Goal: Task Accomplishment & Management: Manage account settings

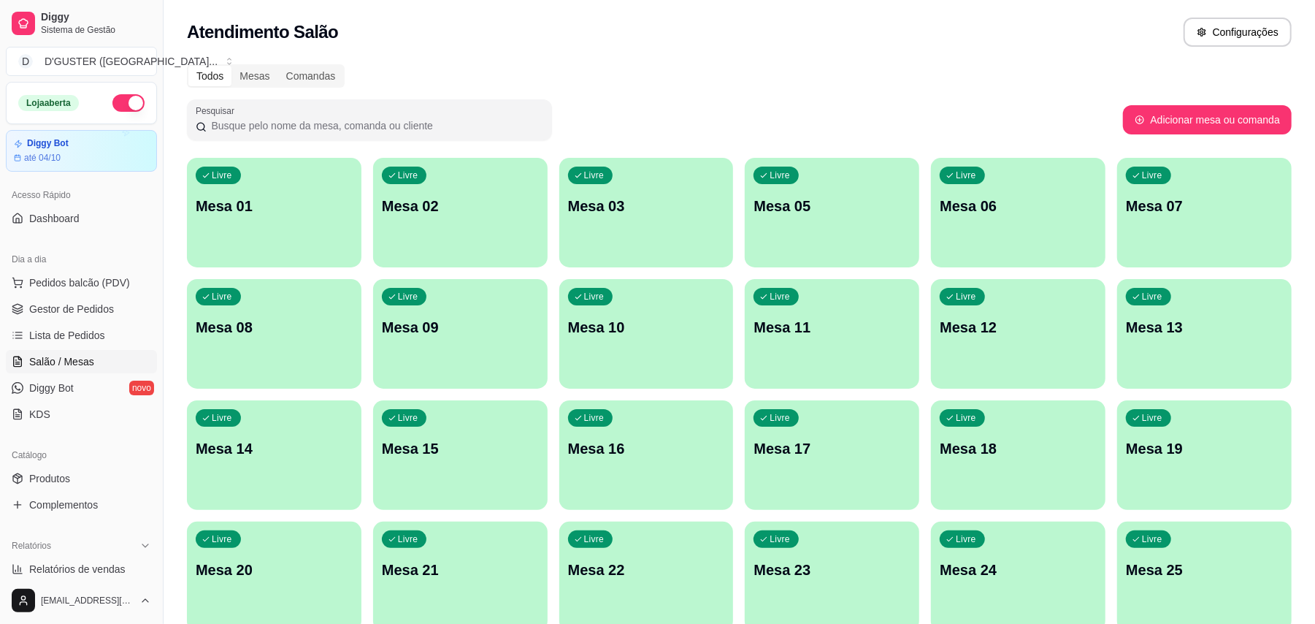
click at [600, 337] on p "Mesa 10" at bounding box center [646, 327] width 157 height 20
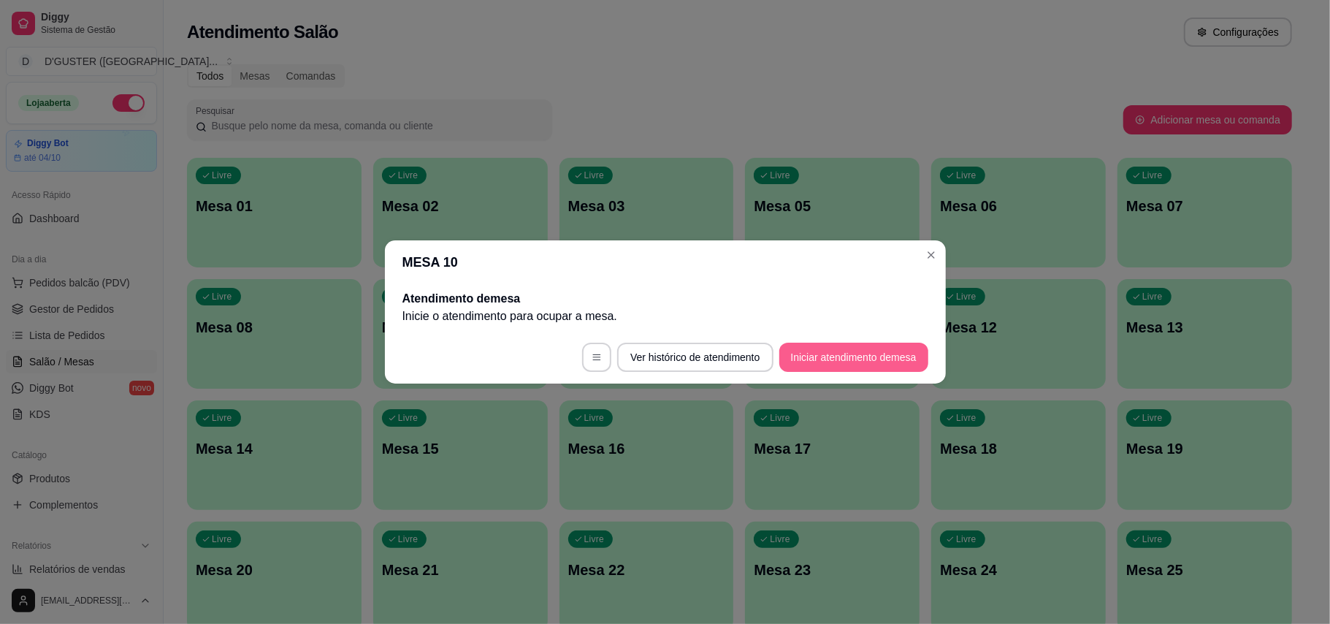
click at [880, 351] on button "Iniciar atendimento de mesa" at bounding box center [853, 356] width 149 height 29
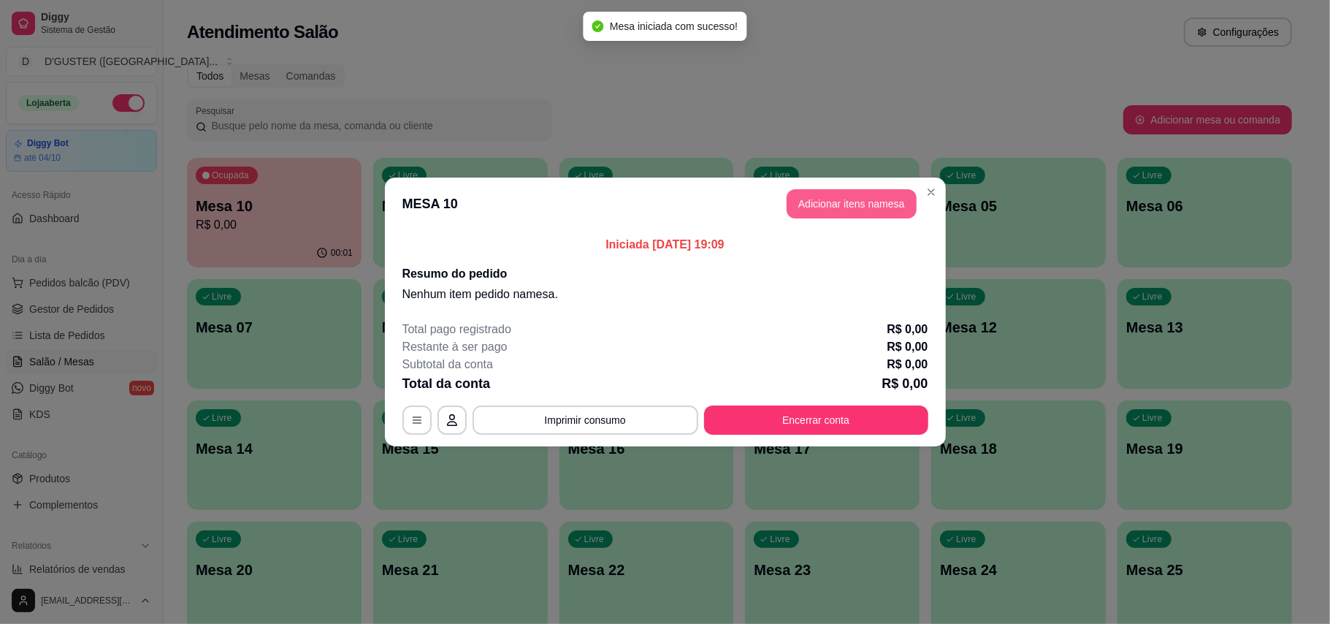
click at [867, 213] on button "Adicionar itens na mesa" at bounding box center [851, 203] width 130 height 29
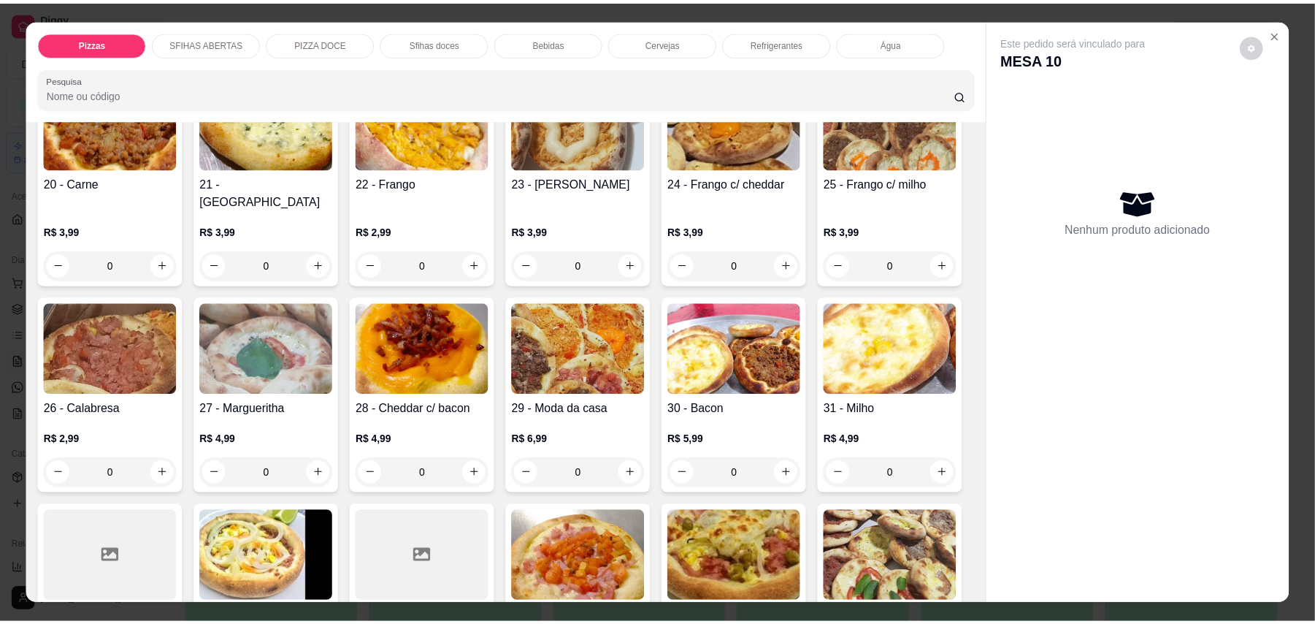
scroll to position [486, 0]
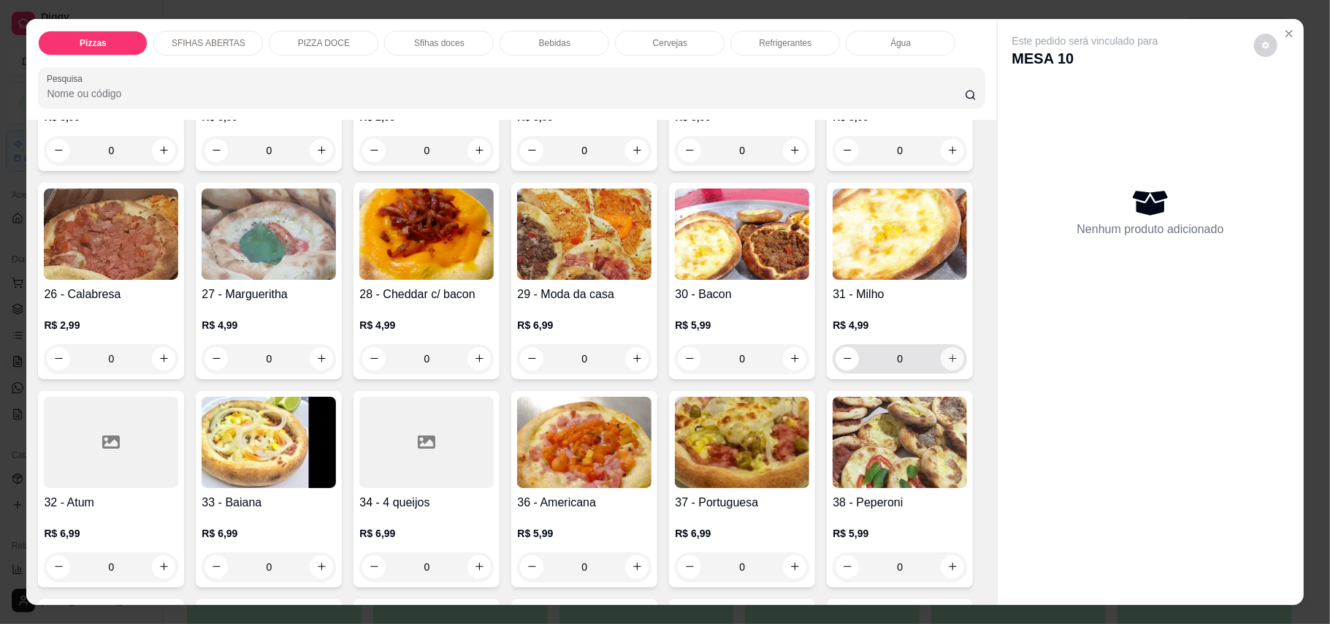
click at [948, 362] on icon "increase-product-quantity" at bounding box center [952, 358] width 8 height 8
type input "1"
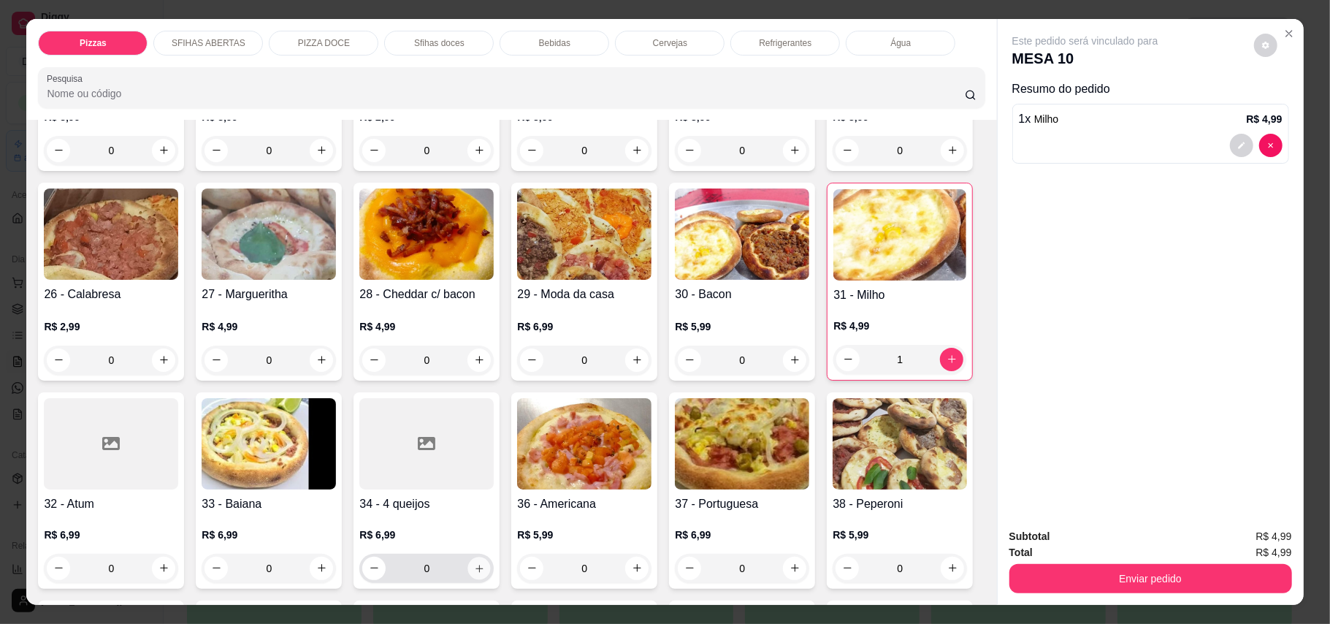
click at [485, 562] on icon "increase-product-quantity" at bounding box center [479, 567] width 11 height 11
type input "1"
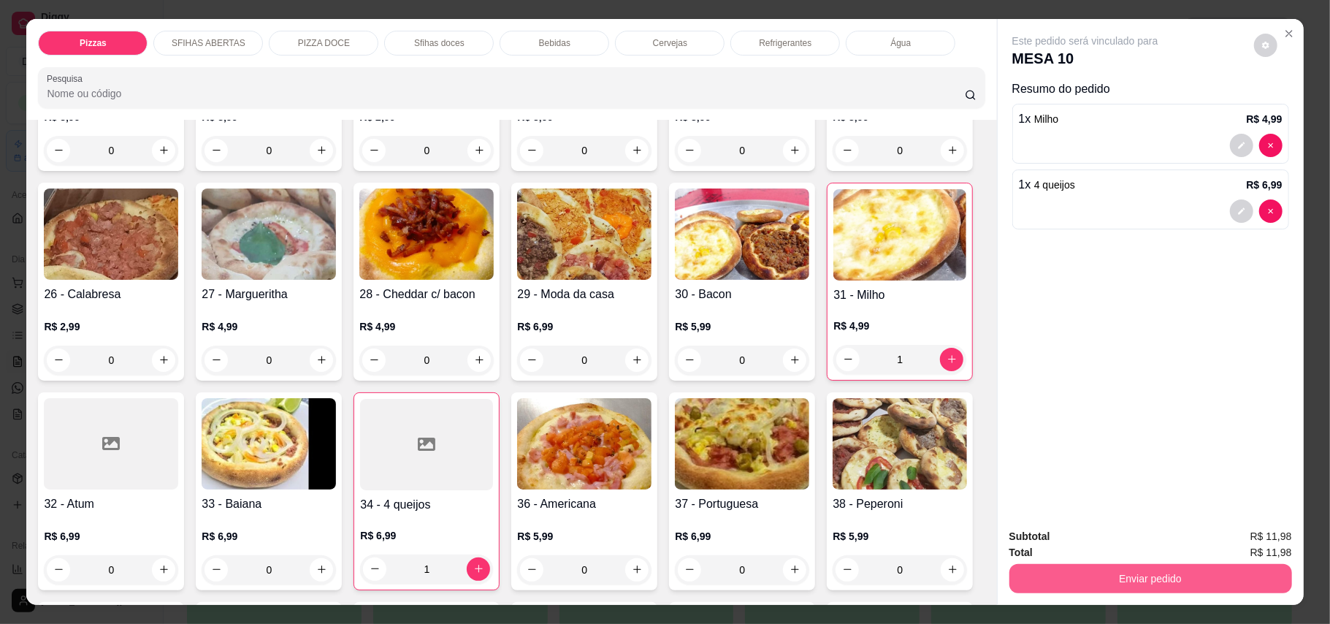
click at [1198, 578] on button "Enviar pedido" at bounding box center [1150, 578] width 283 height 29
click at [1251, 534] on button "Enviar pedido" at bounding box center [1252, 543] width 83 height 28
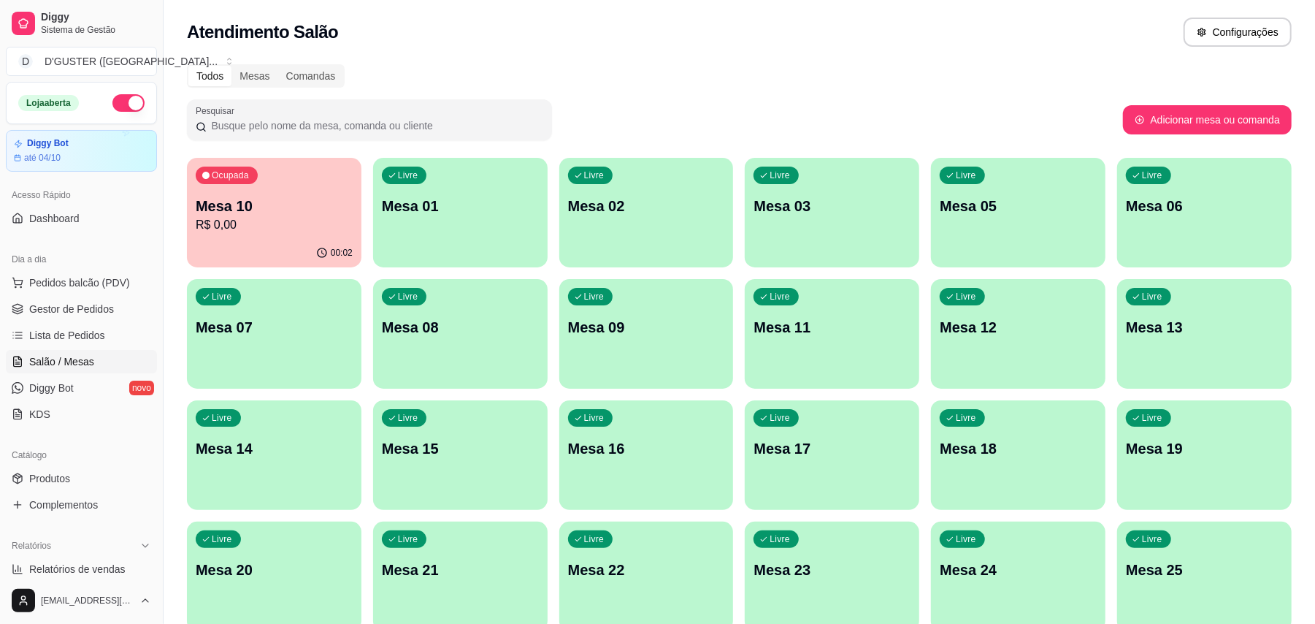
click at [307, 220] on p "R$ 0,00" at bounding box center [274, 225] width 157 height 18
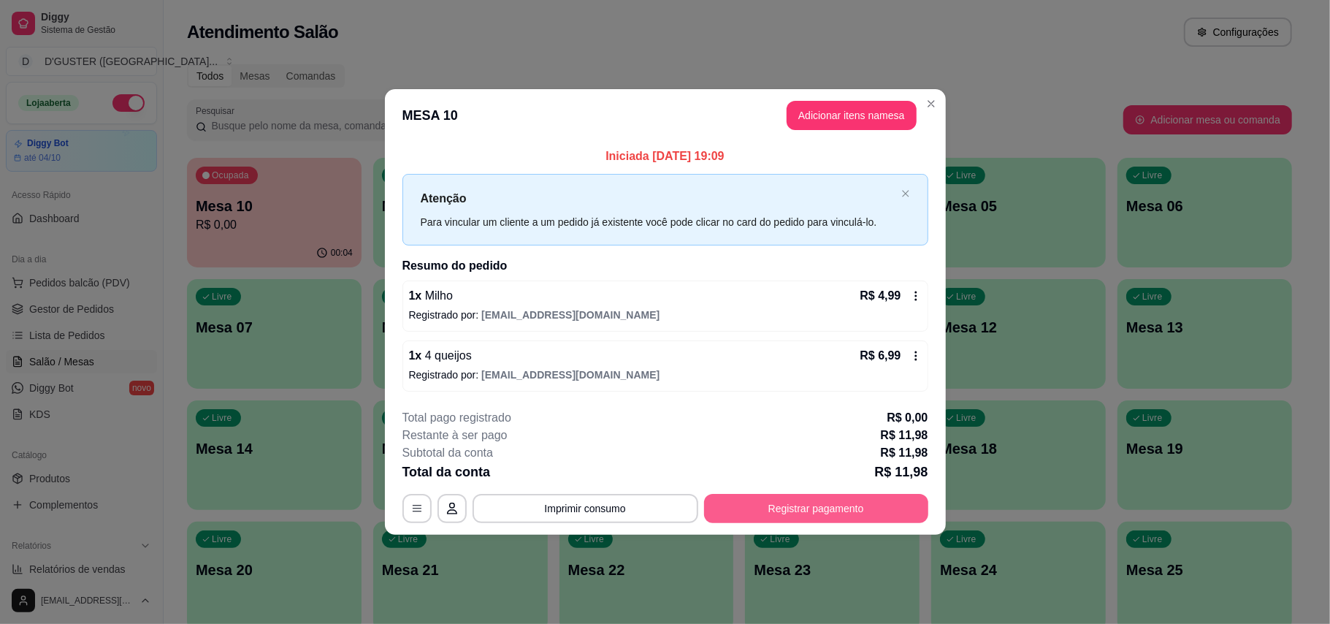
click at [806, 509] on button "Registrar pagamento" at bounding box center [816, 508] width 224 height 29
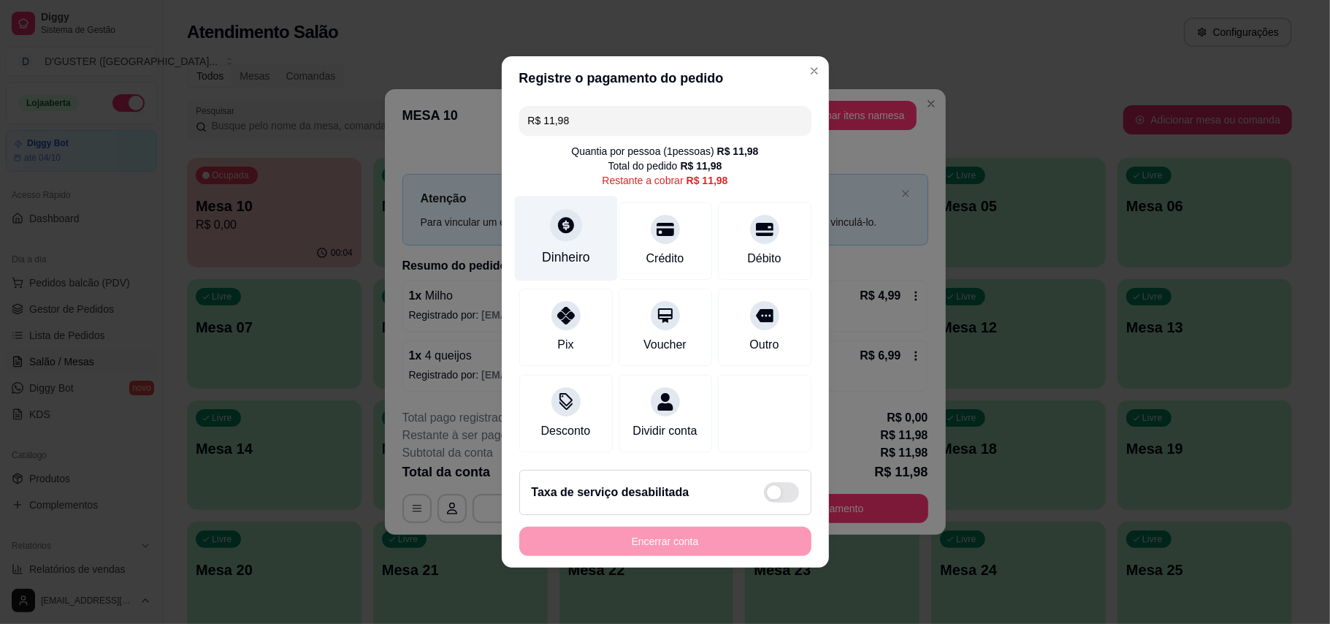
click at [565, 248] on div "Dinheiro" at bounding box center [566, 257] width 48 height 19
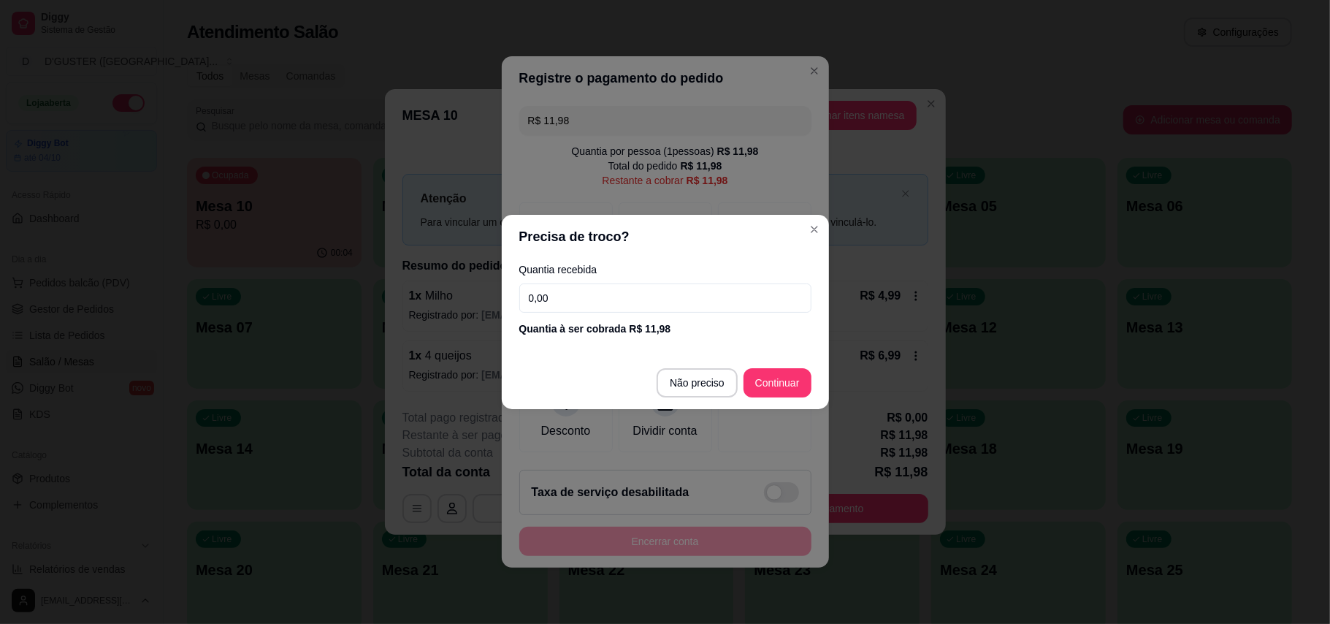
click at [717, 296] on input "0,00" at bounding box center [665, 297] width 292 height 29
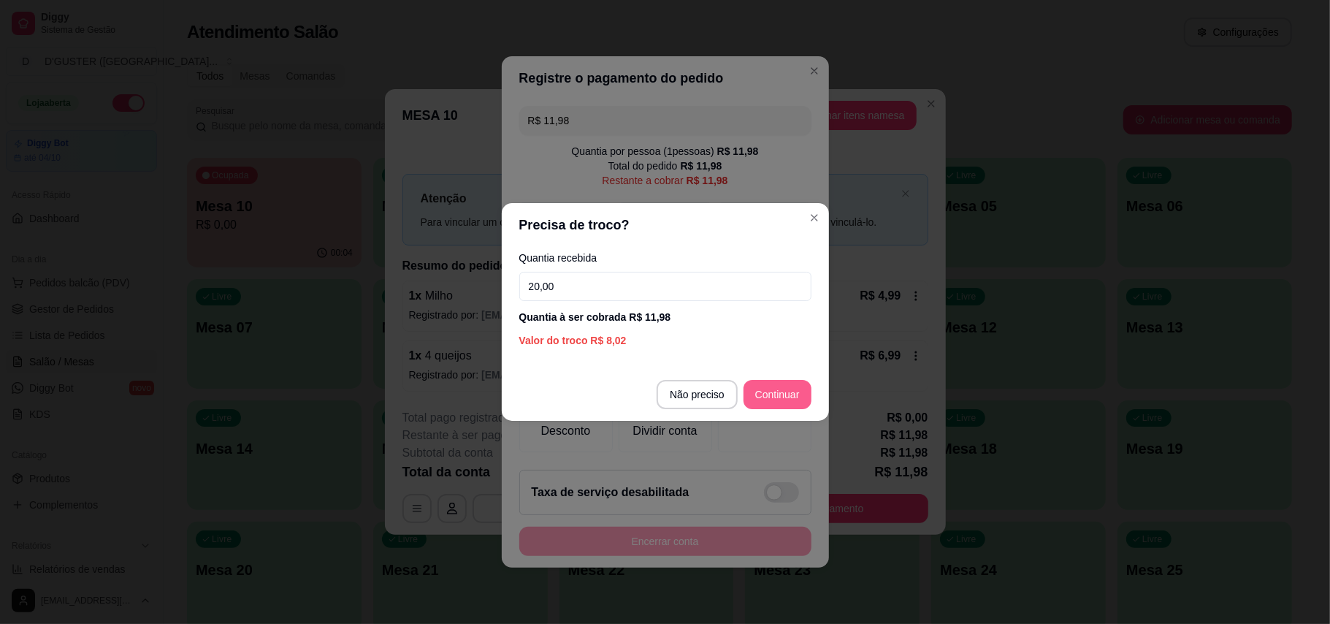
type input "20,00"
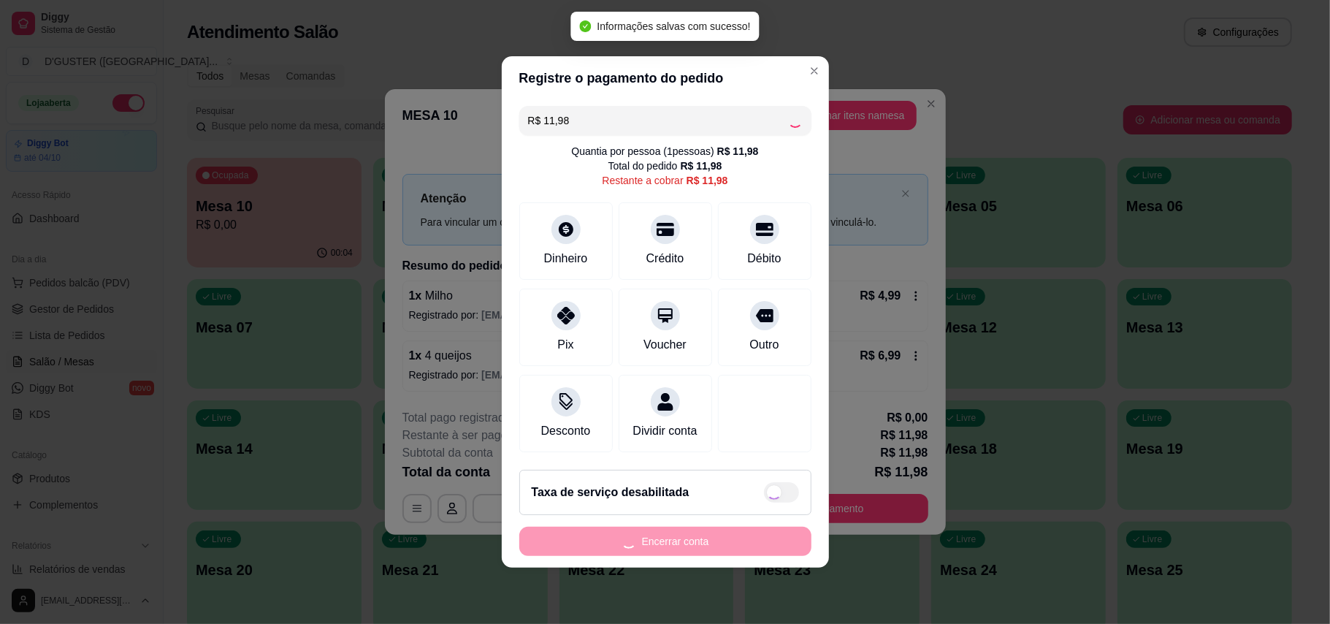
type input "R$ 0,00"
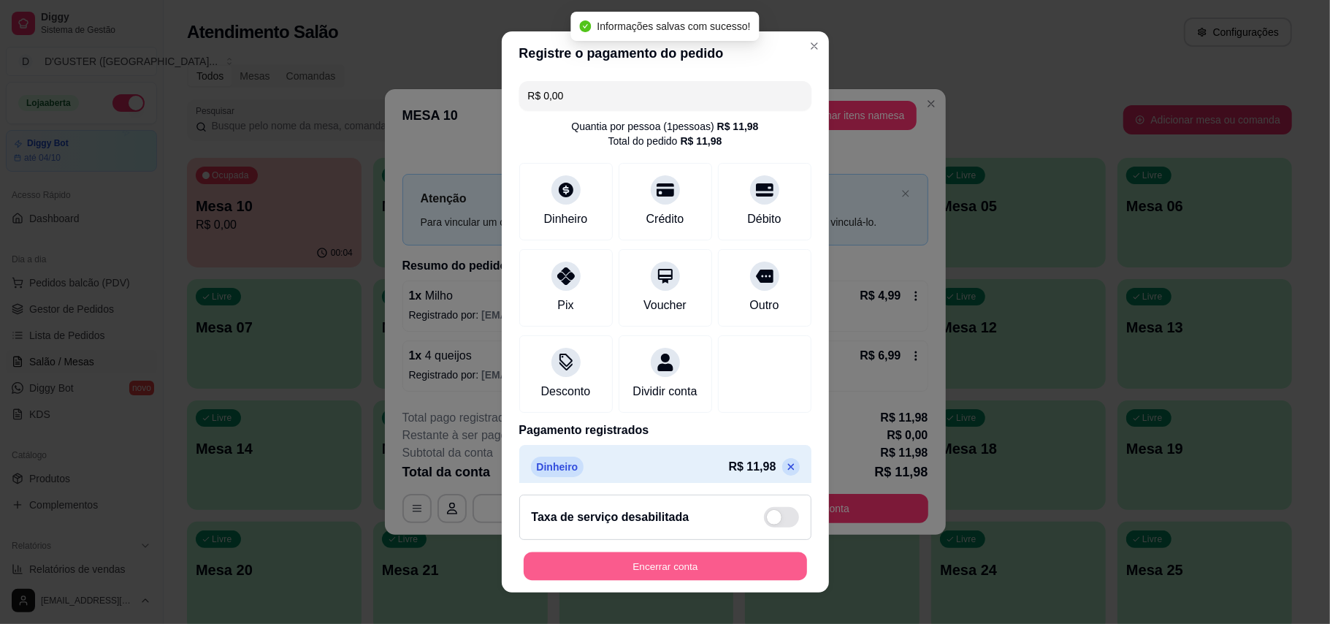
click at [670, 561] on button "Encerrar conta" at bounding box center [665, 566] width 283 height 28
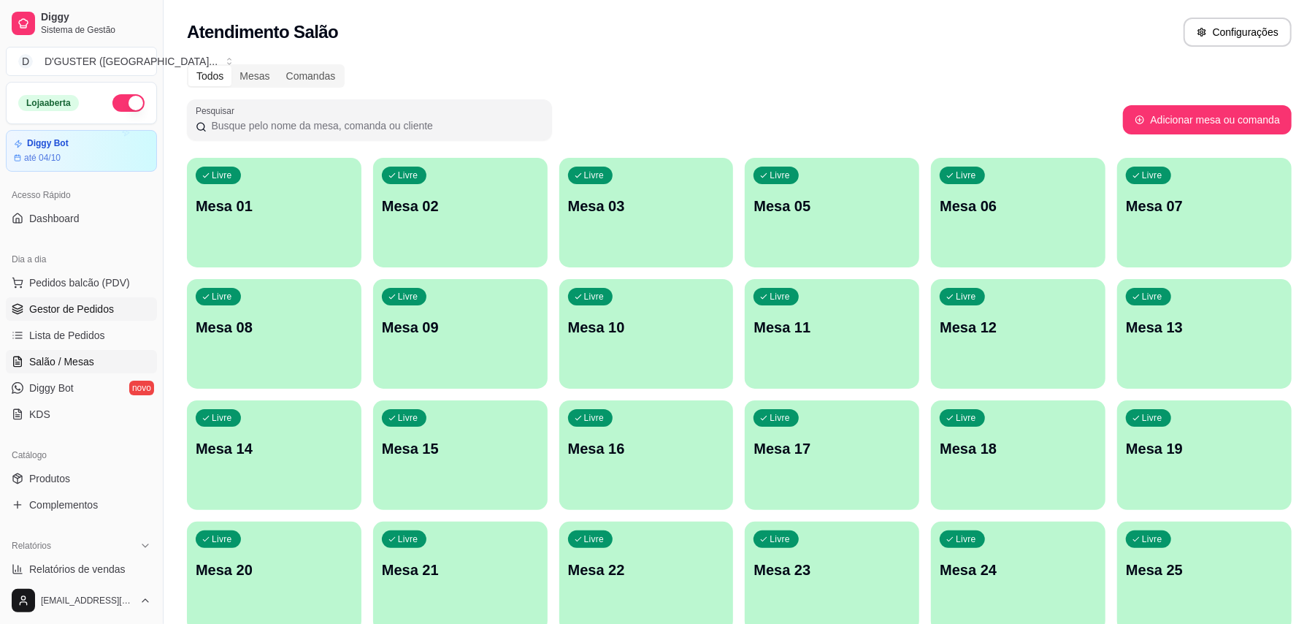
click at [77, 310] on span "Gestor de Pedidos" at bounding box center [71, 309] width 85 height 15
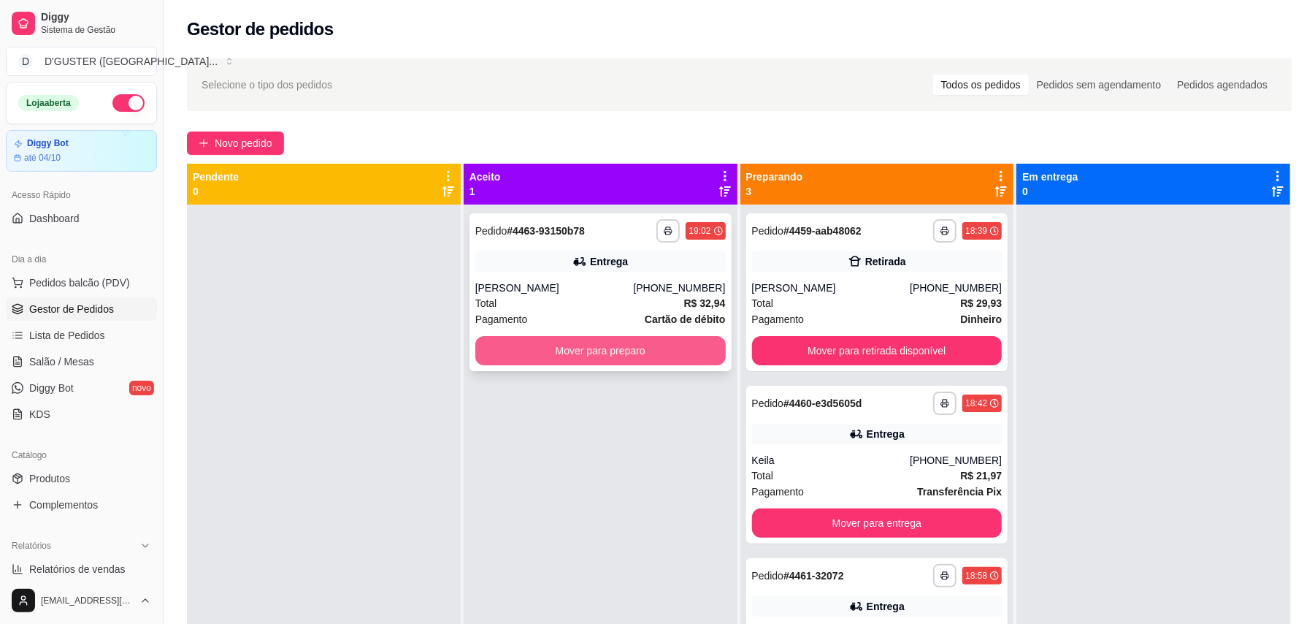
click at [626, 345] on button "Mover para preparo" at bounding box center [600, 350] width 250 height 29
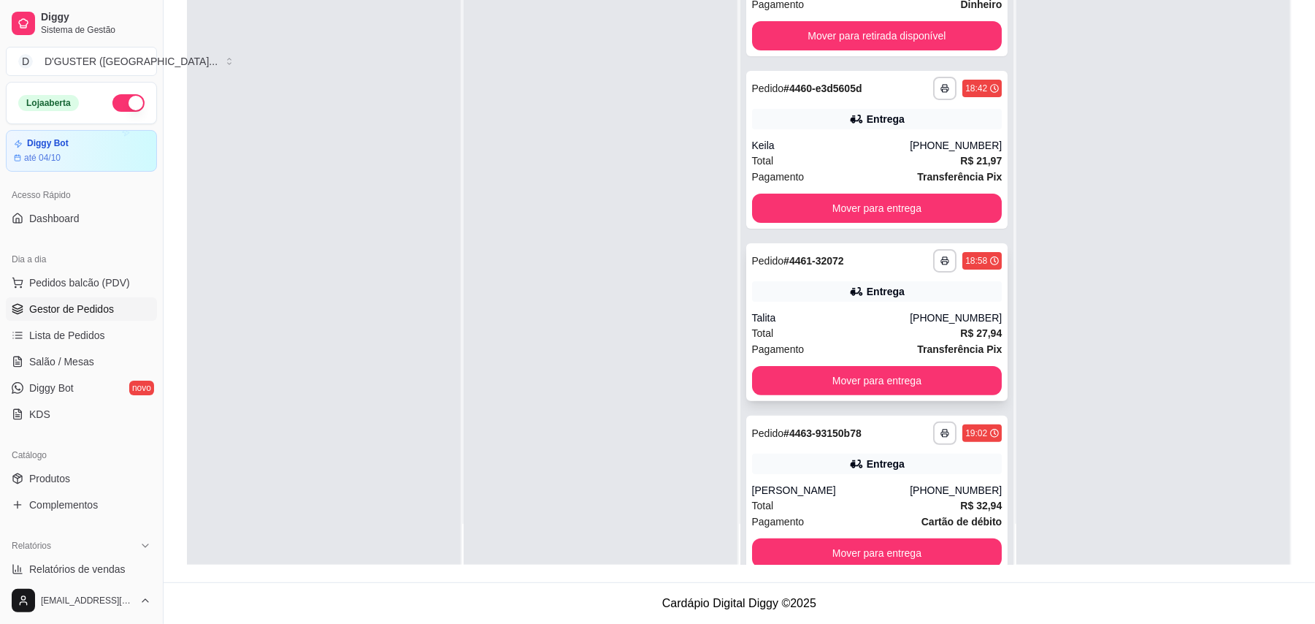
scroll to position [80, 0]
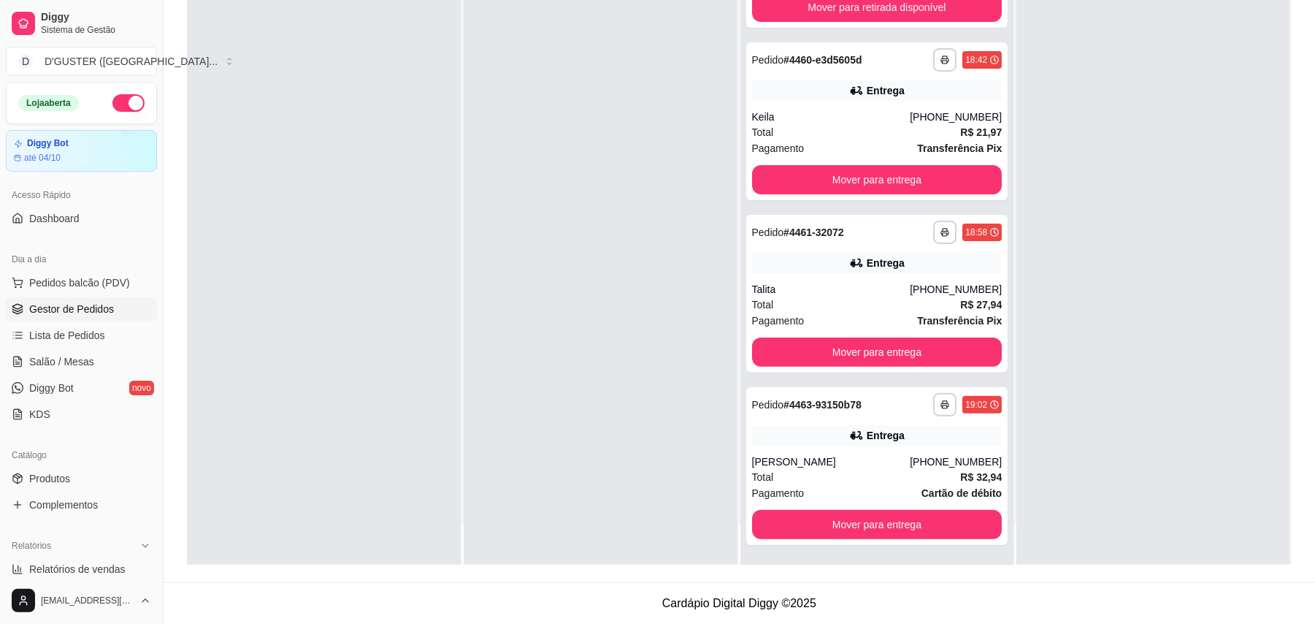
click at [80, 299] on link "Gestor de Pedidos" at bounding box center [81, 308] width 151 height 23
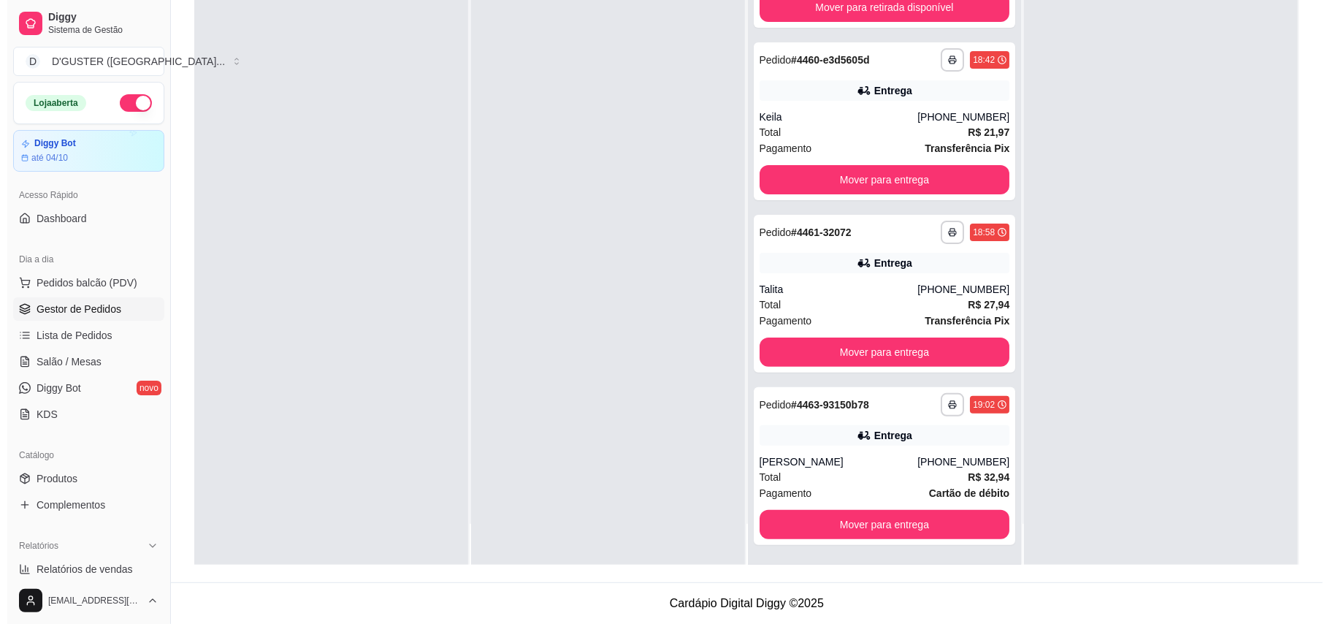
scroll to position [0, 0]
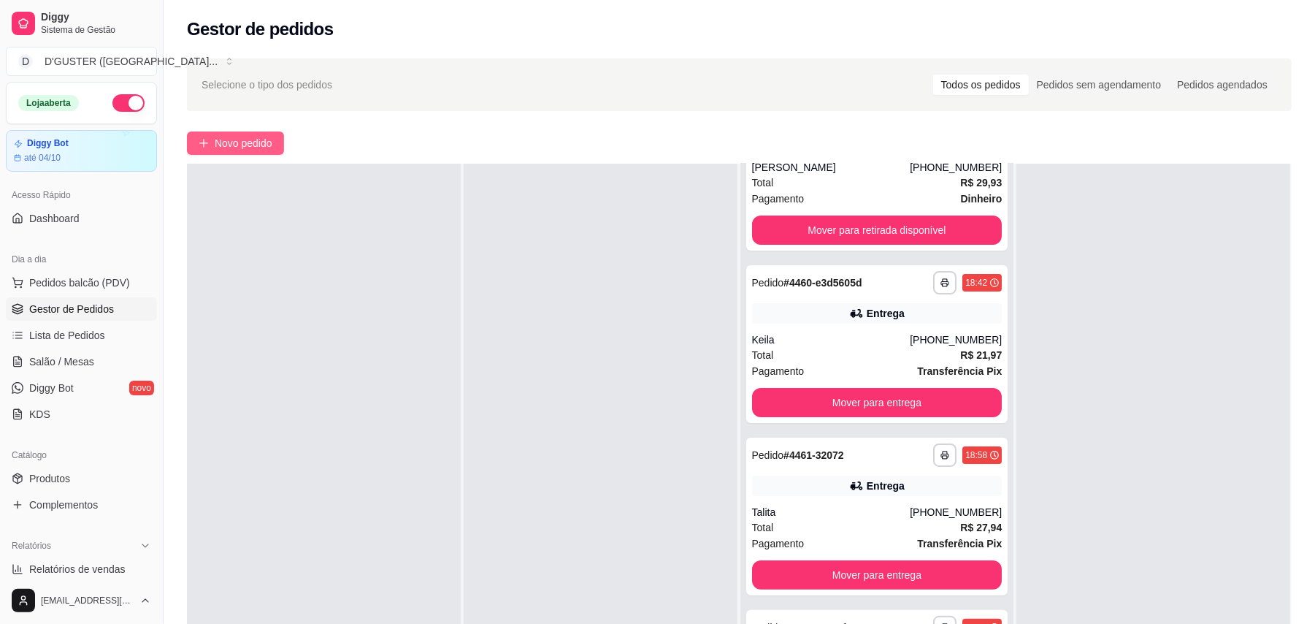
click at [229, 143] on span "Novo pedido" at bounding box center [244, 143] width 58 height 16
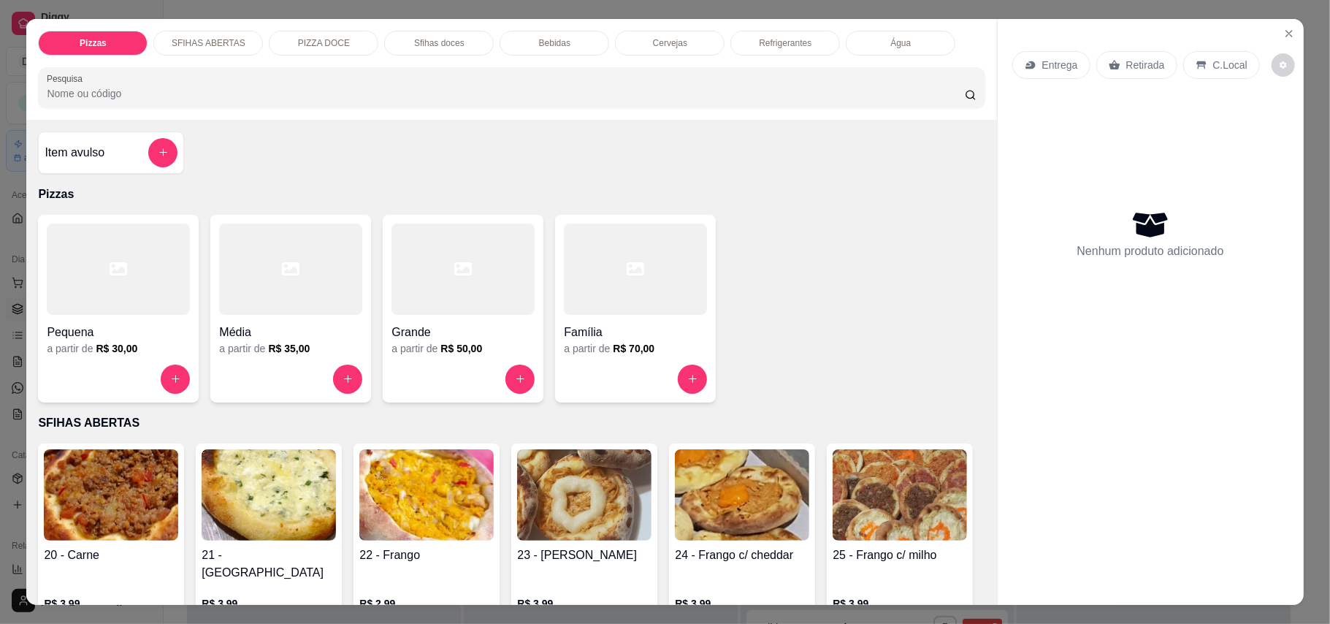
click at [1046, 58] on p "Entrega" at bounding box center [1060, 65] width 36 height 15
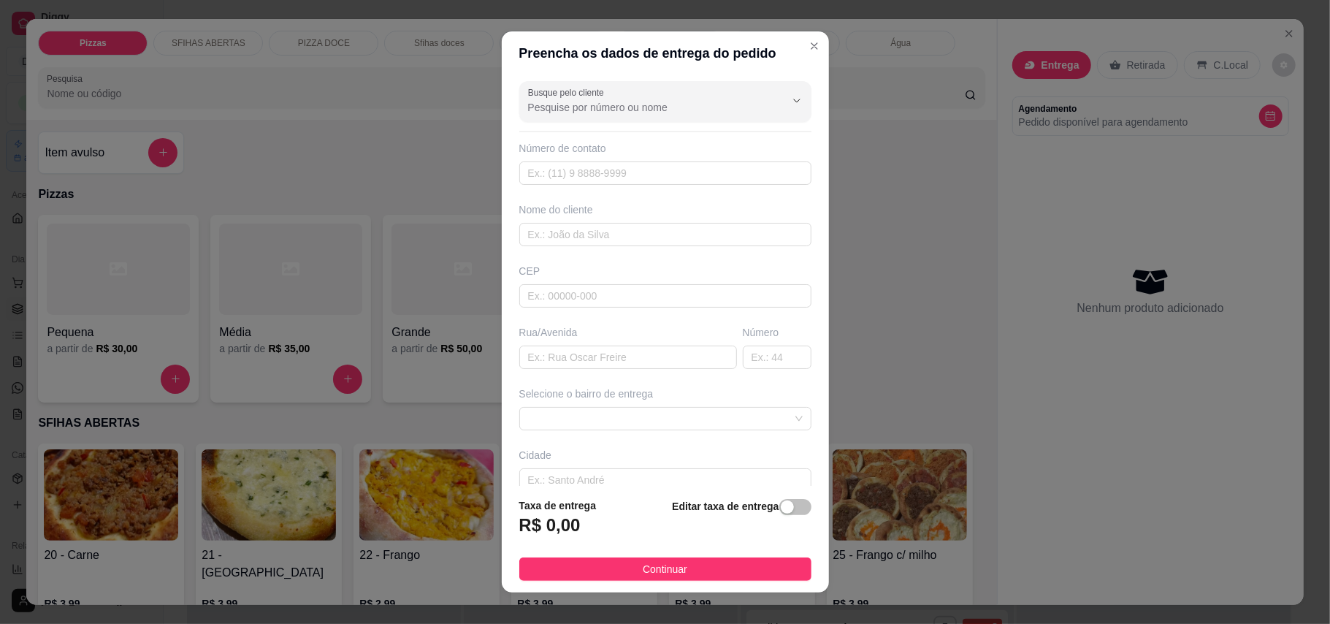
click at [678, 71] on header "Preencha os dados de entrega do pedido" at bounding box center [665, 53] width 327 height 44
click at [691, 98] on div at bounding box center [665, 101] width 275 height 29
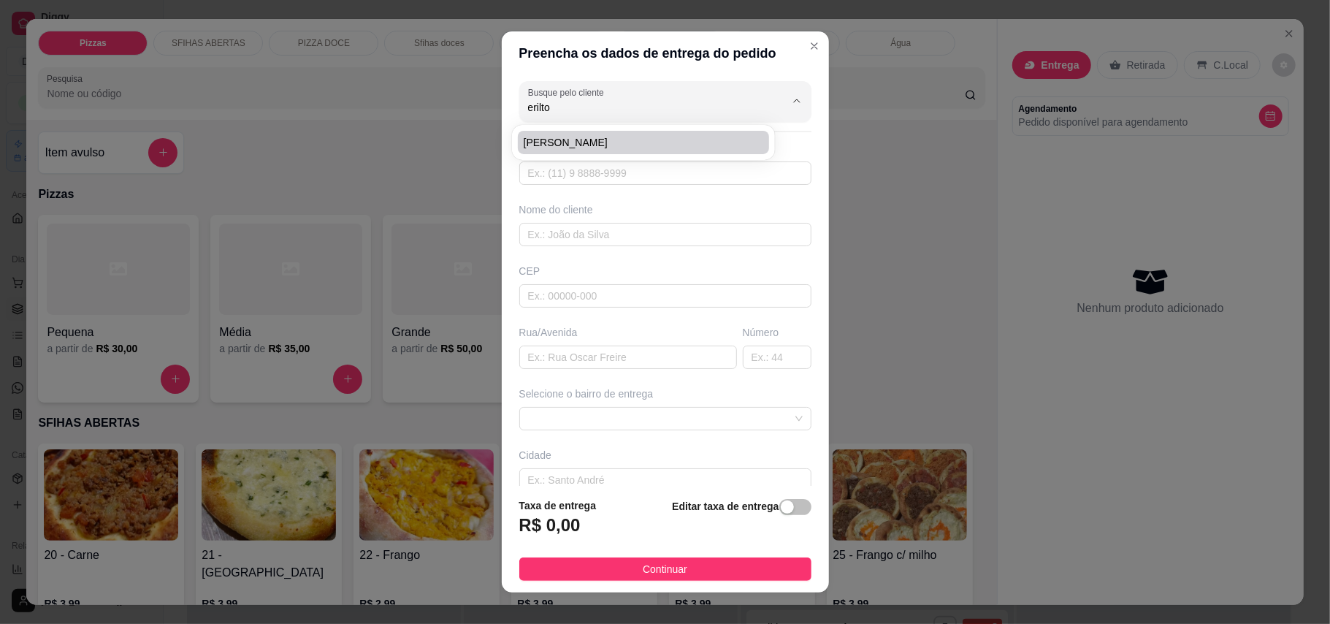
click at [689, 138] on span "[PERSON_NAME]" at bounding box center [636, 142] width 225 height 15
type input "[PERSON_NAME]"
type input "75988787908"
type input "[PERSON_NAME]"
type input "[DATE]"
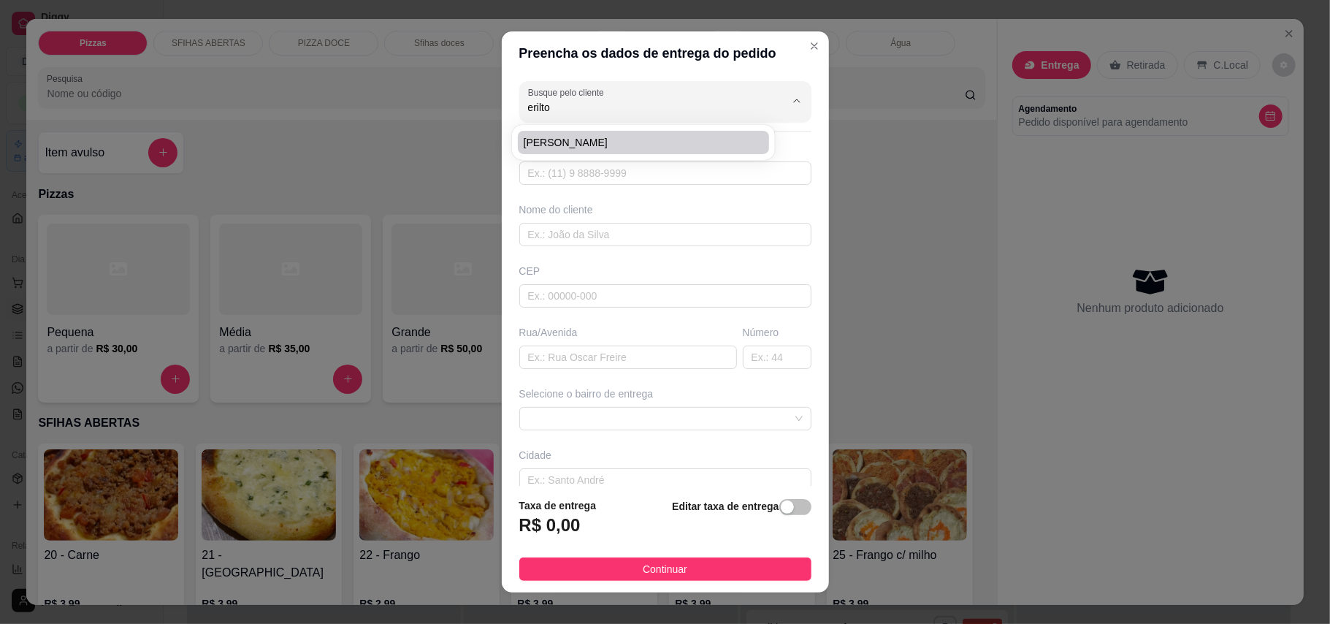
type input "12"
type input "Utinga"
type input "Casa"
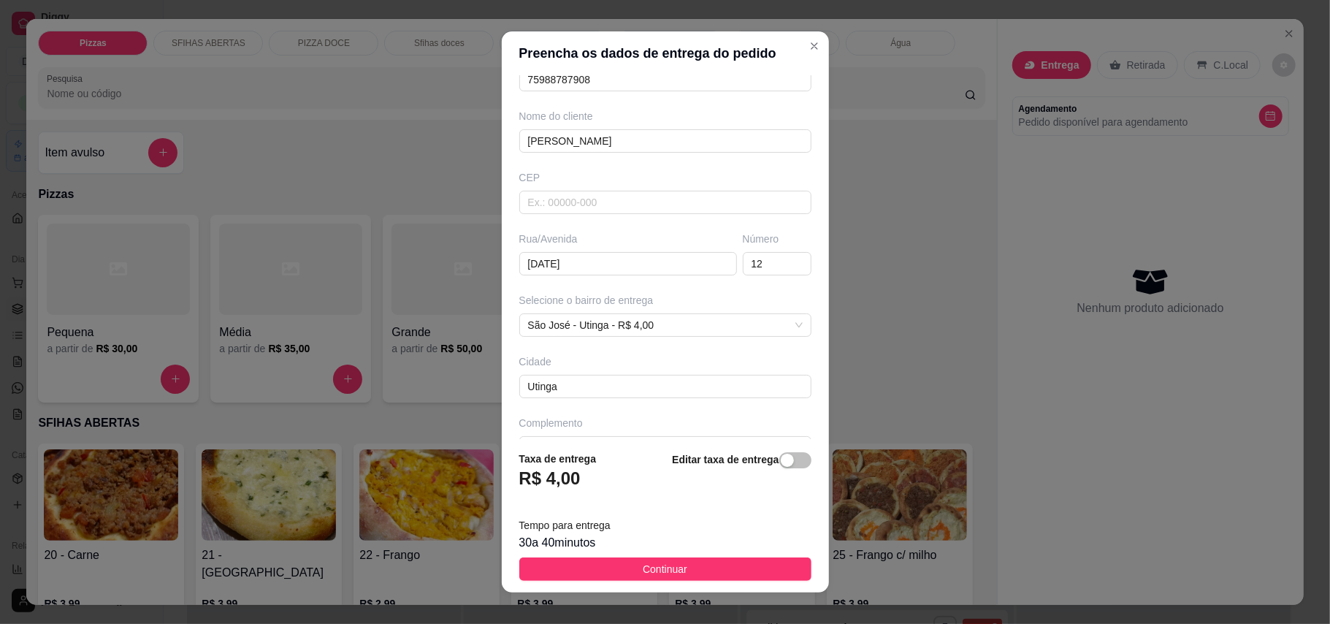
scroll to position [131, 0]
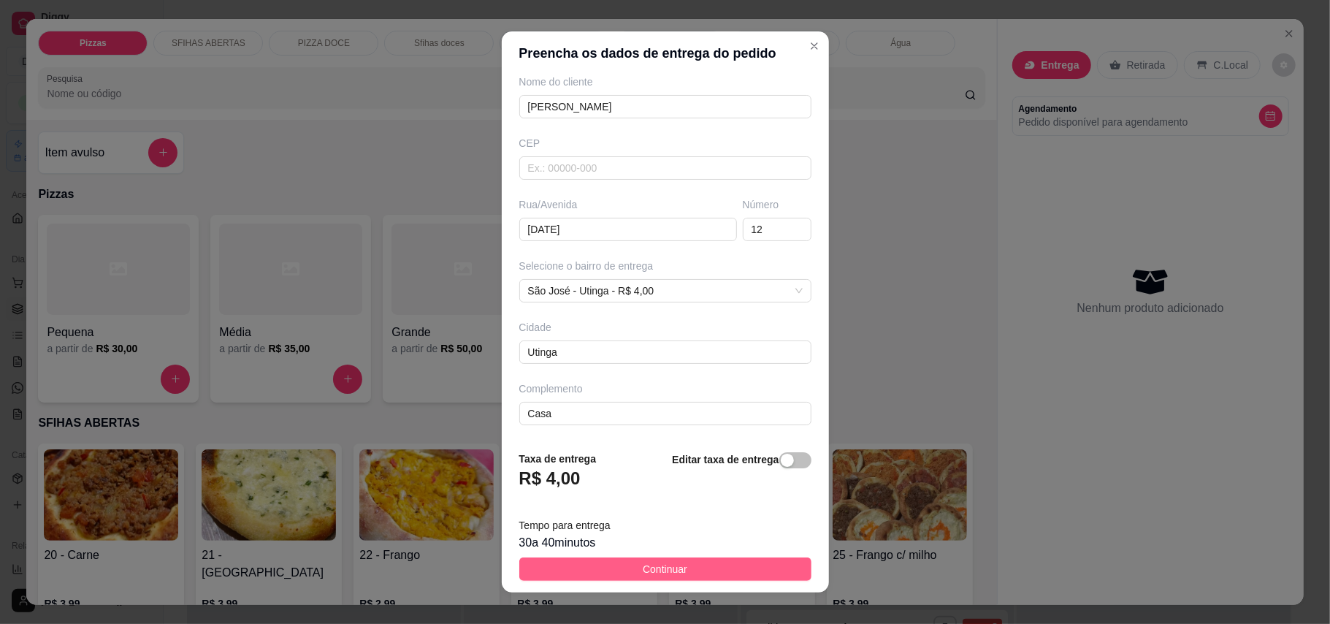
type input "[PERSON_NAME]"
click at [698, 561] on button "Continuar" at bounding box center [665, 568] width 292 height 23
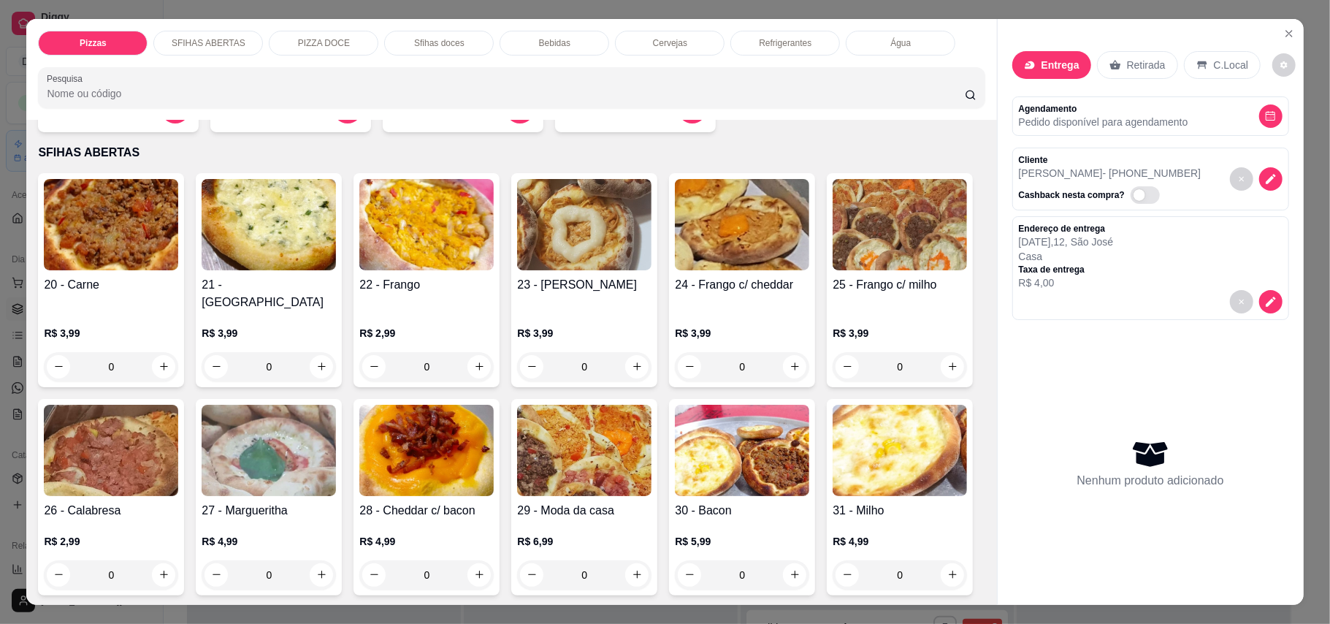
scroll to position [292, 0]
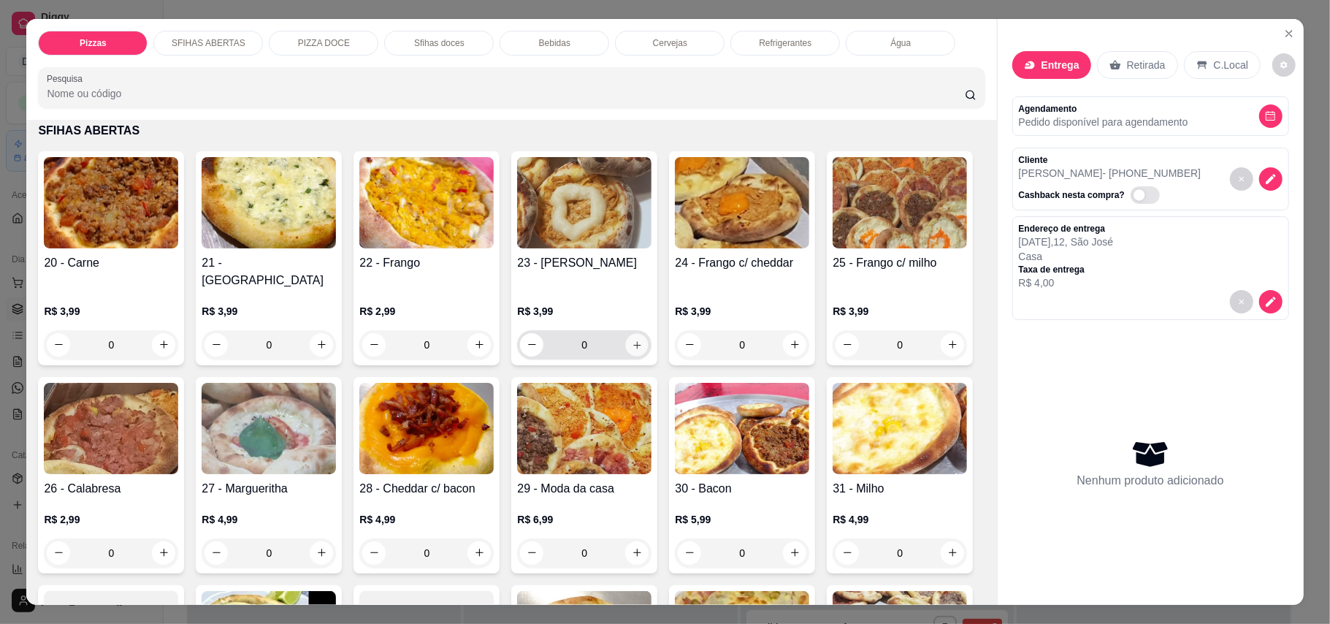
click at [632, 339] on icon "increase-product-quantity" at bounding box center [637, 344] width 11 height 11
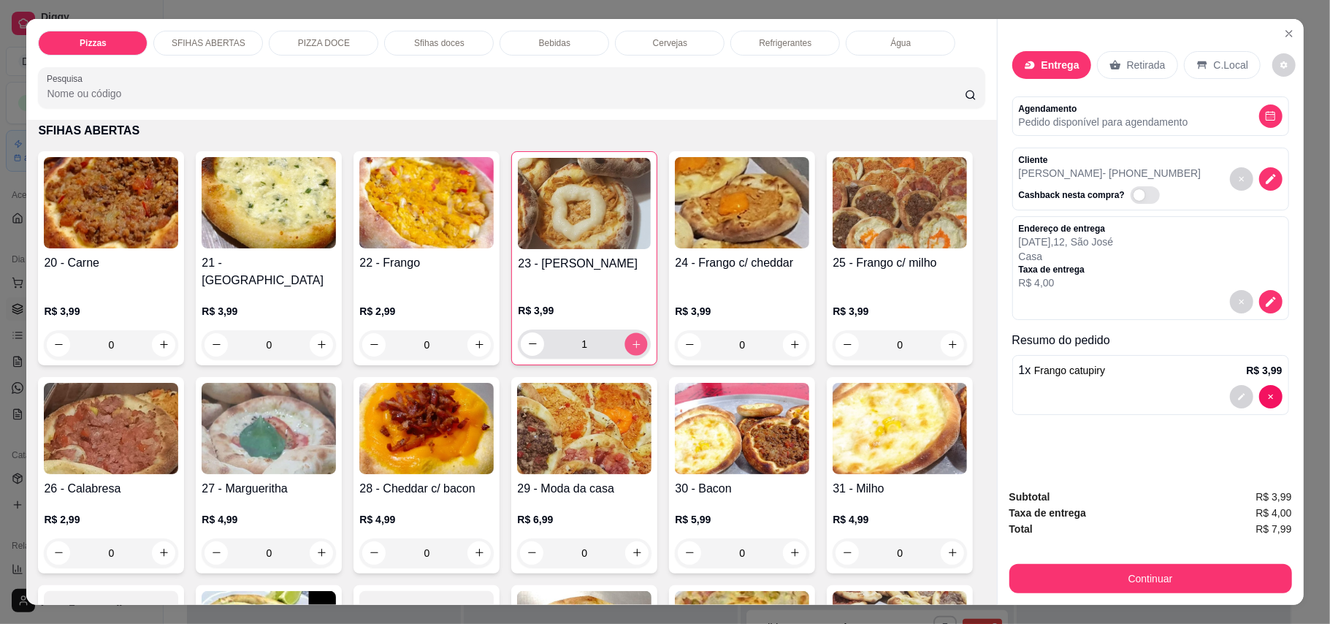
click at [631, 338] on icon "increase-product-quantity" at bounding box center [636, 343] width 11 height 11
type input "2"
click at [160, 340] on icon "increase-product-quantity" at bounding box center [164, 344] width 8 height 8
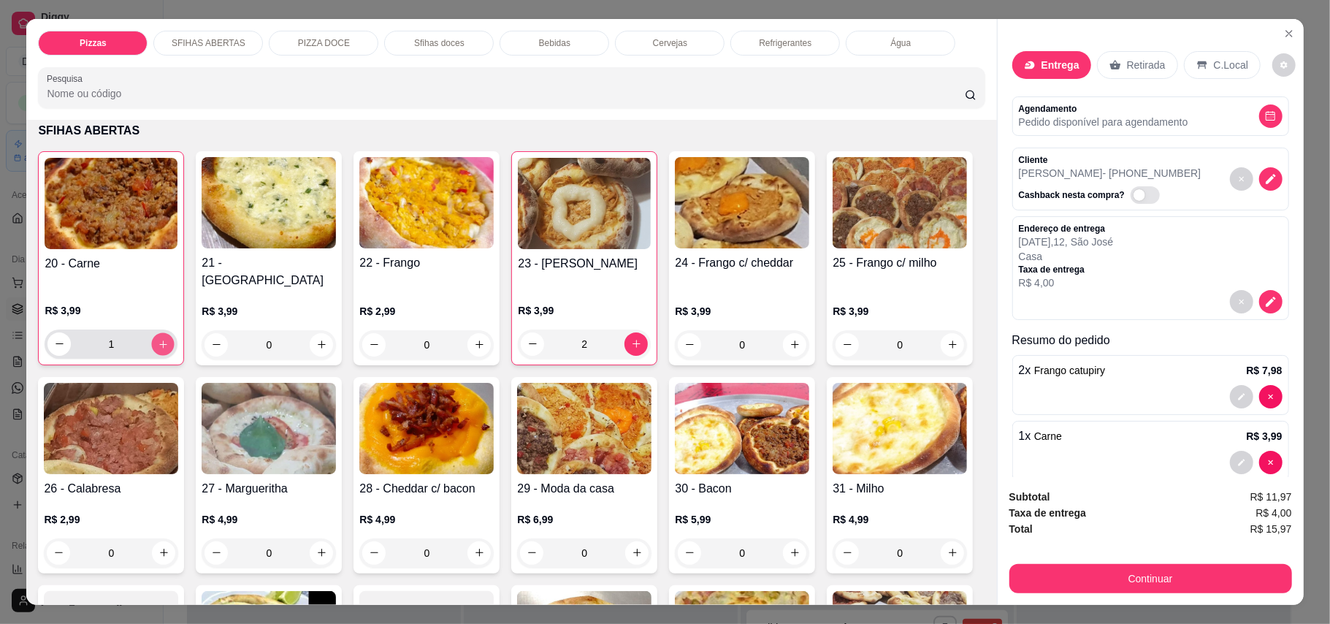
click at [159, 340] on icon "increase-product-quantity" at bounding box center [162, 343] width 7 height 7
type input "2"
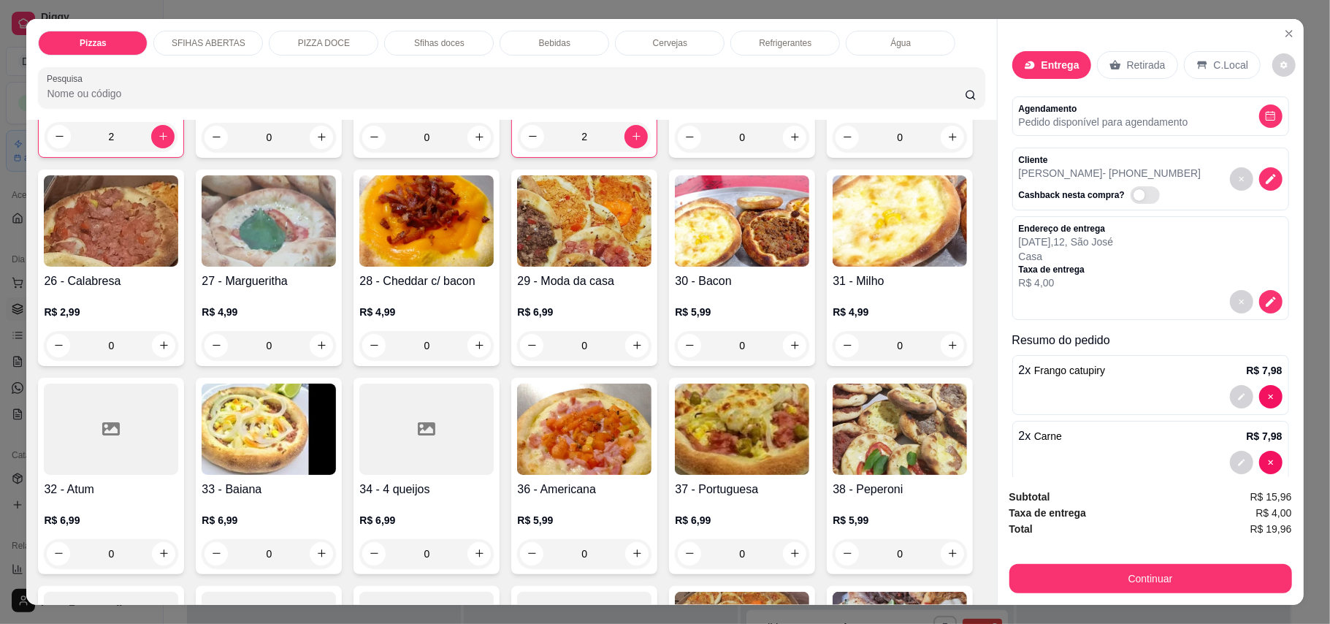
scroll to position [584, 0]
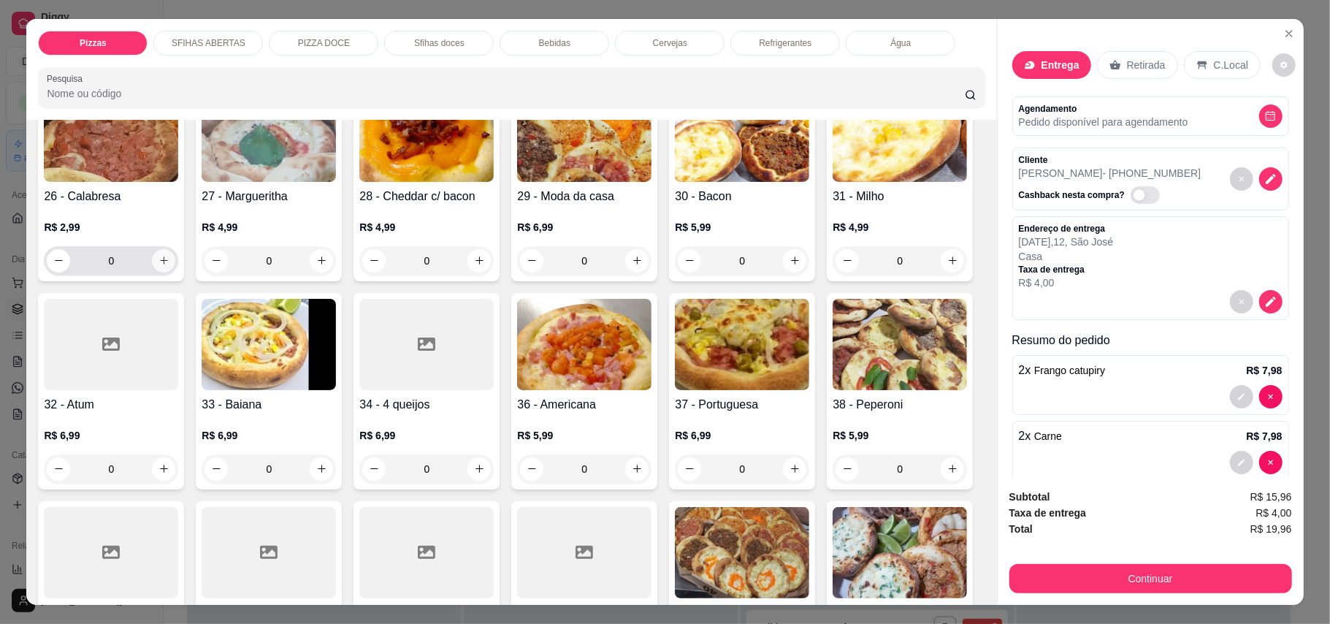
click at [169, 255] on icon "increase-product-quantity" at bounding box center [163, 260] width 11 height 11
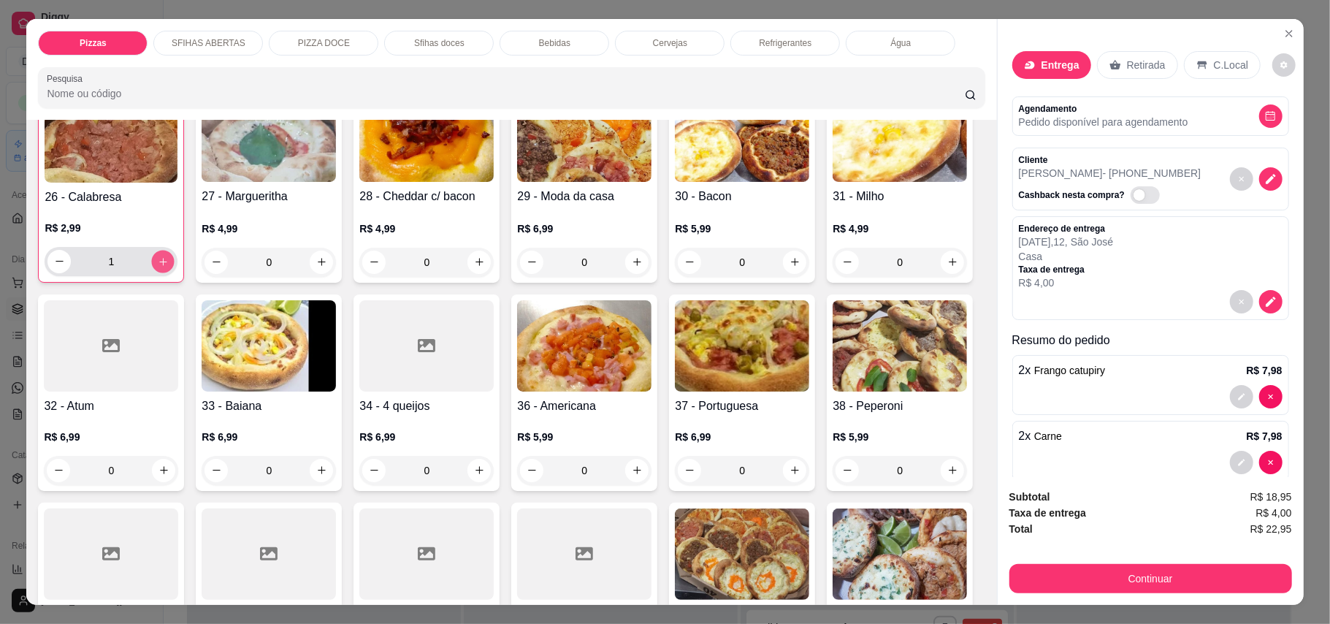
click at [175, 250] on button "increase-product-quantity" at bounding box center [163, 261] width 23 height 23
type input "2"
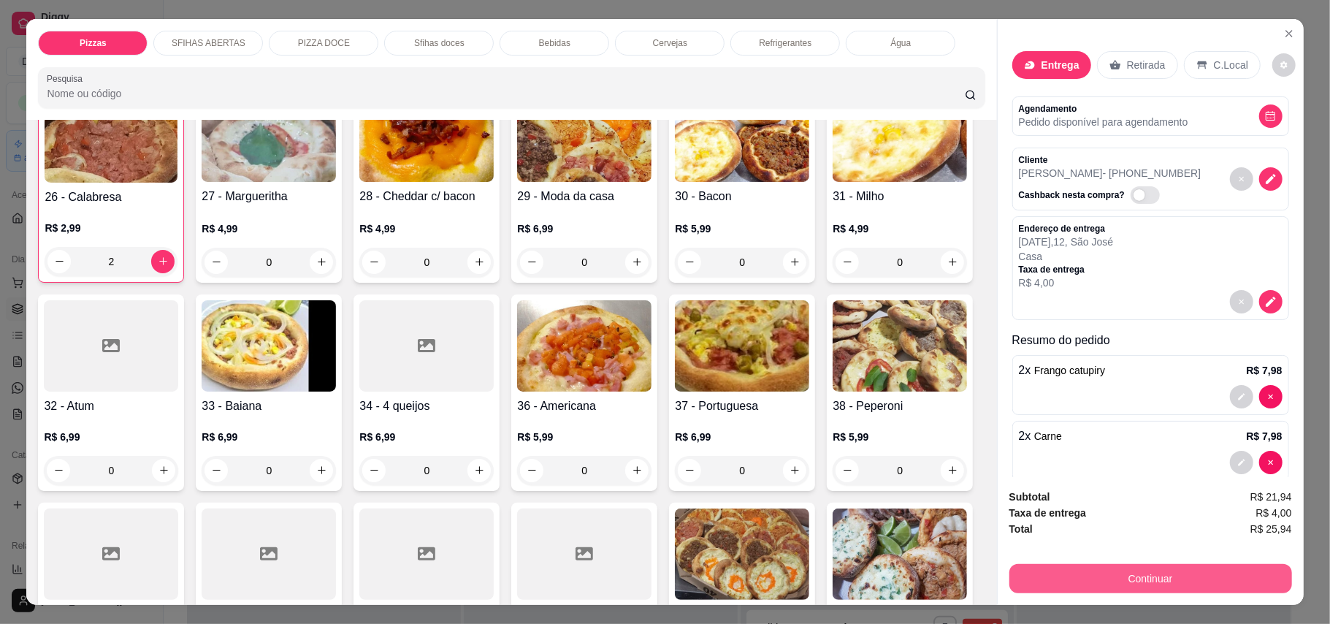
click at [1167, 584] on button "Continuar" at bounding box center [1150, 578] width 283 height 29
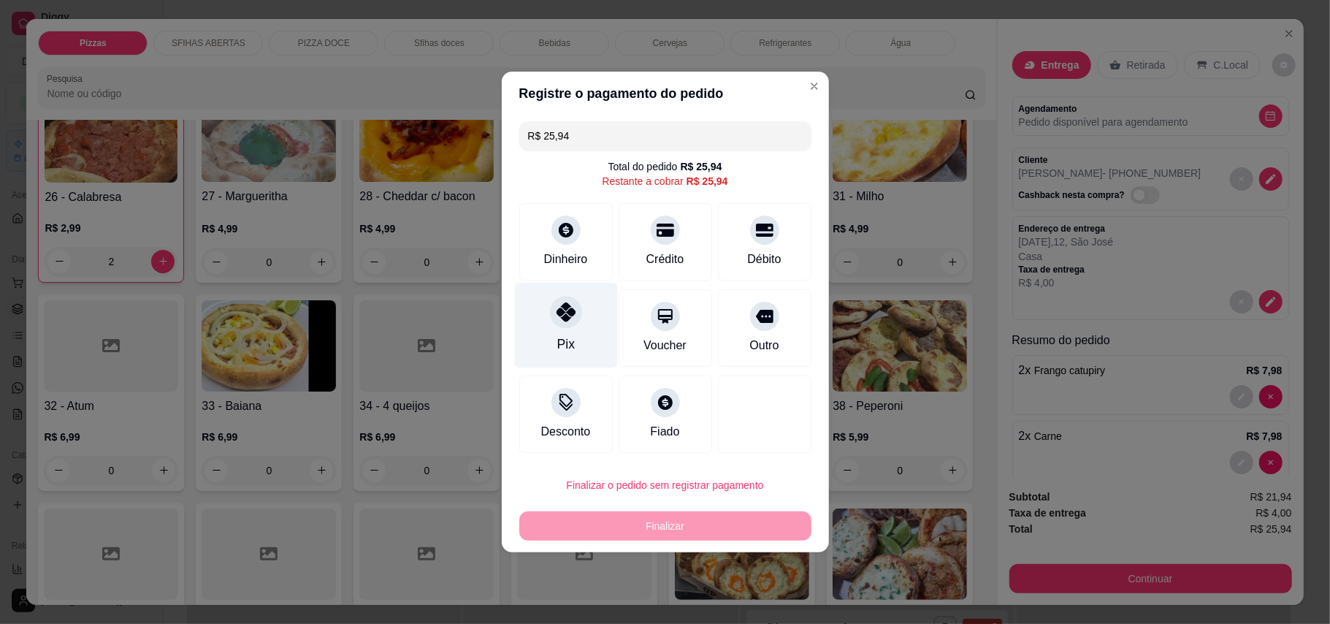
click at [553, 326] on div "Pix" at bounding box center [565, 325] width 103 height 85
type input "R$ 0,00"
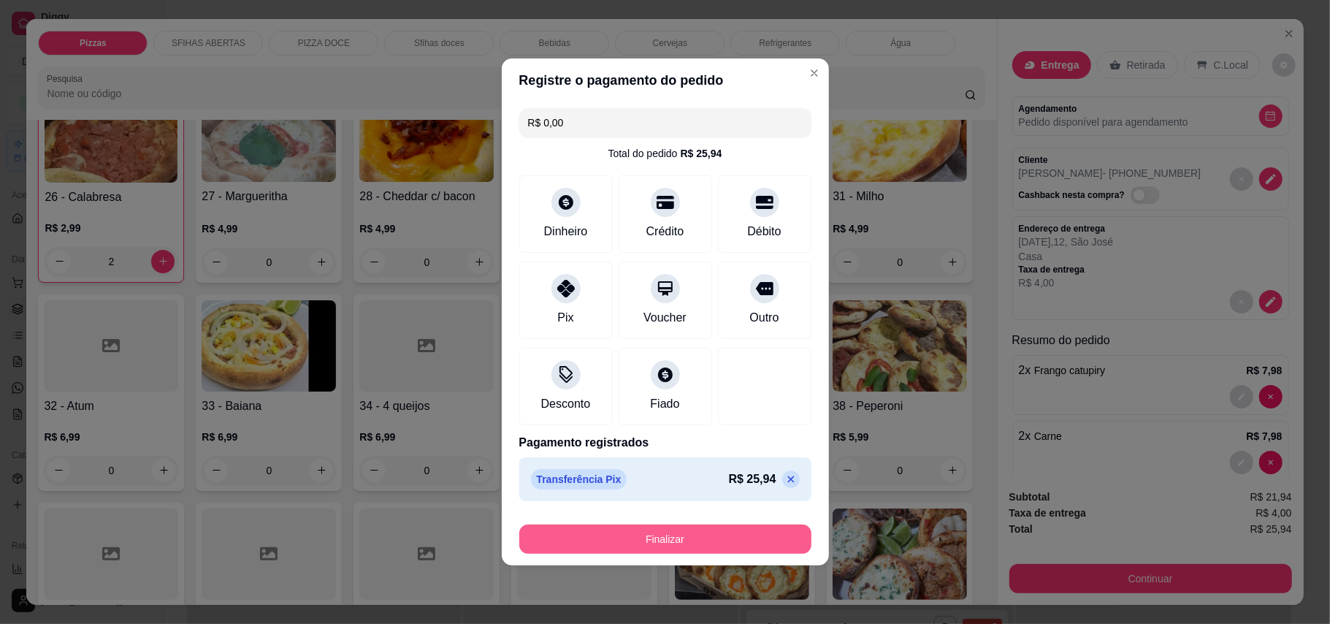
click at [649, 530] on button "Finalizar" at bounding box center [665, 538] width 292 height 29
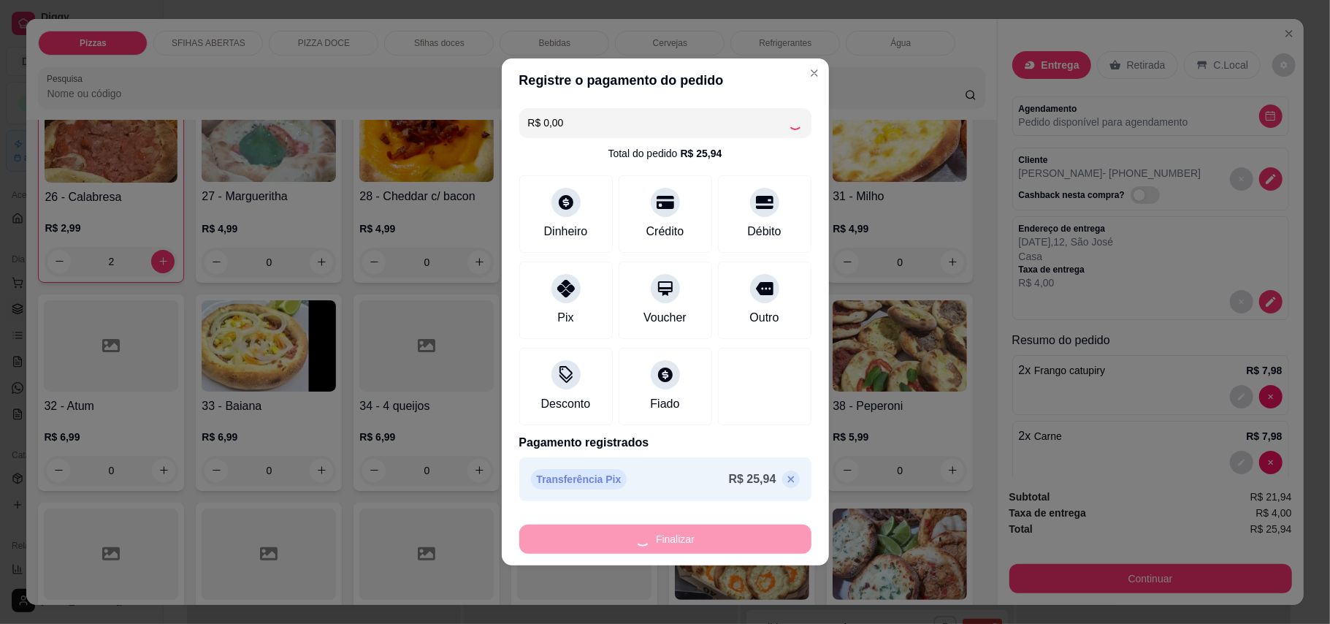
type input "0"
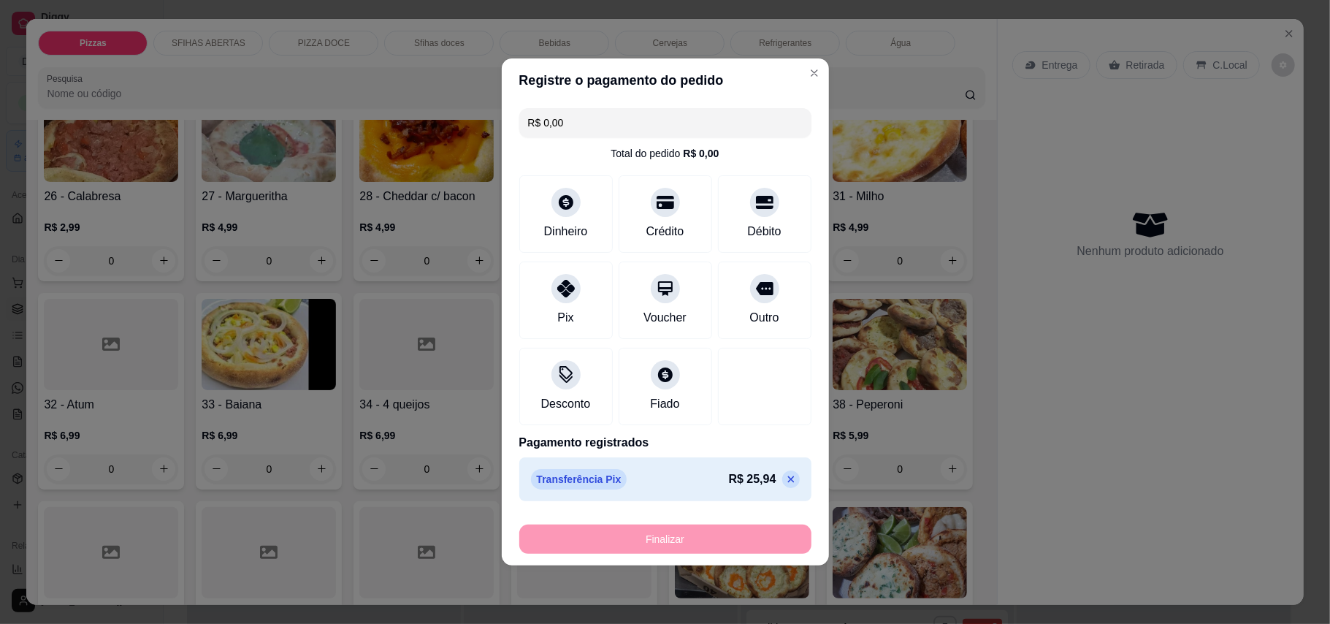
type input "-R$ 25,94"
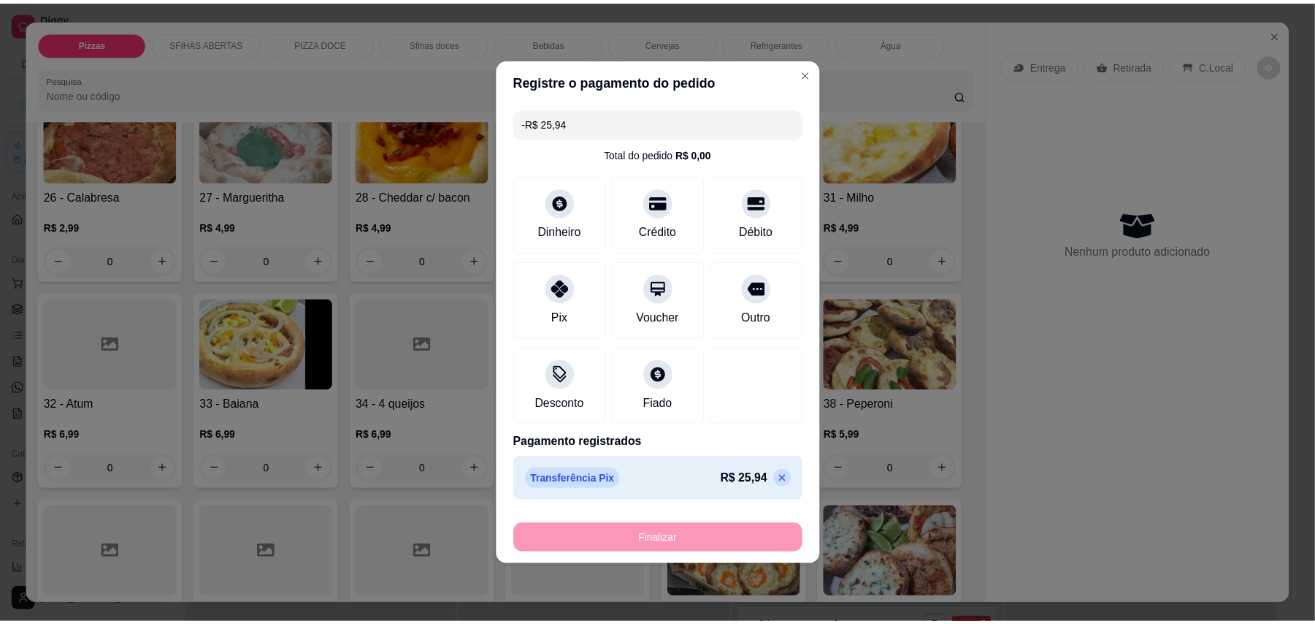
scroll to position [582, 0]
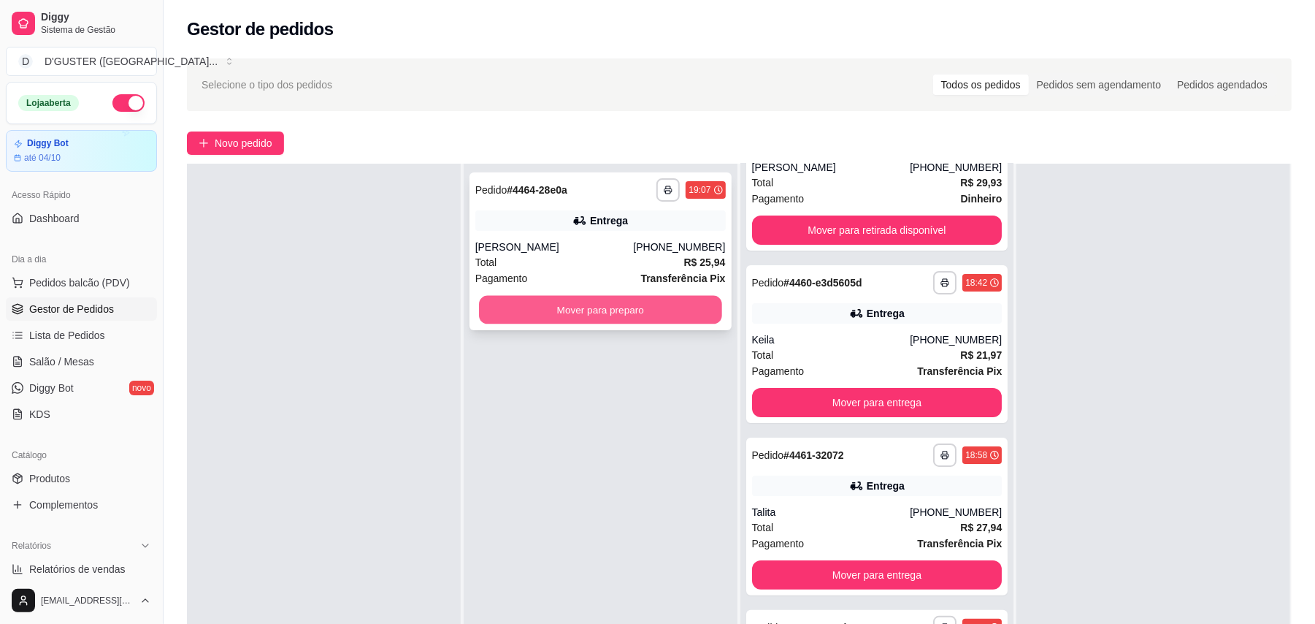
click at [602, 302] on button "Mover para preparo" at bounding box center [600, 310] width 242 height 28
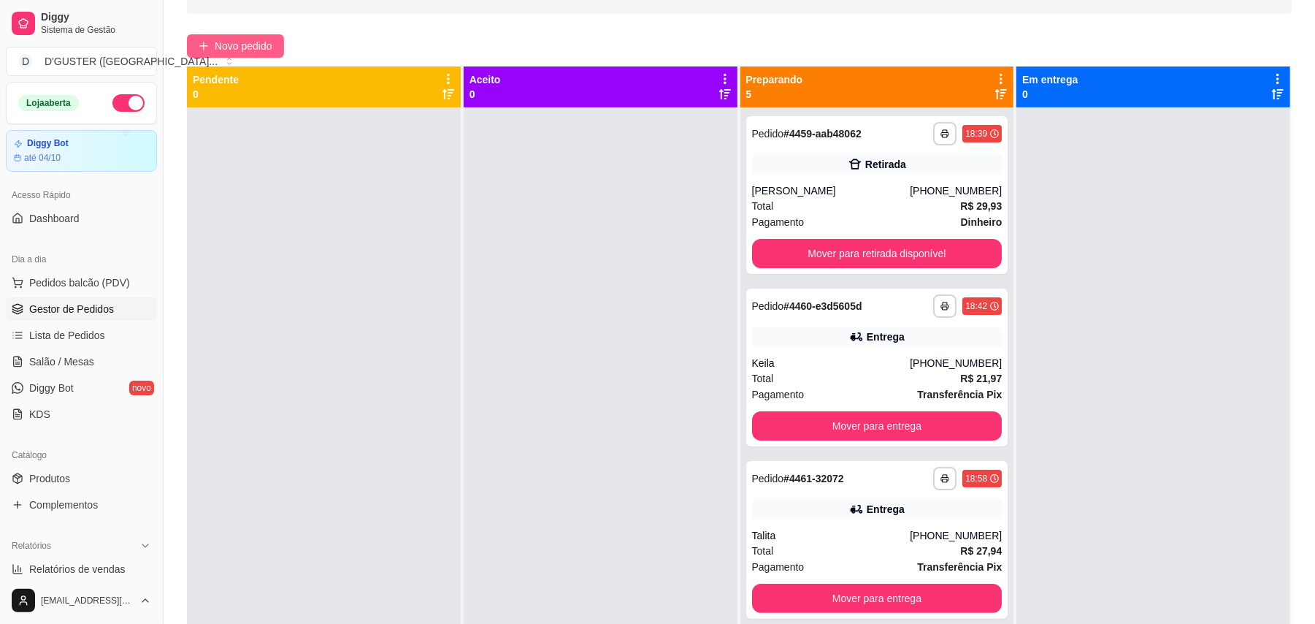
click at [272, 47] on span "Novo pedido" at bounding box center [244, 46] width 58 height 16
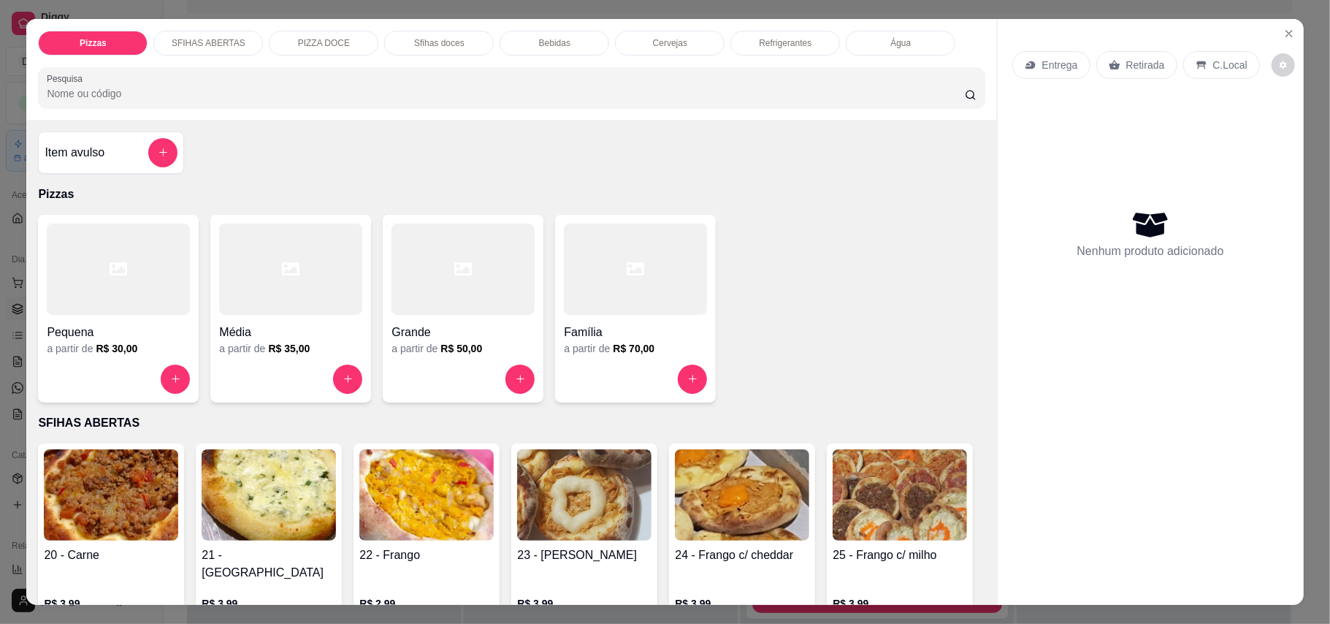
click at [1126, 53] on div "Retirada" at bounding box center [1136, 65] width 81 height 28
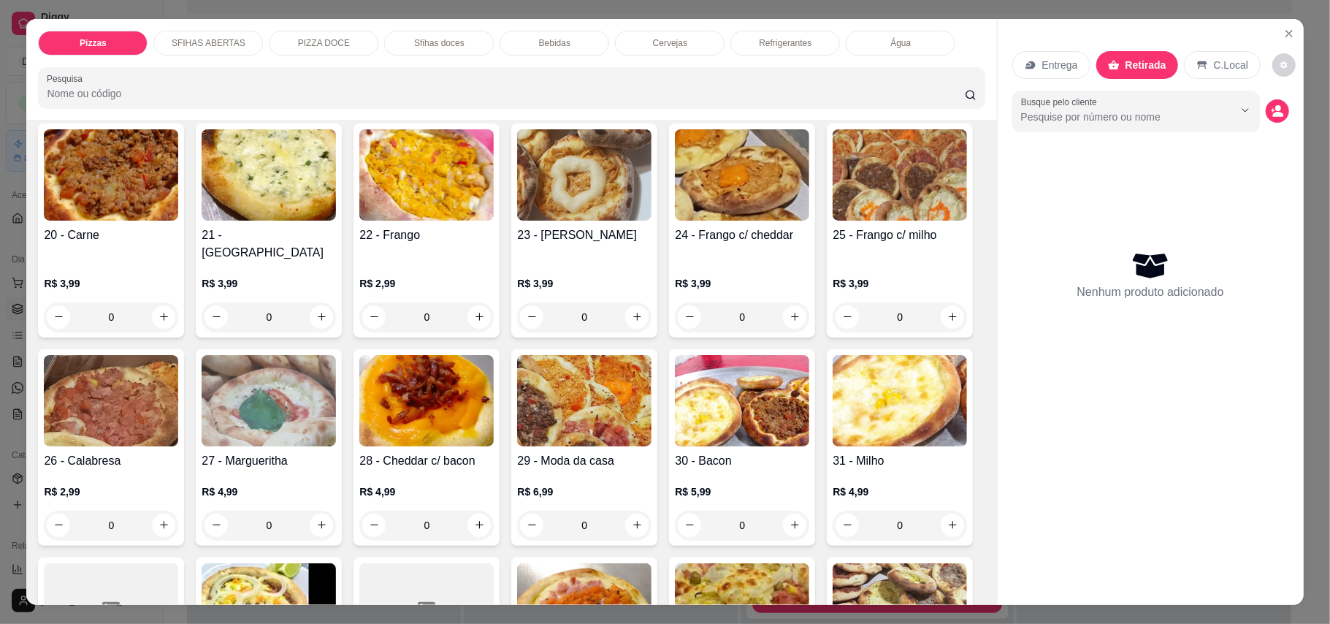
scroll to position [486, 0]
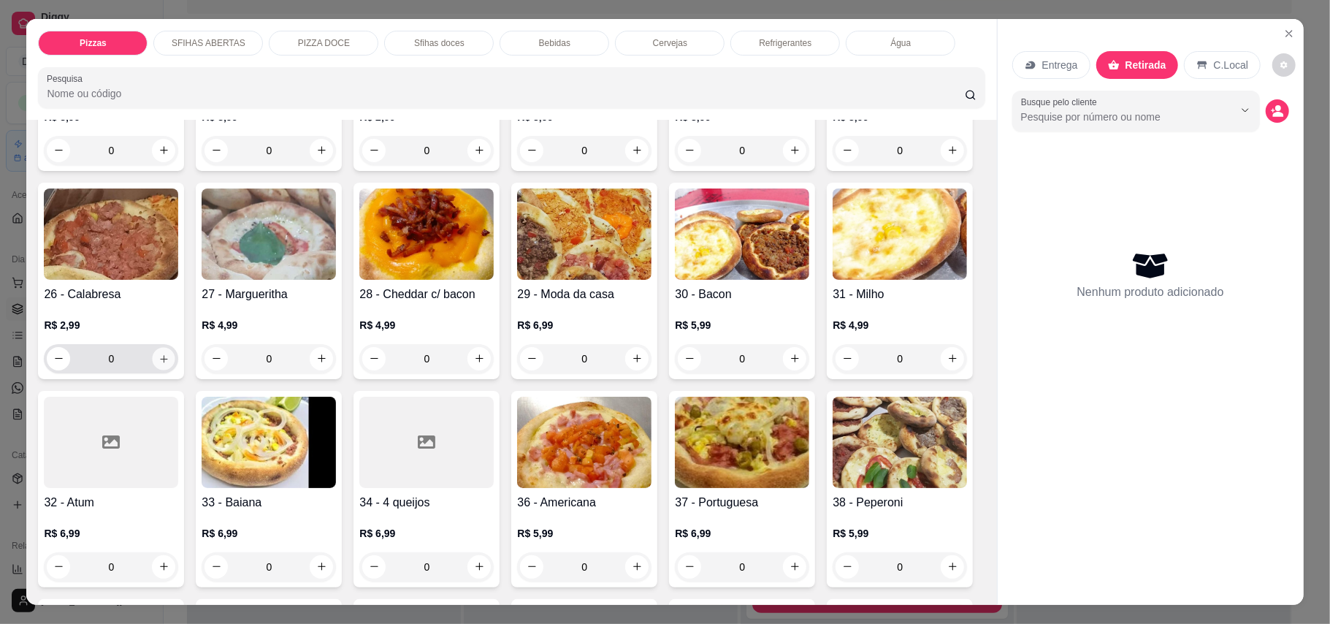
click at [169, 353] on icon "increase-product-quantity" at bounding box center [163, 358] width 11 height 11
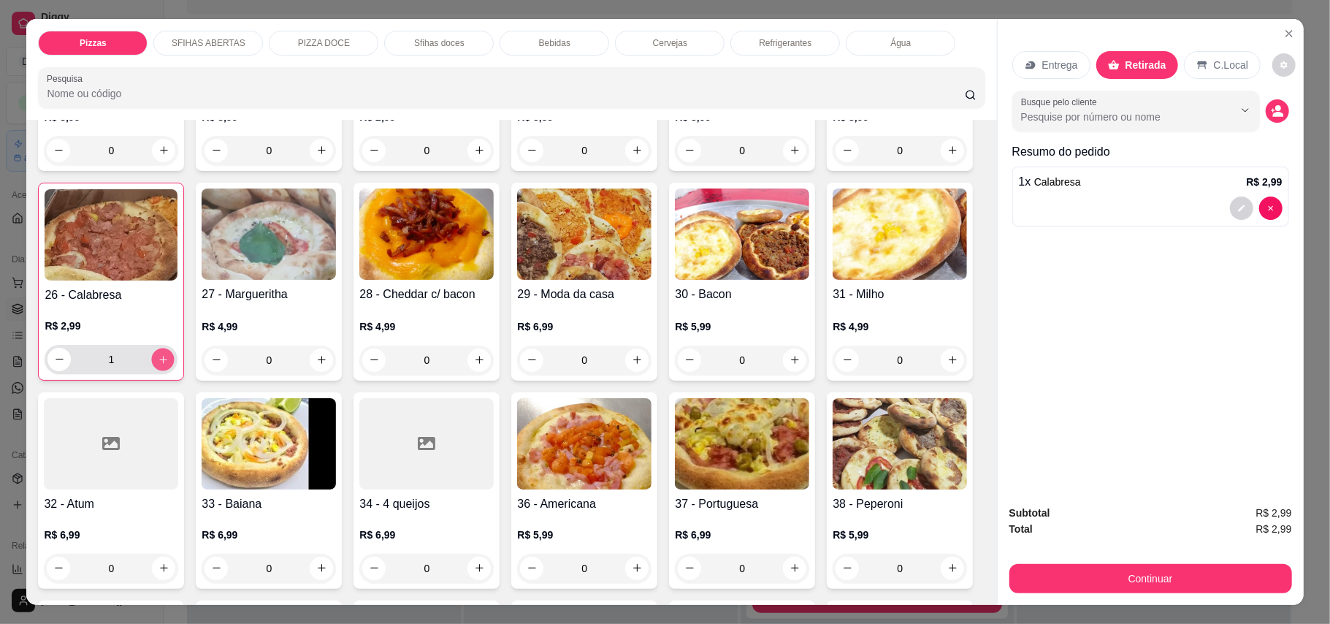
click at [169, 353] on icon "increase-product-quantity" at bounding box center [163, 358] width 11 height 11
type input "2"
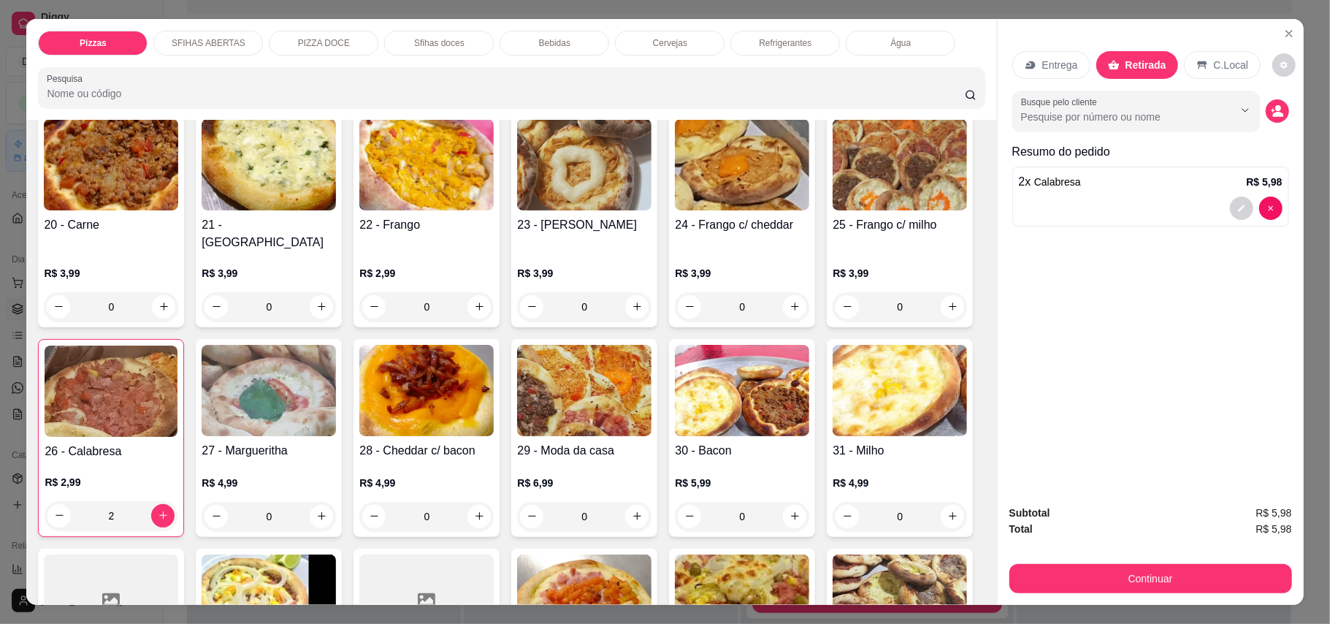
scroll to position [292, 0]
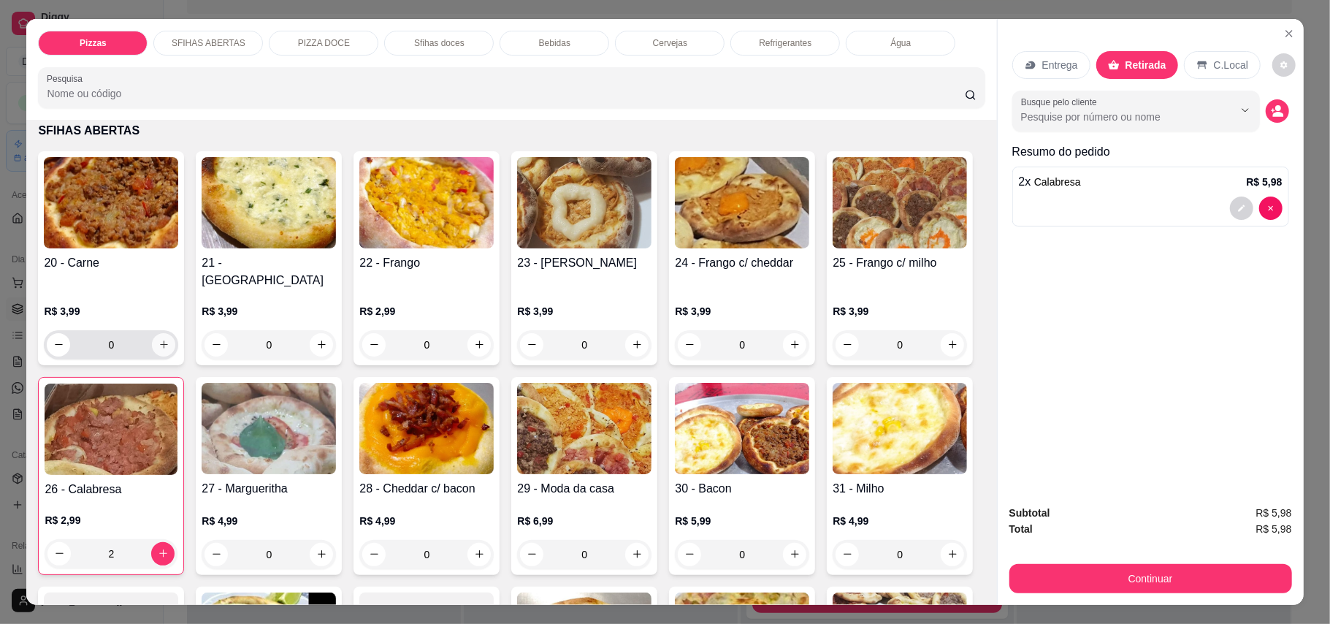
click at [158, 339] on icon "increase-product-quantity" at bounding box center [163, 344] width 11 height 11
click at [158, 338] on icon "increase-product-quantity" at bounding box center [163, 343] width 11 height 11
type input "2"
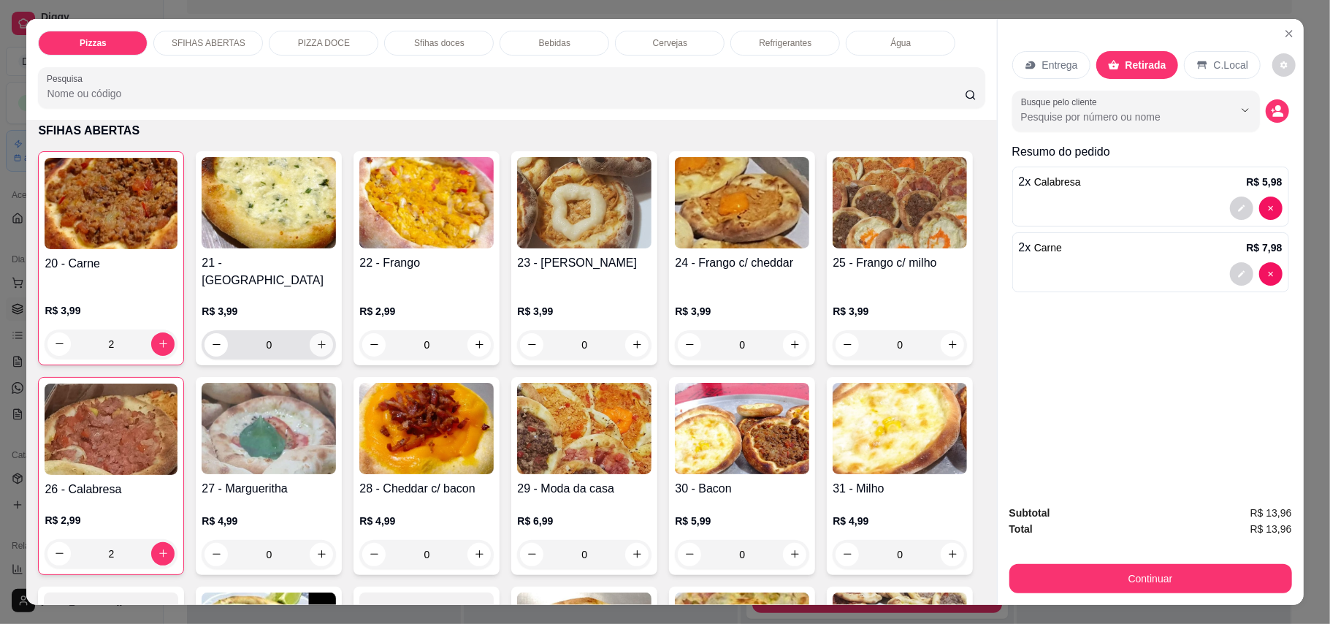
click at [320, 333] on button "increase-product-quantity" at bounding box center [321, 344] width 23 height 23
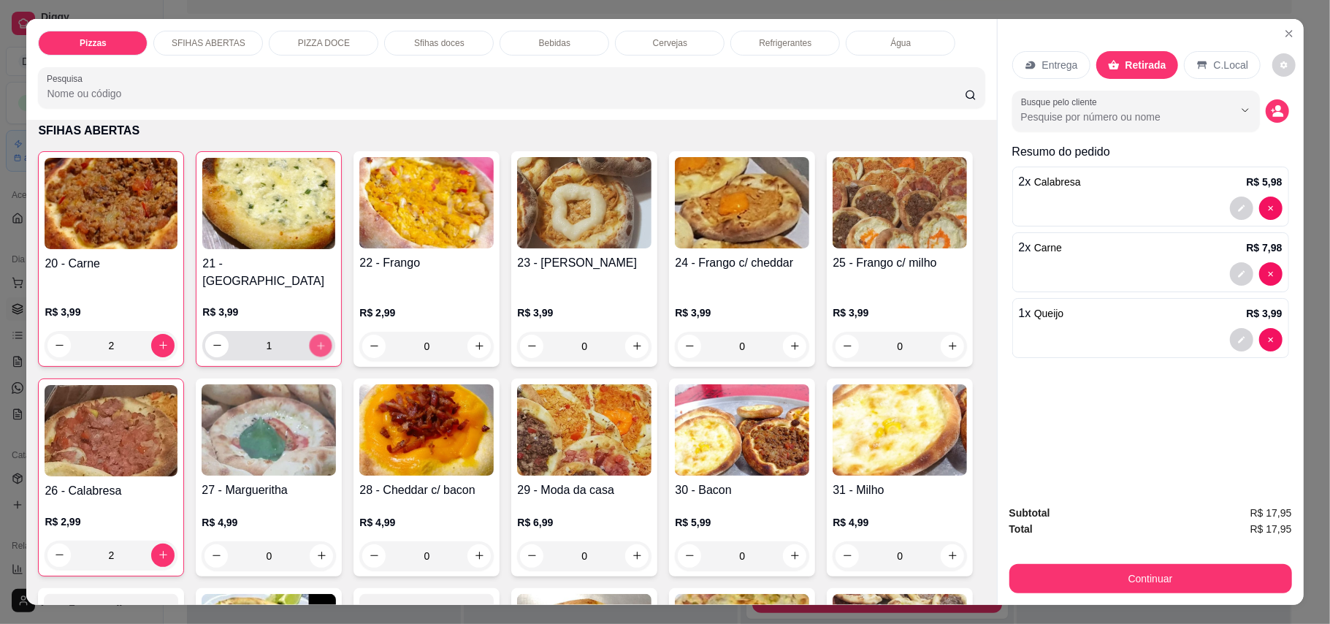
click at [320, 334] on button "increase-product-quantity" at bounding box center [321, 345] width 23 height 23
type input "2"
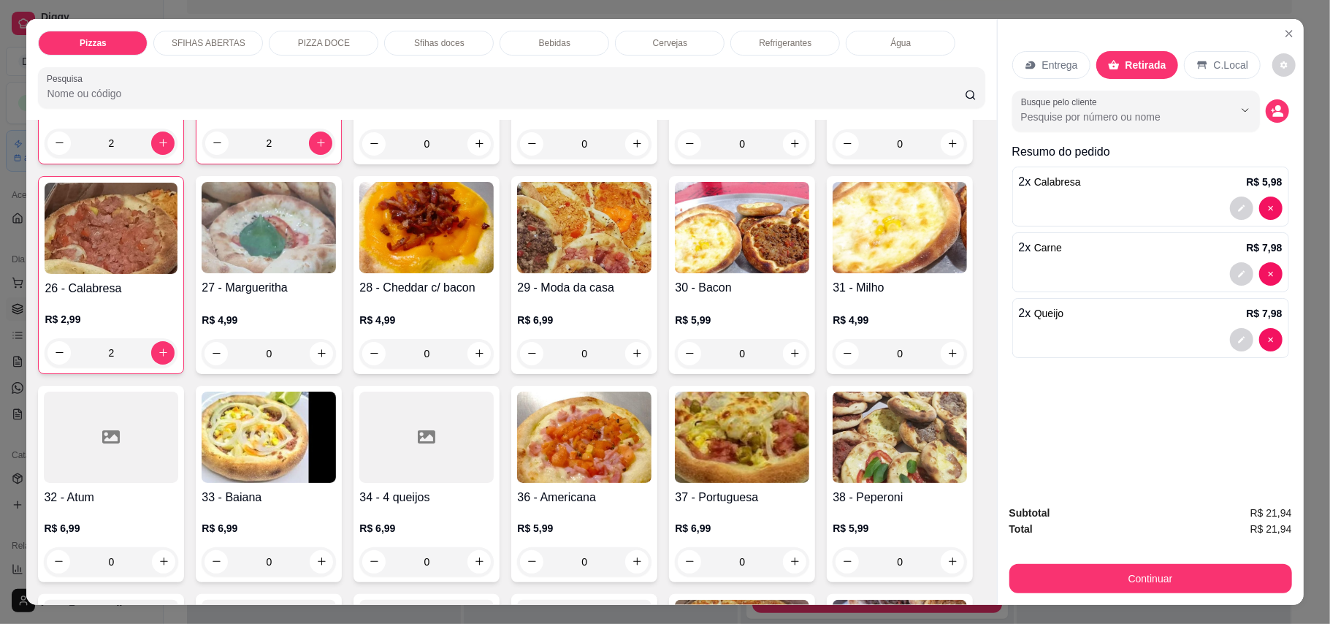
scroll to position [486, 0]
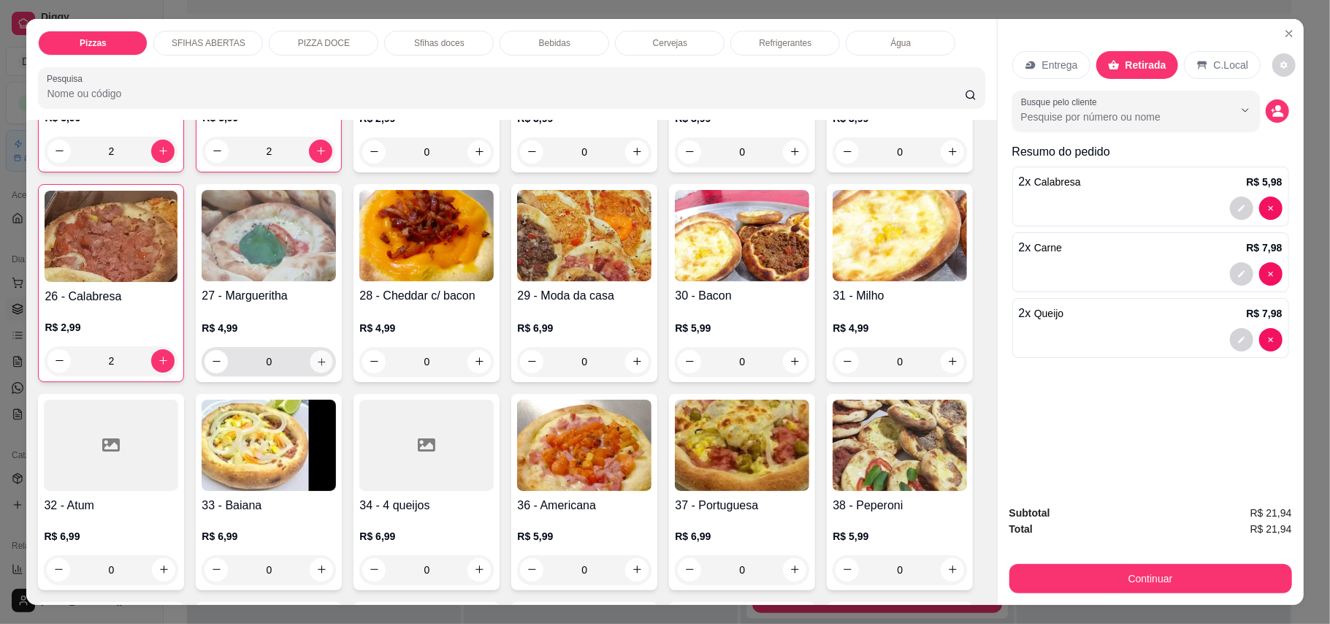
click at [333, 350] on button "increase-product-quantity" at bounding box center [321, 361] width 23 height 23
click at [326, 355] on icon "increase-product-quantity" at bounding box center [320, 360] width 11 height 11
type input "2"
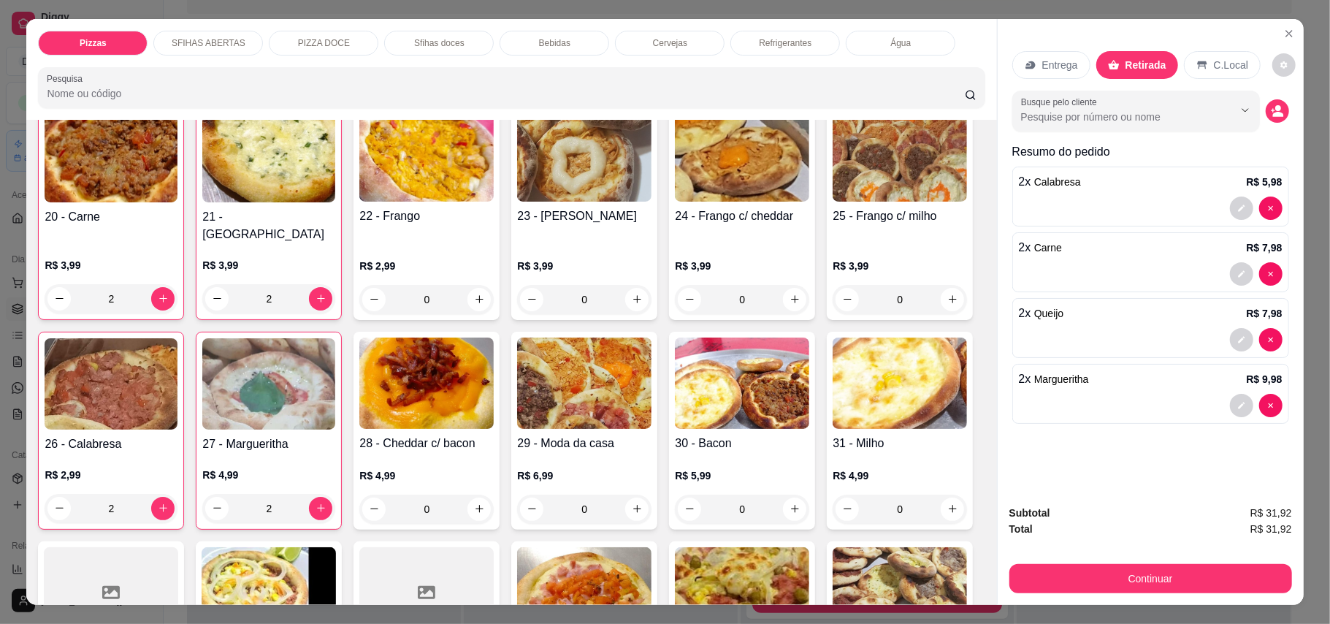
scroll to position [194, 0]
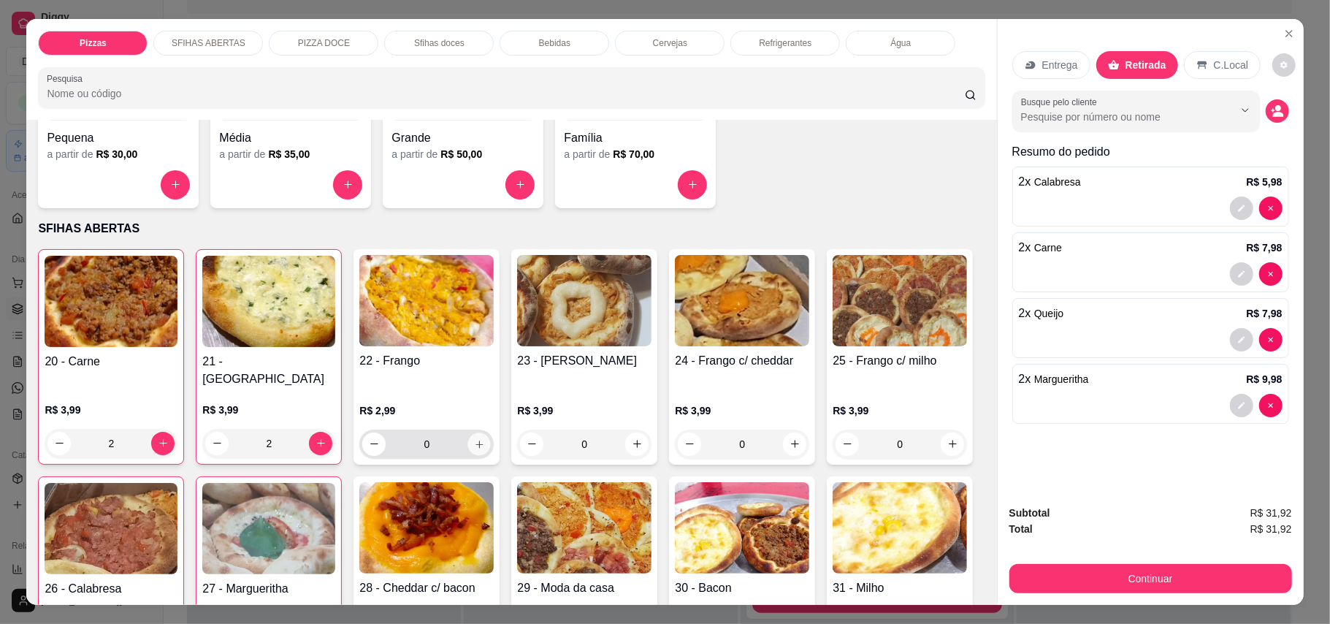
click at [476, 438] on icon "increase-product-quantity" at bounding box center [479, 443] width 11 height 11
click at [476, 437] on icon "increase-product-quantity" at bounding box center [478, 442] width 11 height 11
type input "2"
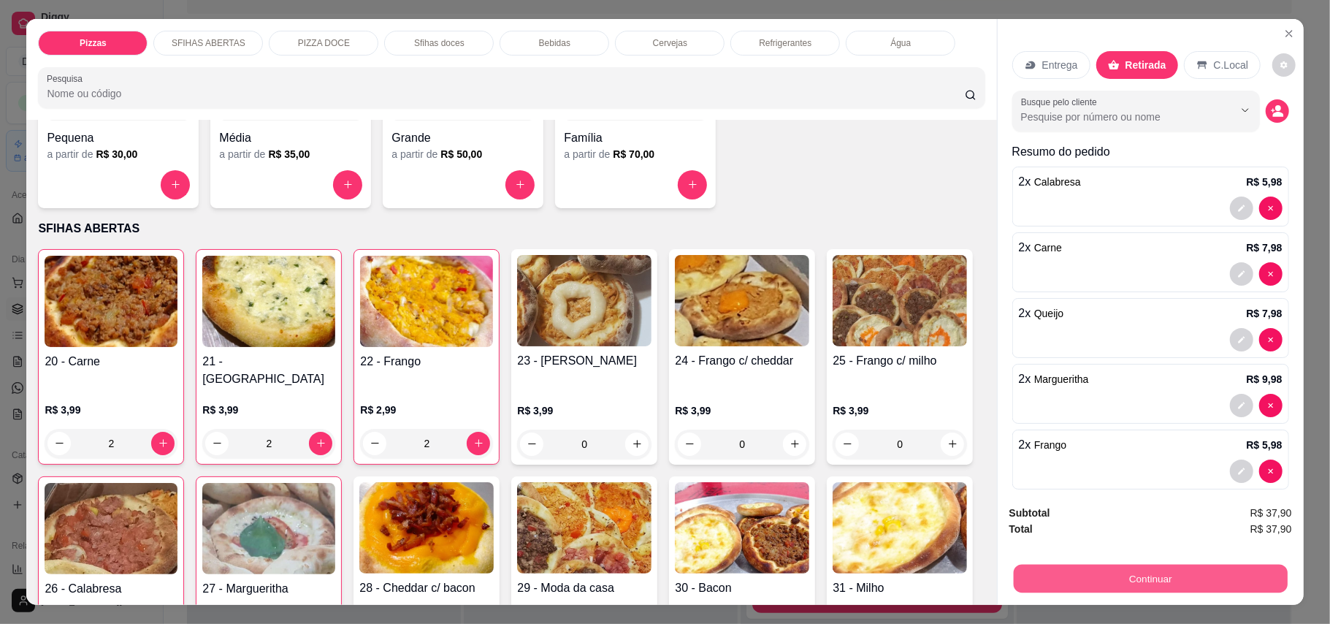
click at [1170, 583] on button "Continuar" at bounding box center [1150, 578] width 274 height 28
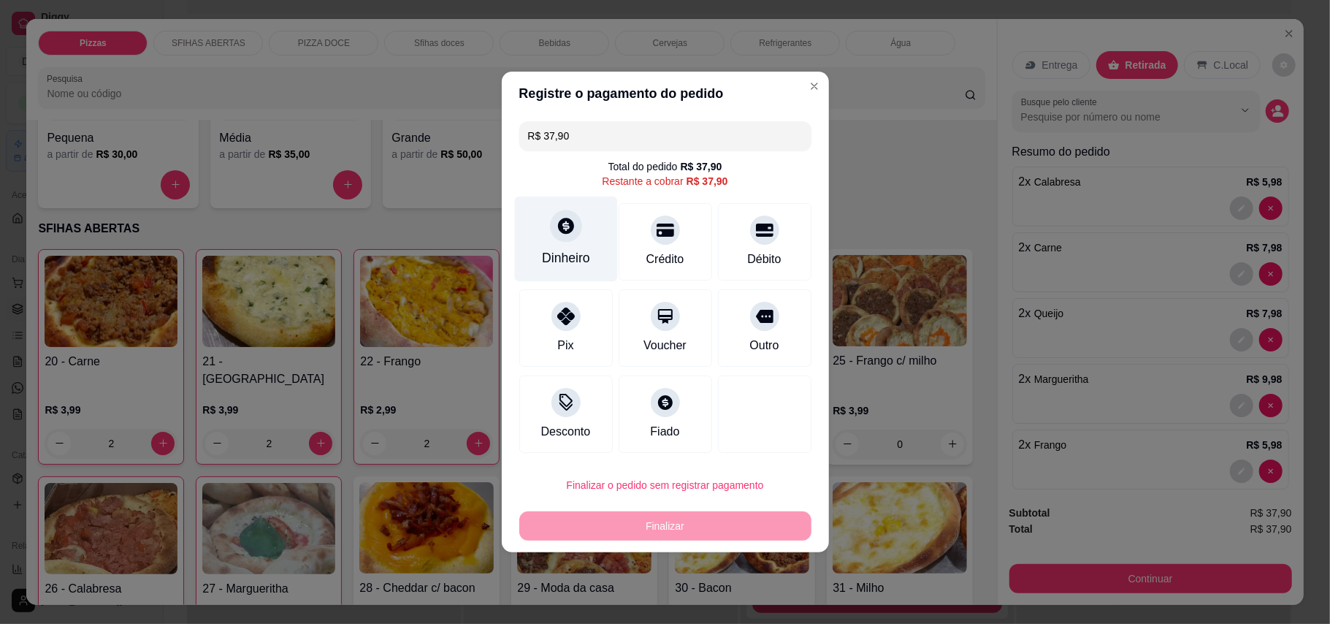
click at [568, 238] on div at bounding box center [566, 226] width 32 height 32
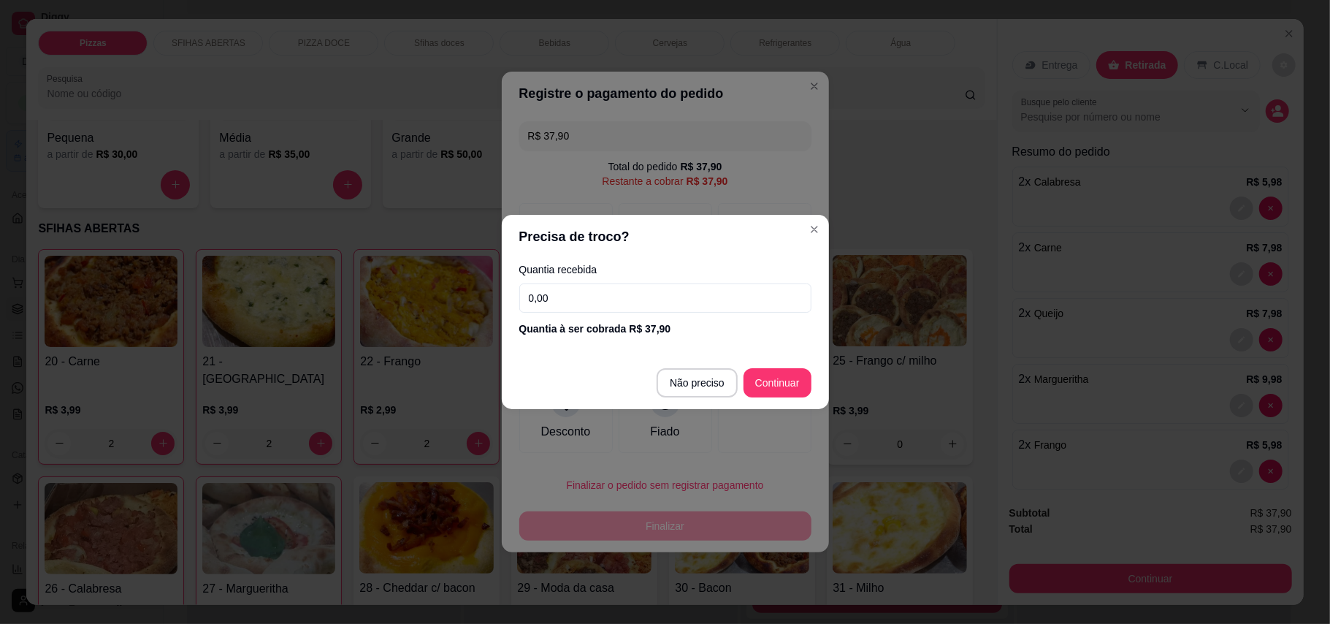
click at [615, 307] on input "0,00" at bounding box center [665, 297] width 292 height 29
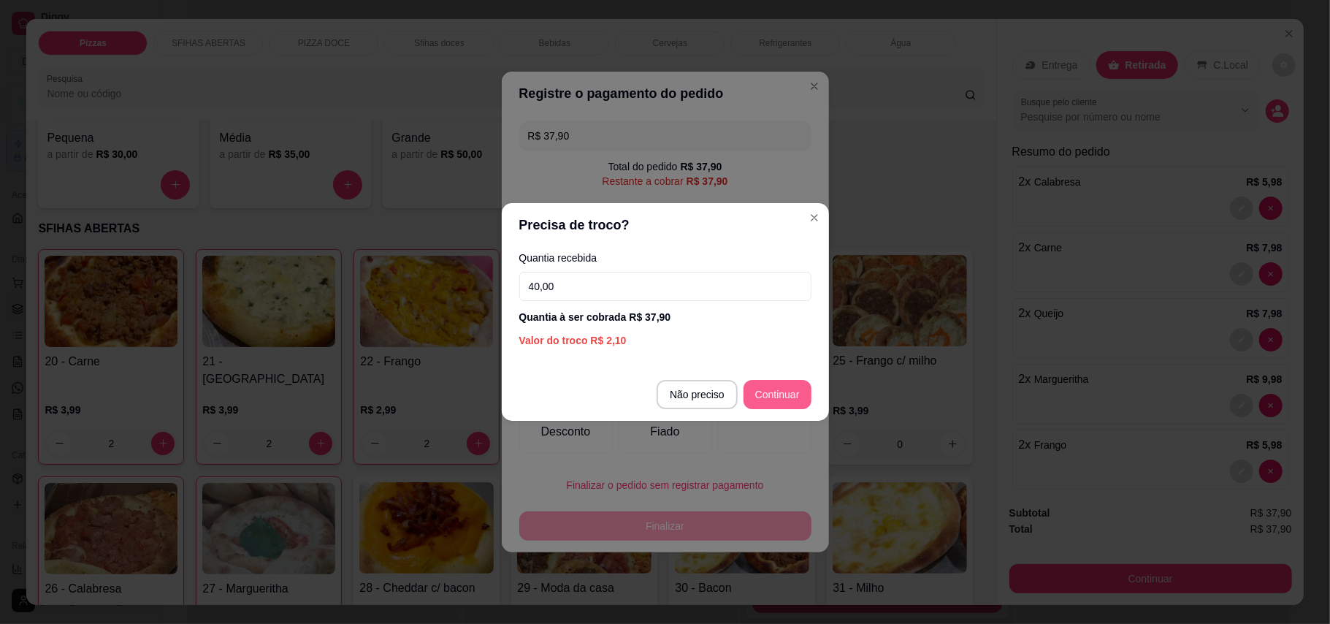
type input "40,00"
type input "R$ 0,00"
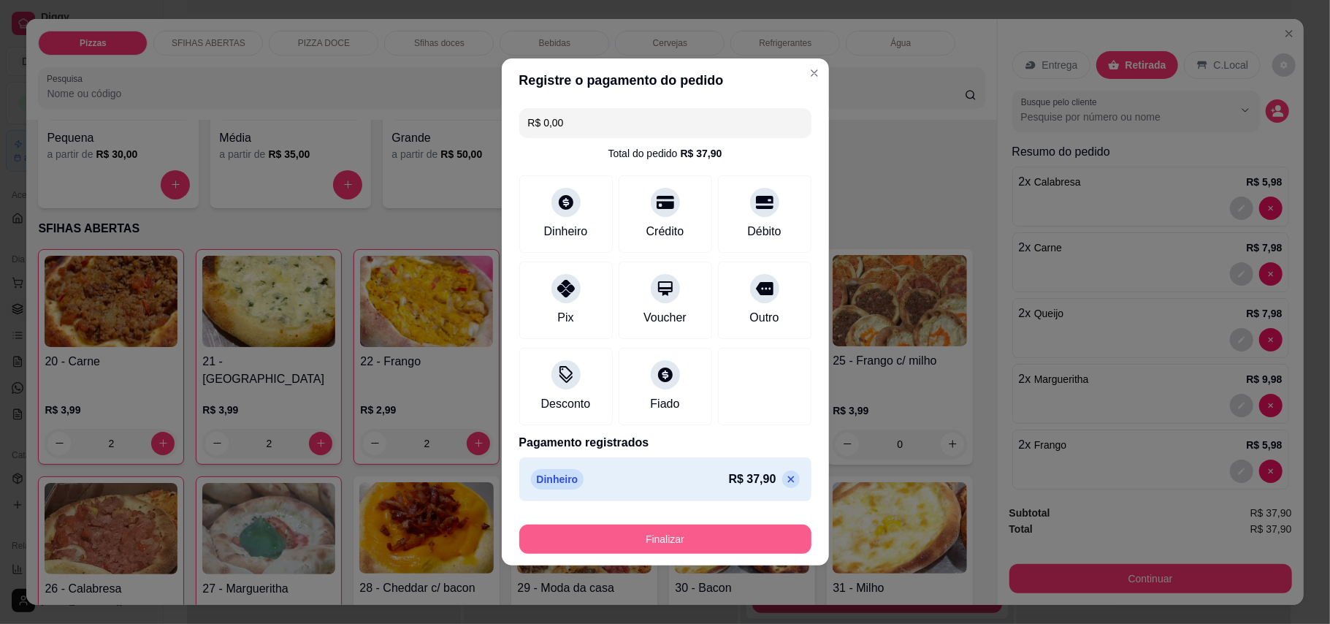
click at [743, 546] on button "Finalizar" at bounding box center [665, 538] width 292 height 29
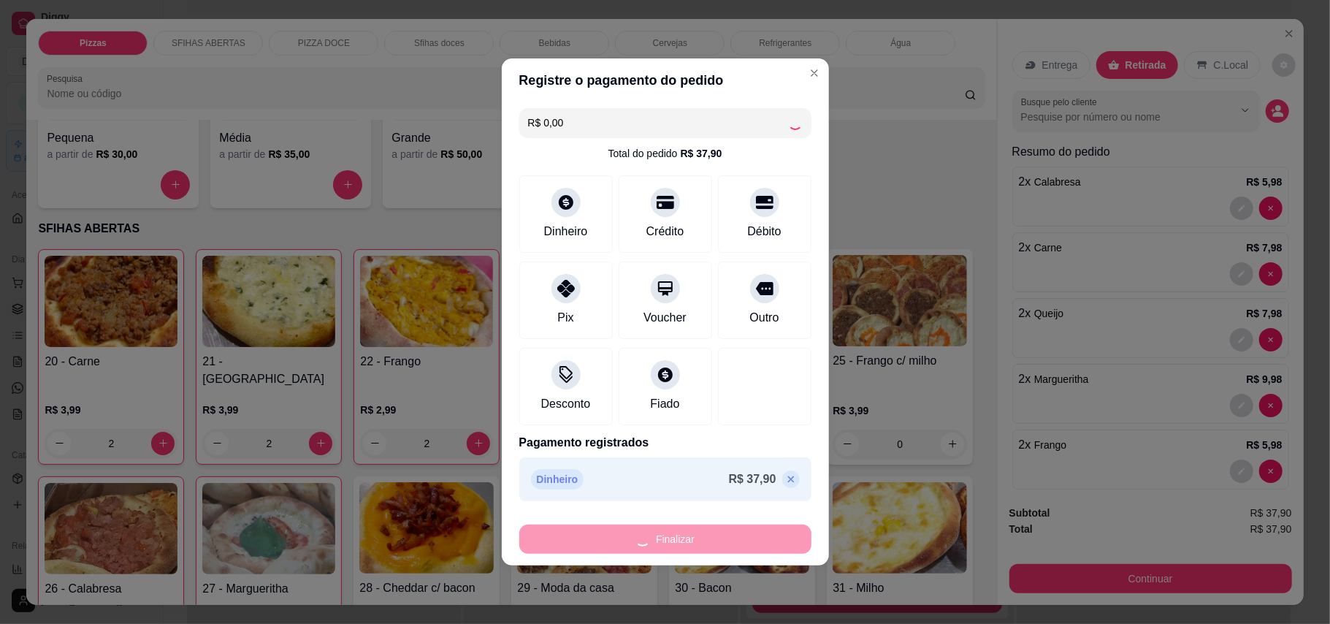
type input "0"
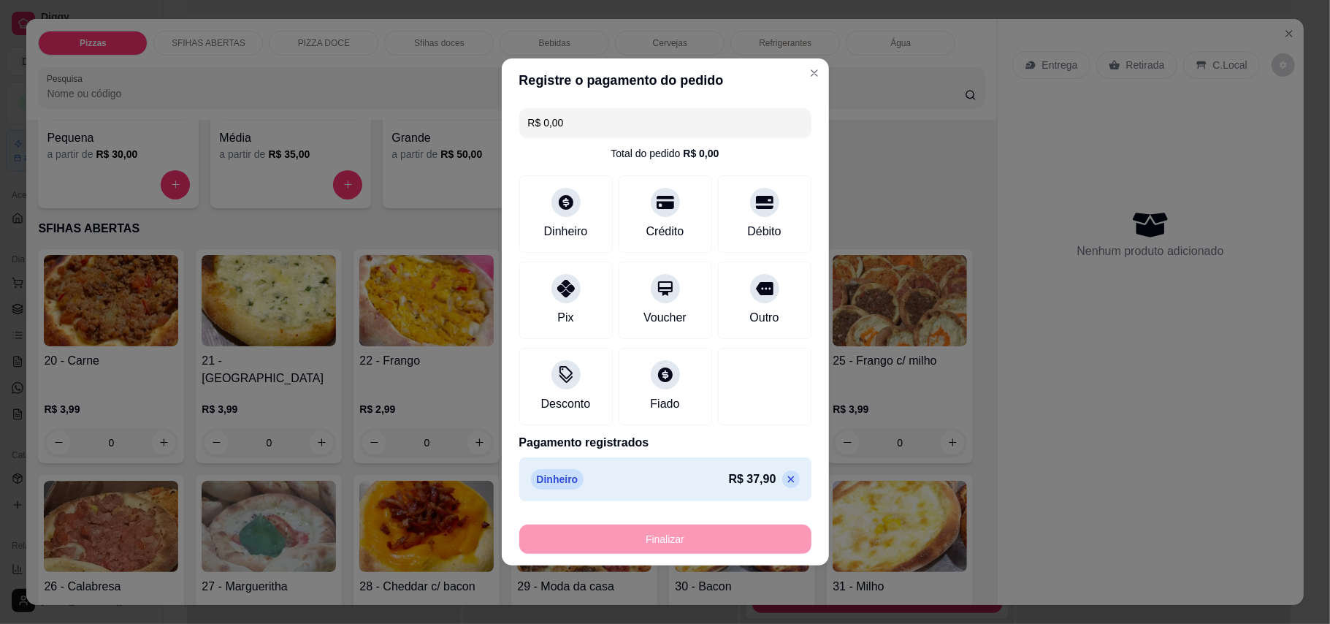
type input "-R$ 37,90"
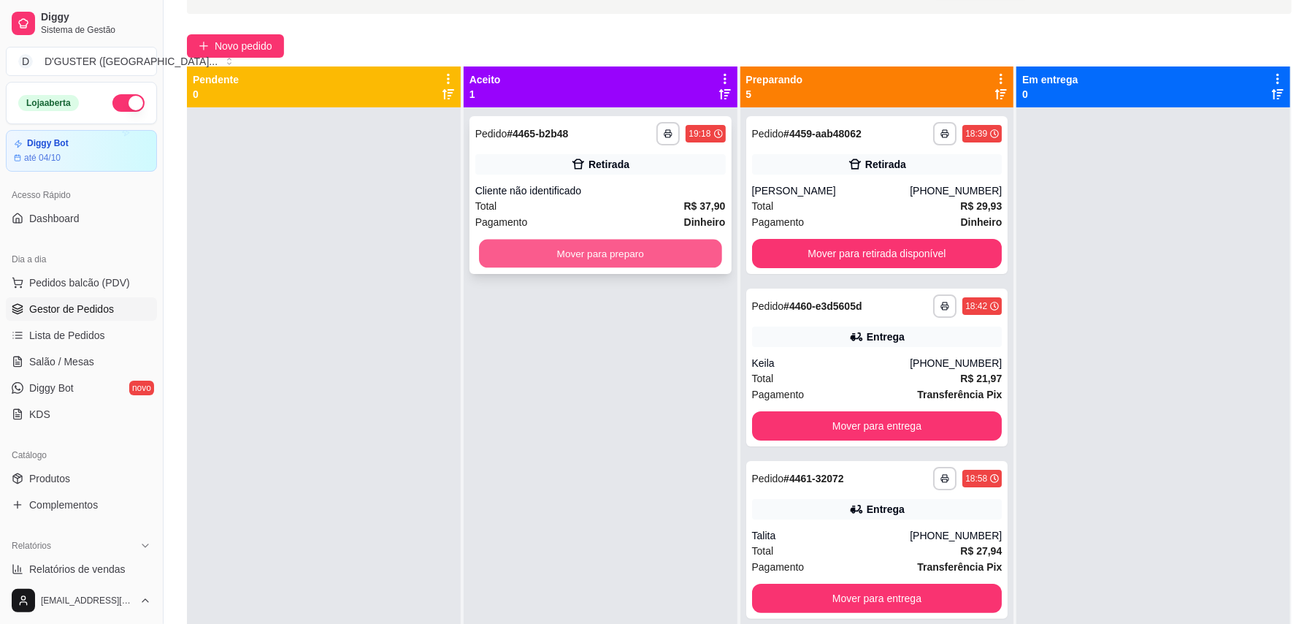
click at [605, 260] on button "Mover para preparo" at bounding box center [600, 253] width 242 height 28
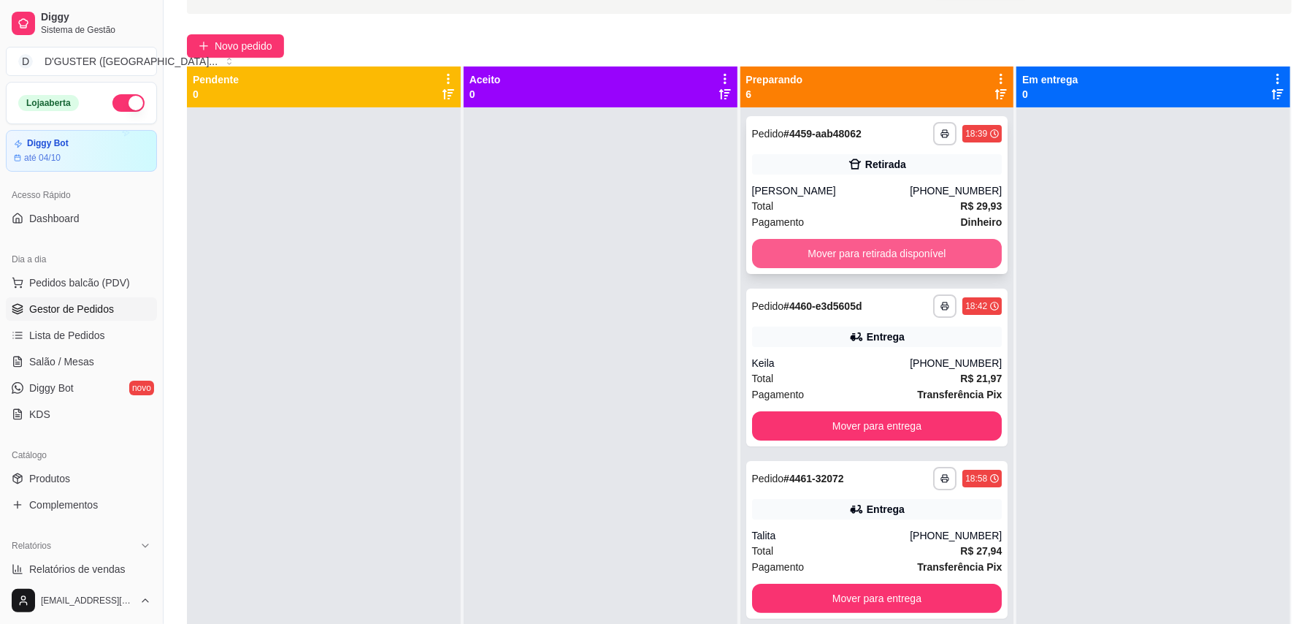
click at [878, 243] on button "Mover para retirada disponível" at bounding box center [877, 253] width 250 height 29
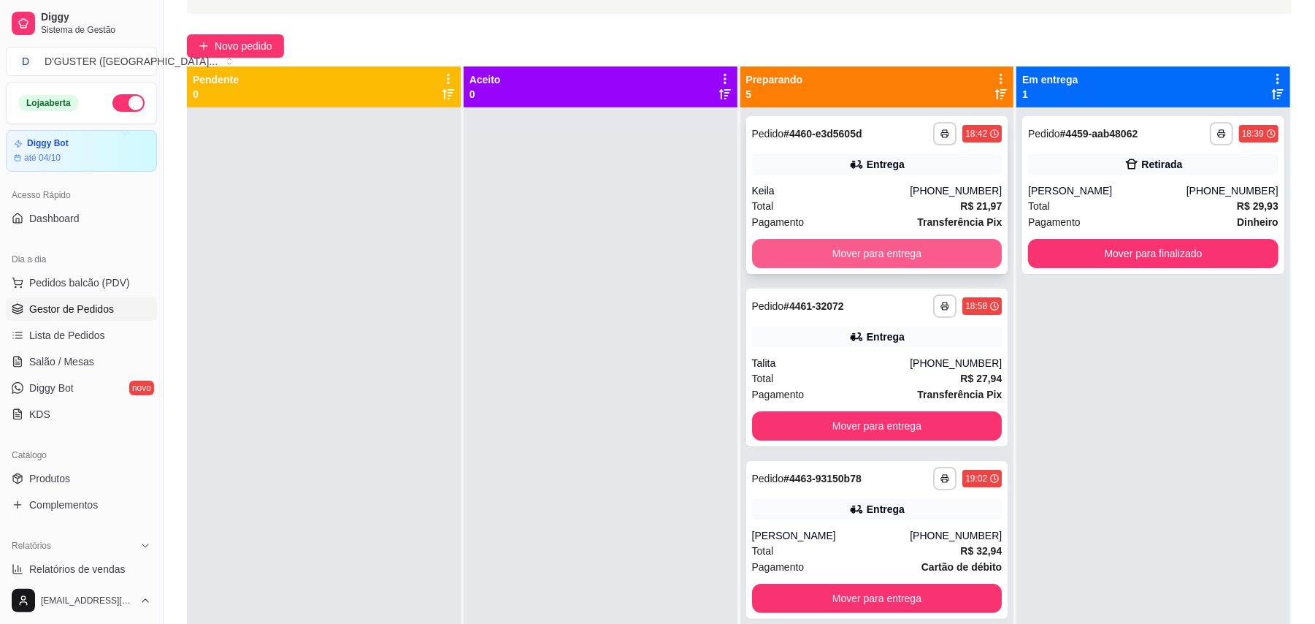
click at [874, 256] on button "Mover para entrega" at bounding box center [877, 253] width 250 height 29
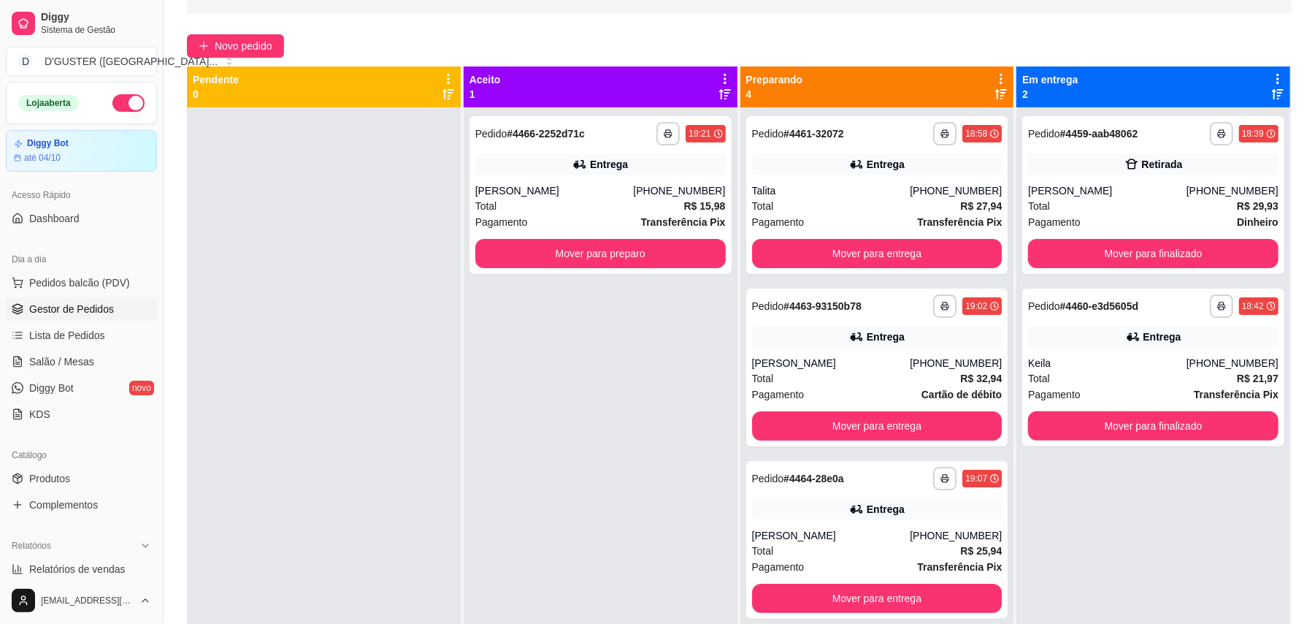
click at [441, 447] on div at bounding box center [324, 419] width 274 height 624
click at [1138, 251] on button "Mover para finalizado" at bounding box center [1153, 253] width 242 height 28
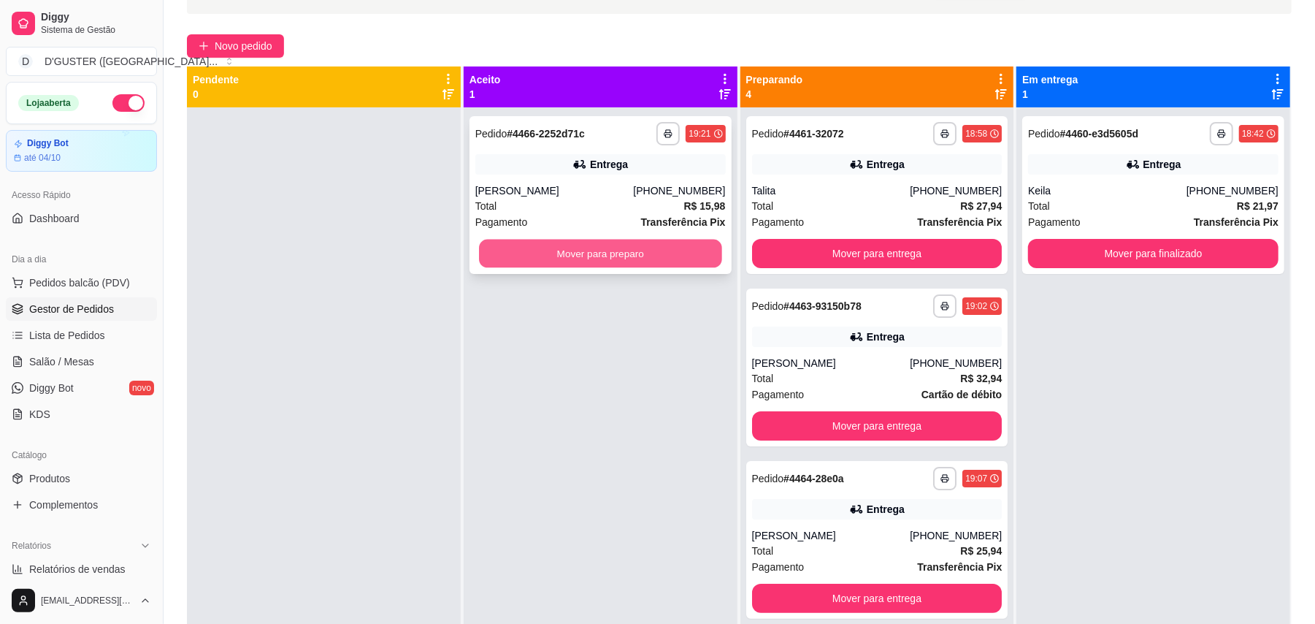
click at [663, 241] on button "Mover para preparo" at bounding box center [600, 253] width 242 height 28
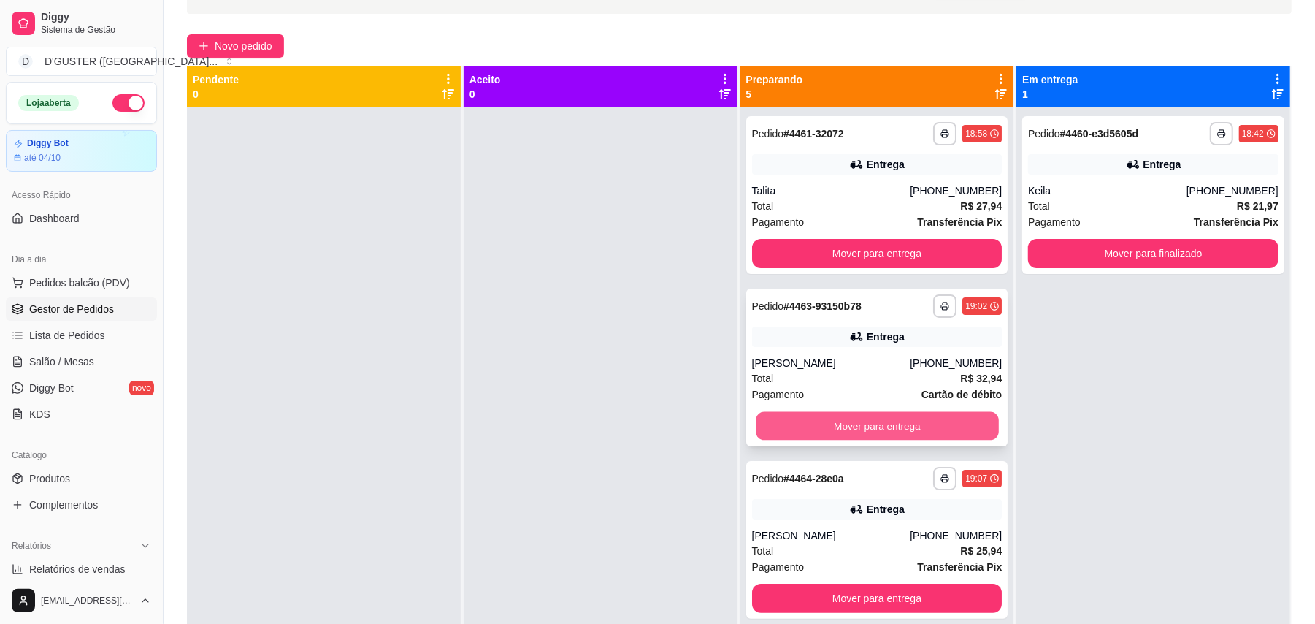
click at [848, 422] on button "Mover para entrega" at bounding box center [877, 426] width 242 height 28
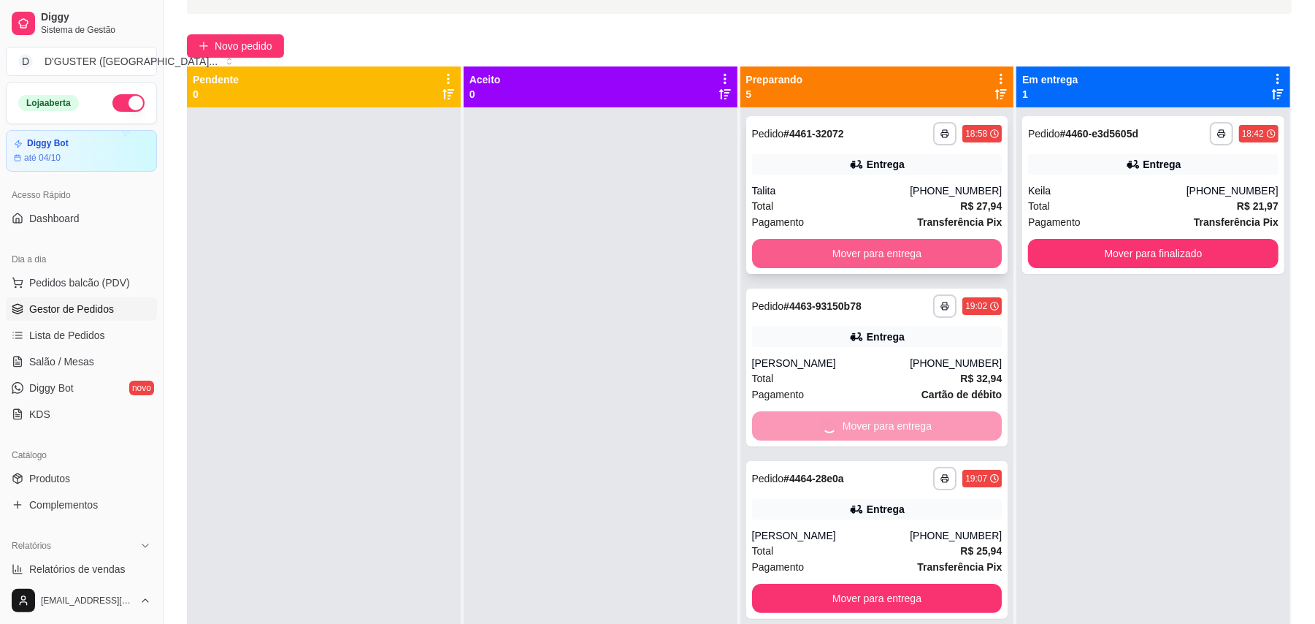
click at [878, 260] on button "Mover para entrega" at bounding box center [877, 253] width 250 height 29
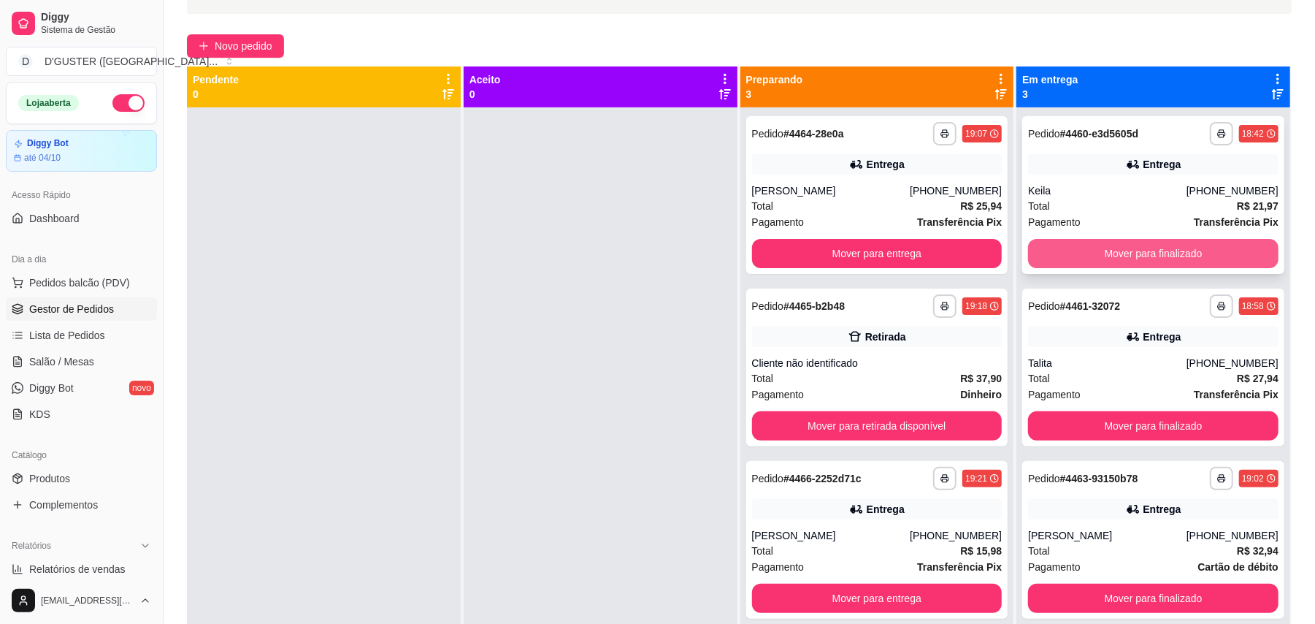
click at [1143, 261] on button "Mover para finalizado" at bounding box center [1153, 253] width 250 height 29
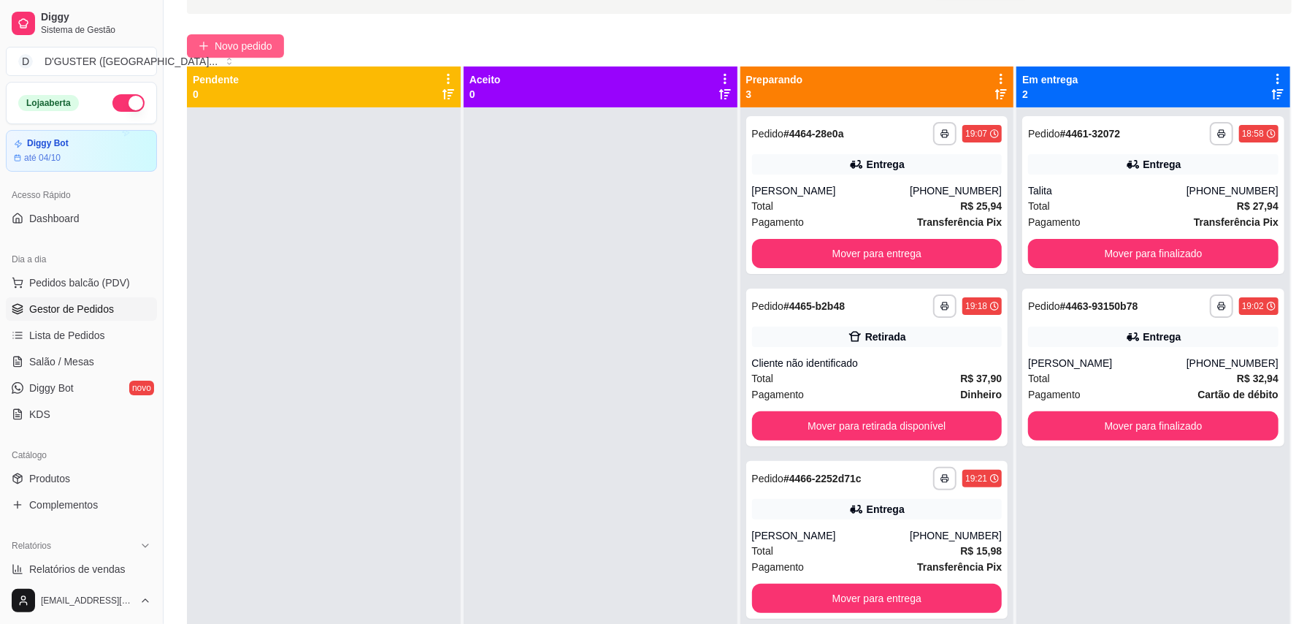
click at [261, 38] on button "Novo pedido" at bounding box center [235, 45] width 97 height 23
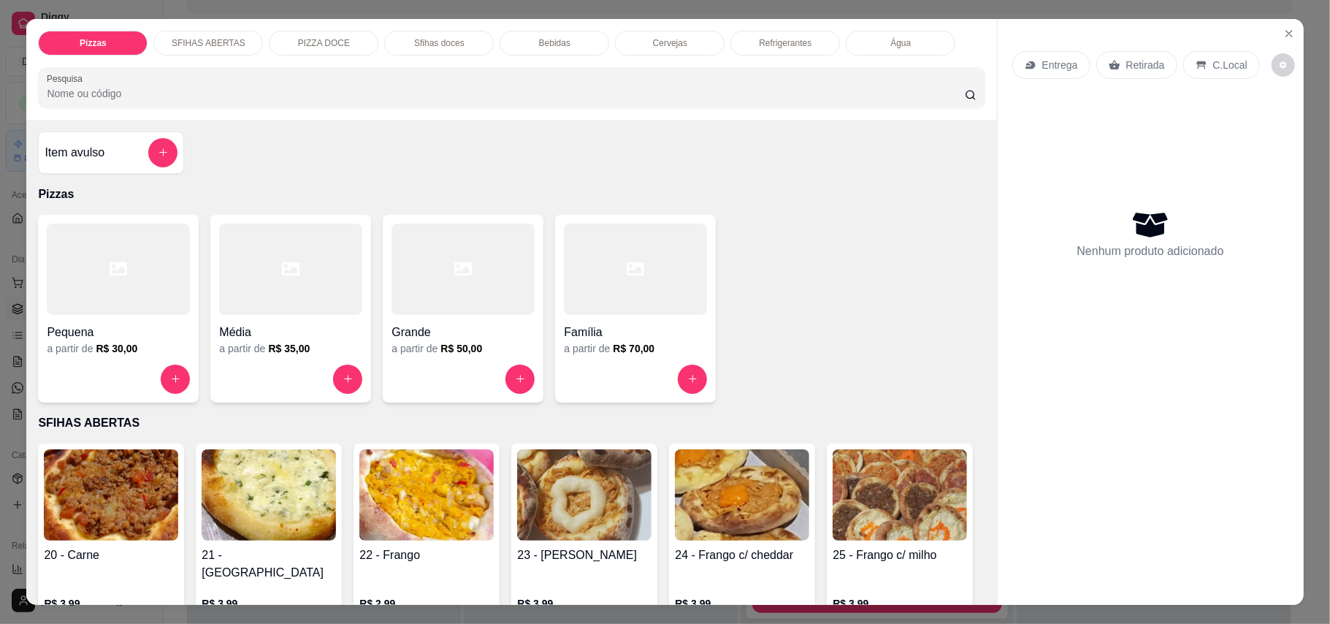
click at [1126, 62] on p "Retirada" at bounding box center [1145, 65] width 39 height 15
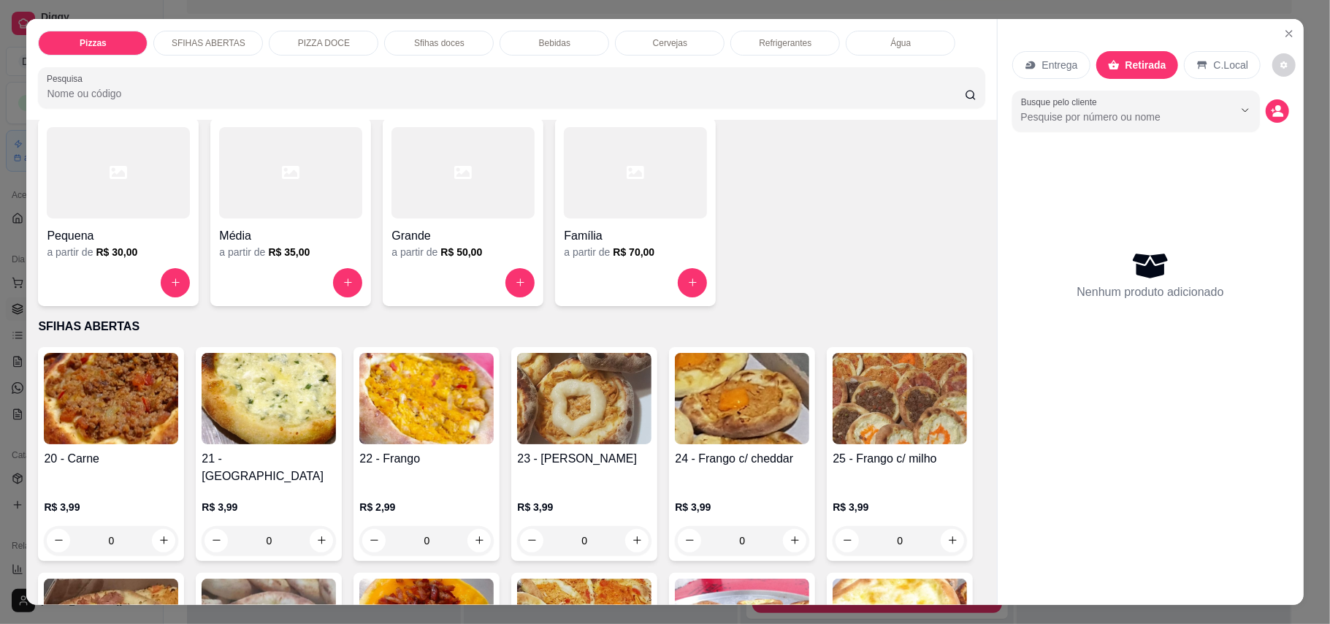
scroll to position [97, 0]
click at [158, 534] on icon "increase-product-quantity" at bounding box center [163, 539] width 11 height 11
type input "1"
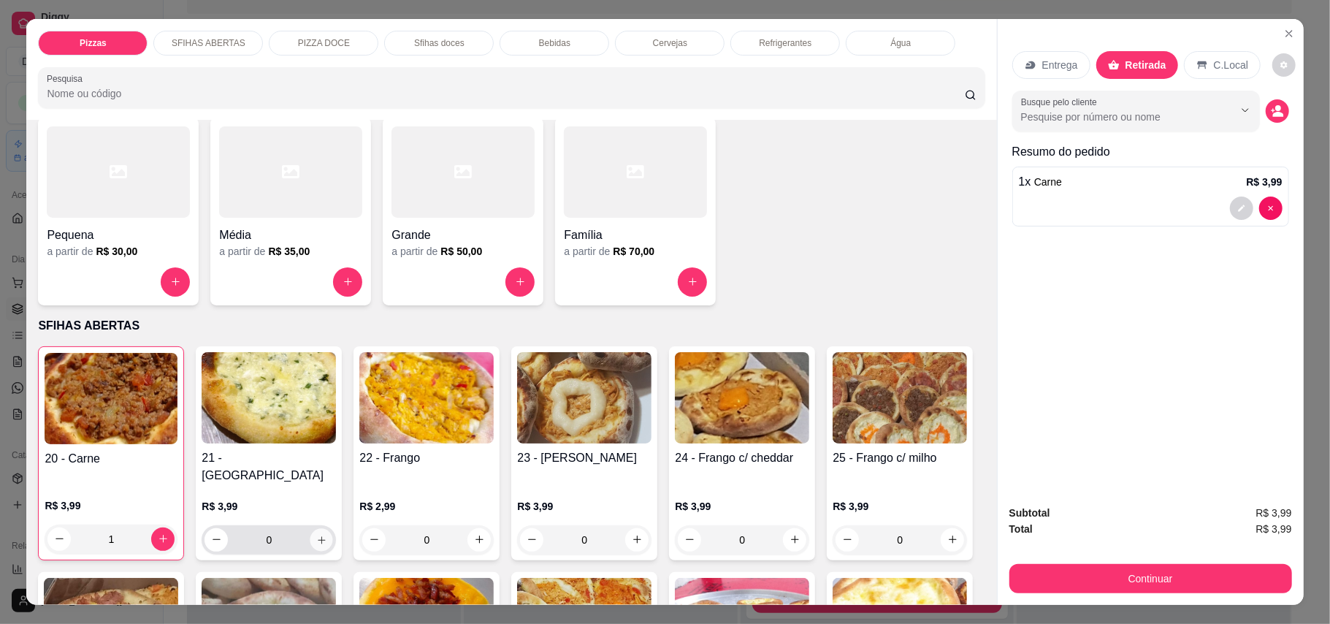
click at [310, 528] on button "increase-product-quantity" at bounding box center [321, 539] width 23 height 23
type input "1"
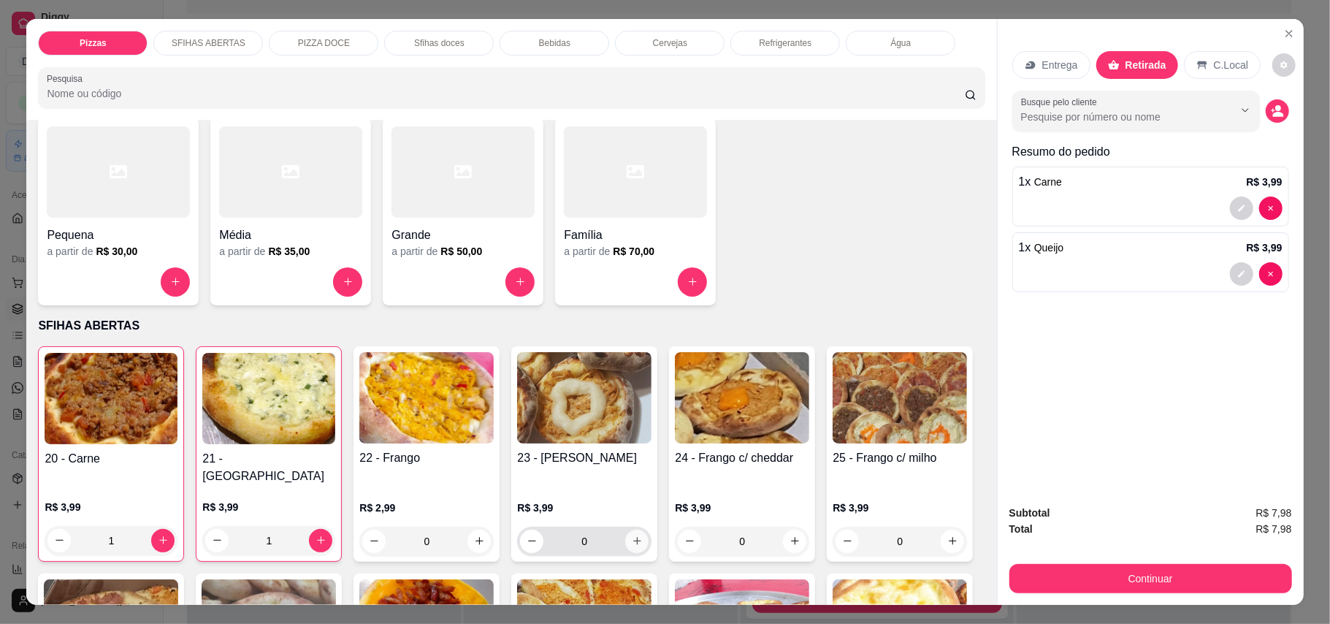
click at [632, 535] on icon "increase-product-quantity" at bounding box center [637, 540] width 11 height 11
type input "1"
click at [789, 535] on icon "increase-product-quantity" at bounding box center [794, 540] width 11 height 11
type input "1"
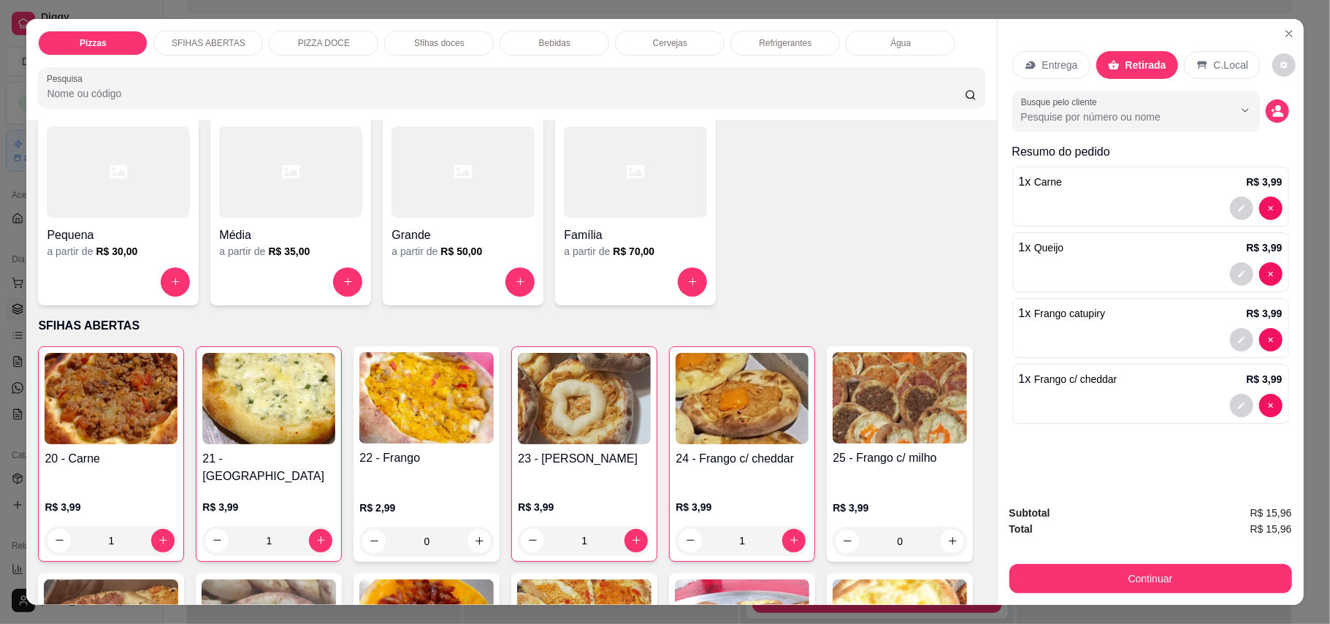
scroll to position [389, 0]
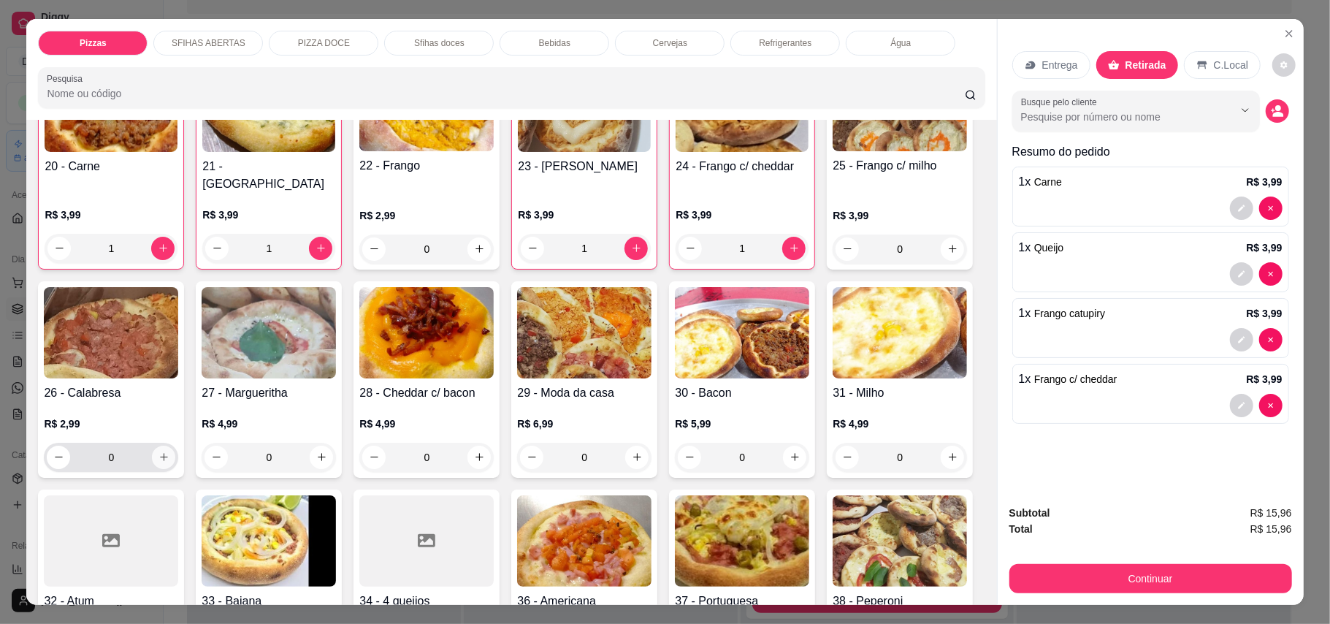
click at [169, 451] on icon "increase-product-quantity" at bounding box center [163, 456] width 11 height 11
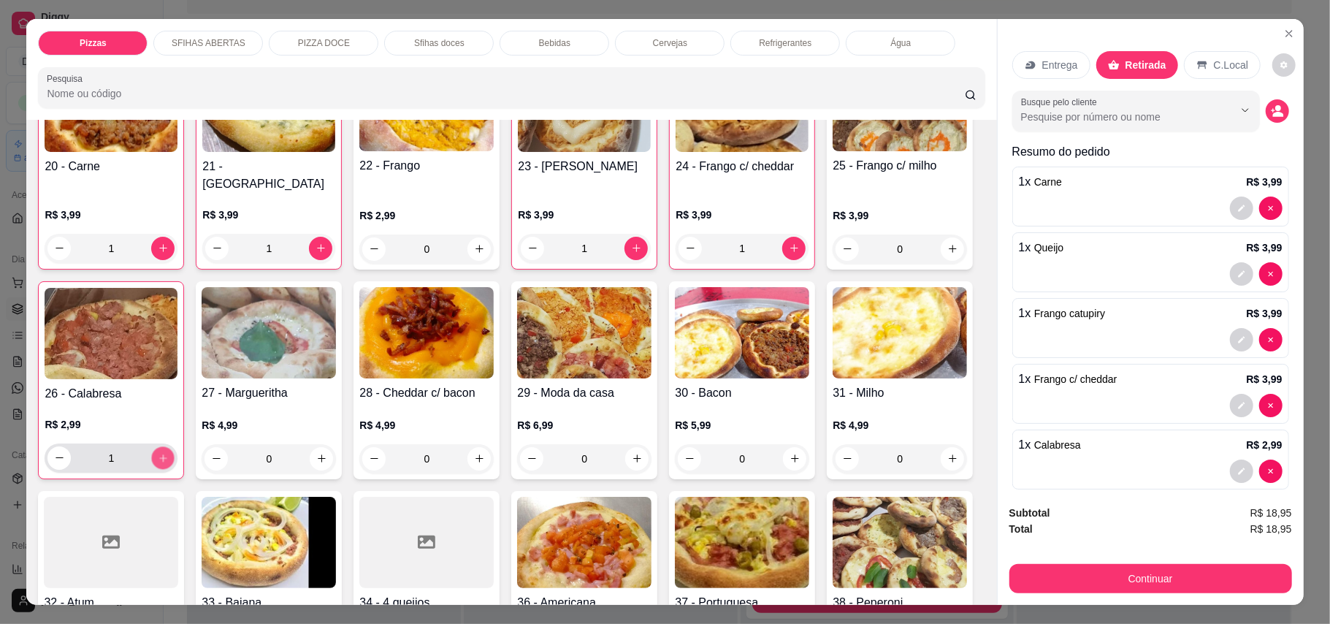
click at [166, 454] on icon "increase-product-quantity" at bounding box center [162, 457] width 7 height 7
type input "2"
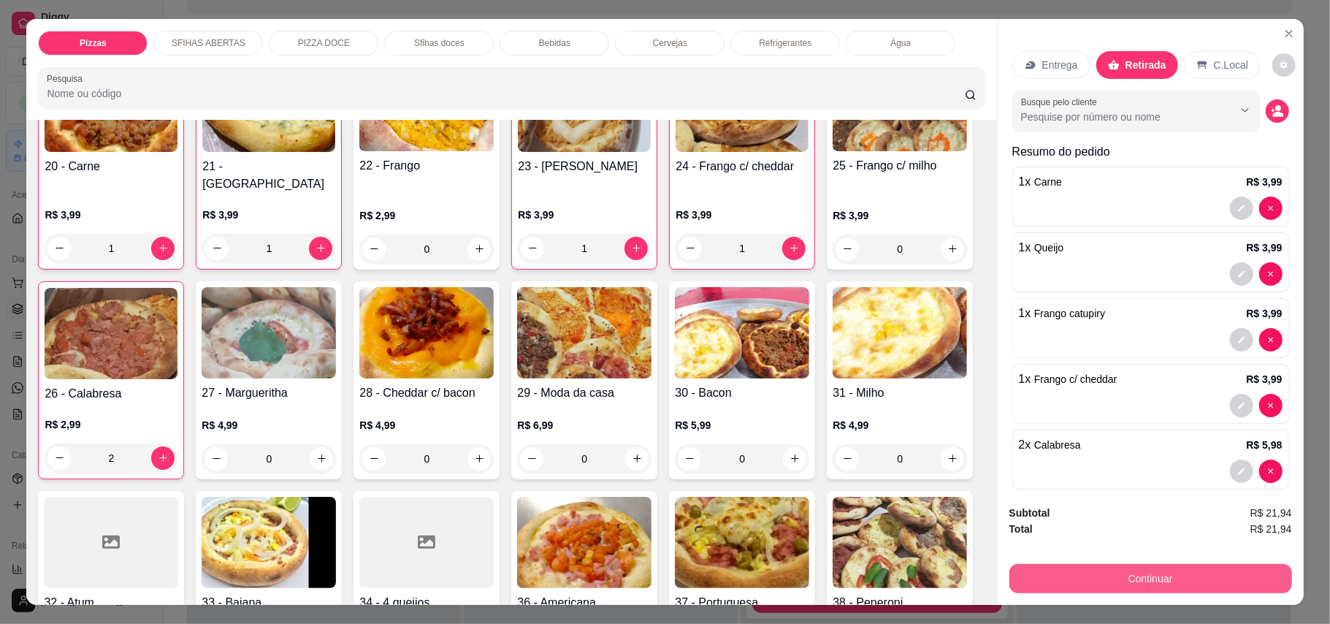
click at [1219, 577] on button "Continuar" at bounding box center [1150, 578] width 283 height 29
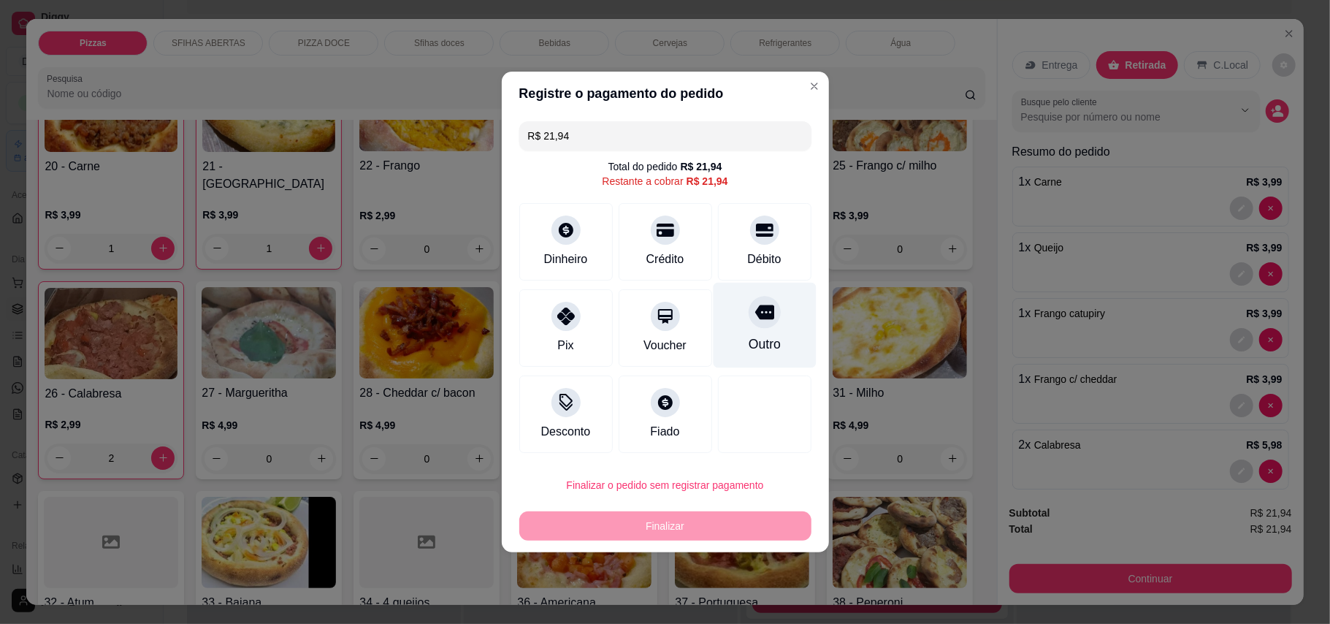
click at [755, 337] on div "Outro" at bounding box center [764, 343] width 32 height 19
type input "R$ 0,00"
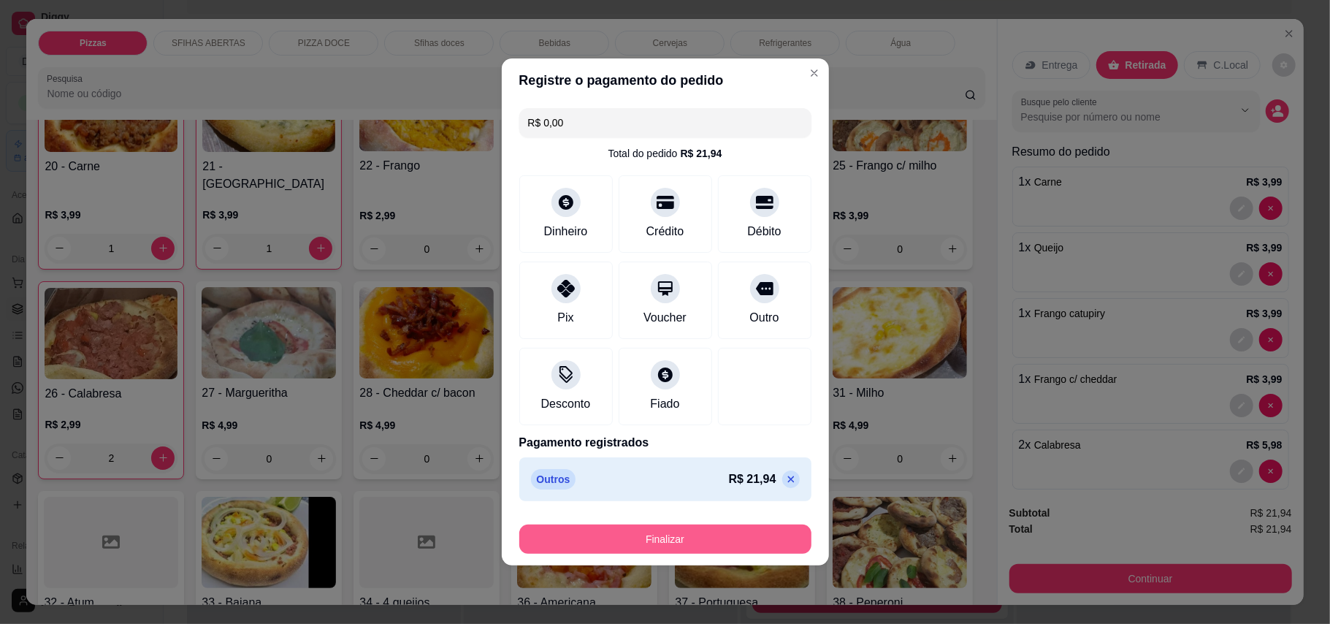
click at [705, 532] on button "Finalizar" at bounding box center [665, 538] width 292 height 29
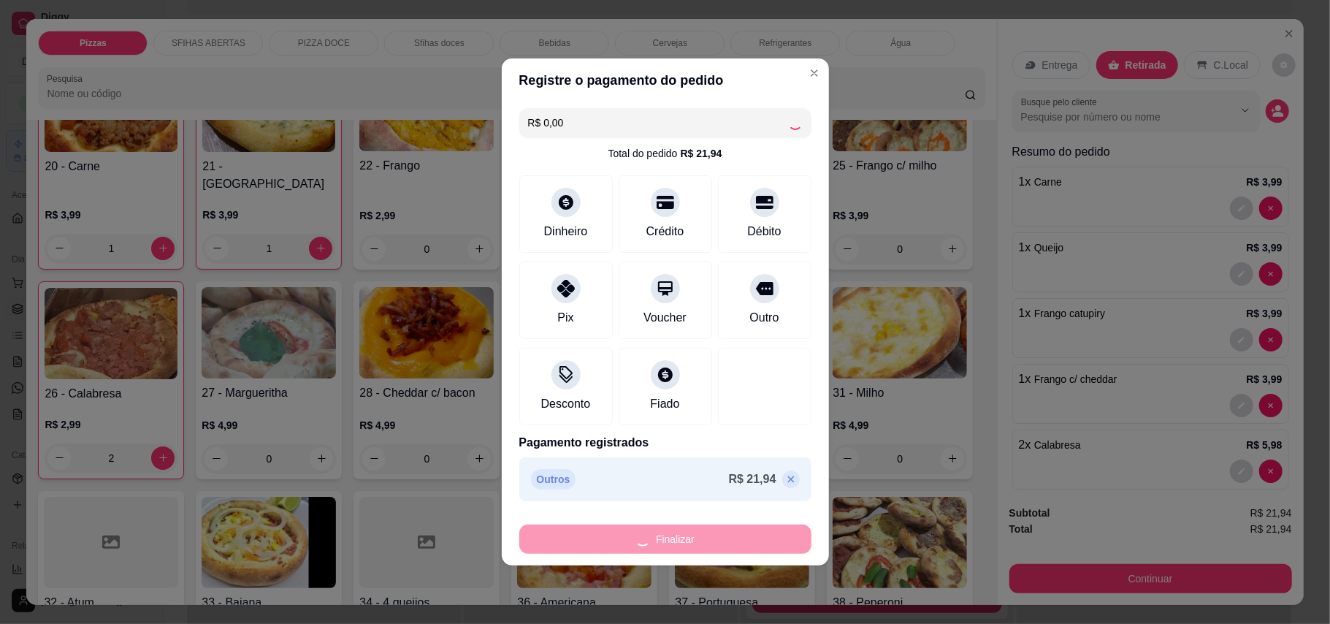
type input "0"
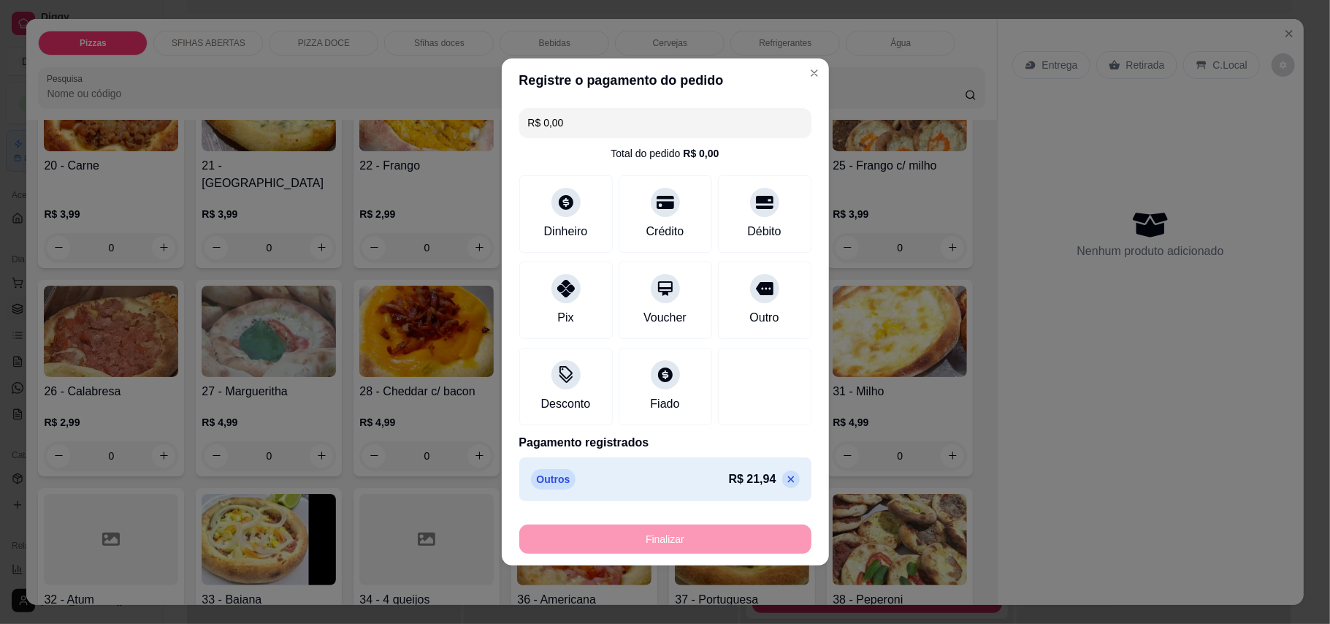
type input "-R$ 21,94"
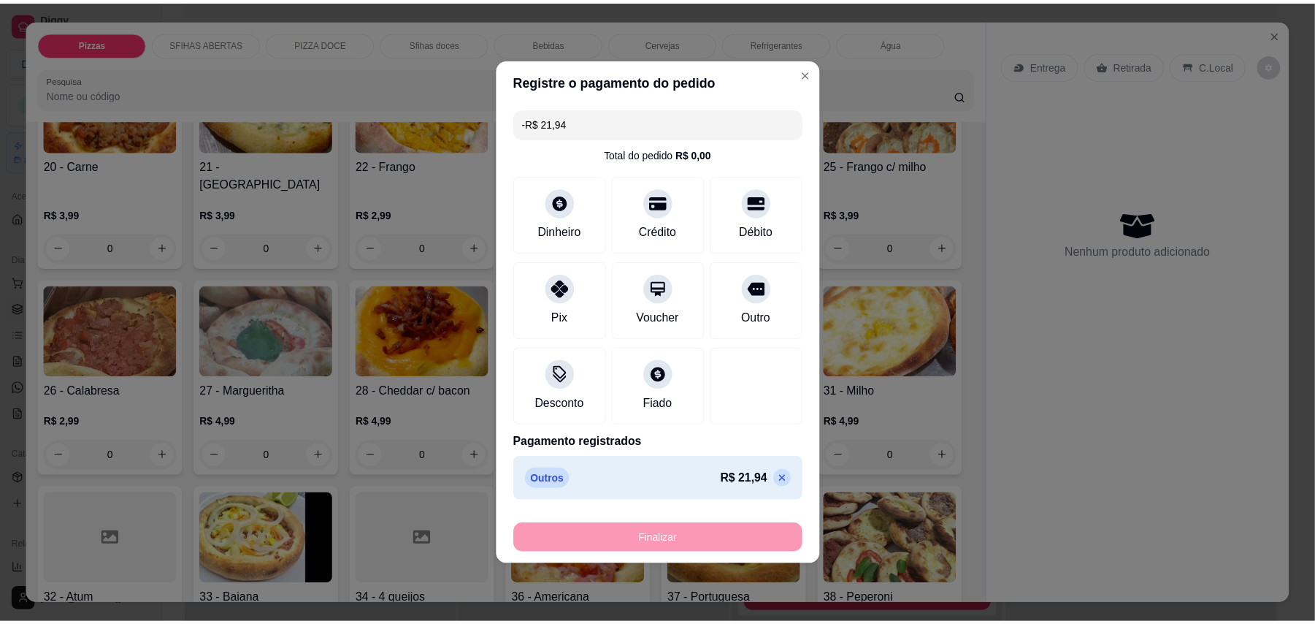
scroll to position [388, 0]
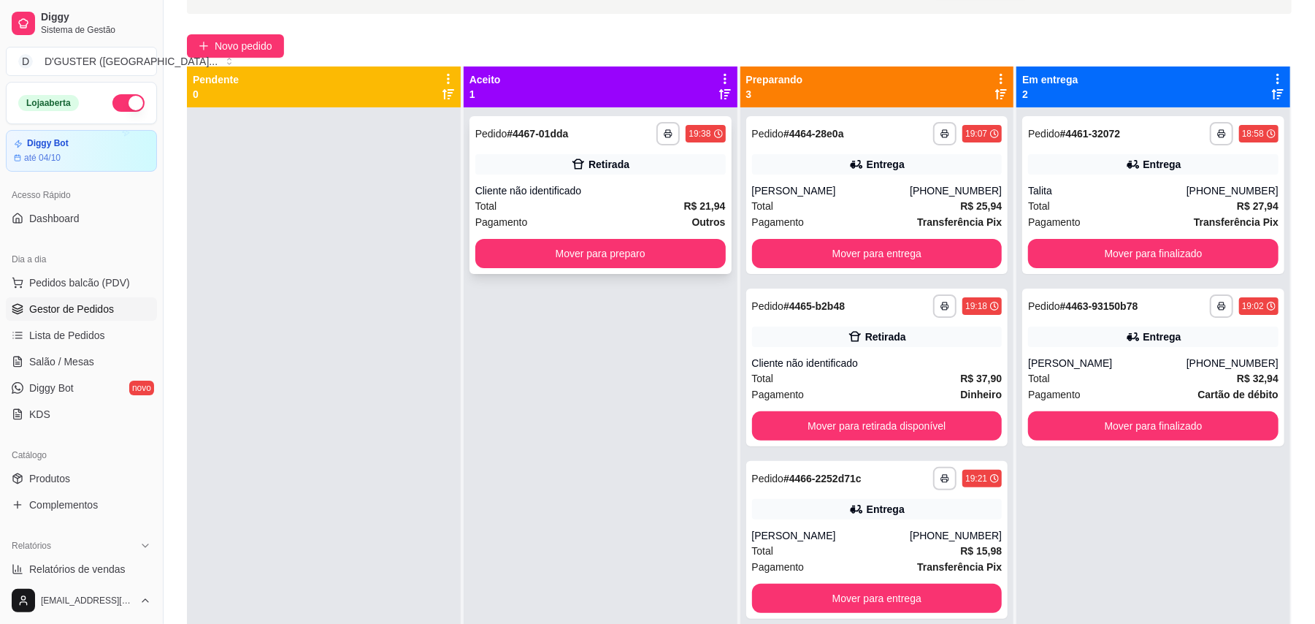
click at [659, 196] on div "Cliente não identificado" at bounding box center [600, 190] width 250 height 15
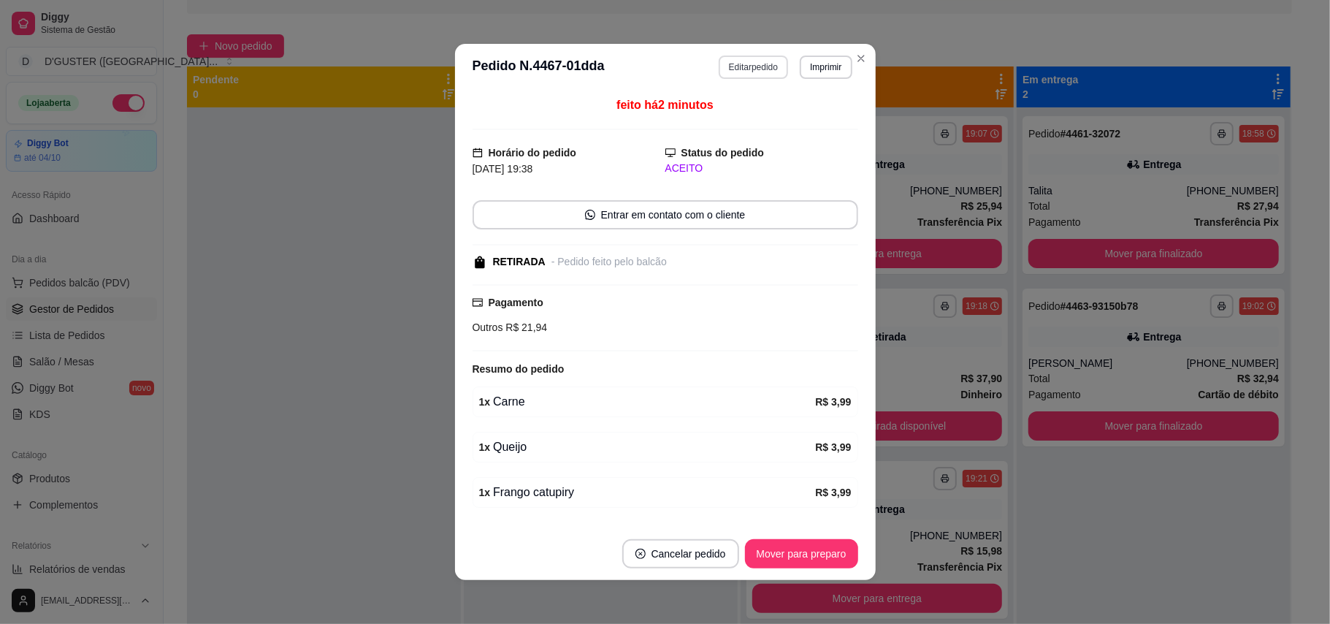
click at [754, 72] on button "Editar pedido" at bounding box center [752, 66] width 69 height 23
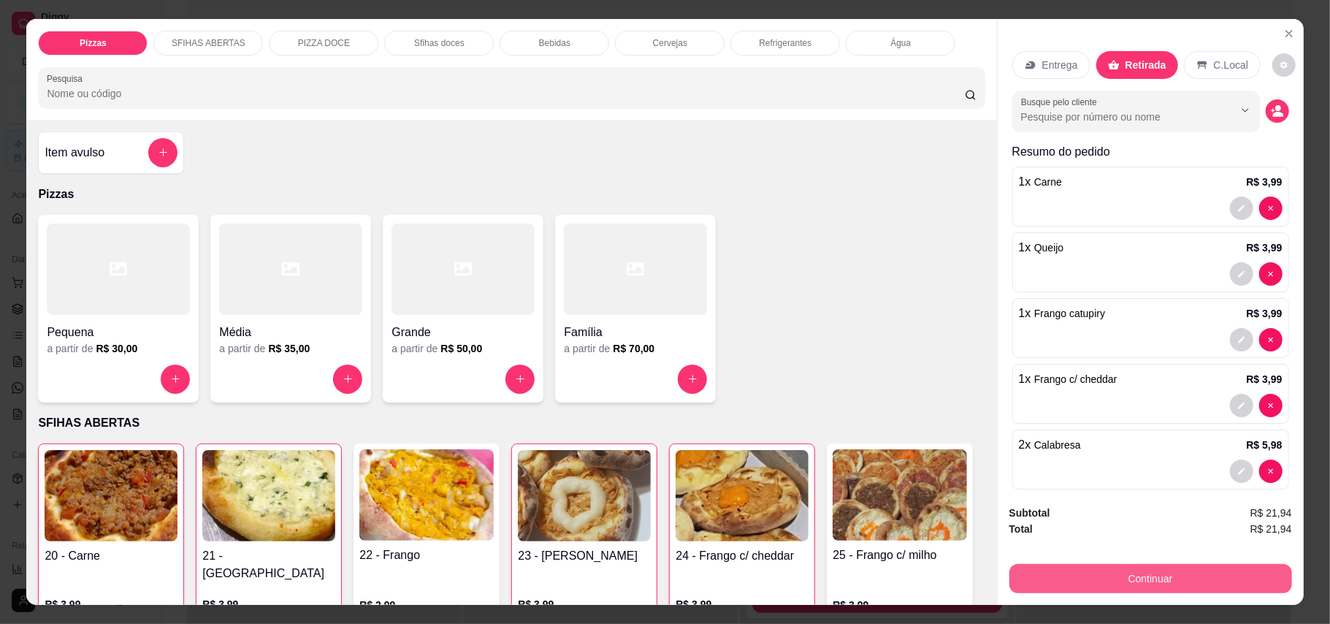
click at [1151, 570] on button "Continuar" at bounding box center [1150, 578] width 283 height 29
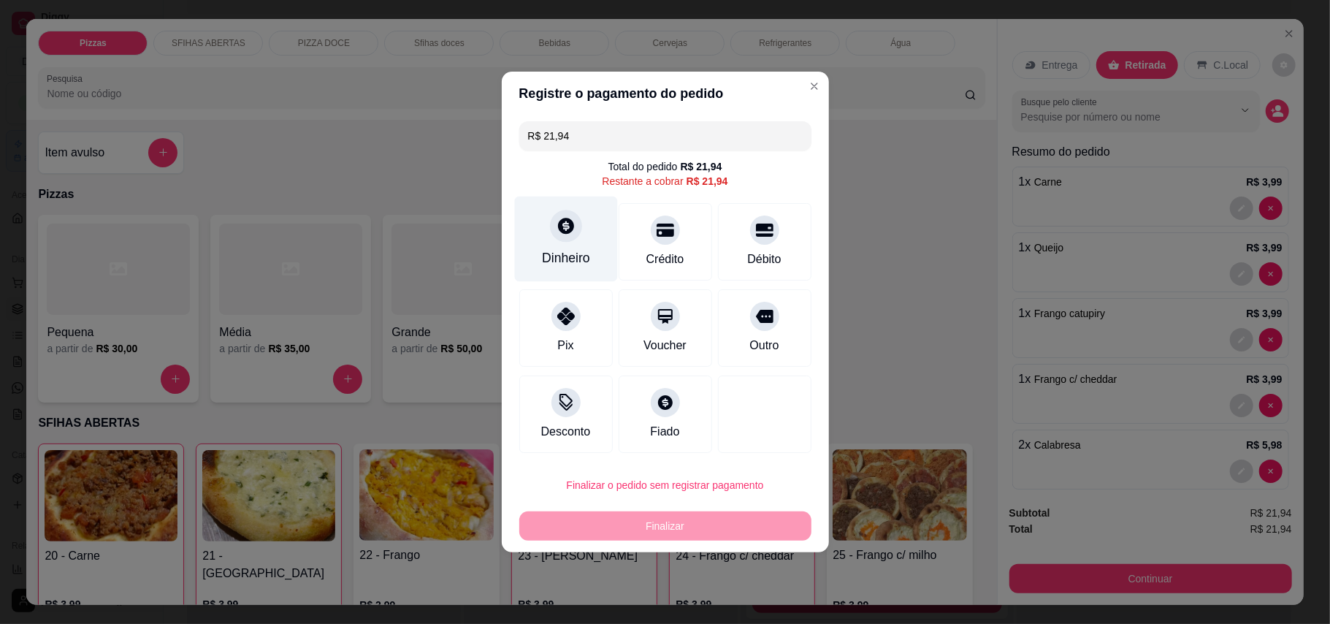
click at [538, 223] on div "Dinheiro" at bounding box center [565, 238] width 103 height 85
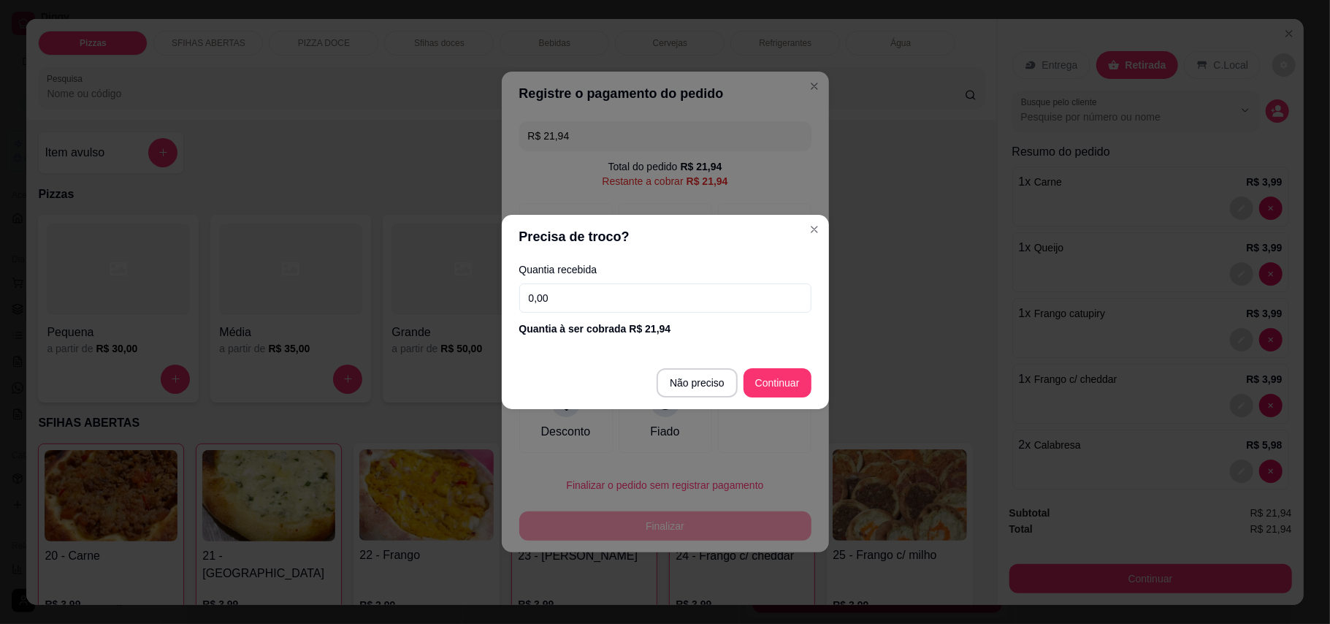
click at [638, 301] on input "0,00" at bounding box center [665, 297] width 292 height 29
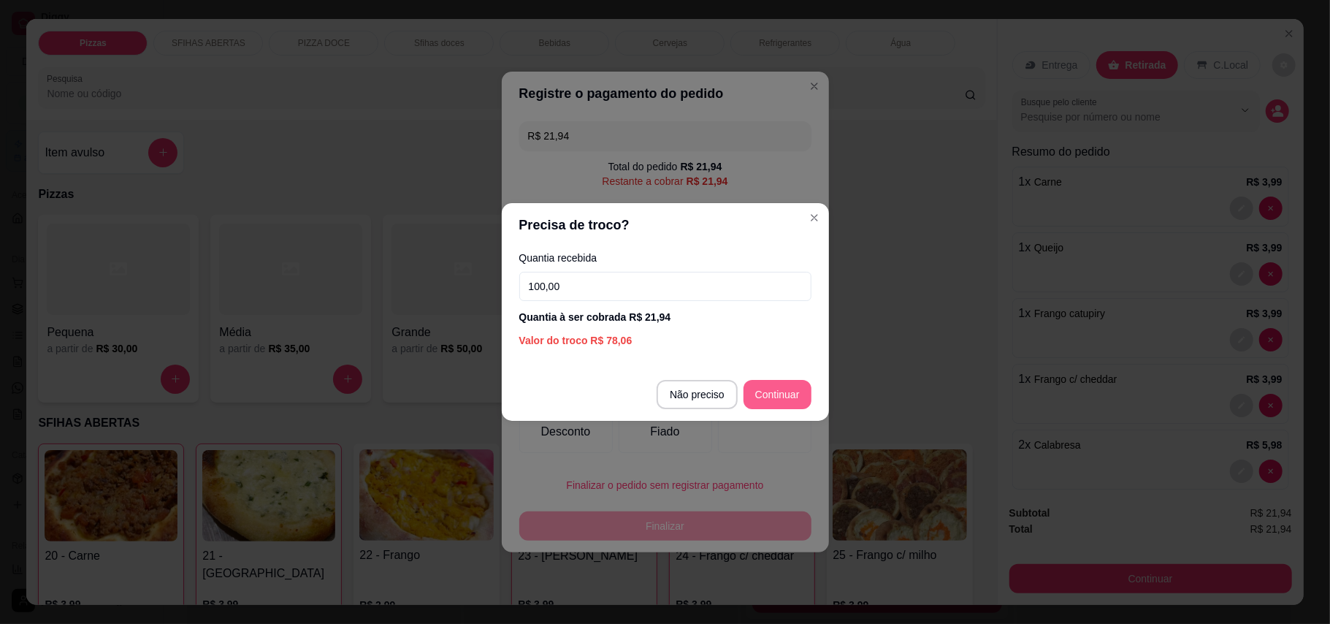
type input "100,00"
type input "R$ 0,00"
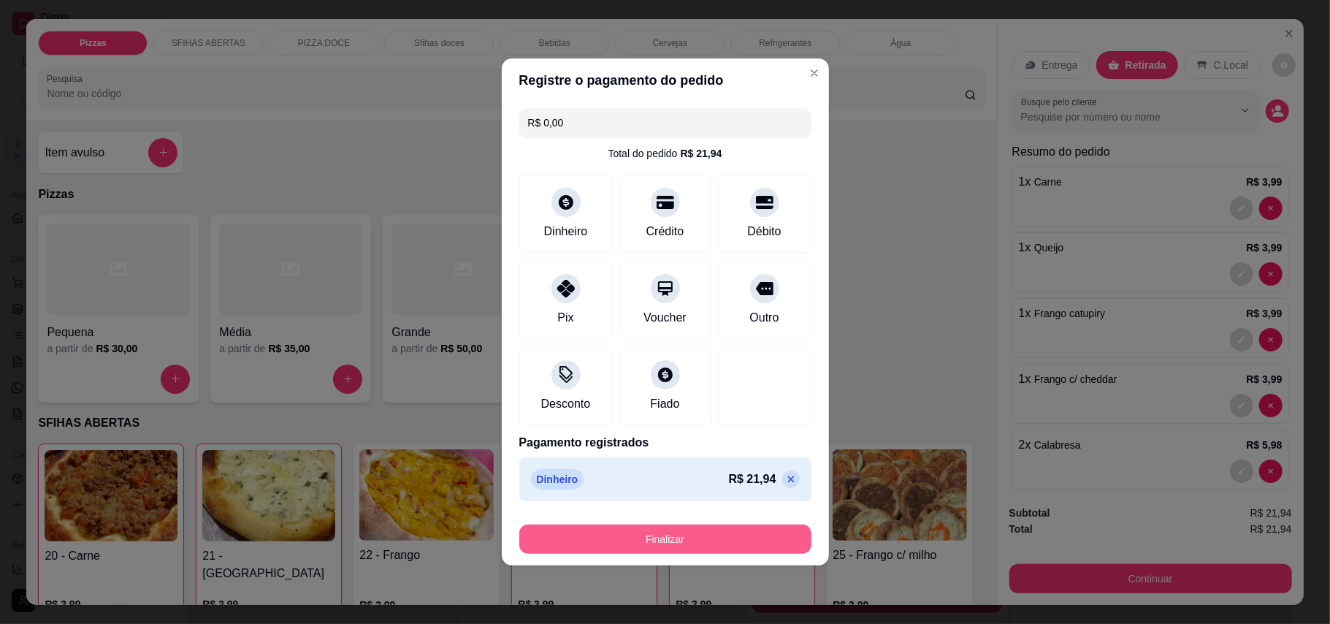
click at [707, 532] on button "Finalizar" at bounding box center [665, 538] width 292 height 29
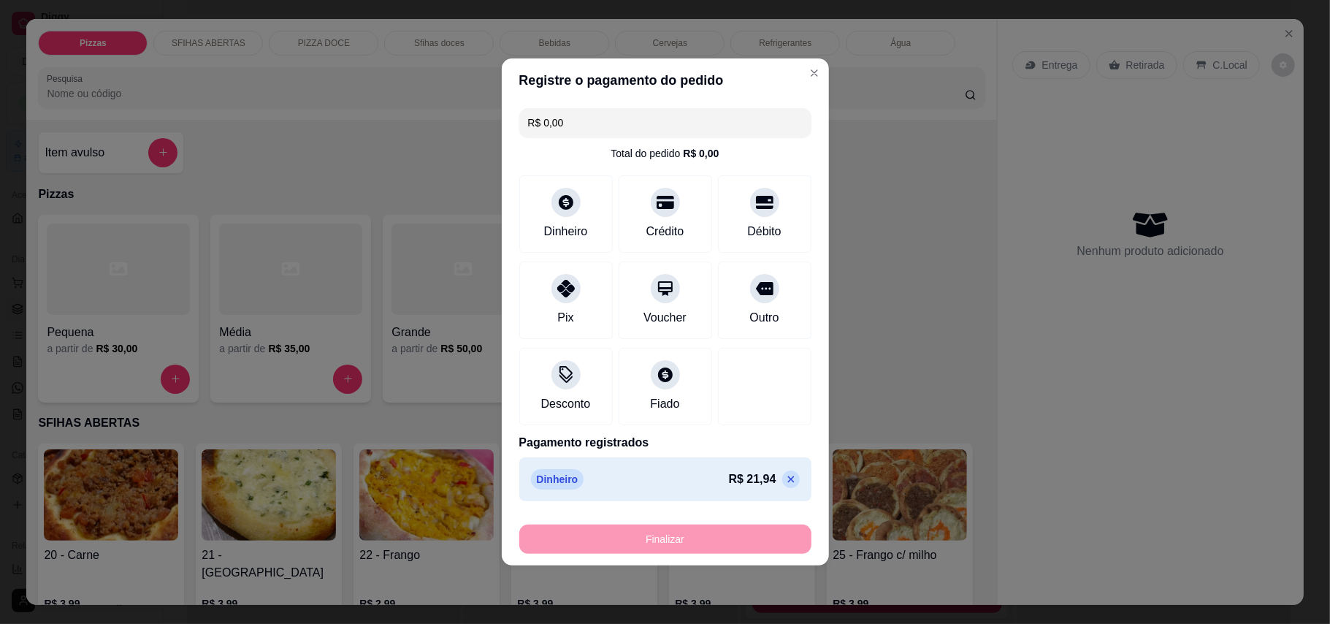
type input "0"
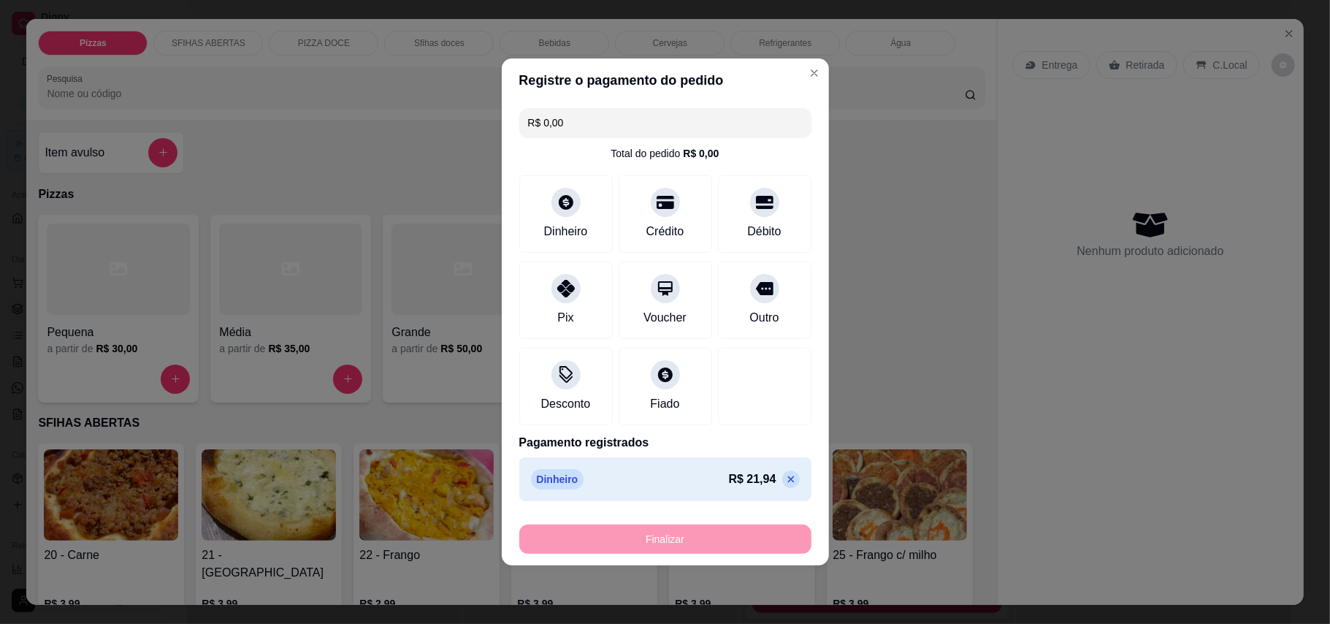
type input "-R$ 21,94"
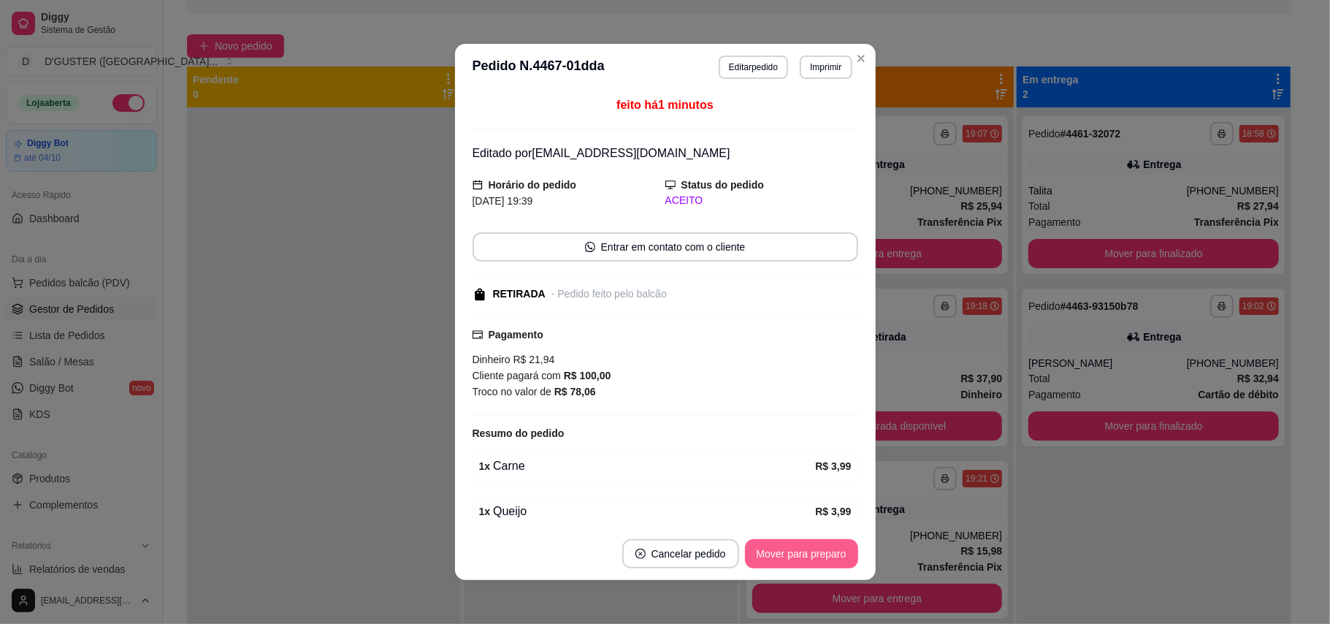
click at [793, 558] on button "Mover para preparo" at bounding box center [801, 553] width 113 height 29
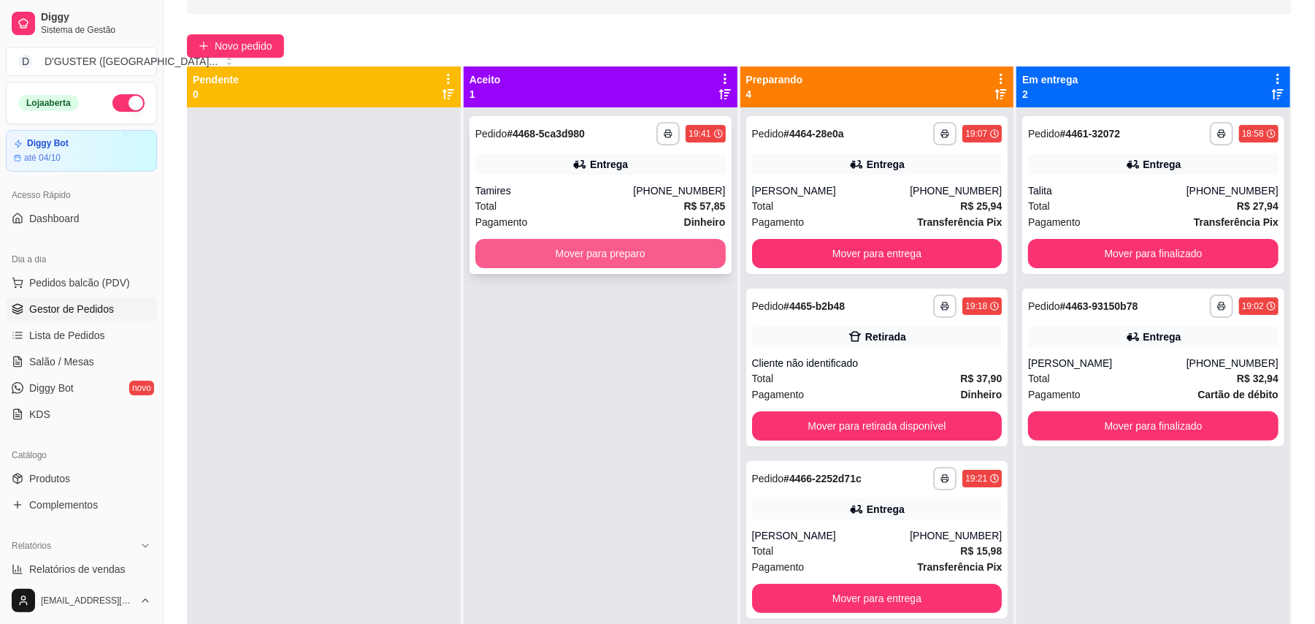
click at [629, 258] on button "Mover para preparo" at bounding box center [600, 253] width 250 height 29
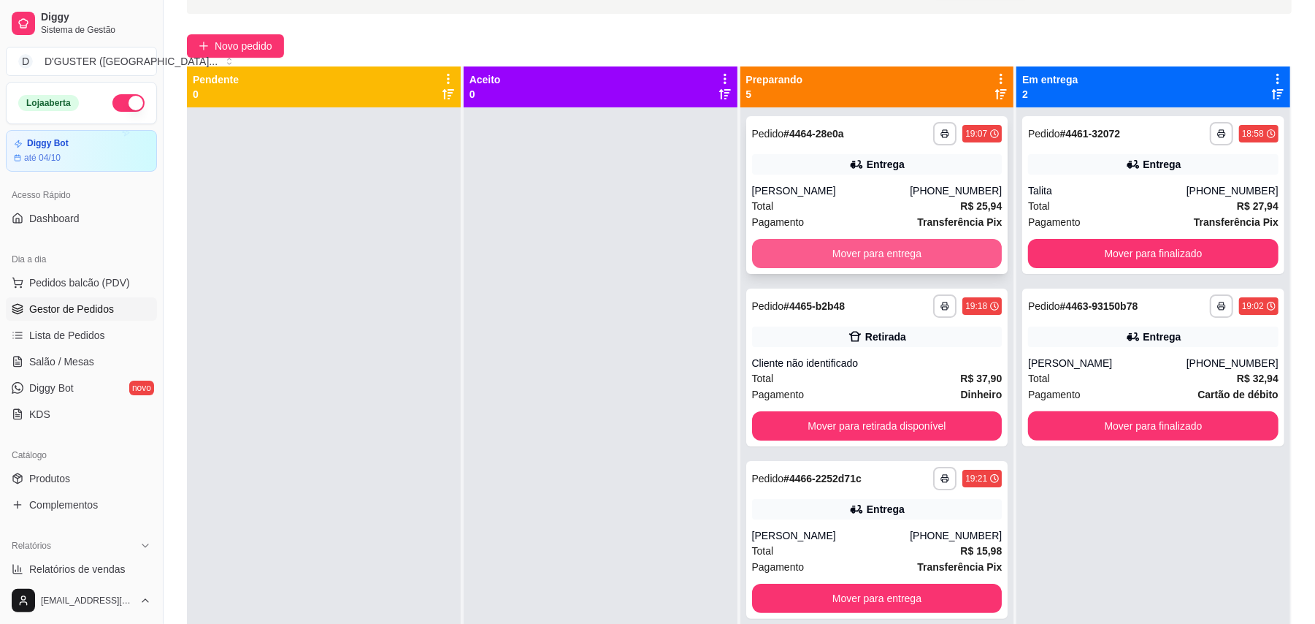
click at [892, 260] on button "Mover para entrega" at bounding box center [877, 253] width 250 height 29
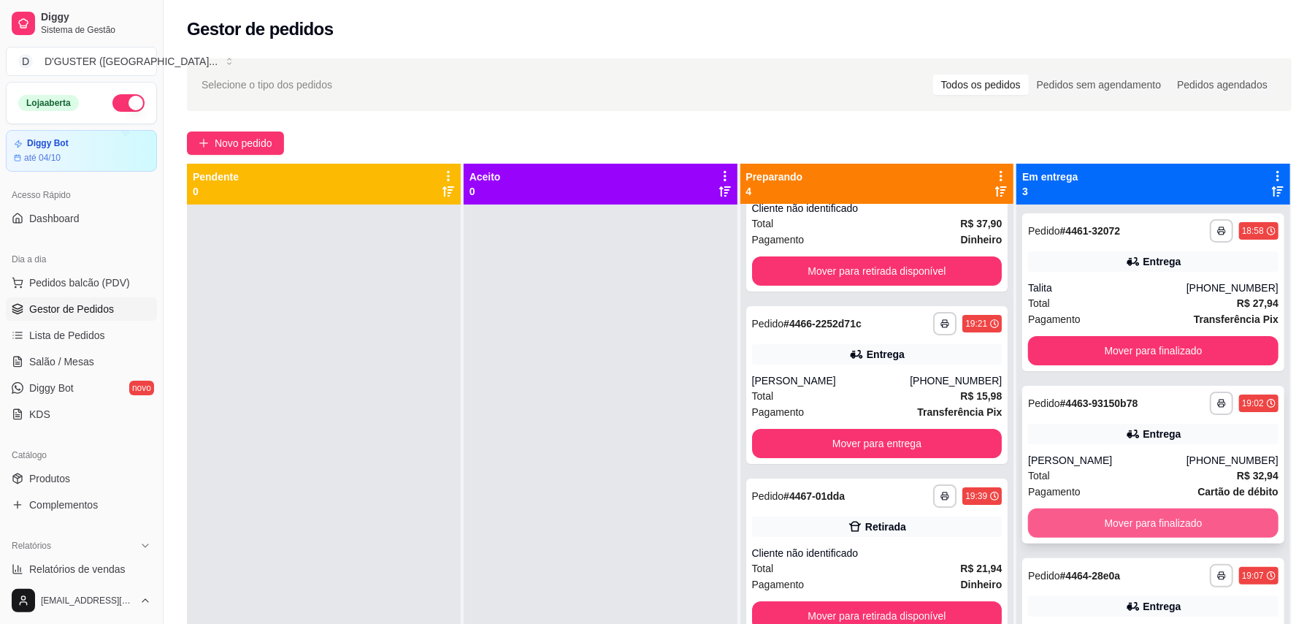
click at [1219, 518] on button "Mover para finalizado" at bounding box center [1153, 522] width 250 height 29
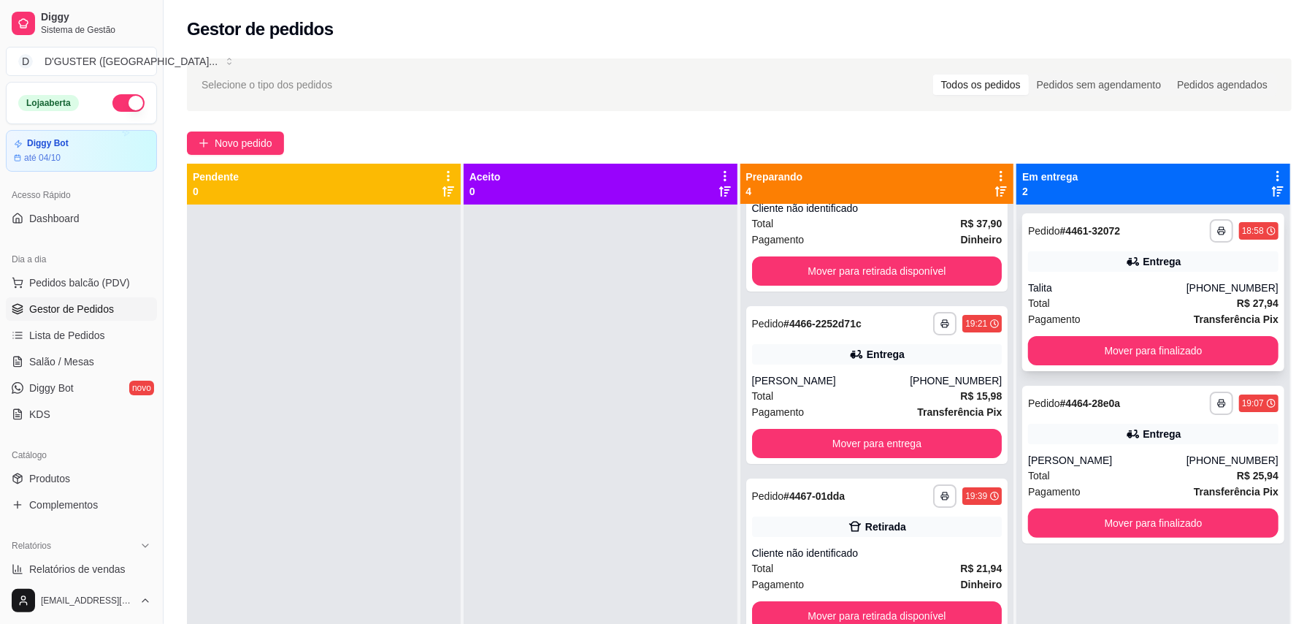
click at [1102, 234] on strong "# 4461-32072" at bounding box center [1090, 231] width 61 height 12
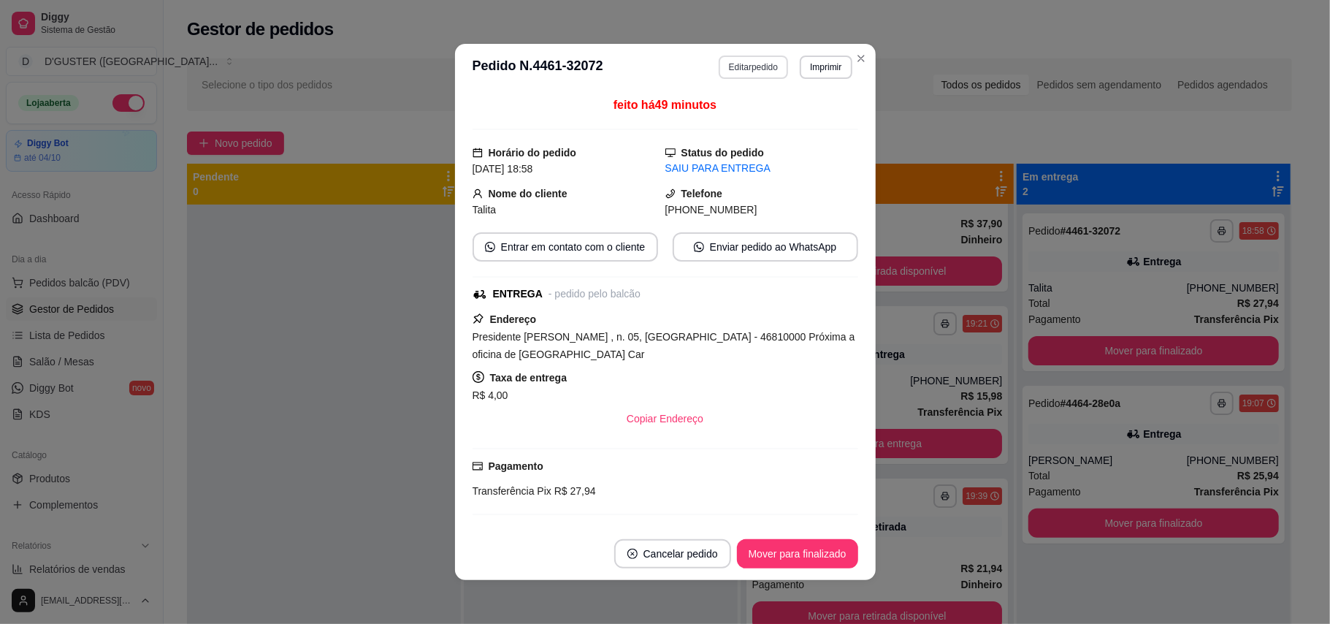
click at [742, 70] on button "Editar pedido" at bounding box center [752, 66] width 69 height 23
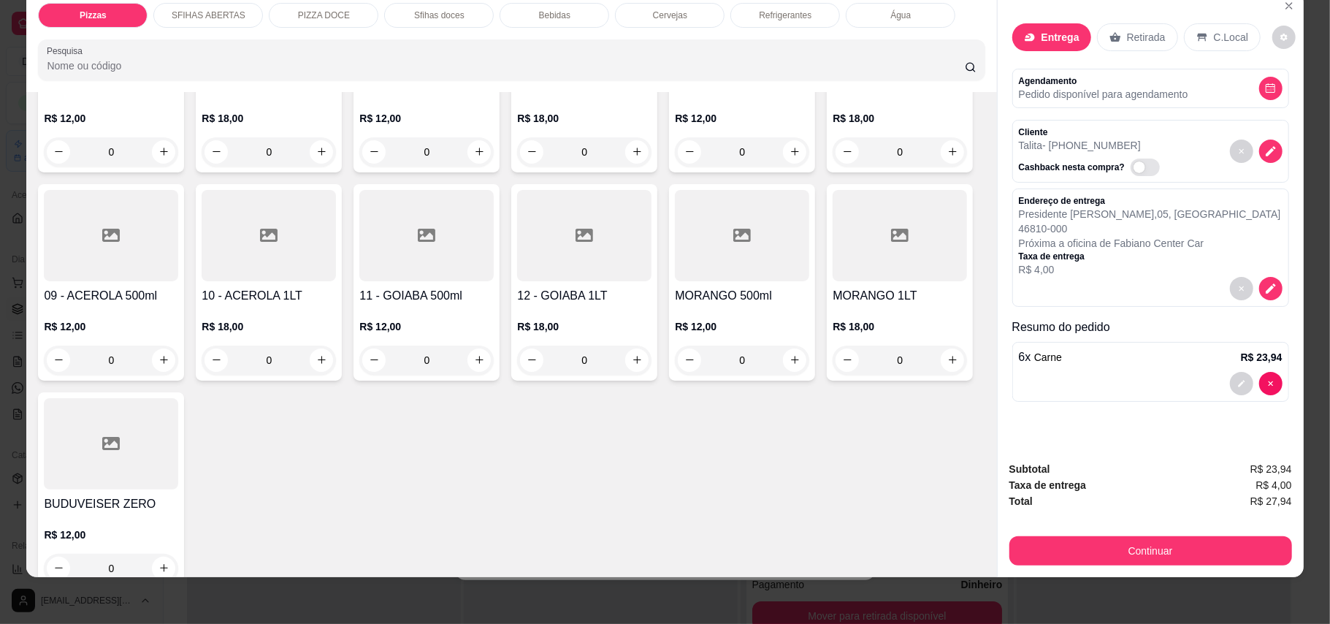
scroll to position [2239, 0]
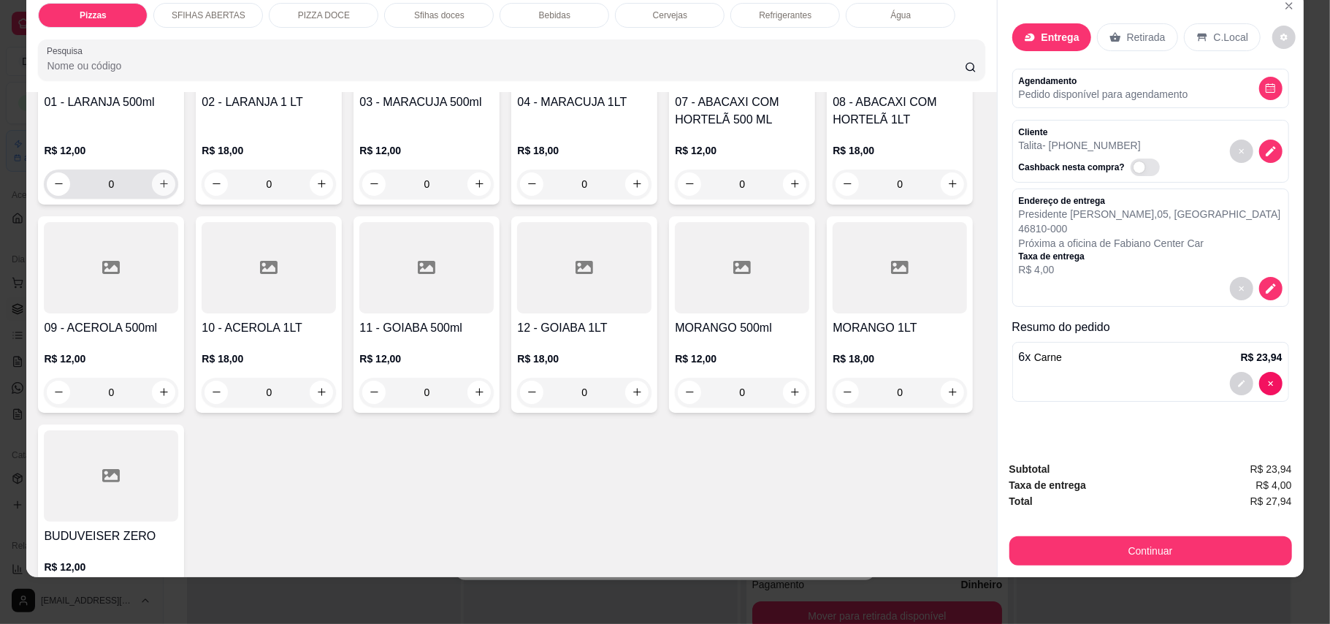
click at [158, 189] on icon "increase-product-quantity" at bounding box center [163, 183] width 11 height 11
type input "1"
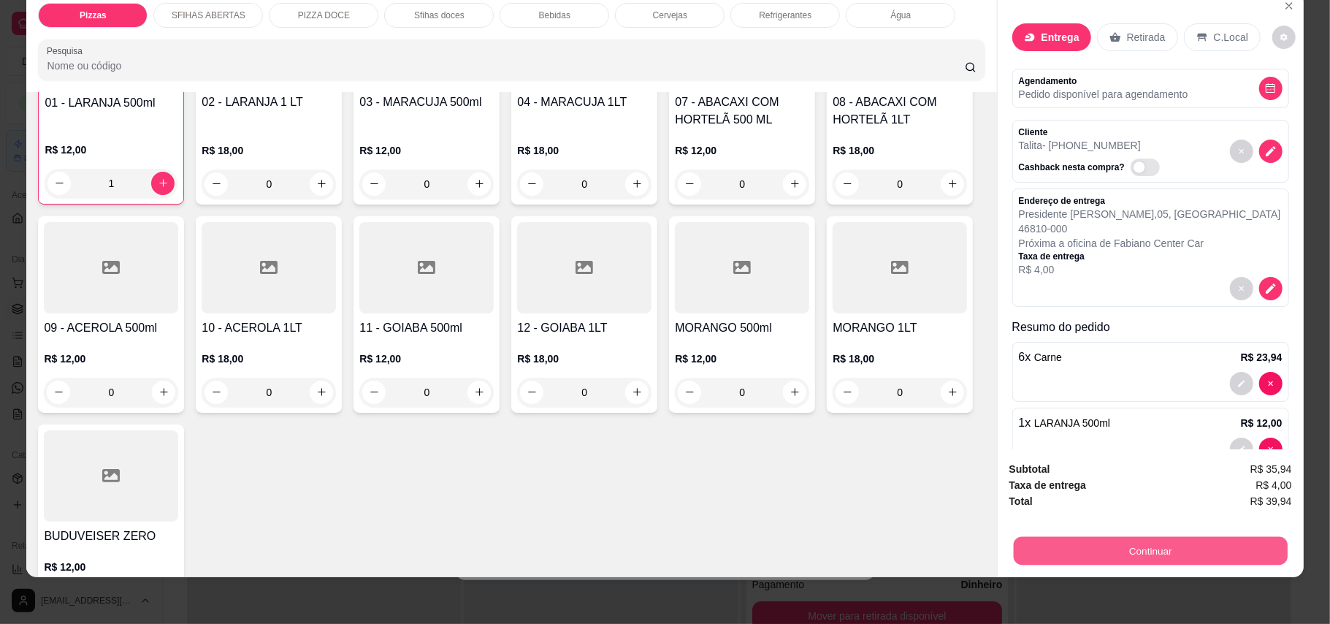
click at [1137, 558] on button "Continuar" at bounding box center [1150, 551] width 274 height 28
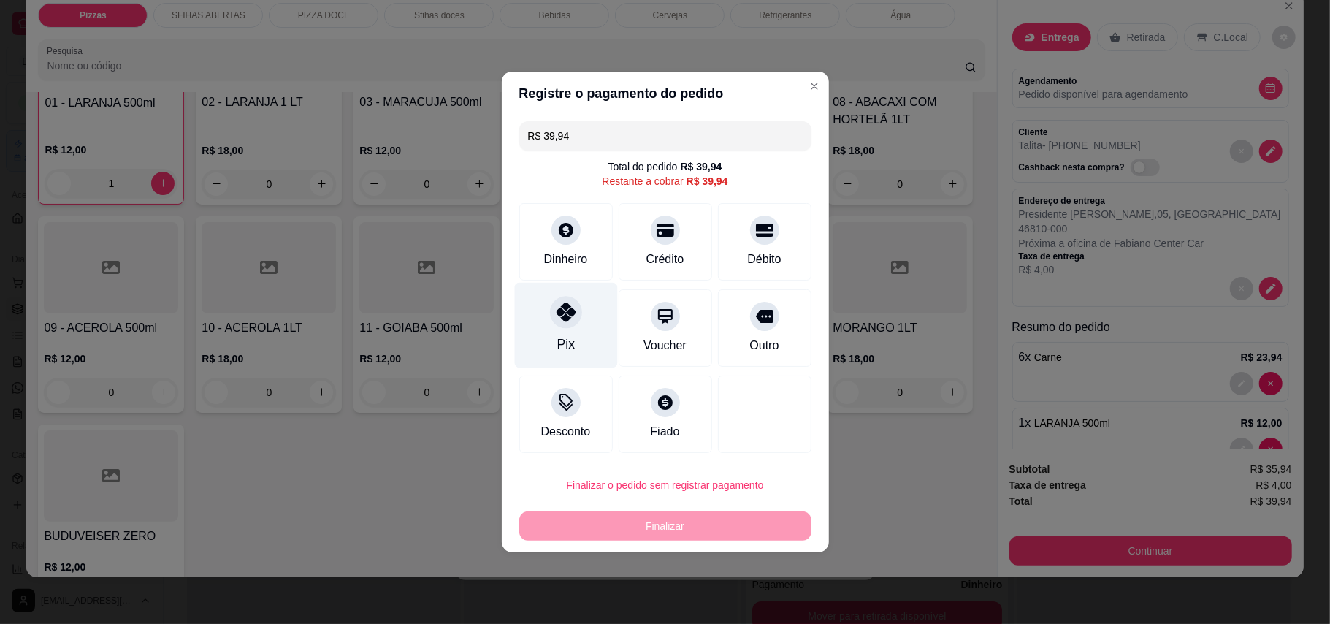
click at [556, 329] on div "Pix" at bounding box center [565, 325] width 103 height 85
type input "R$ 0,00"
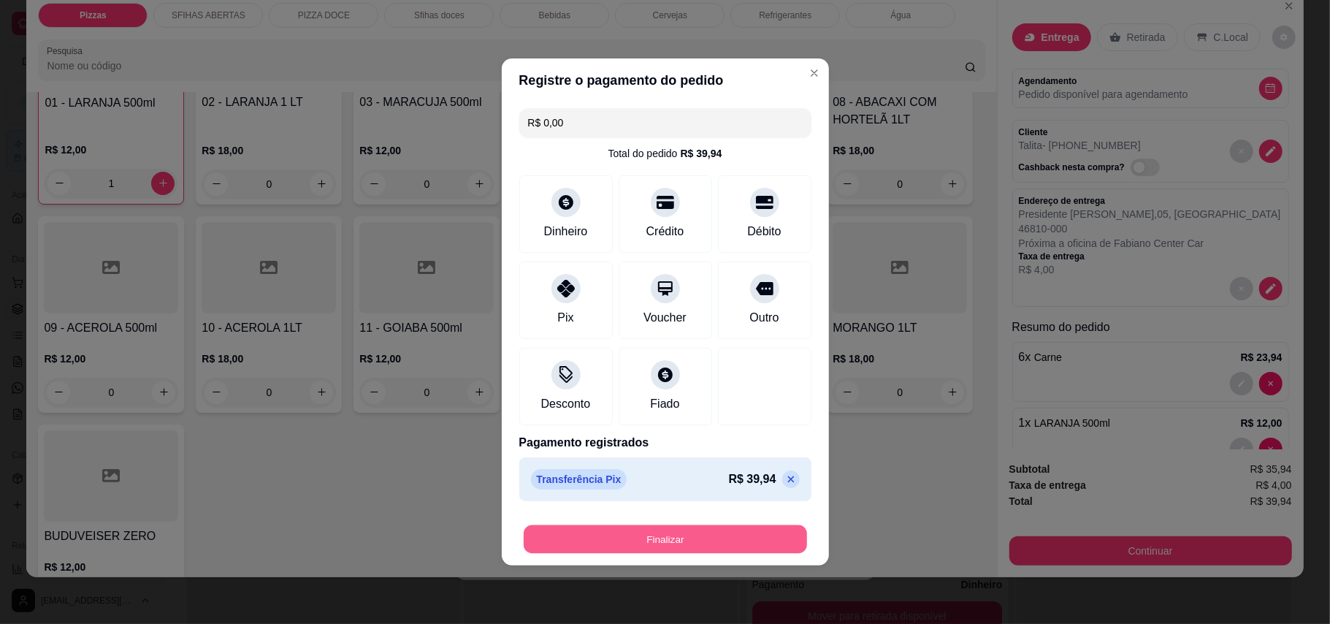
click at [713, 535] on button "Finalizar" at bounding box center [665, 539] width 283 height 28
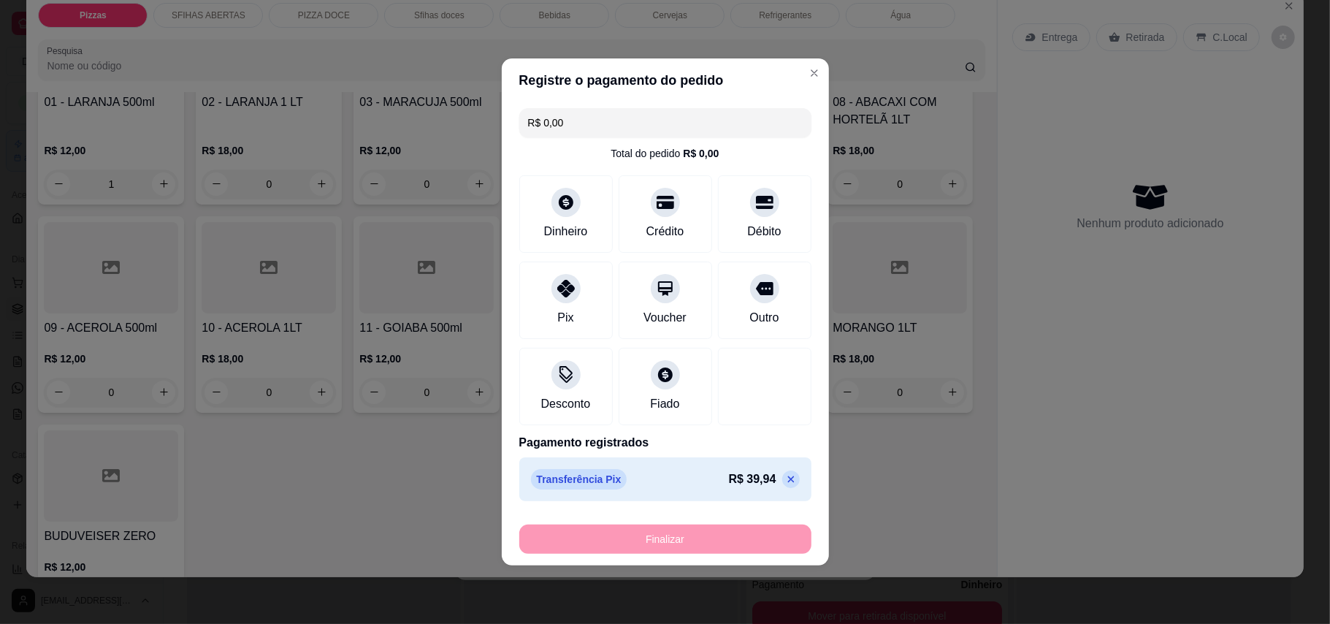
type input "0"
type input "-R$ 39,94"
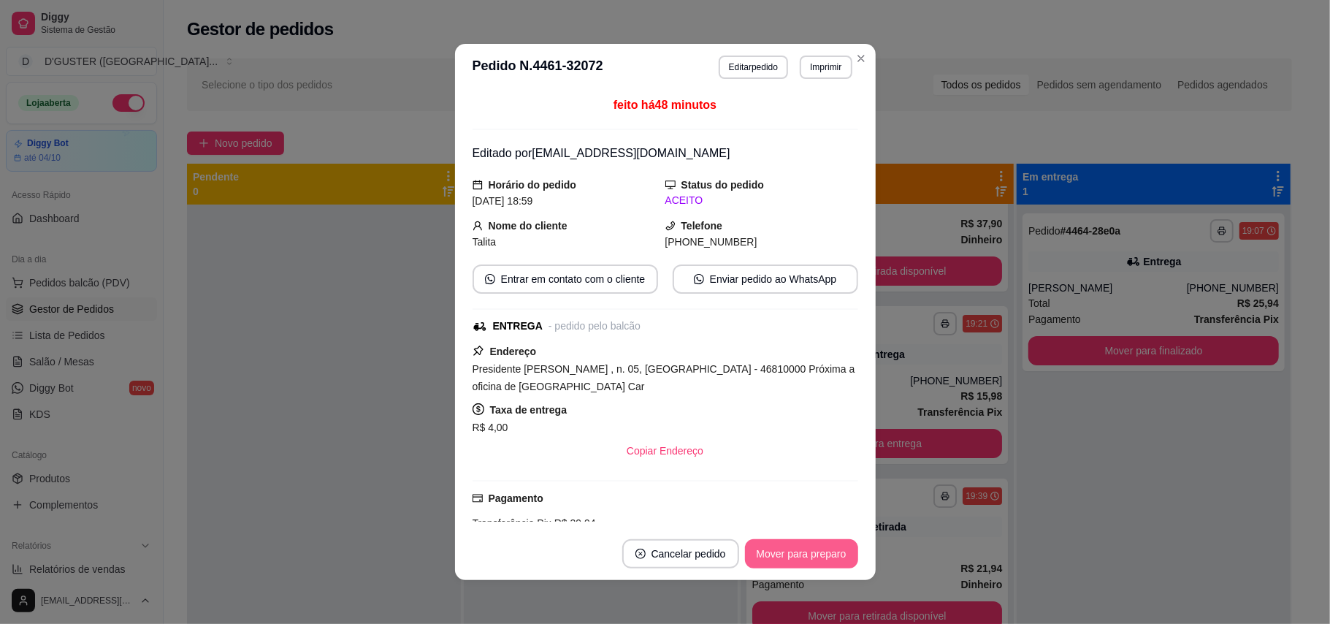
click at [804, 562] on button "Mover para preparo" at bounding box center [801, 553] width 113 height 29
click at [804, 561] on button "Mover para entrega" at bounding box center [801, 553] width 112 height 29
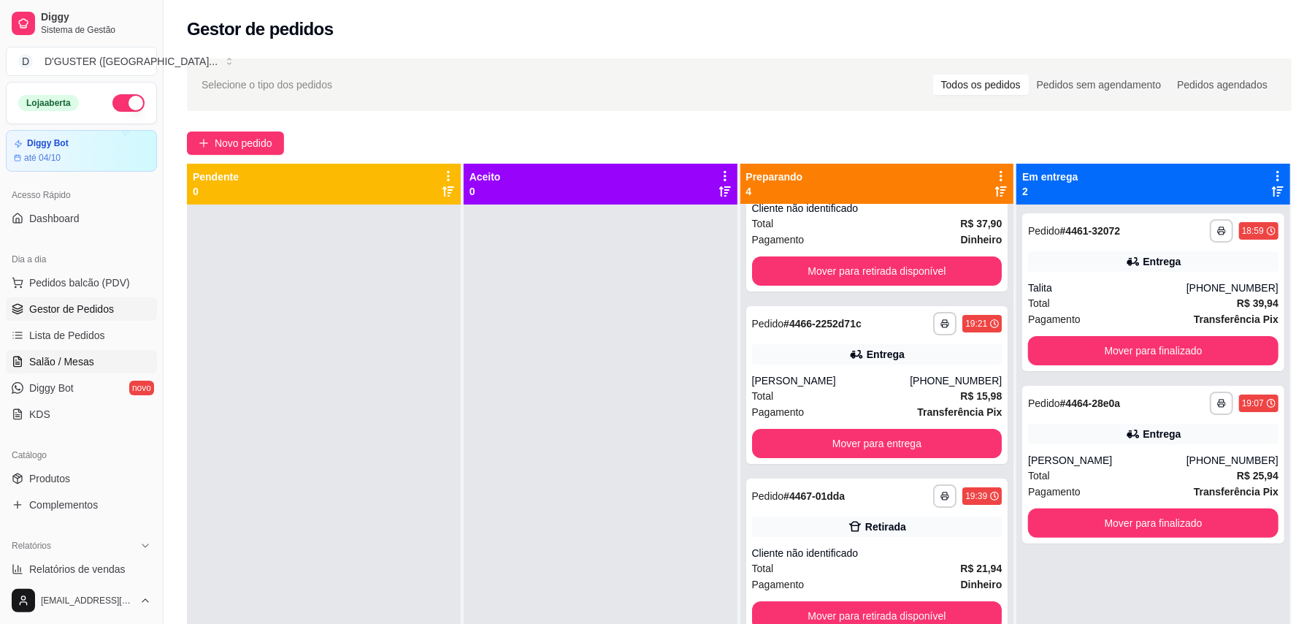
click at [60, 369] on span "Salão / Mesas" at bounding box center [61, 361] width 65 height 15
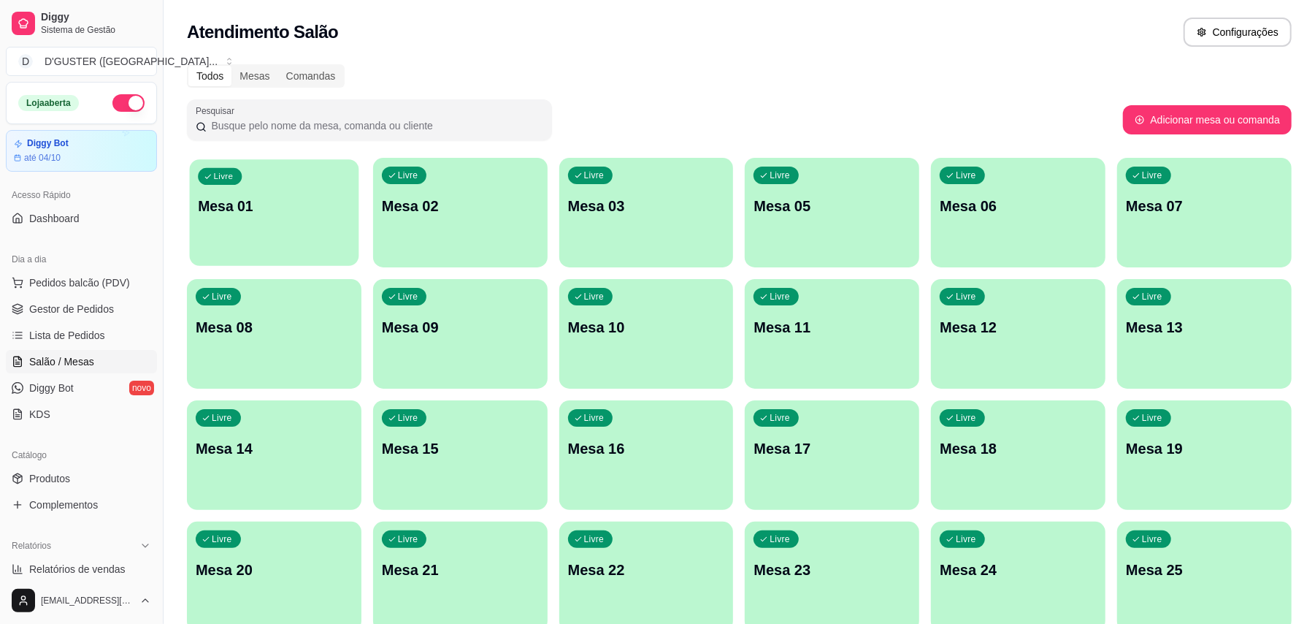
click at [263, 221] on div "Livre Mesa 01" at bounding box center [274, 203] width 169 height 89
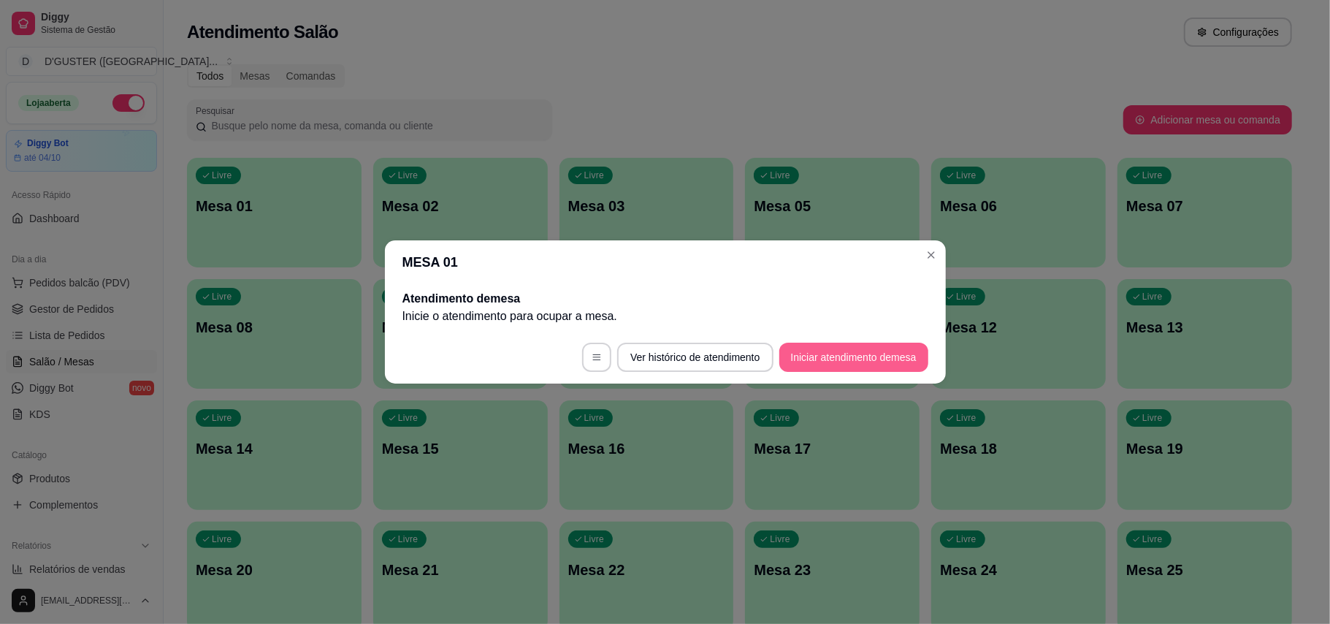
click at [848, 349] on button "Iniciar atendimento de mesa" at bounding box center [853, 356] width 149 height 29
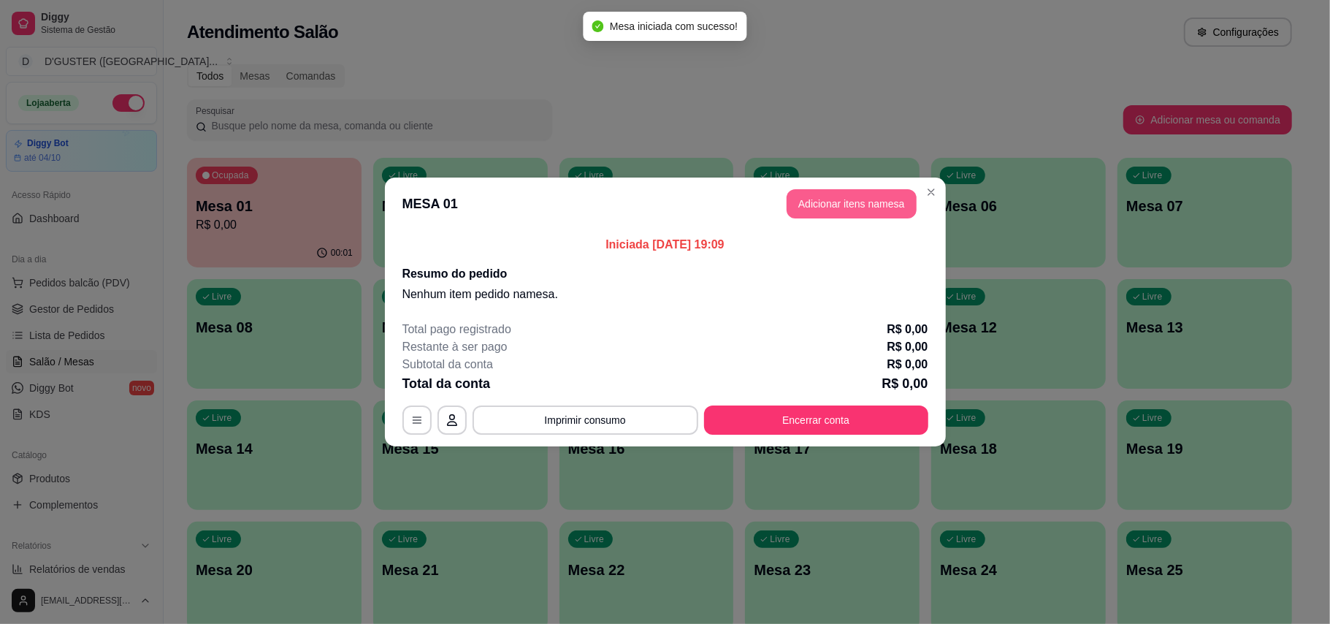
click at [837, 194] on button "Adicionar itens na mesa" at bounding box center [851, 203] width 130 height 29
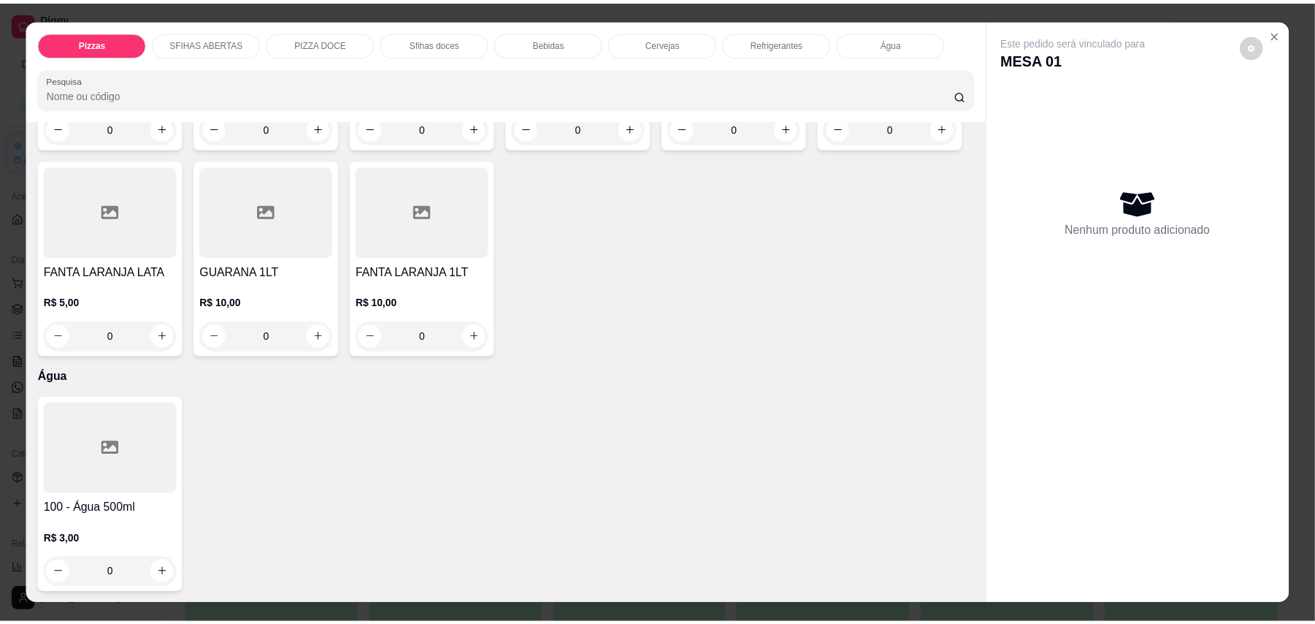
scroll to position [28, 0]
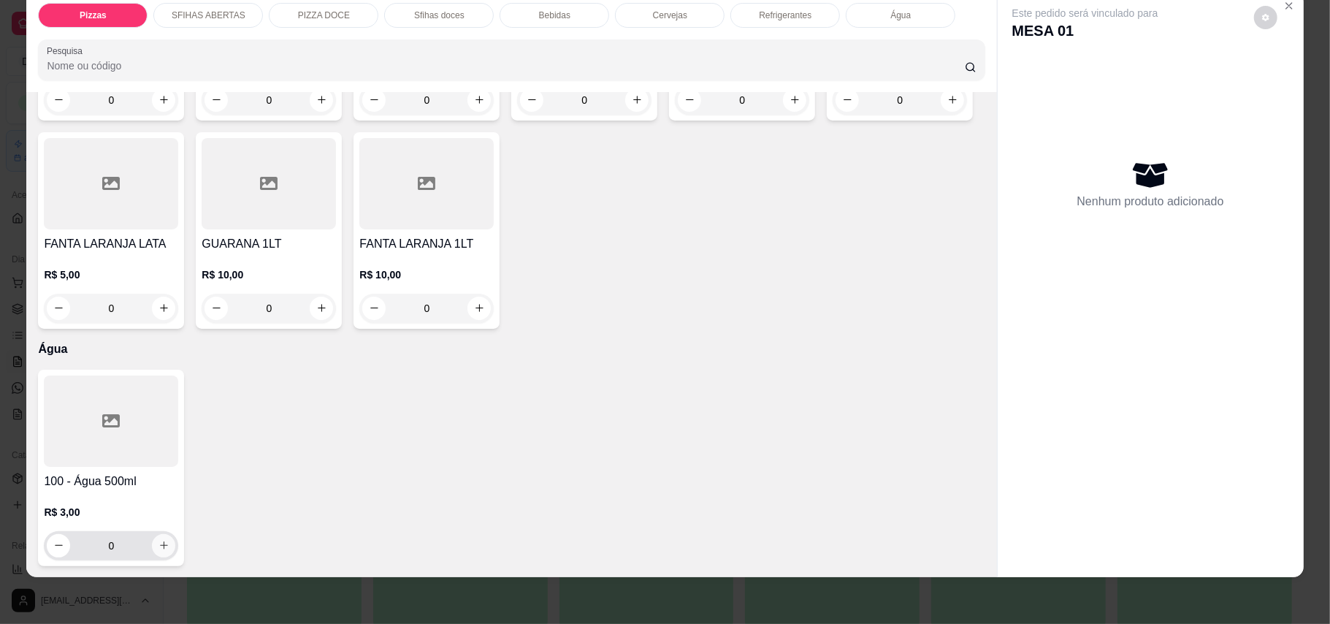
click at [161, 545] on icon "increase-product-quantity" at bounding box center [163, 545] width 11 height 11
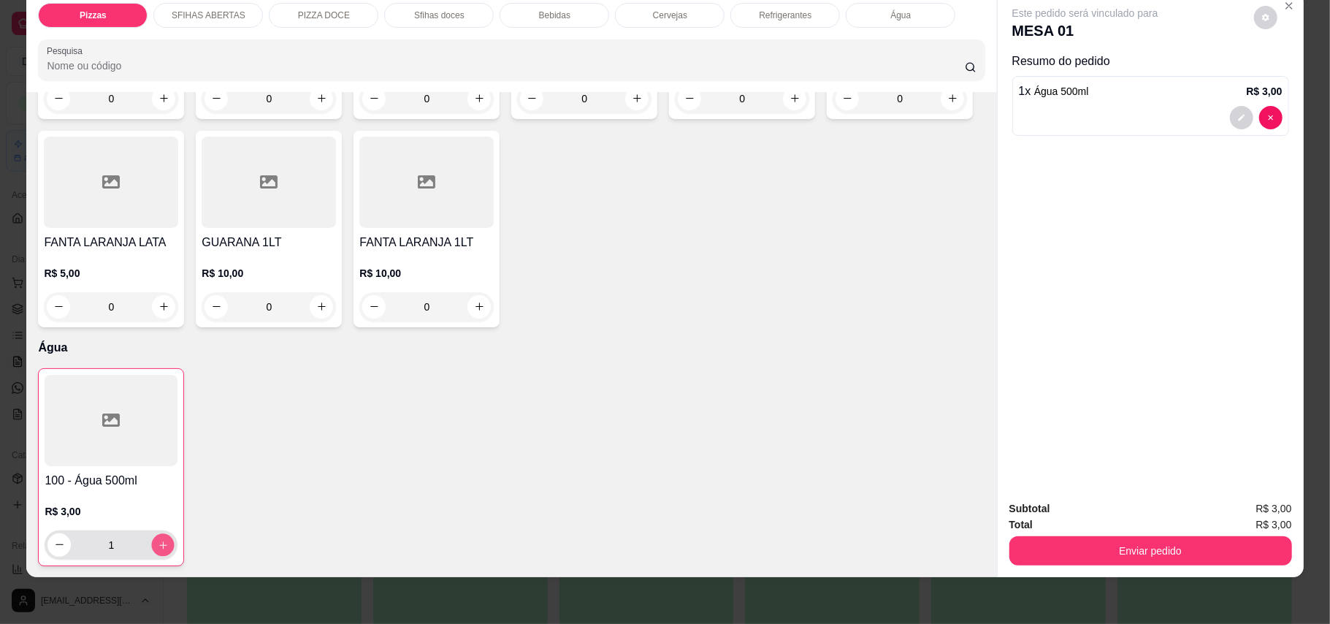
click at [161, 545] on icon "increase-product-quantity" at bounding box center [163, 544] width 11 height 11
type input "4"
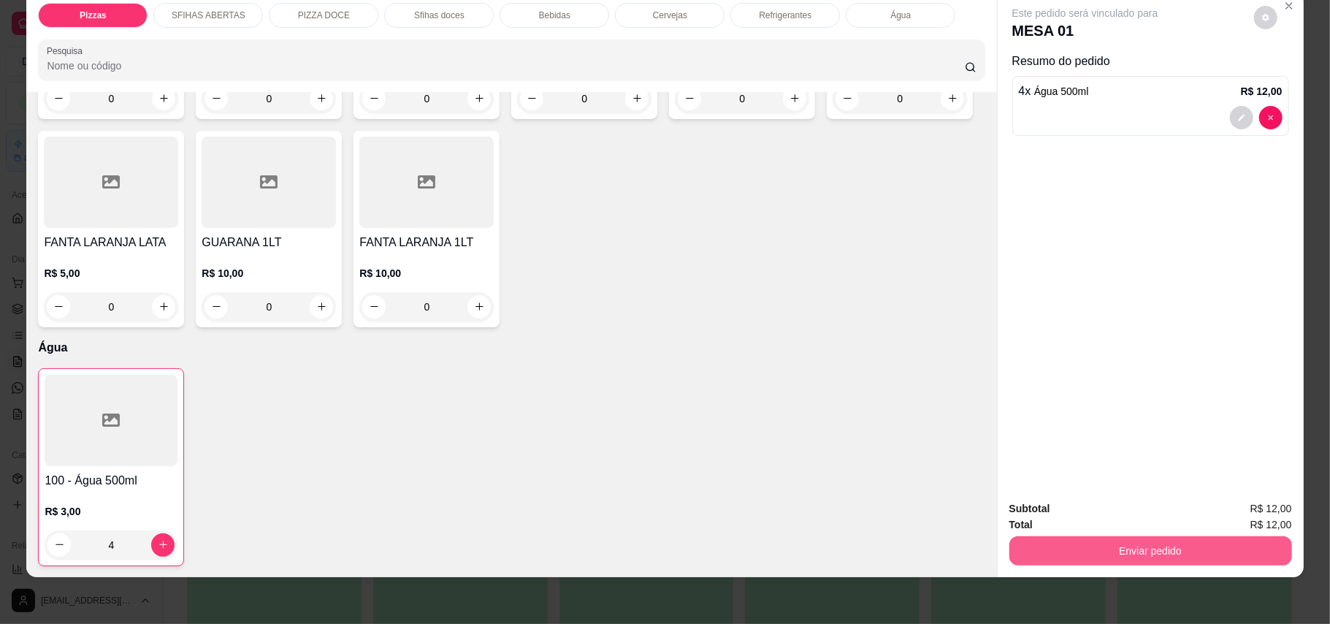
click at [1022, 549] on button "Enviar pedido" at bounding box center [1150, 550] width 283 height 29
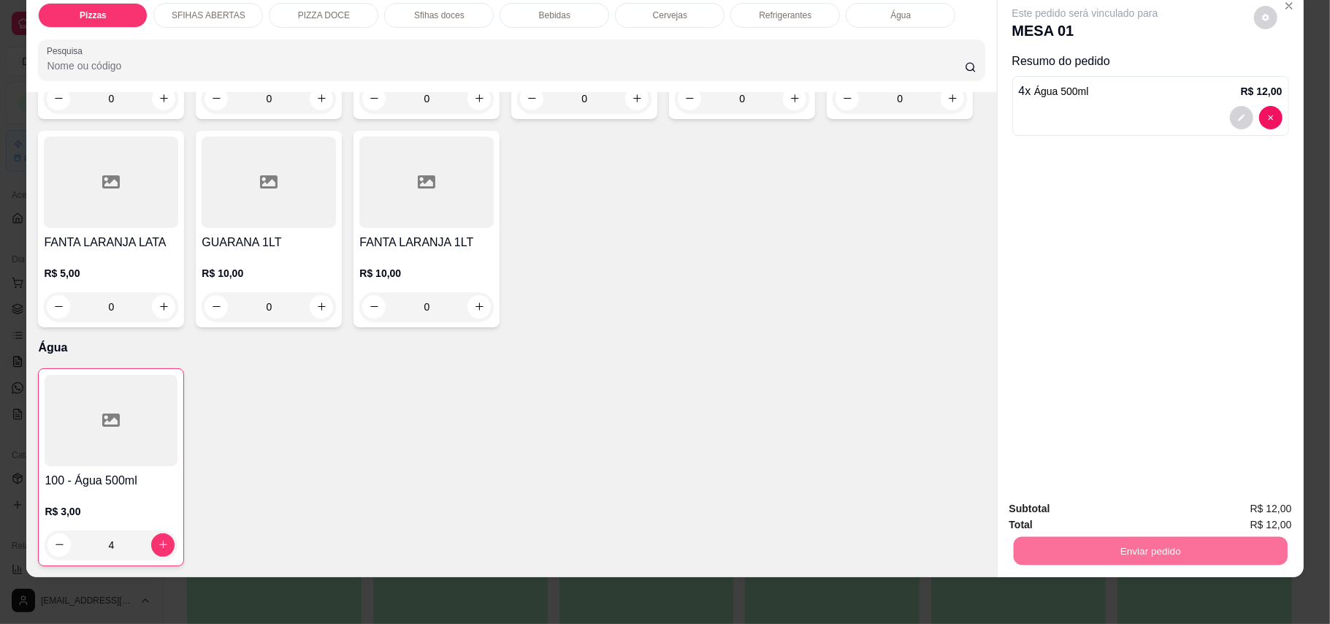
click at [1231, 504] on button "Enviar pedido" at bounding box center [1252, 514] width 80 height 27
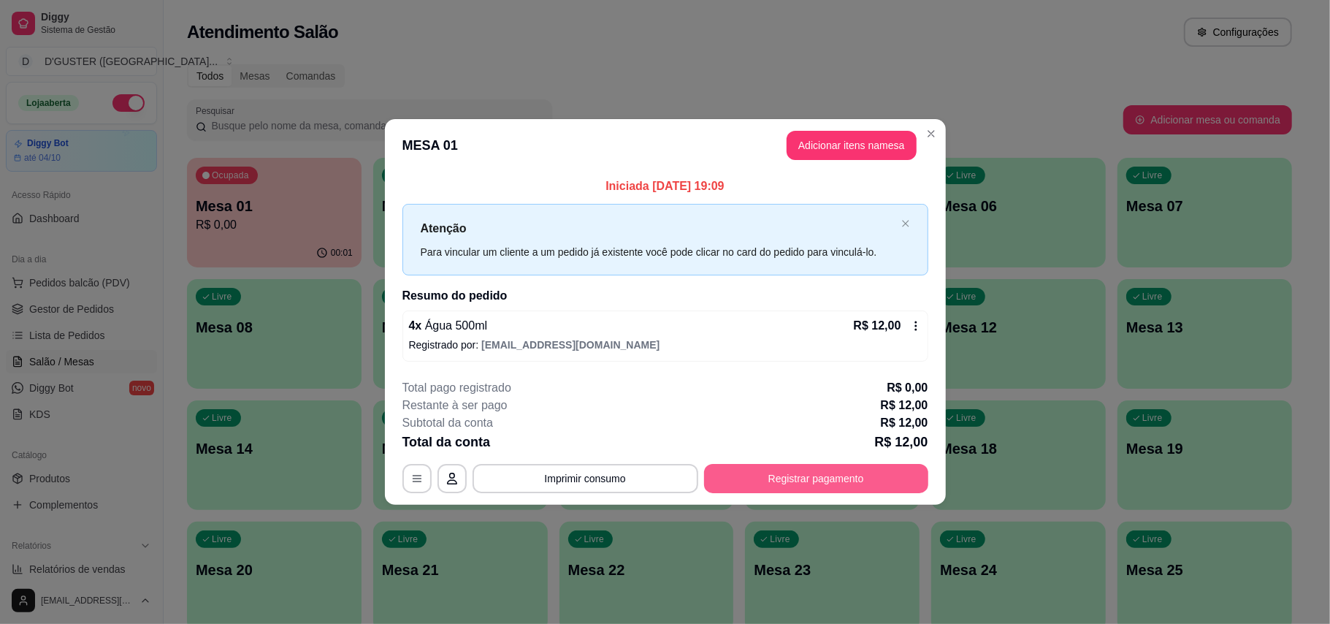
click at [835, 478] on button "Registrar pagamento" at bounding box center [816, 478] width 224 height 29
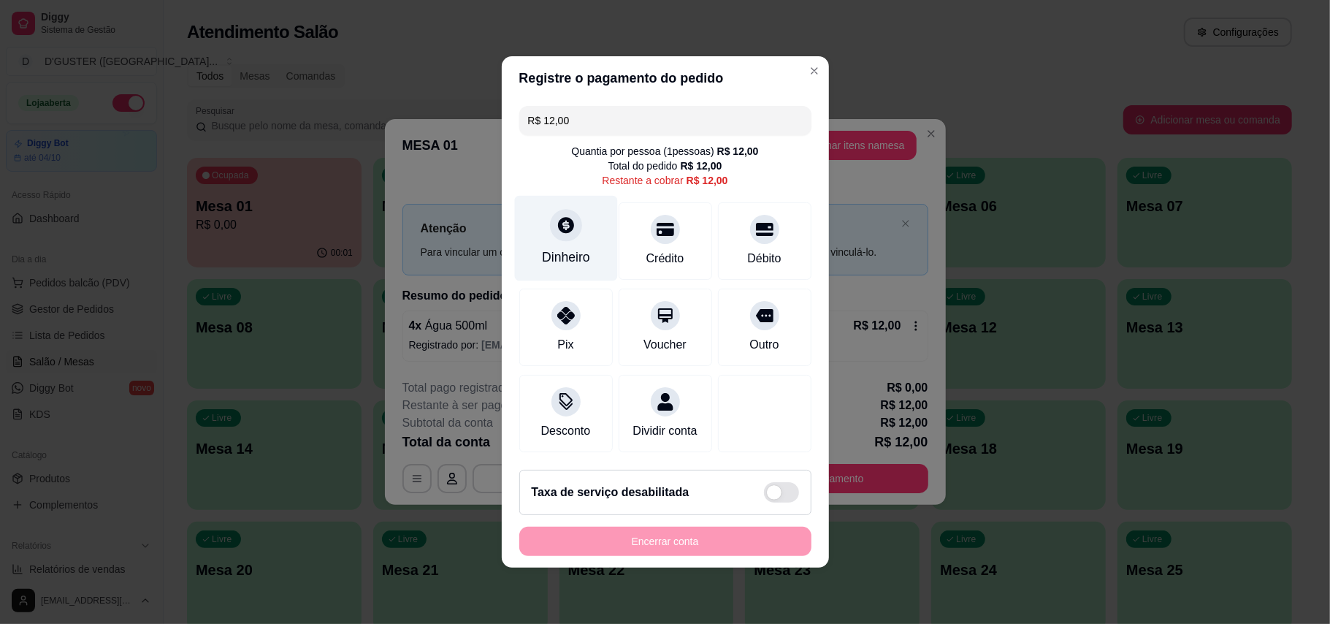
click at [549, 248] on div "Dinheiro" at bounding box center [566, 257] width 48 height 19
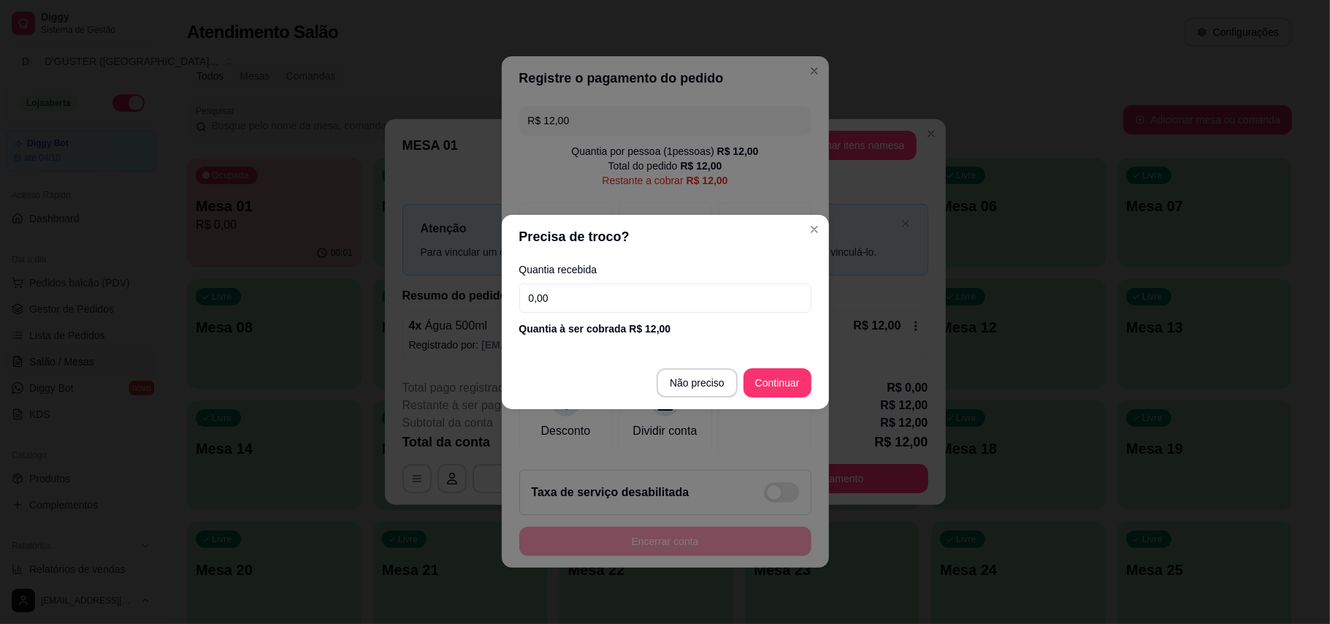
click at [696, 290] on input "0,00" at bounding box center [665, 297] width 292 height 29
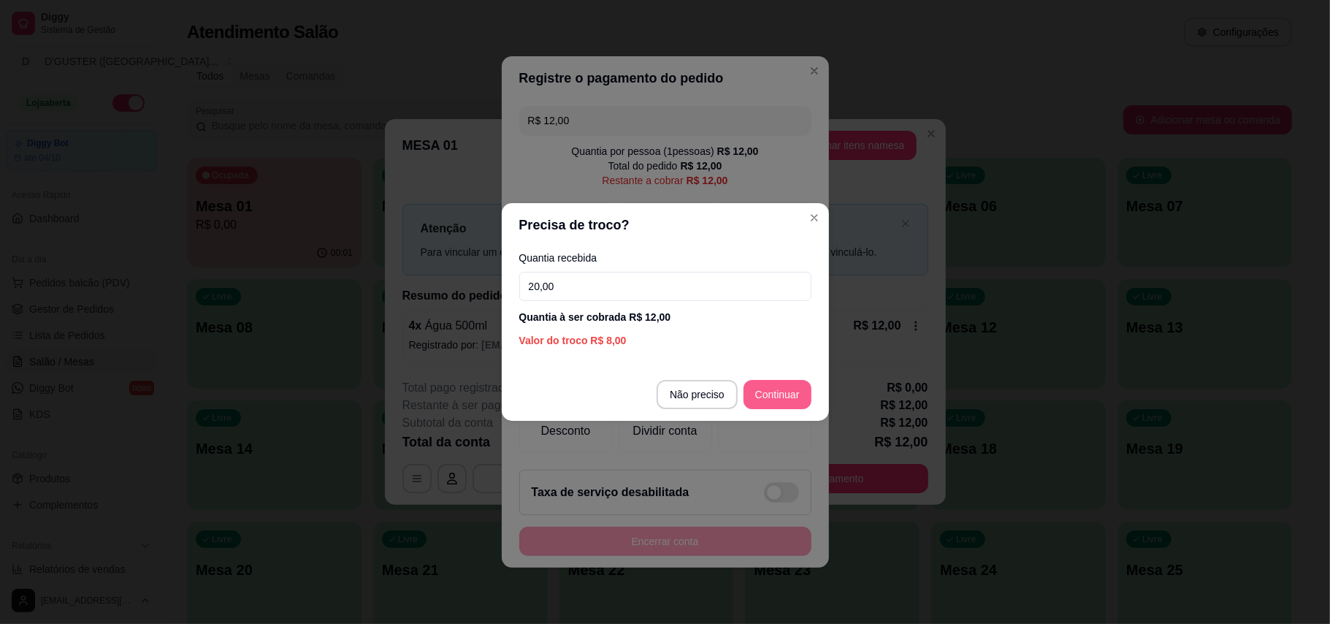
type input "20,00"
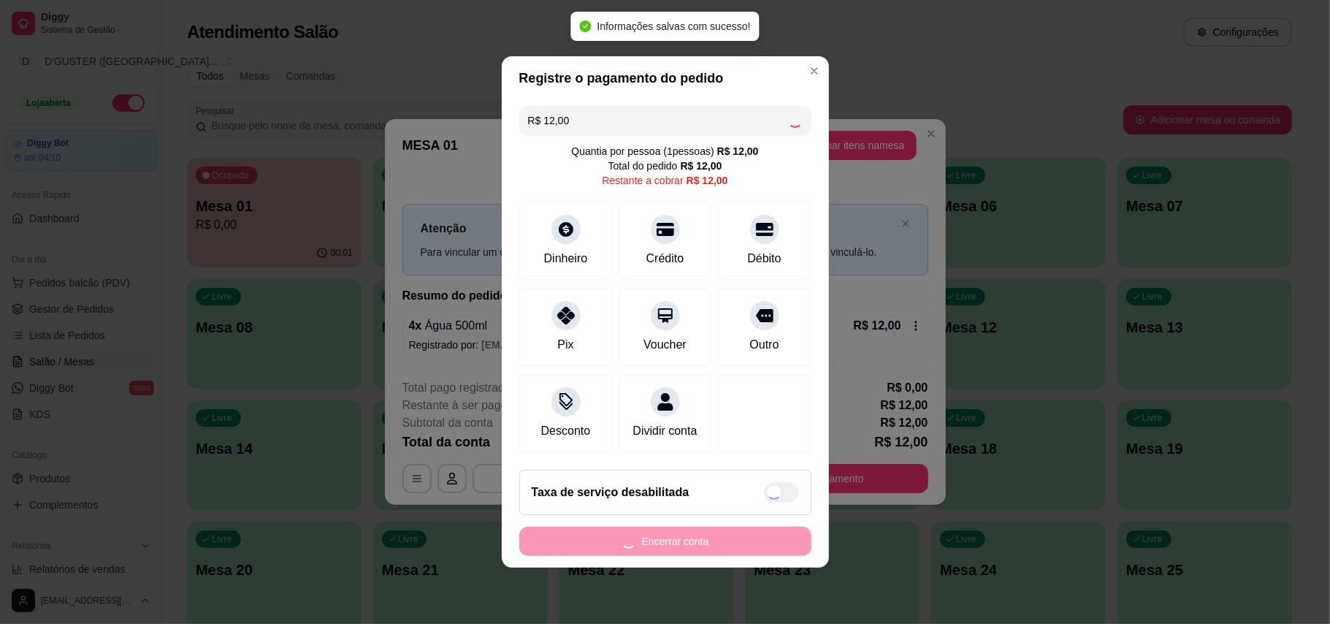
type input "R$ 0,00"
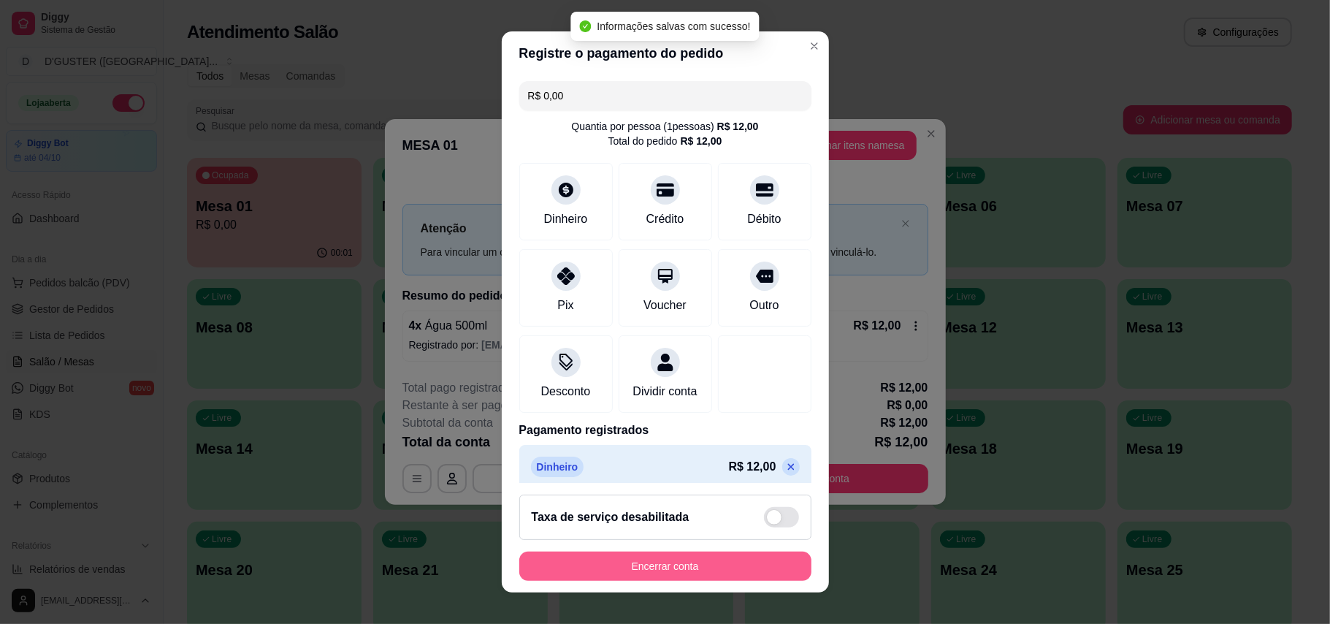
click at [713, 570] on button "Encerrar conta" at bounding box center [665, 565] width 292 height 29
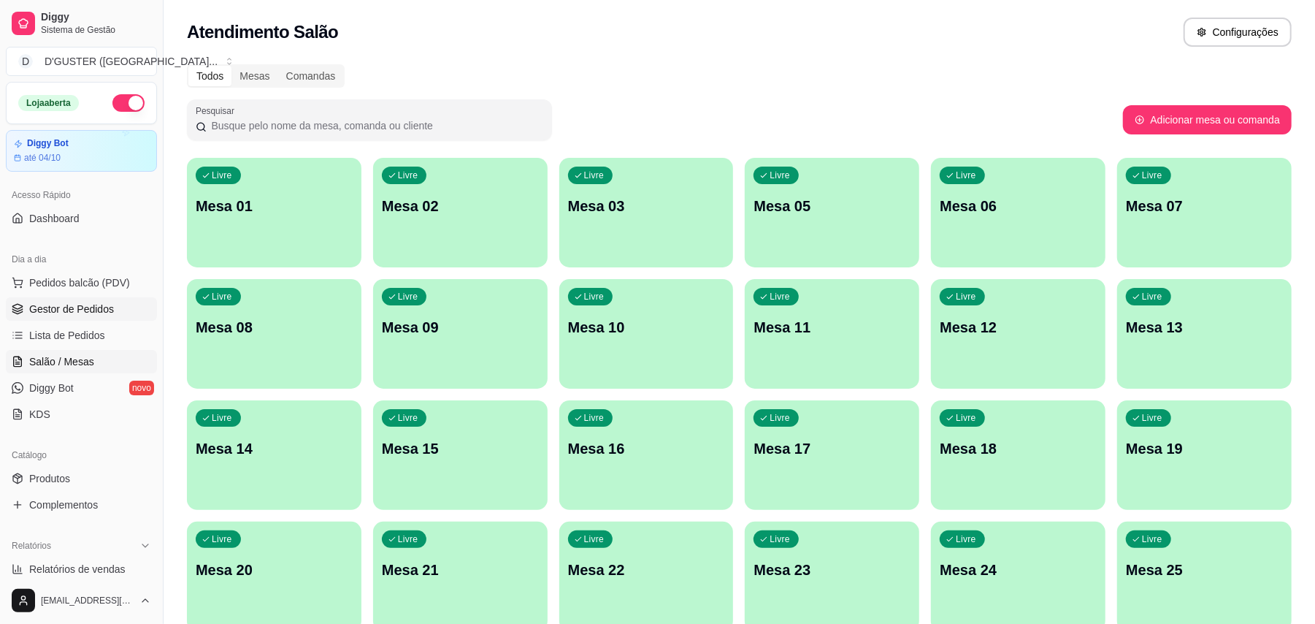
click at [72, 299] on link "Gestor de Pedidos" at bounding box center [81, 308] width 151 height 23
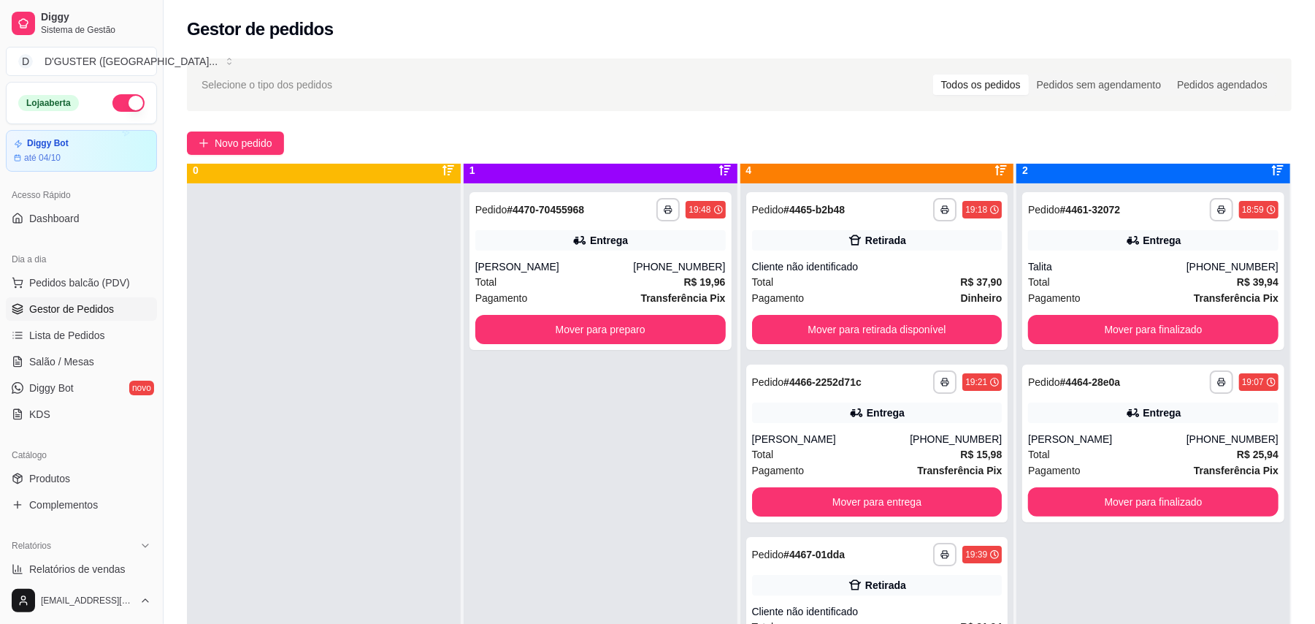
scroll to position [41, 0]
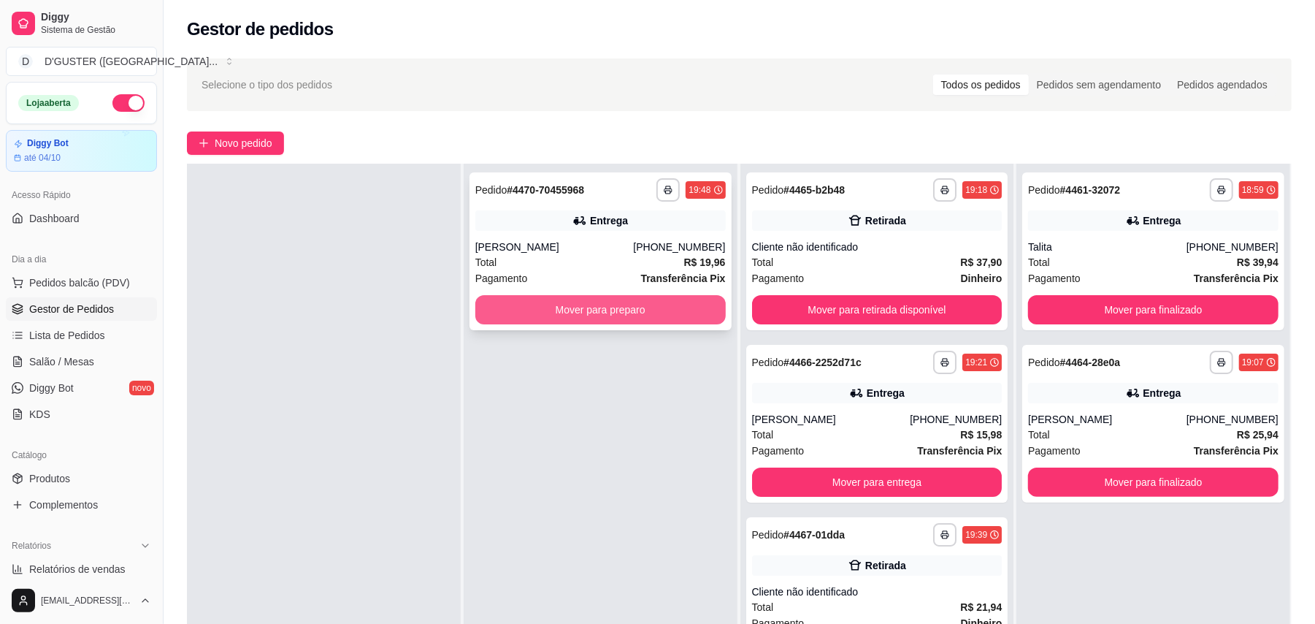
click at [568, 301] on button "Mover para preparo" at bounding box center [600, 309] width 250 height 29
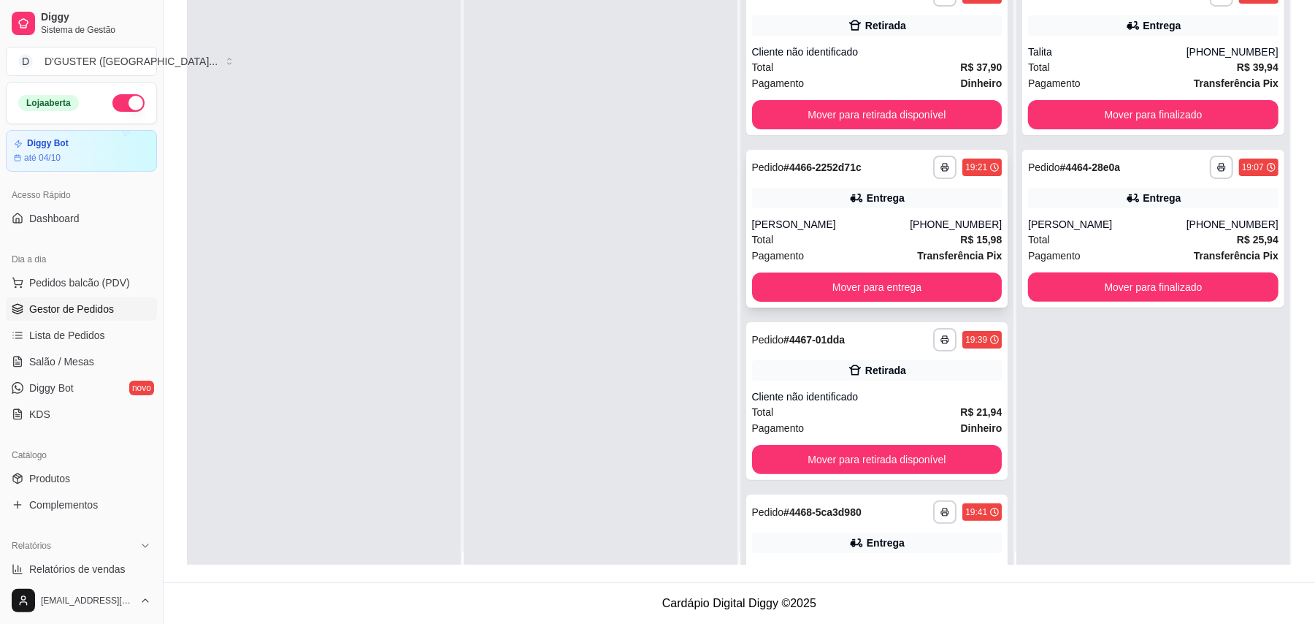
scroll to position [0, 0]
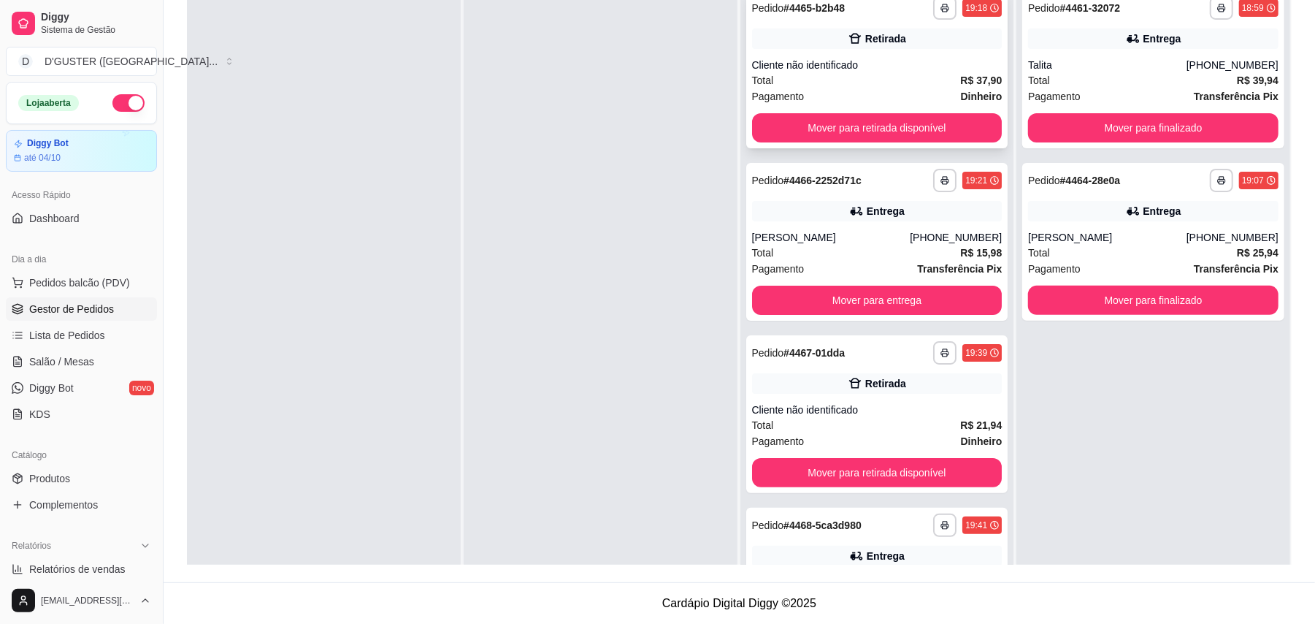
click at [885, 110] on div "**********" at bounding box center [877, 70] width 262 height 158
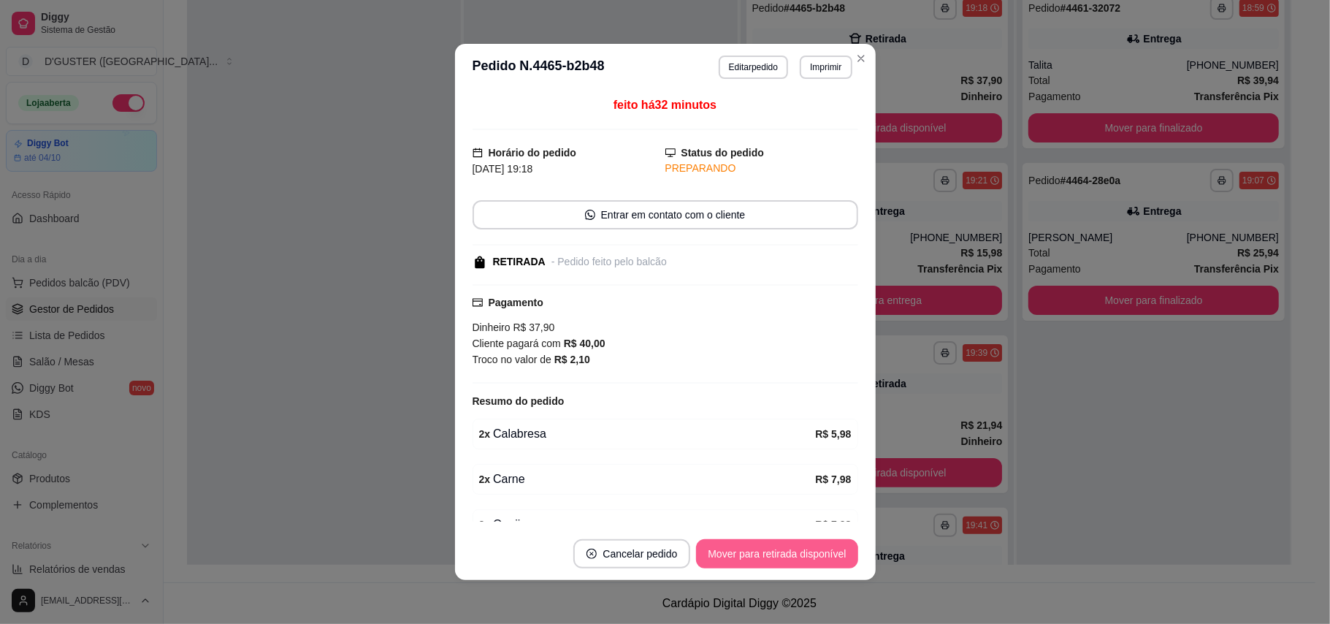
click at [777, 544] on button "Mover para retirada disponível" at bounding box center [776, 553] width 161 height 29
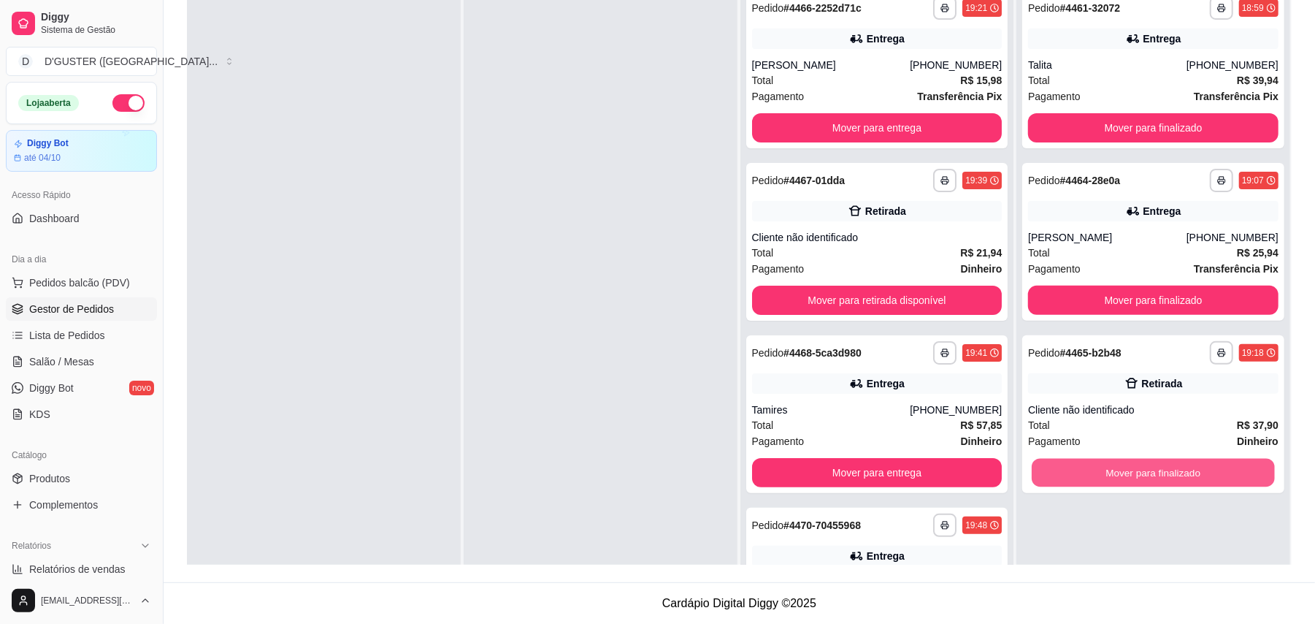
click at [1131, 471] on button "Mover para finalizado" at bounding box center [1153, 473] width 242 height 28
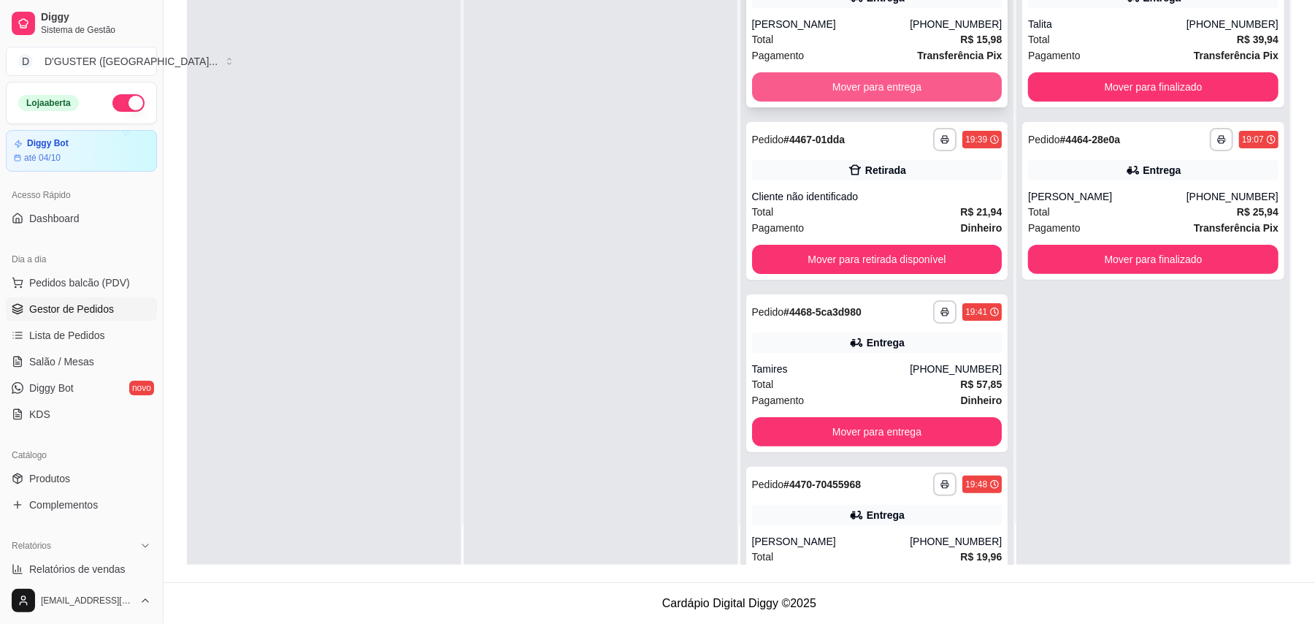
click at [898, 74] on button "Mover para entrega" at bounding box center [877, 86] width 250 height 29
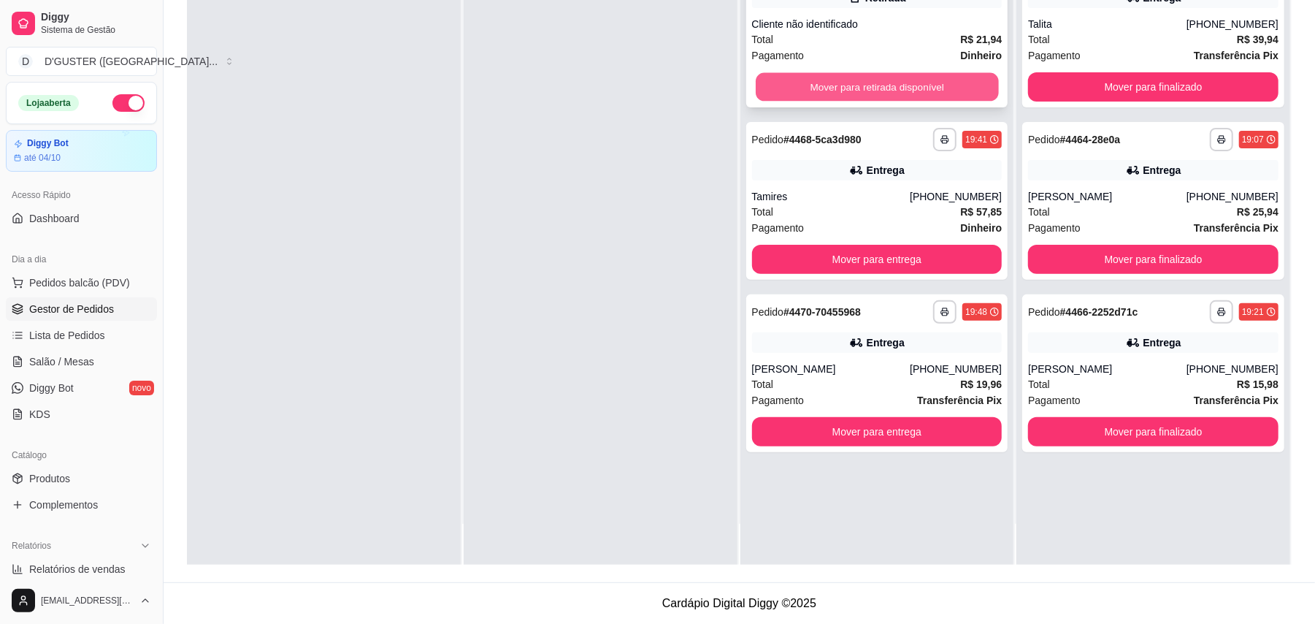
click at [905, 88] on button "Mover para retirada disponível" at bounding box center [877, 87] width 242 height 28
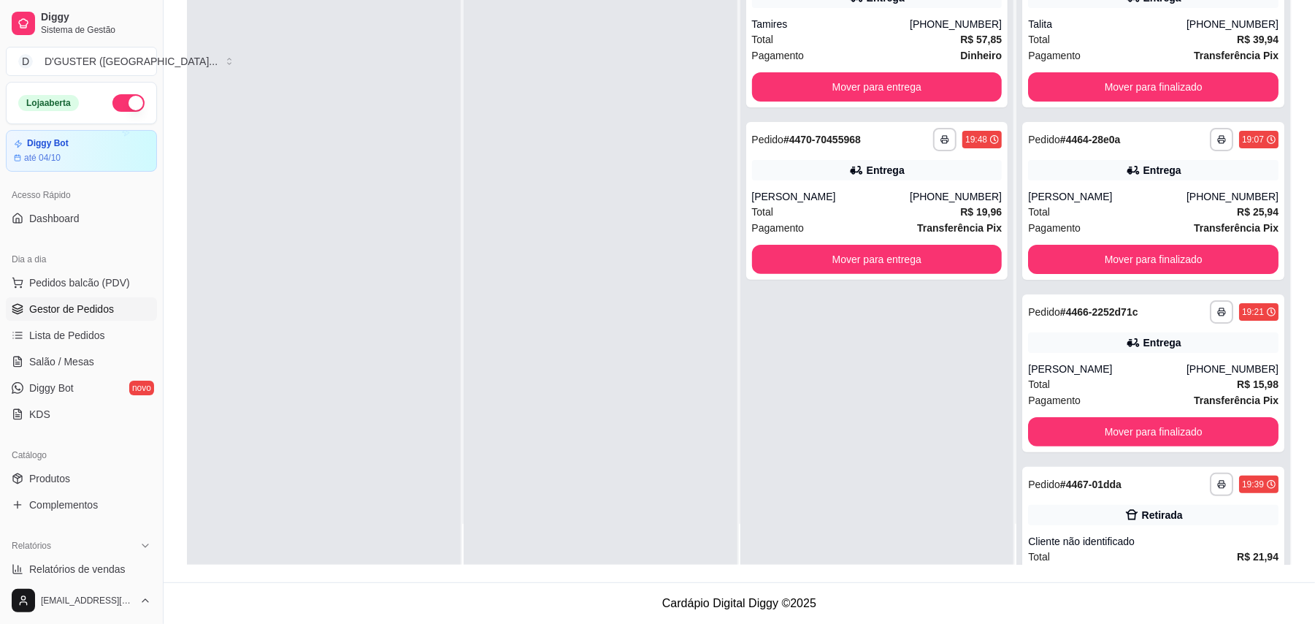
click at [73, 302] on span "Gestor de Pedidos" at bounding box center [71, 309] width 85 height 15
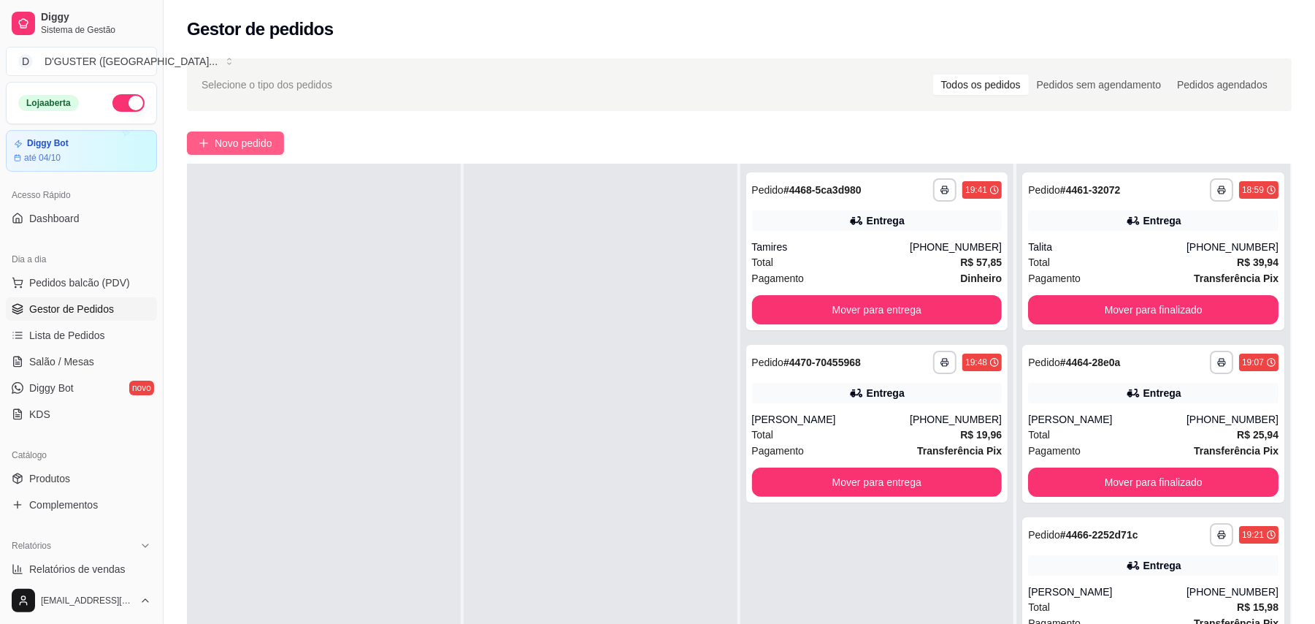
click at [228, 149] on span "Novo pedido" at bounding box center [244, 143] width 58 height 16
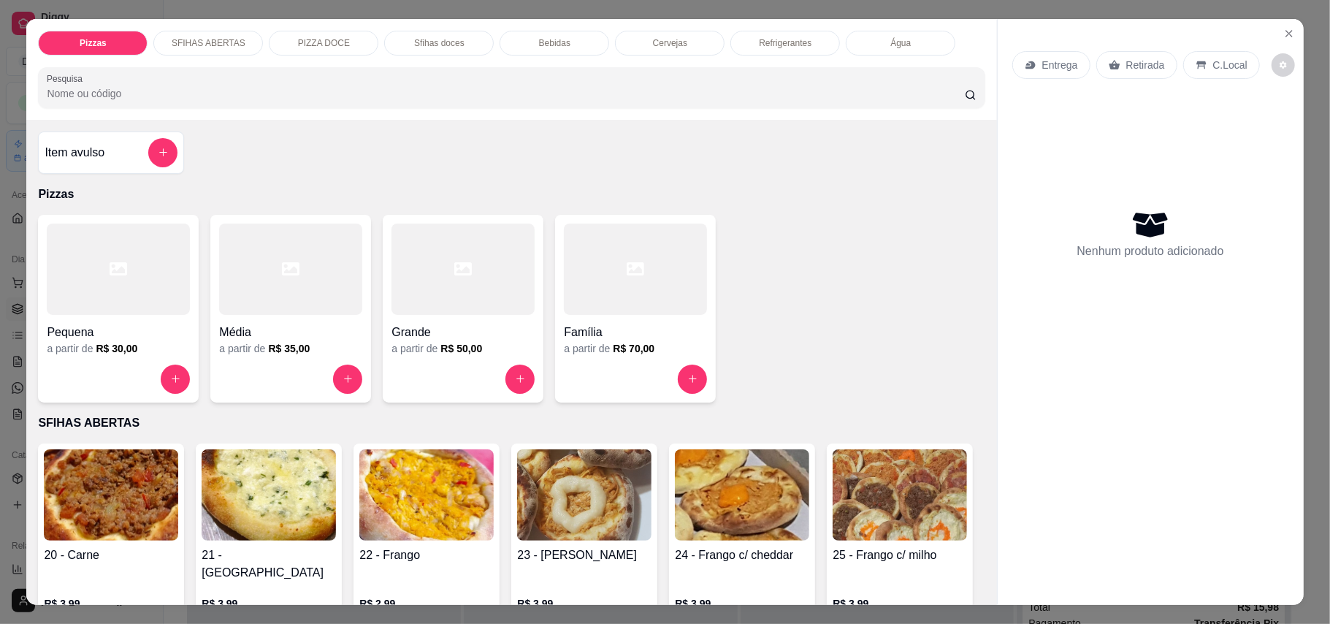
click at [1032, 63] on div "Entrega" at bounding box center [1051, 65] width 78 height 28
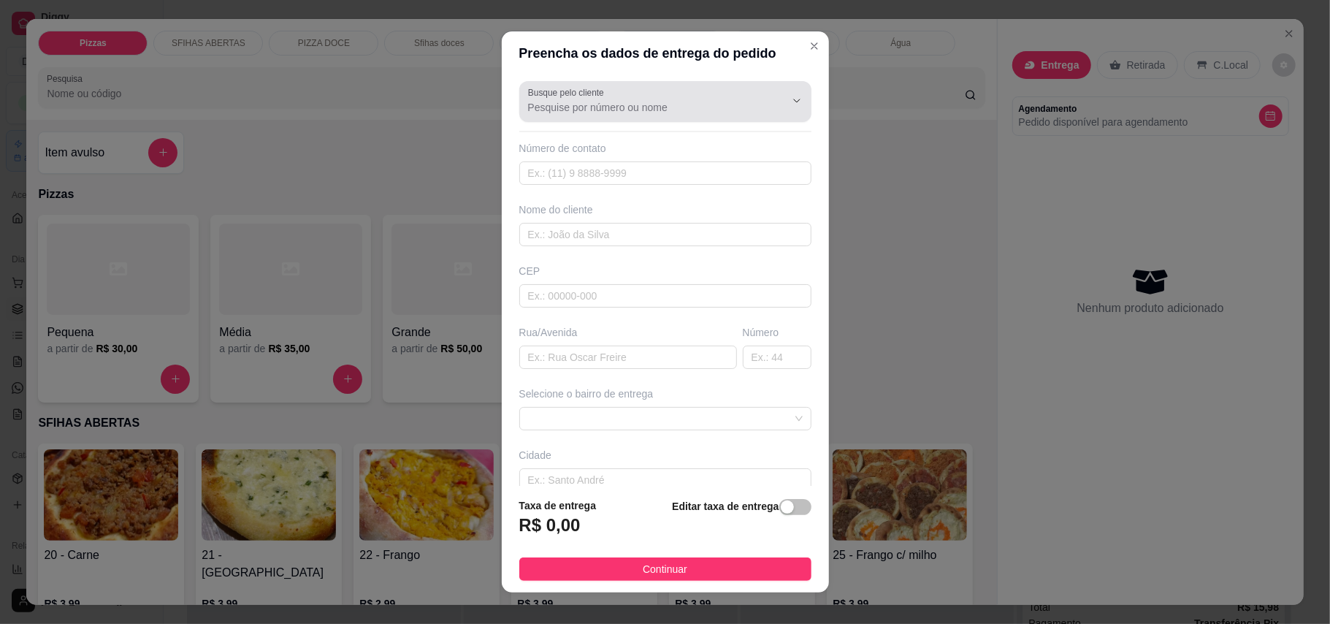
click at [605, 100] on input "Busque pelo cliente" at bounding box center [645, 107] width 234 height 15
type input "w"
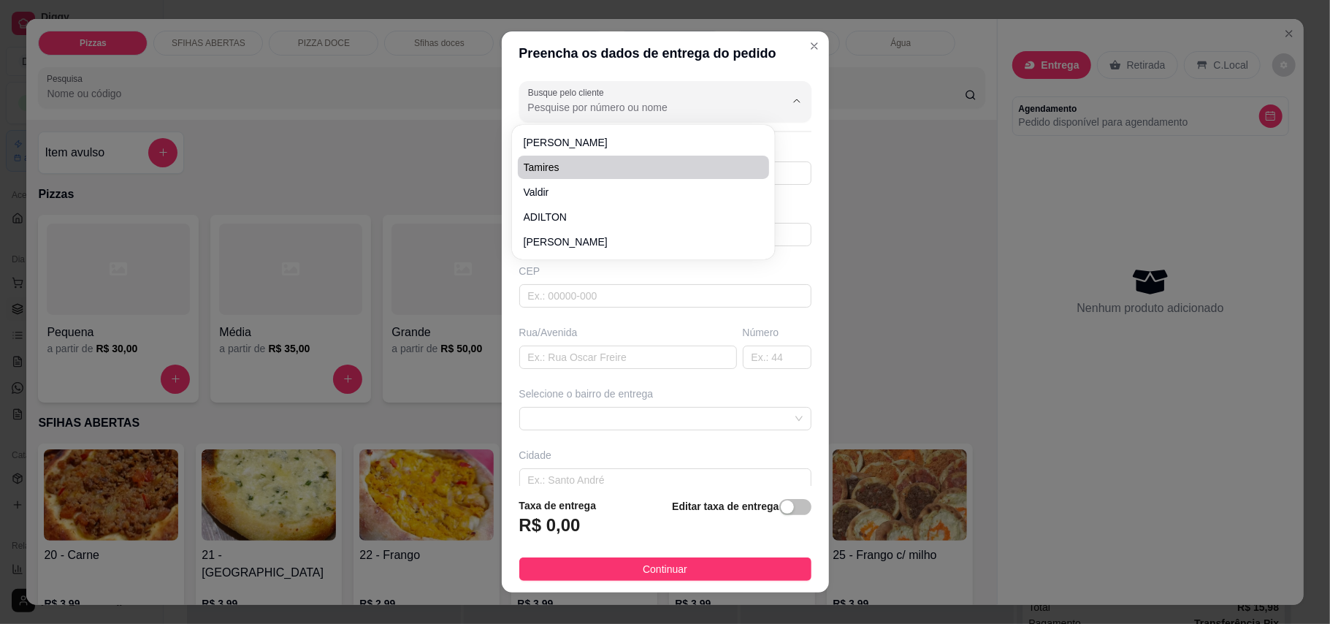
click at [888, 298] on div "Preencha os dados de entrega do pedido Busque pelo cliente Número de contato No…" at bounding box center [665, 312] width 1330 height 624
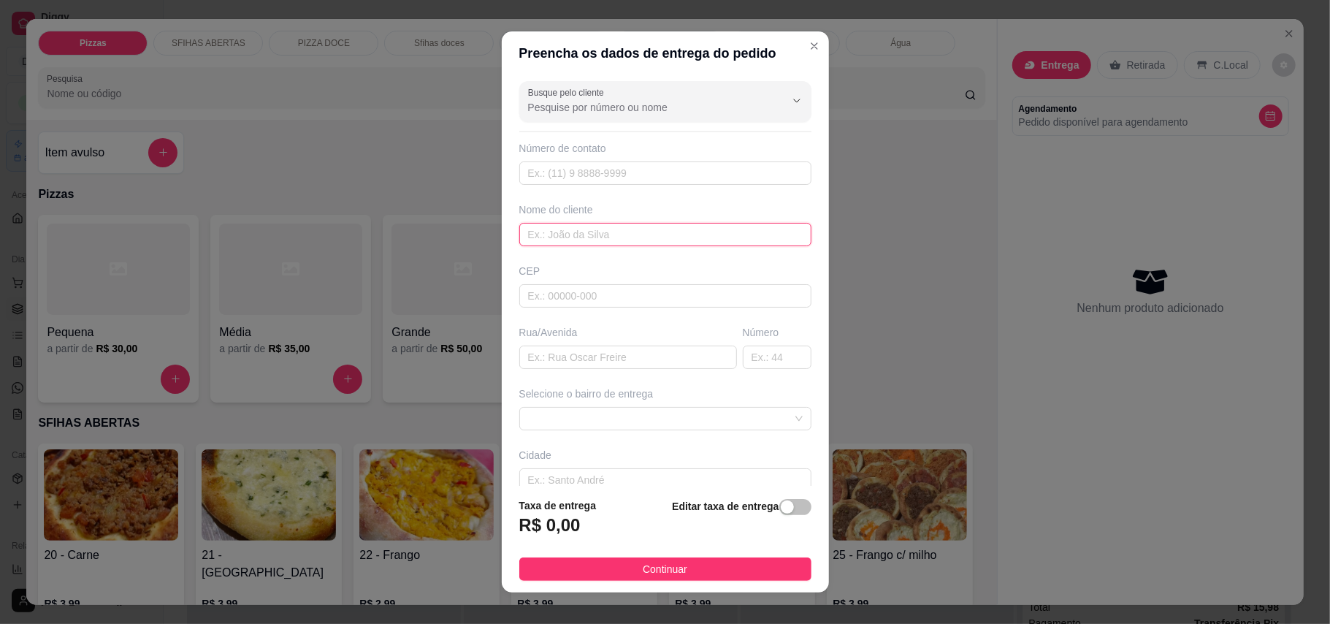
click at [605, 239] on input "text" at bounding box center [665, 234] width 292 height 23
type input "whaliso do bradesco"
click at [581, 358] on input "text" at bounding box center [628, 356] width 218 height 23
type input "r"
click at [585, 410] on span at bounding box center [665, 418] width 275 height 22
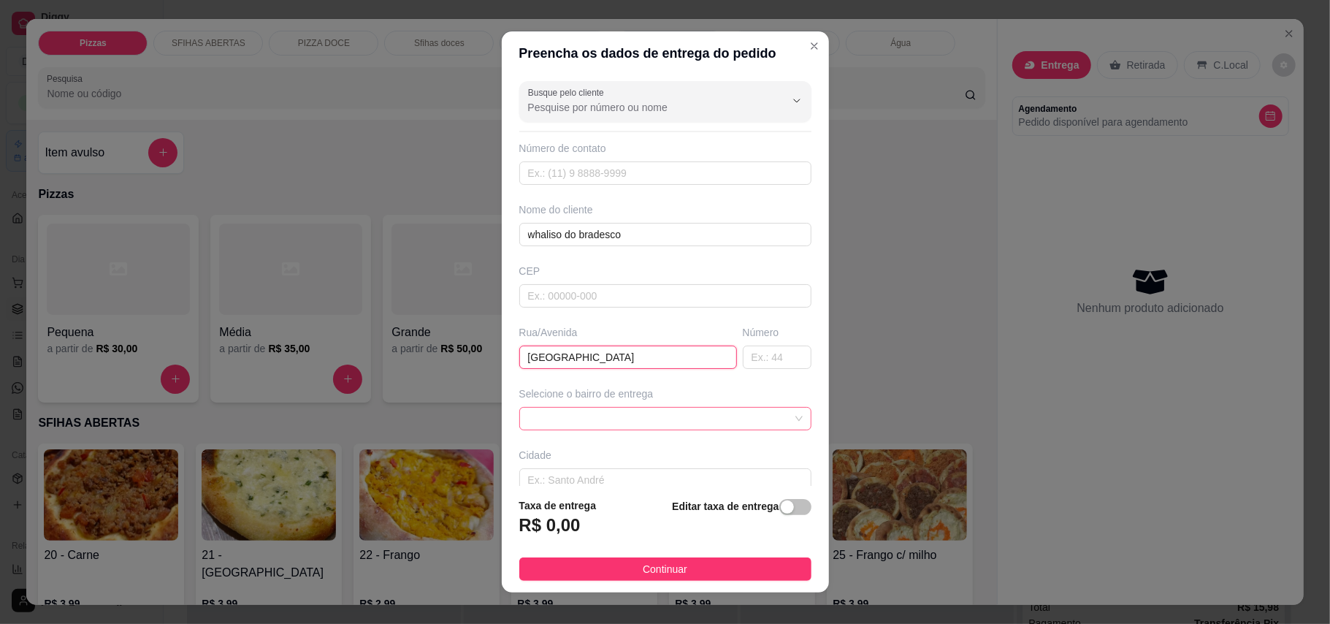
type input "[GEOGRAPHIC_DATA]"
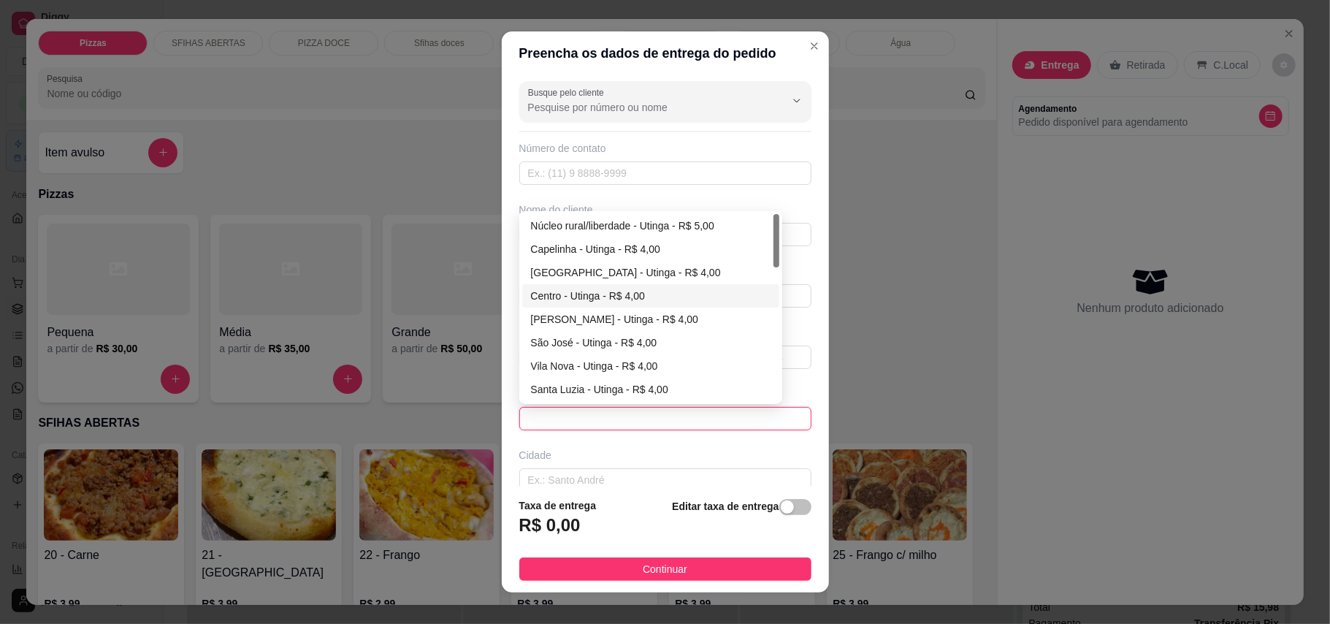
click at [584, 299] on div "Centro - Utinga - R$ 4,00" at bounding box center [650, 296] width 239 height 16
type input "Utinga"
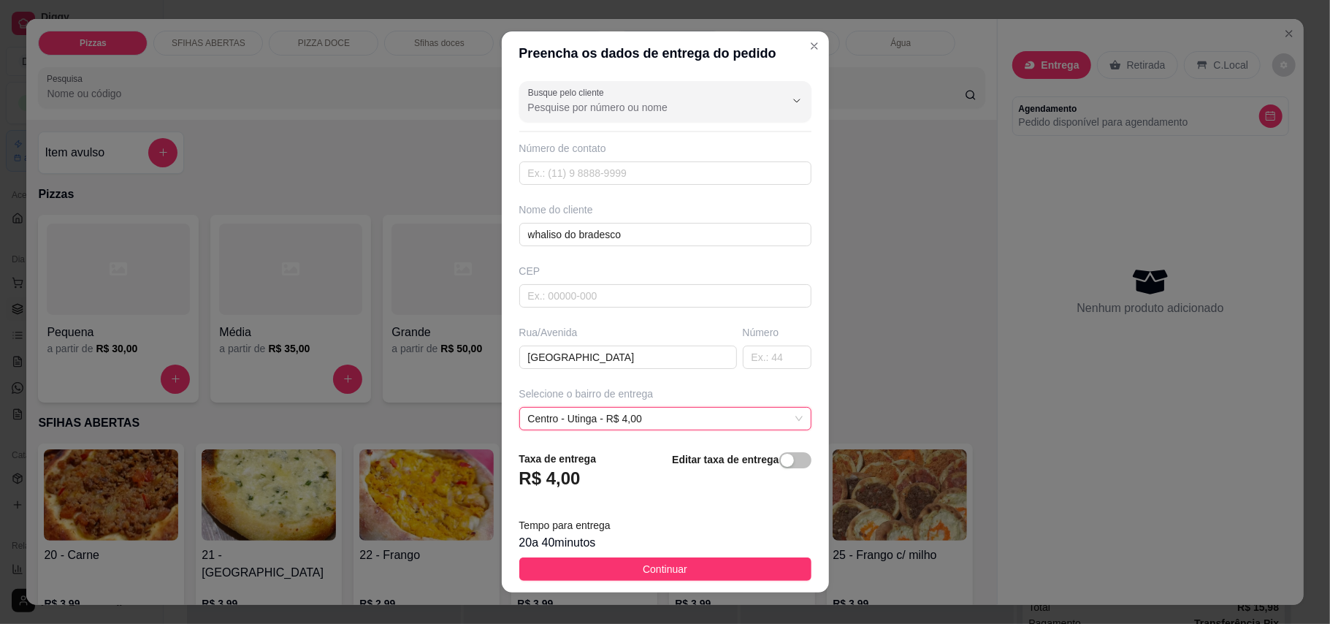
scroll to position [131, 0]
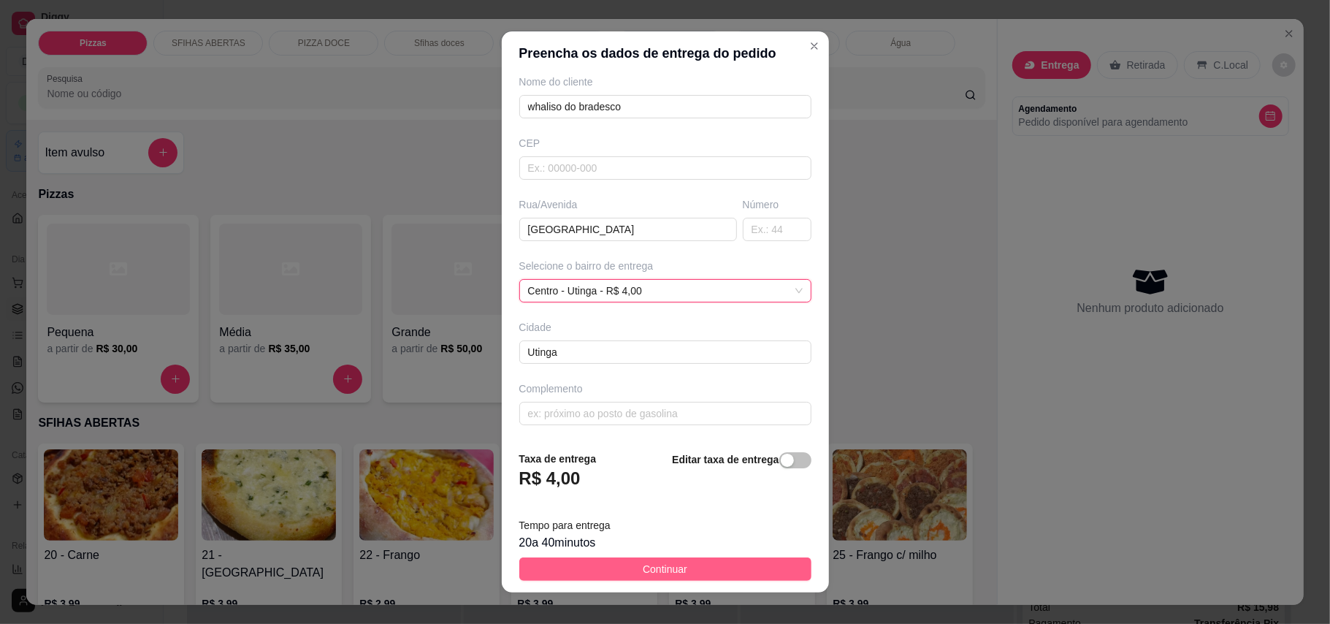
click at [723, 570] on button "Continuar" at bounding box center [665, 568] width 292 height 23
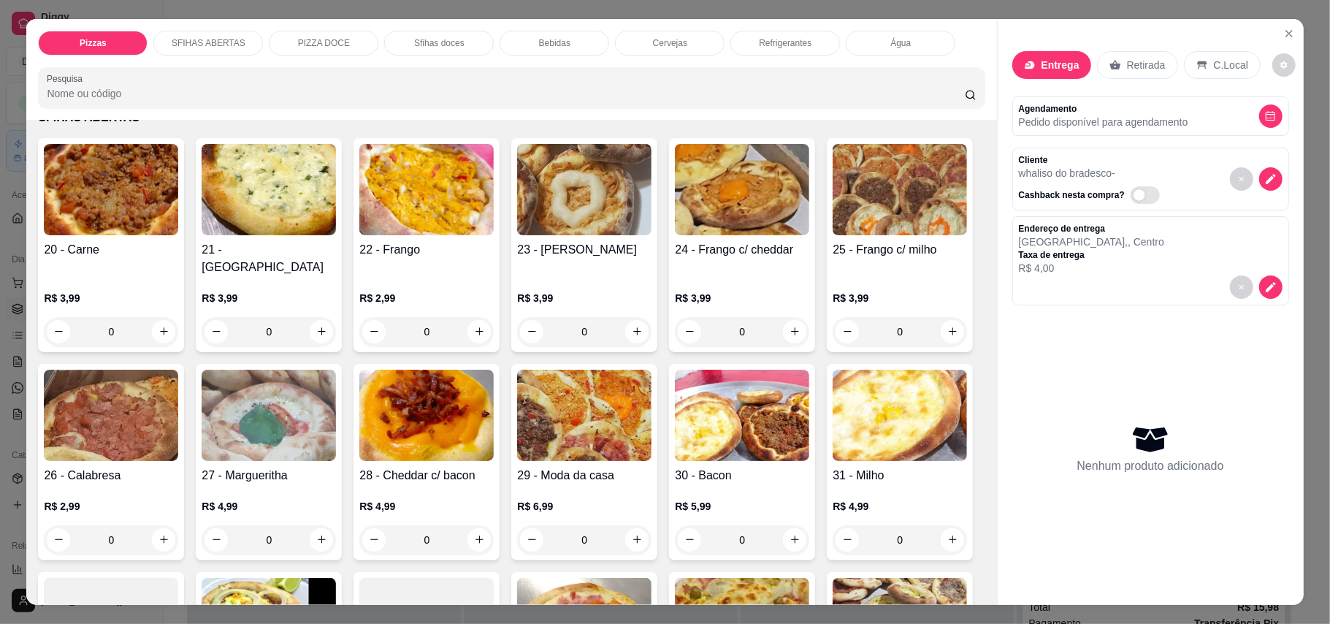
scroll to position [389, 0]
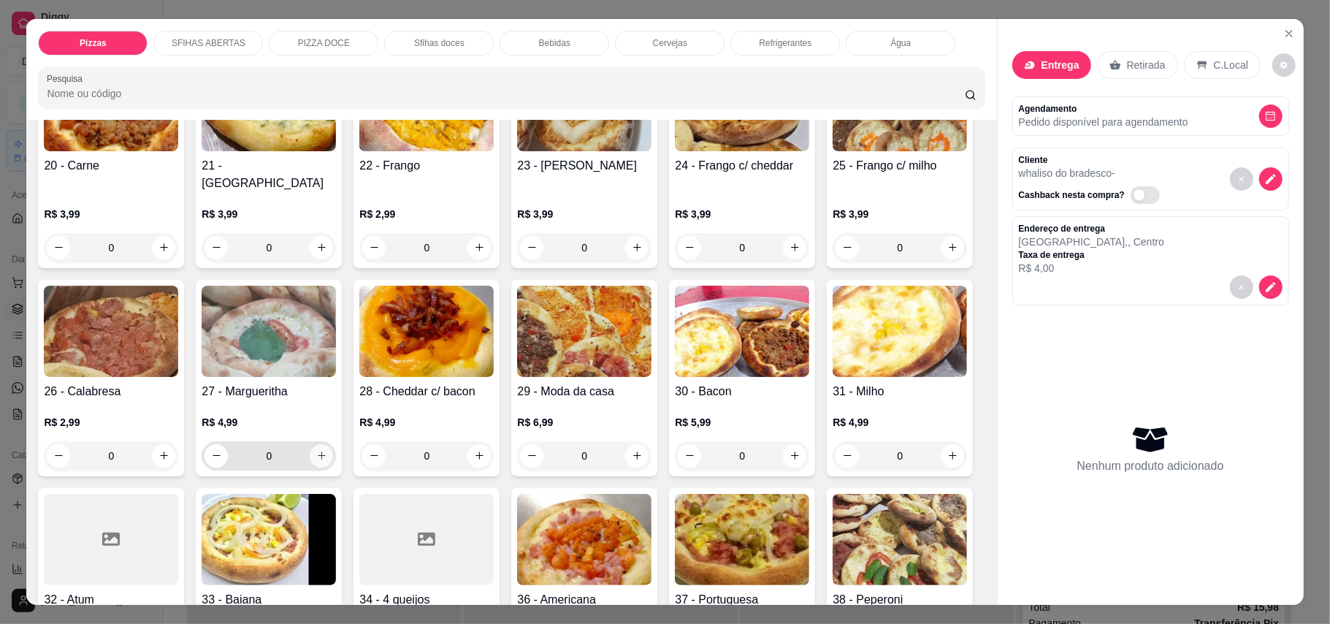
click at [327, 450] on icon "increase-product-quantity" at bounding box center [321, 455] width 11 height 11
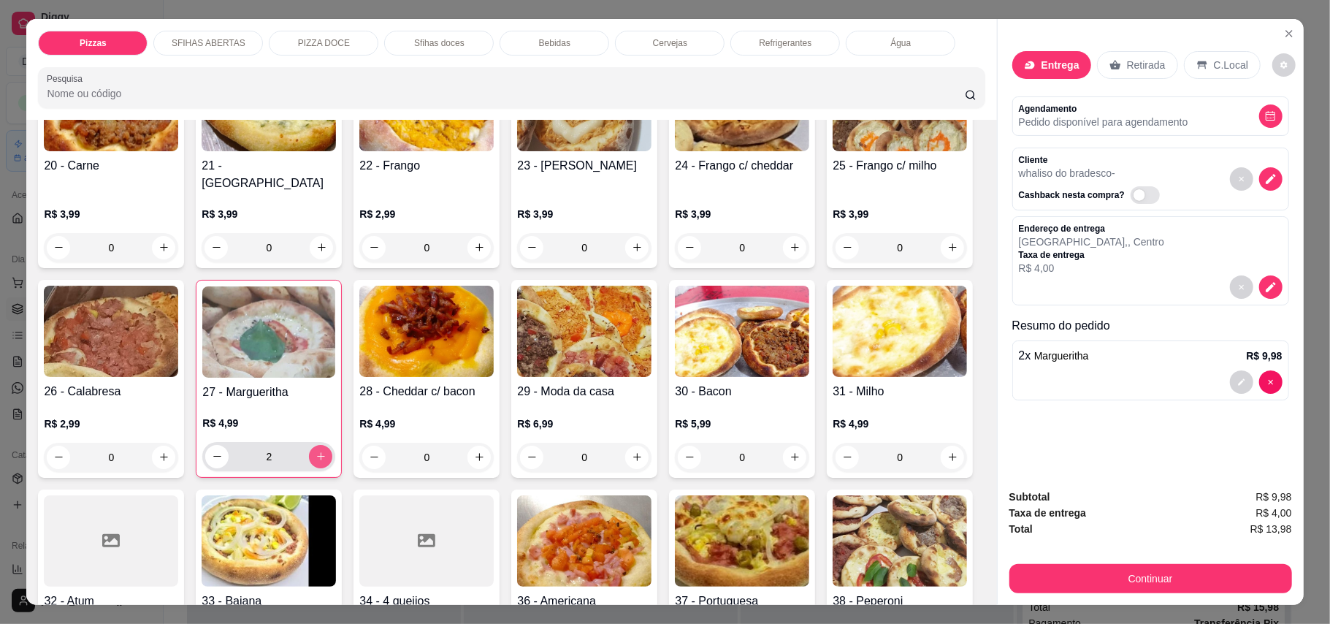
type input "2"
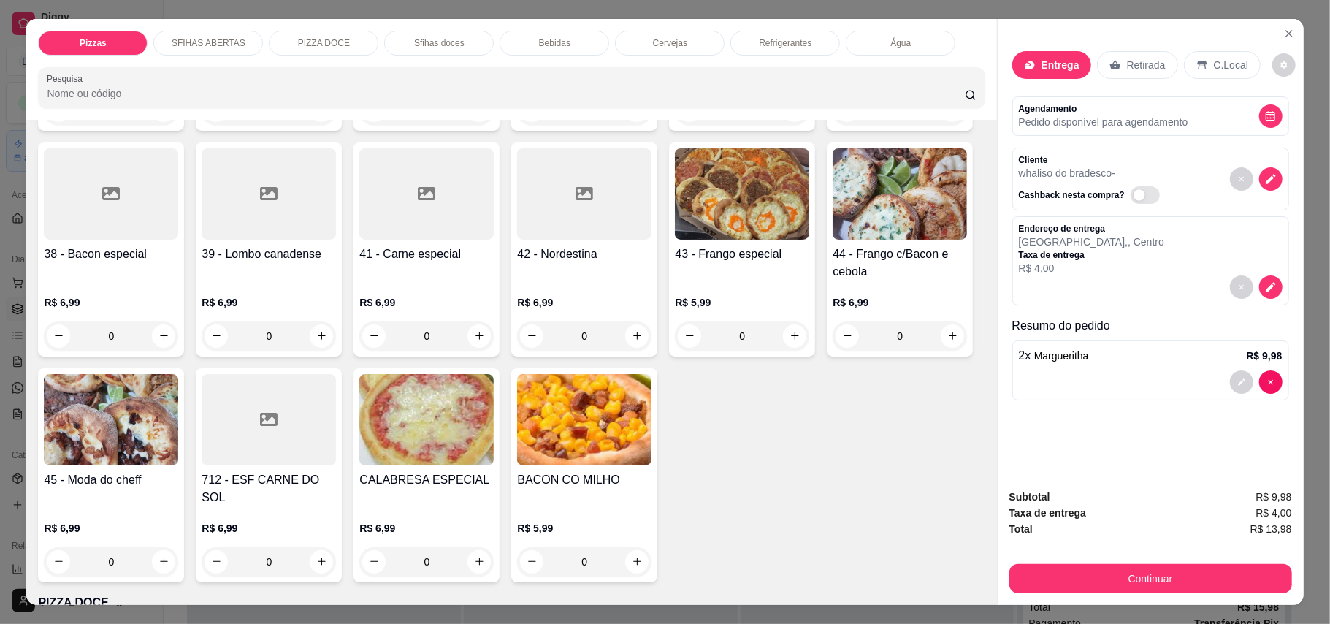
scroll to position [973, 0]
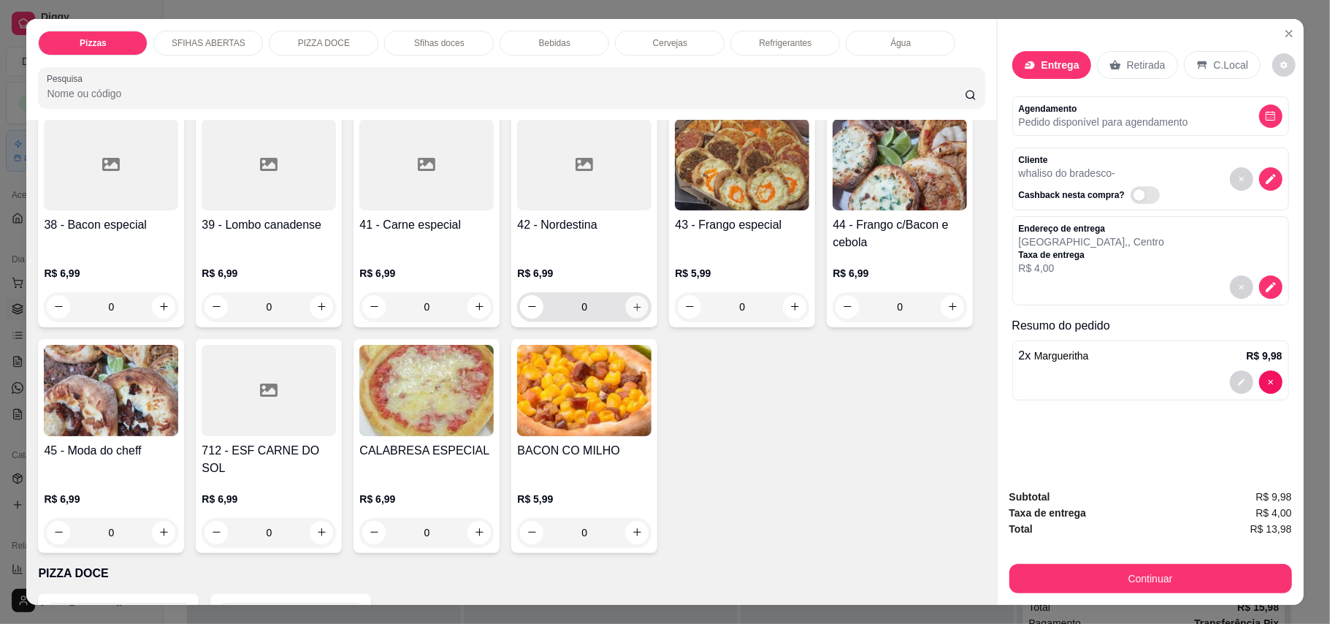
click at [633, 310] on icon "increase-product-quantity" at bounding box center [636, 306] width 7 height 7
click at [631, 311] on icon "increase-product-quantity" at bounding box center [636, 305] width 11 height 11
type input "2"
click at [175, 295] on button "increase-product-quantity" at bounding box center [163, 306] width 23 height 23
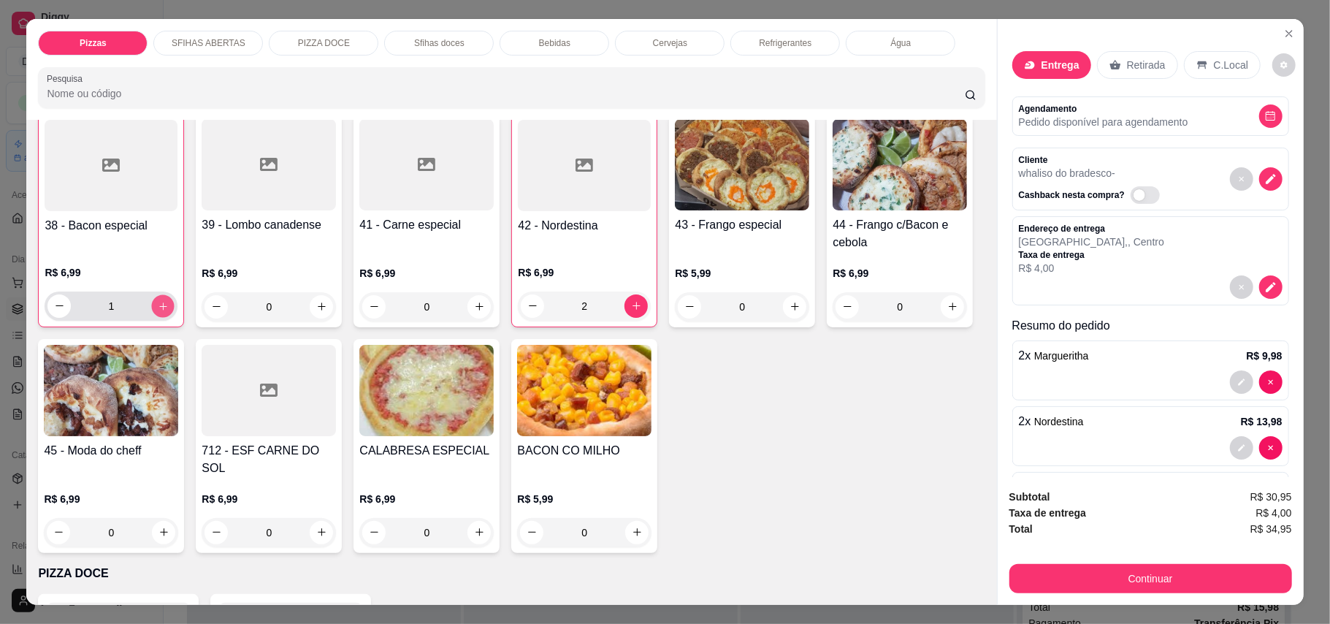
click at [169, 300] on icon "increase-product-quantity" at bounding box center [163, 305] width 11 height 11
type input "2"
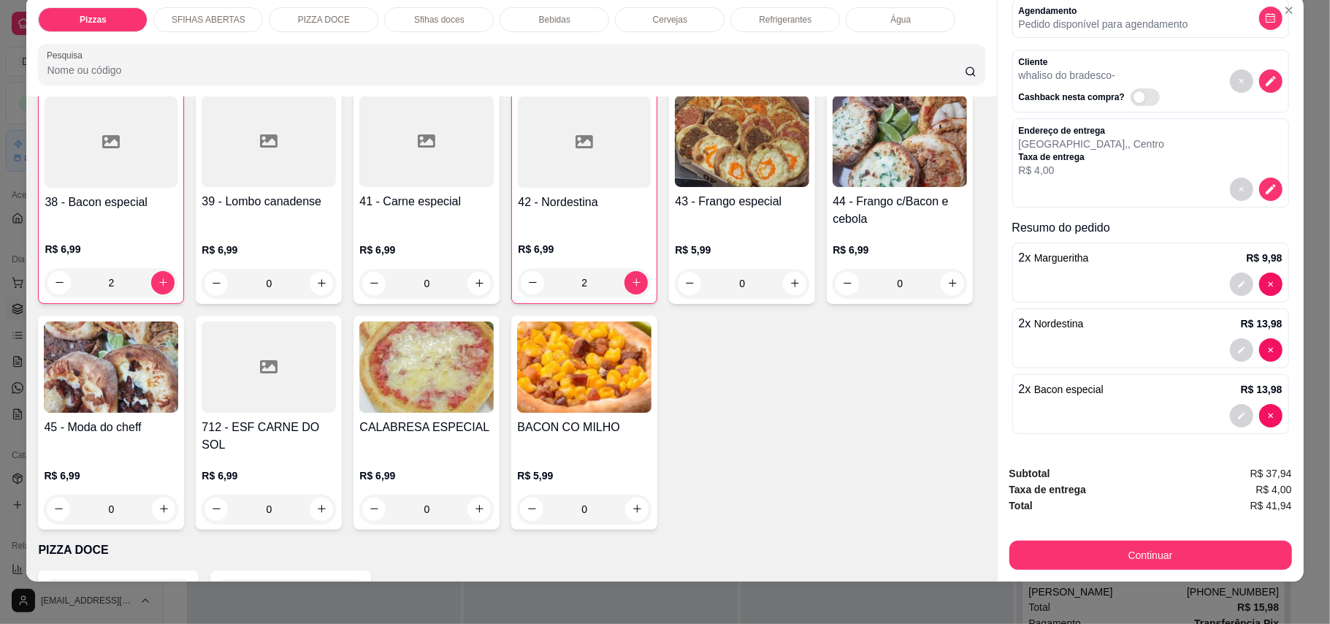
scroll to position [28, 0]
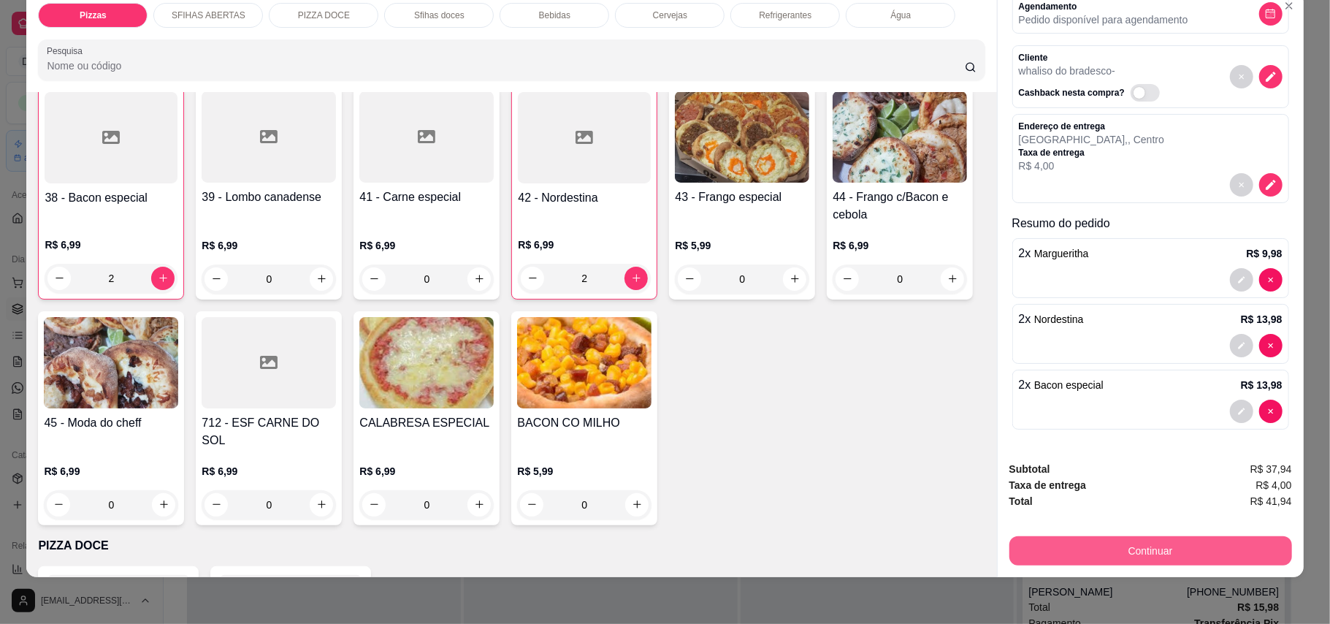
click at [1154, 558] on button "Continuar" at bounding box center [1150, 550] width 283 height 29
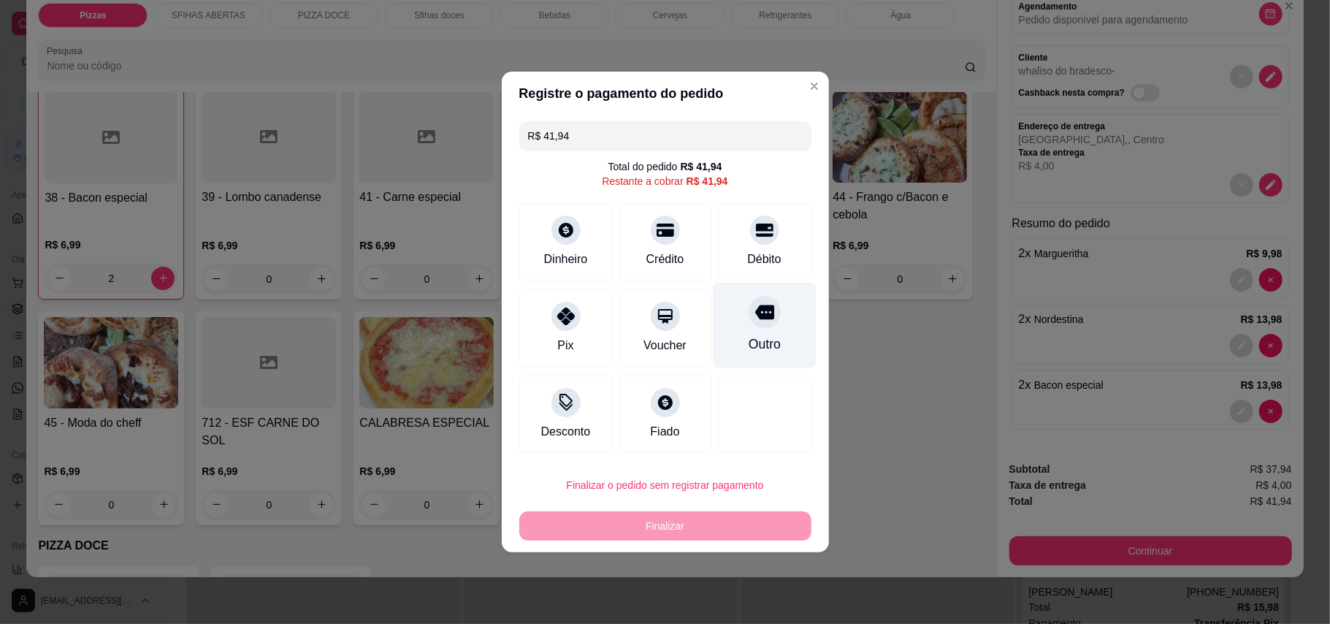
click at [772, 328] on div "Outro" at bounding box center [764, 325] width 103 height 85
type input "R$ 0,00"
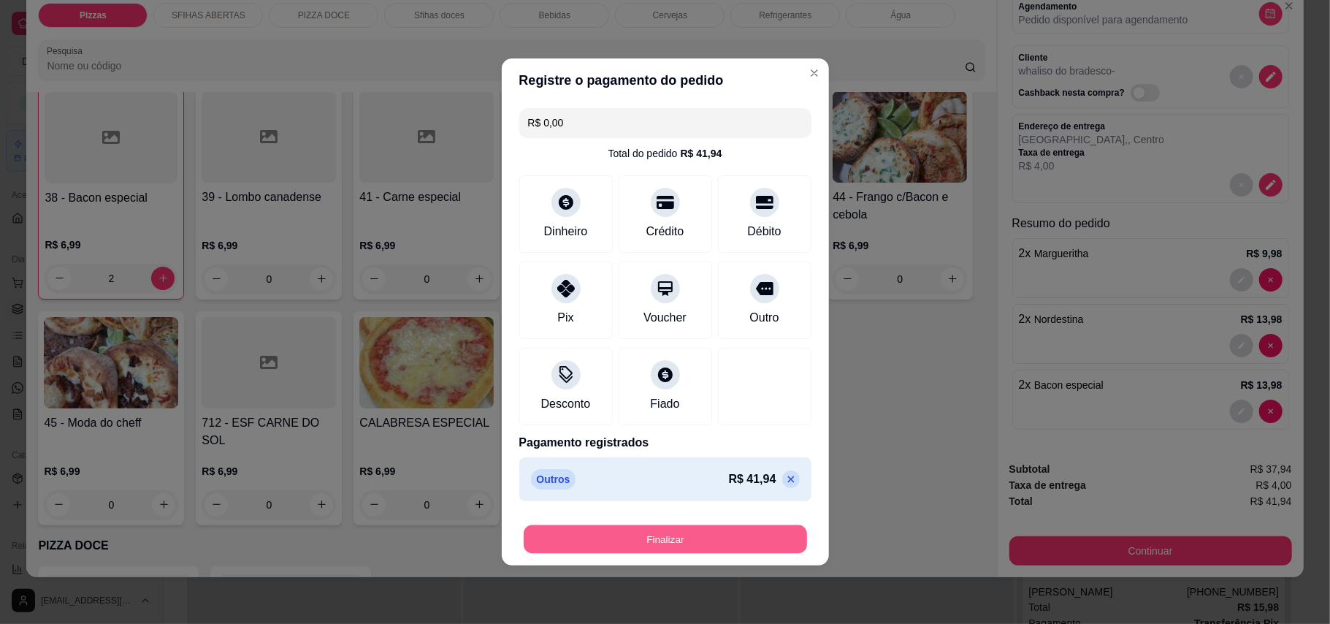
click at [722, 550] on button "Finalizar" at bounding box center [665, 539] width 283 height 28
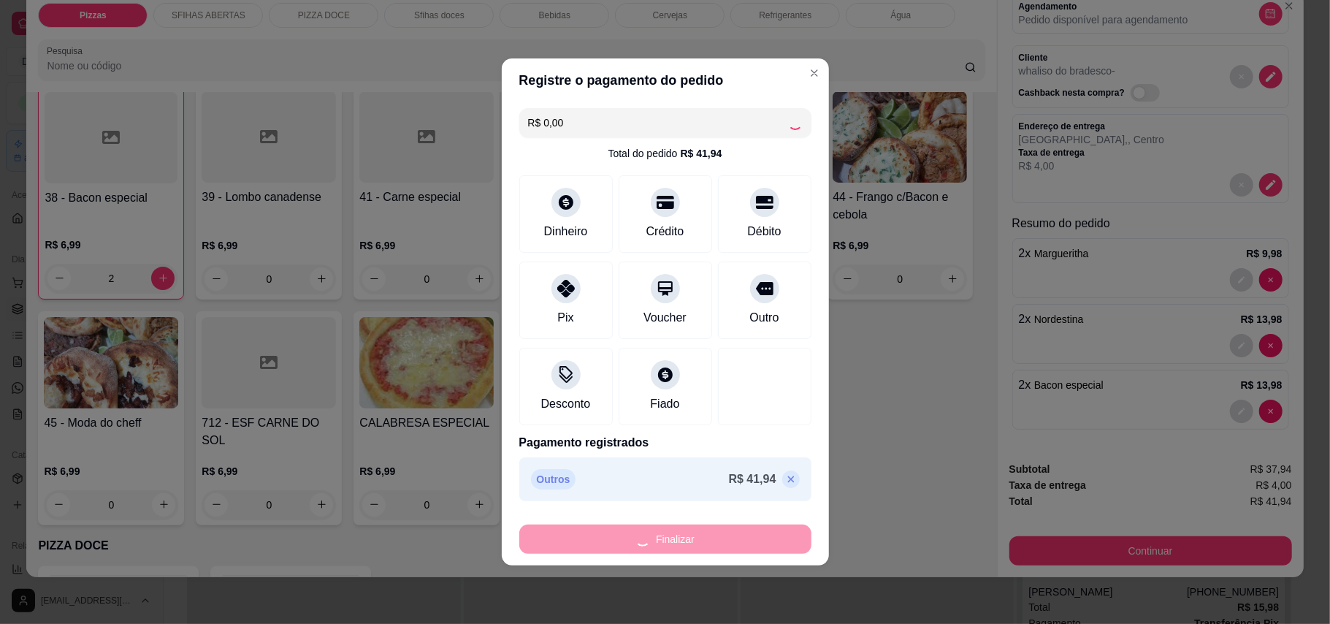
type input "0"
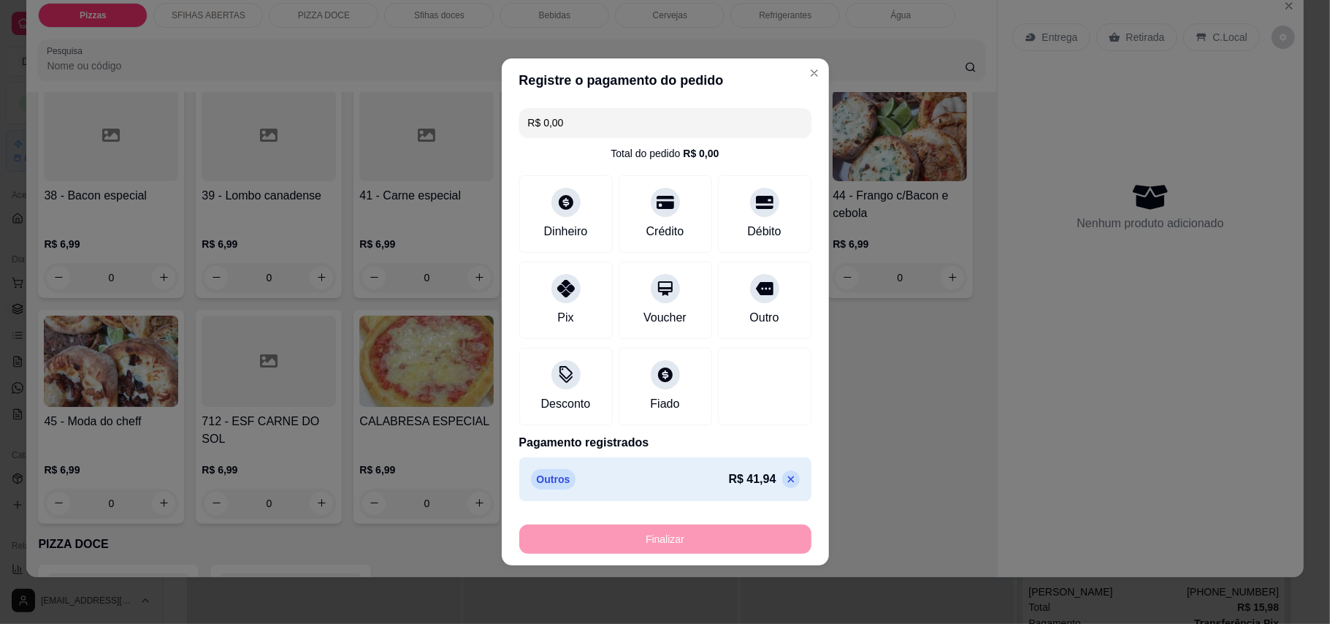
type input "-R$ 41,94"
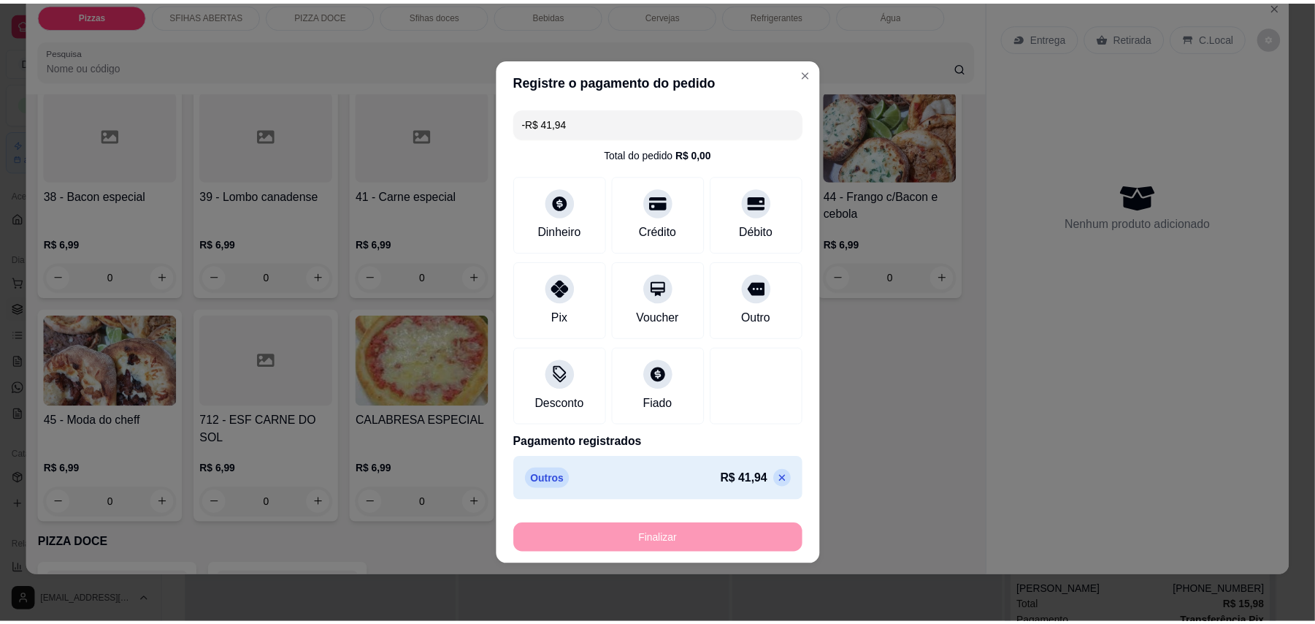
scroll to position [971, 0]
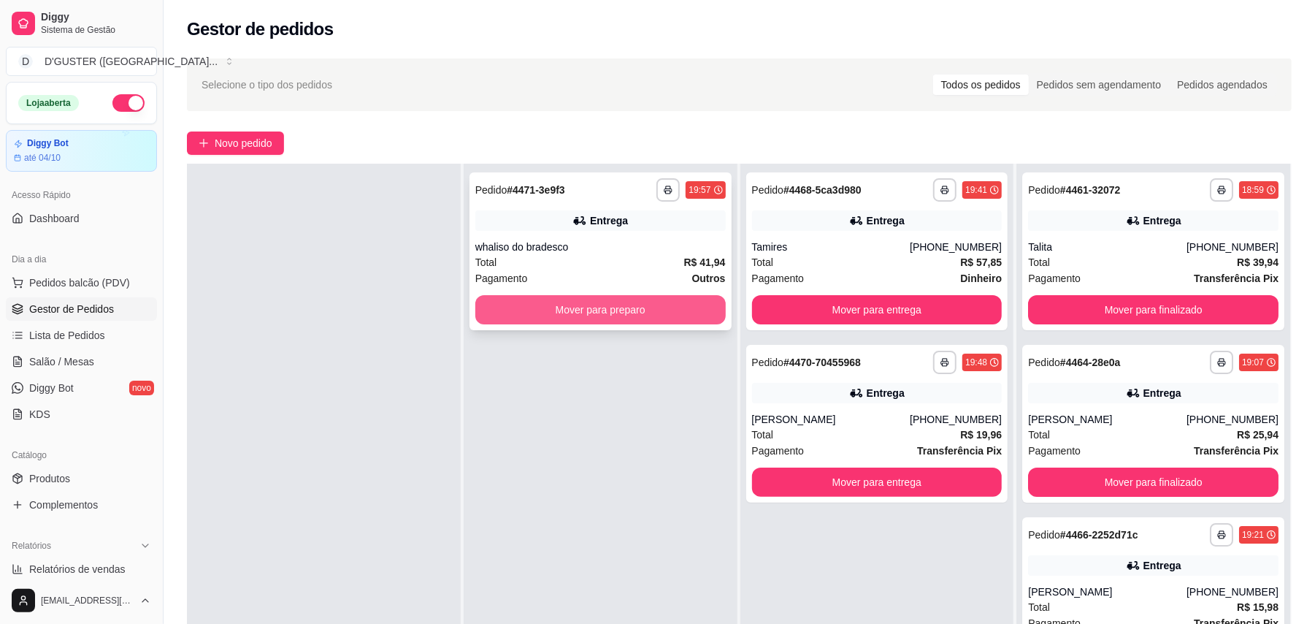
click at [558, 310] on button "Mover para preparo" at bounding box center [600, 309] width 250 height 29
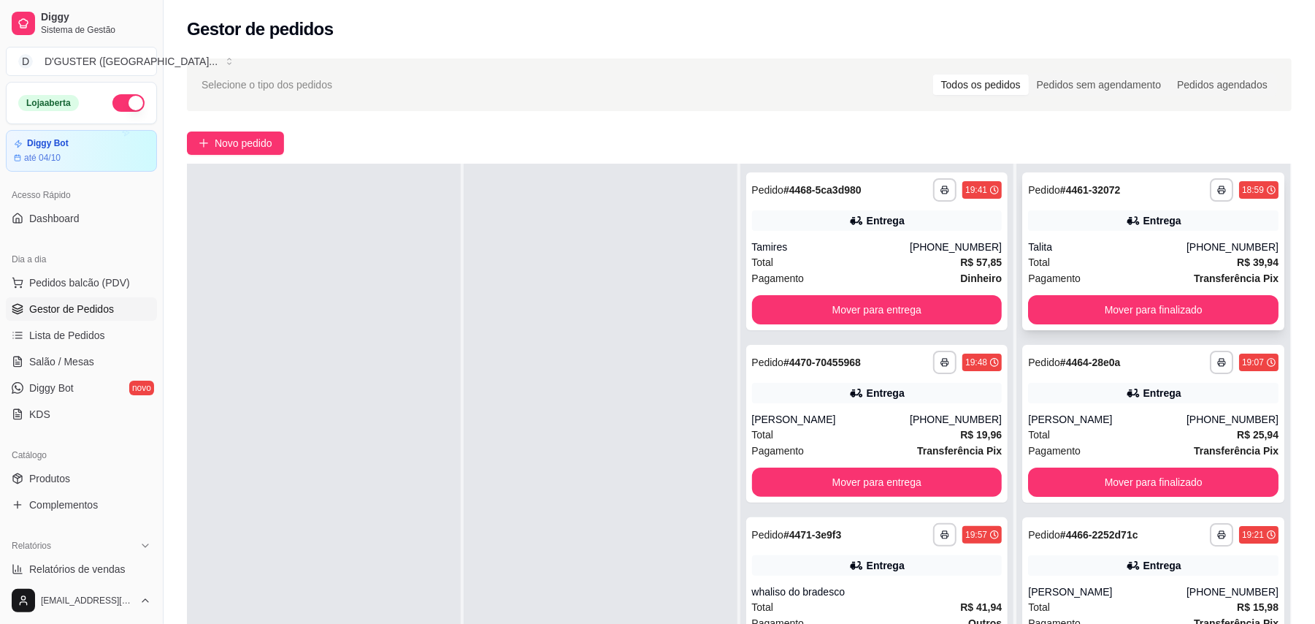
click at [1187, 292] on div "**********" at bounding box center [1153, 251] width 262 height 158
click at [1195, 305] on button "Mover para finalizado" at bounding box center [1153, 310] width 242 height 28
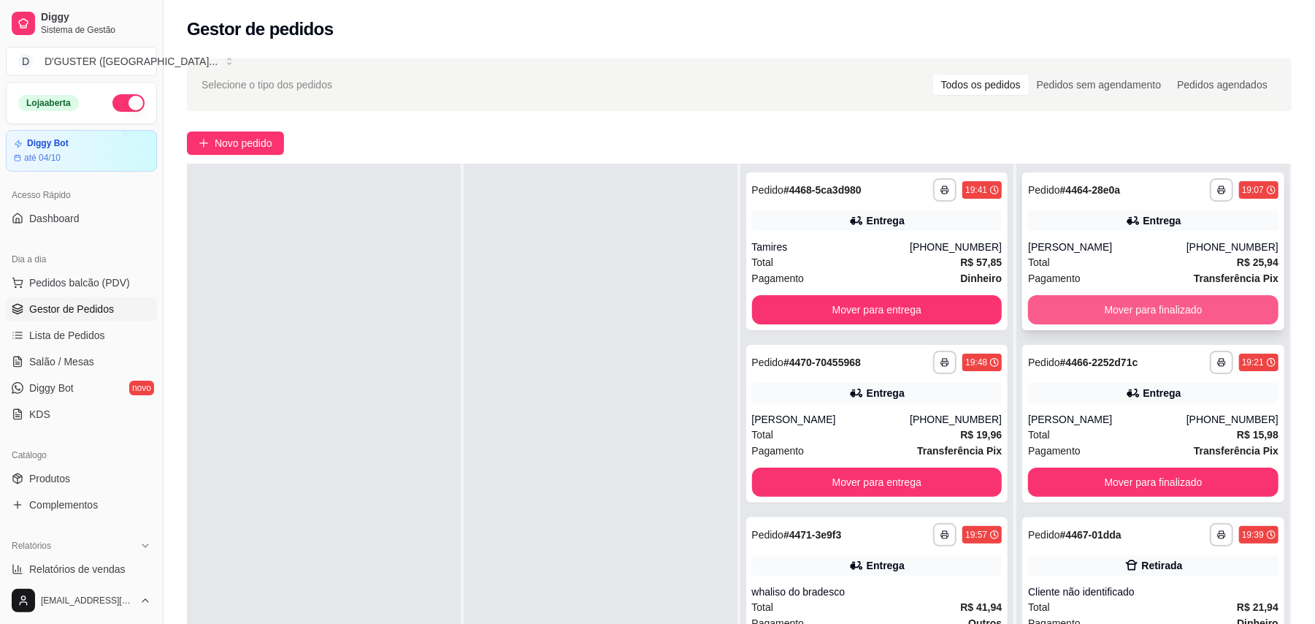
click at [1151, 301] on button "Mover para finalizado" at bounding box center [1153, 309] width 250 height 29
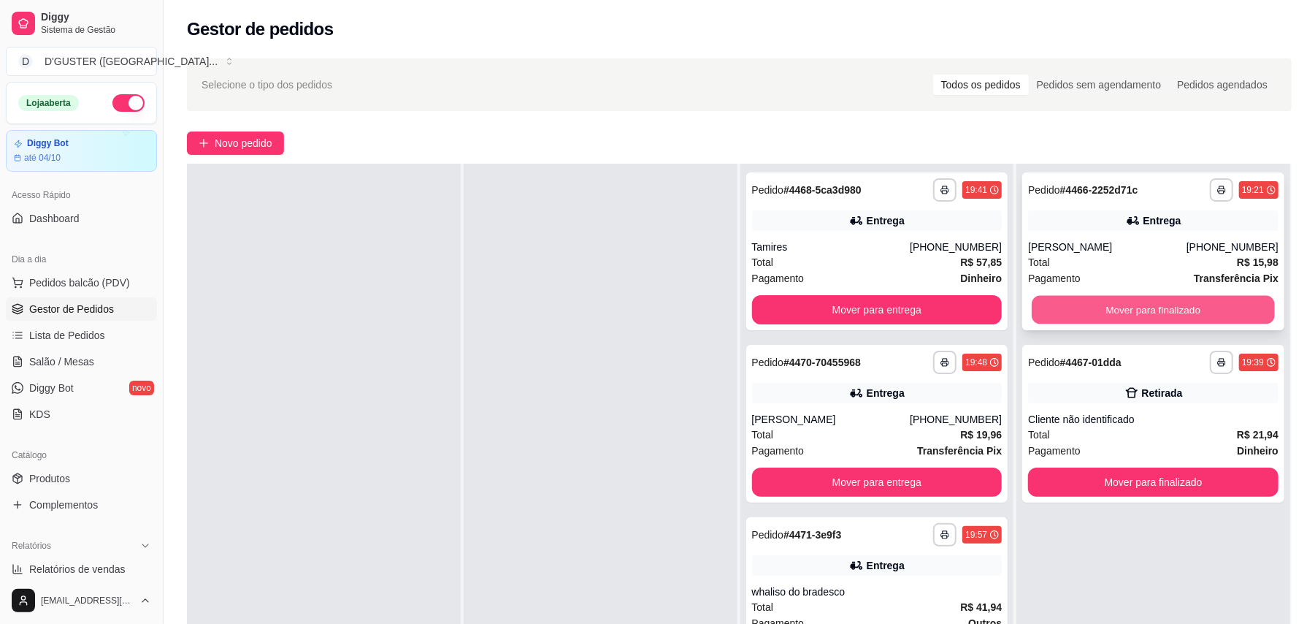
click at [1092, 299] on button "Mover para finalizado" at bounding box center [1153, 310] width 242 height 28
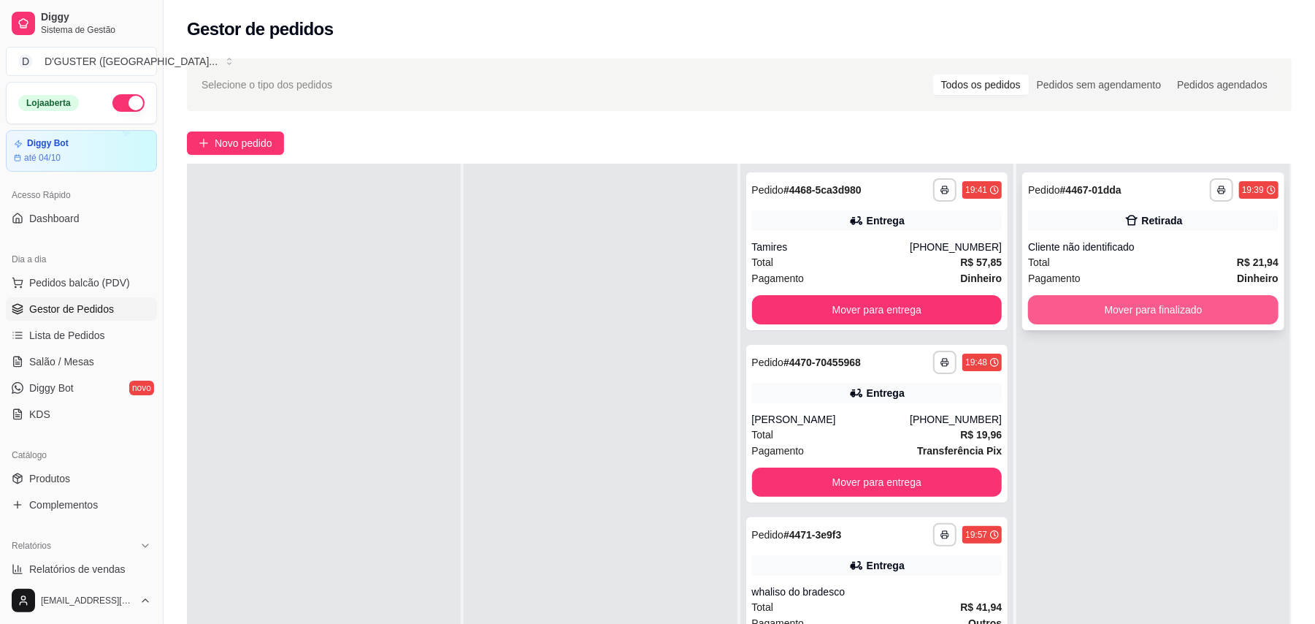
click at [1113, 308] on button "Mover para finalizado" at bounding box center [1153, 309] width 250 height 29
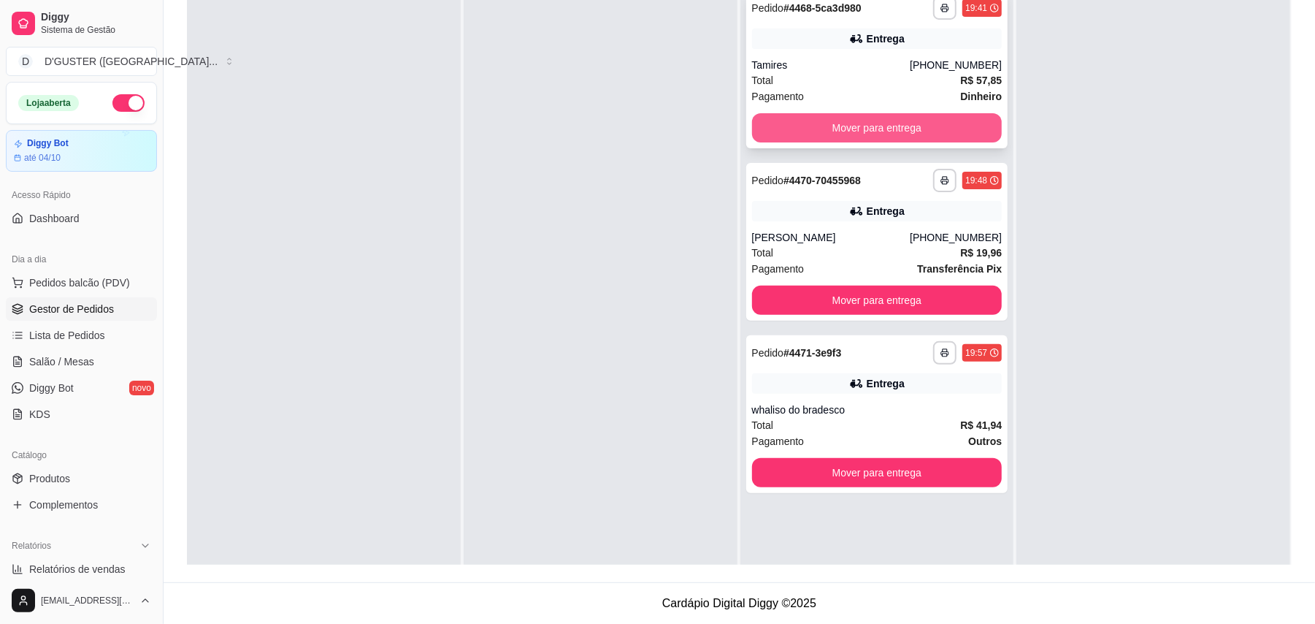
click at [857, 115] on button "Mover para entrega" at bounding box center [877, 127] width 250 height 29
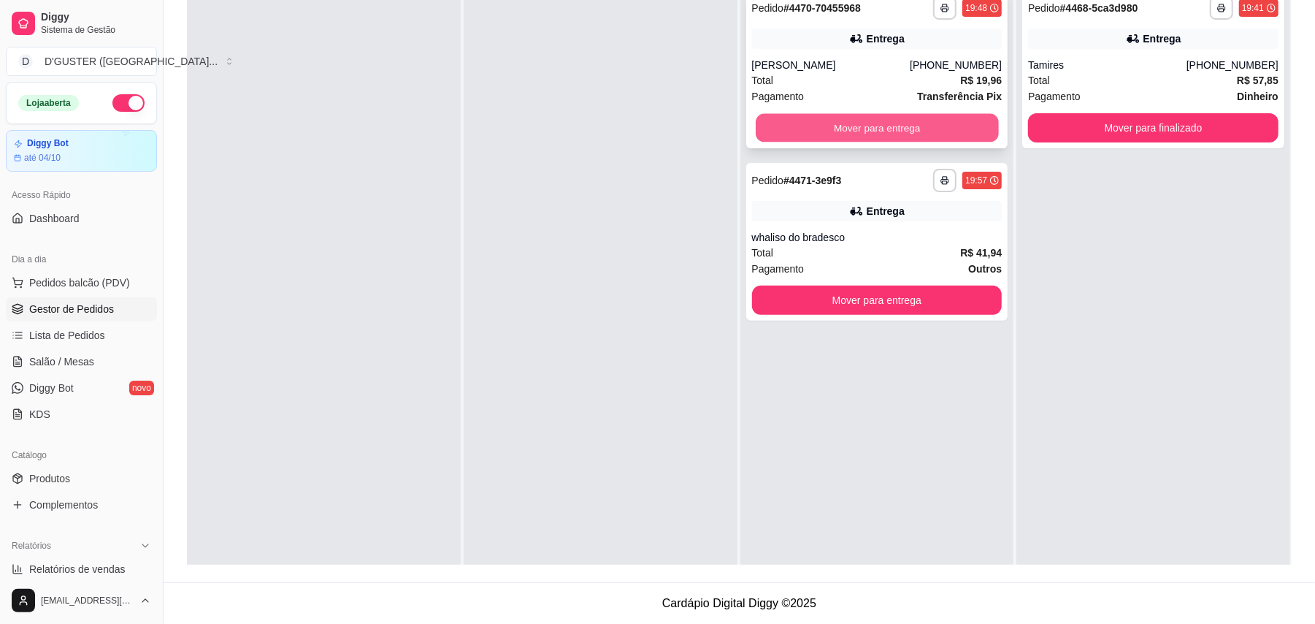
click at [847, 123] on button "Mover para entrega" at bounding box center [877, 128] width 242 height 28
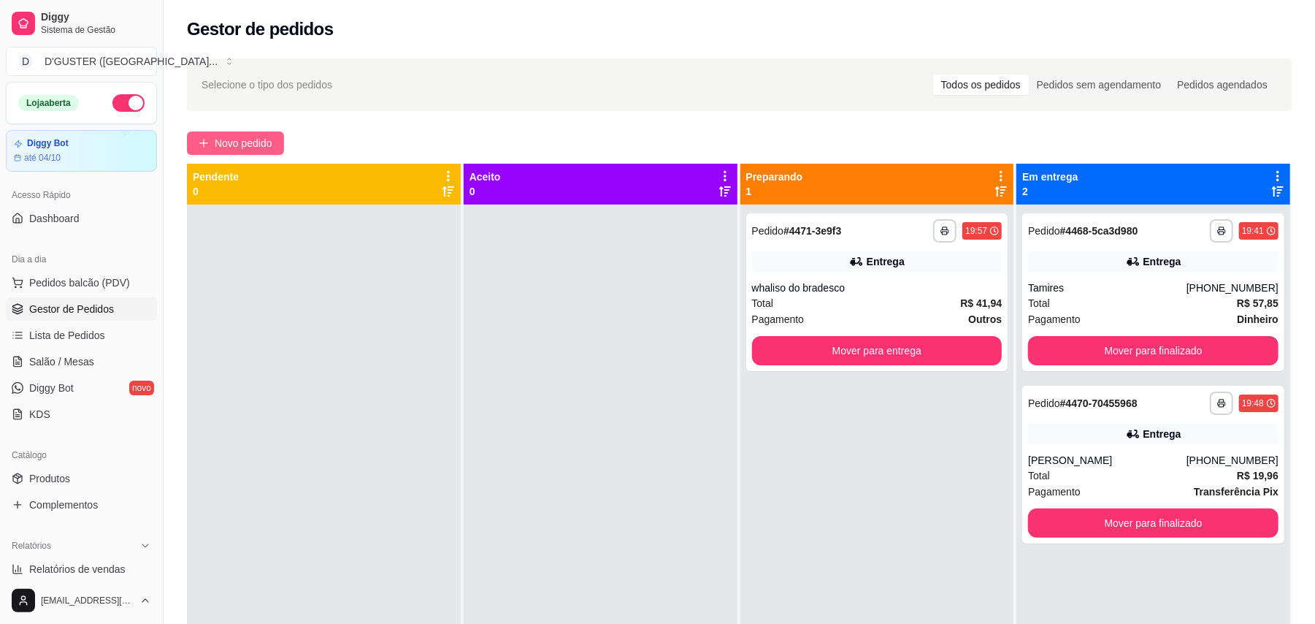
click at [234, 136] on span "Novo pedido" at bounding box center [244, 143] width 58 height 16
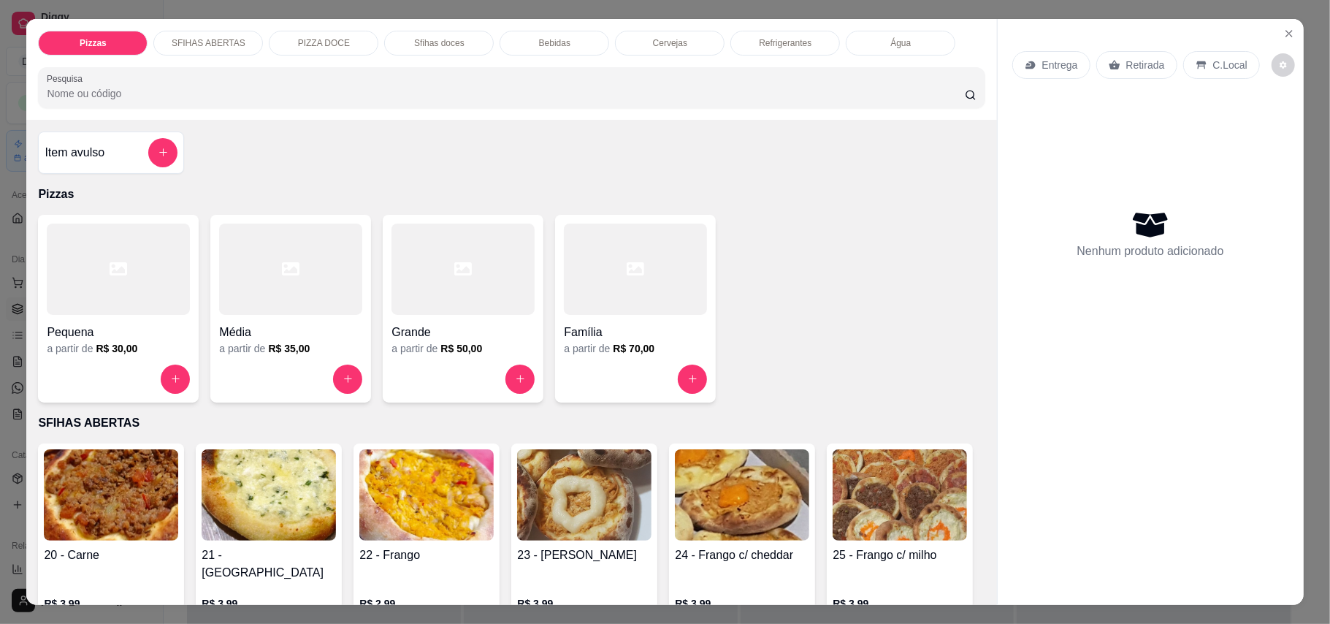
click at [1034, 65] on div "Entrega" at bounding box center [1051, 65] width 78 height 28
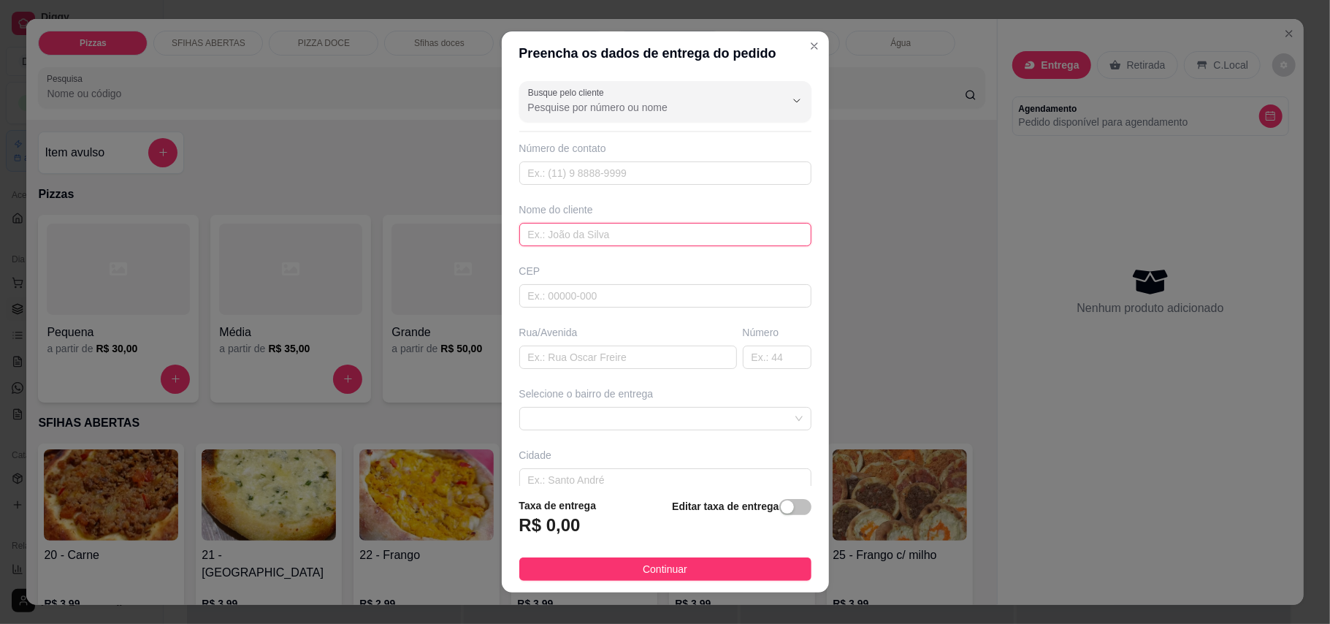
click at [687, 242] on input "text" at bounding box center [665, 234] width 292 height 23
type input "ELINE"
click at [547, 360] on input "text" at bounding box center [628, 356] width 218 height 23
type input "[GEOGRAPHIC_DATA]"
click at [582, 407] on div "Selecione o bairro de entrega" at bounding box center [665, 408] width 298 height 44
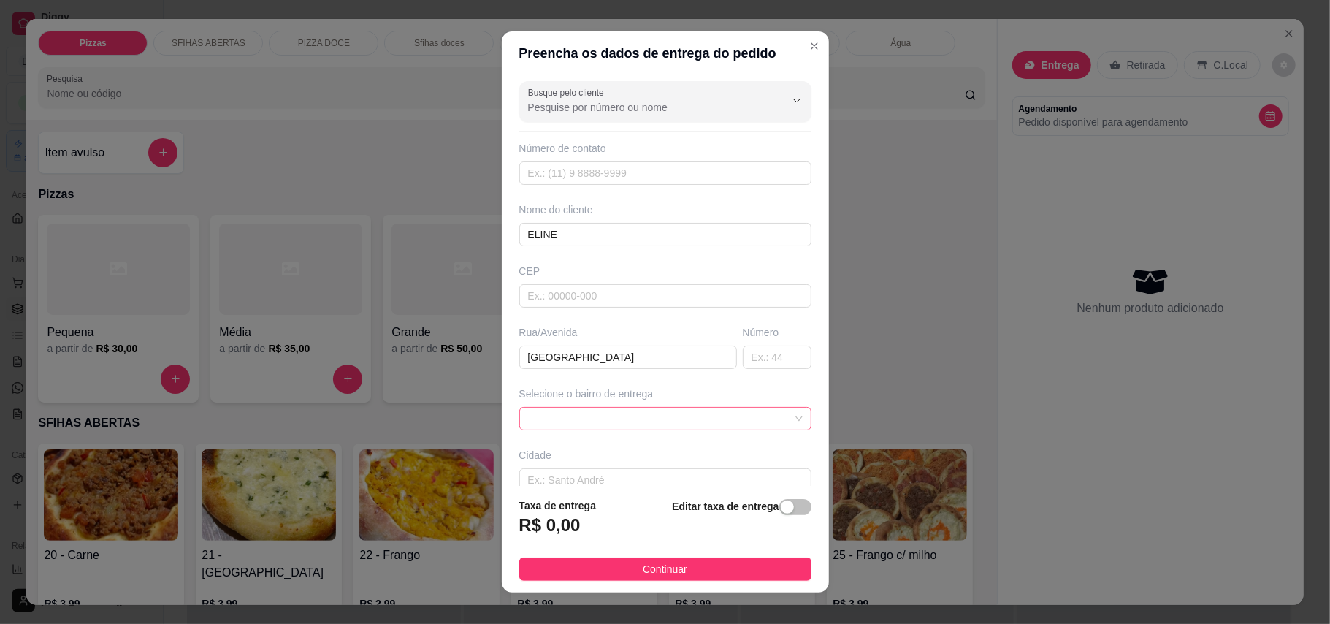
click at [583, 413] on span at bounding box center [665, 418] width 275 height 22
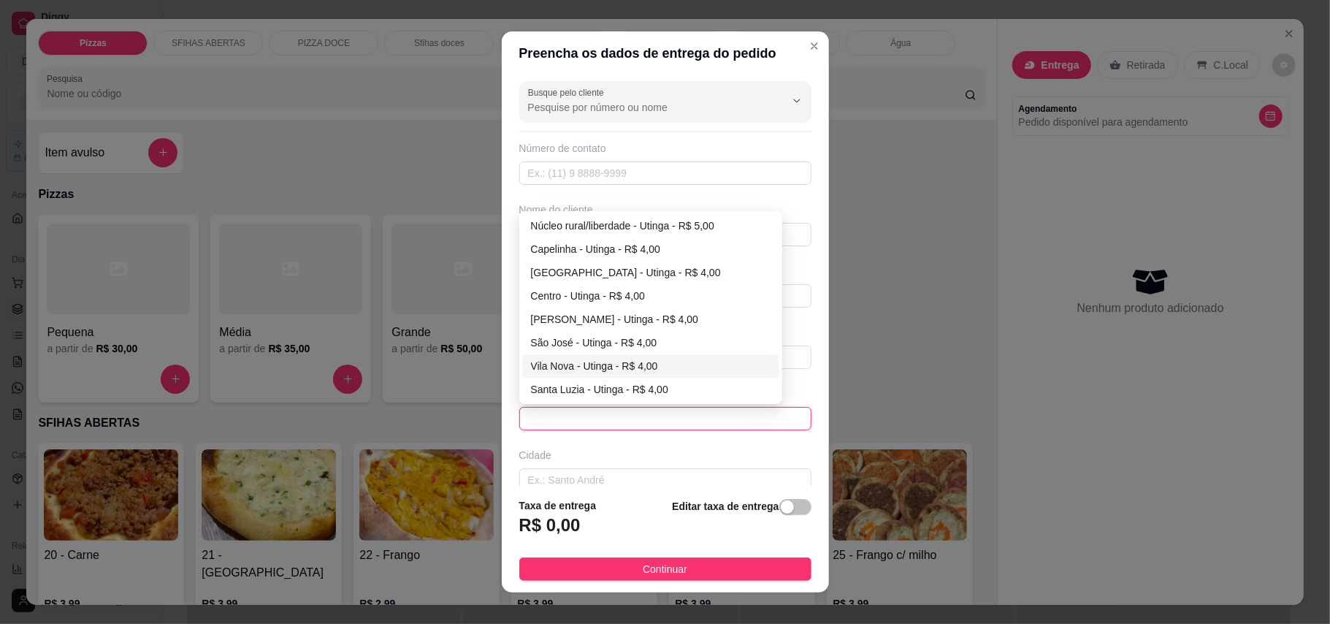
drag, startPoint x: 584, startPoint y: 367, endPoint x: 664, endPoint y: 289, distance: 111.5
click at [664, 289] on div "Núcleo rural/liberdade - Utinga - R$ 5,00 Capelinha - [GEOGRAPHIC_DATA] - R$ 4,…" at bounding box center [650, 331] width 257 height 234
click at [576, 361] on div "Vila Nova - Utinga - R$ 4,00" at bounding box center [650, 366] width 239 height 16
type input "Utinga"
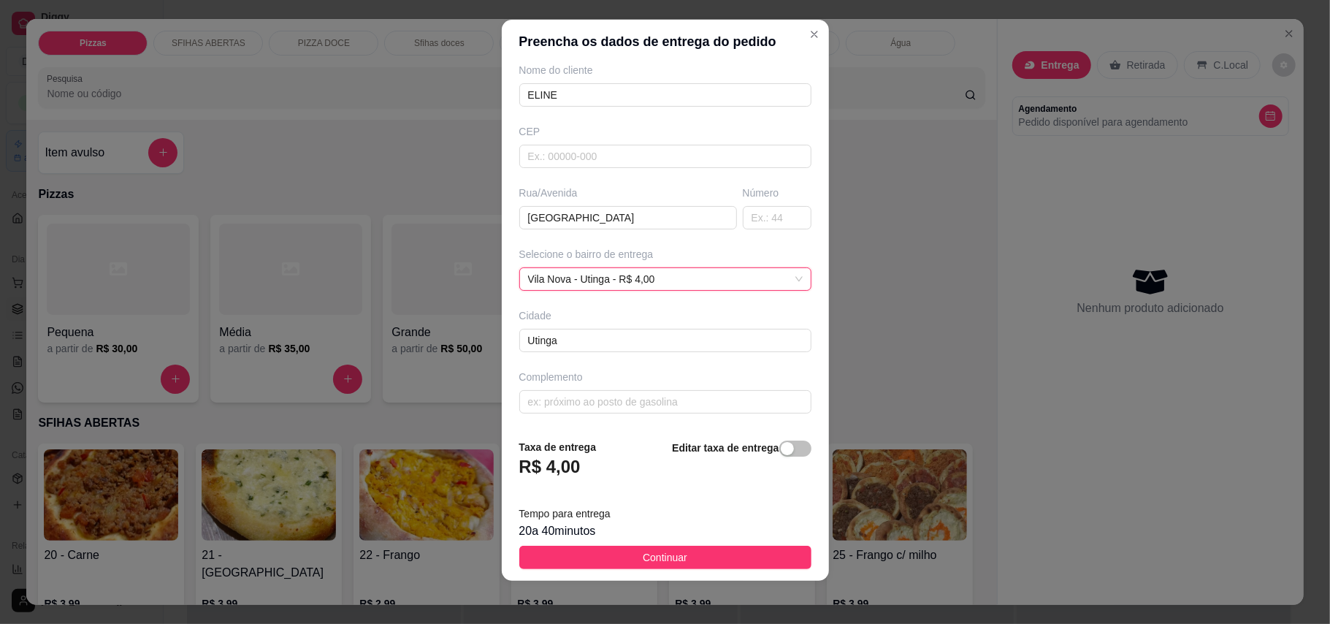
scroll to position [15, 0]
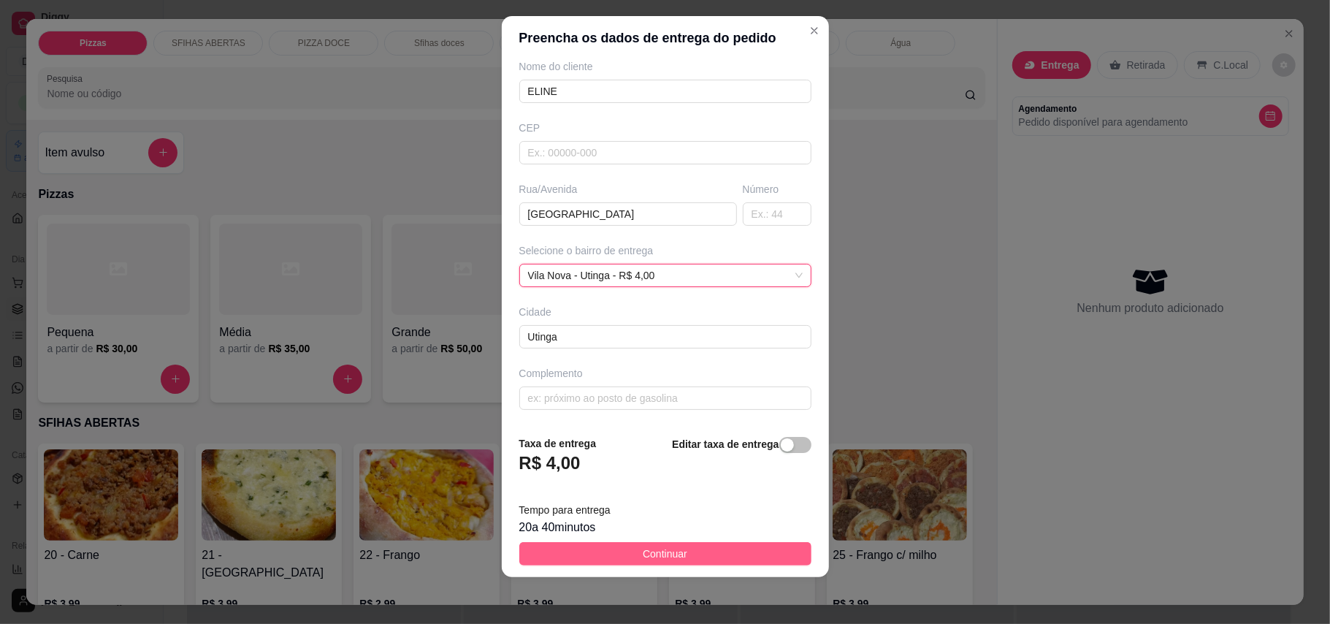
click at [711, 550] on button "Continuar" at bounding box center [665, 553] width 292 height 23
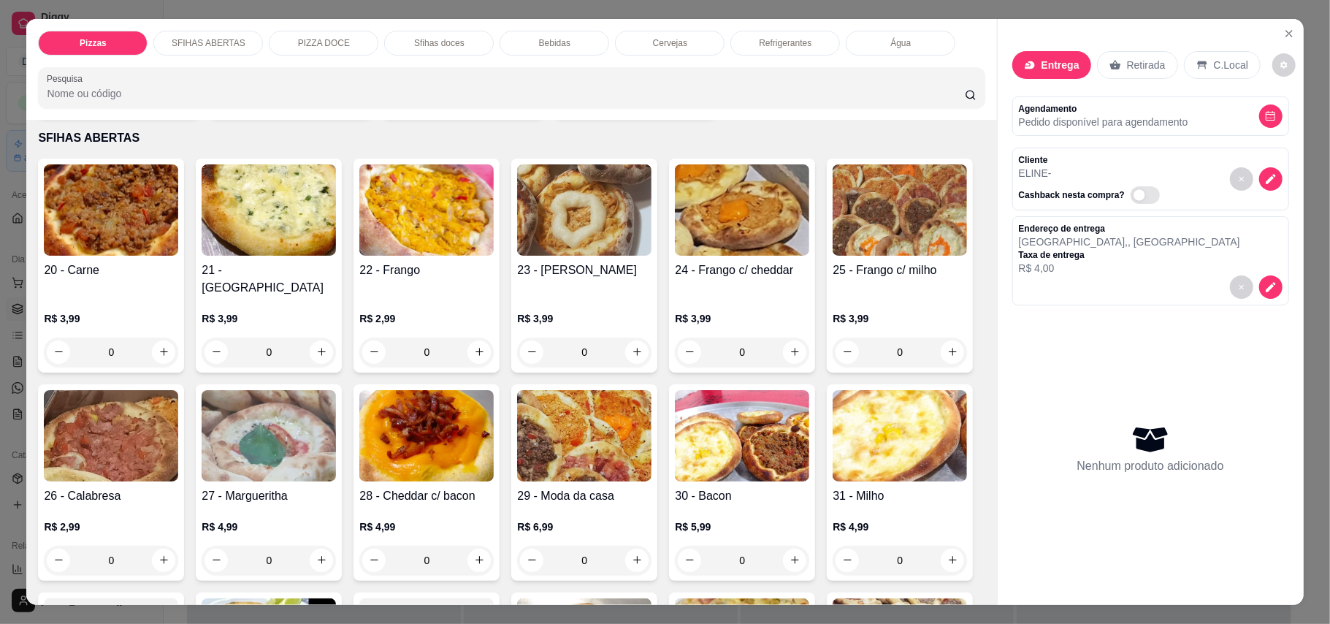
scroll to position [292, 0]
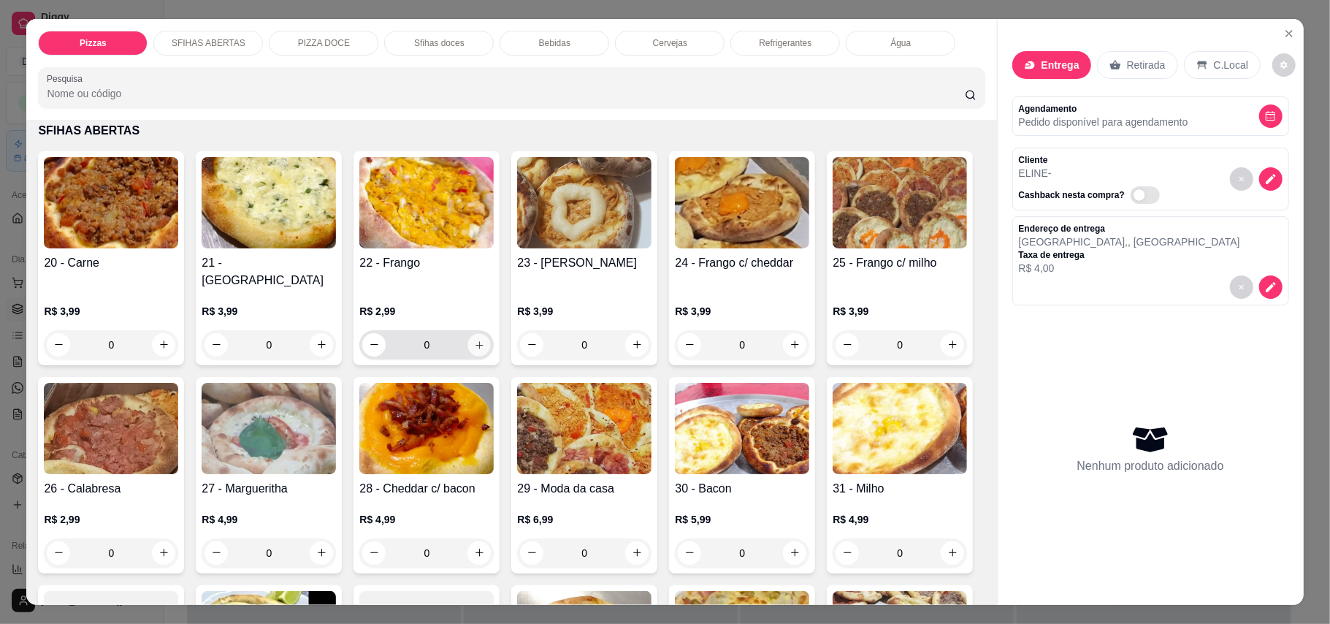
click at [475, 339] on icon "increase-product-quantity" at bounding box center [479, 344] width 11 height 11
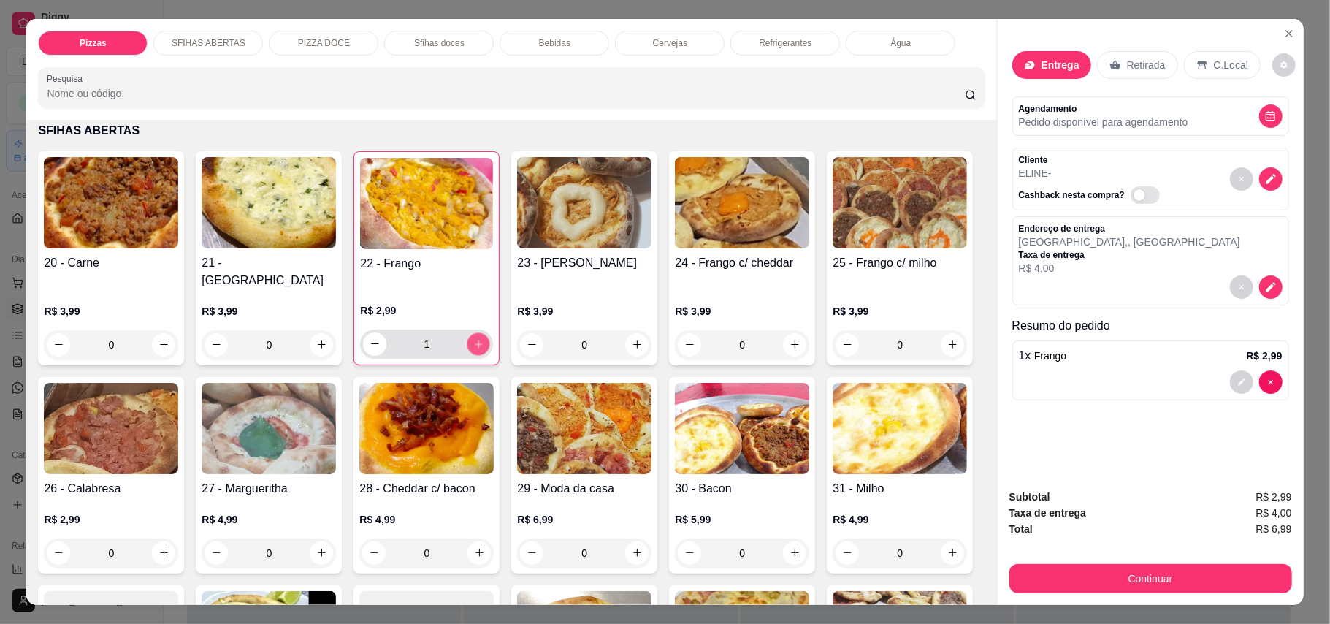
click at [475, 338] on icon "increase-product-quantity" at bounding box center [478, 343] width 11 height 11
type input "2"
click at [158, 339] on button "increase-product-quantity" at bounding box center [163, 344] width 23 height 23
type input "1"
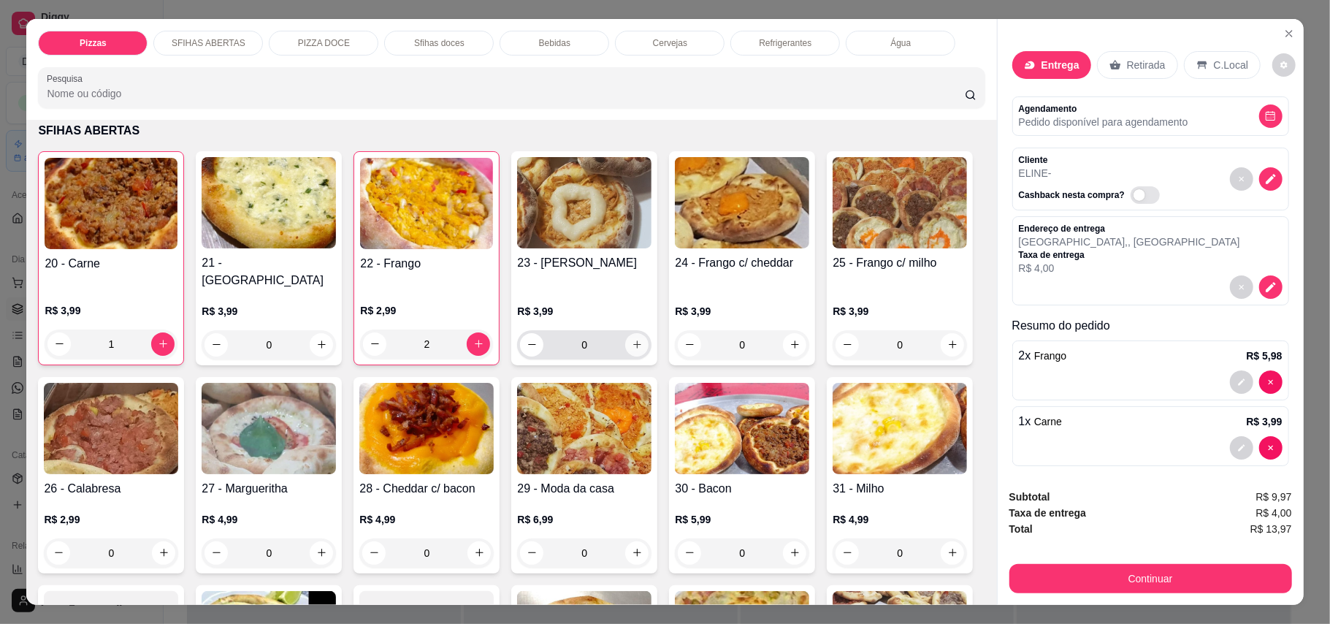
click at [634, 339] on icon "increase-product-quantity" at bounding box center [637, 344] width 11 height 11
type input "1"
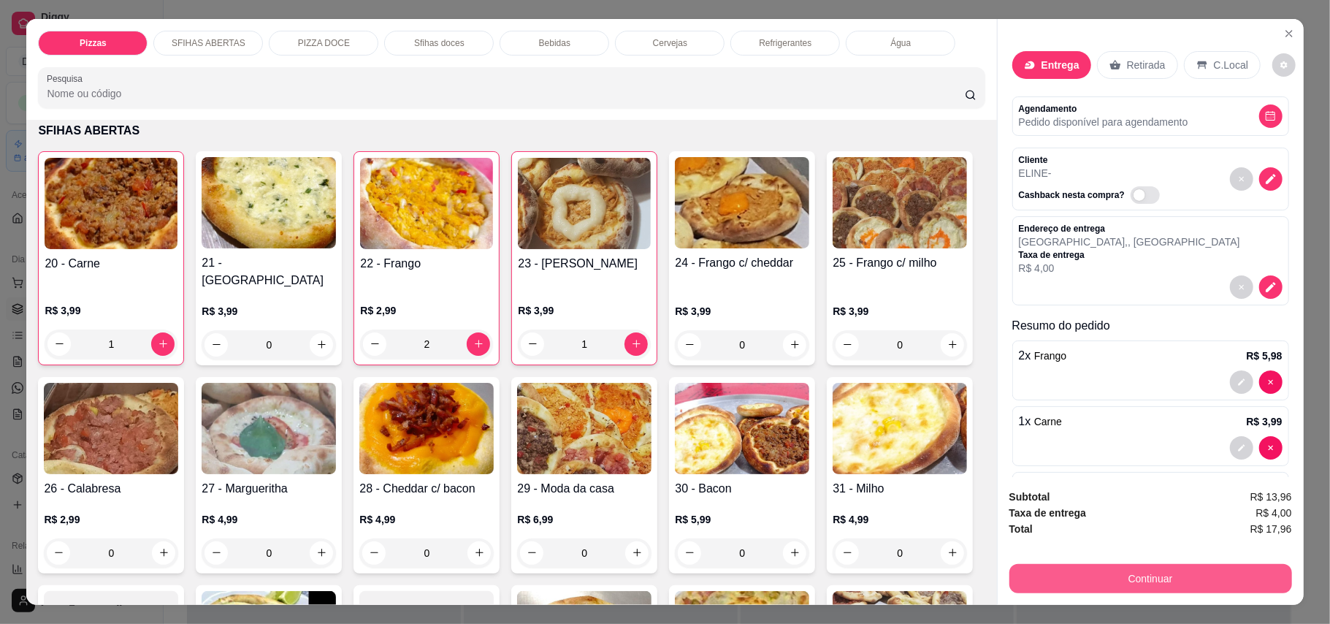
click at [1186, 587] on button "Continuar" at bounding box center [1150, 578] width 283 height 29
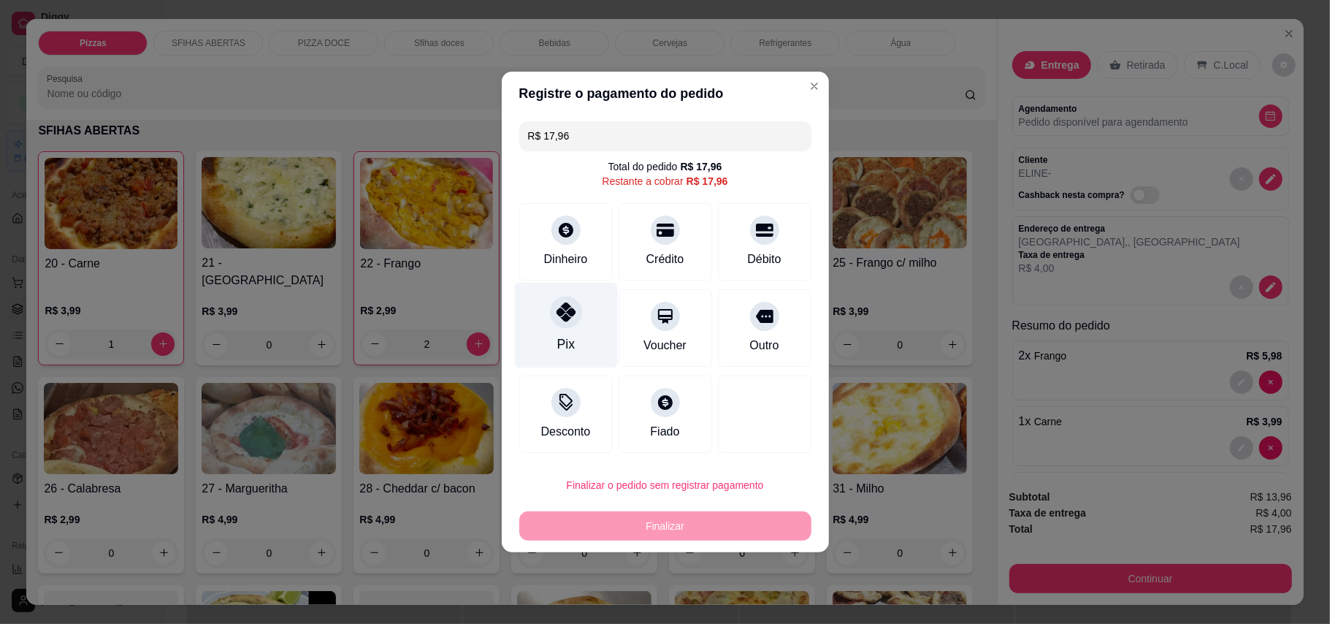
click at [564, 317] on icon at bounding box center [565, 311] width 19 height 19
type input "R$ 0,00"
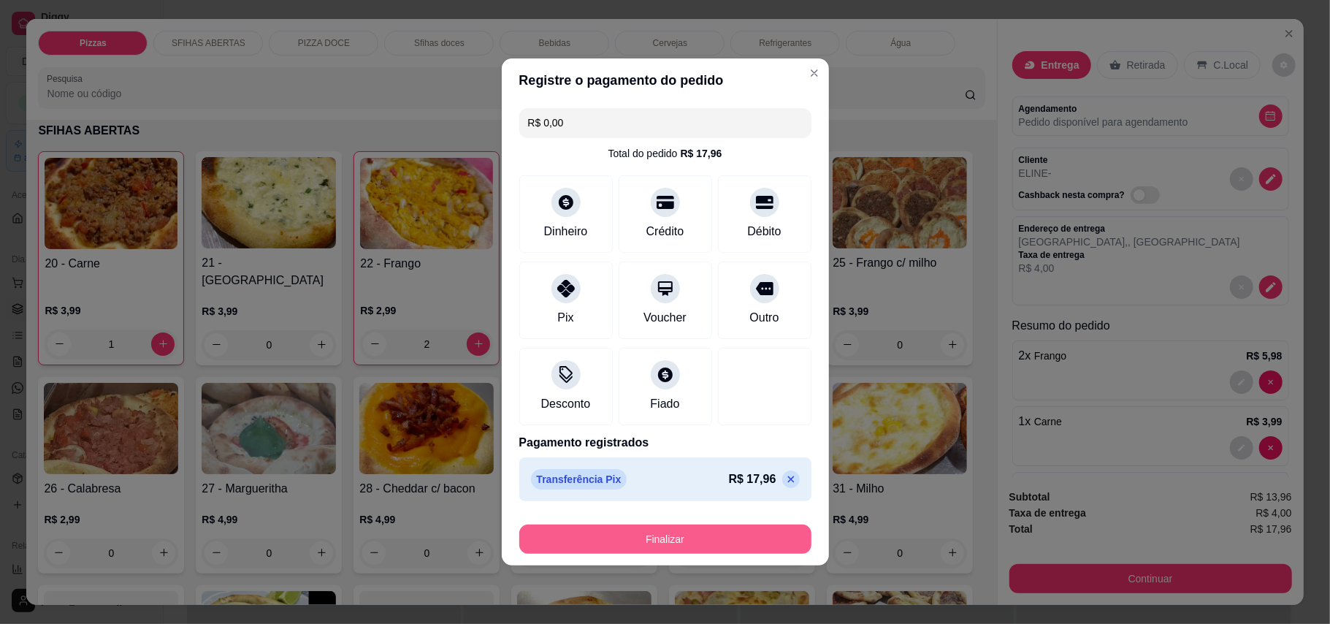
click at [716, 543] on button "Finalizar" at bounding box center [665, 538] width 292 height 29
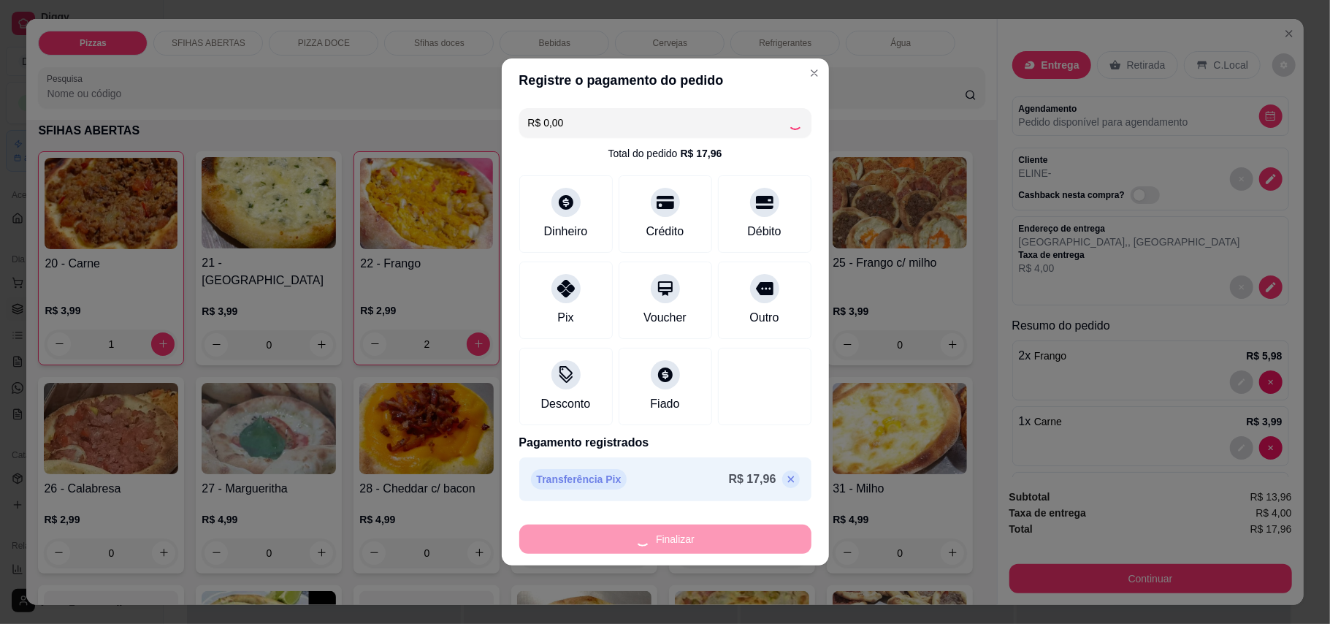
type input "0"
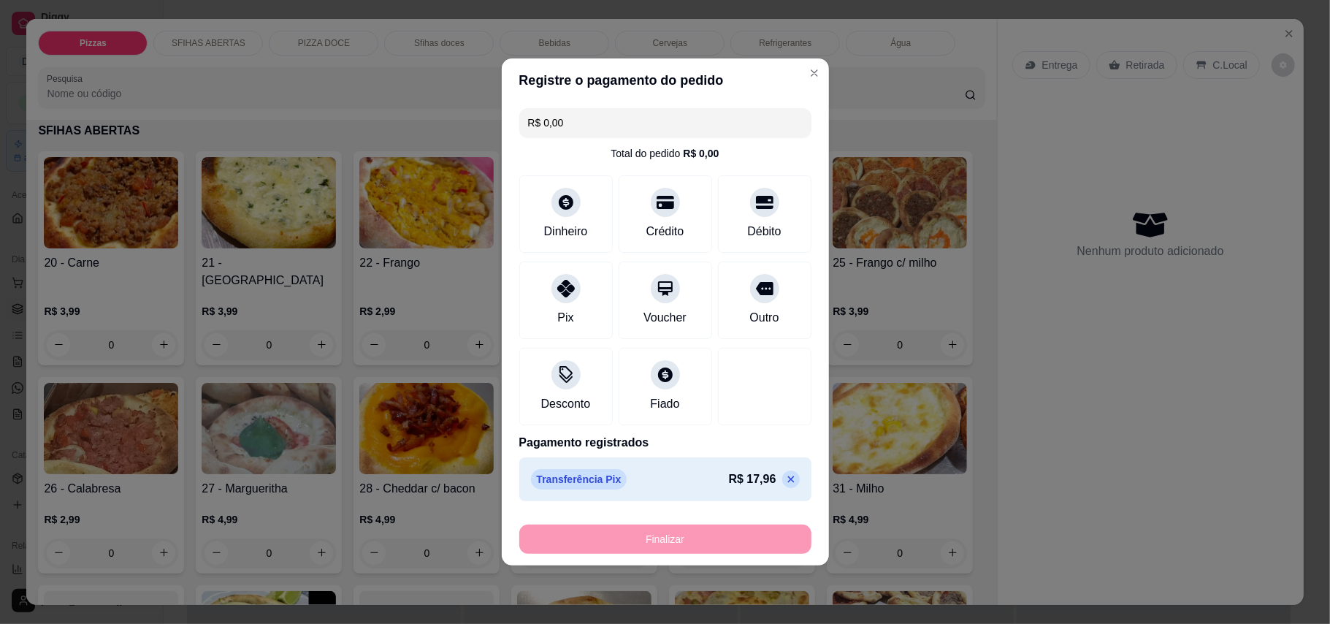
type input "-R$ 17,96"
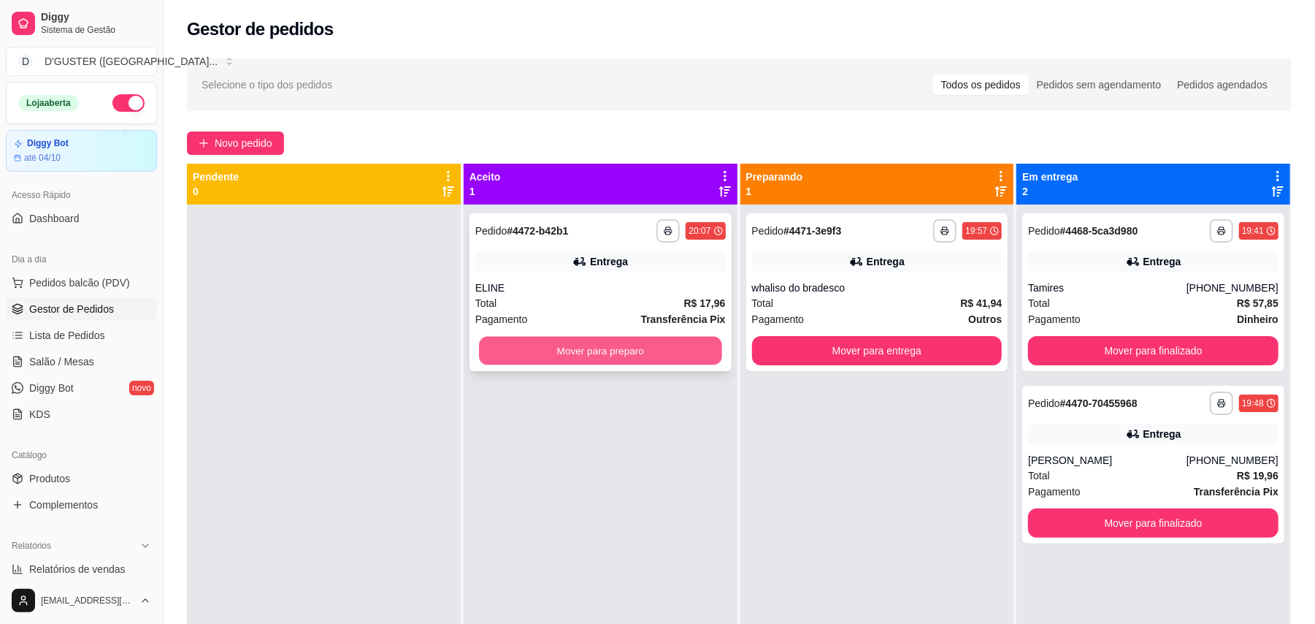
click at [614, 356] on button "Mover para preparo" at bounding box center [600, 351] width 242 height 28
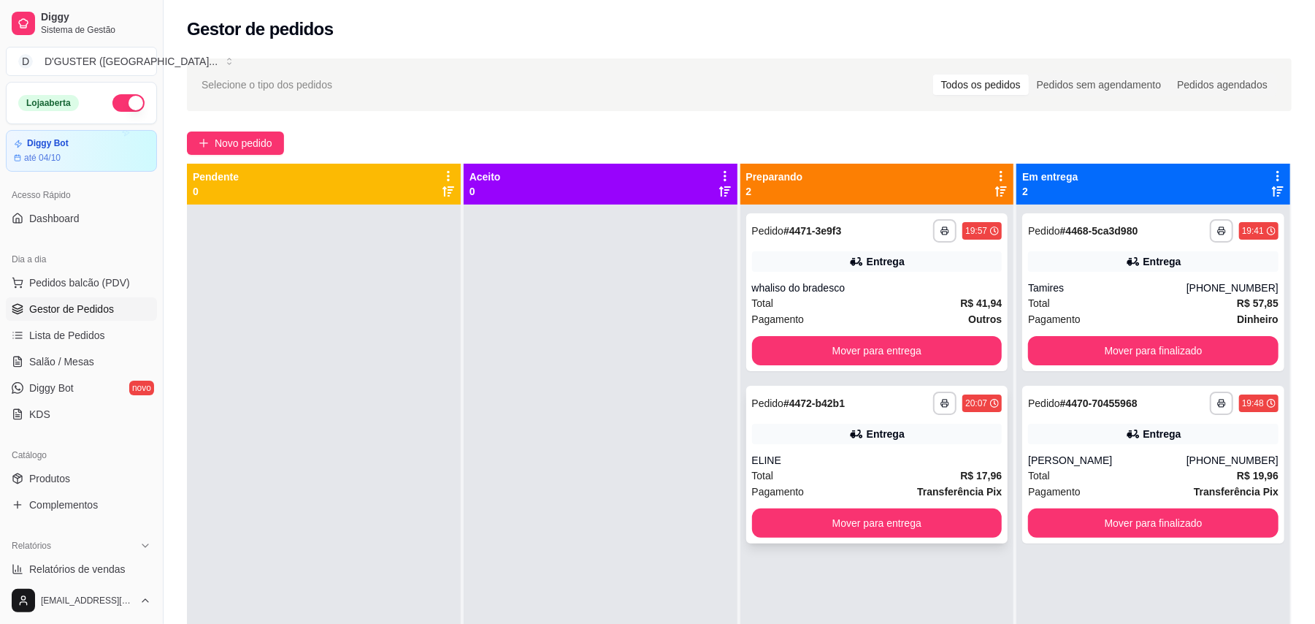
click at [833, 438] on div "Entrega" at bounding box center [877, 433] width 250 height 20
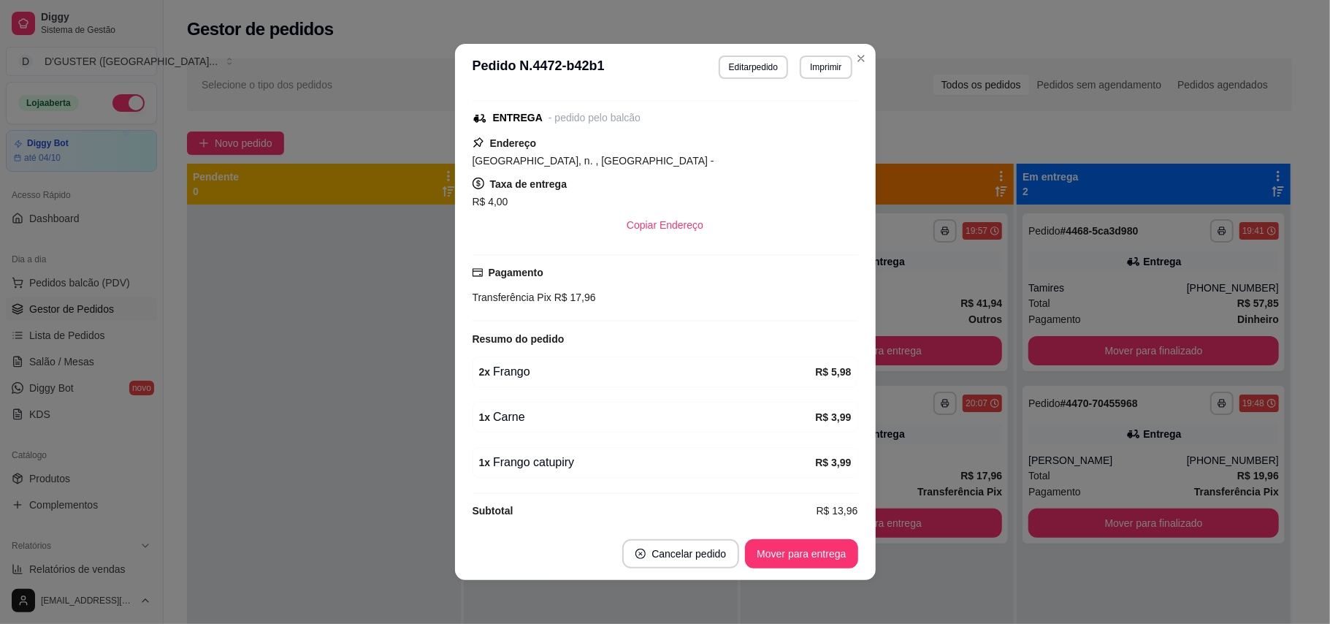
scroll to position [197, 0]
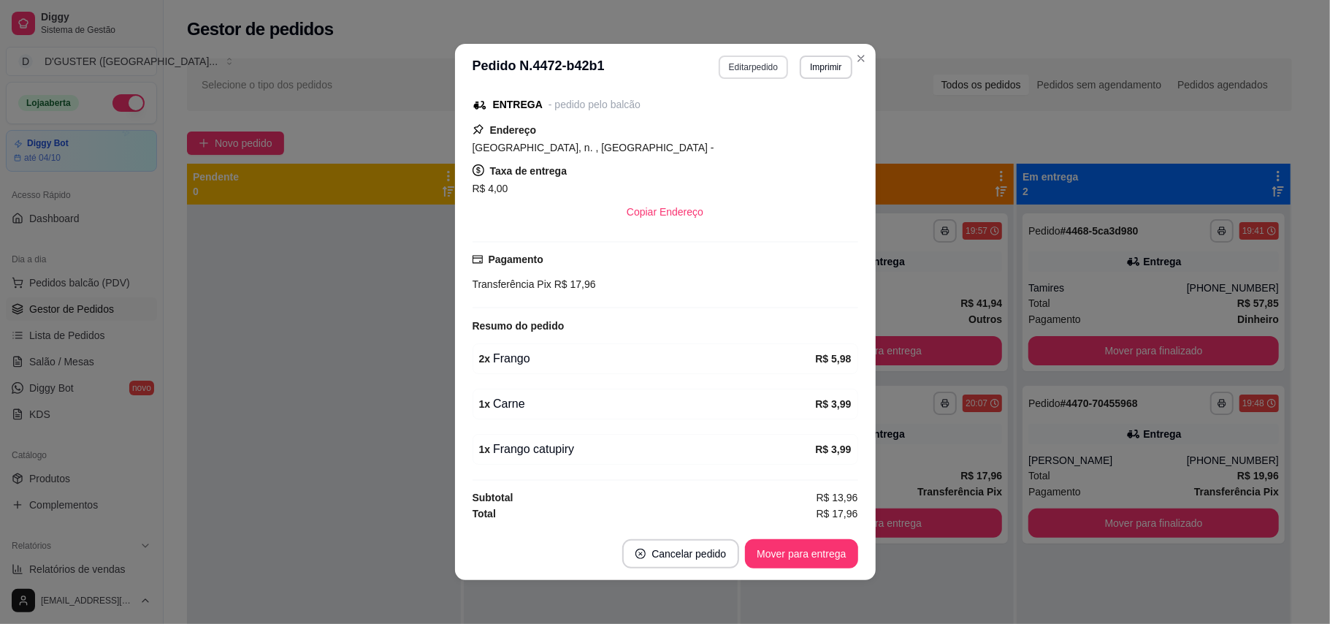
click at [729, 70] on button "Editar pedido" at bounding box center [752, 66] width 69 height 23
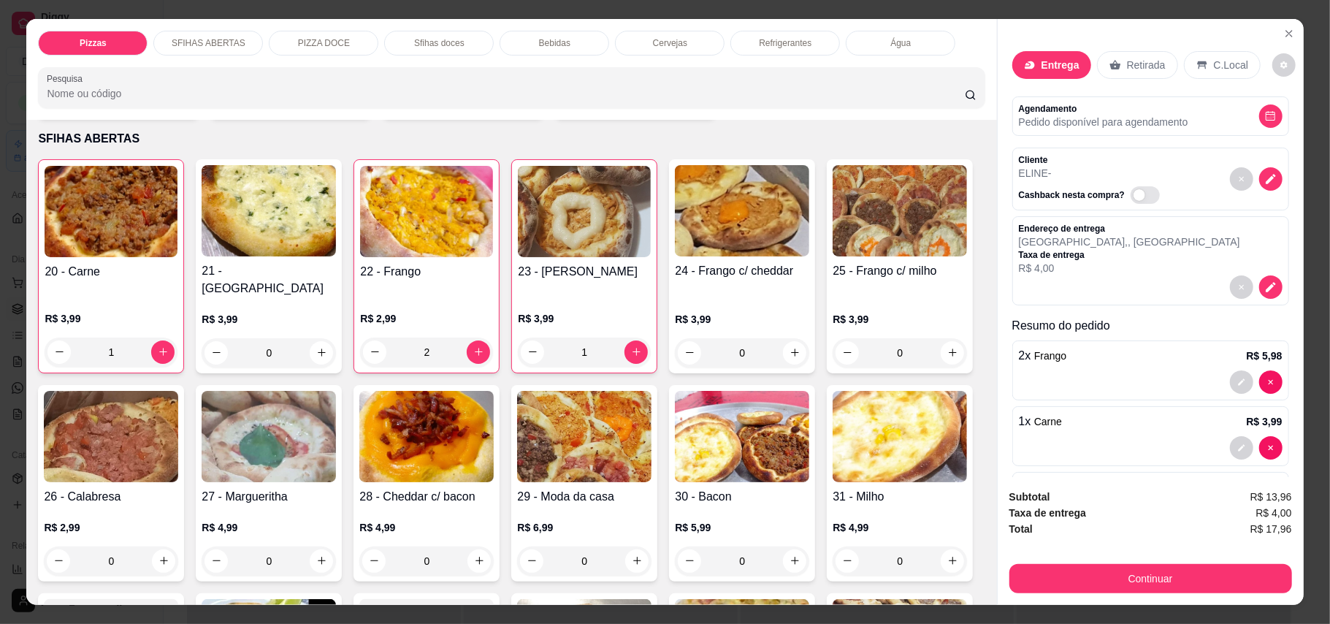
scroll to position [389, 0]
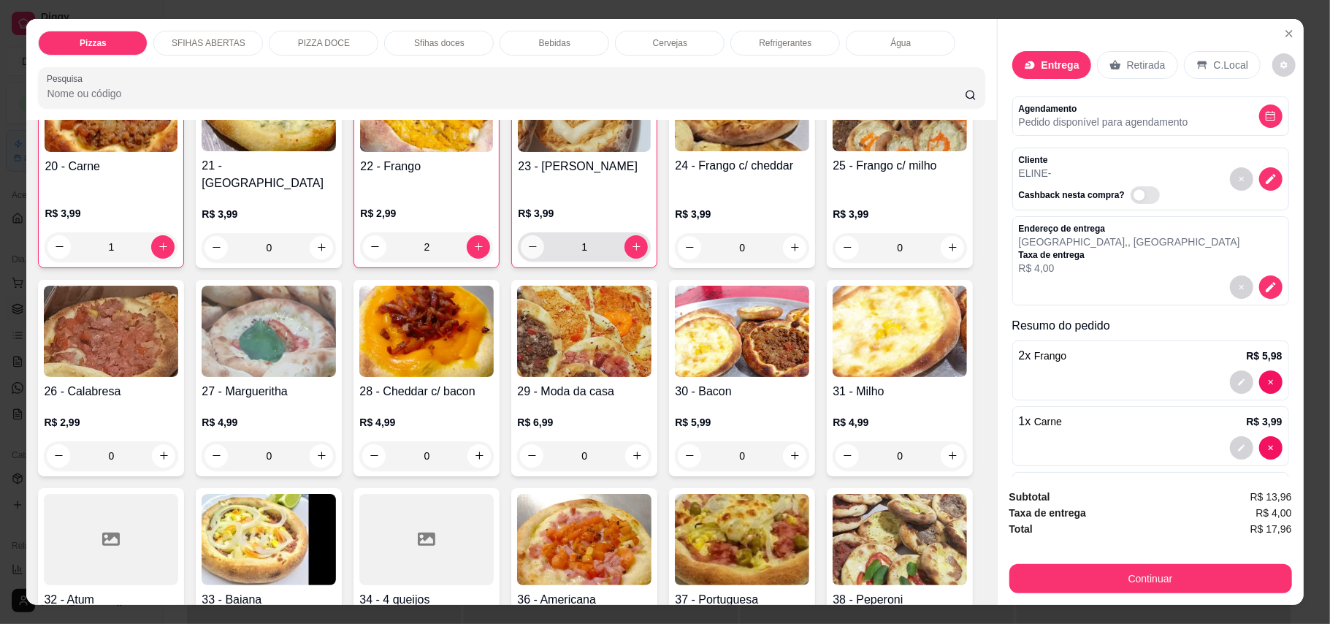
click at [527, 241] on icon "decrease-product-quantity" at bounding box center [532, 246] width 11 height 11
type input "0"
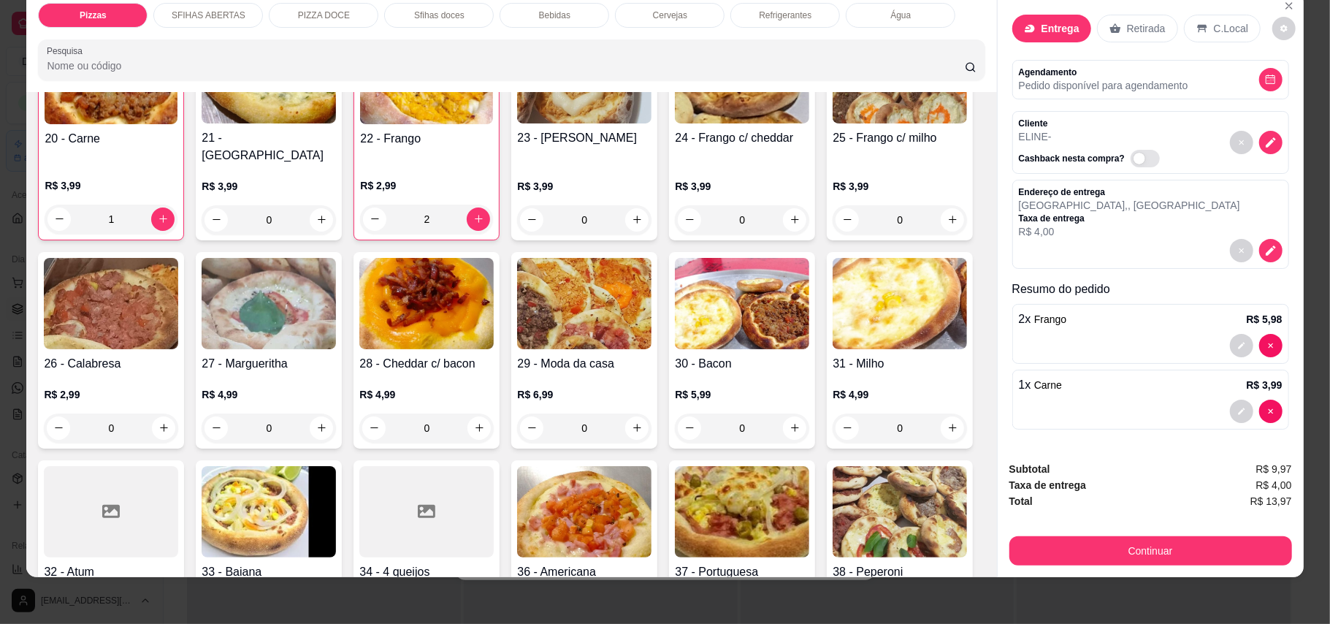
scroll to position [0, 0]
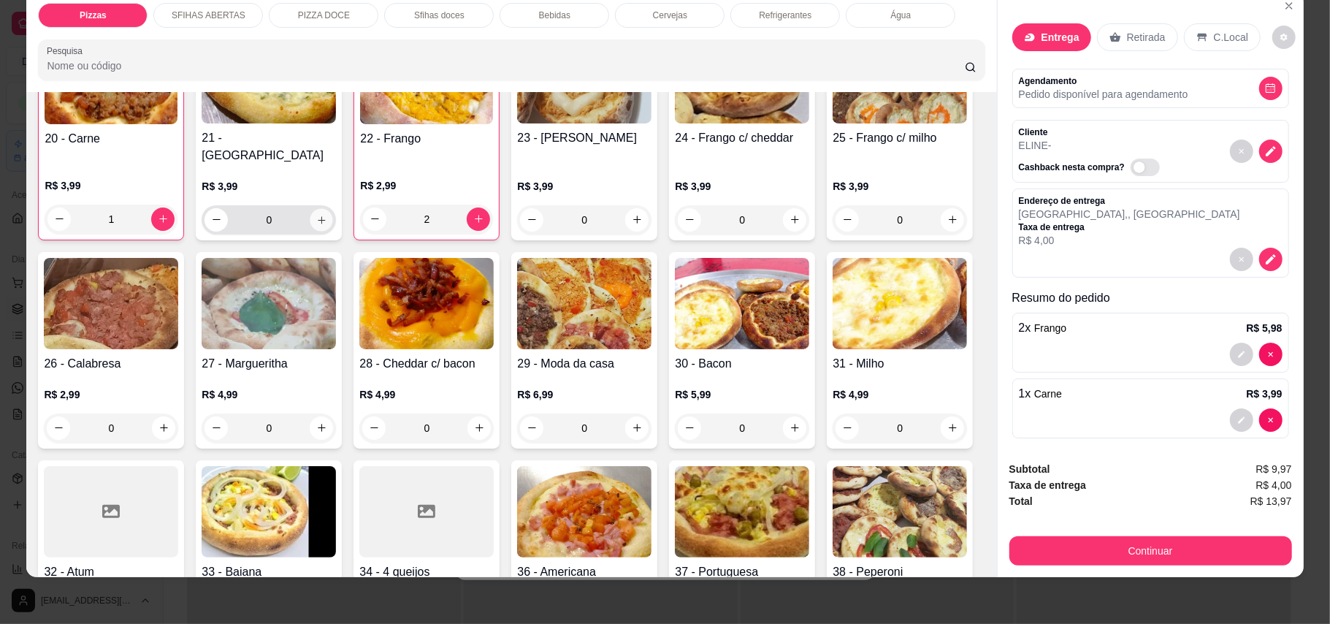
click at [310, 208] on button "increase-product-quantity" at bounding box center [321, 219] width 23 height 23
type input "1"
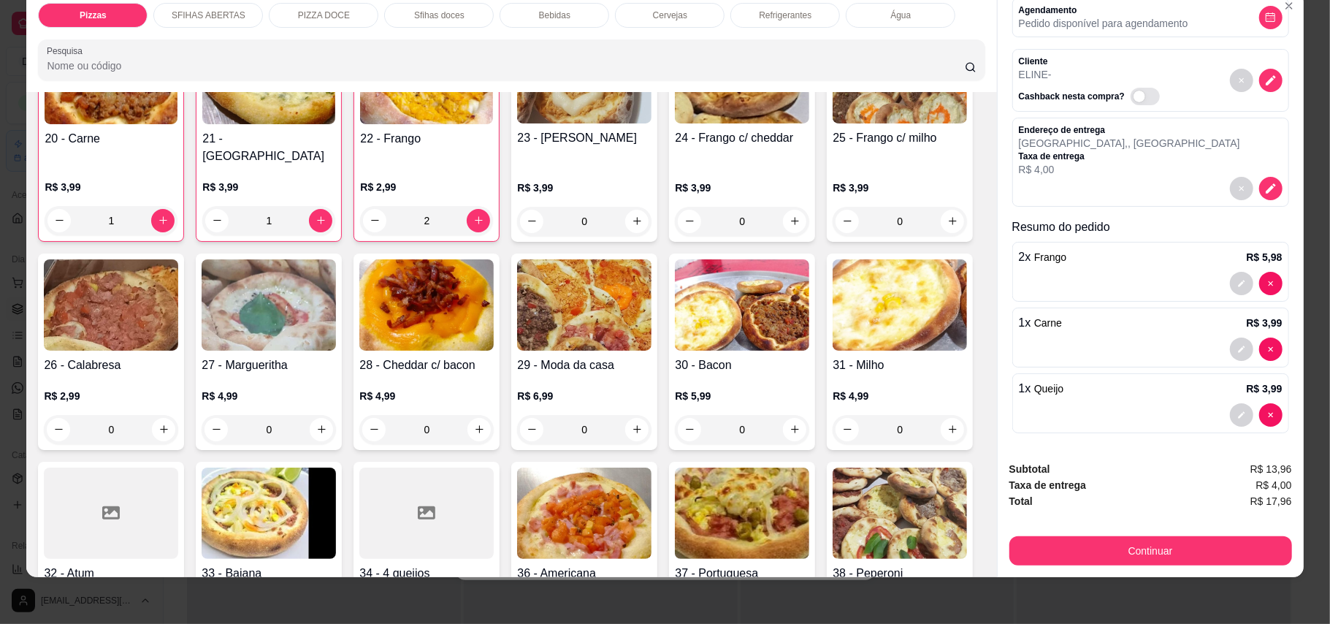
scroll to position [91, 0]
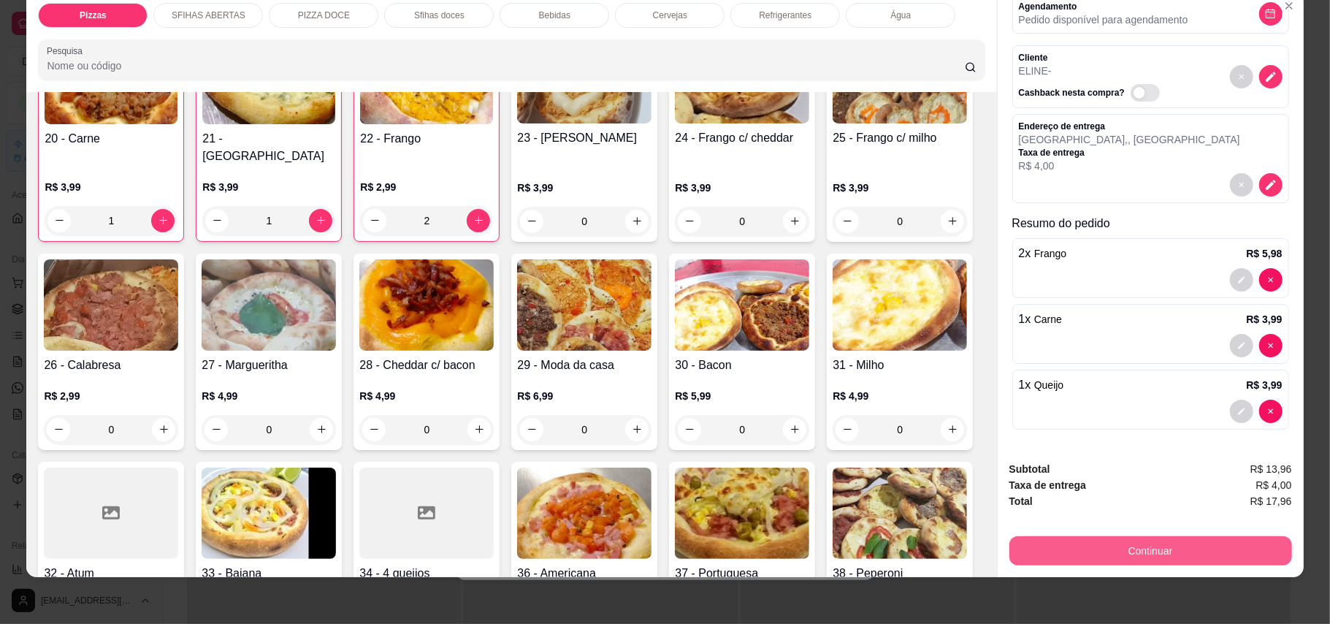
click at [1184, 546] on button "Continuar" at bounding box center [1150, 550] width 283 height 29
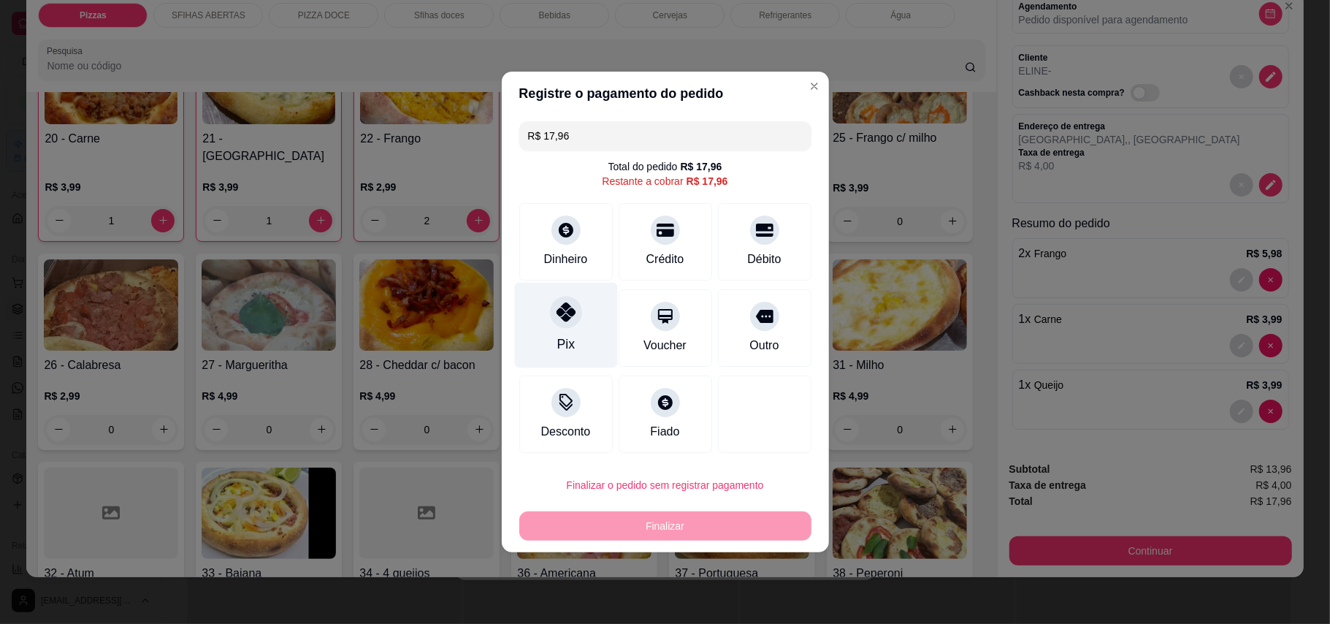
click at [572, 322] on div at bounding box center [566, 312] width 32 height 32
type input "R$ 0,00"
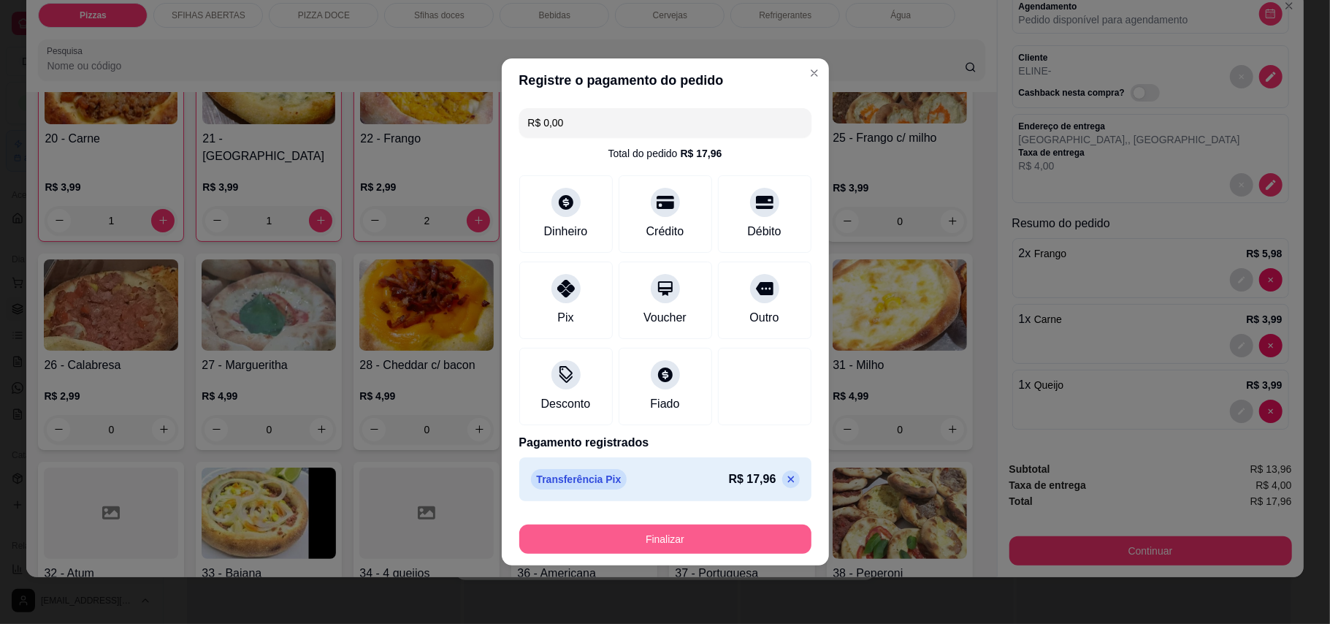
click at [737, 540] on button "Finalizar" at bounding box center [665, 538] width 292 height 29
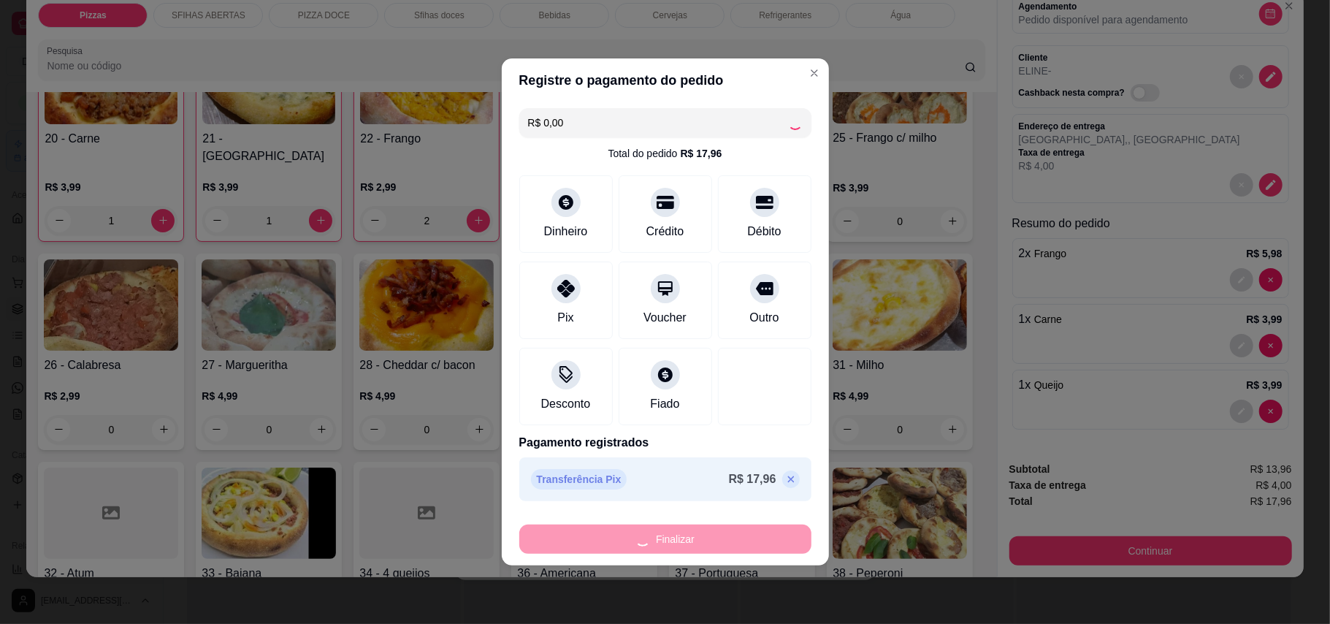
type input "0"
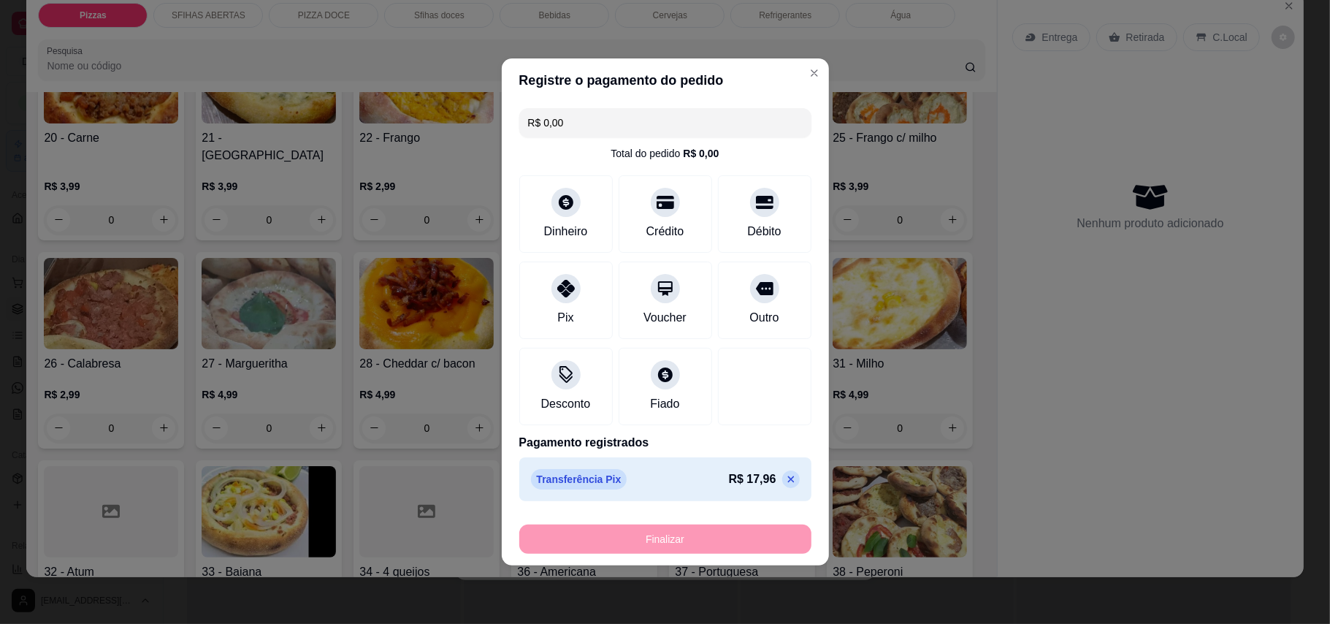
type input "-R$ 17,96"
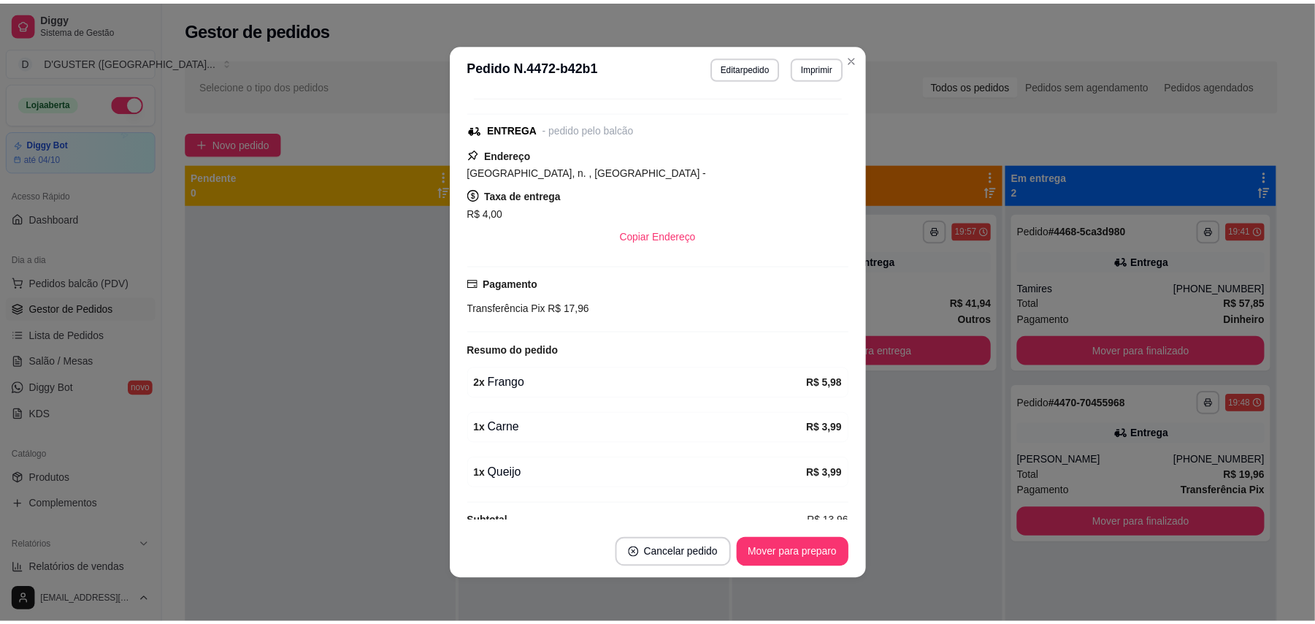
scroll to position [229, 0]
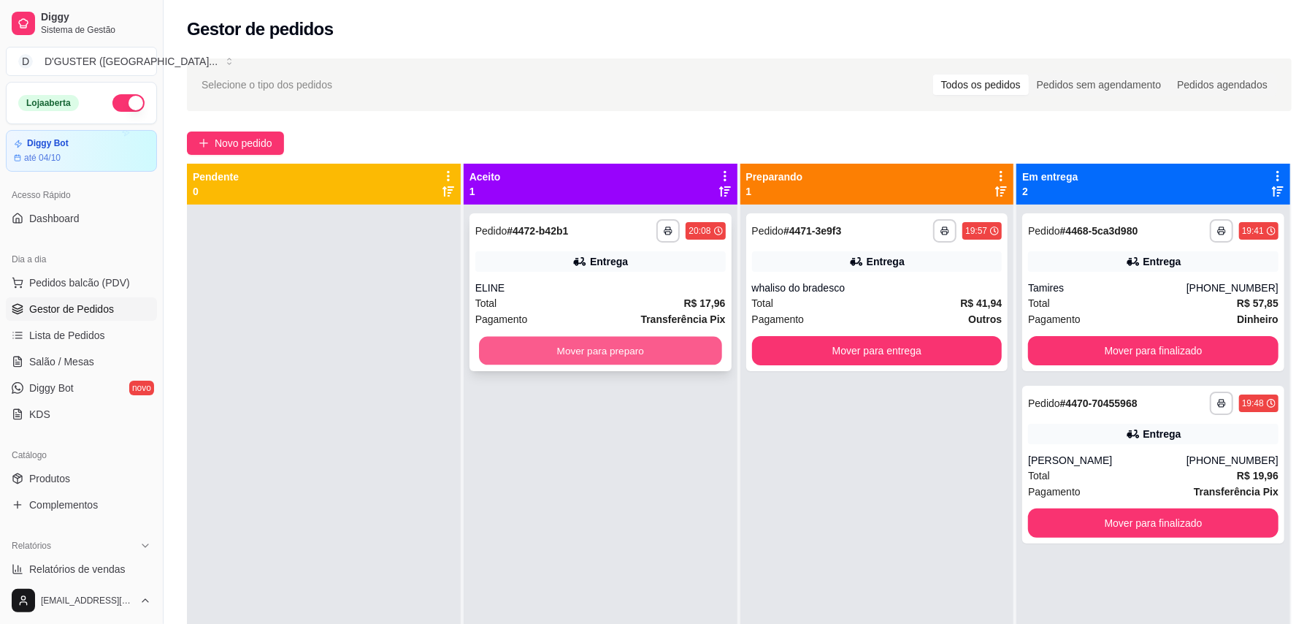
click at [614, 345] on button "Mover para preparo" at bounding box center [600, 351] width 242 height 28
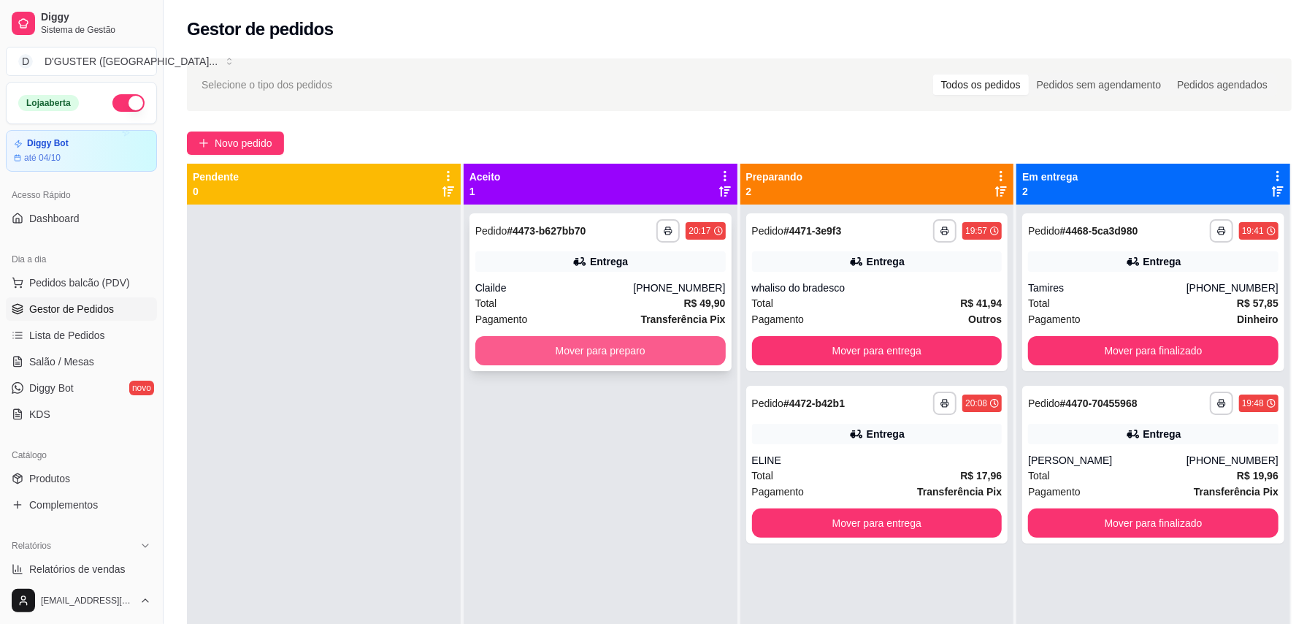
click at [650, 351] on button "Mover para preparo" at bounding box center [600, 350] width 250 height 29
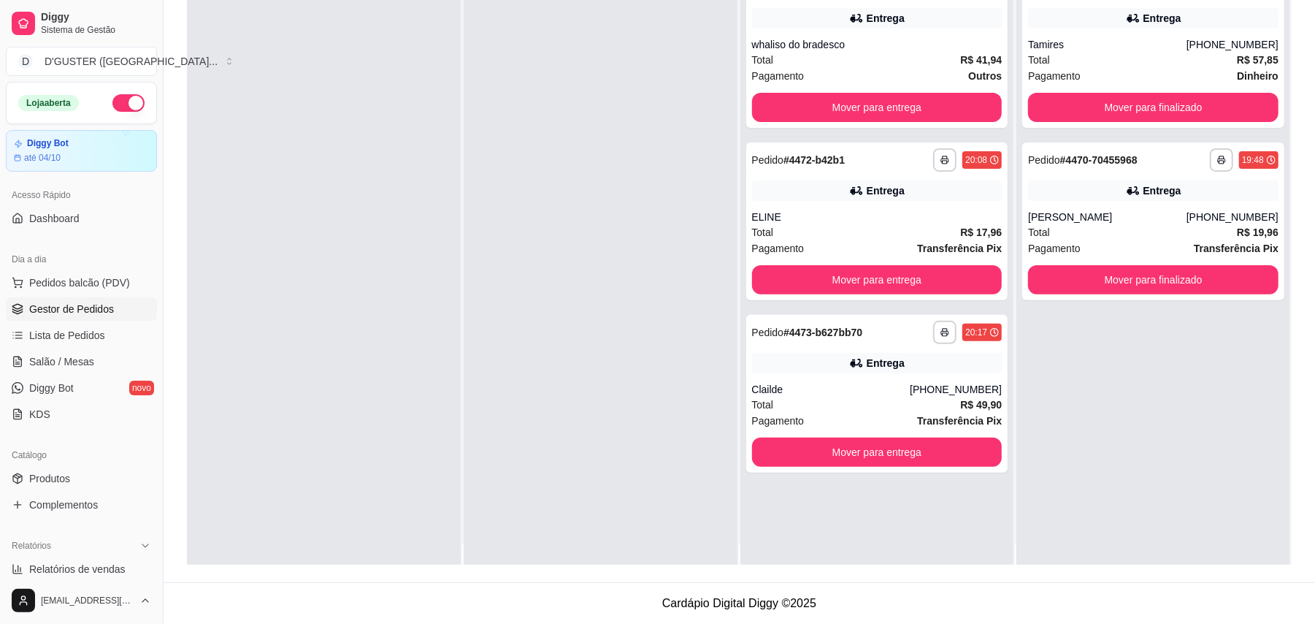
scroll to position [0, 0]
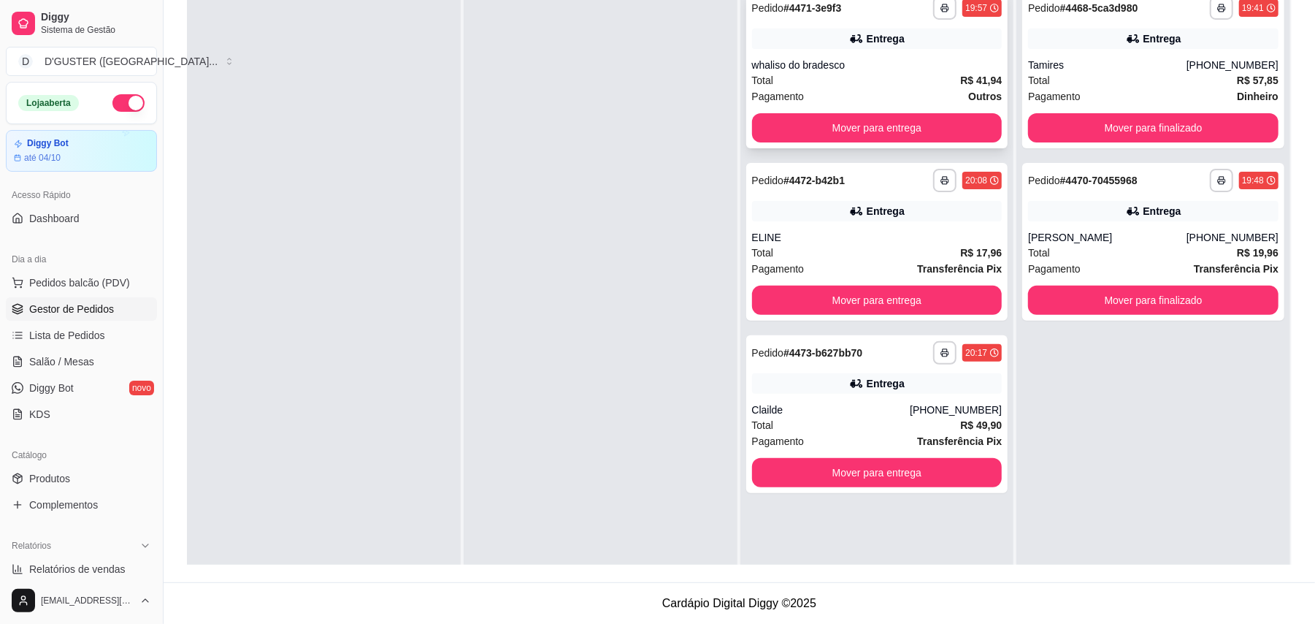
click at [838, 85] on div "Total R$ 41,94" at bounding box center [877, 80] width 250 height 16
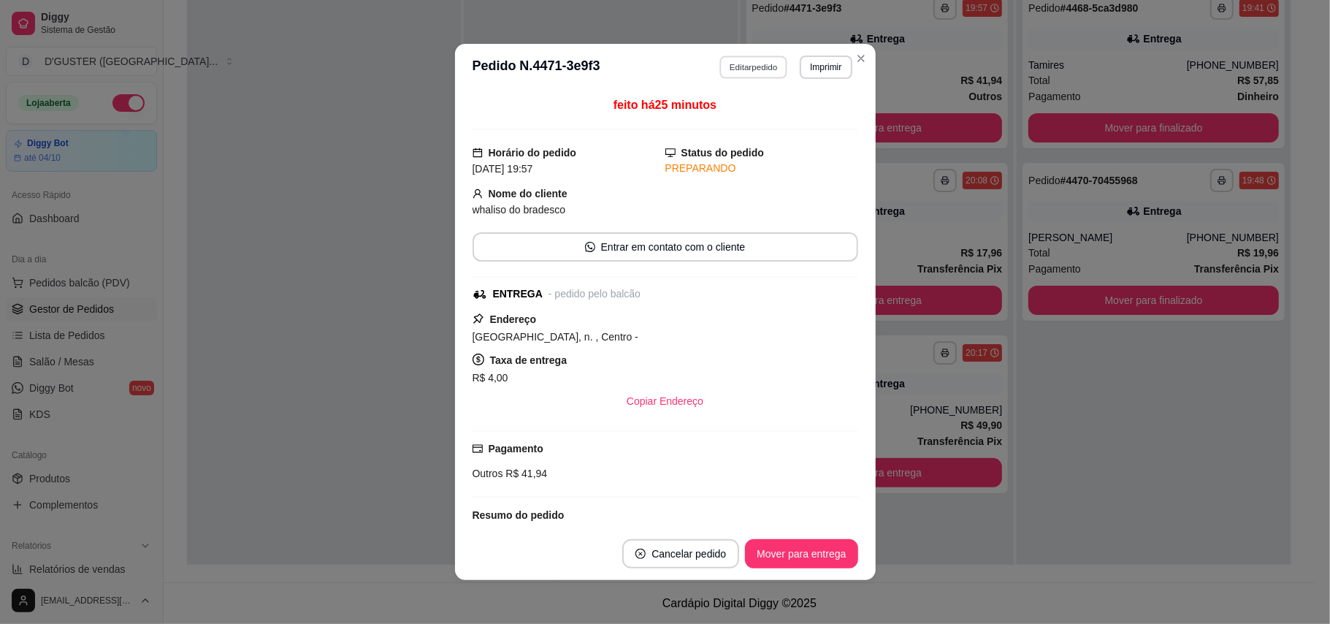
click at [746, 62] on button "Editar pedido" at bounding box center [753, 66] width 68 height 23
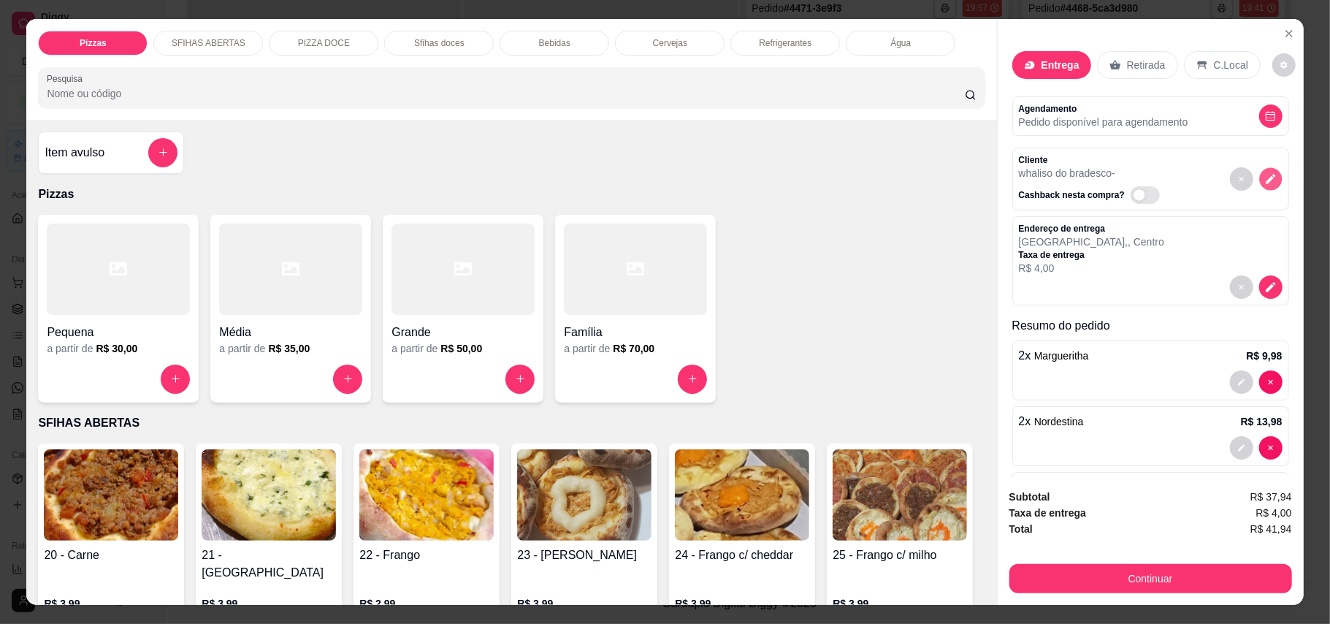
click at [1265, 179] on icon "decrease-product-quantity" at bounding box center [1269, 178] width 9 height 9
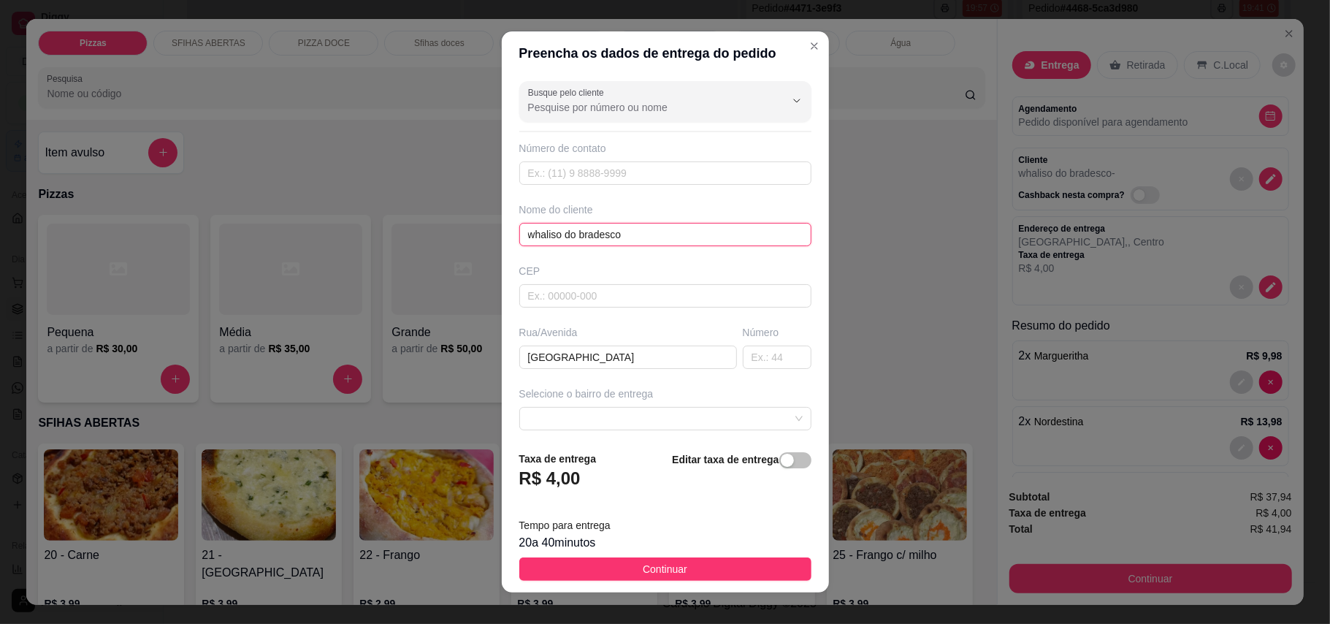
click at [643, 234] on input "whaliso do bradesco" at bounding box center [665, 234] width 292 height 23
type input "w"
type input "WHALISON BRADESCO"
click at [680, 567] on button "Continuar" at bounding box center [665, 568] width 292 height 23
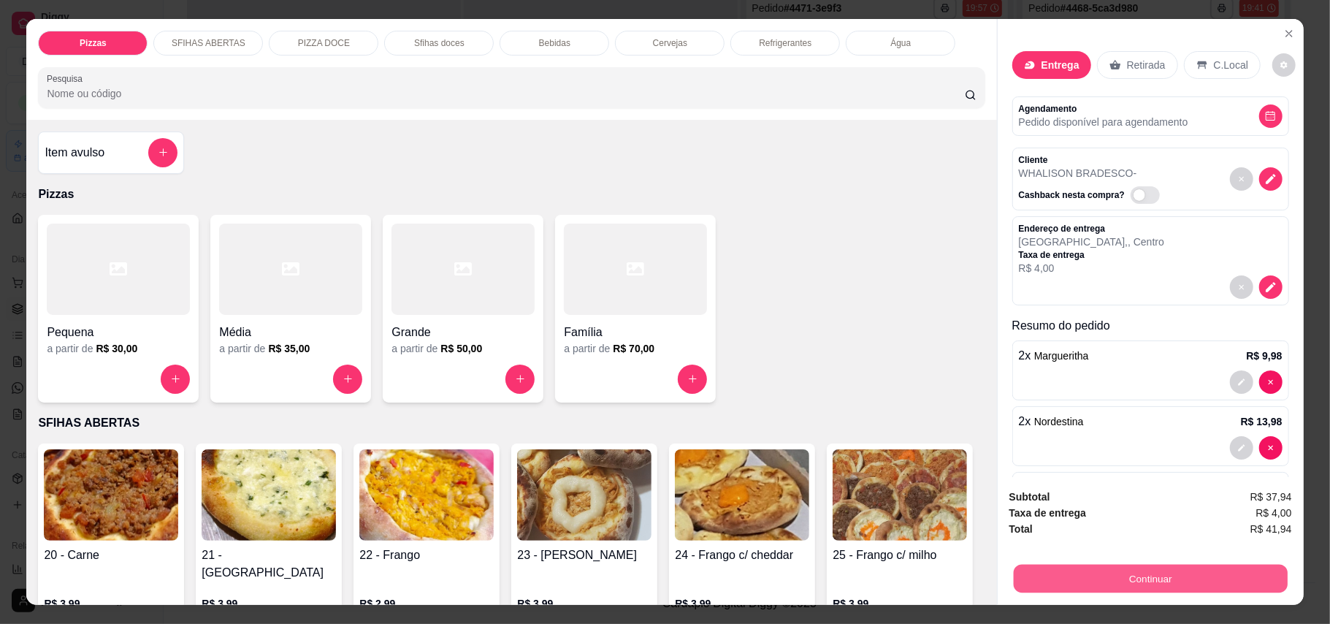
click at [1132, 578] on button "Continuar" at bounding box center [1150, 578] width 274 height 28
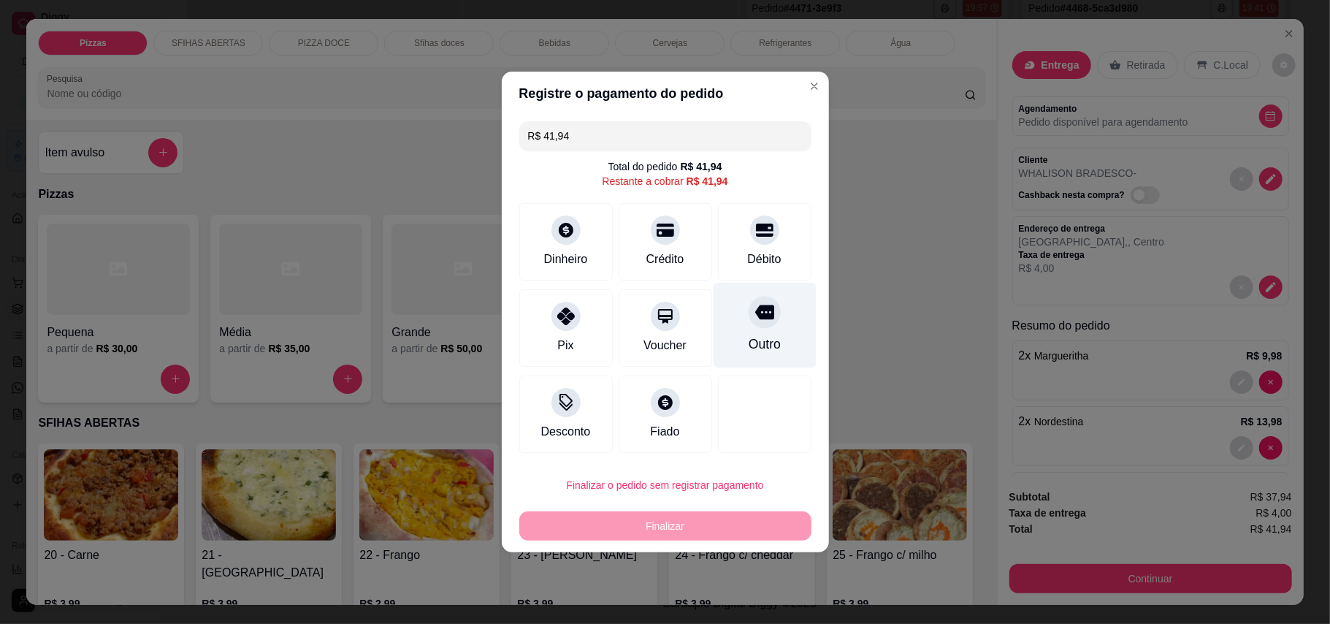
click at [771, 324] on div "Outro" at bounding box center [764, 325] width 103 height 85
type input "R$ 0,00"
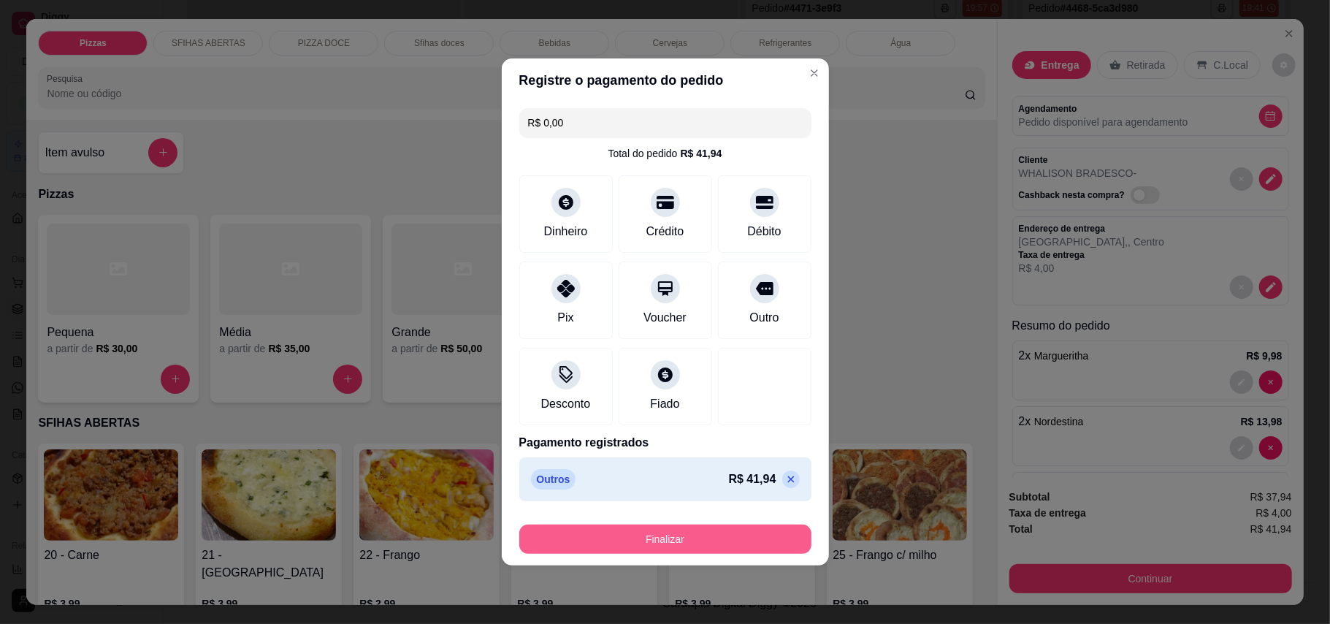
click at [694, 541] on button "Finalizar" at bounding box center [665, 538] width 292 height 29
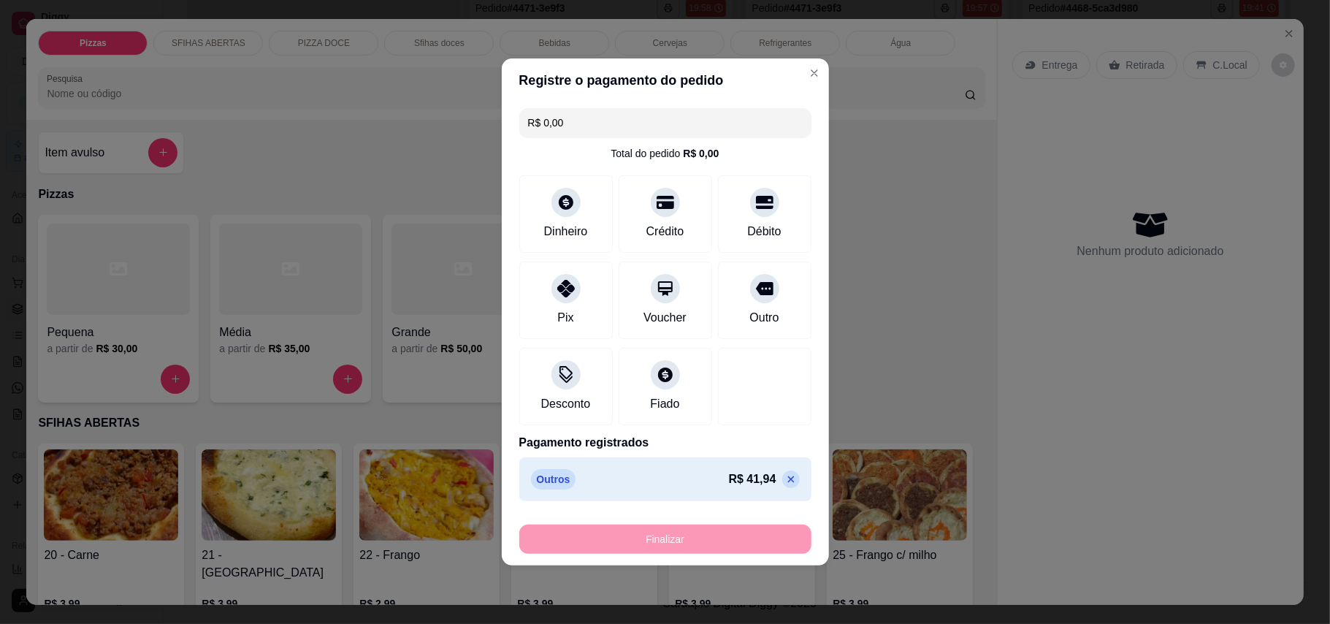
type input "0"
type input "-R$ 41,94"
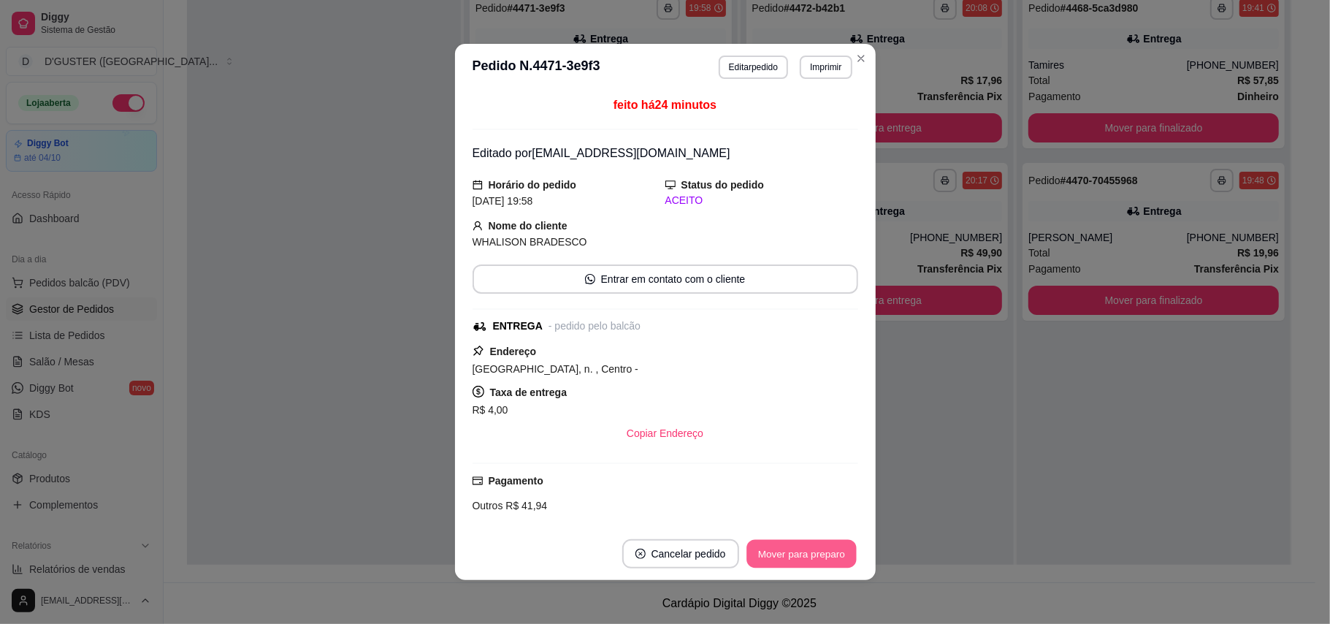
click at [786, 565] on button "Mover para preparo" at bounding box center [801, 554] width 110 height 28
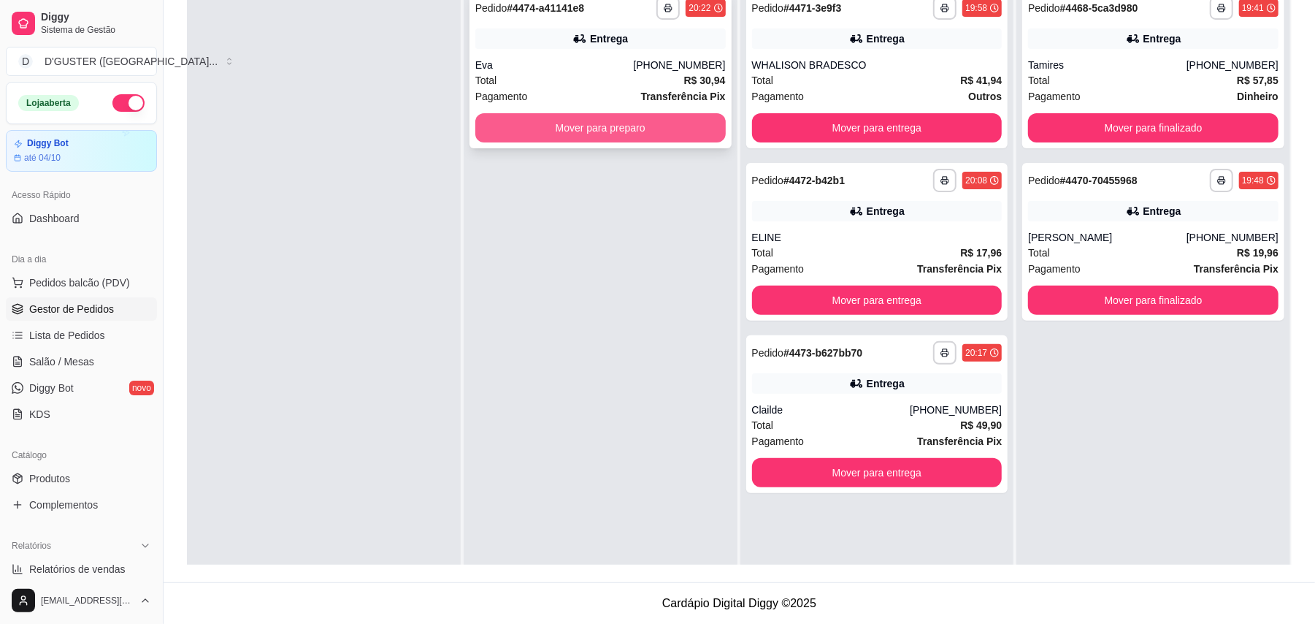
click at [672, 127] on button "Mover para preparo" at bounding box center [600, 127] width 250 height 29
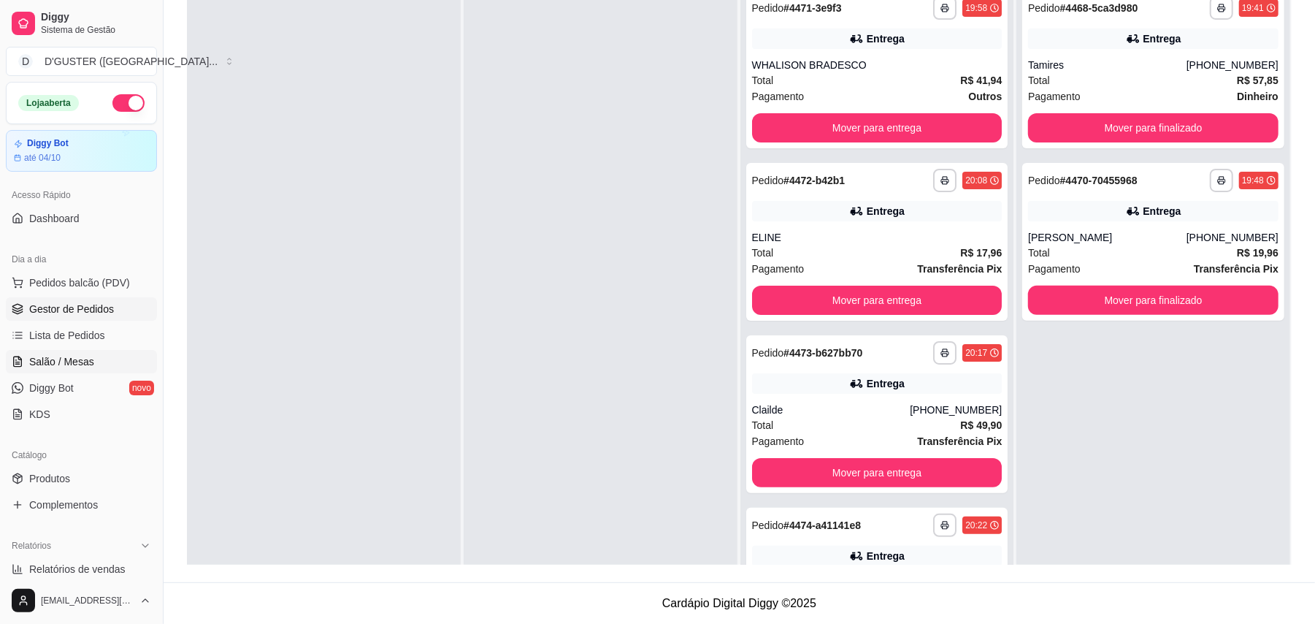
click at [77, 369] on span "Salão / Mesas" at bounding box center [61, 361] width 65 height 15
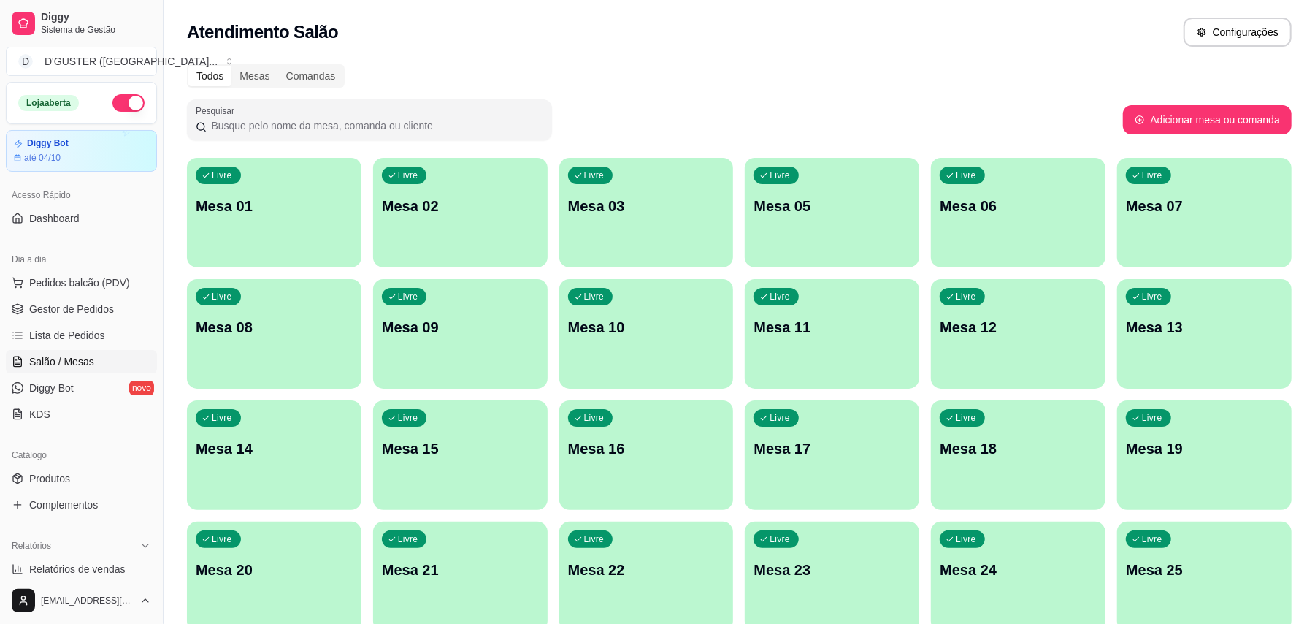
click at [635, 329] on p "Mesa 10" at bounding box center [646, 327] width 157 height 20
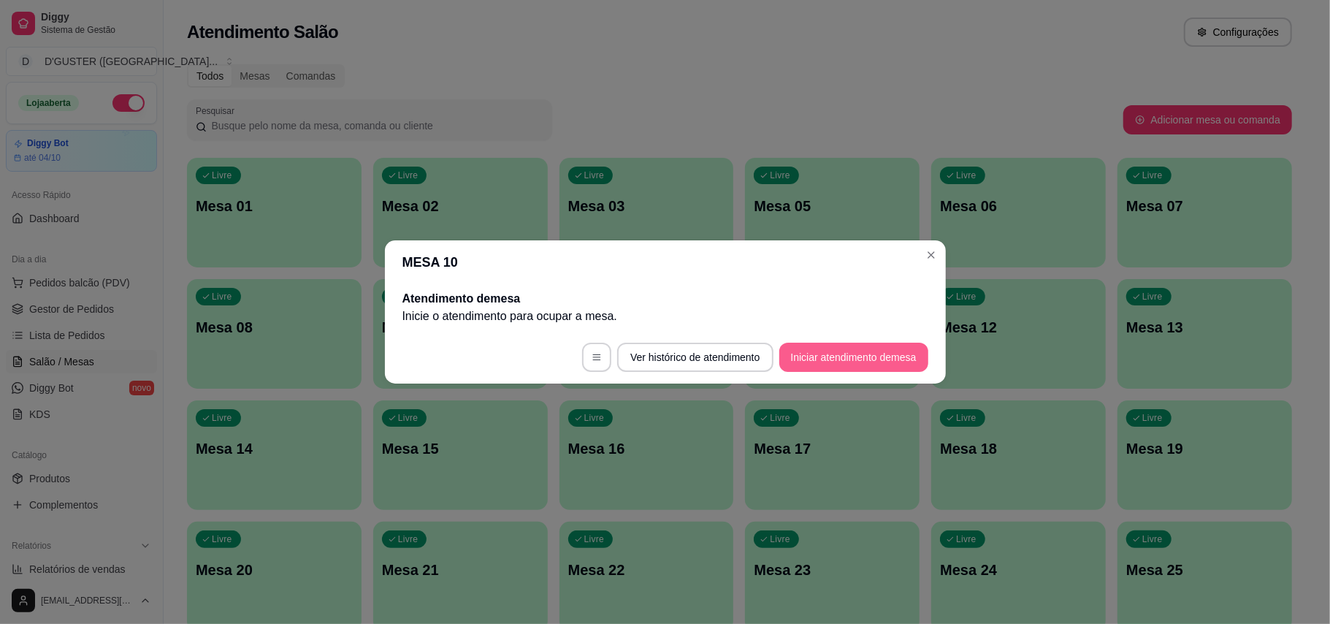
click at [857, 353] on button "Iniciar atendimento de mesa" at bounding box center [853, 356] width 149 height 29
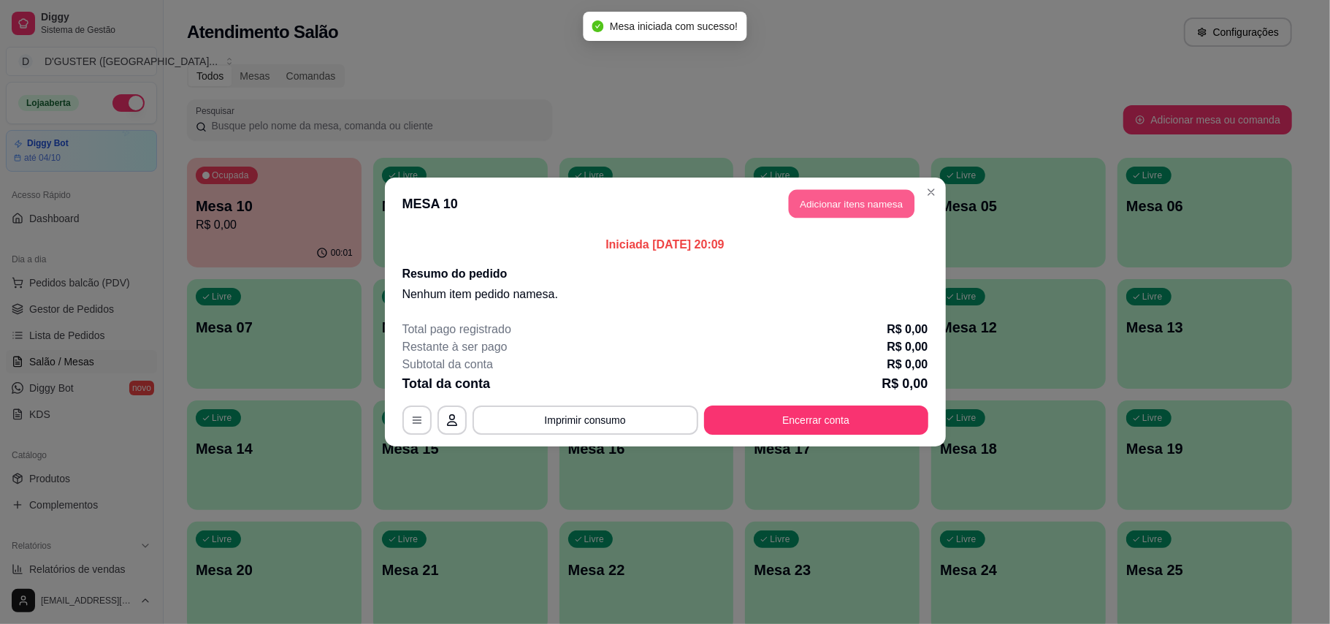
click at [865, 200] on button "Adicionar itens na mesa" at bounding box center [852, 204] width 126 height 28
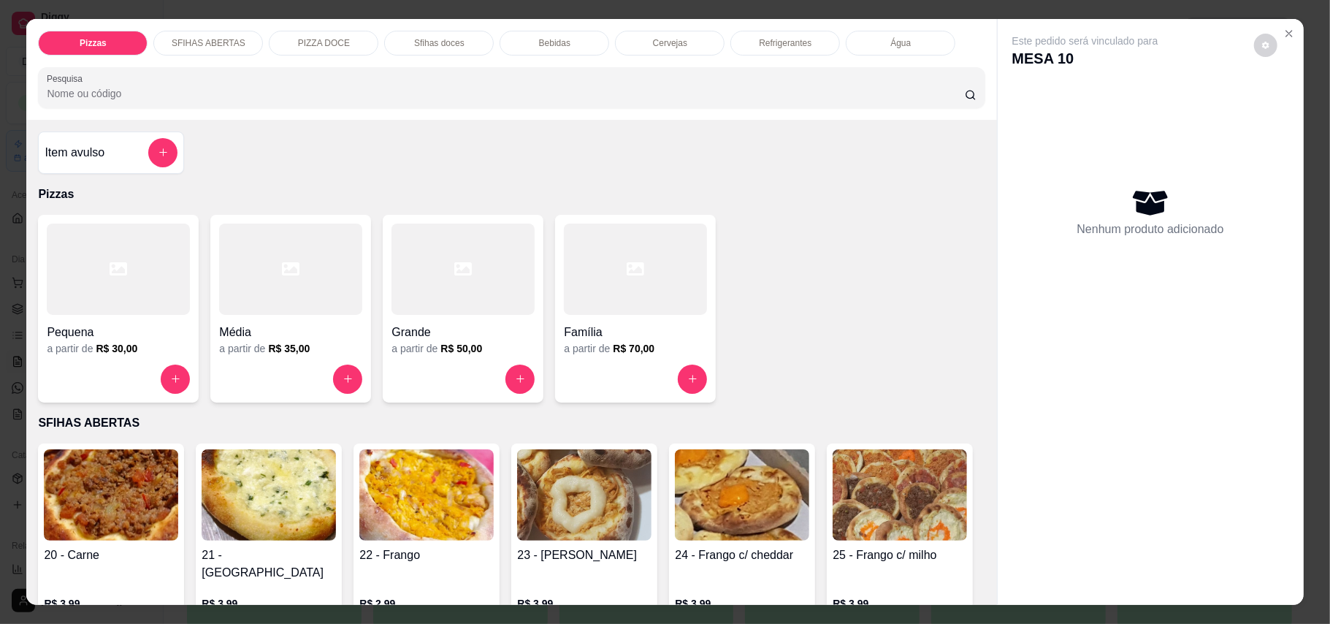
drag, startPoint x: 302, startPoint y: 206, endPoint x: 289, endPoint y: 252, distance: 47.8
click at [302, 206] on div "Item avulso Pizzas Pequena a partir de R$ 30,00 Média a partir de R$ 35,00 Gran…" at bounding box center [511, 363] width 970 height 486
click at [289, 253] on div at bounding box center [290, 268] width 143 height 91
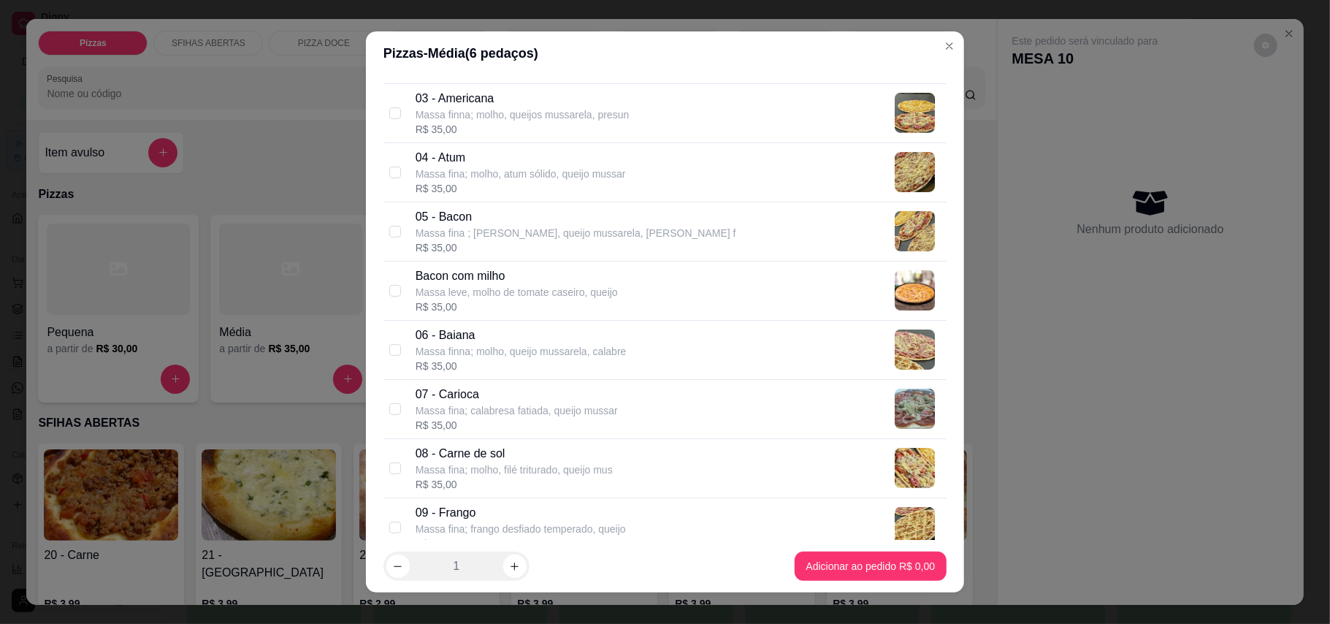
scroll to position [292, 0]
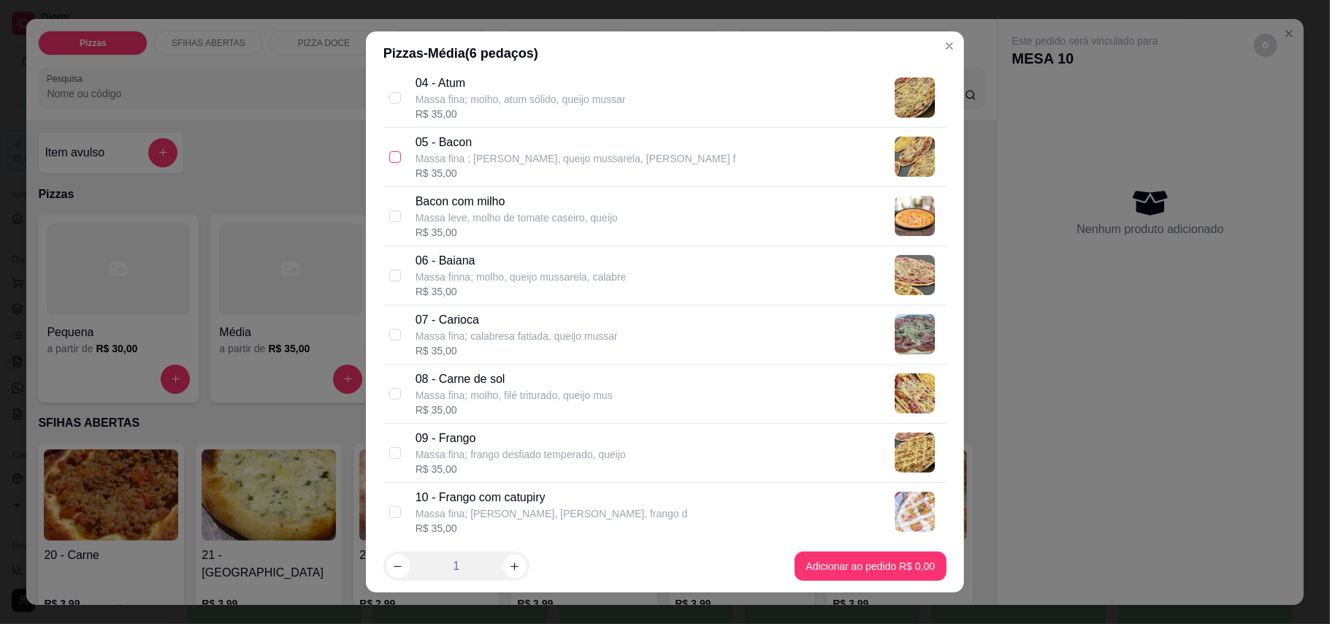
click at [389, 165] on label at bounding box center [395, 157] width 12 height 16
click at [389, 163] on input "checkbox" at bounding box center [395, 157] width 12 height 12
click at [389, 156] on input "checkbox" at bounding box center [395, 157] width 12 height 12
checkbox input "true"
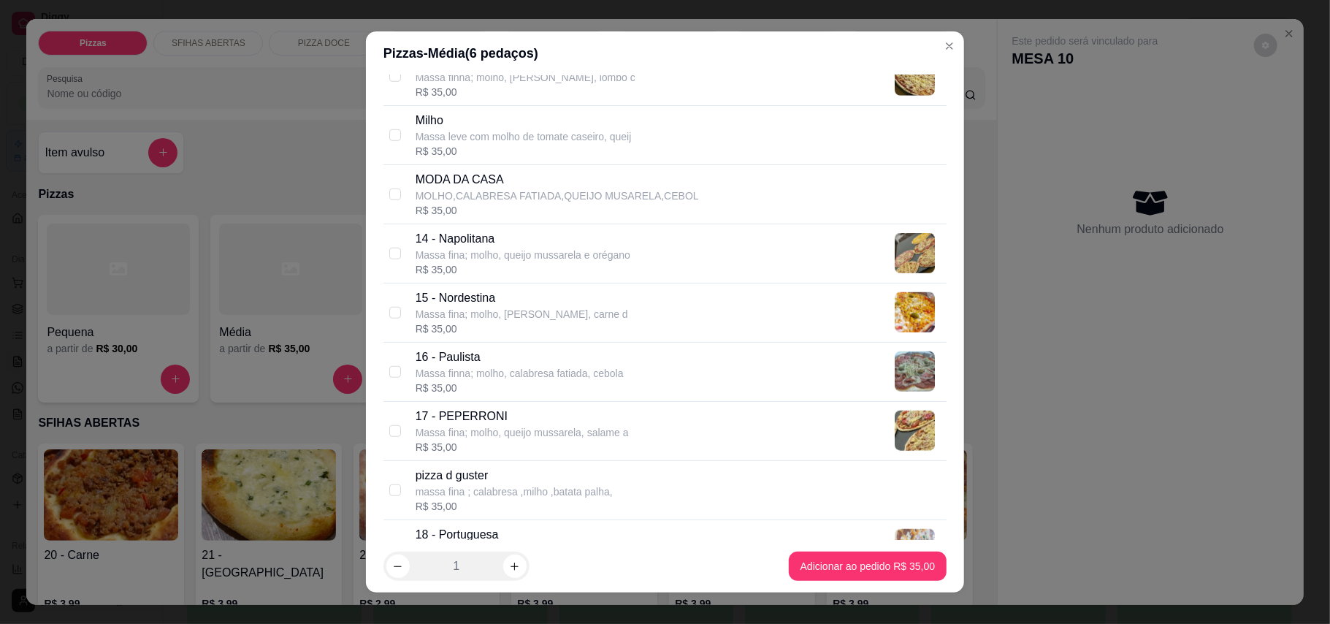
scroll to position [778, 0]
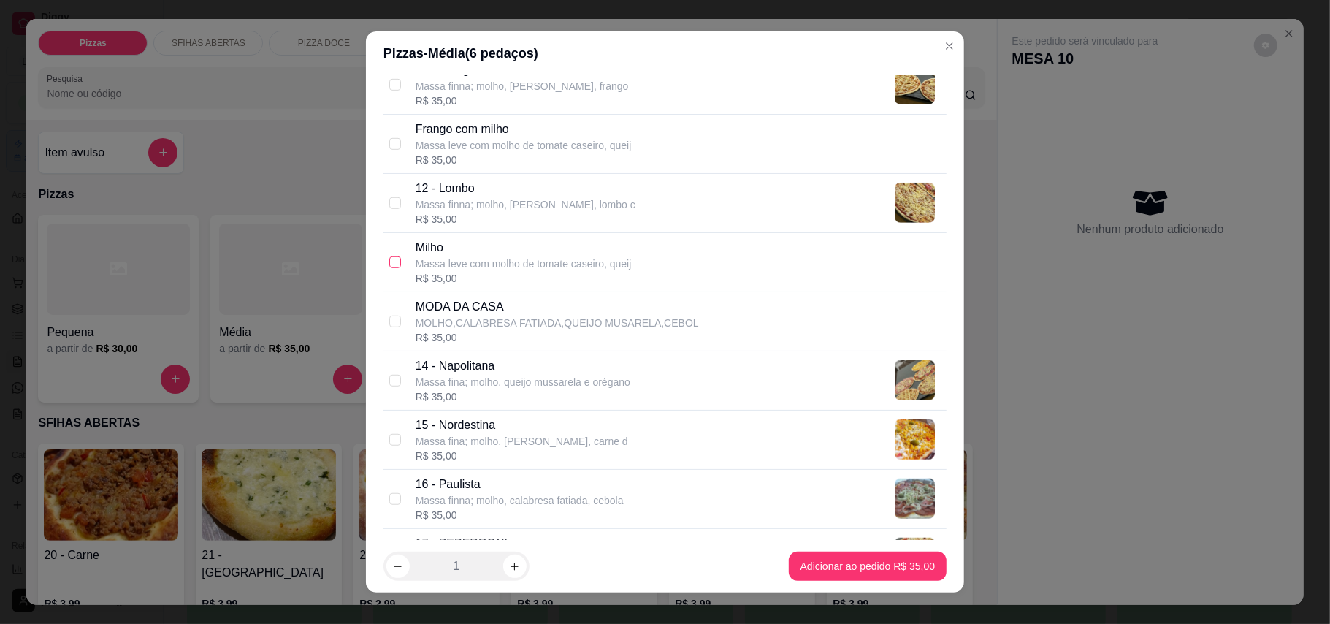
click at [389, 261] on input "checkbox" at bounding box center [395, 262] width 12 height 12
checkbox input "true"
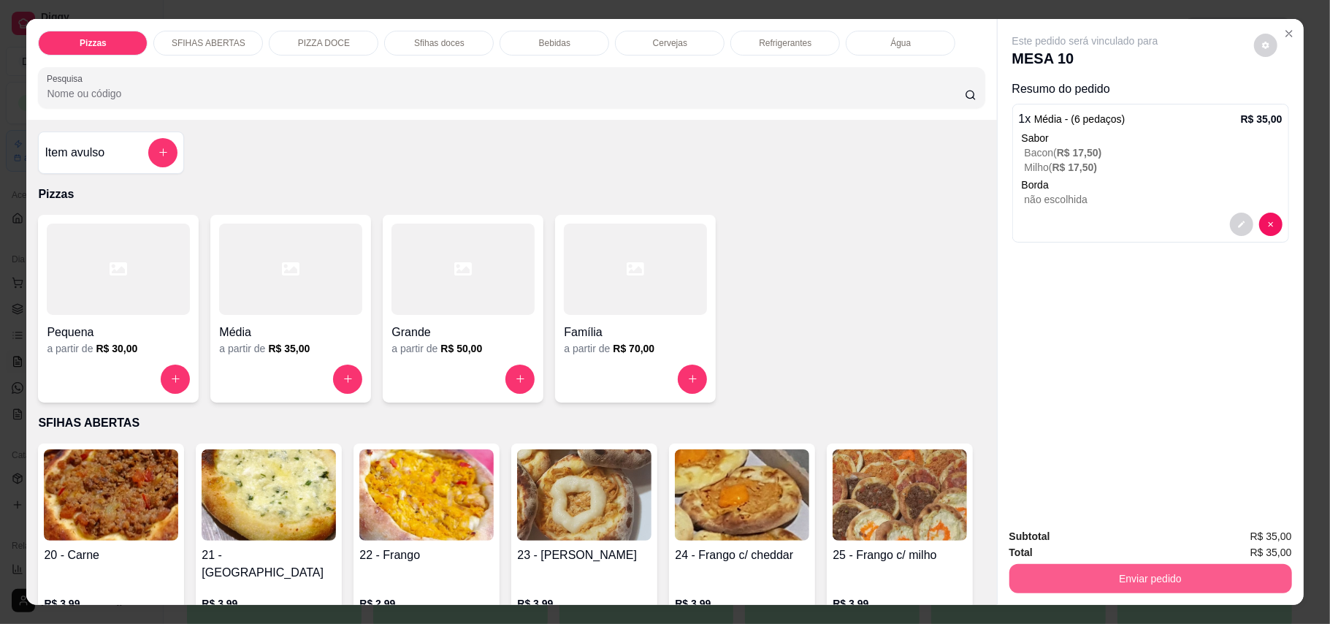
click at [1078, 579] on button "Enviar pedido" at bounding box center [1150, 578] width 283 height 29
click at [1263, 549] on button "Enviar pedido" at bounding box center [1252, 543] width 83 height 28
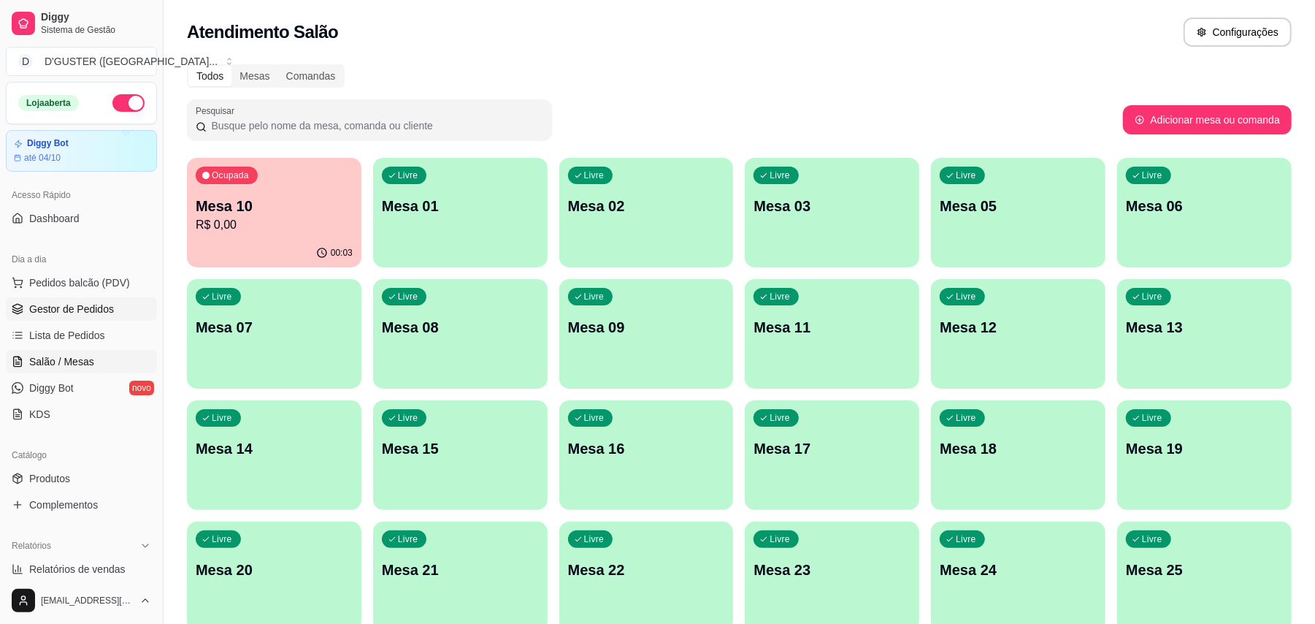
click at [94, 305] on span "Gestor de Pedidos" at bounding box center [71, 309] width 85 height 15
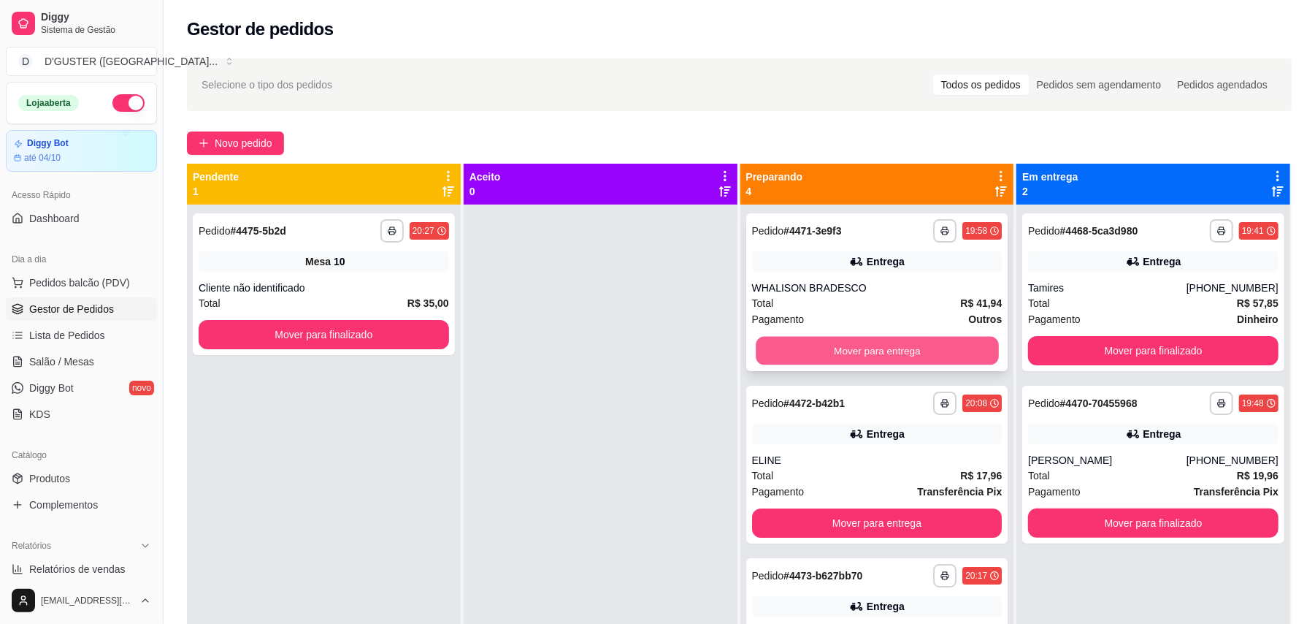
click at [932, 346] on button "Mover para entrega" at bounding box center [877, 351] width 242 height 28
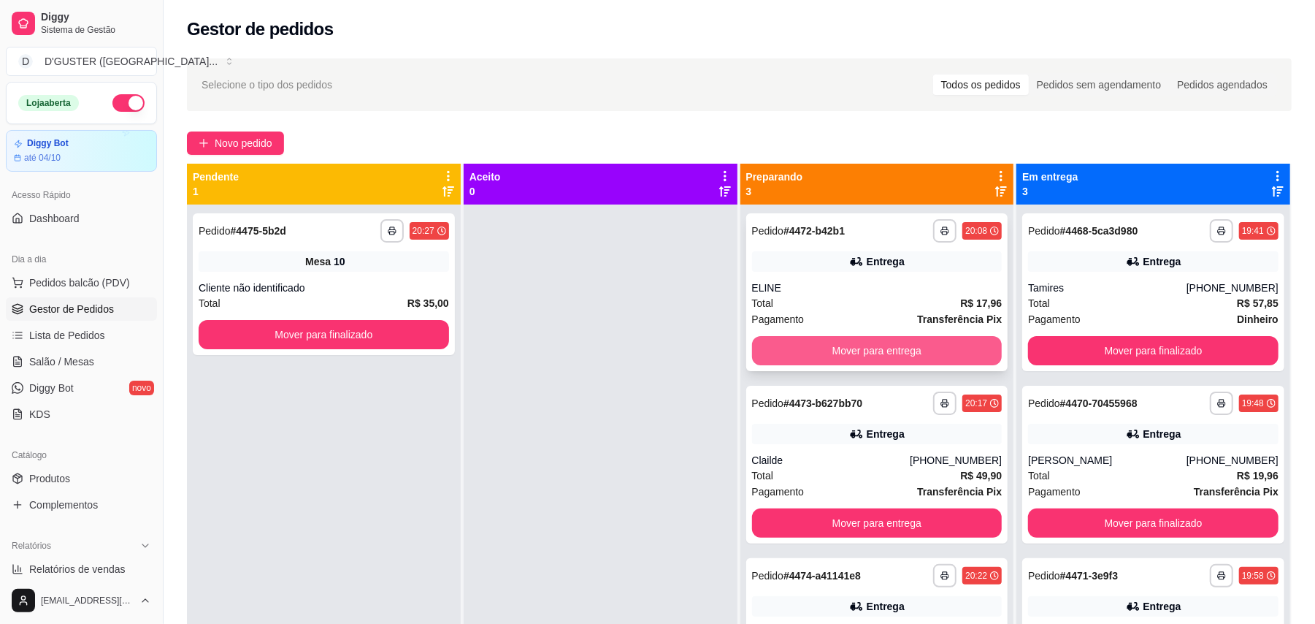
click at [886, 345] on button "Mover para entrega" at bounding box center [877, 350] width 250 height 29
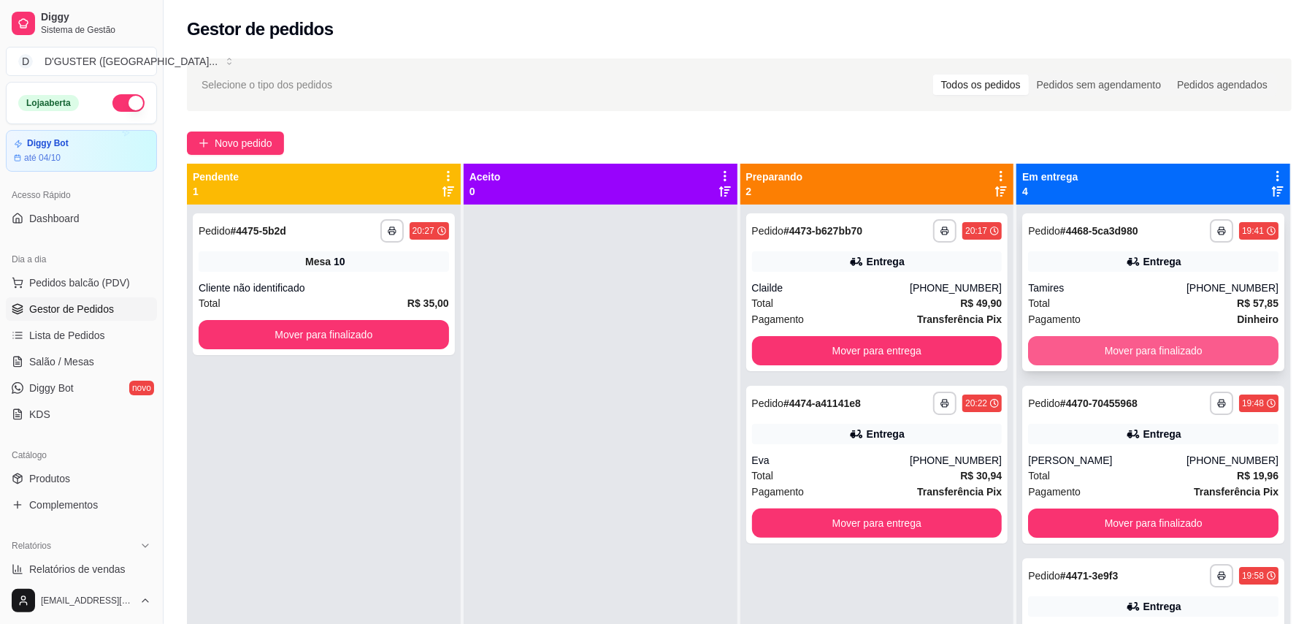
click at [1142, 366] on div "**********" at bounding box center [1153, 292] width 262 height 158
click at [1149, 342] on button "Mover para finalizado" at bounding box center [1153, 350] width 250 height 29
click at [1136, 345] on button "Mover para finalizado" at bounding box center [1153, 351] width 242 height 28
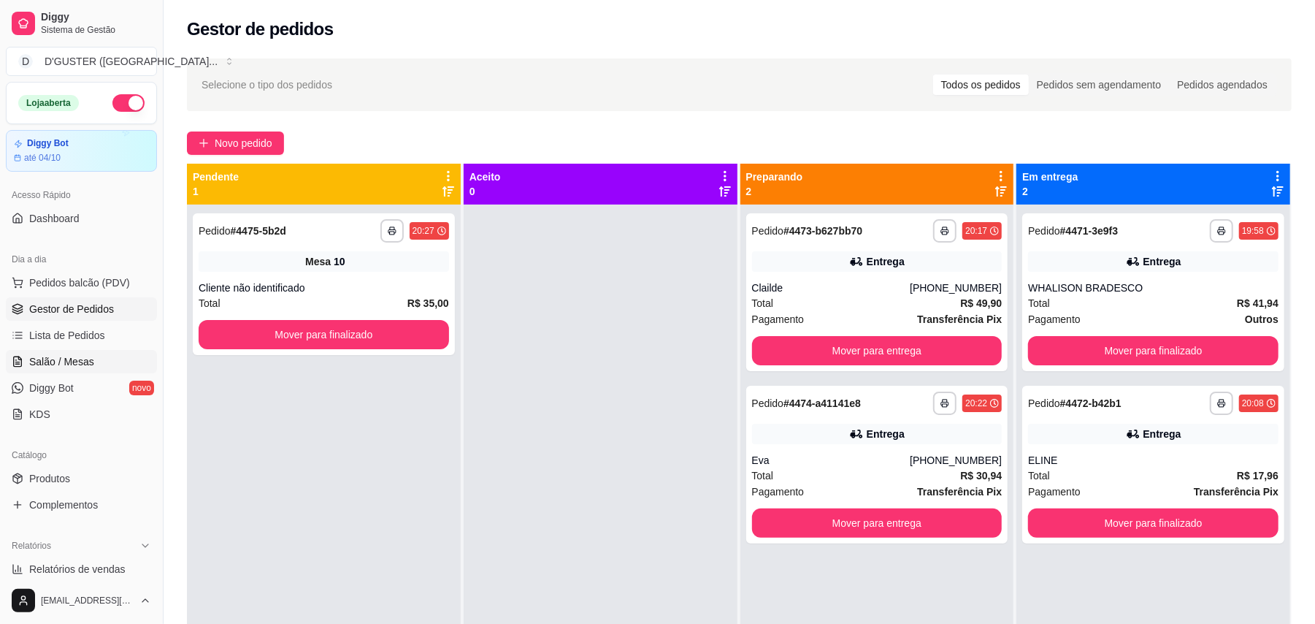
click at [72, 361] on span "Salão / Mesas" at bounding box center [61, 361] width 65 height 15
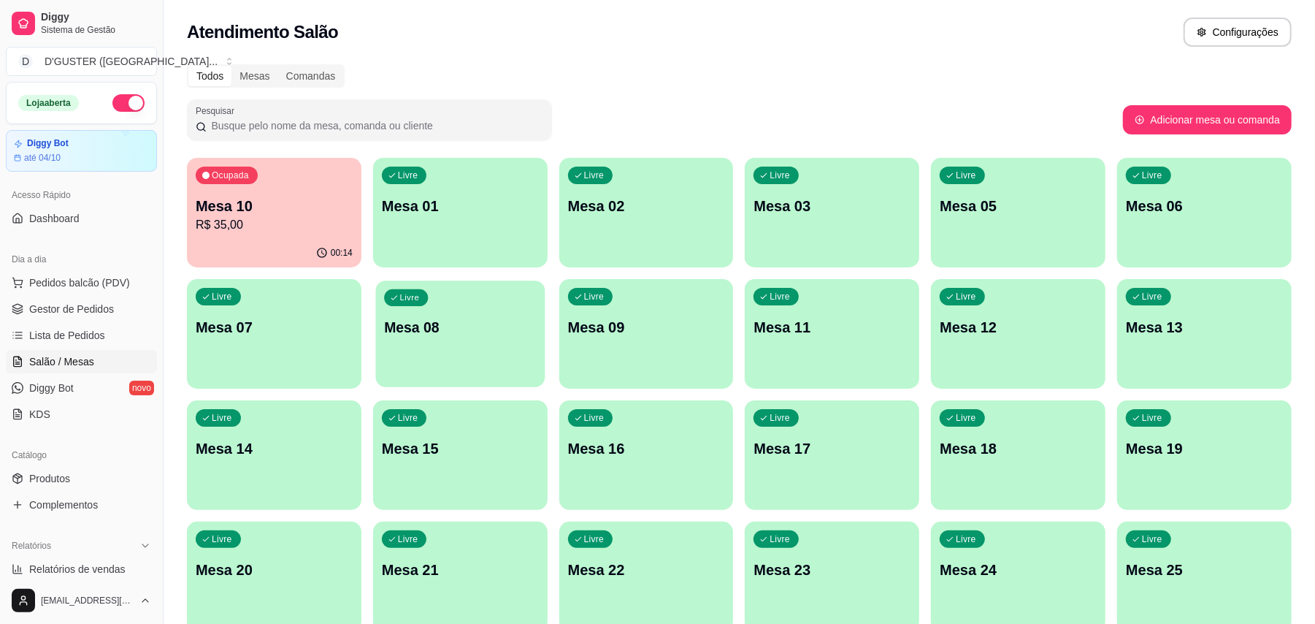
click at [465, 324] on p "Mesa 08" at bounding box center [460, 328] width 152 height 20
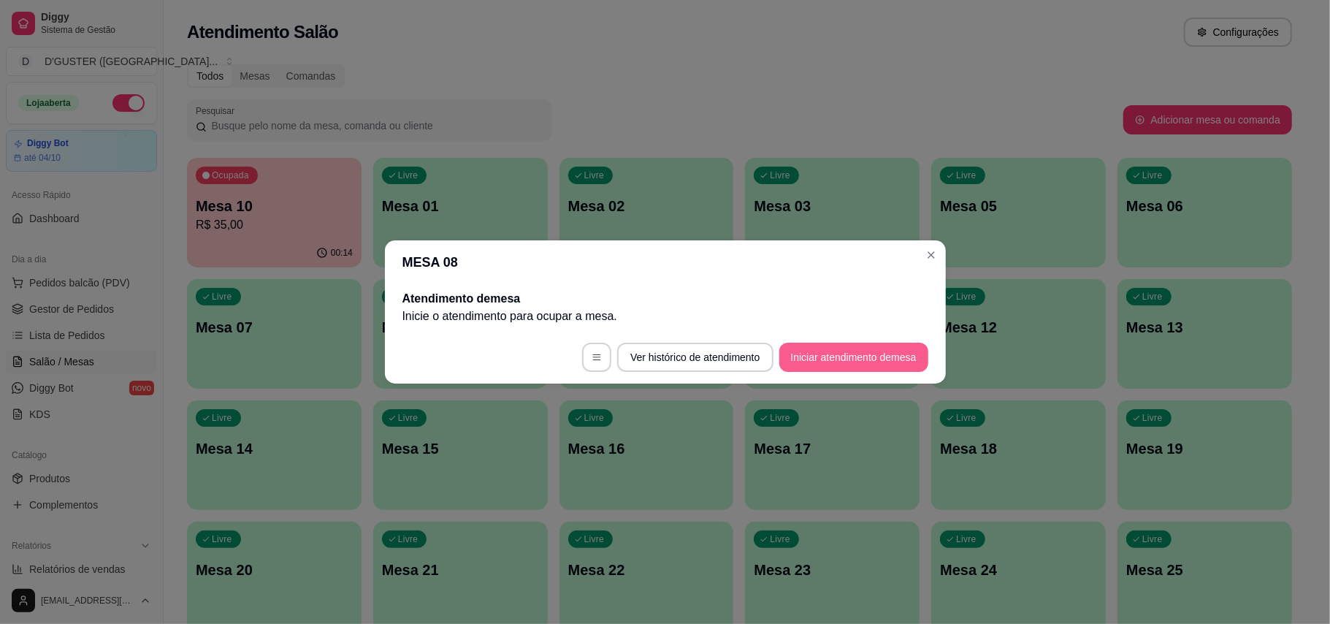
click at [822, 350] on button "Iniciar atendimento de mesa" at bounding box center [853, 356] width 149 height 29
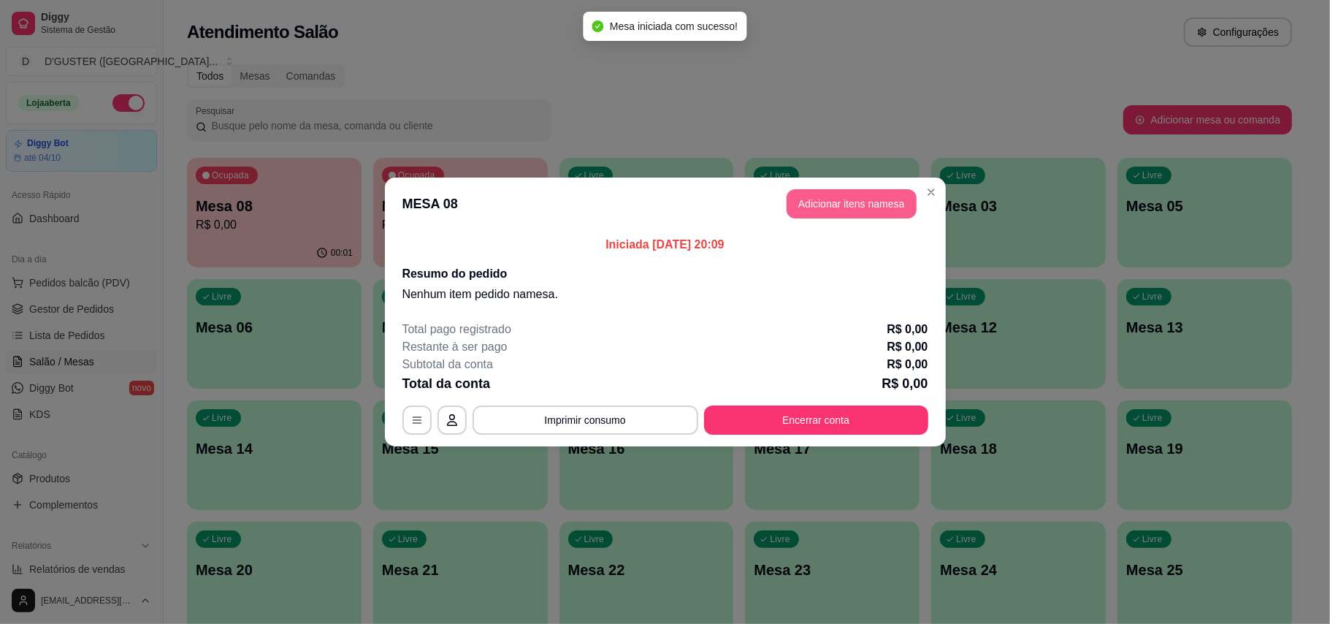
click at [847, 208] on button "Adicionar itens na mesa" at bounding box center [851, 203] width 130 height 29
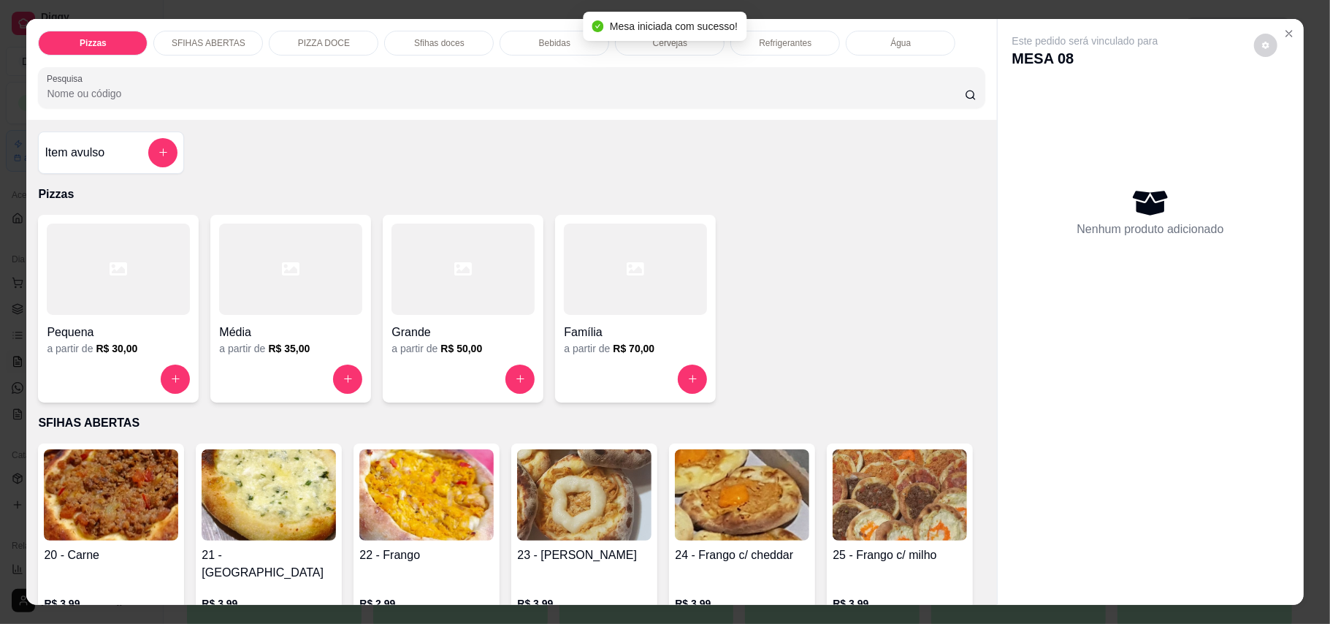
click at [651, 331] on h4 "Família" at bounding box center [635, 332] width 143 height 18
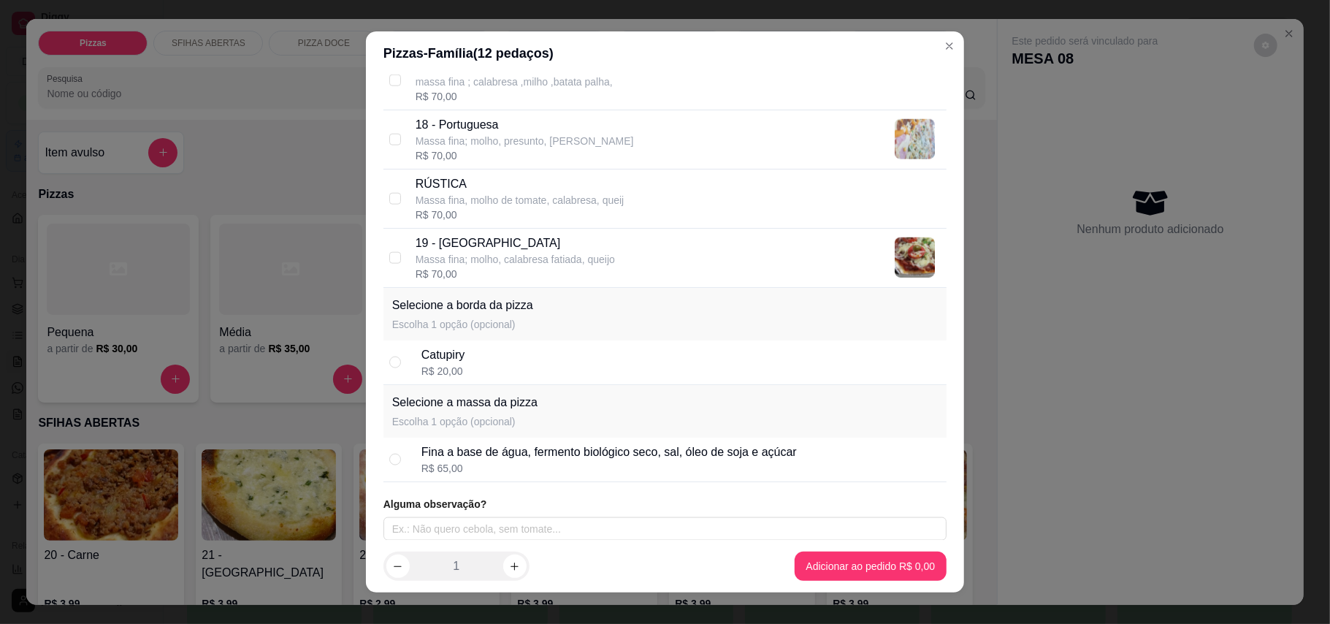
scroll to position [1327, 0]
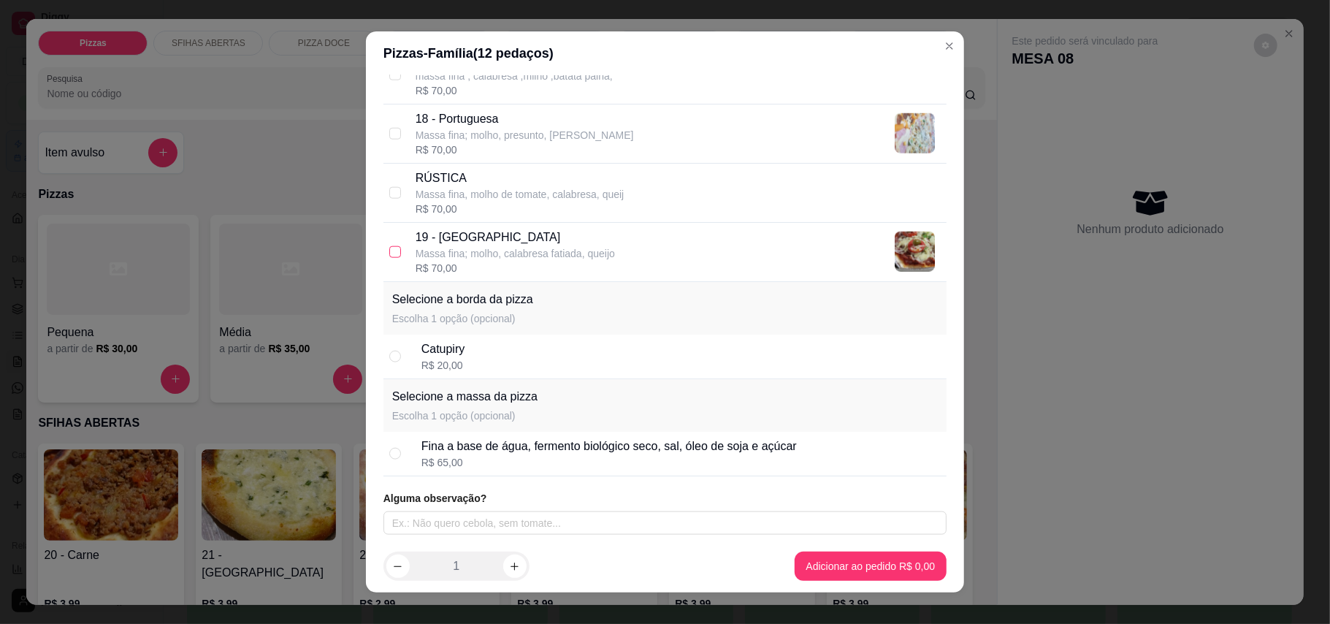
click at [389, 254] on input "checkbox" at bounding box center [395, 252] width 12 height 12
checkbox input "true"
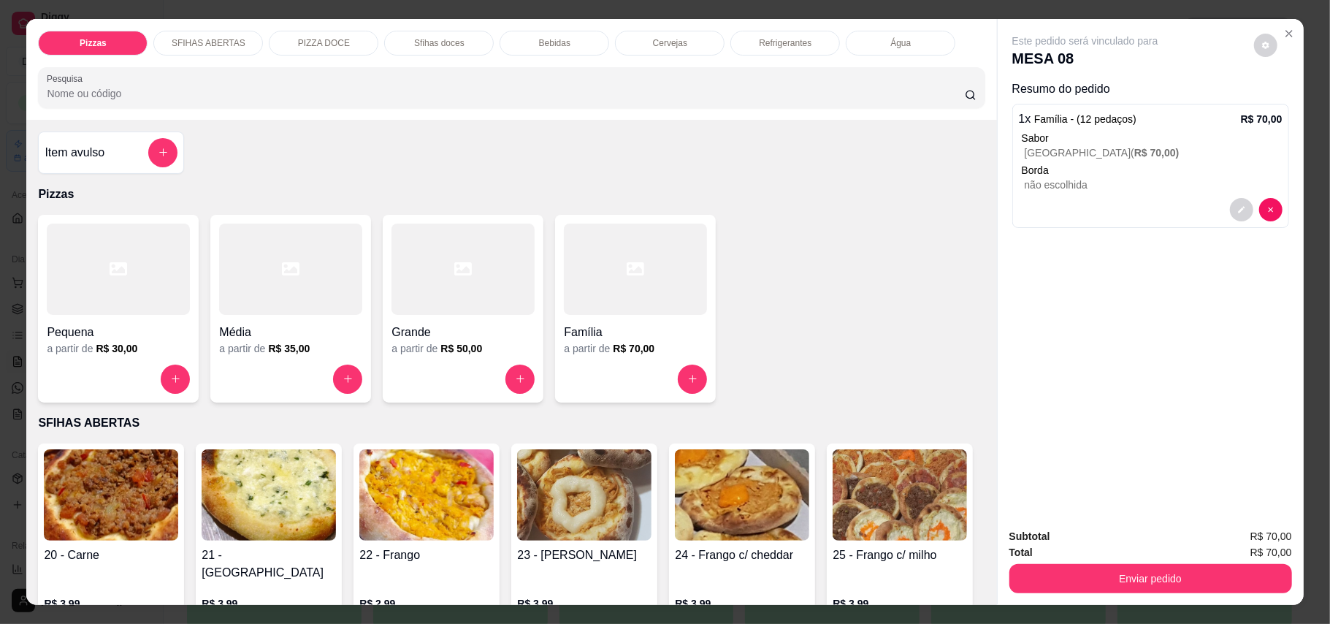
click at [629, 328] on h4 "Família" at bounding box center [635, 332] width 143 height 18
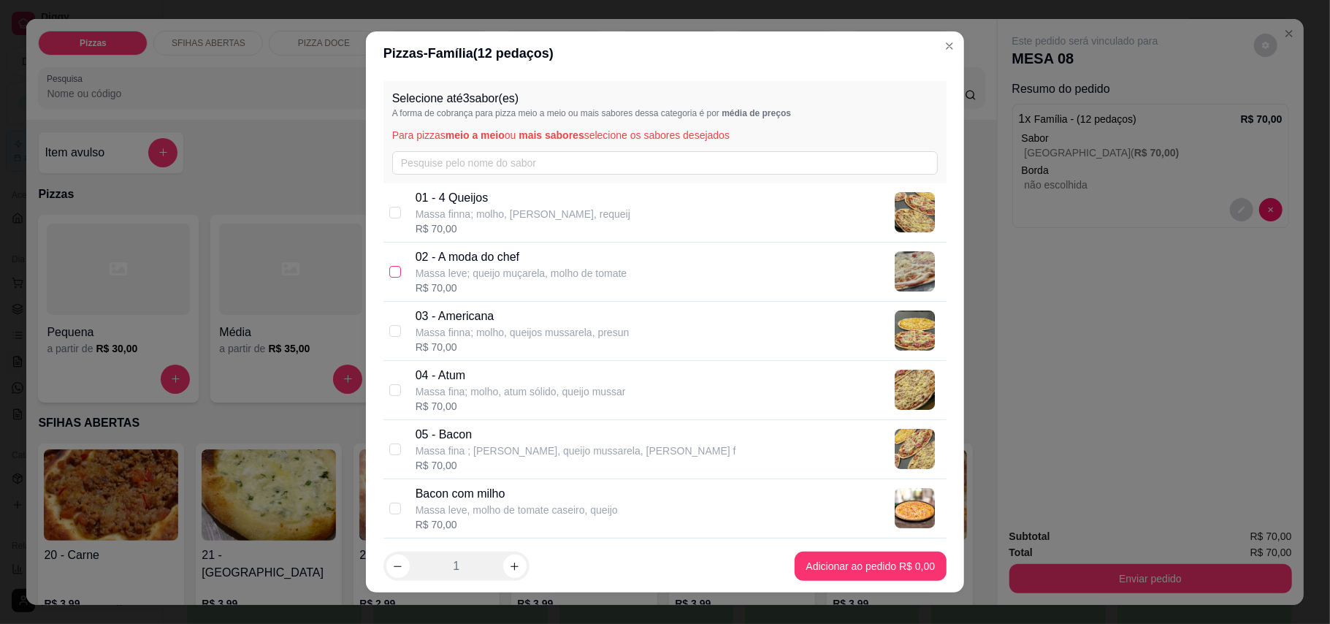
click at [391, 266] on input "checkbox" at bounding box center [395, 272] width 12 height 12
checkbox input "true"
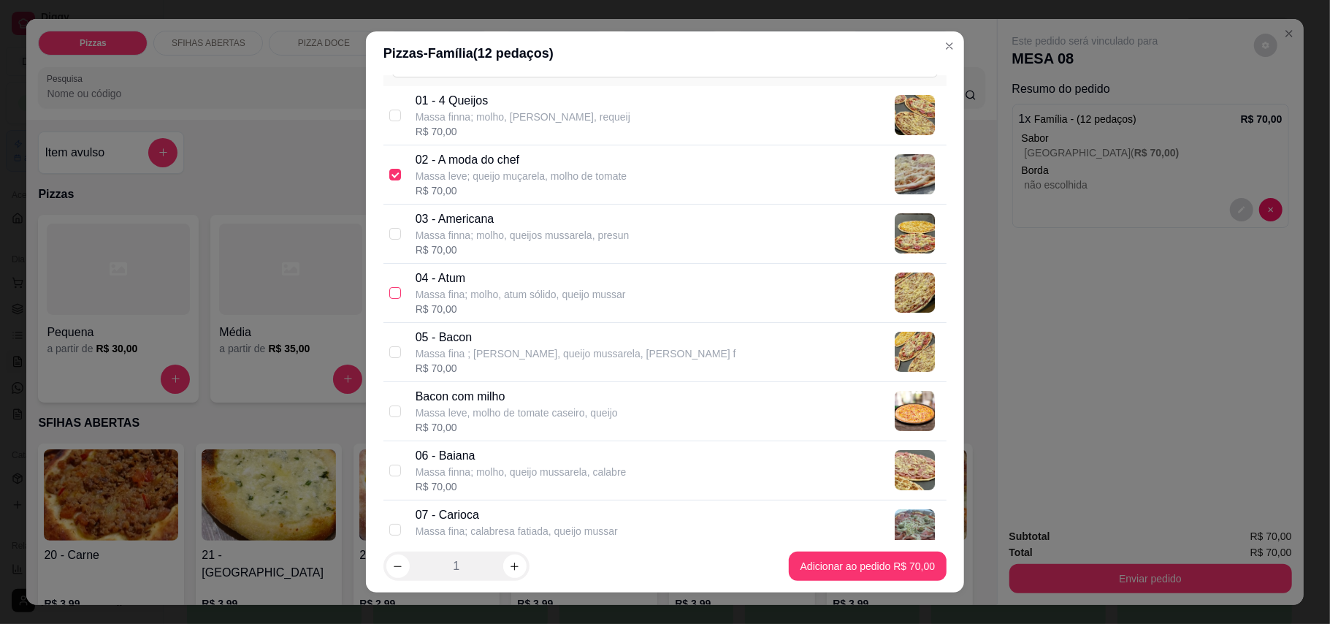
click at [389, 290] on input "checkbox" at bounding box center [395, 293] width 12 height 12
checkbox input "true"
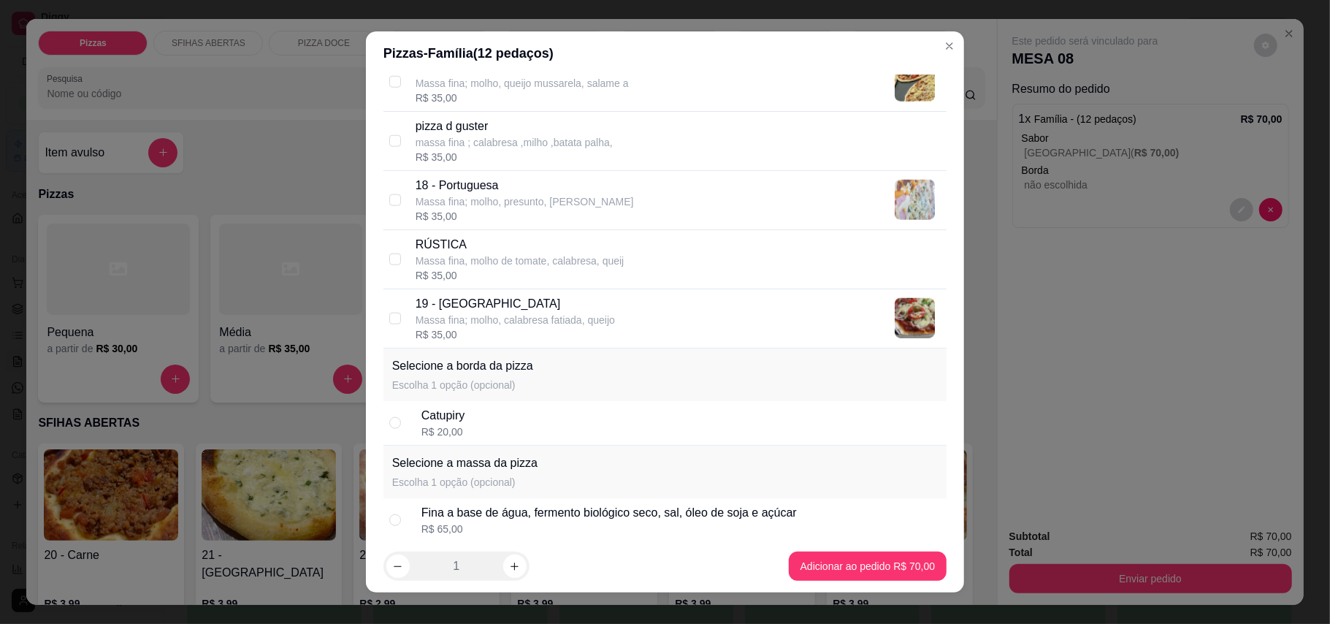
scroll to position [1265, 0]
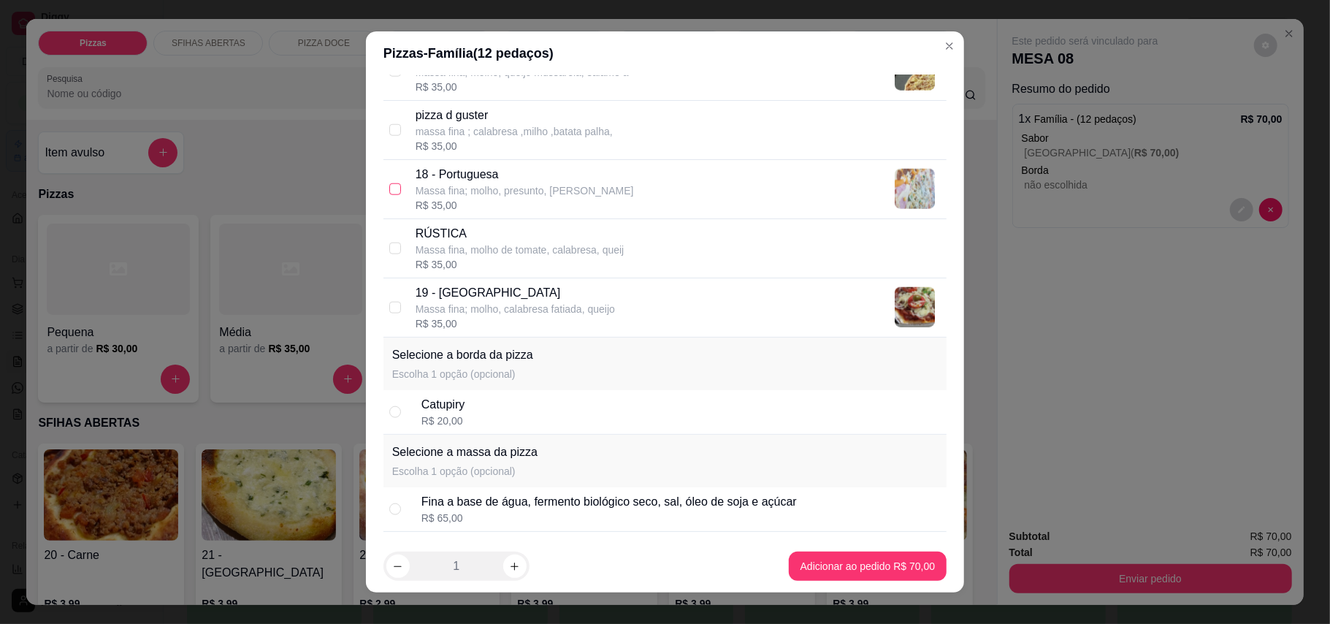
click at [389, 194] on input "checkbox" at bounding box center [395, 189] width 12 height 12
checkbox input "true"
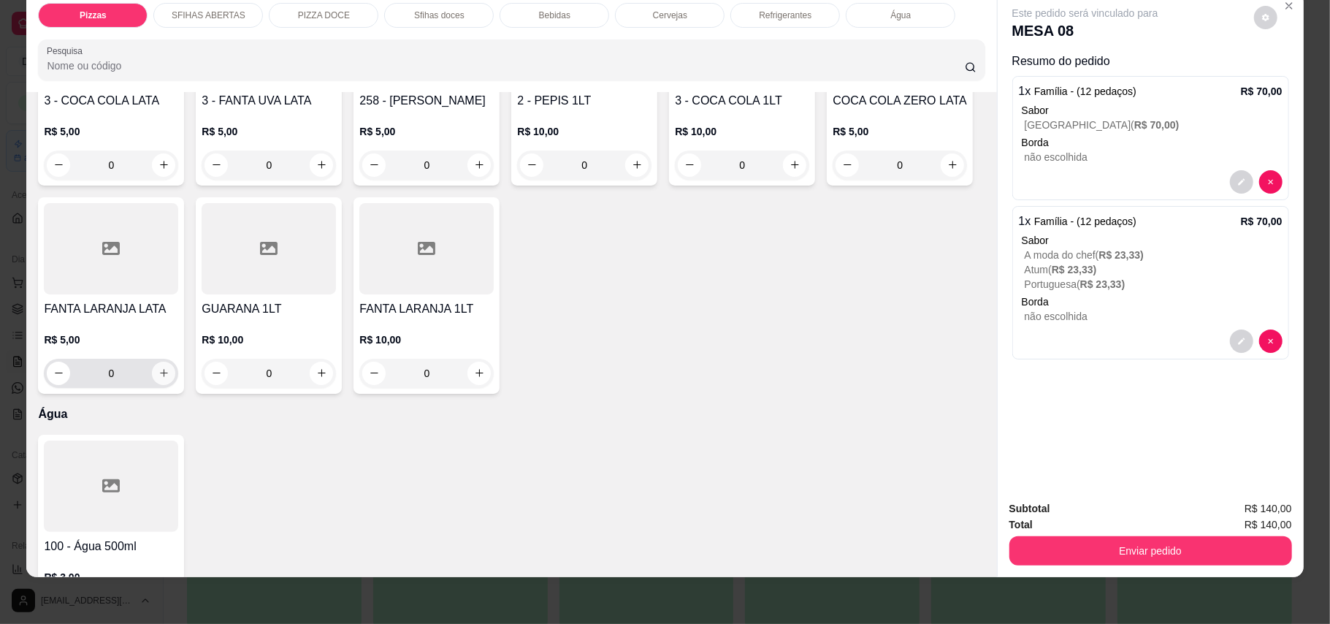
scroll to position [3321, 0]
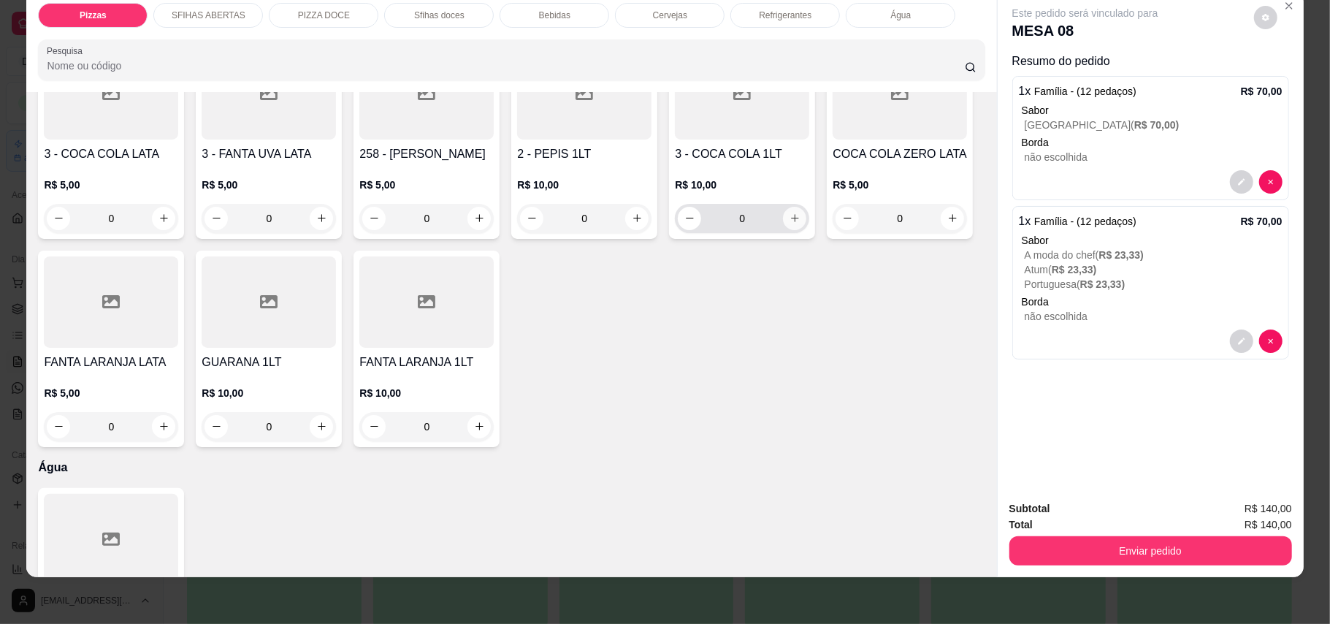
click at [789, 223] on icon "increase-product-quantity" at bounding box center [794, 217] width 11 height 11
click at [790, 223] on icon "increase-product-quantity" at bounding box center [793, 218] width 7 height 7
type input "2"
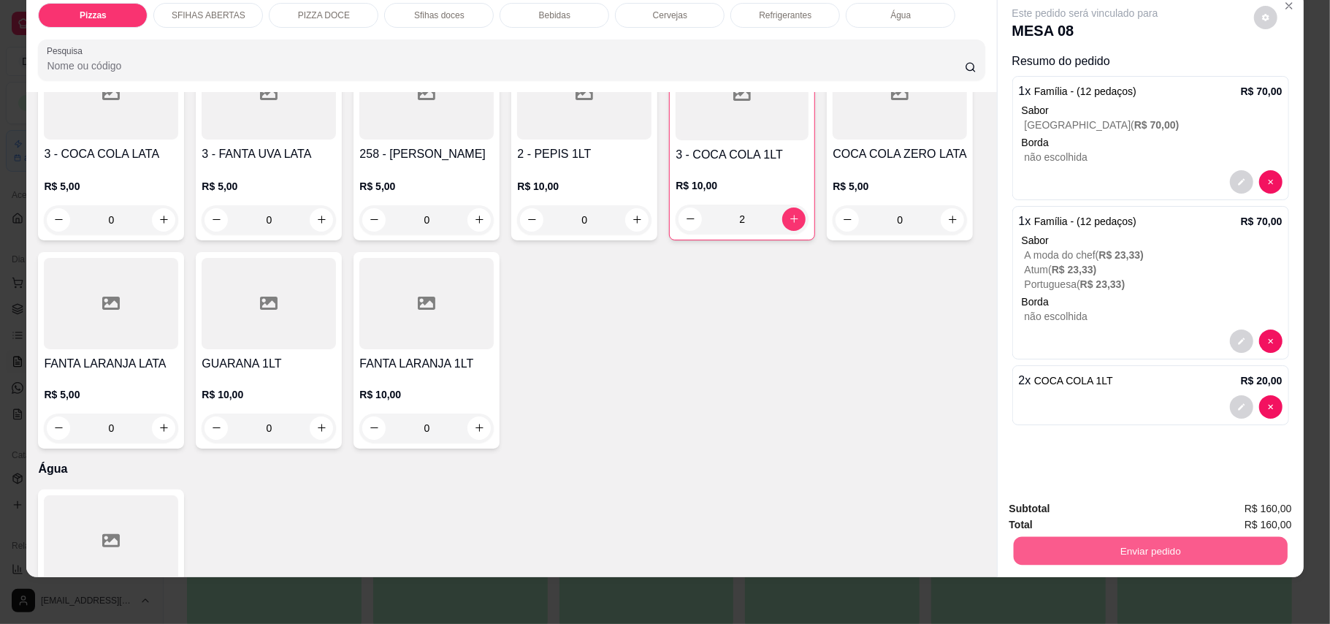
click at [1181, 559] on button "Enviar pedido" at bounding box center [1150, 551] width 274 height 28
click at [1243, 509] on button "Enviar pedido" at bounding box center [1252, 515] width 83 height 28
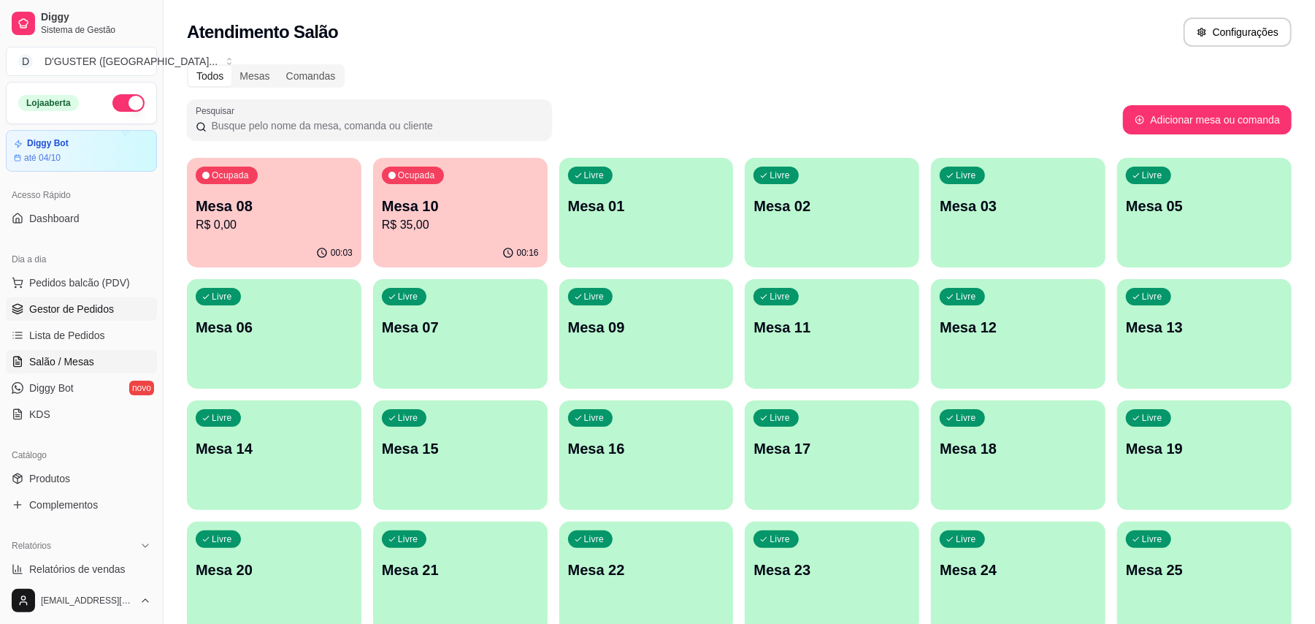
click at [73, 302] on span "Gestor de Pedidos" at bounding box center [71, 309] width 85 height 15
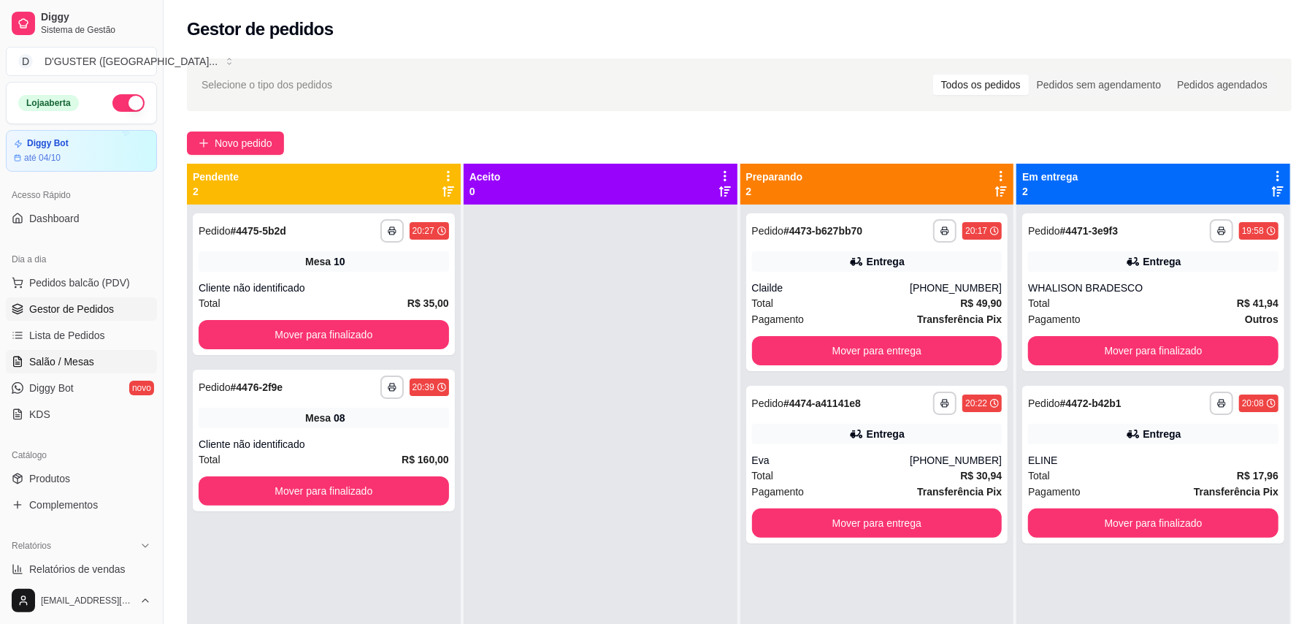
click at [62, 365] on span "Salão / Mesas" at bounding box center [61, 361] width 65 height 15
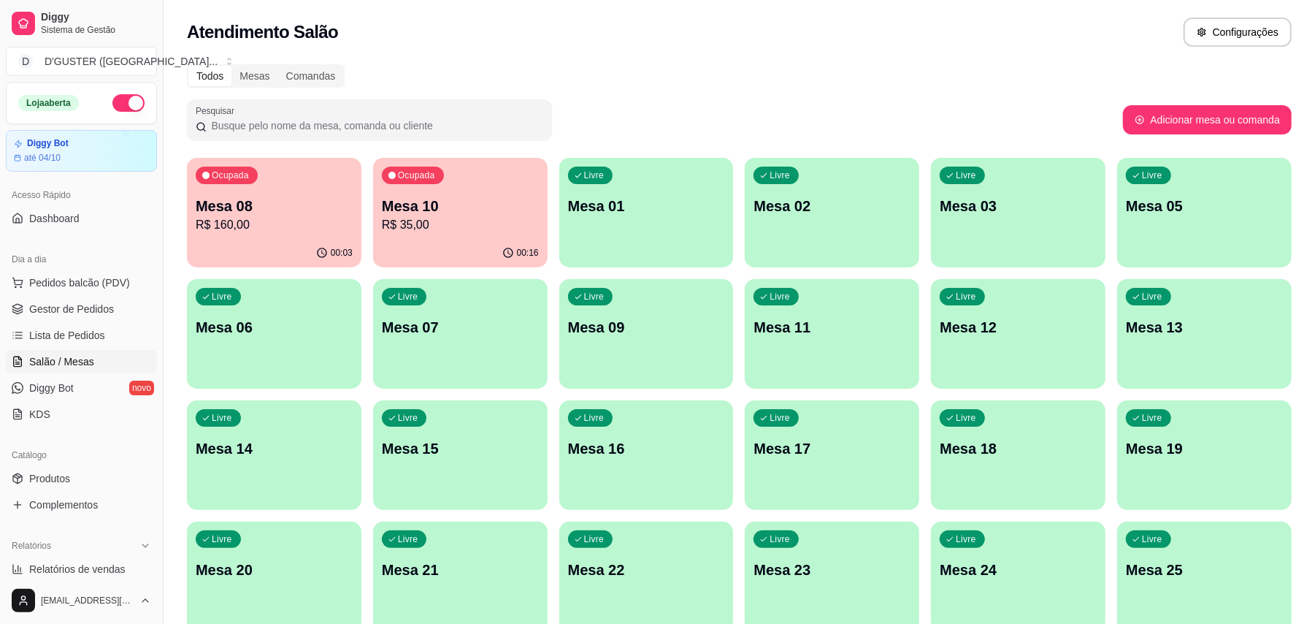
click at [435, 229] on p "R$ 35,00" at bounding box center [460, 225] width 157 height 18
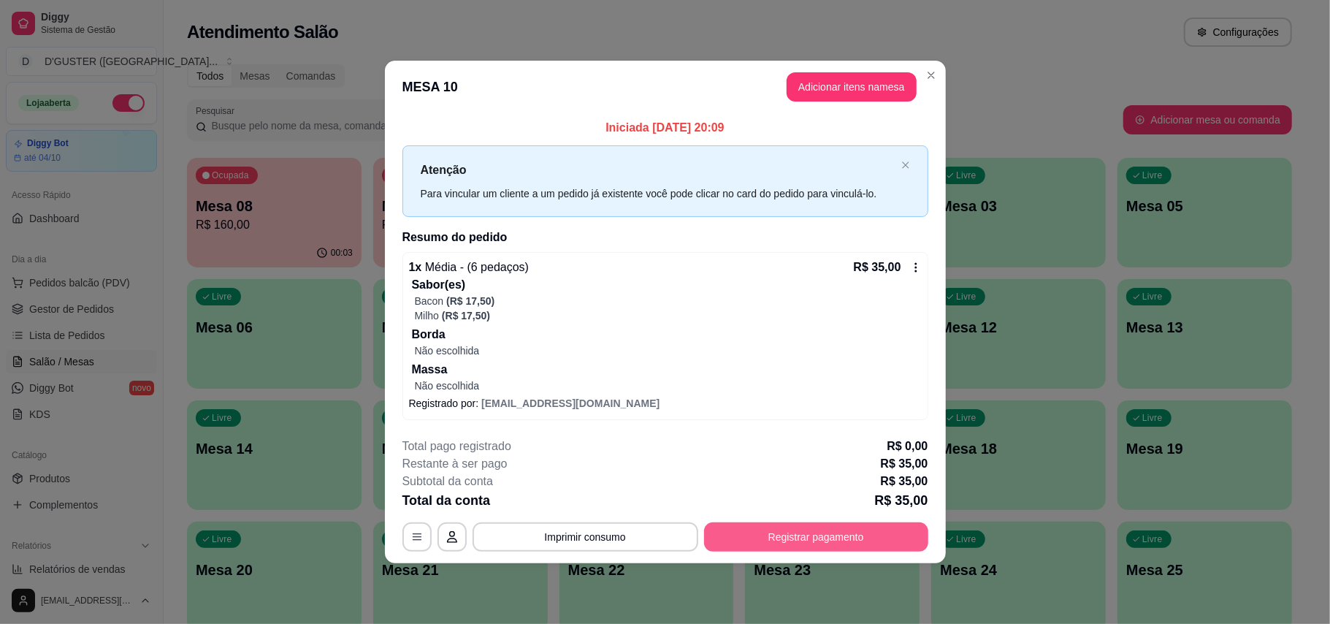
click at [837, 532] on button "Registrar pagamento" at bounding box center [816, 536] width 224 height 29
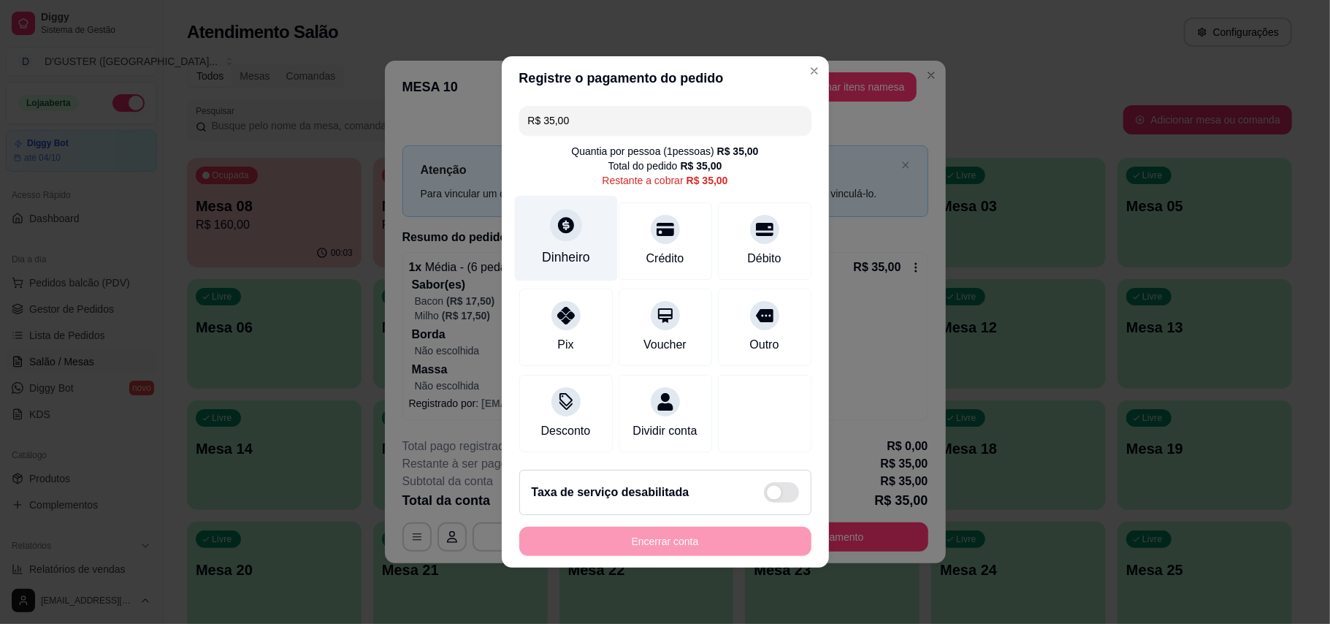
click at [570, 232] on div "Dinheiro" at bounding box center [565, 238] width 103 height 85
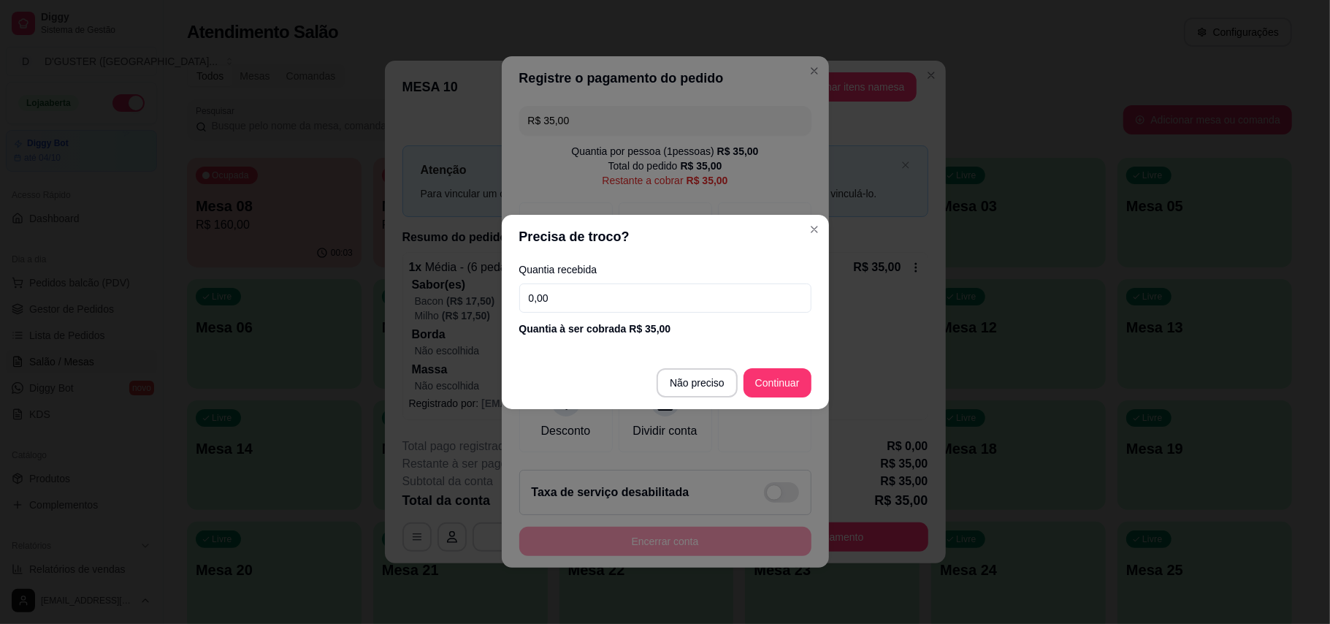
click at [637, 291] on input "0,00" at bounding box center [665, 297] width 292 height 29
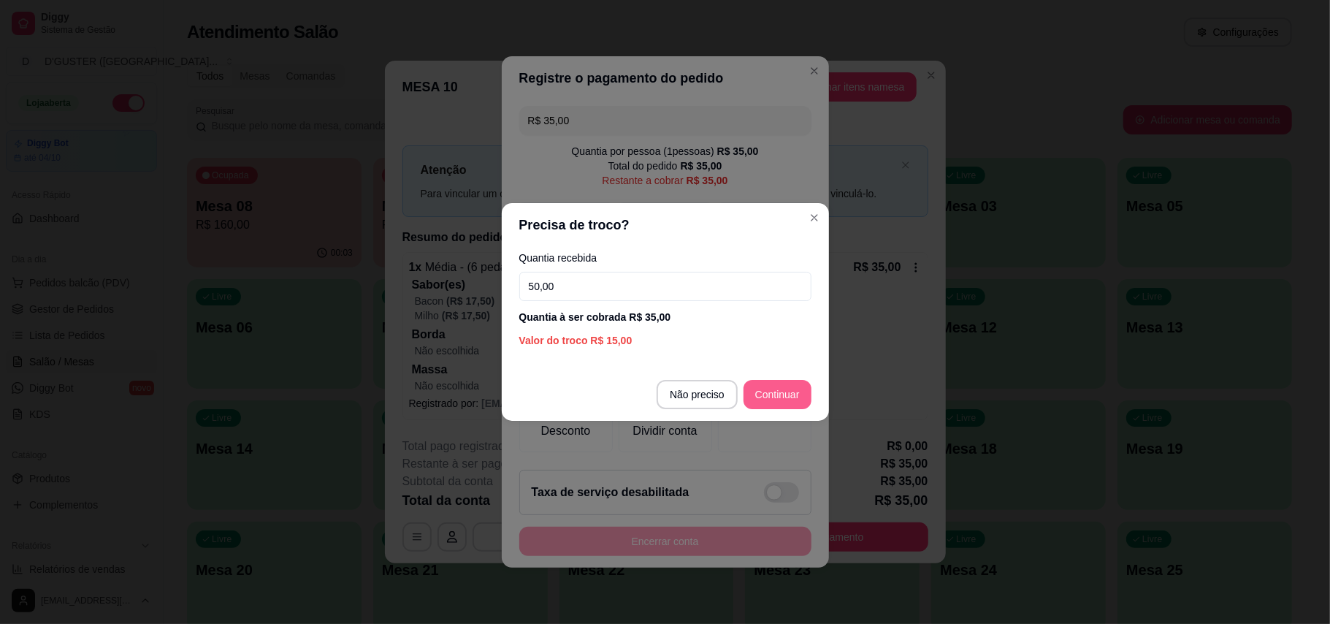
type input "50,00"
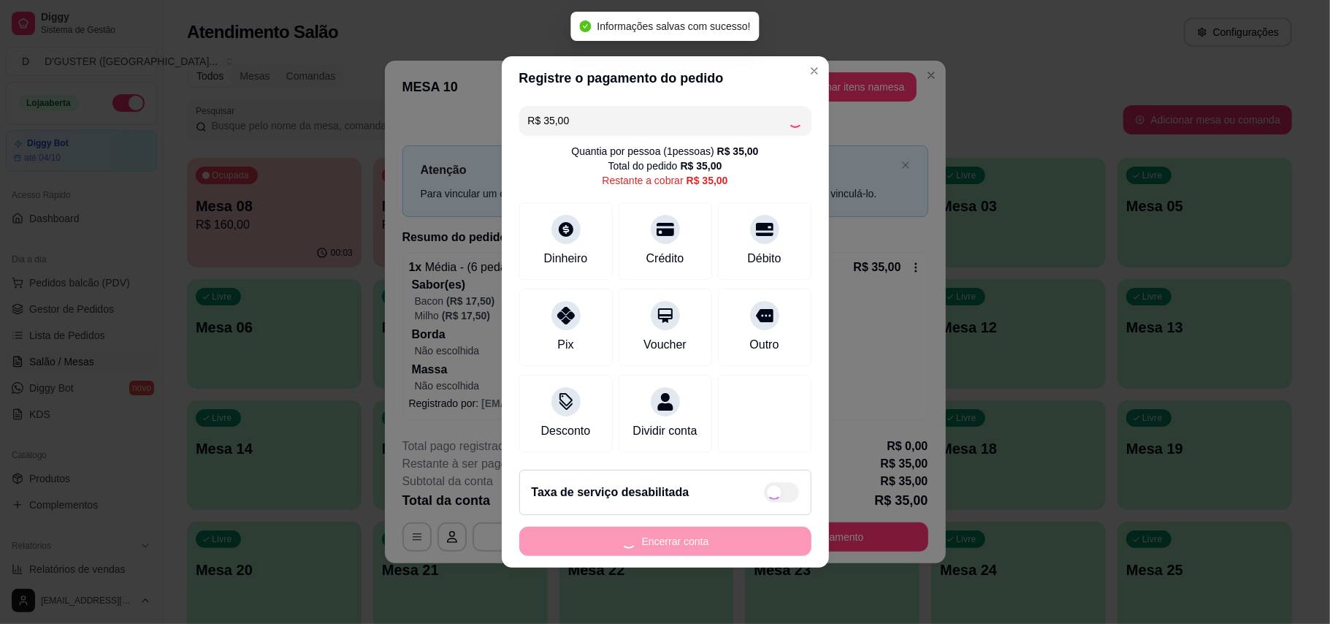
type input "R$ 0,00"
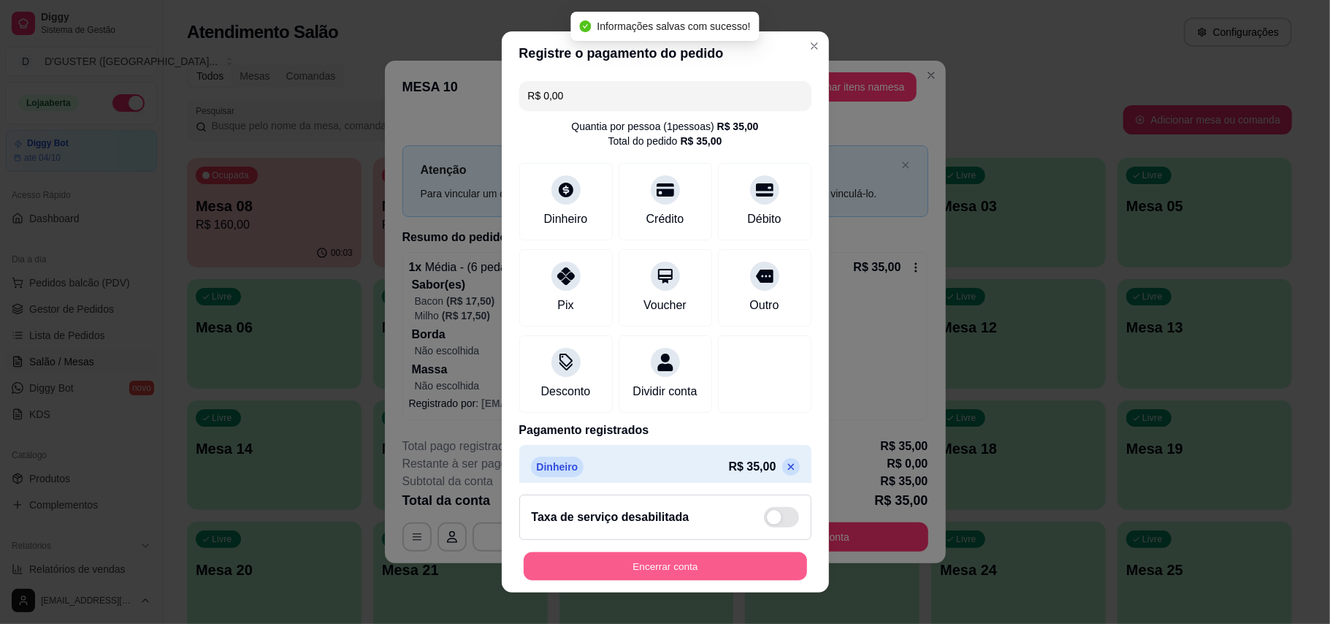
click at [731, 561] on button "Encerrar conta" at bounding box center [665, 566] width 283 height 28
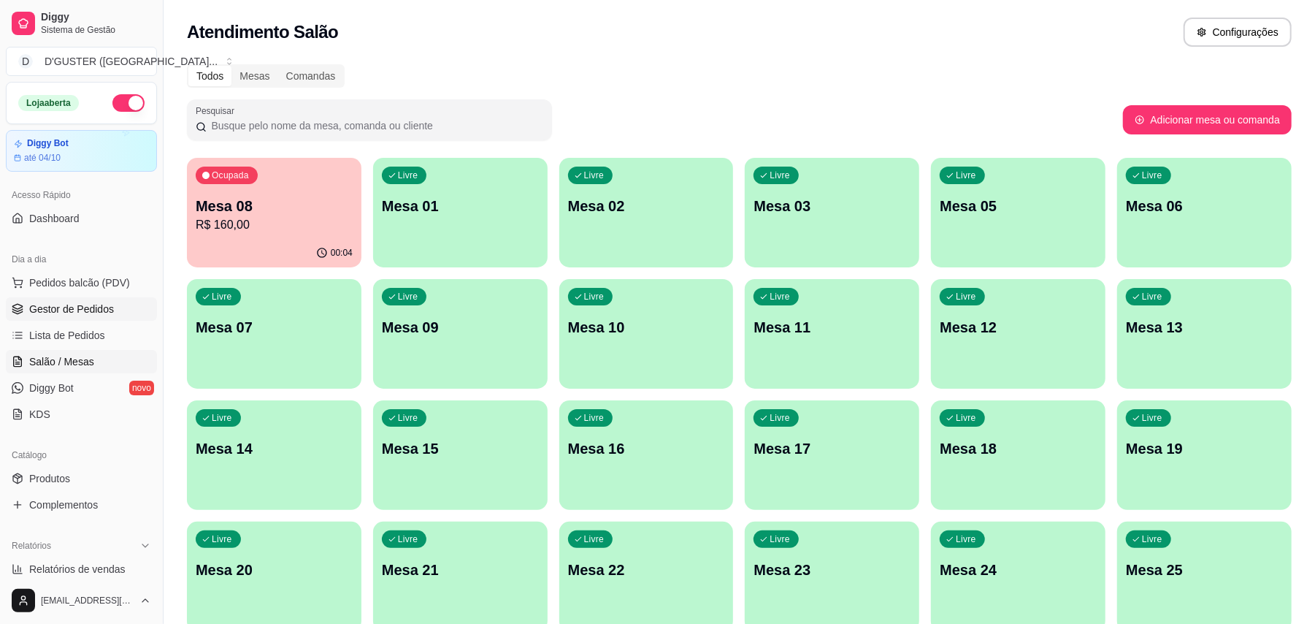
click at [85, 312] on span "Gestor de Pedidos" at bounding box center [71, 309] width 85 height 15
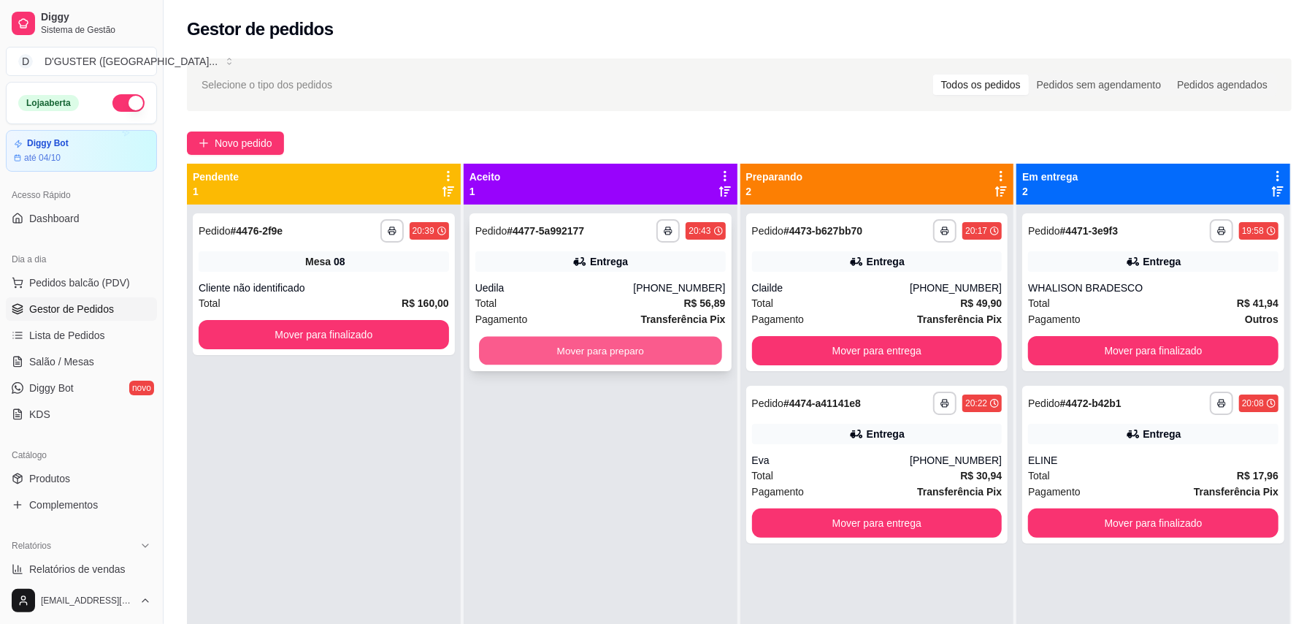
click at [656, 342] on button "Mover para preparo" at bounding box center [600, 351] width 242 height 28
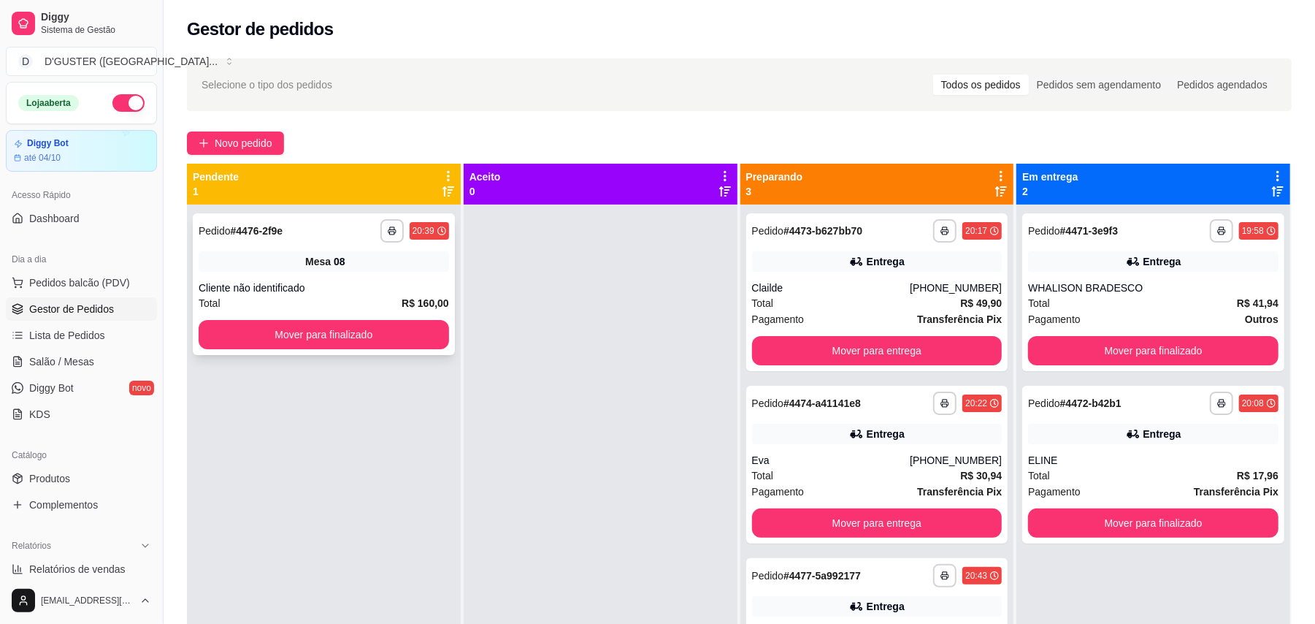
drag, startPoint x: 238, startPoint y: 377, endPoint x: 416, endPoint y: 290, distance: 198.2
click at [258, 349] on div "**********" at bounding box center [324, 516] width 274 height 624
click at [871, 293] on div "Clailde" at bounding box center [831, 287] width 158 height 15
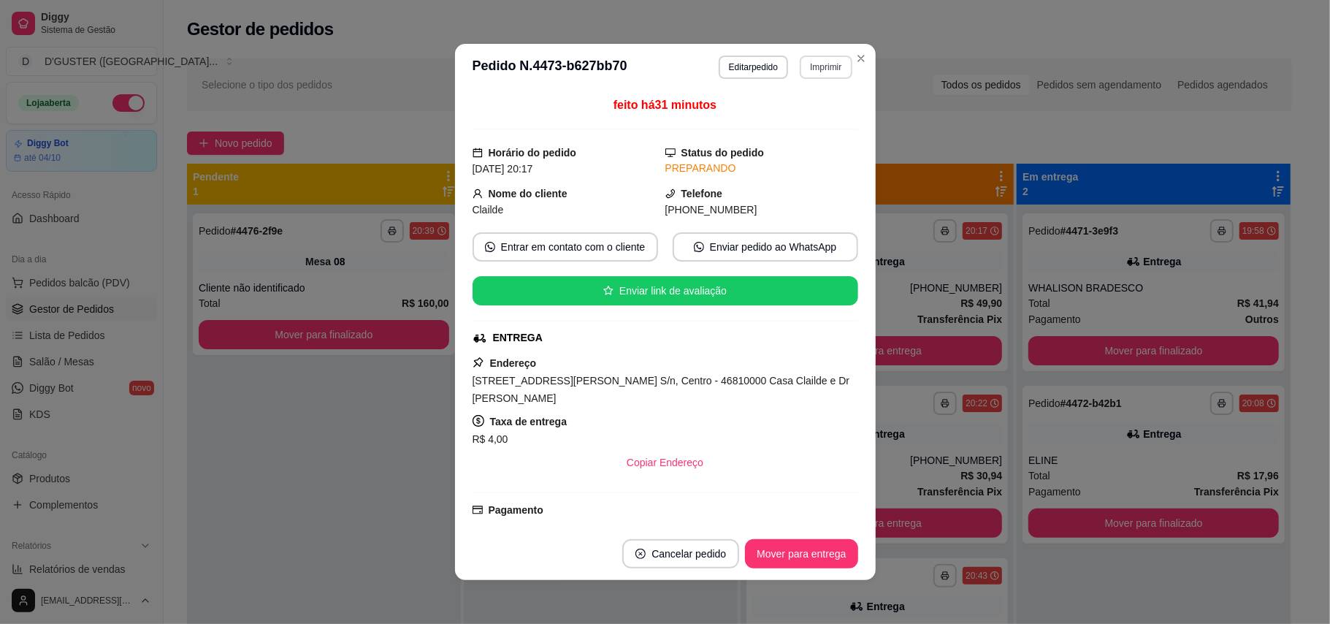
click at [813, 65] on button "Imprimir" at bounding box center [826, 66] width 52 height 23
click at [789, 124] on button "IMPRESSORA" at bounding box center [793, 118] width 102 height 23
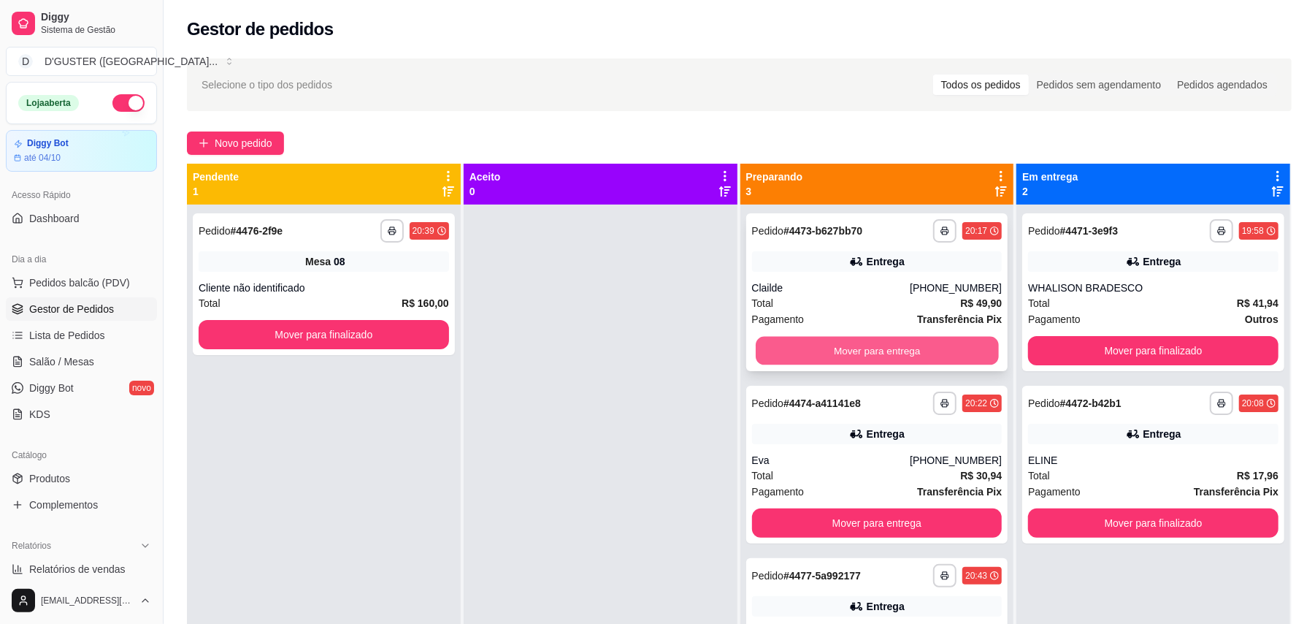
click at [929, 340] on button "Mover para entrega" at bounding box center [877, 351] width 242 height 28
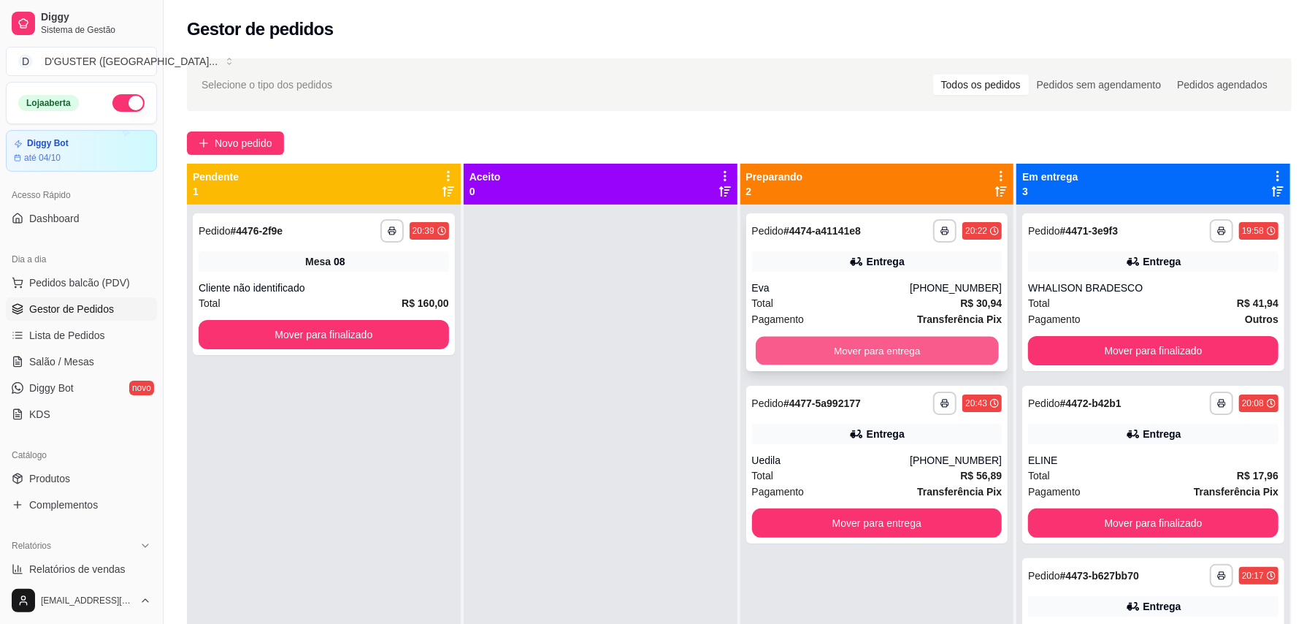
click at [880, 340] on button "Mover para entrega" at bounding box center [877, 351] width 242 height 28
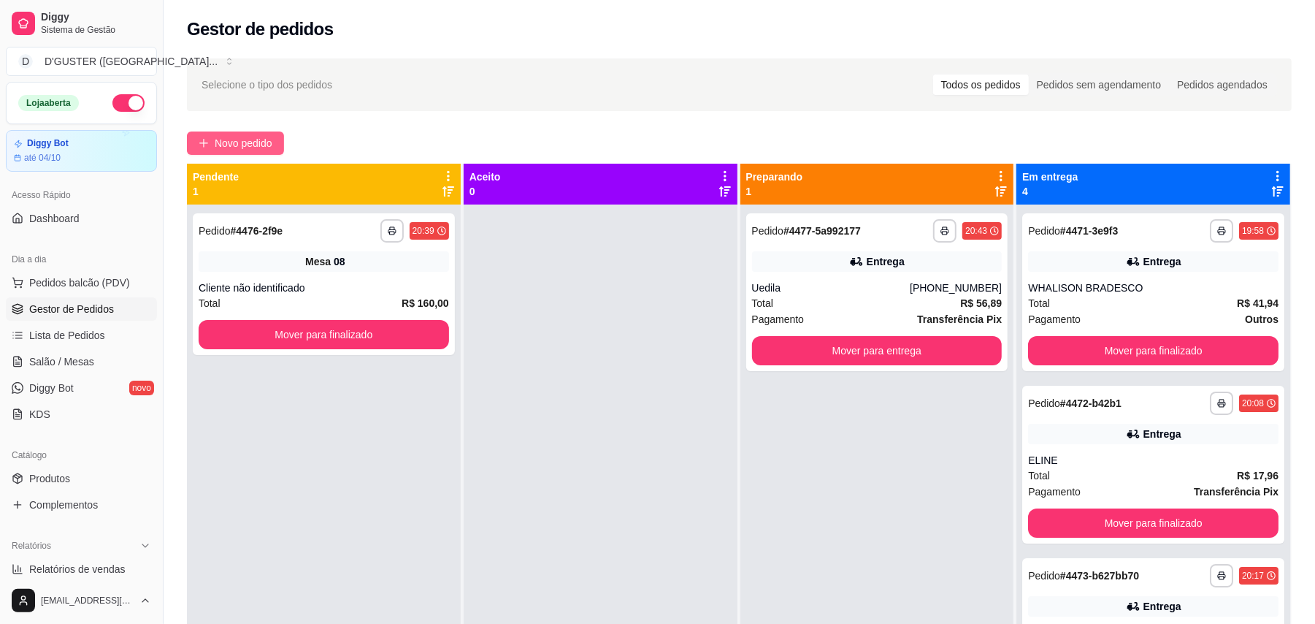
click at [229, 144] on span "Novo pedido" at bounding box center [244, 143] width 58 height 16
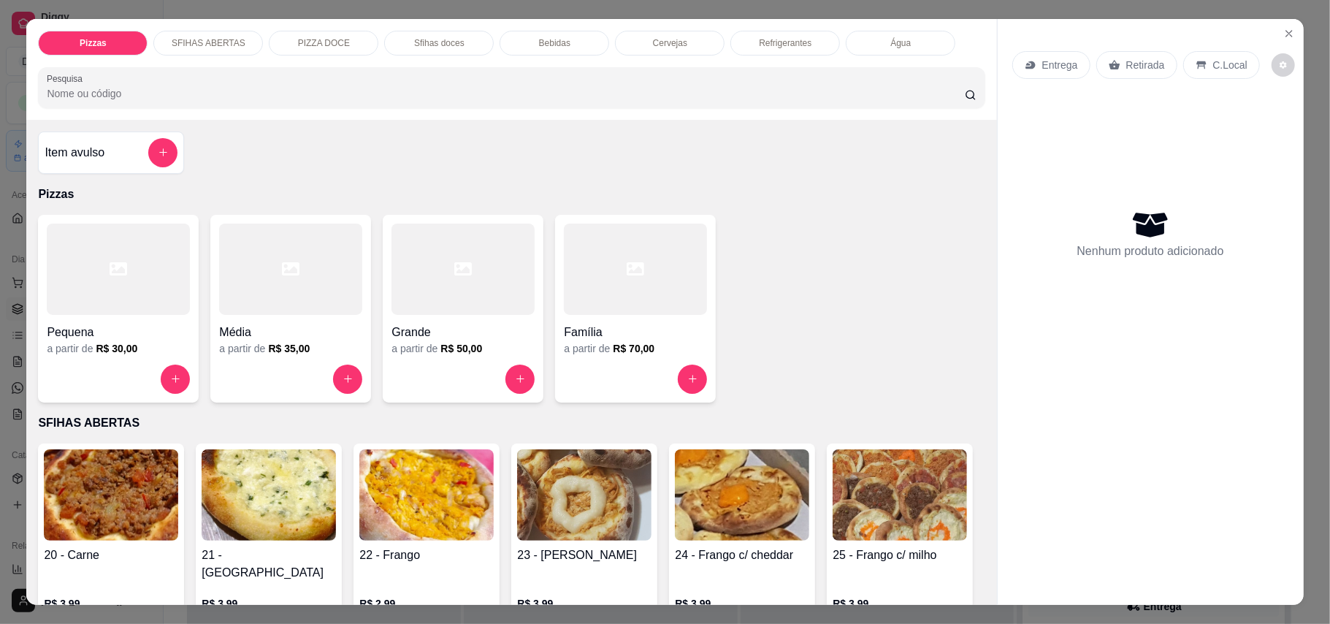
click at [1098, 60] on div "Retirada" at bounding box center [1136, 65] width 81 height 28
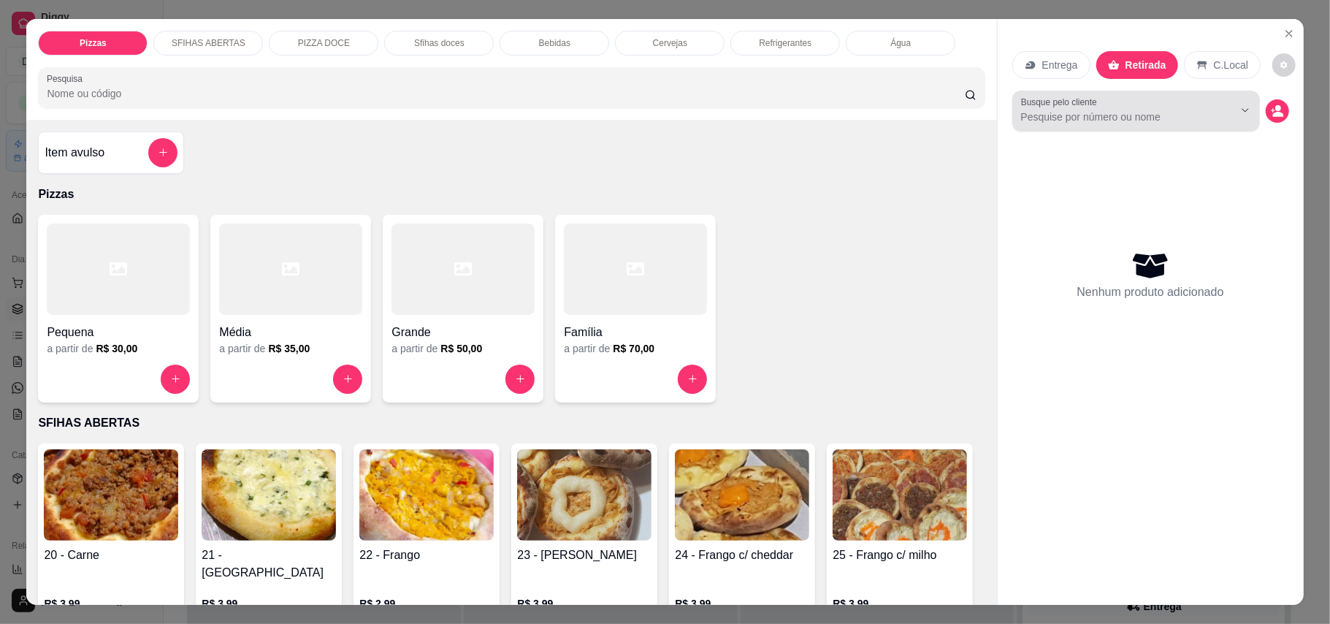
click at [1222, 112] on icon "Show suggestions" at bounding box center [1225, 110] width 6 height 6
type input "[PERSON_NAME]"
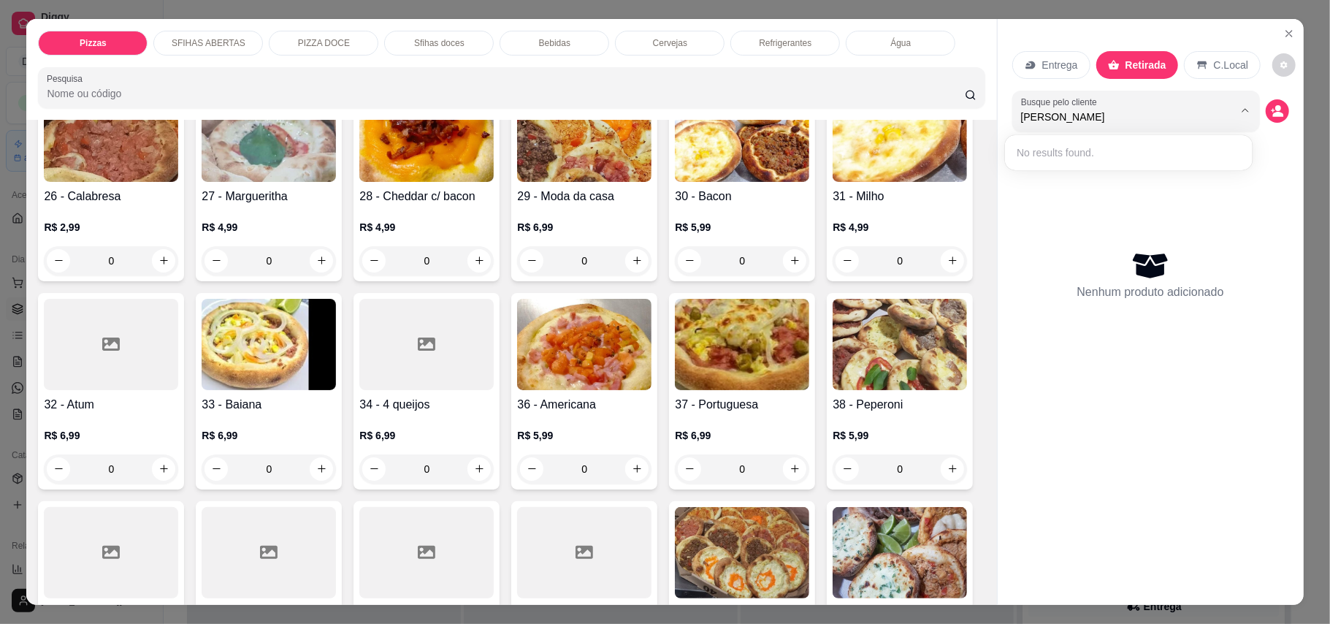
scroll to position [681, 0]
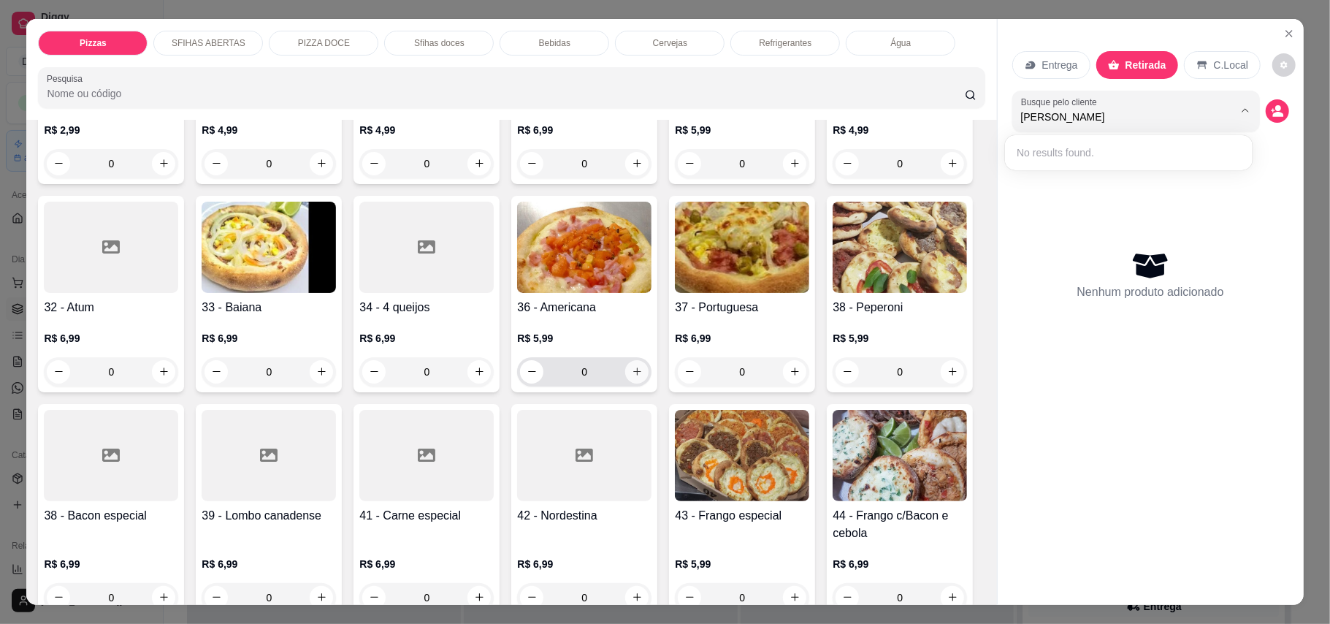
click at [632, 377] on icon "increase-product-quantity" at bounding box center [637, 371] width 11 height 11
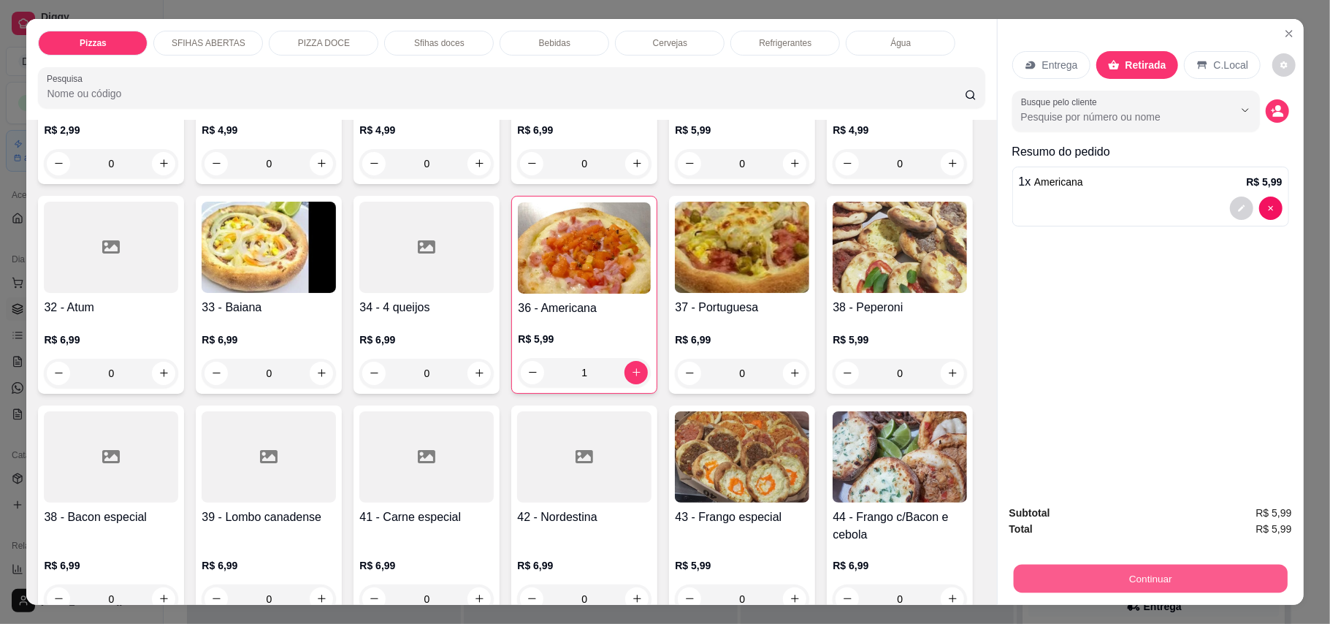
click at [1111, 572] on button "Continuar" at bounding box center [1150, 578] width 274 height 28
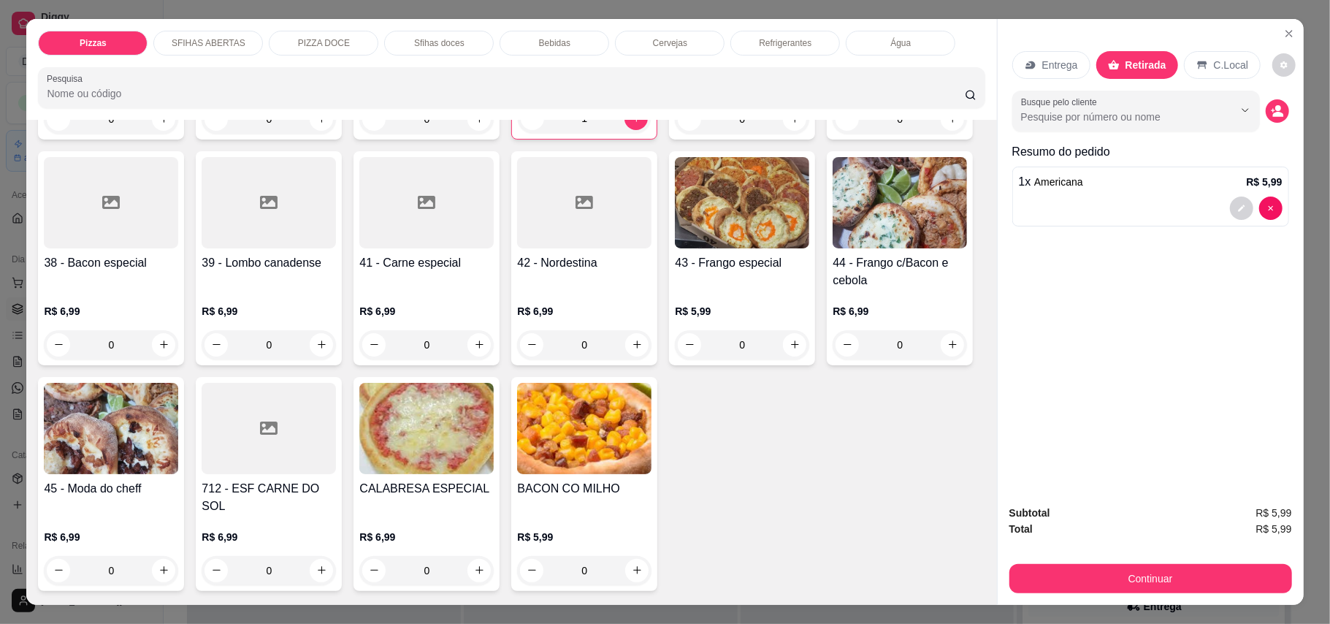
scroll to position [778, 0]
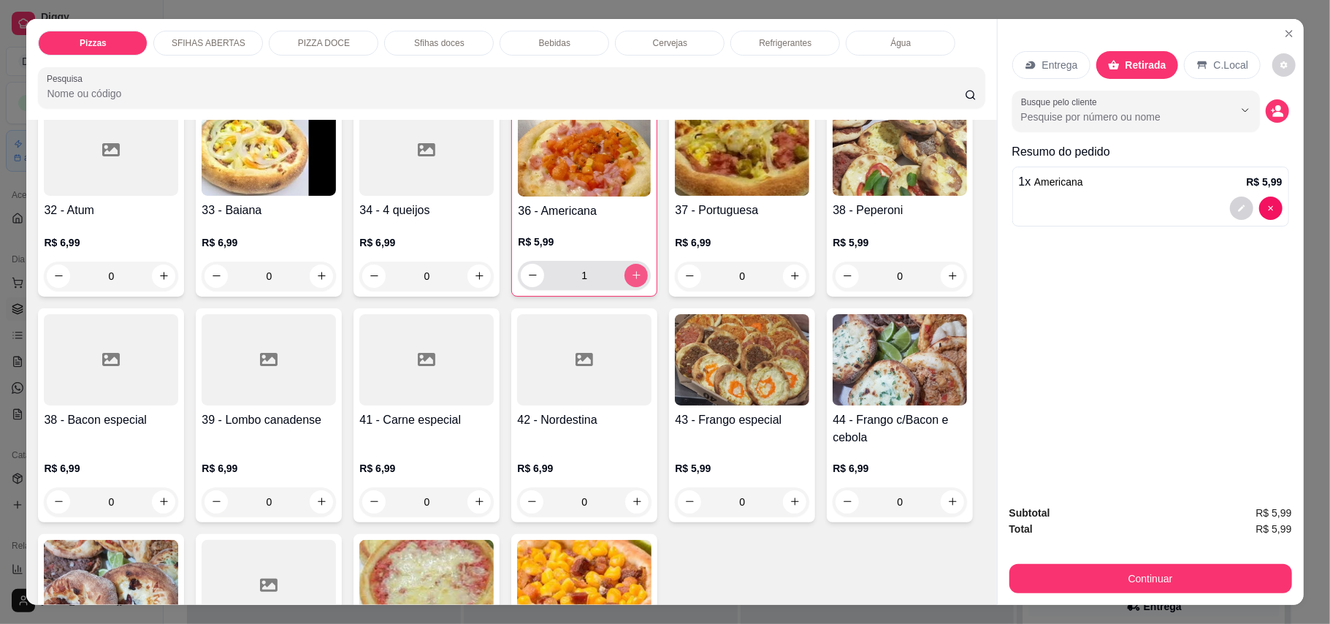
click at [631, 280] on icon "increase-product-quantity" at bounding box center [636, 274] width 11 height 11
type input "2"
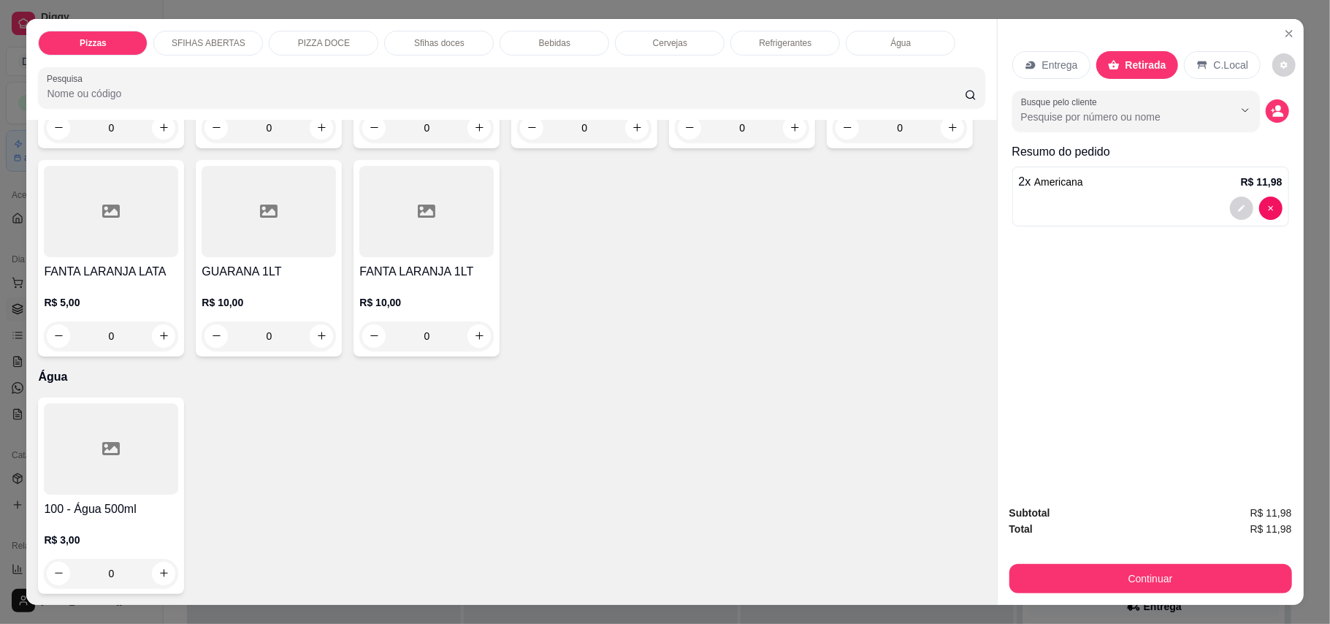
scroll to position [3505, 0]
click at [794, 139] on button "increase-product-quantity" at bounding box center [794, 127] width 23 height 23
type input "1"
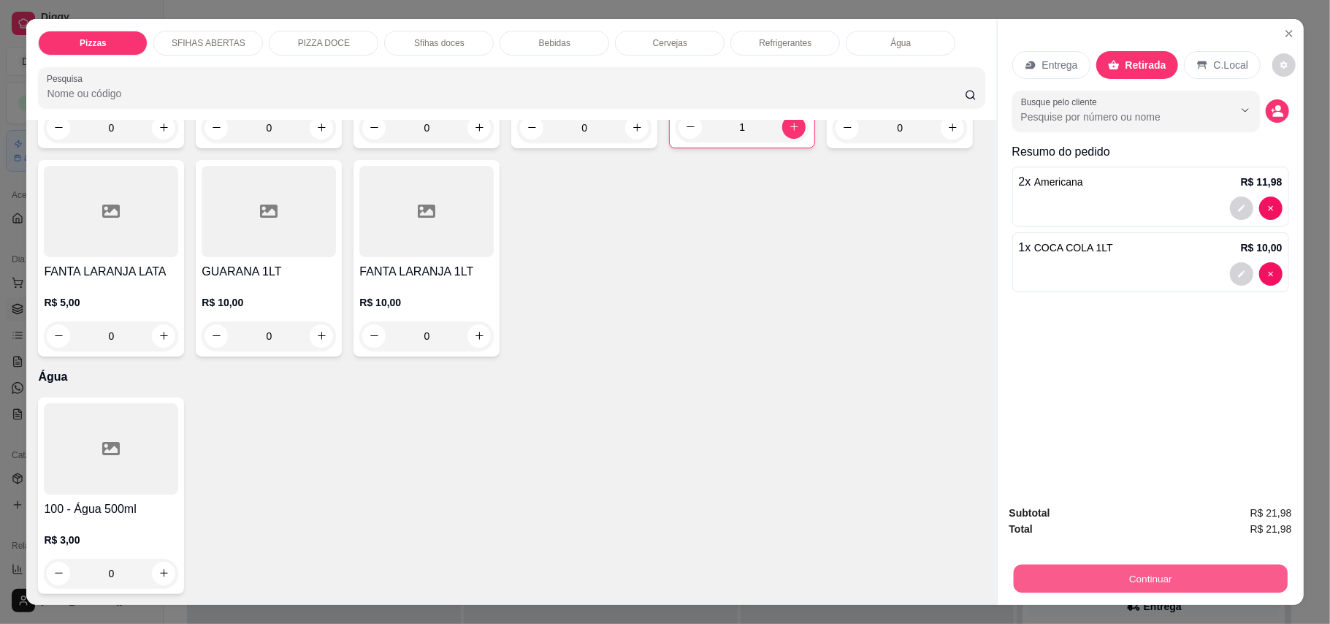
click at [1140, 591] on button "Continuar" at bounding box center [1150, 578] width 274 height 28
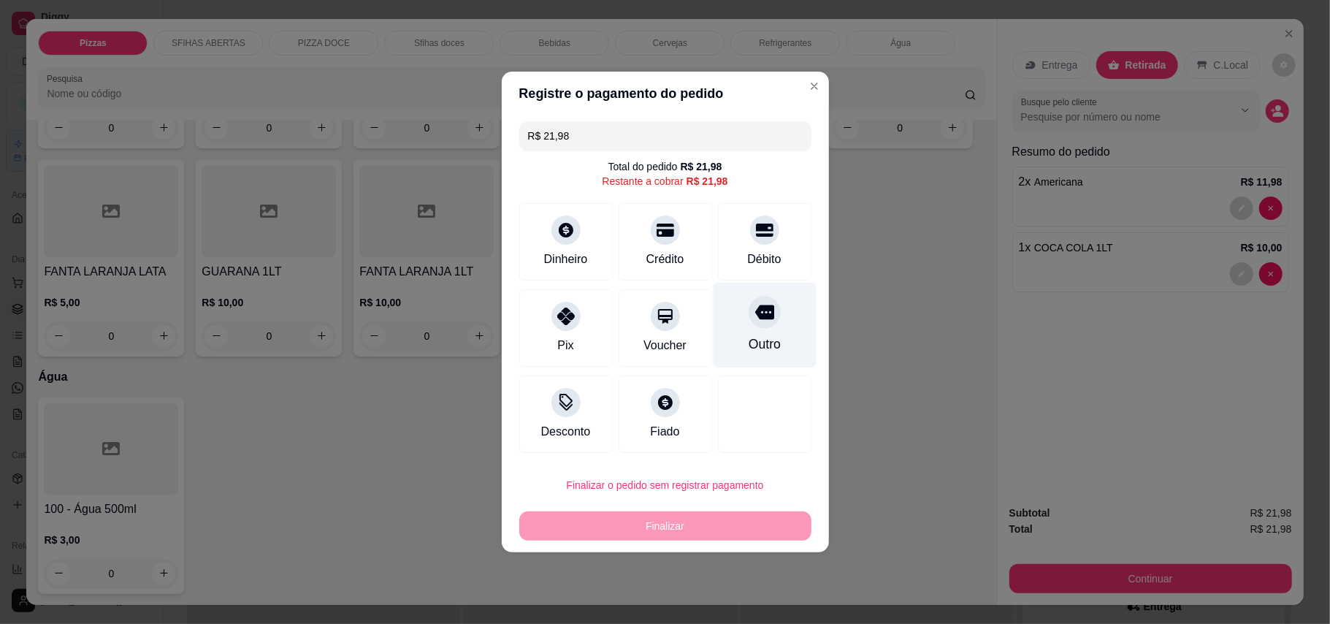
click at [771, 321] on div "Outro" at bounding box center [764, 325] width 103 height 85
type input "R$ 0,00"
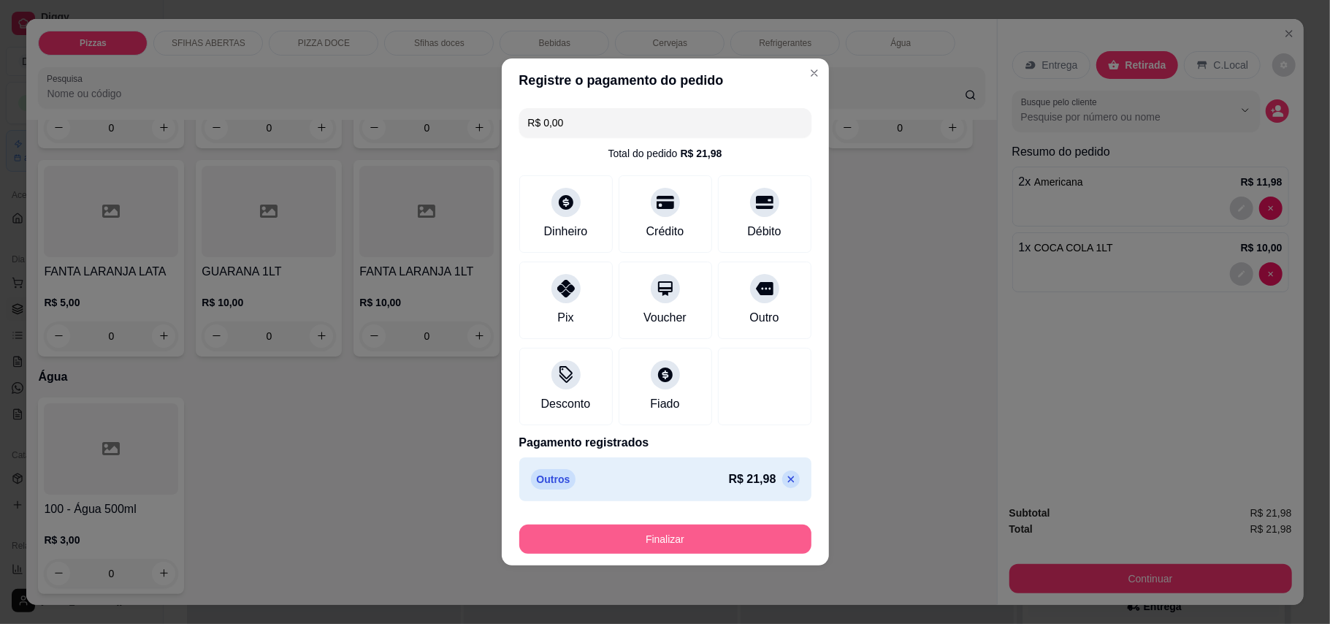
click at [718, 532] on button "Finalizar" at bounding box center [665, 538] width 292 height 29
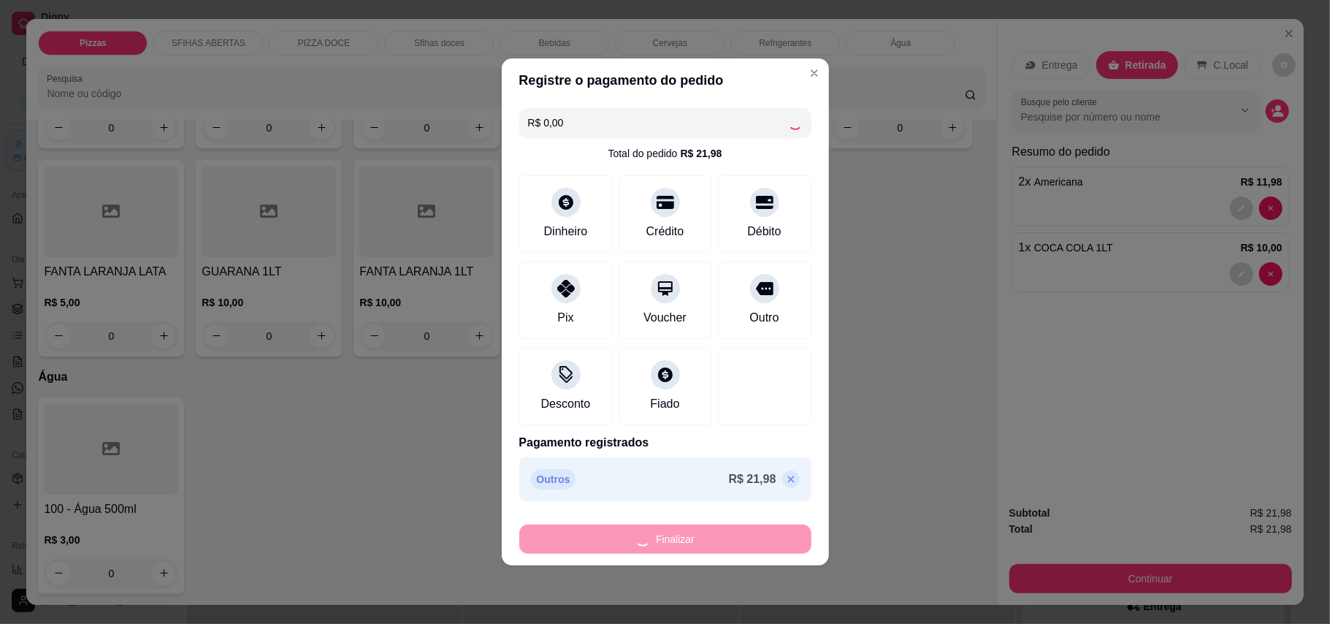
type input "0"
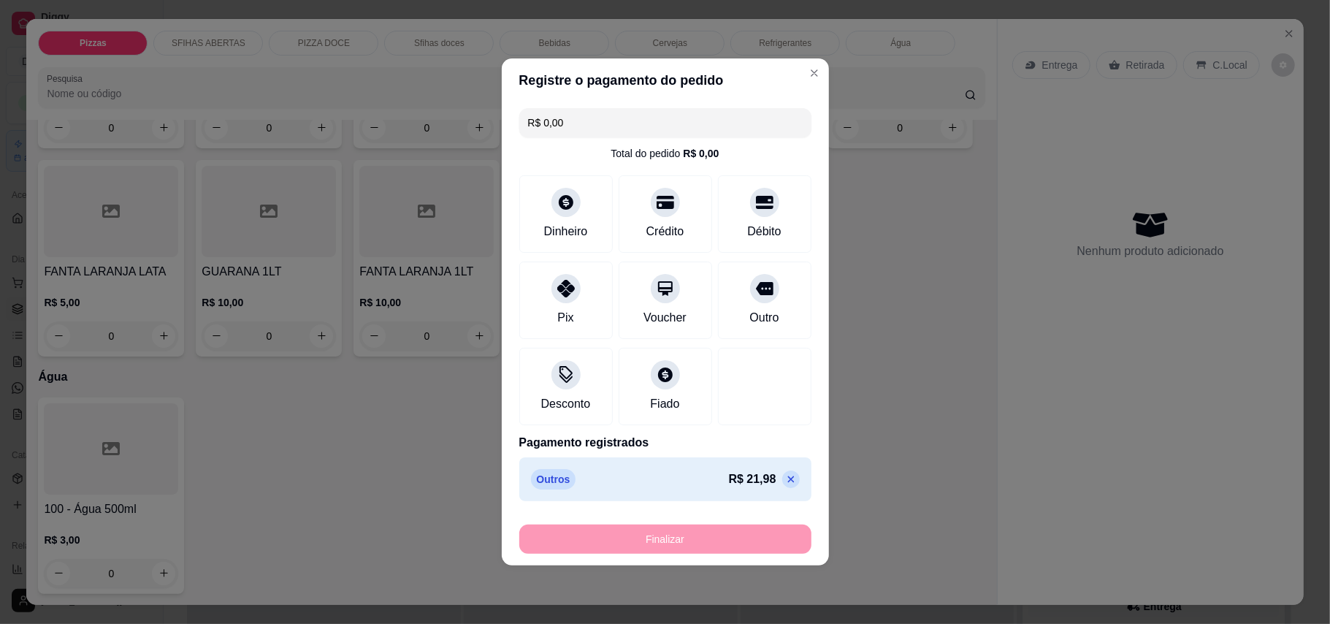
type input "-R$ 21,98"
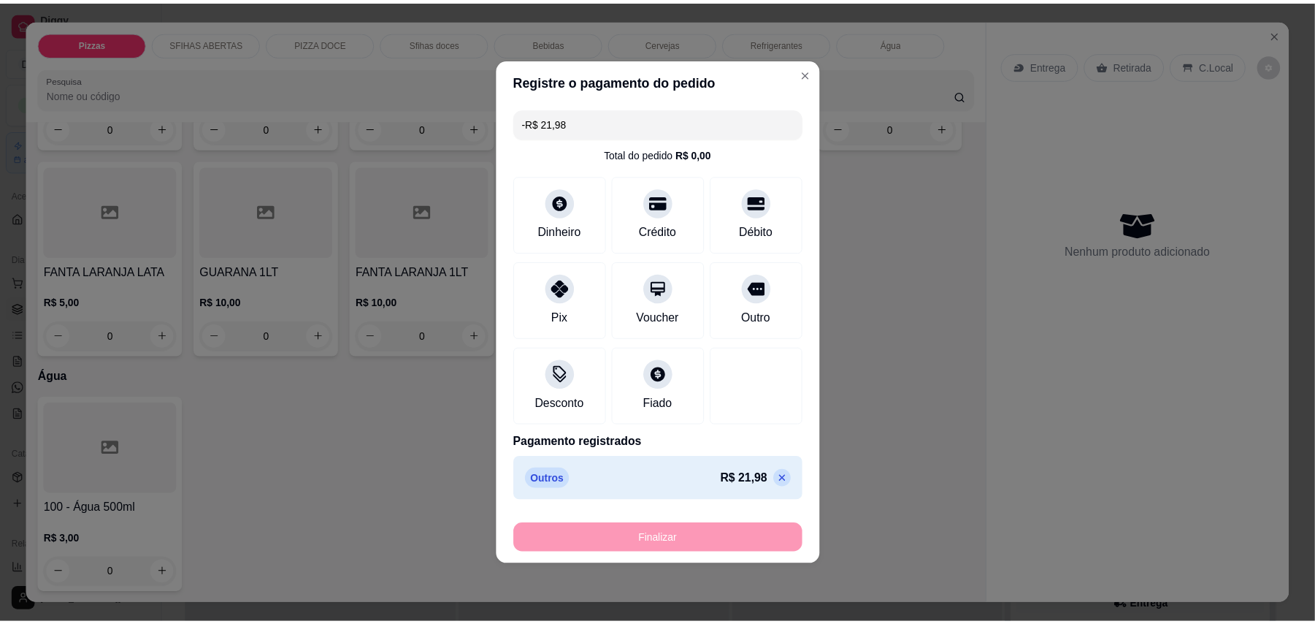
scroll to position [3502, 0]
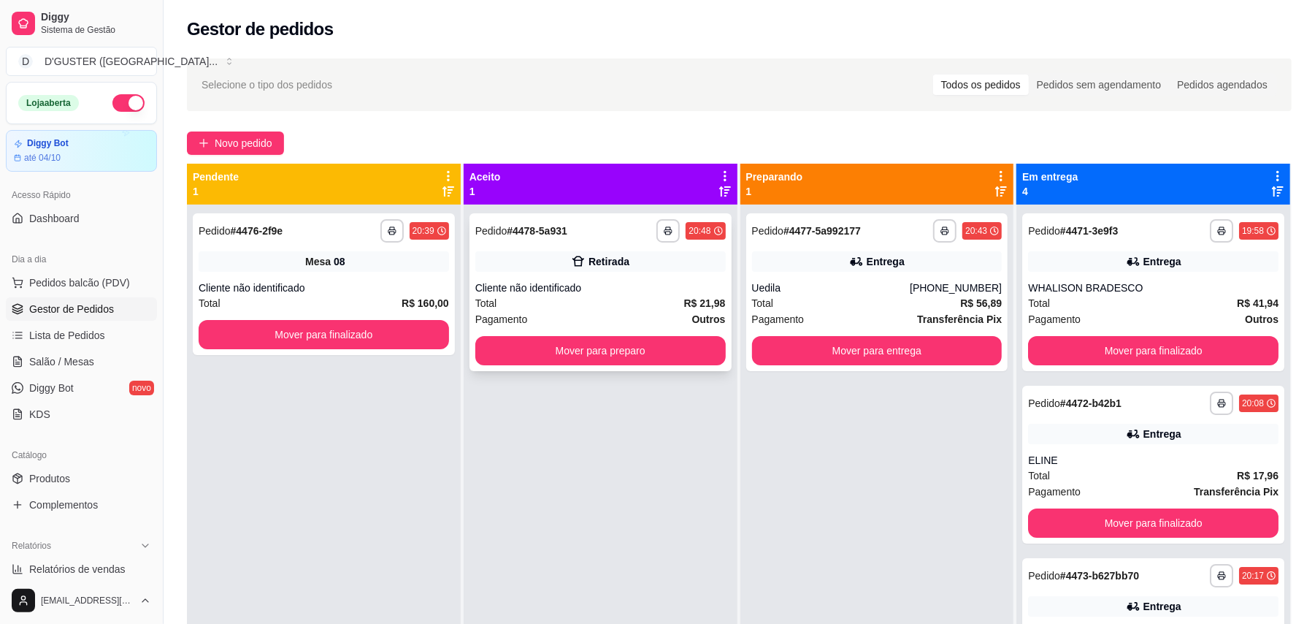
click at [611, 329] on div "**********" at bounding box center [600, 292] width 262 height 158
click at [591, 282] on div "Cliente não identificado" at bounding box center [600, 287] width 250 height 15
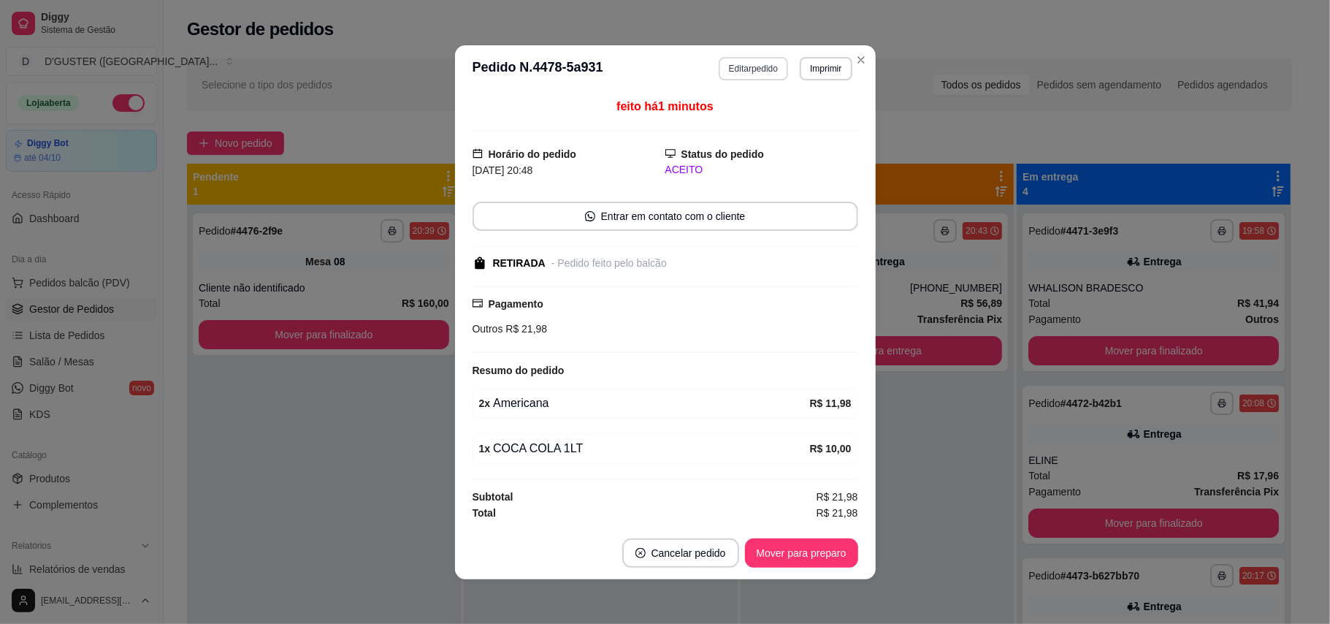
click at [754, 73] on button "Editar pedido" at bounding box center [752, 68] width 69 height 23
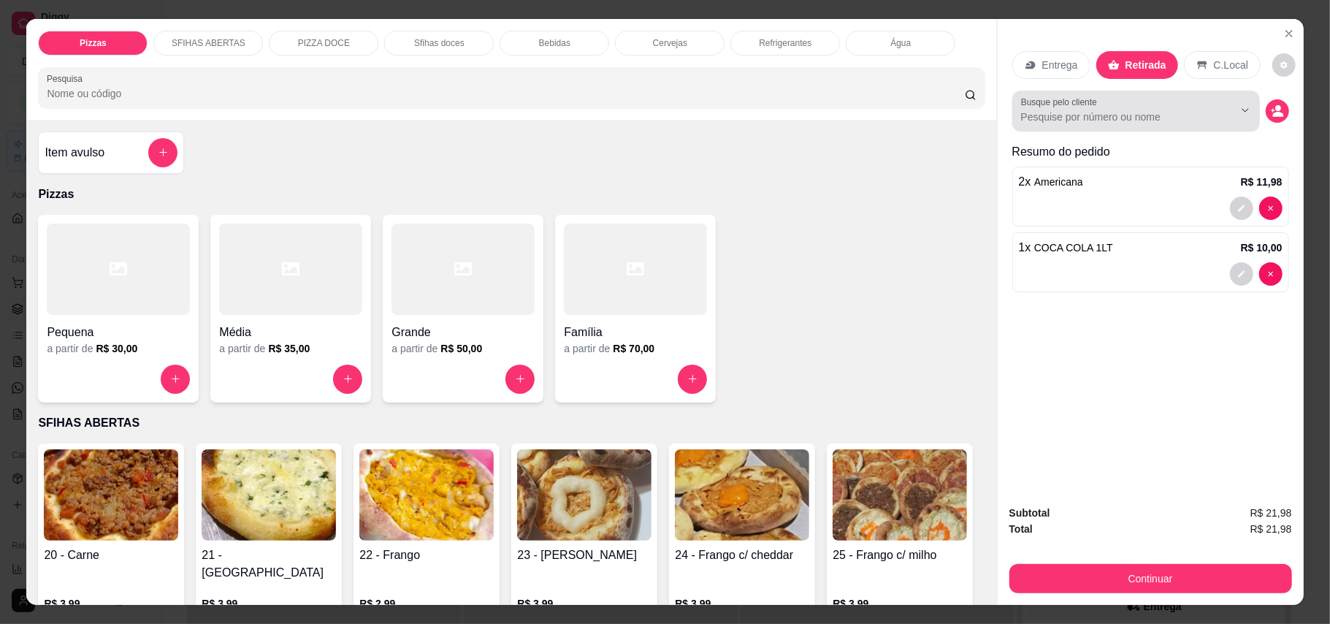
click at [1170, 118] on input "Busque pelo cliente" at bounding box center [1115, 117] width 189 height 15
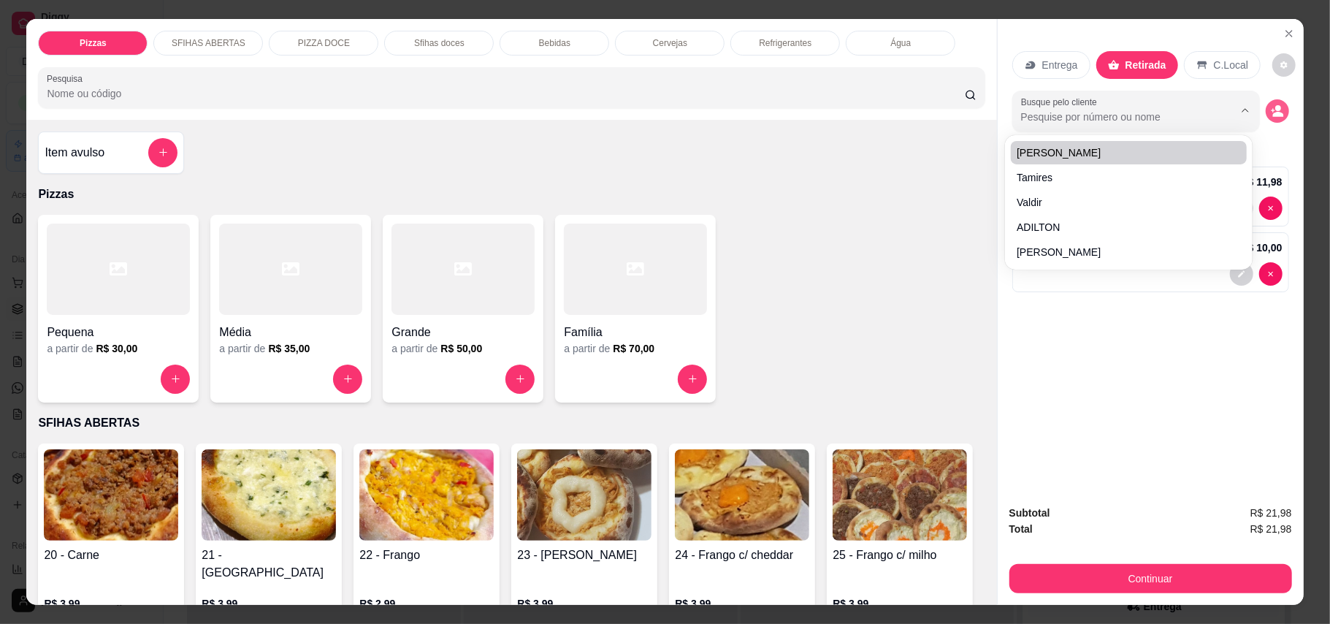
click at [1272, 112] on icon "decrease-product-quantity" at bounding box center [1276, 110] width 13 height 13
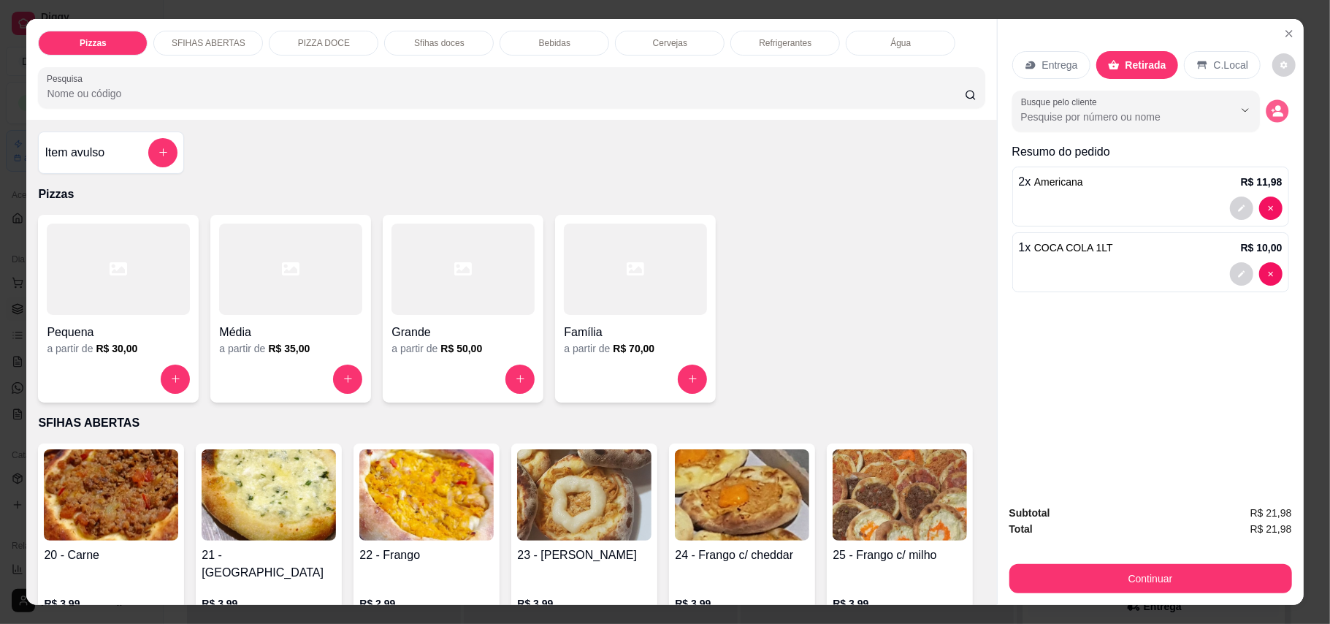
click at [1272, 112] on icon "decrease-product-quantity" at bounding box center [1276, 110] width 12 height 12
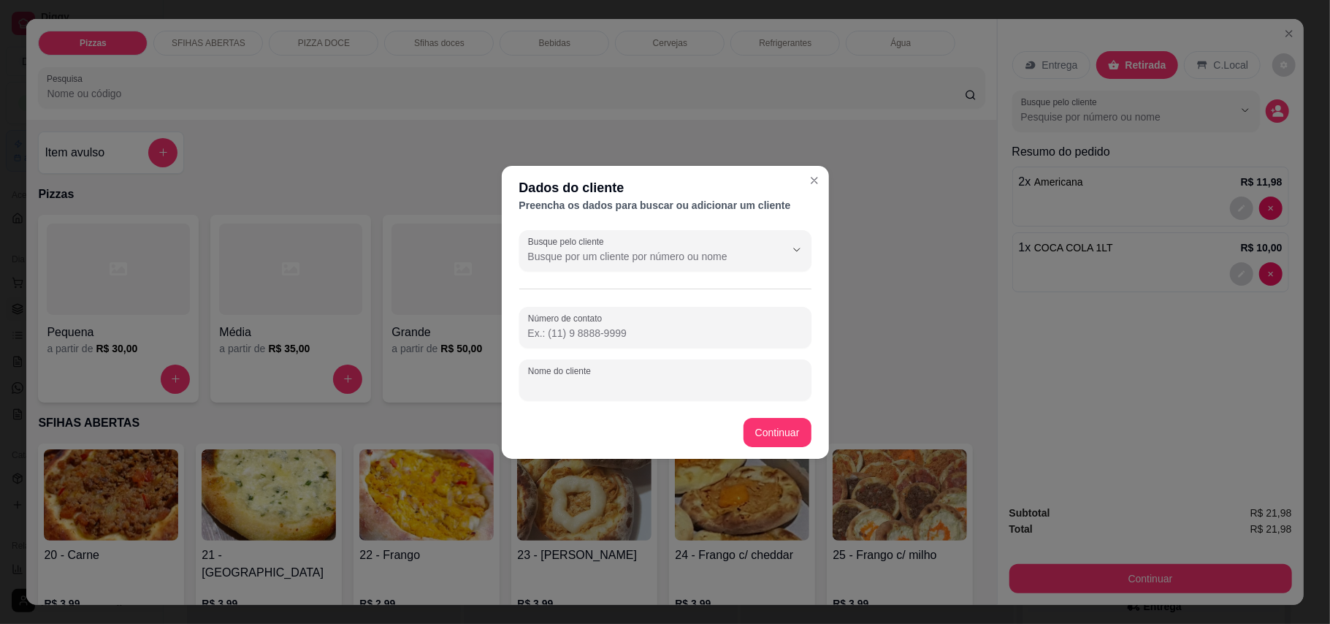
click at [678, 391] on input "Nome do cliente" at bounding box center [665, 385] width 275 height 15
type input "[PERSON_NAME]"
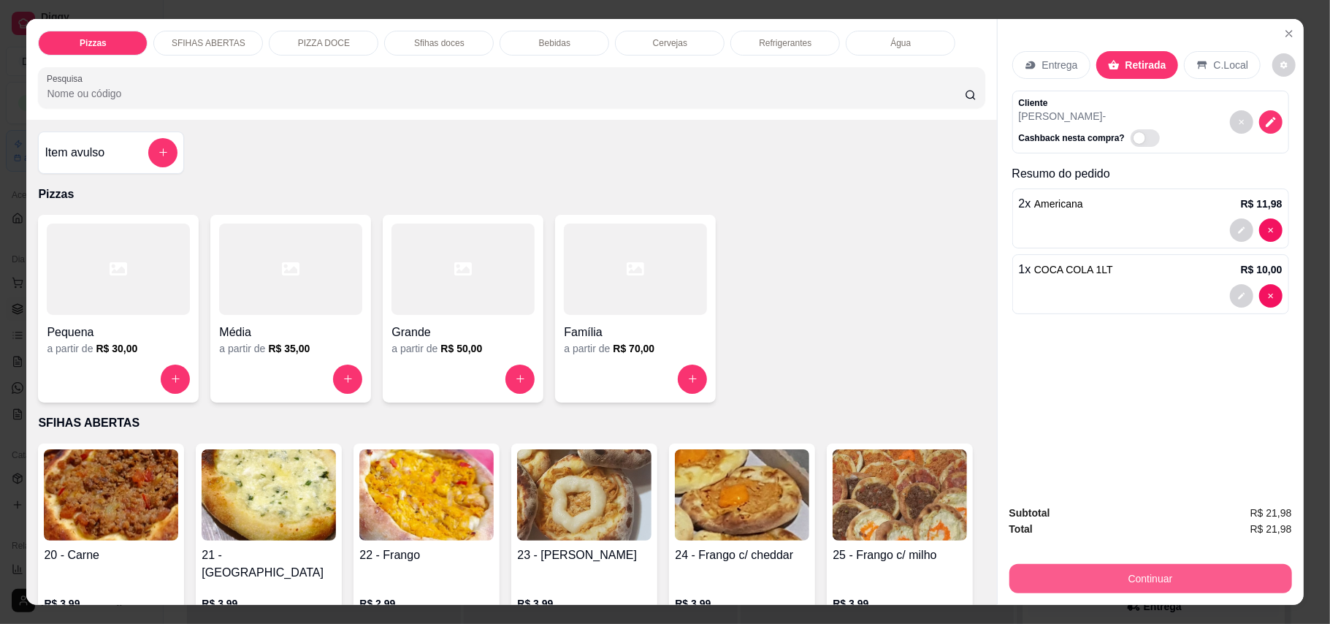
click at [1189, 574] on button "Continuar" at bounding box center [1150, 578] width 283 height 29
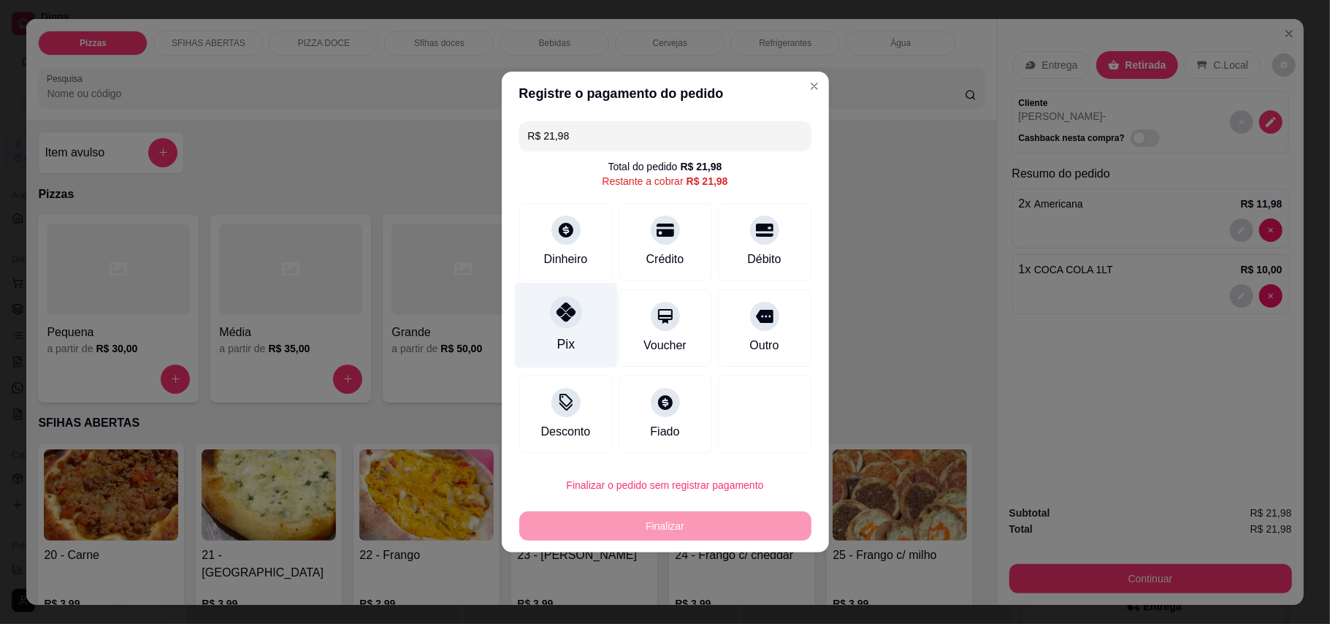
click at [571, 329] on div "Pix" at bounding box center [565, 325] width 103 height 85
type input "R$ 0,00"
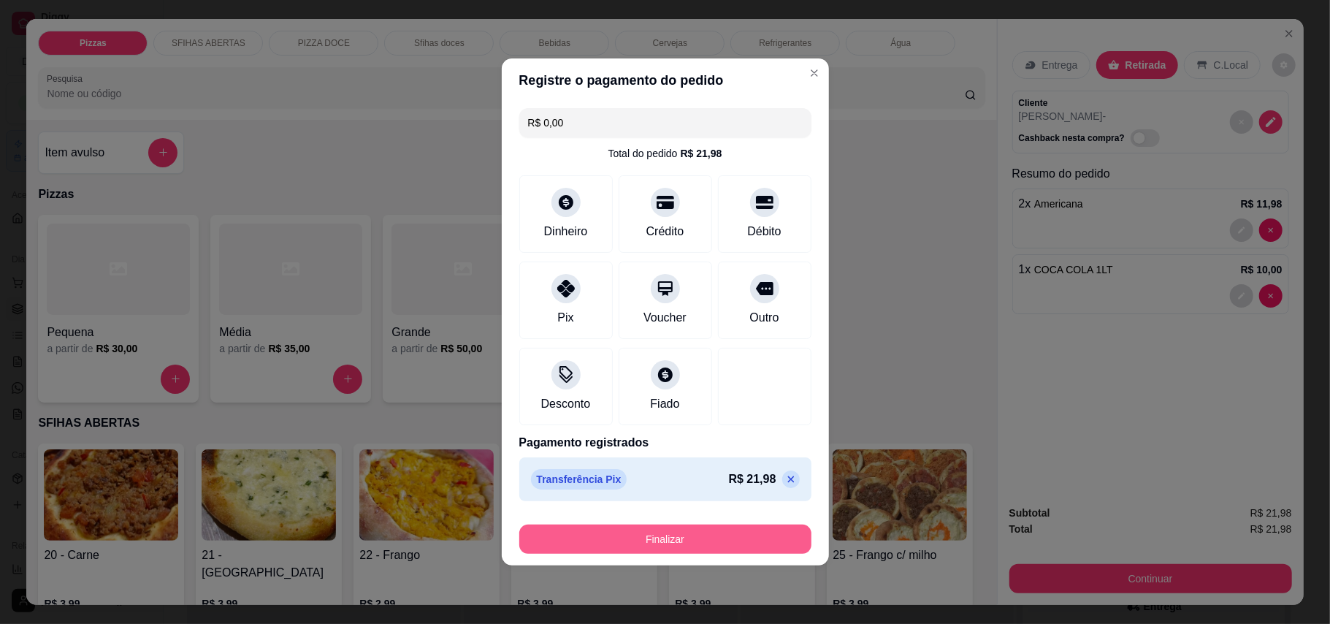
click at [629, 535] on button "Finalizar" at bounding box center [665, 538] width 292 height 29
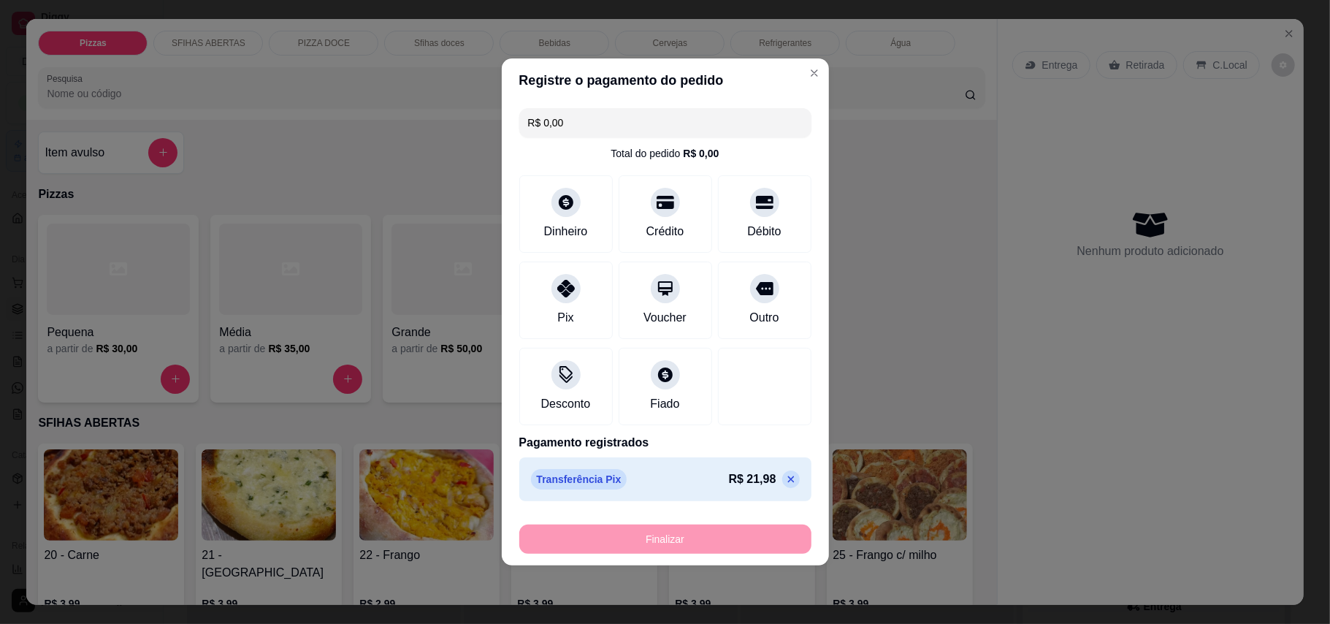
type input "0"
type input "-R$ 21,98"
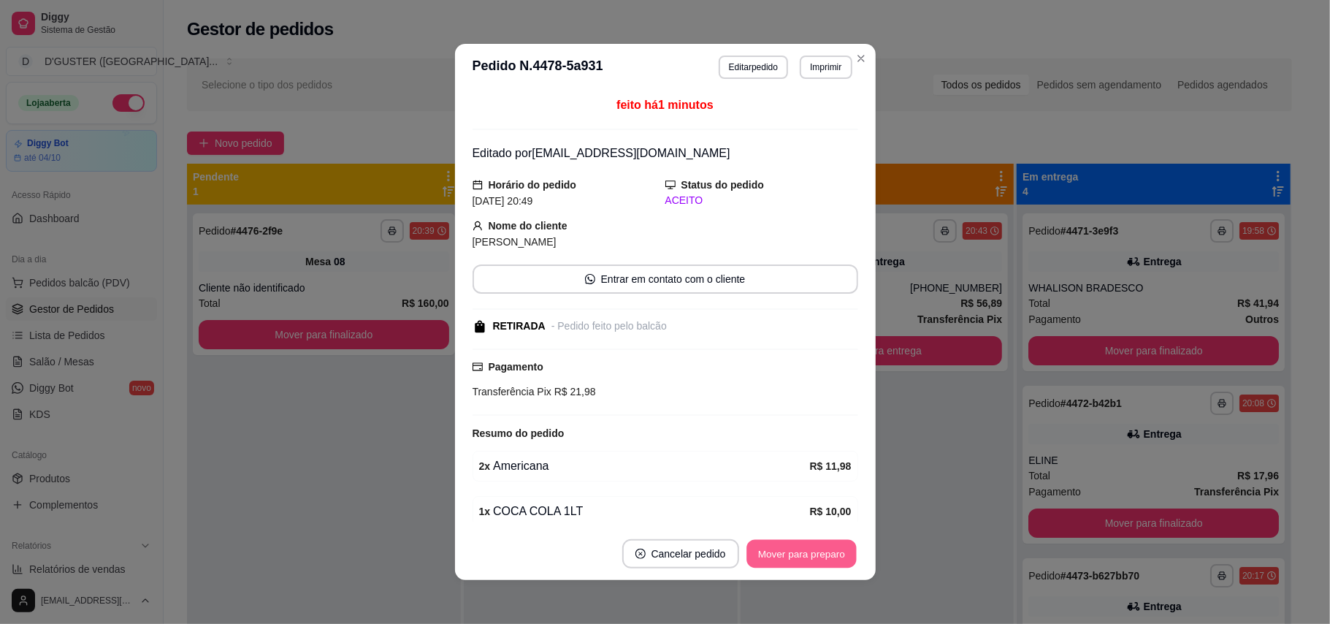
click at [790, 556] on button "Mover para preparo" at bounding box center [801, 554] width 110 height 28
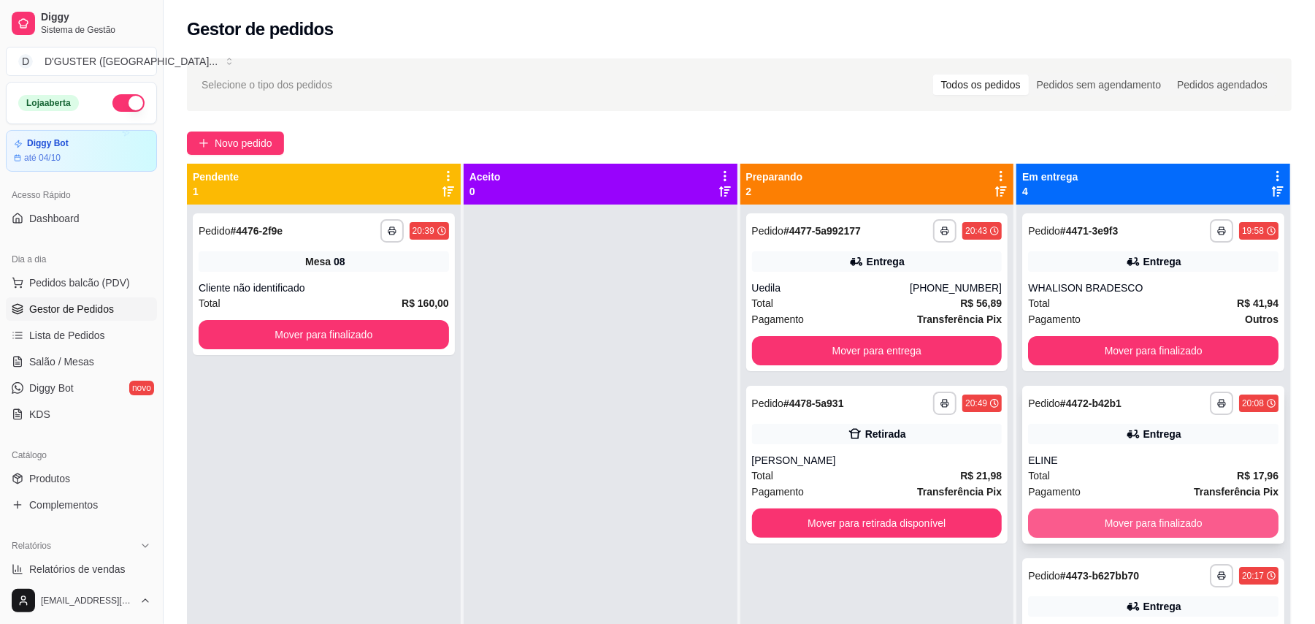
click at [1157, 518] on button "Mover para finalizado" at bounding box center [1153, 522] width 250 height 29
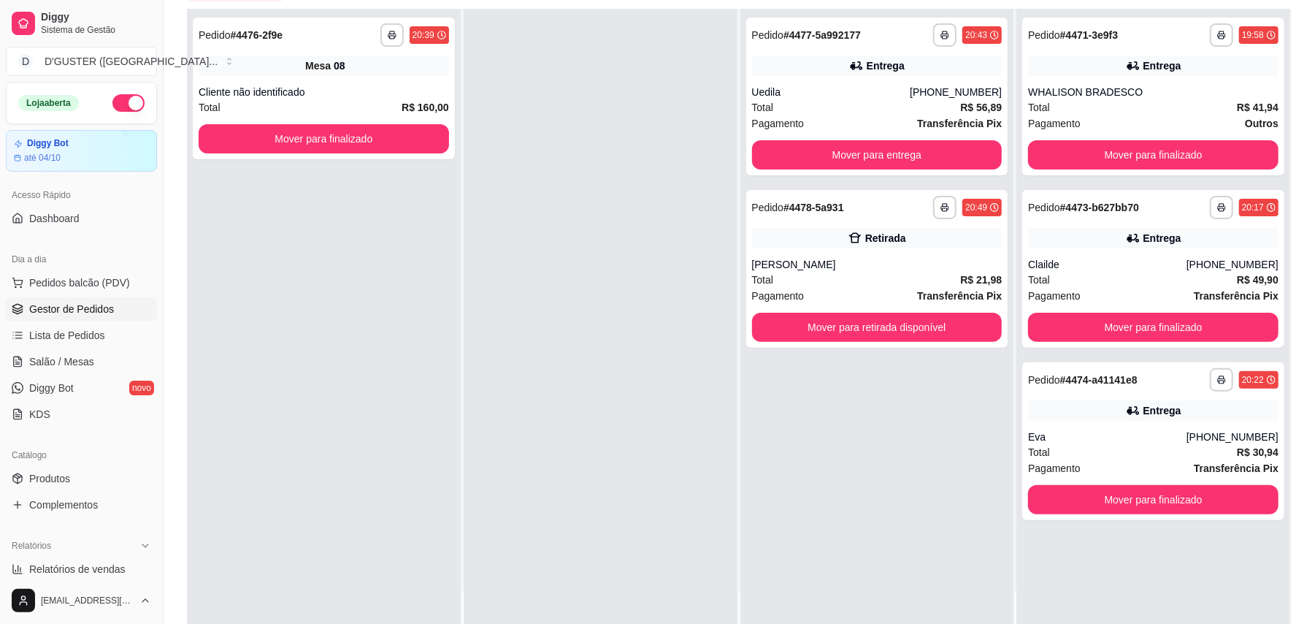
scroll to position [126, 0]
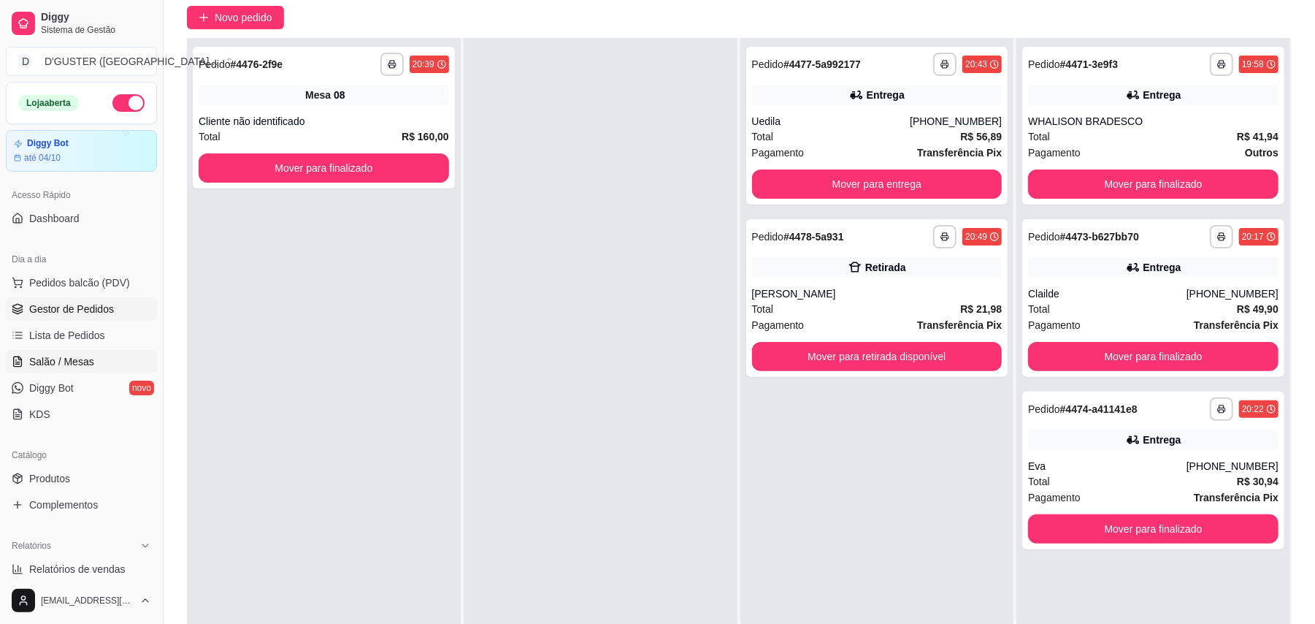
click at [85, 362] on span "Salão / Mesas" at bounding box center [61, 361] width 65 height 15
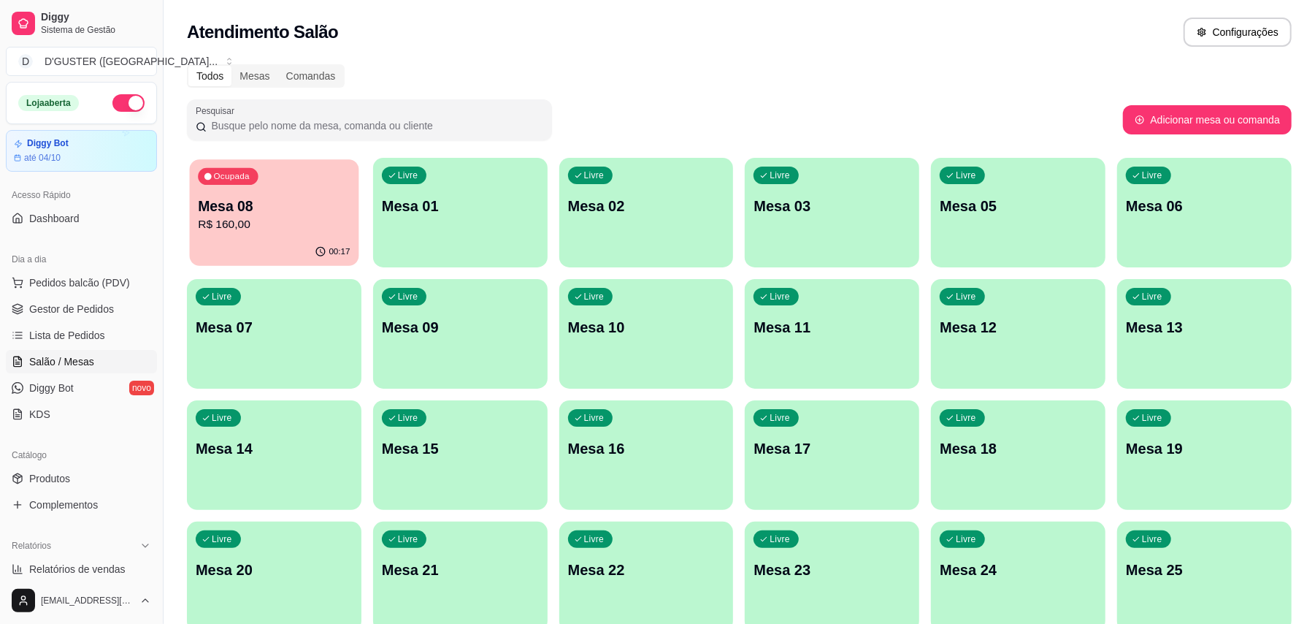
click at [299, 213] on p "Mesa 08" at bounding box center [274, 206] width 152 height 20
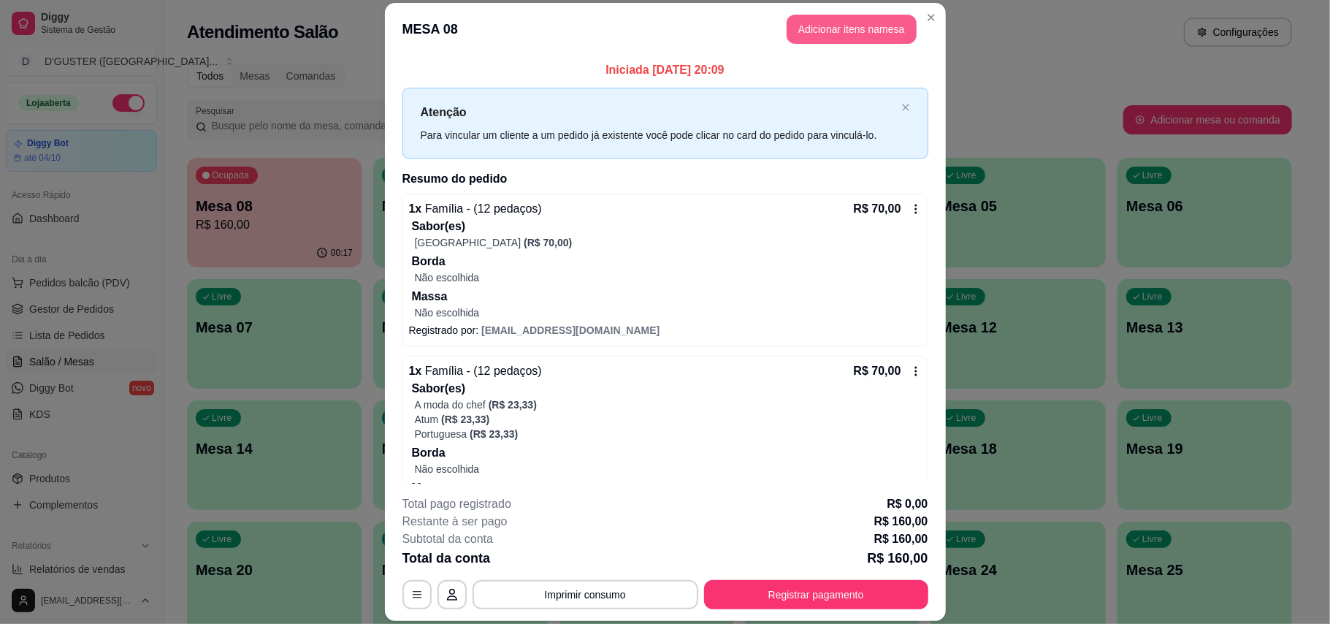
click at [828, 26] on button "Adicionar itens na mesa" at bounding box center [851, 29] width 130 height 29
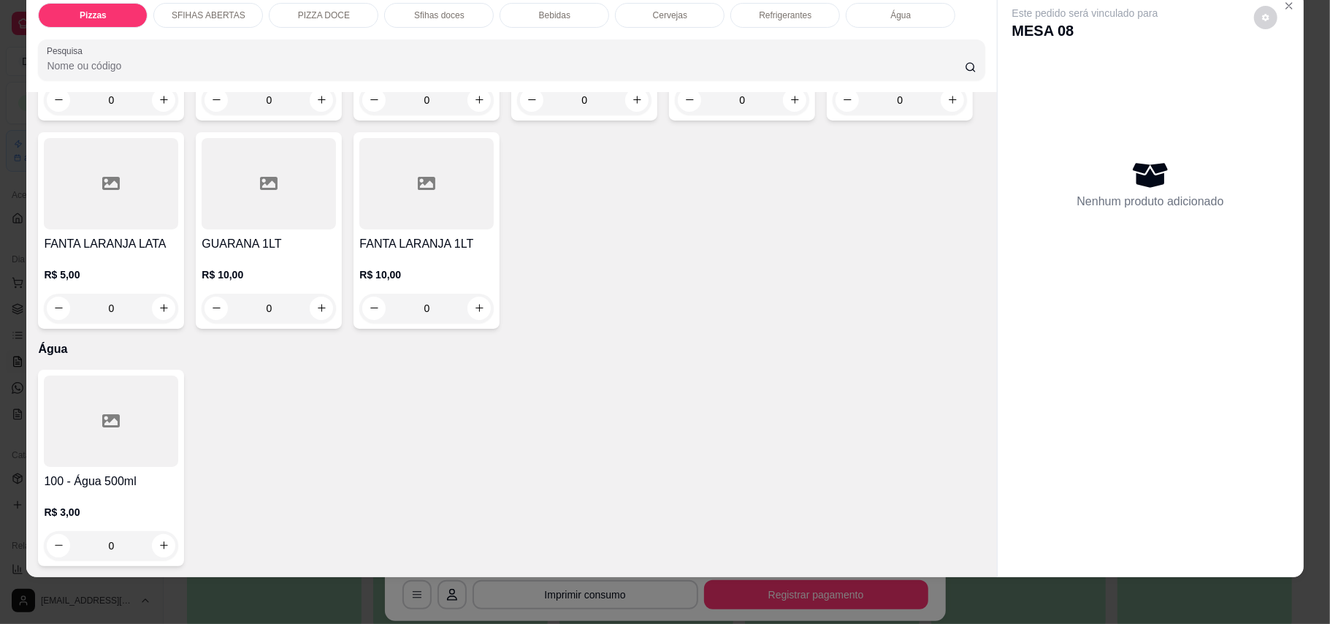
scroll to position [3613, 0]
click at [158, 542] on icon "increase-product-quantity" at bounding box center [163, 545] width 11 height 11
type input "1"
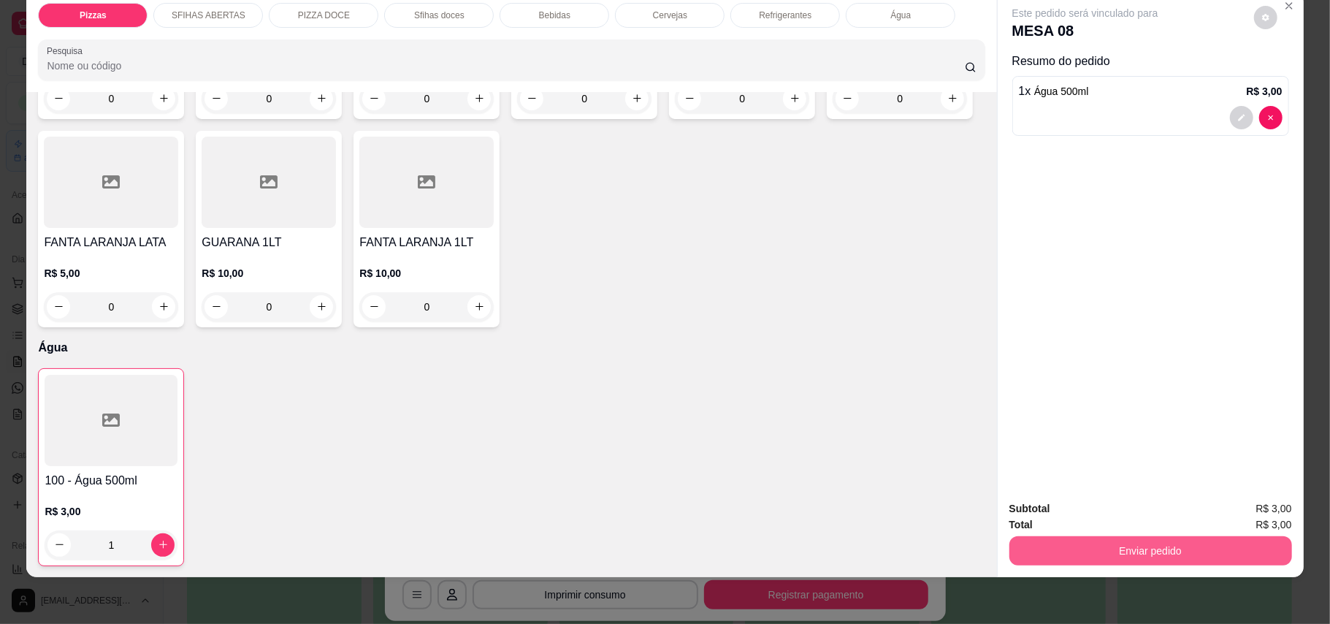
click at [1127, 544] on button "Enviar pedido" at bounding box center [1150, 550] width 283 height 29
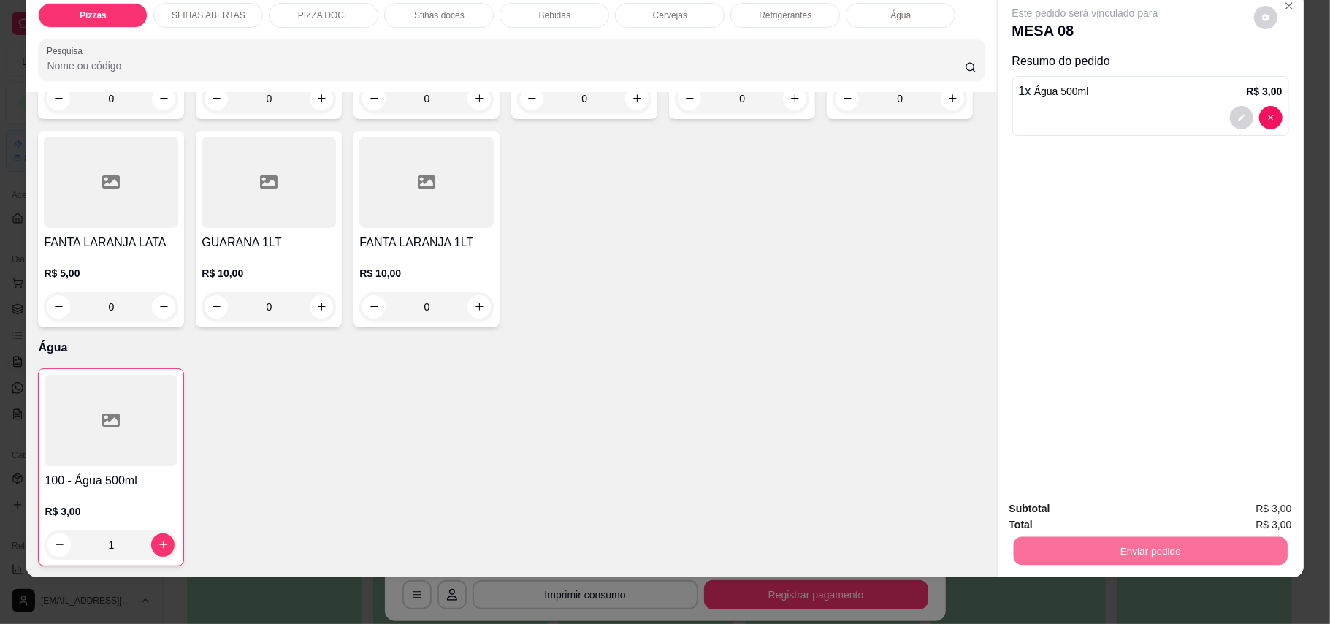
click at [1250, 510] on button "Enviar pedido" at bounding box center [1252, 515] width 83 height 28
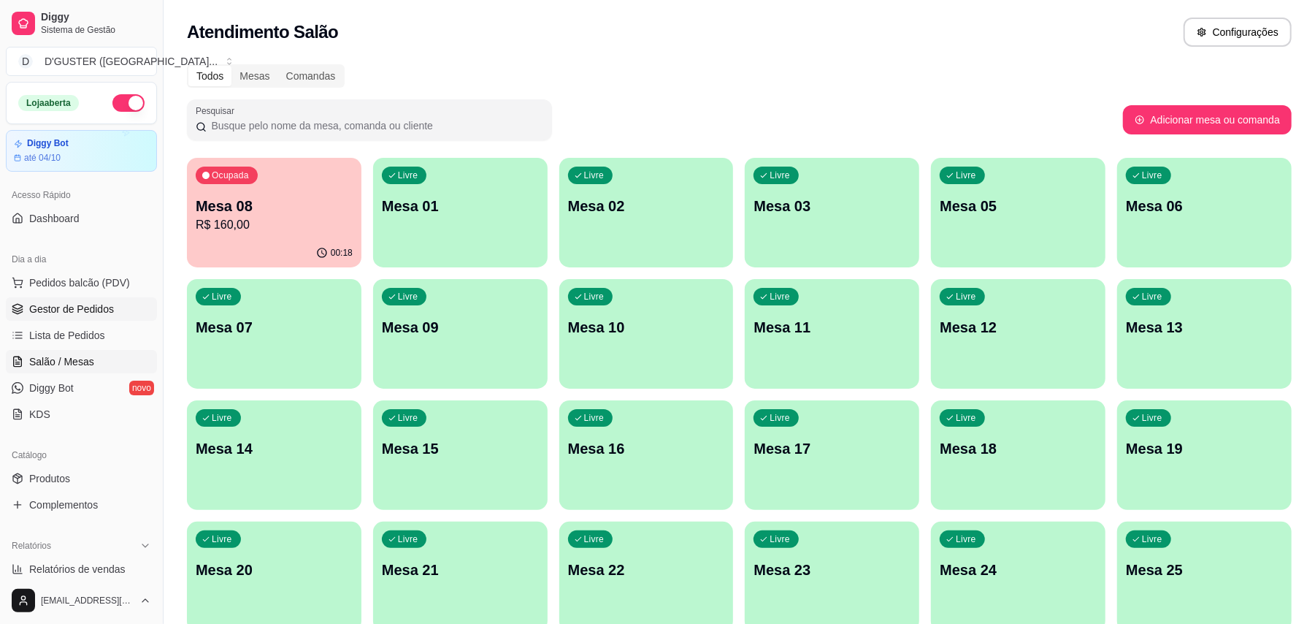
click at [48, 299] on link "Gestor de Pedidos" at bounding box center [81, 308] width 151 height 23
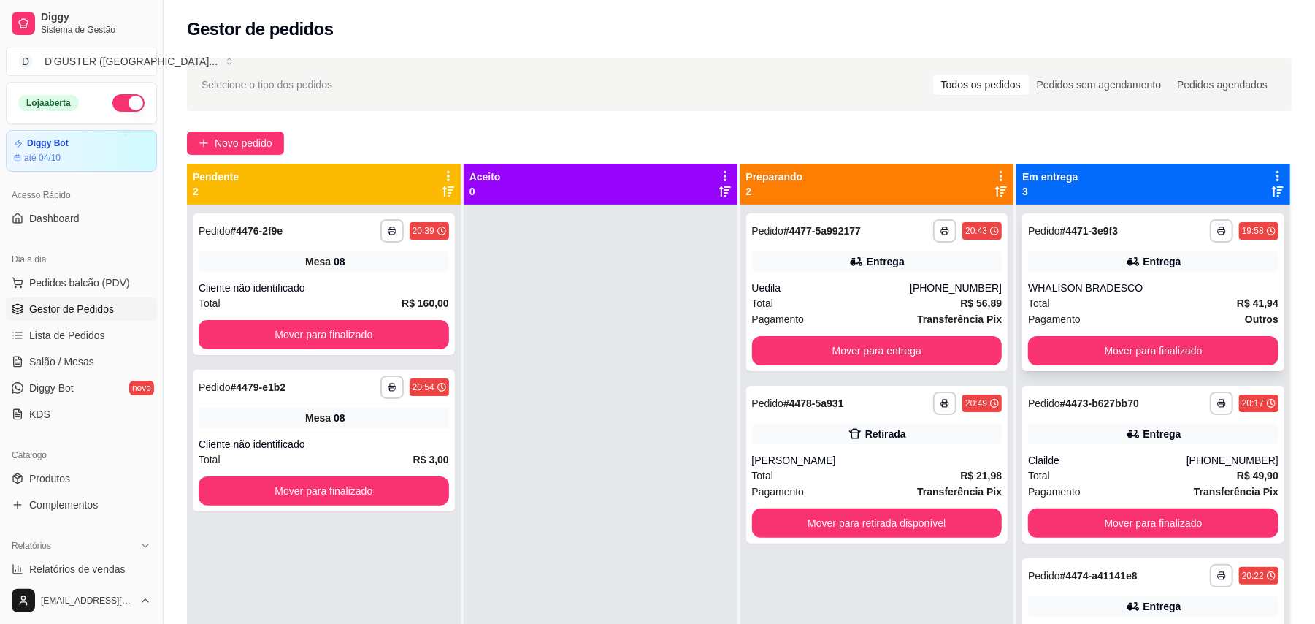
click at [1154, 282] on div "WHALISON BRADESCO" at bounding box center [1153, 287] width 250 height 15
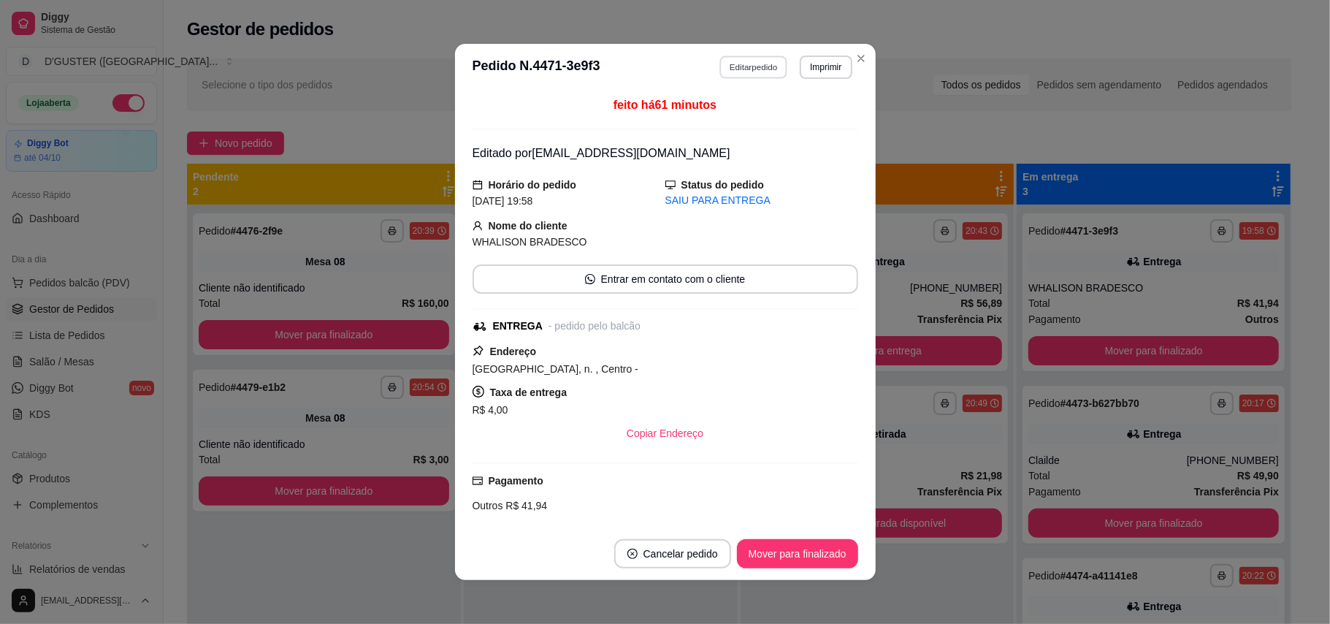
click at [728, 61] on button "Editar pedido" at bounding box center [753, 66] width 68 height 23
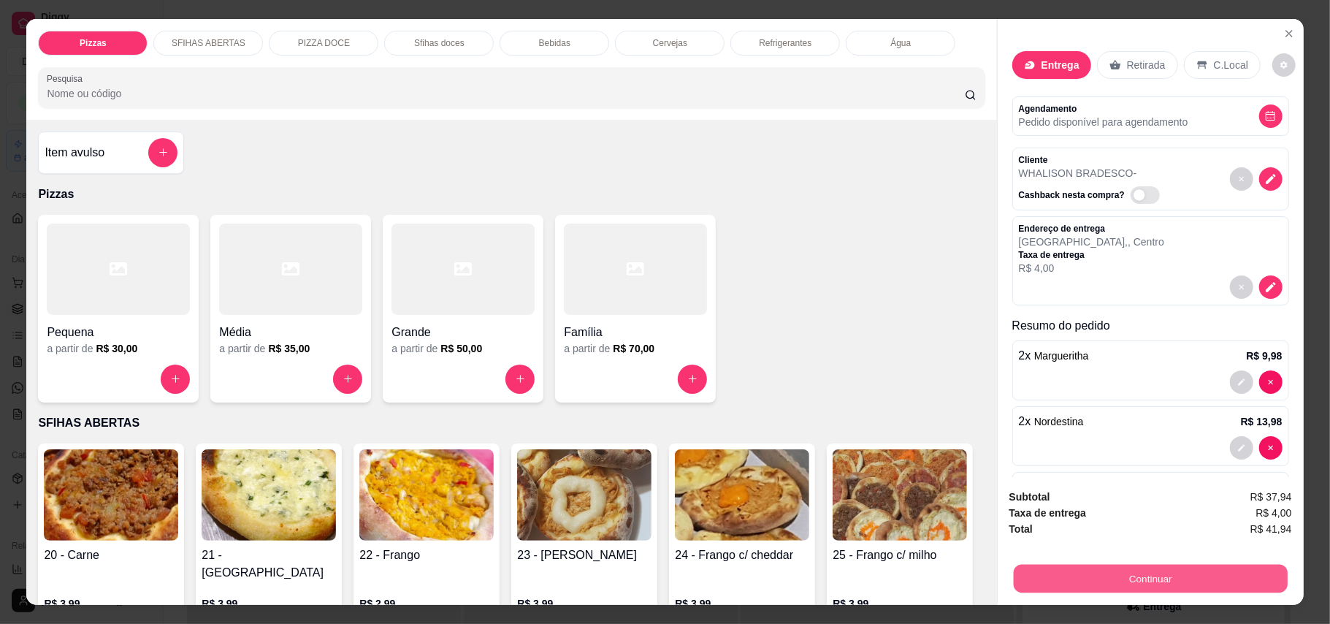
click at [1127, 572] on button "Continuar" at bounding box center [1150, 578] width 274 height 28
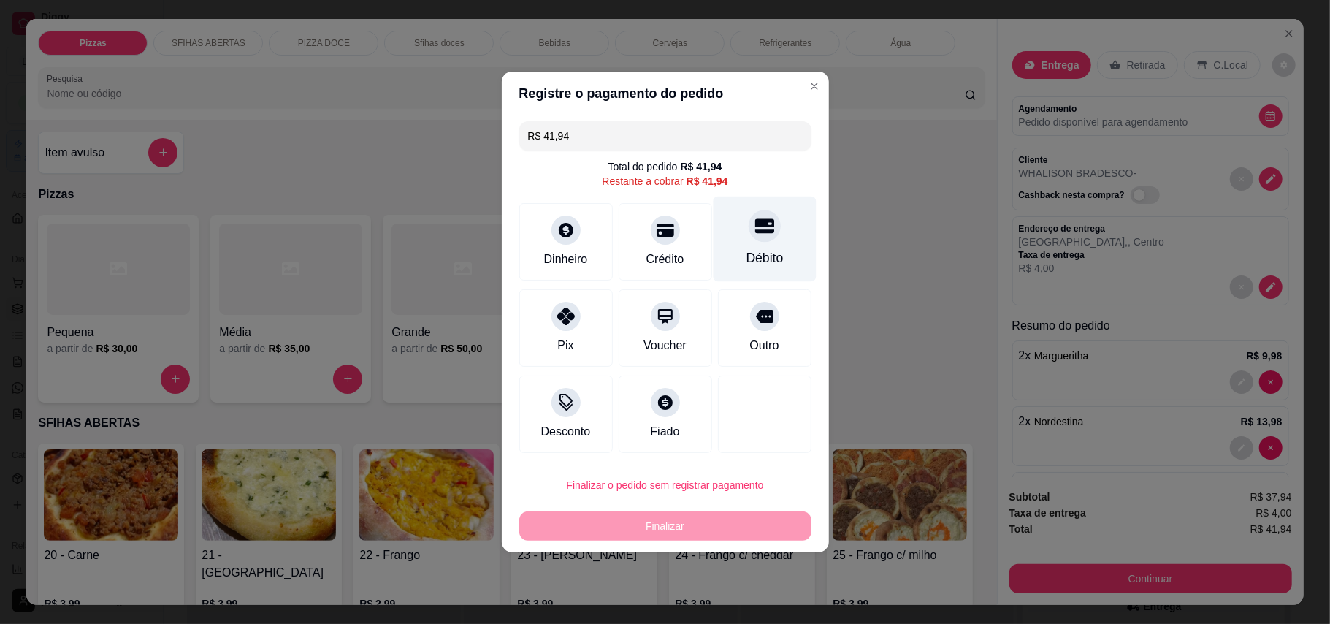
click at [757, 234] on icon at bounding box center [763, 225] width 19 height 19
type input "R$ 0,00"
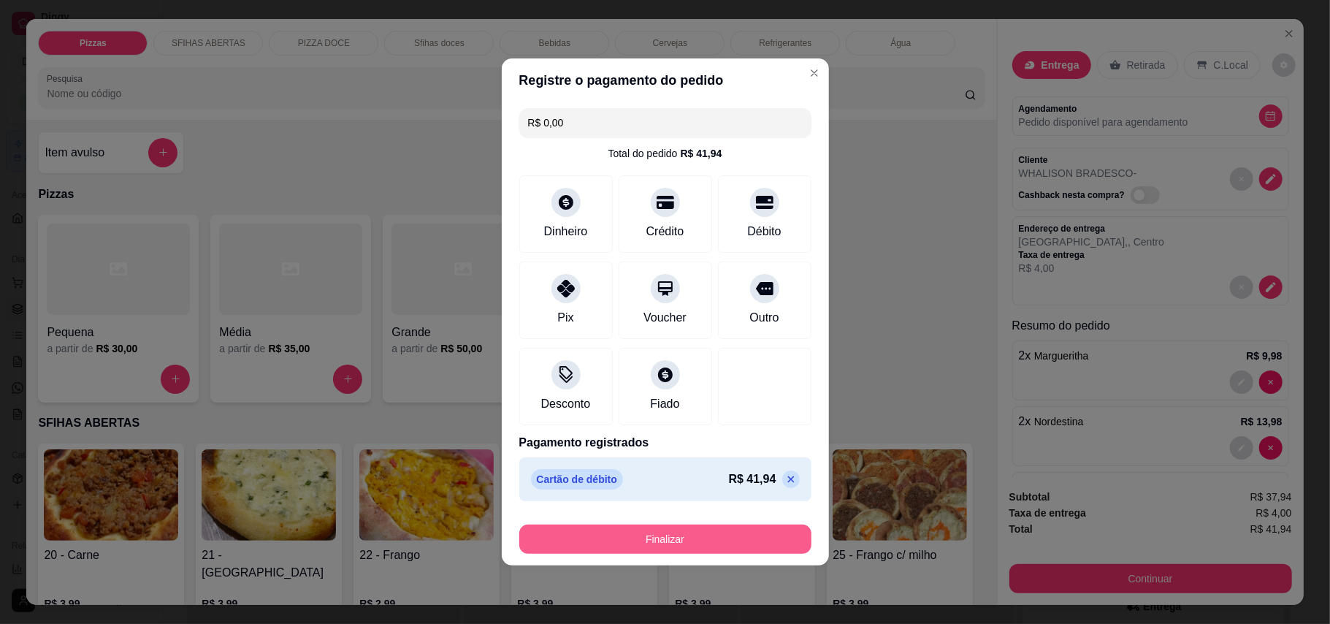
click at [698, 545] on button "Finalizar" at bounding box center [665, 538] width 292 height 29
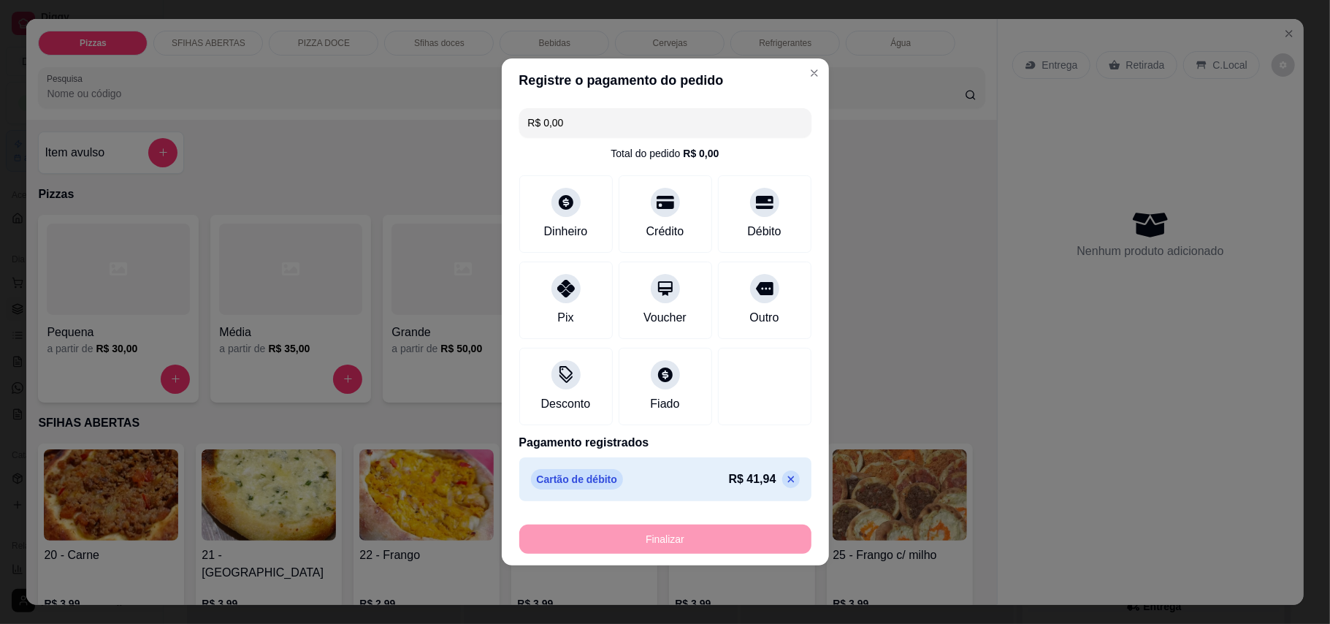
type input "0"
type input "-R$ 41,94"
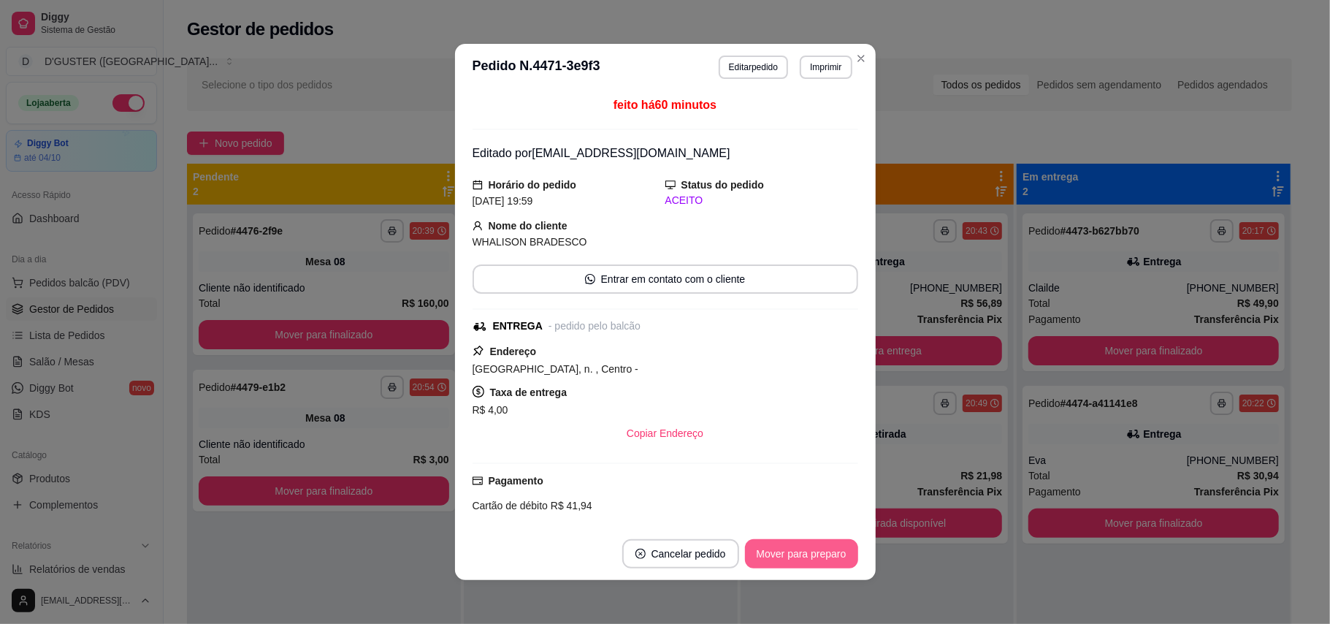
click at [800, 561] on button "Mover para preparo" at bounding box center [801, 553] width 113 height 29
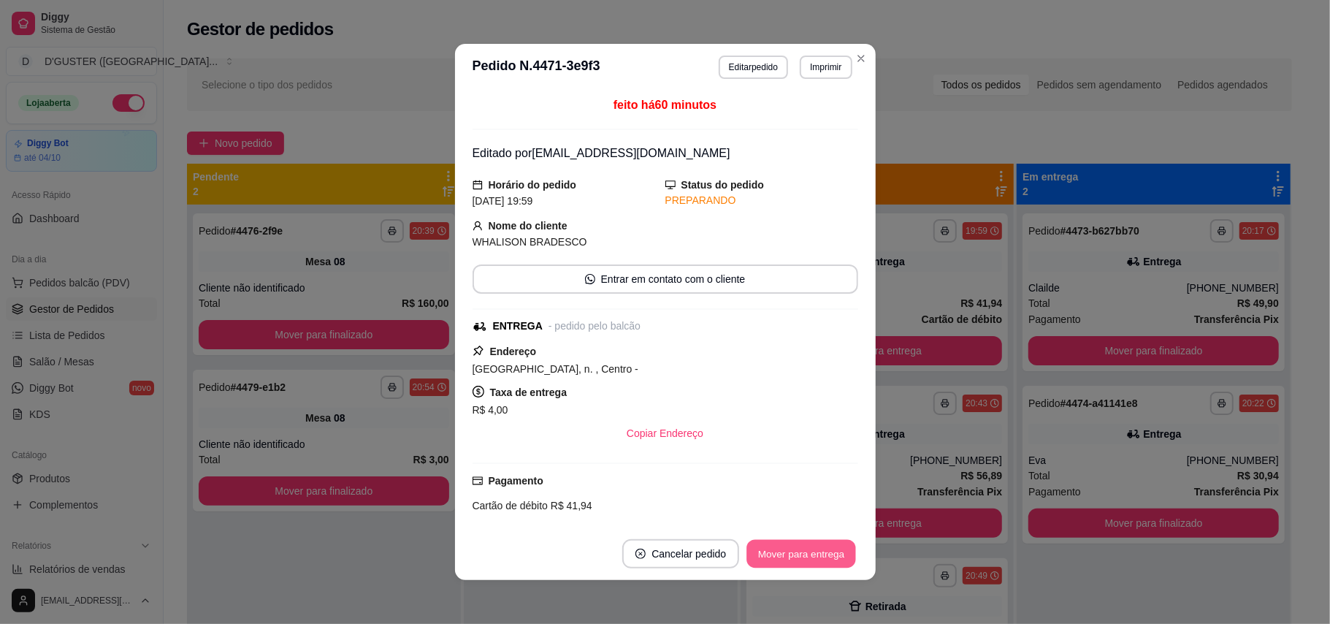
click at [803, 559] on button "Mover para entrega" at bounding box center [802, 554] width 110 height 28
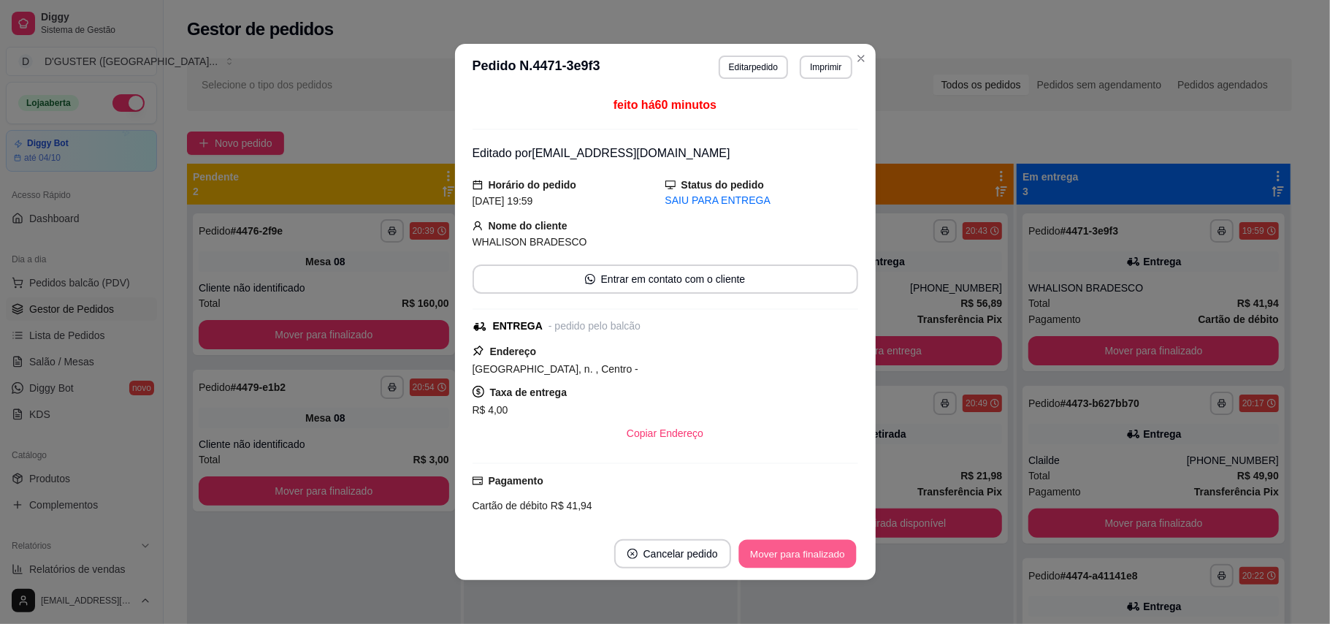
click at [777, 549] on button "Mover para finalizado" at bounding box center [797, 554] width 118 height 28
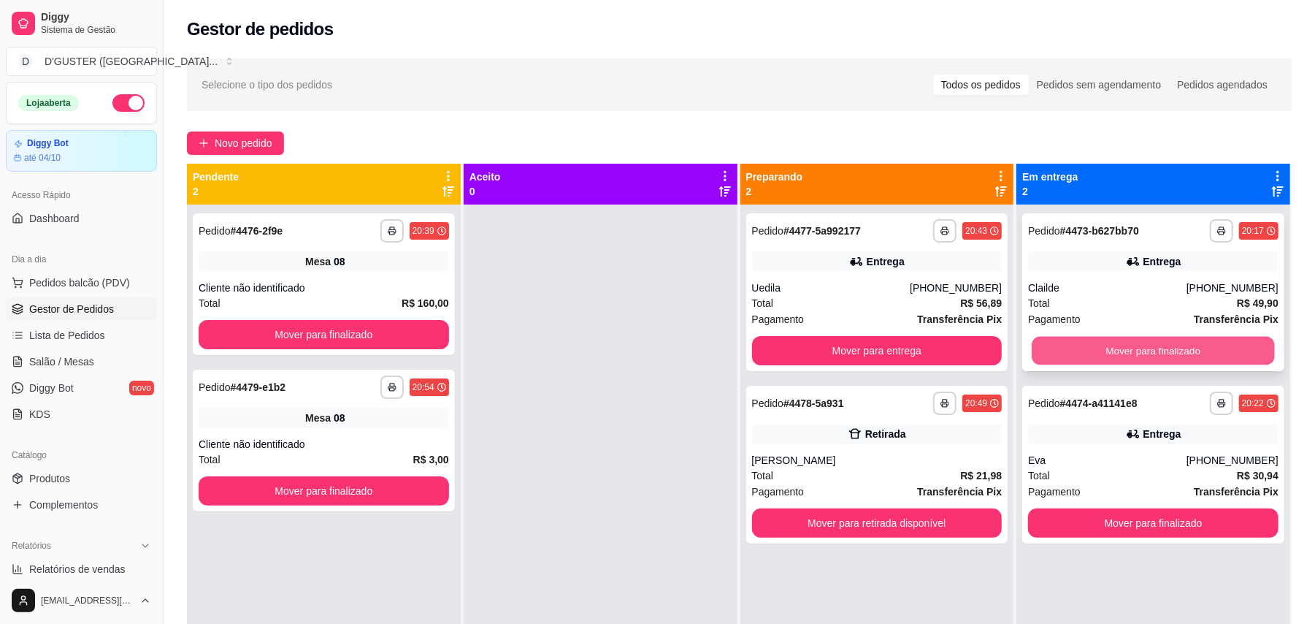
click at [1163, 358] on button "Mover para finalizado" at bounding box center [1153, 351] width 242 height 28
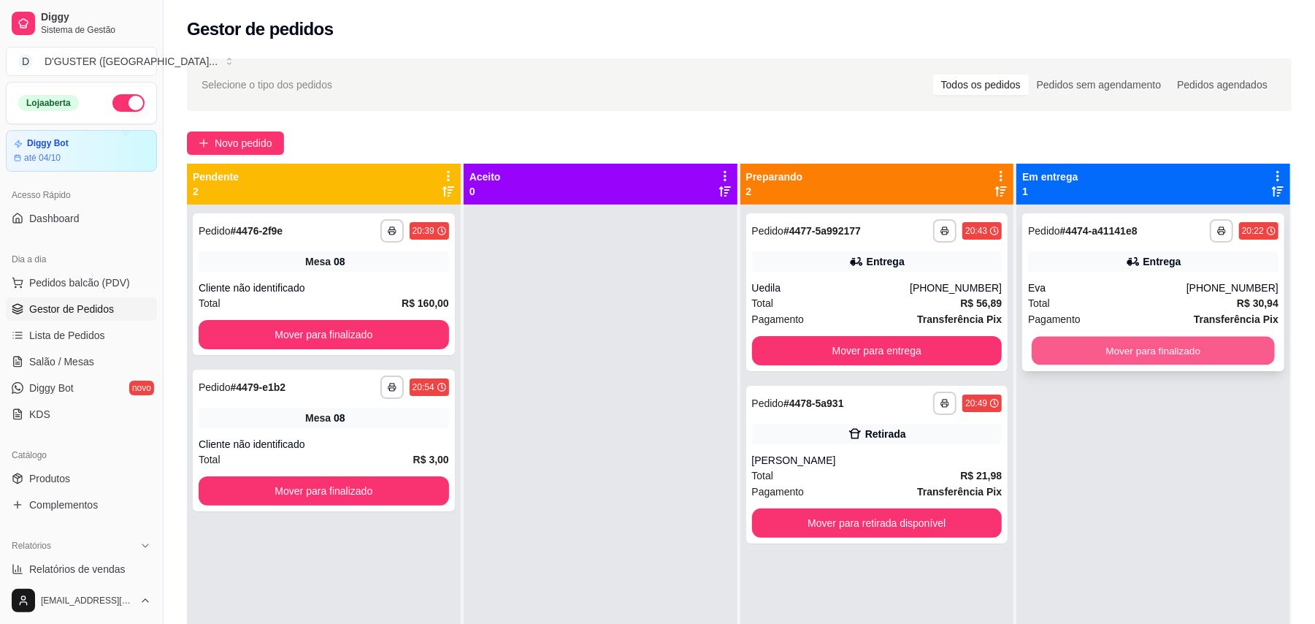
click at [1163, 348] on button "Mover para finalizado" at bounding box center [1153, 351] width 242 height 28
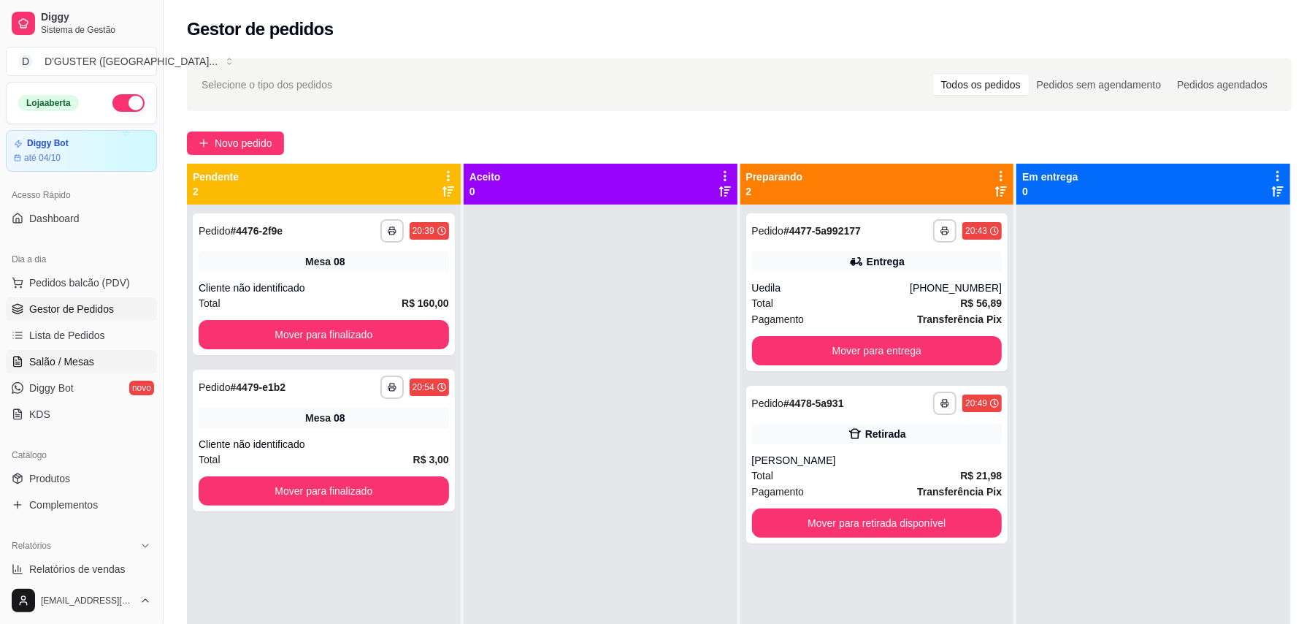
click at [71, 357] on span "Salão / Mesas" at bounding box center [61, 361] width 65 height 15
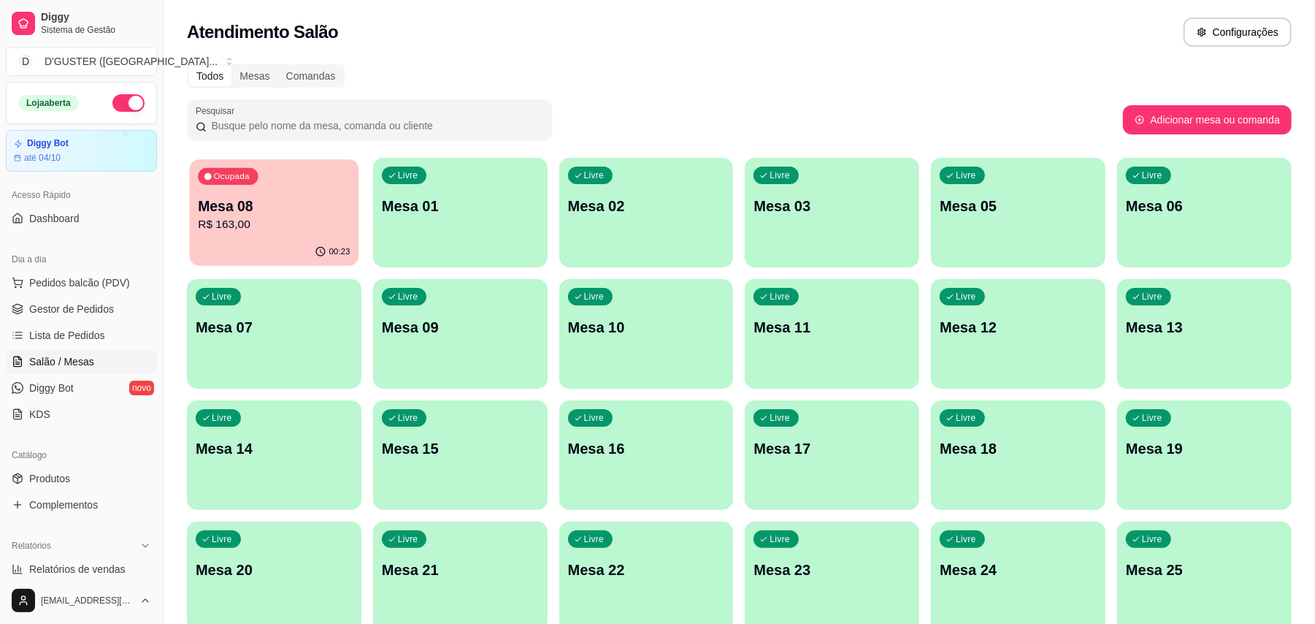
click at [319, 228] on p "R$ 163,00" at bounding box center [274, 224] width 152 height 17
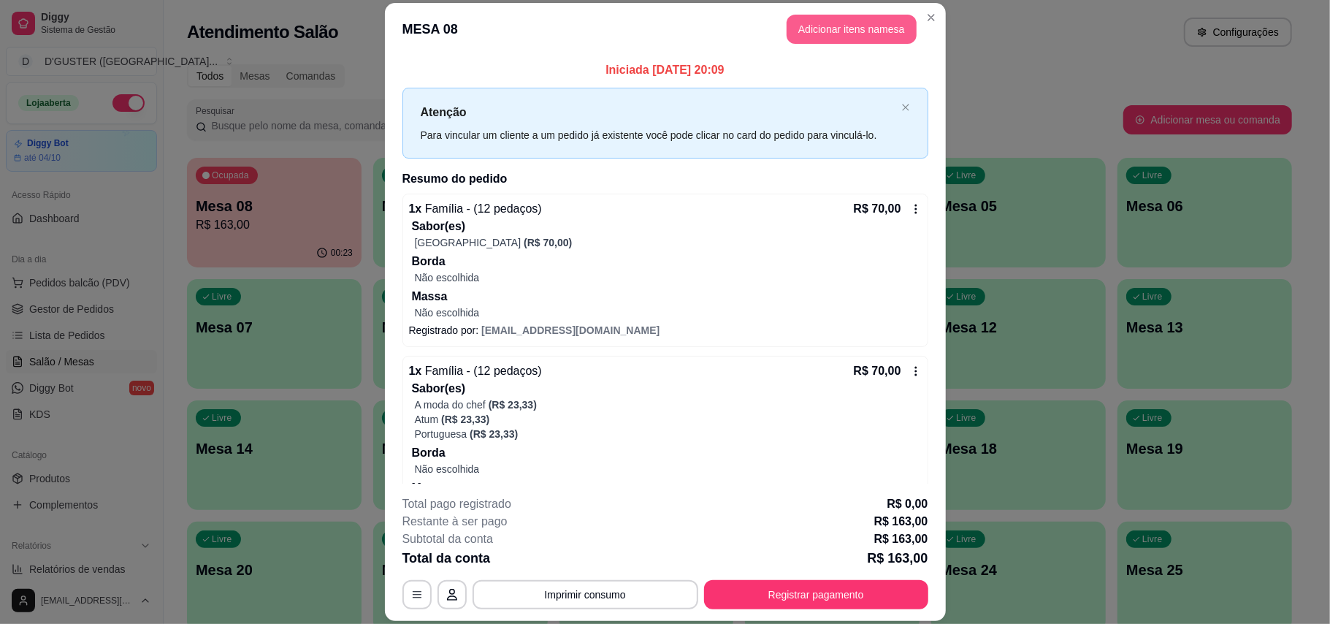
click at [848, 37] on button "Adicionar itens na mesa" at bounding box center [851, 29] width 130 height 29
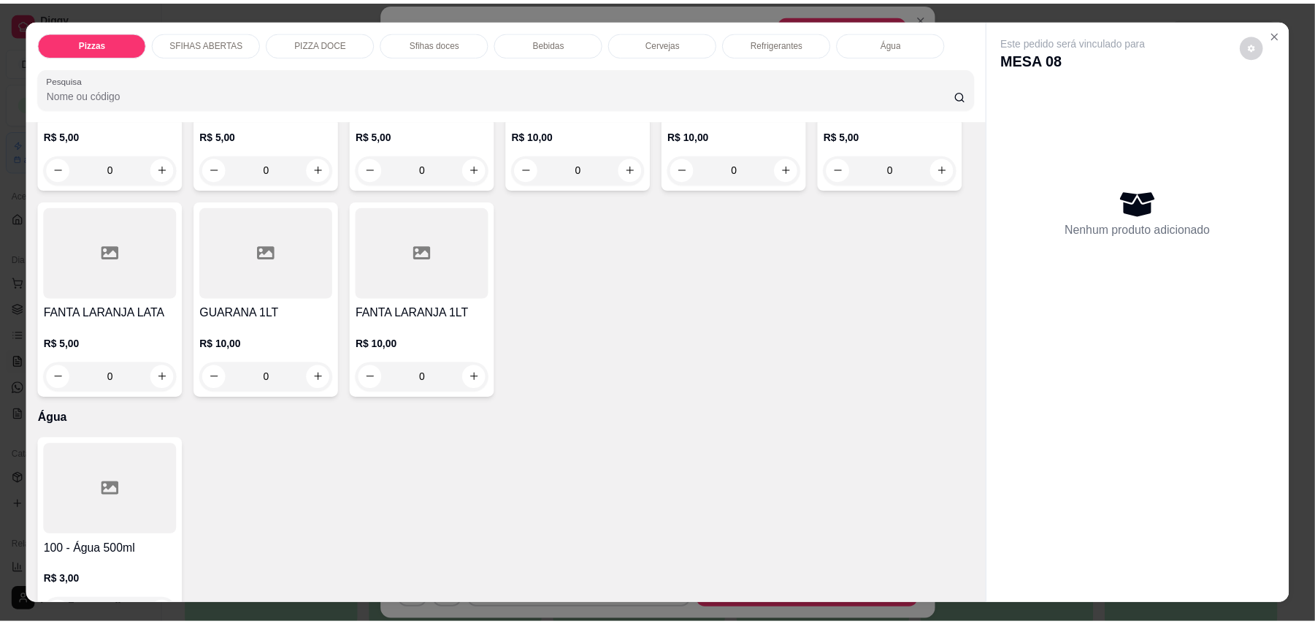
scroll to position [3407, 0]
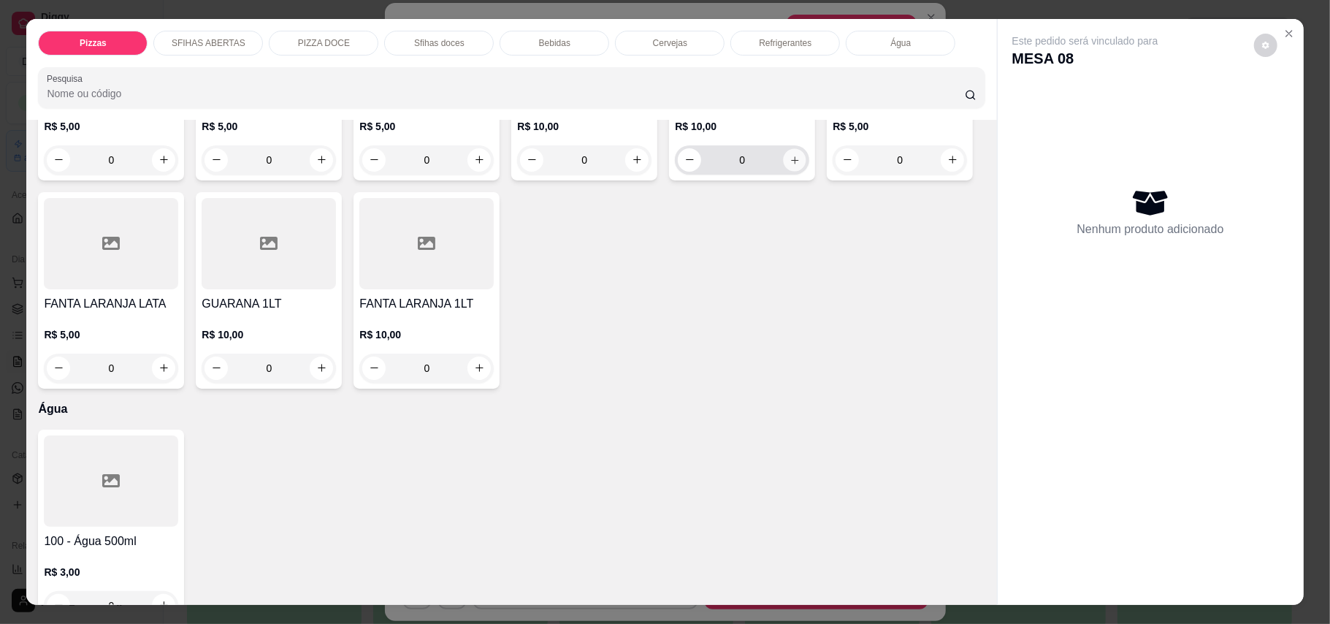
click at [787, 171] on button "increase-product-quantity" at bounding box center [794, 159] width 23 height 23
type input "1"
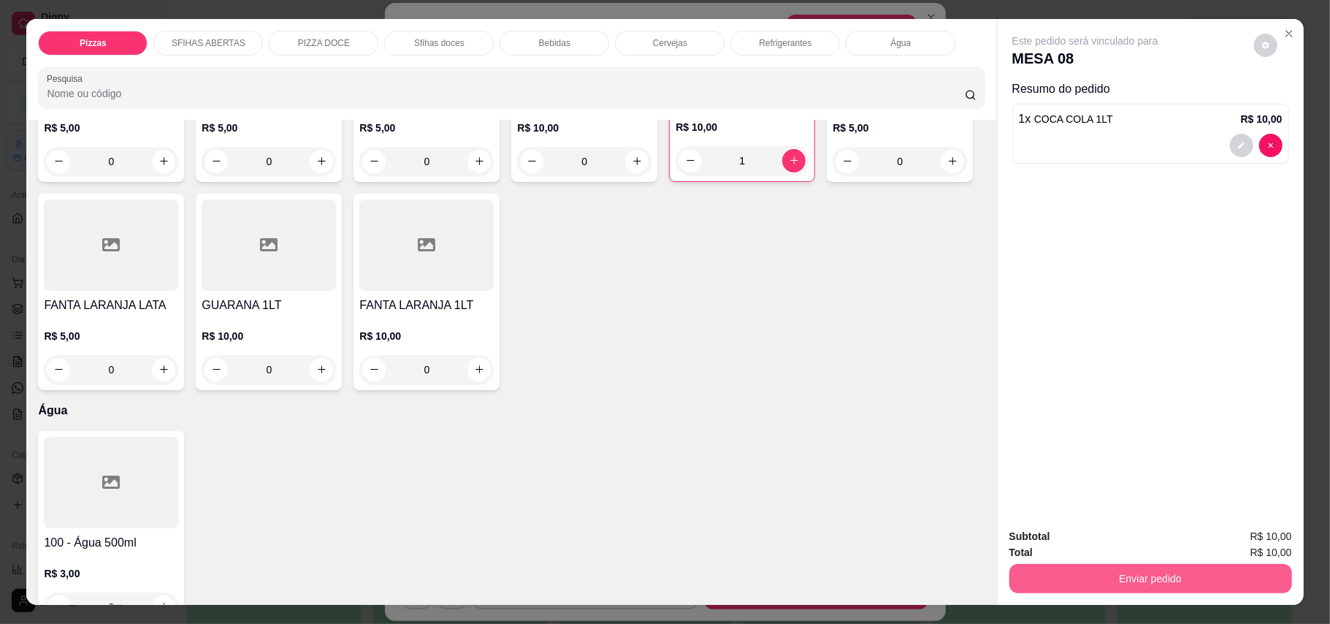
click at [1107, 582] on button "Enviar pedido" at bounding box center [1150, 578] width 283 height 29
click at [1246, 542] on button "Enviar pedido" at bounding box center [1252, 542] width 80 height 27
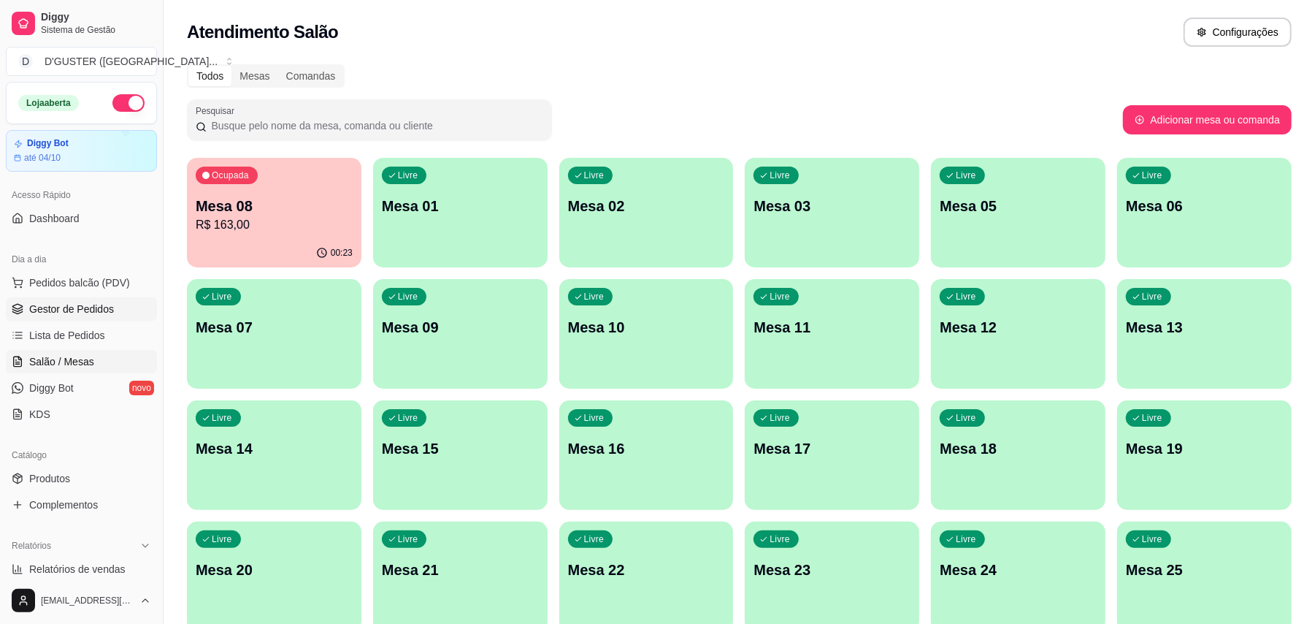
click at [66, 312] on span "Gestor de Pedidos" at bounding box center [71, 309] width 85 height 15
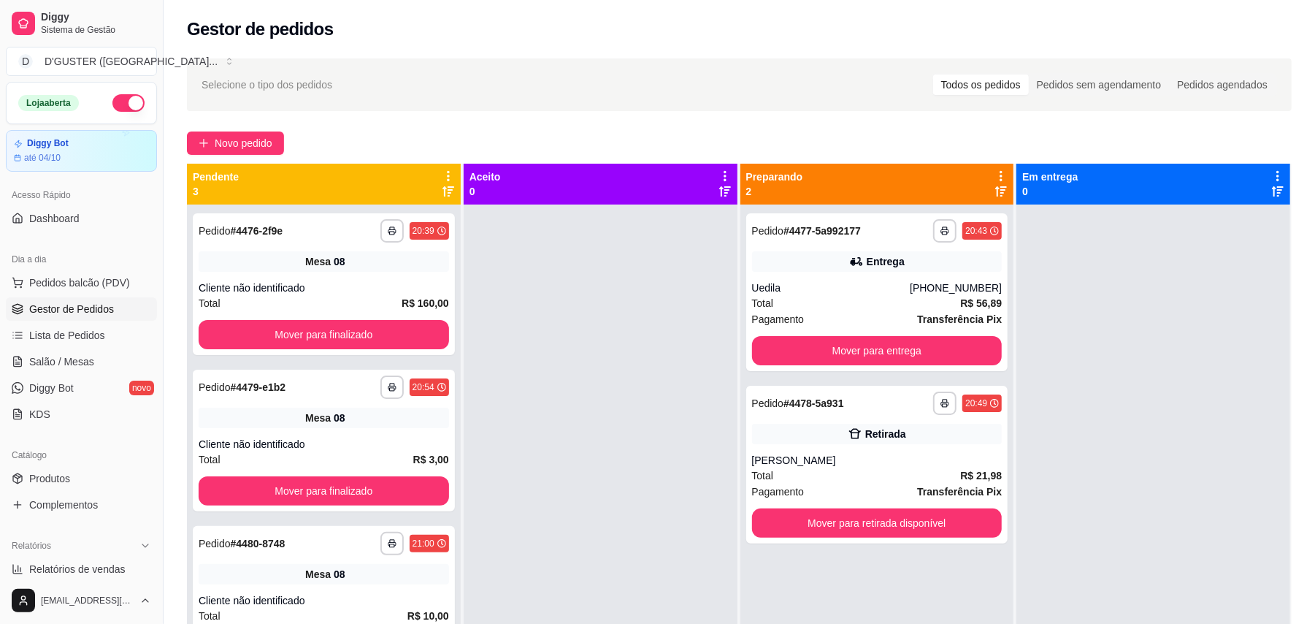
click at [112, 103] on button "button" at bounding box center [128, 103] width 32 height 18
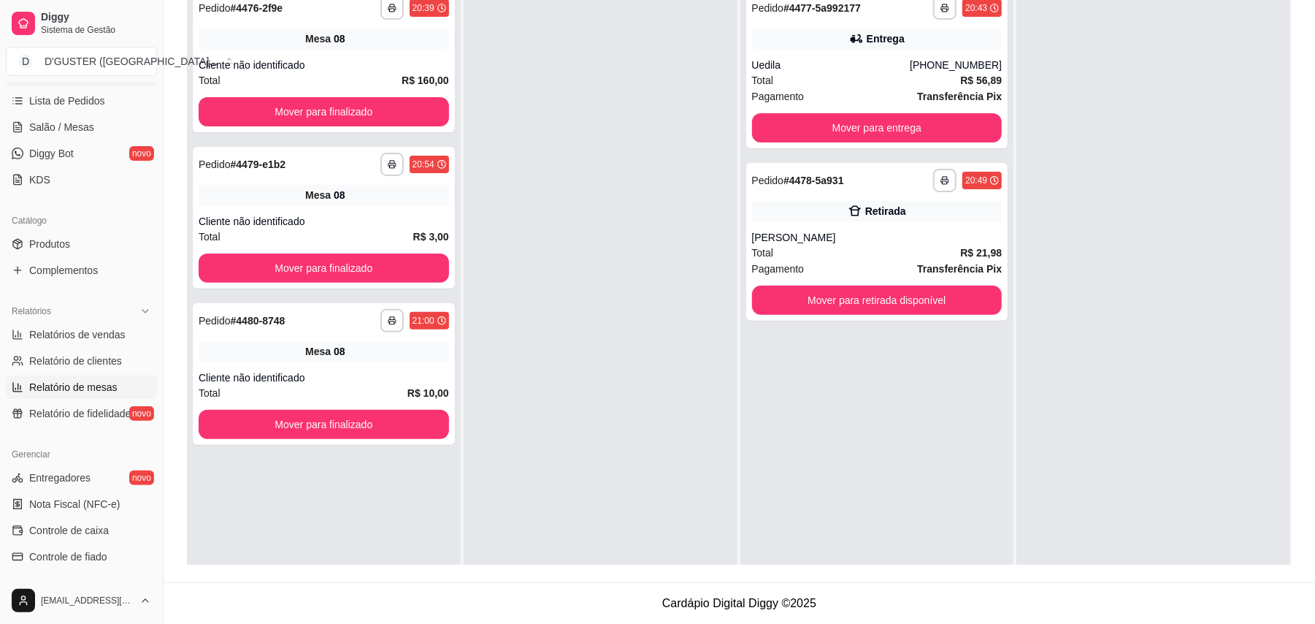
scroll to position [232, 0]
click at [65, 252] on span "Produtos" at bounding box center [49, 246] width 41 height 15
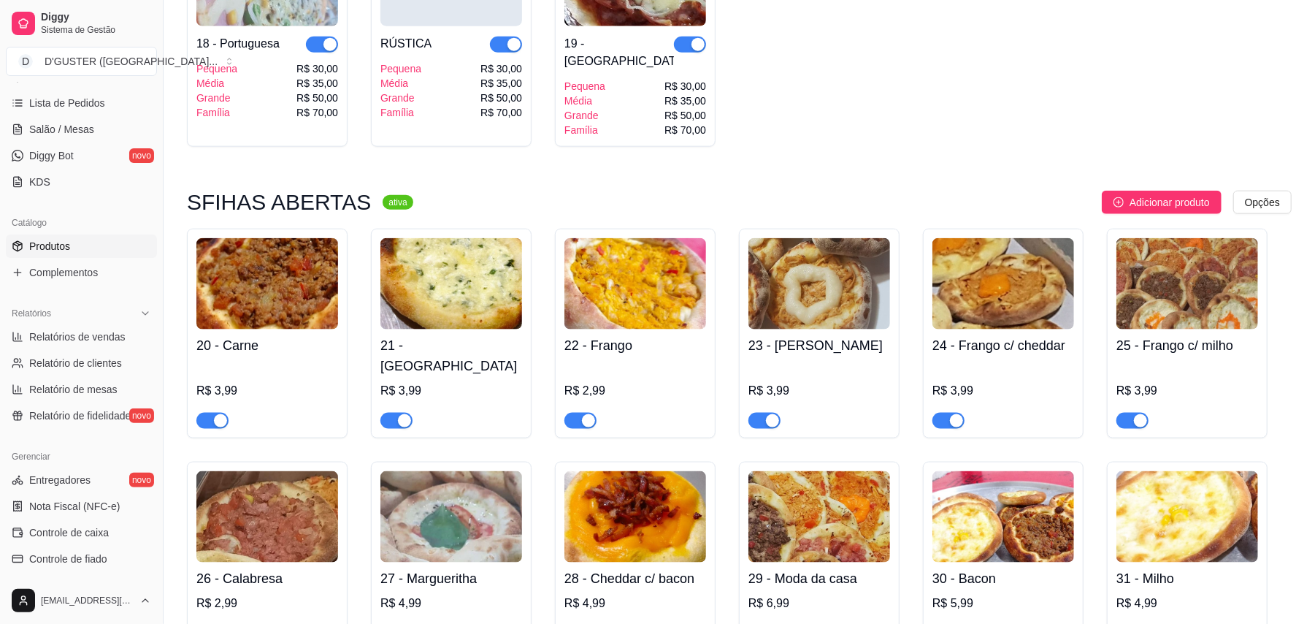
scroll to position [1265, 0]
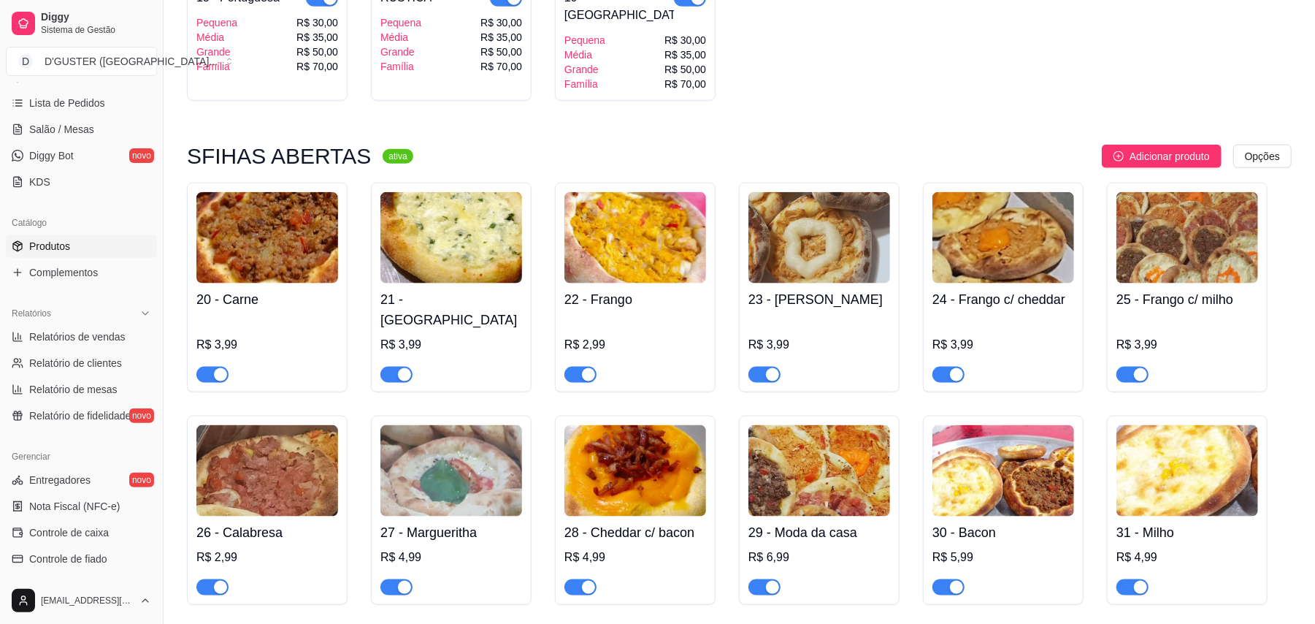
click at [202, 367] on span "button" at bounding box center [212, 375] width 32 height 16
click at [390, 367] on span "button" at bounding box center [396, 375] width 32 height 16
click at [570, 367] on span "button" at bounding box center [580, 375] width 32 height 16
click at [759, 367] on span "button" at bounding box center [764, 375] width 32 height 16
click at [936, 367] on span "button" at bounding box center [948, 375] width 32 height 16
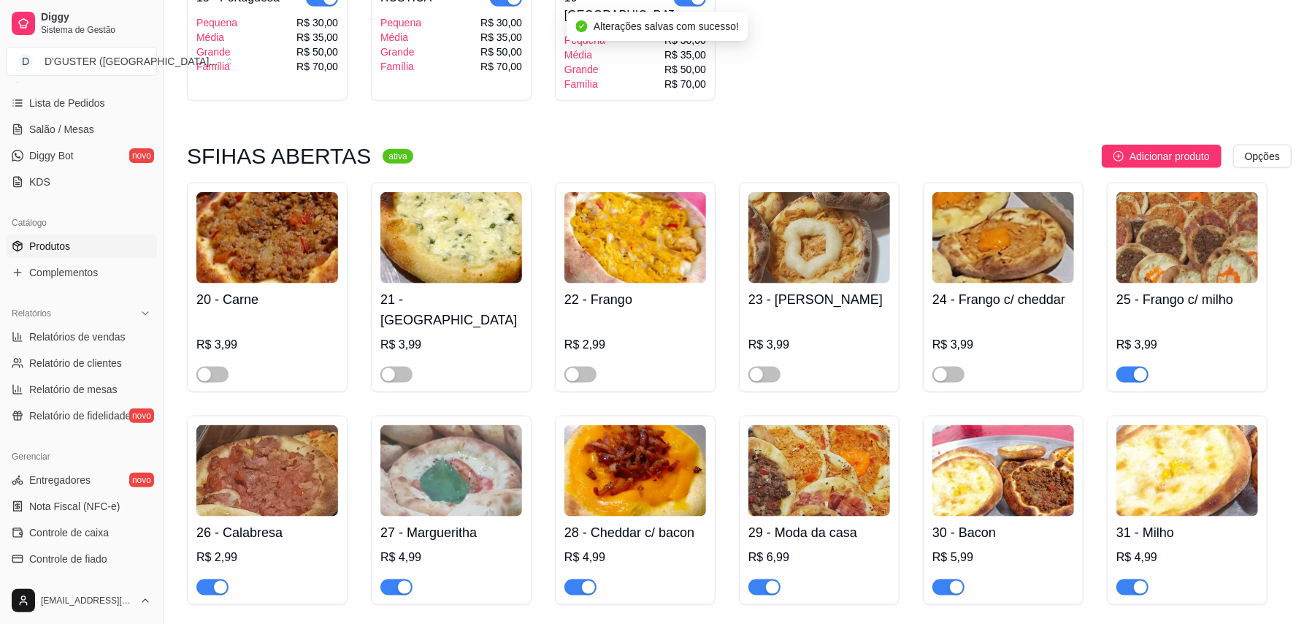
click at [1123, 367] on span "button" at bounding box center [1132, 375] width 32 height 16
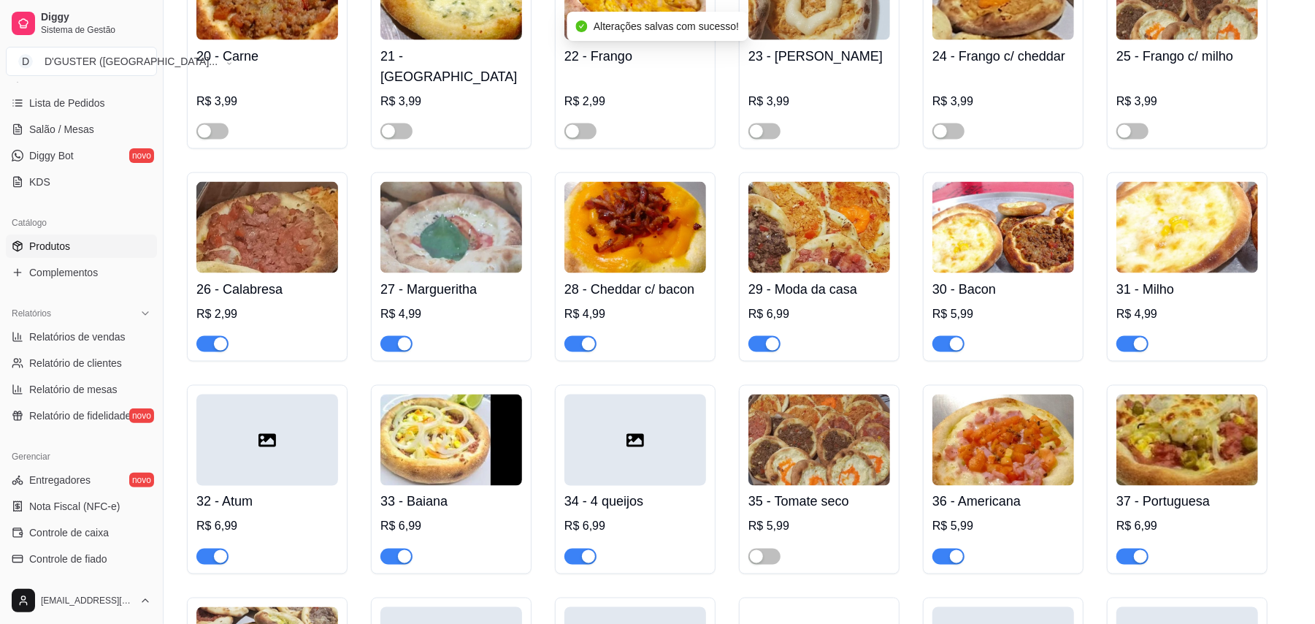
scroll to position [1557, 0]
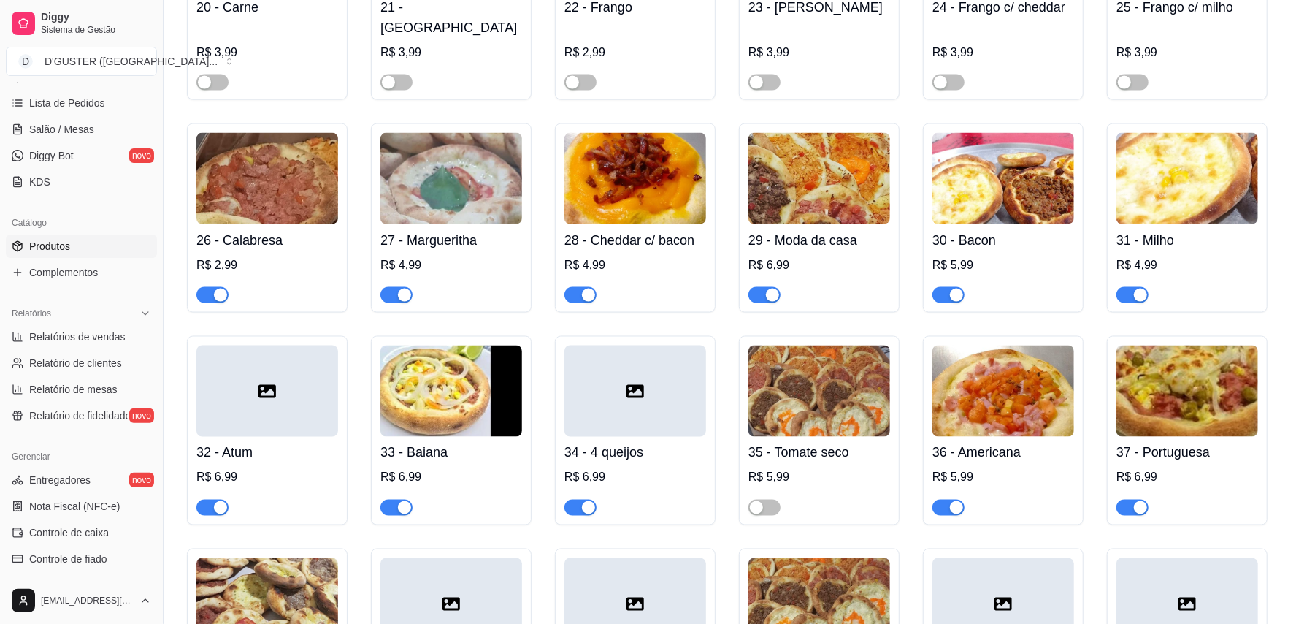
click at [210, 287] on span "button" at bounding box center [212, 295] width 32 height 16
click at [390, 287] on span "button" at bounding box center [396, 295] width 32 height 16
click at [571, 287] on span "button" at bounding box center [580, 295] width 32 height 16
click at [756, 287] on span "button" at bounding box center [764, 295] width 32 height 16
click at [935, 287] on span "button" at bounding box center [948, 295] width 32 height 16
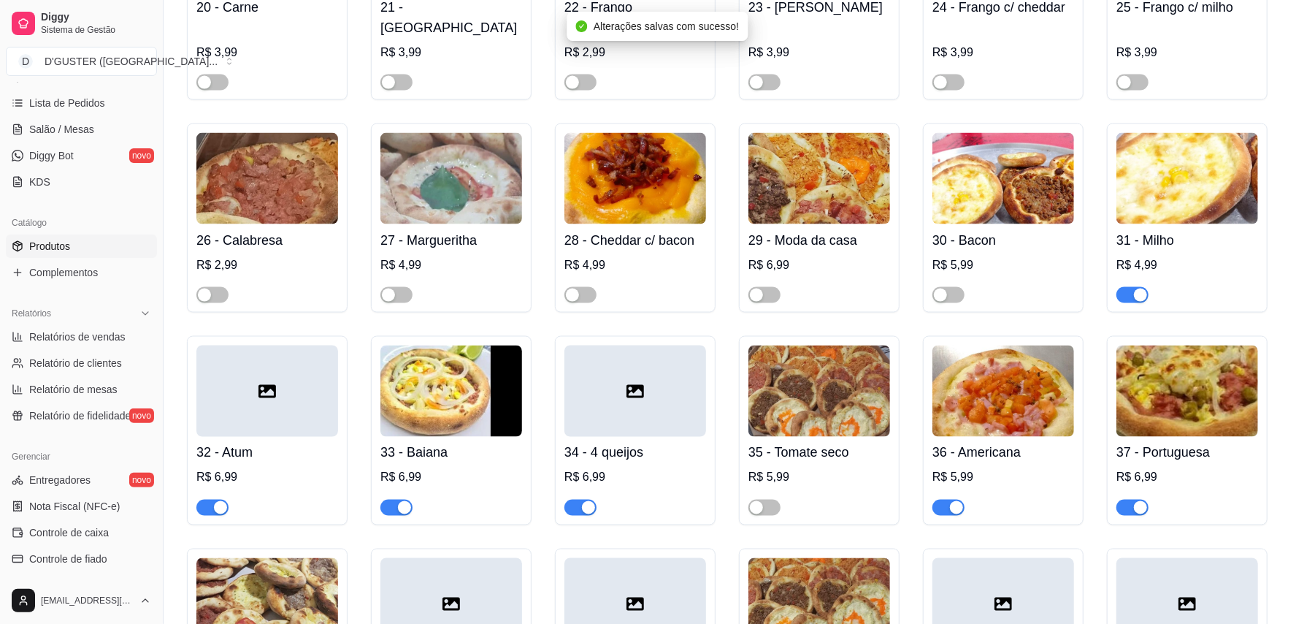
click at [1120, 287] on span "button" at bounding box center [1132, 295] width 32 height 16
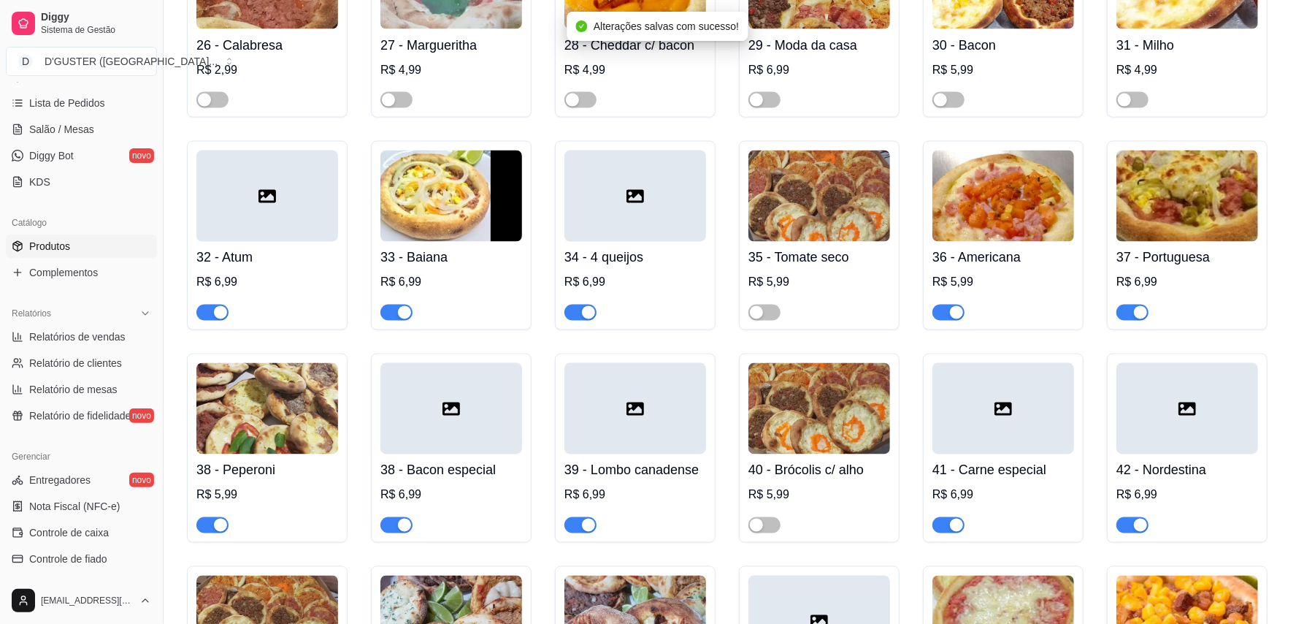
click at [206, 304] on span "button" at bounding box center [212, 312] width 32 height 16
click at [384, 304] on span "button" at bounding box center [396, 312] width 32 height 16
click at [574, 304] on span "button" at bounding box center [580, 312] width 32 height 16
click at [933, 304] on span "button" at bounding box center [948, 312] width 32 height 16
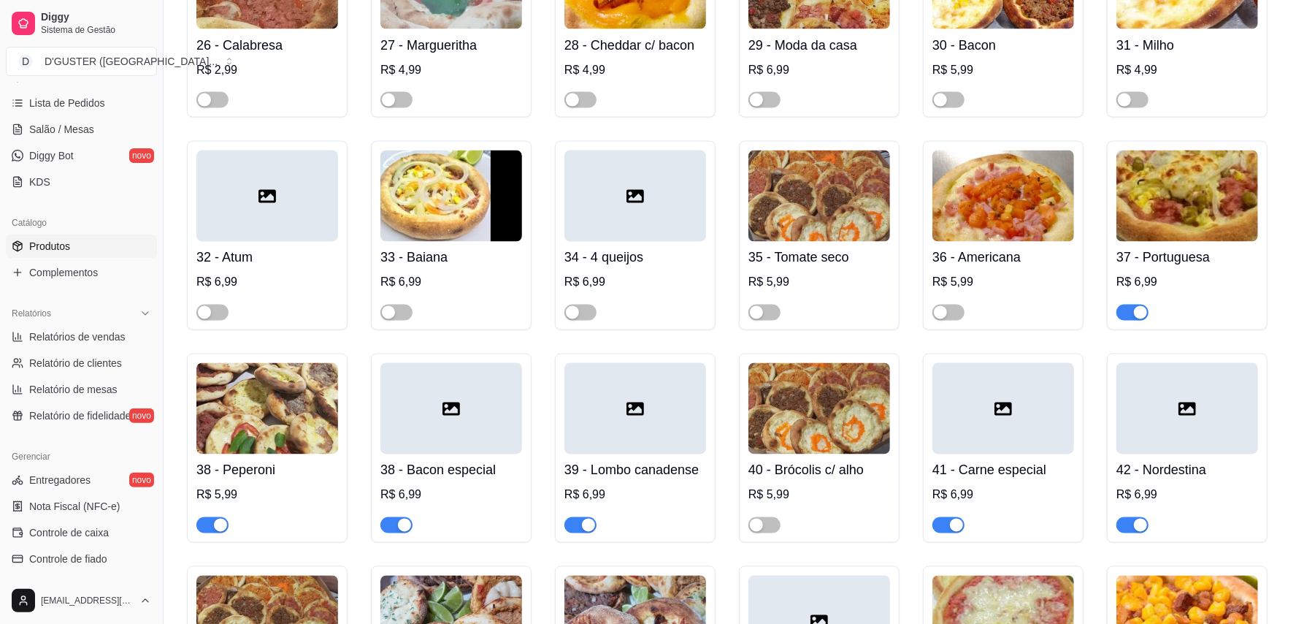
click at [1128, 304] on span "button" at bounding box center [1132, 312] width 32 height 16
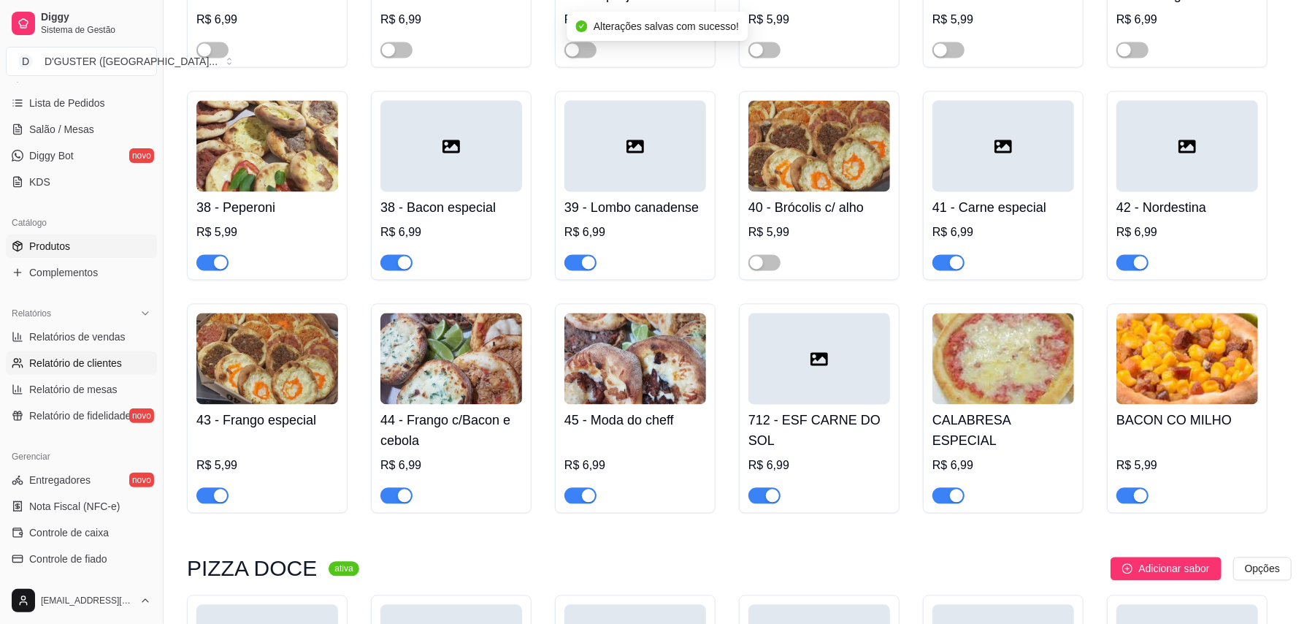
scroll to position [2044, 0]
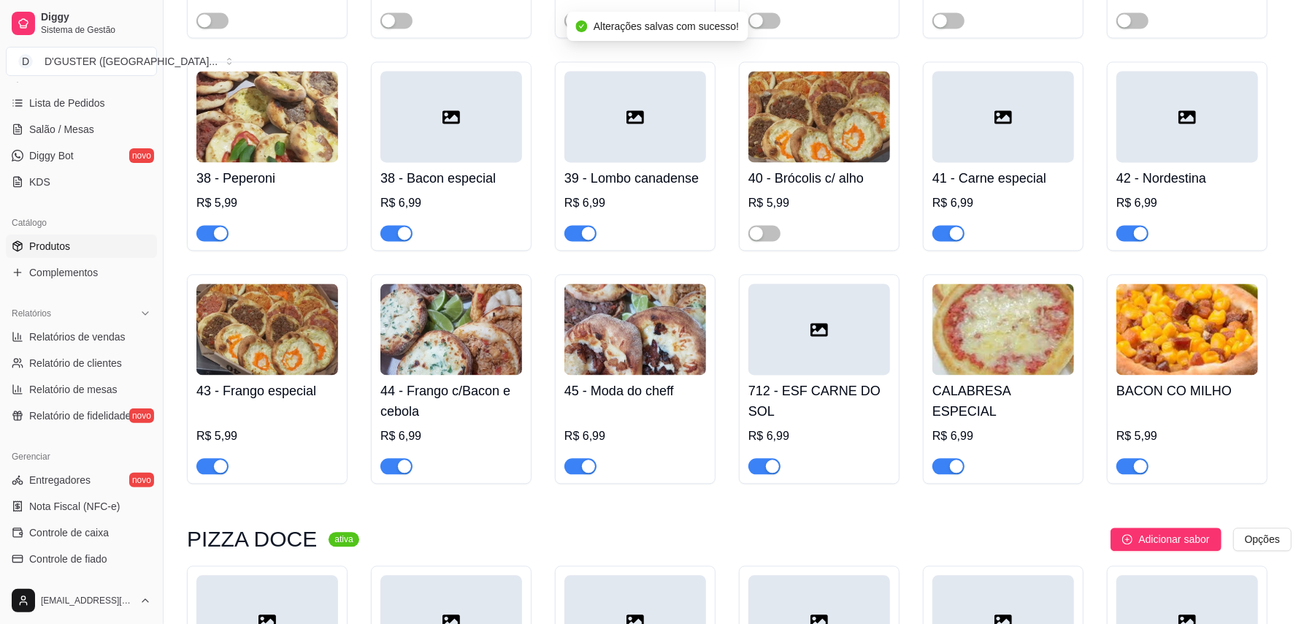
click at [209, 225] on span "button" at bounding box center [212, 233] width 32 height 16
click at [401, 226] on div "button" at bounding box center [404, 232] width 13 height 13
click at [582, 226] on div "button" at bounding box center [588, 232] width 13 height 13
click at [939, 225] on span "button" at bounding box center [948, 233] width 32 height 16
click at [1119, 225] on span "button" at bounding box center [1132, 233] width 32 height 16
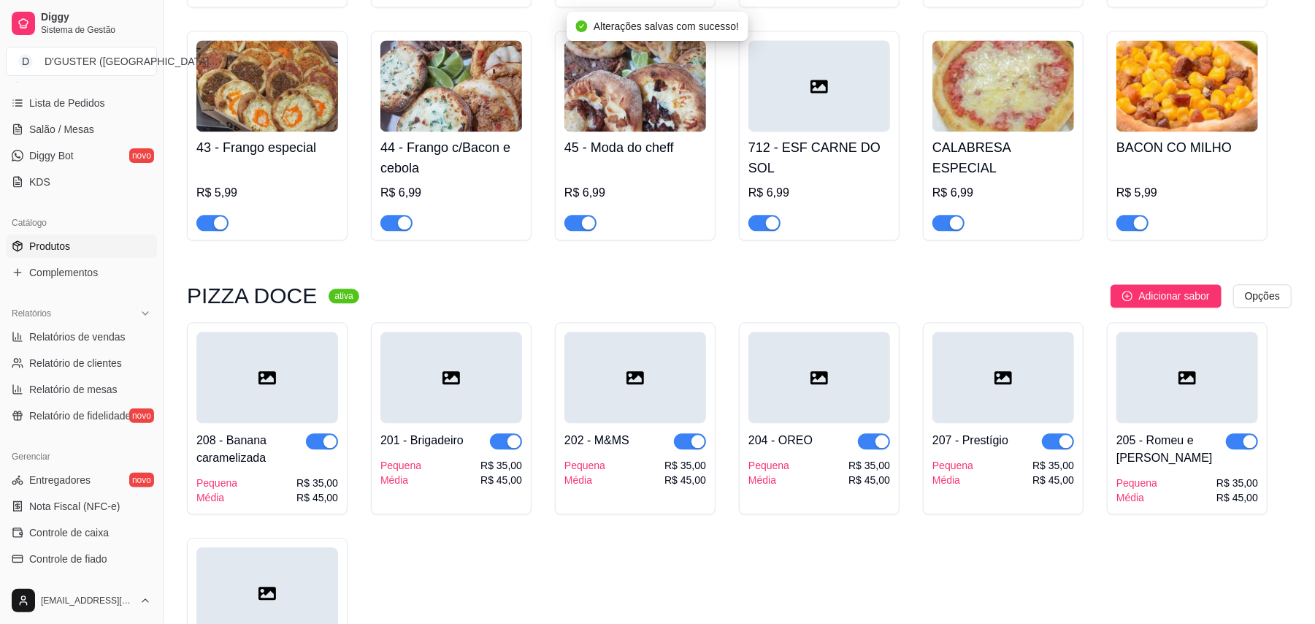
scroll to position [2336, 0]
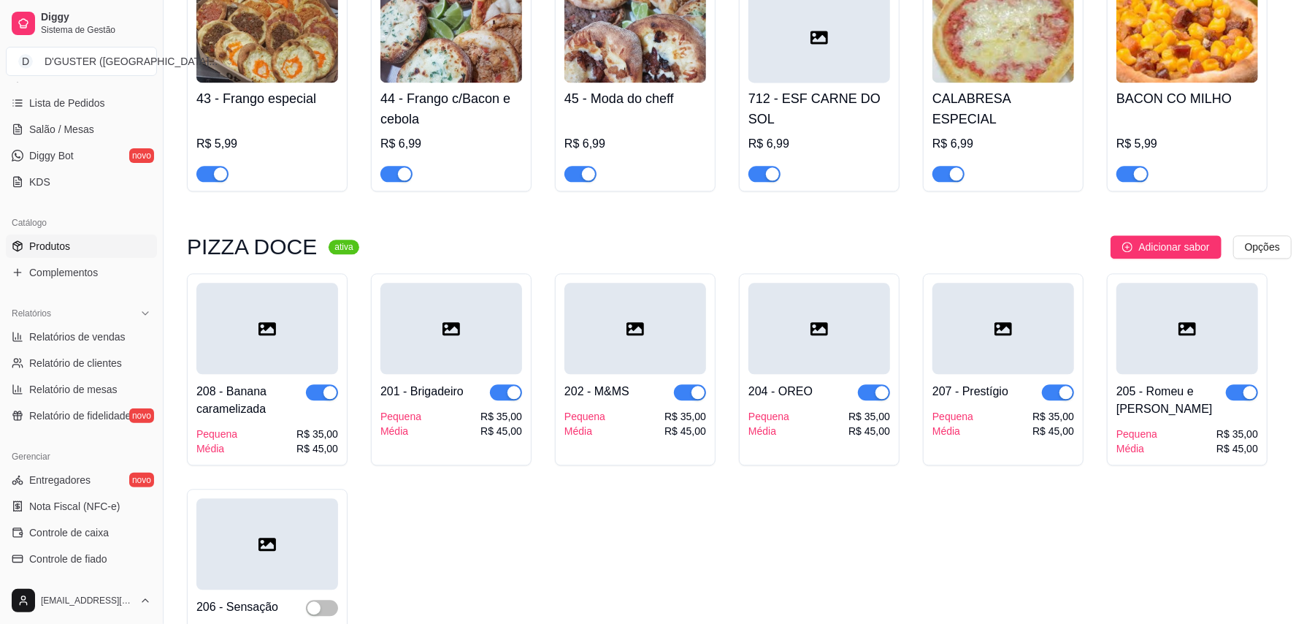
click at [202, 166] on span "button" at bounding box center [212, 174] width 32 height 16
click at [384, 166] on span "button" at bounding box center [396, 174] width 32 height 16
click at [575, 166] on span "button" at bounding box center [580, 174] width 32 height 16
click at [763, 166] on span "button" at bounding box center [764, 174] width 32 height 16
click at [935, 166] on span "button" at bounding box center [948, 174] width 32 height 16
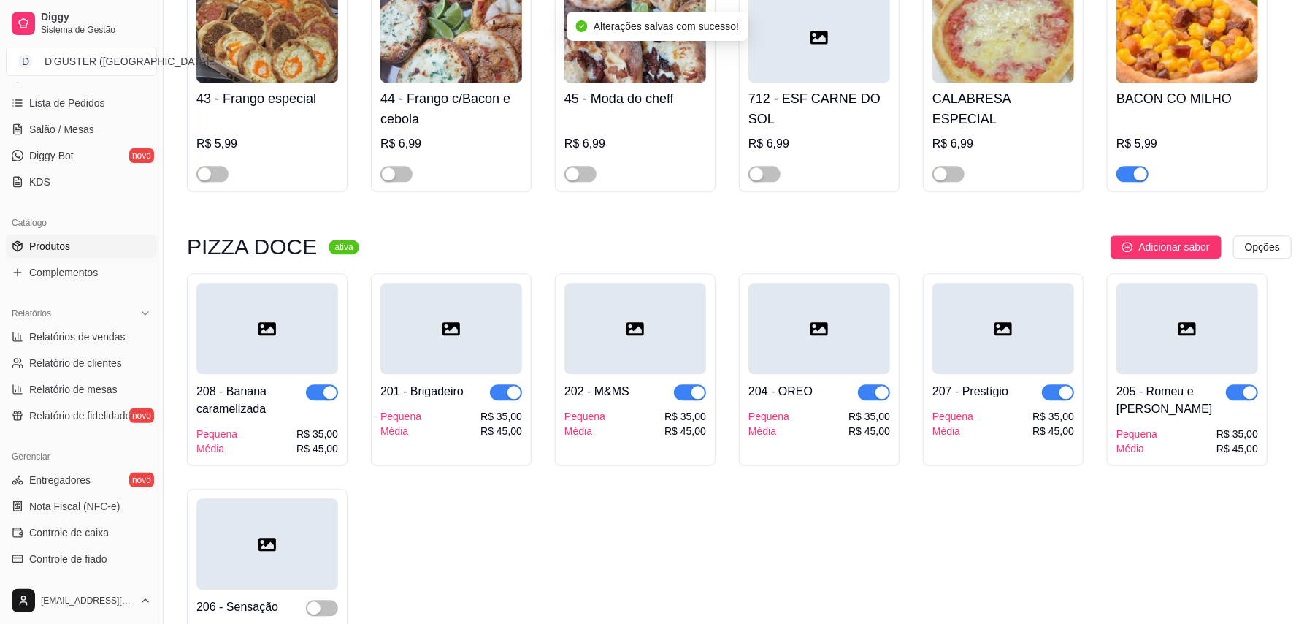
click at [1127, 166] on span "button" at bounding box center [1132, 174] width 32 height 16
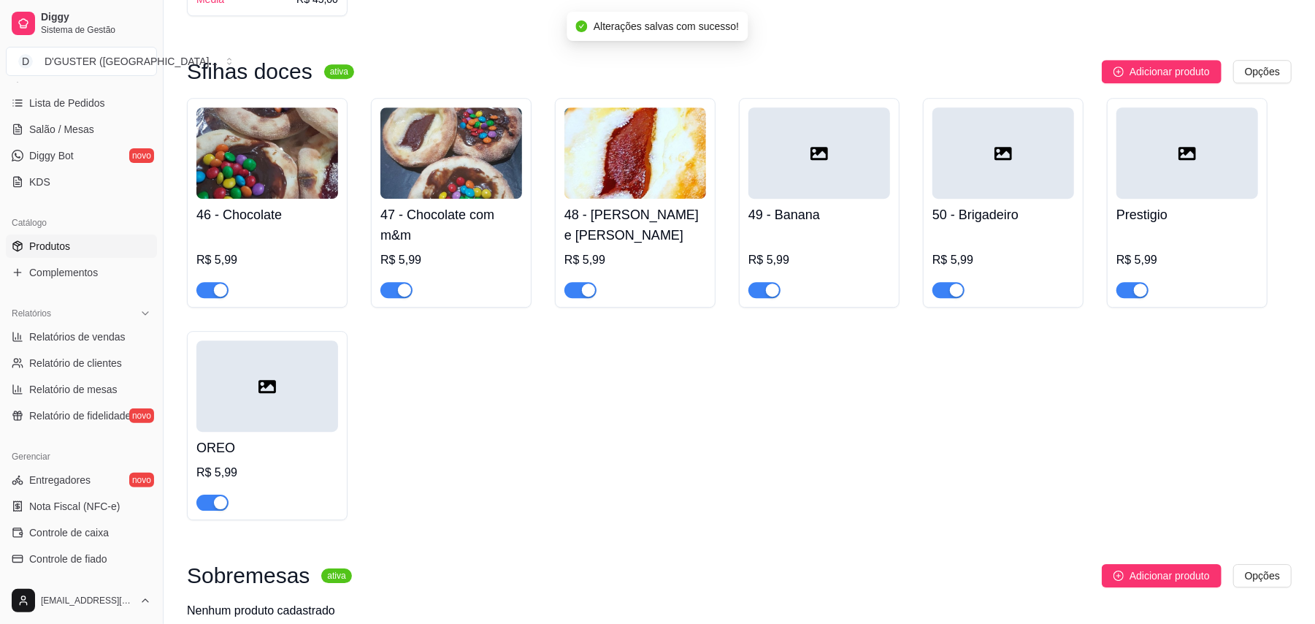
scroll to position [3018, 0]
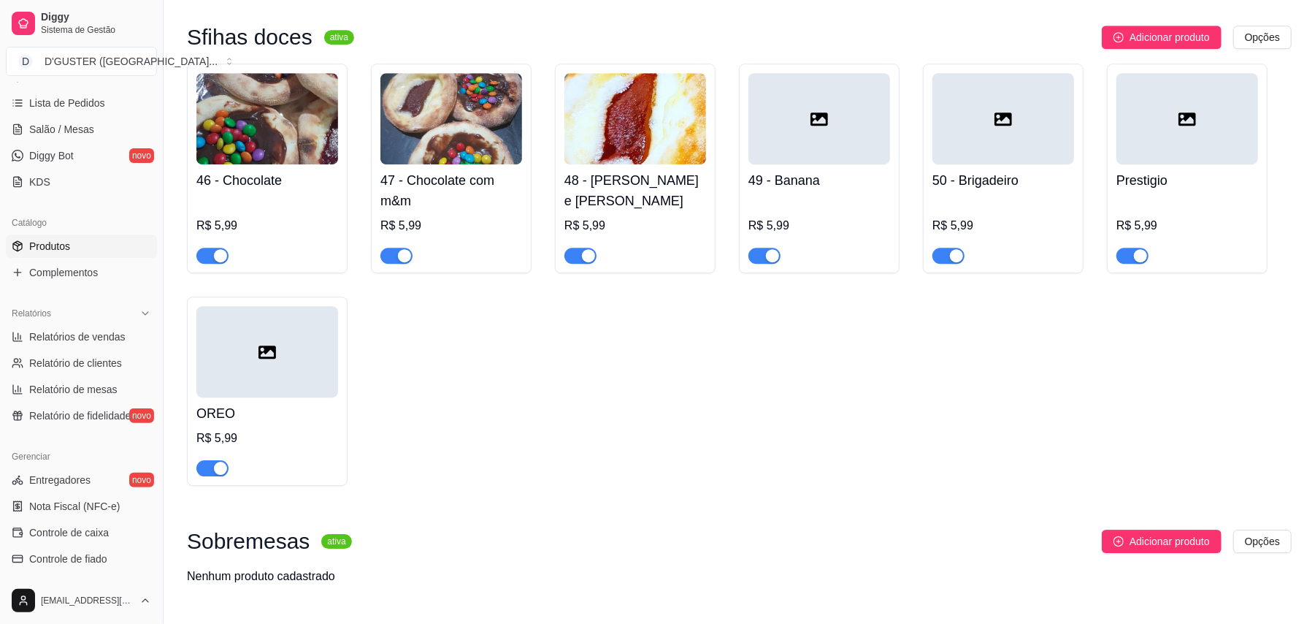
click at [213, 248] on button "button" at bounding box center [212, 256] width 32 height 16
click at [392, 248] on span "button" at bounding box center [396, 256] width 32 height 16
click at [572, 248] on span "button" at bounding box center [580, 256] width 32 height 16
click at [755, 248] on span "button" at bounding box center [764, 256] width 32 height 16
click at [941, 248] on span "button" at bounding box center [948, 256] width 32 height 16
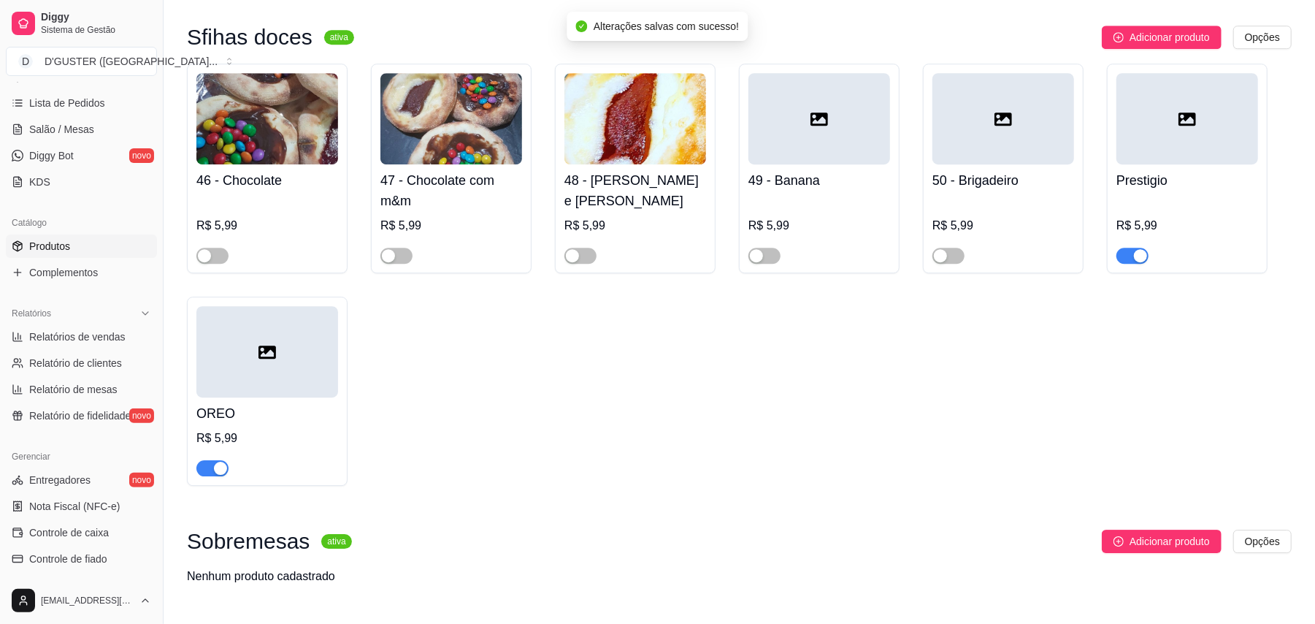
click at [1127, 248] on span "button" at bounding box center [1132, 256] width 32 height 16
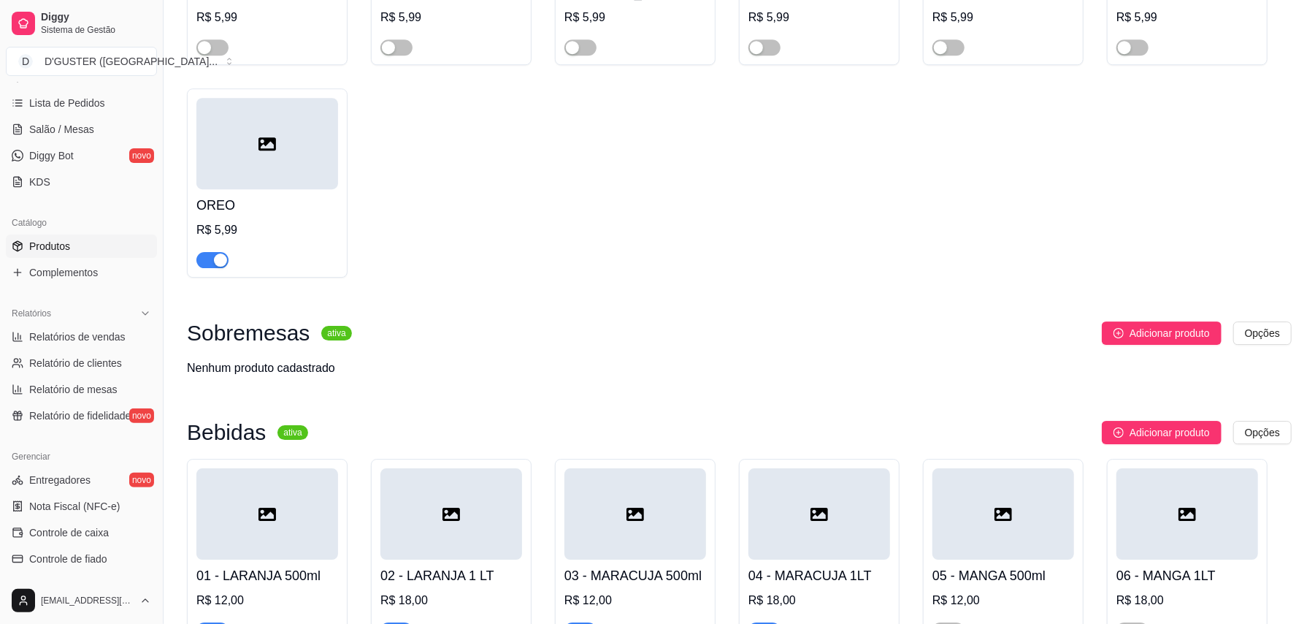
scroll to position [3310, 0]
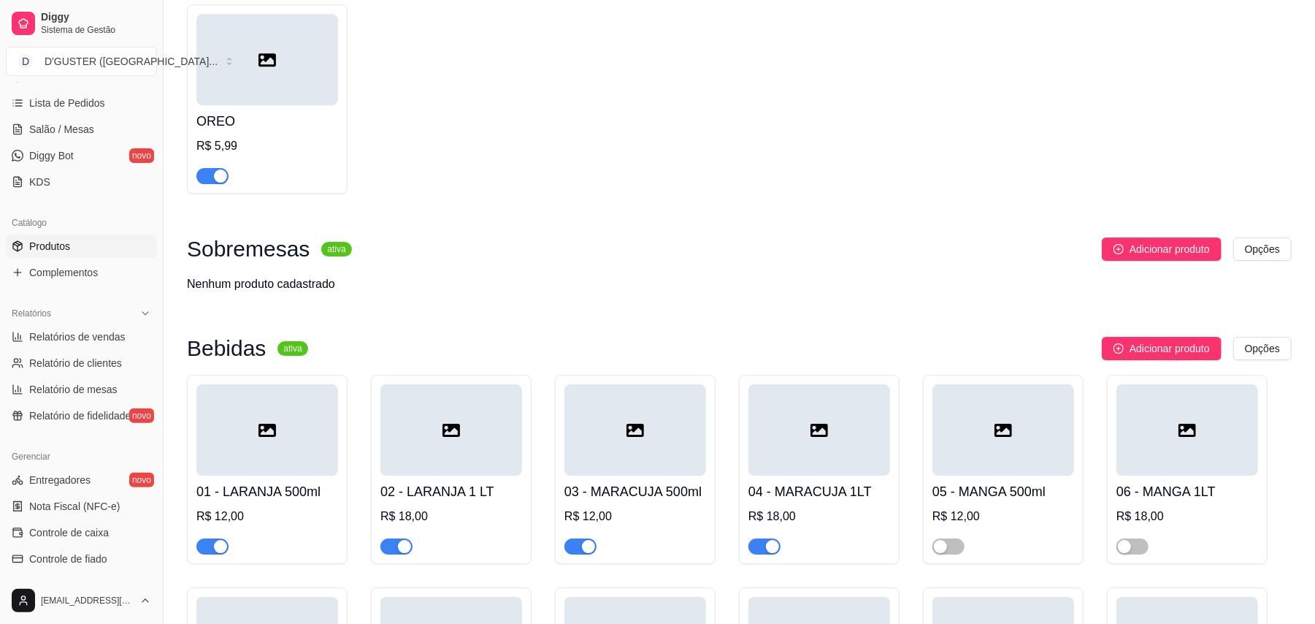
click at [204, 168] on span "button" at bounding box center [212, 176] width 32 height 16
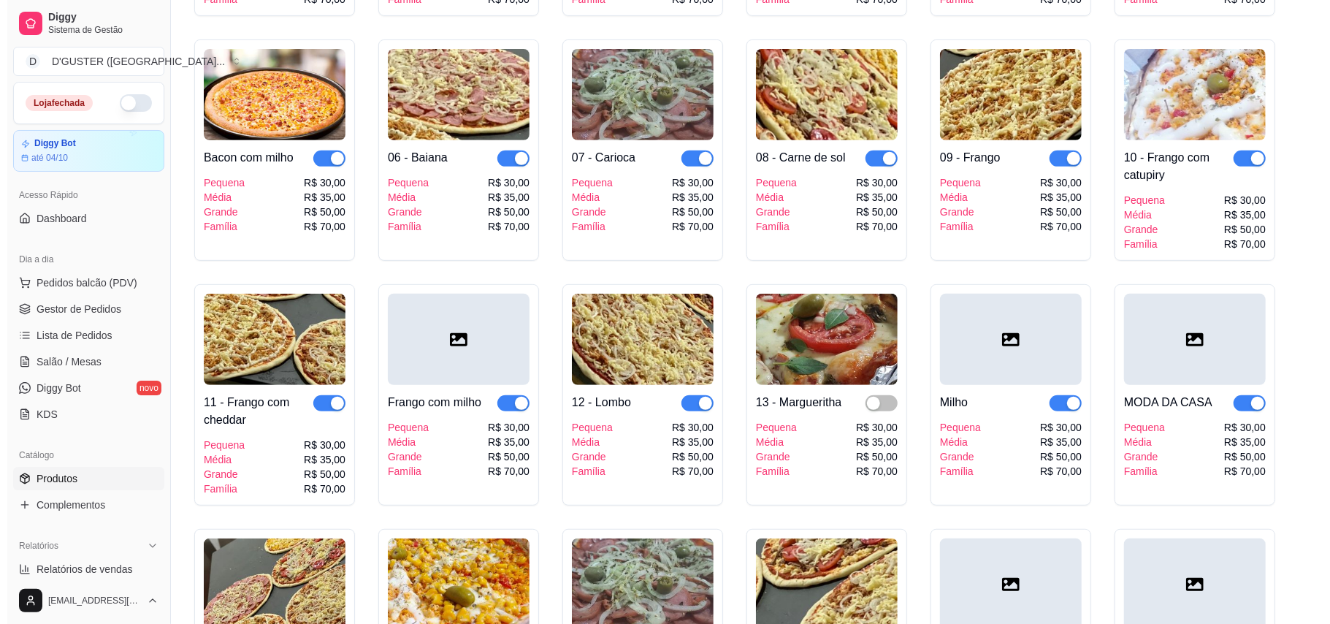
scroll to position [0, 0]
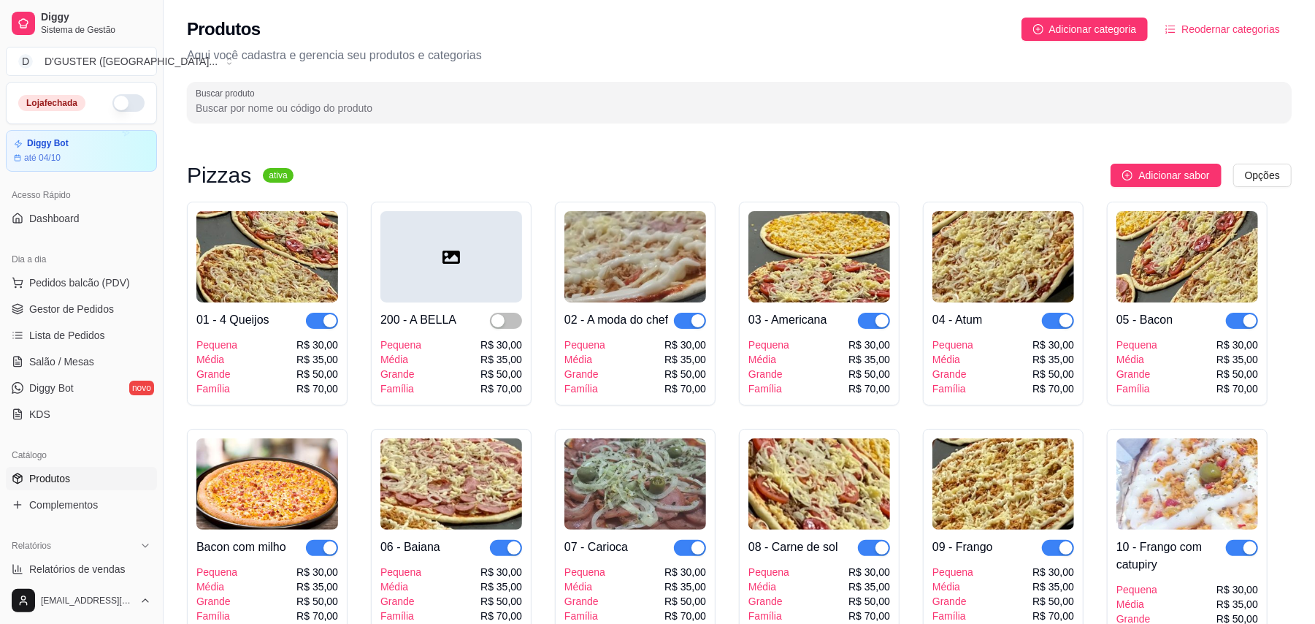
click at [126, 103] on button "button" at bounding box center [128, 103] width 32 height 18
click at [92, 305] on span "Gestor de Pedidos" at bounding box center [71, 309] width 85 height 15
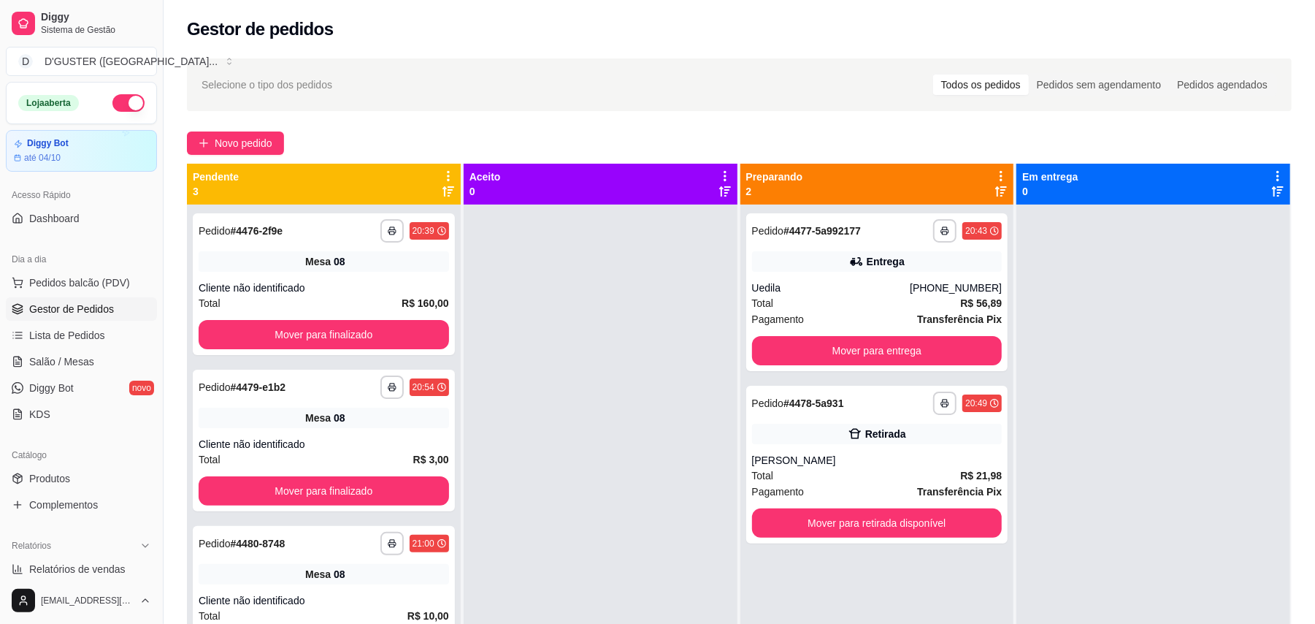
click at [69, 349] on ul "Pedidos balcão (PDV) Gestor de Pedidos Lista de Pedidos Salão / Mesas Diggy Bot…" at bounding box center [81, 348] width 151 height 155
click at [70, 357] on span "Salão / Mesas" at bounding box center [61, 361] width 65 height 15
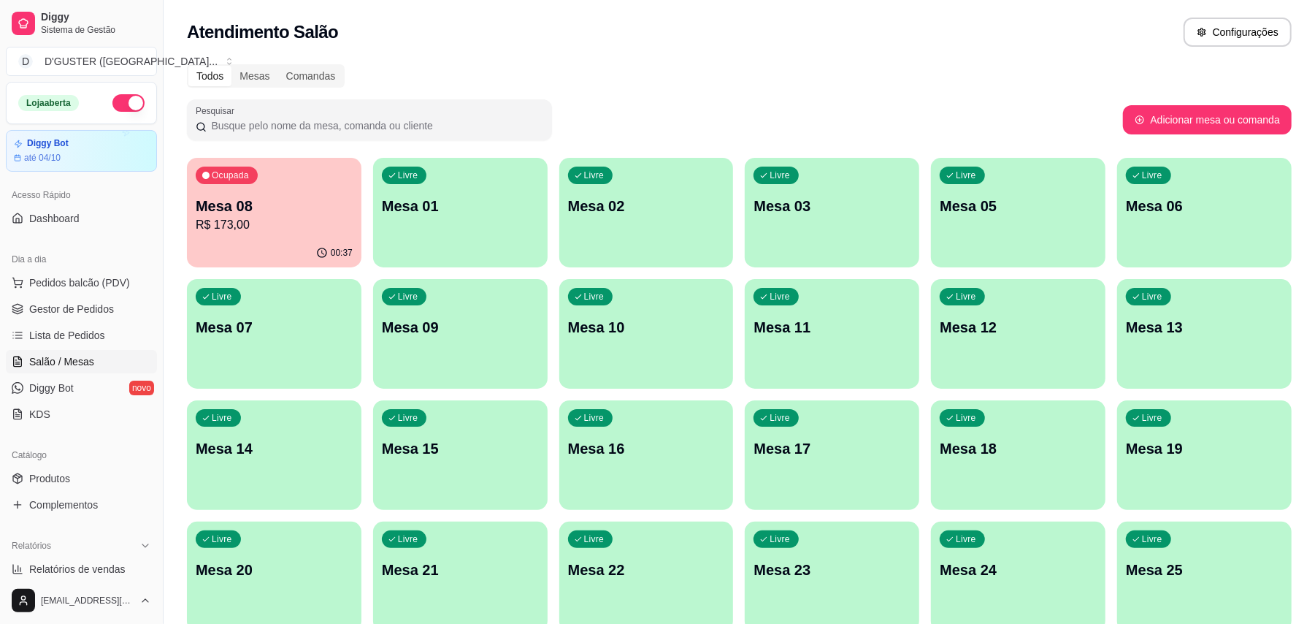
click at [780, 216] on div "Livre Mesa 03" at bounding box center [832, 204] width 175 height 92
click at [854, 225] on div "Livre Mesa 03" at bounding box center [832, 204] width 175 height 92
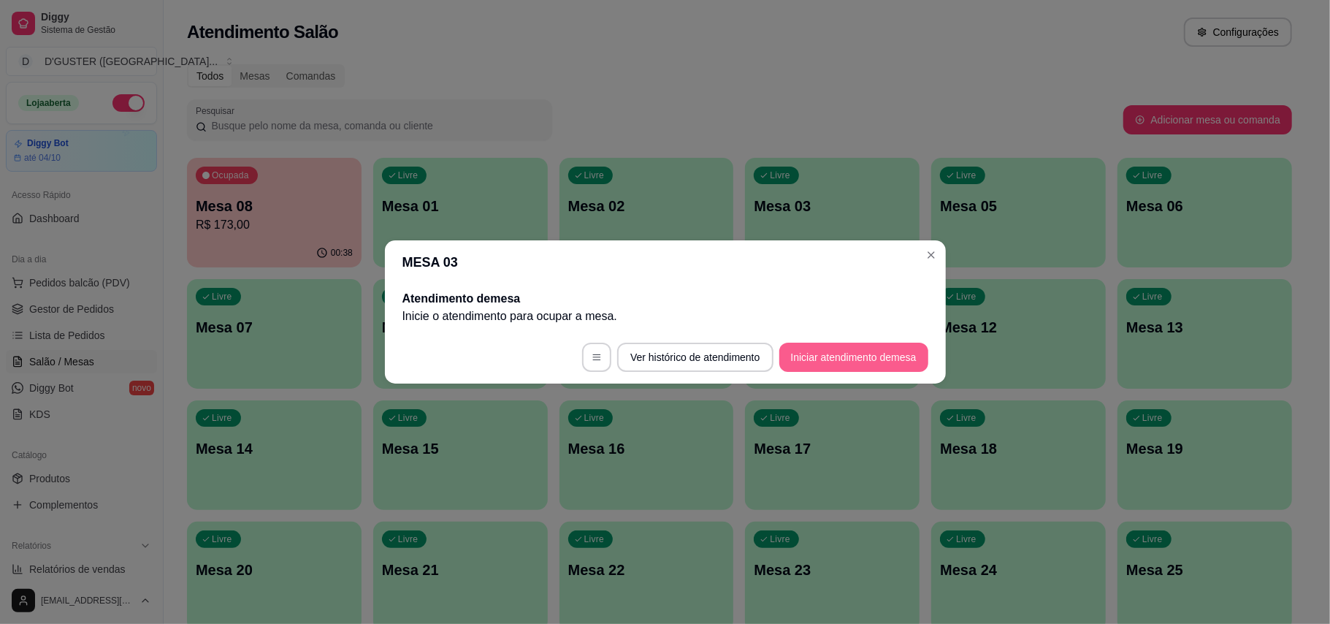
click at [906, 350] on button "Iniciar atendimento de mesa" at bounding box center [853, 356] width 149 height 29
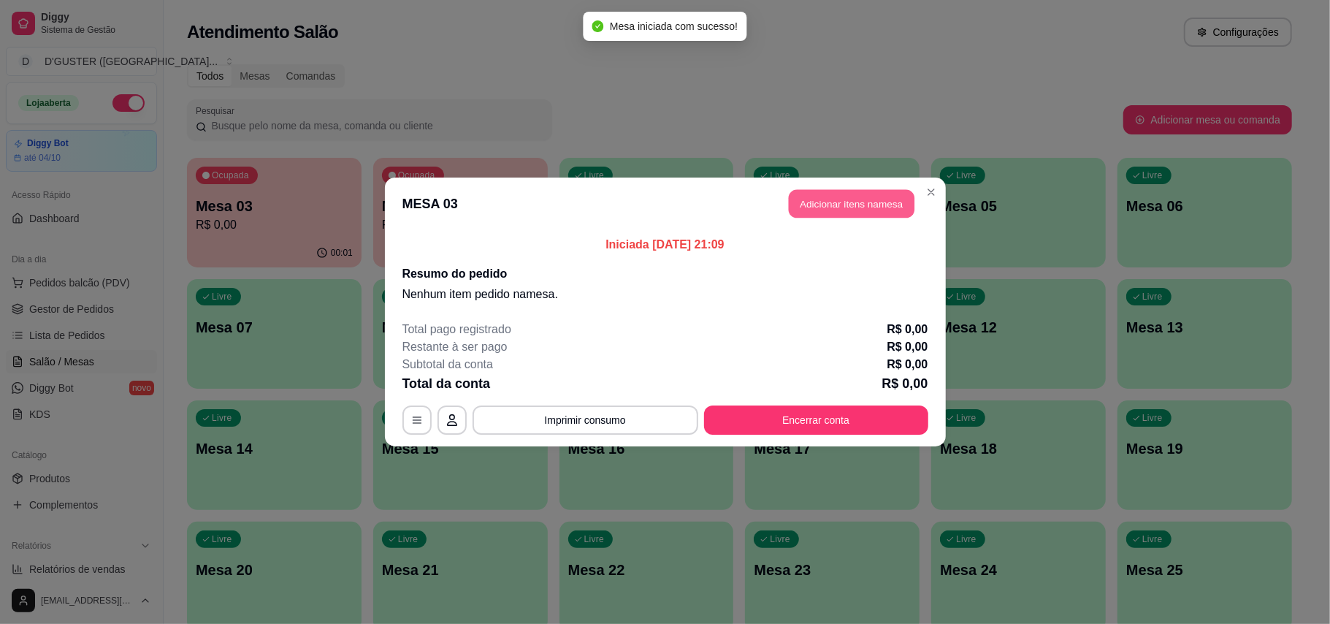
click at [848, 194] on button "Adicionar itens na mesa" at bounding box center [852, 204] width 126 height 28
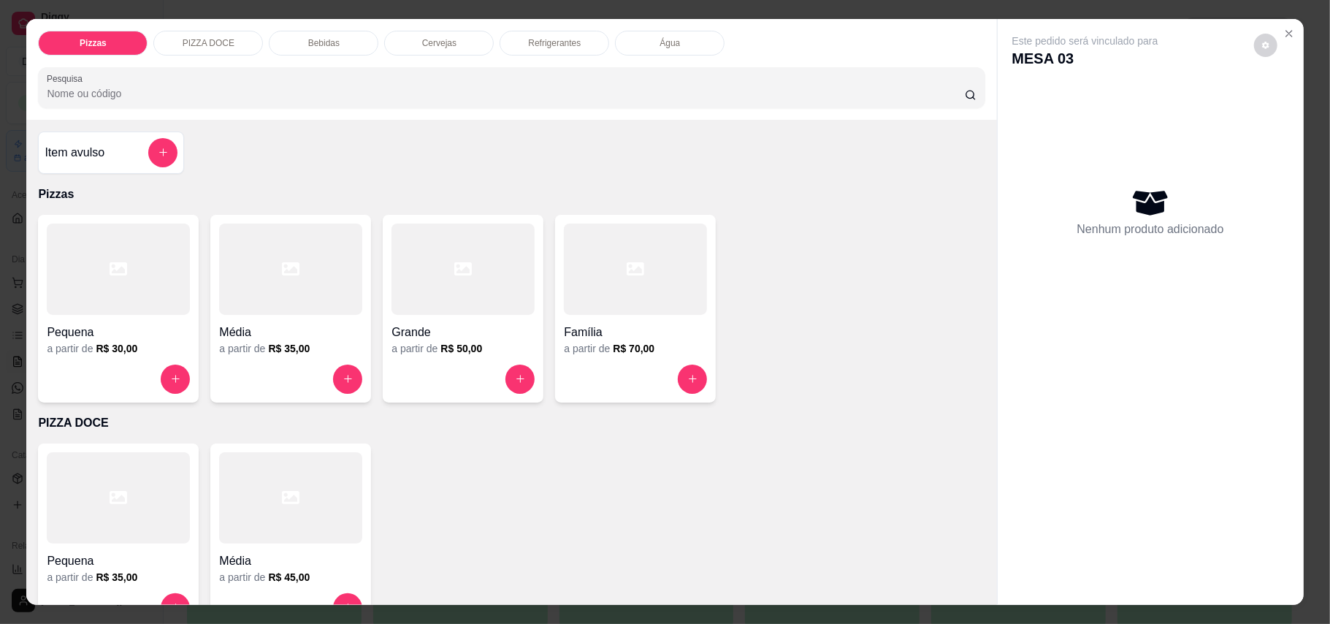
click at [622, 311] on div at bounding box center [635, 268] width 143 height 91
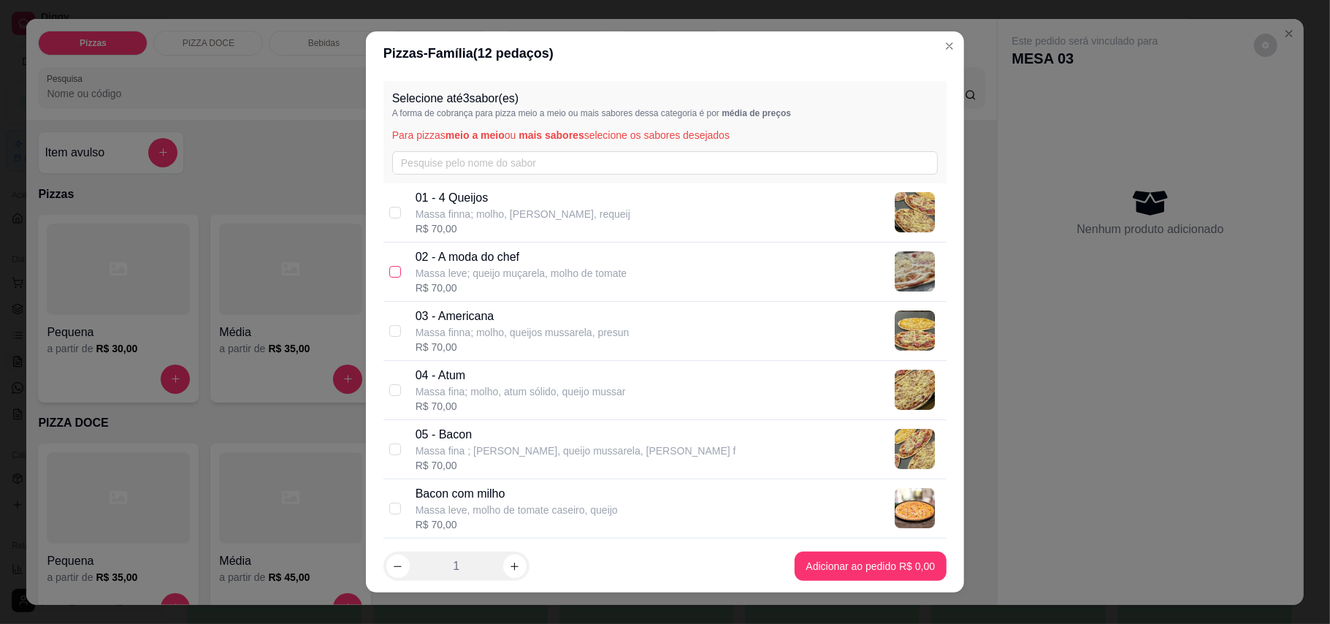
click at [389, 270] on input "checkbox" at bounding box center [395, 272] width 12 height 12
checkbox input "true"
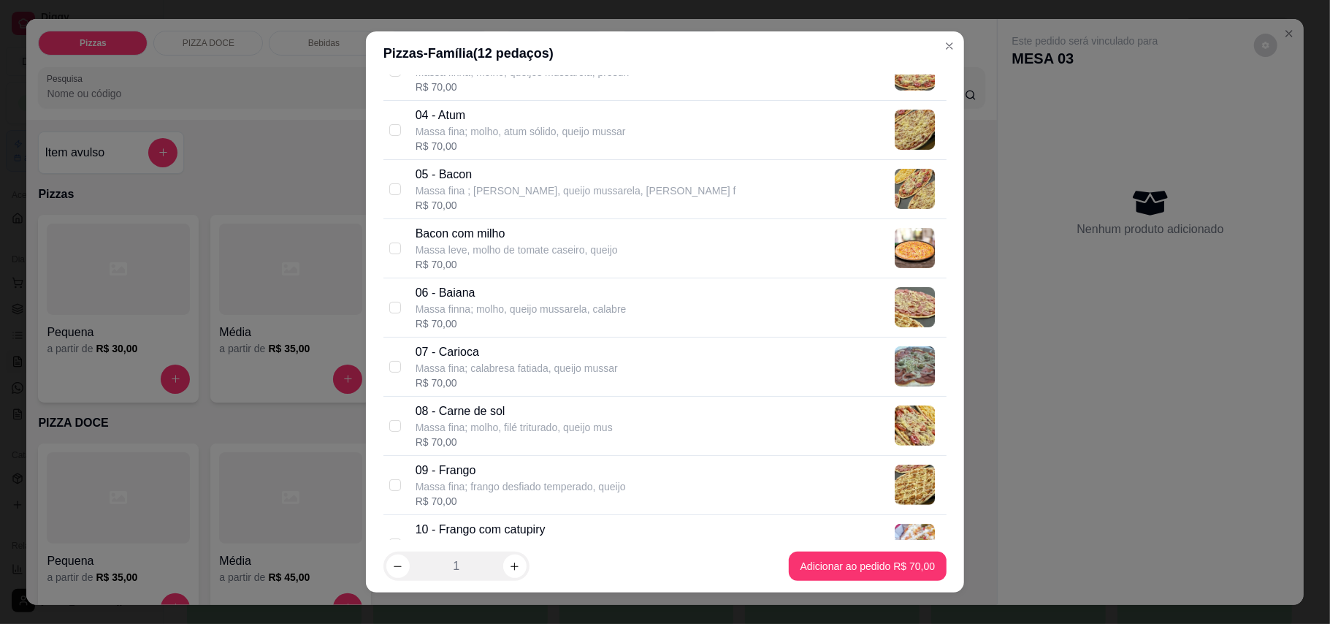
scroll to position [292, 0]
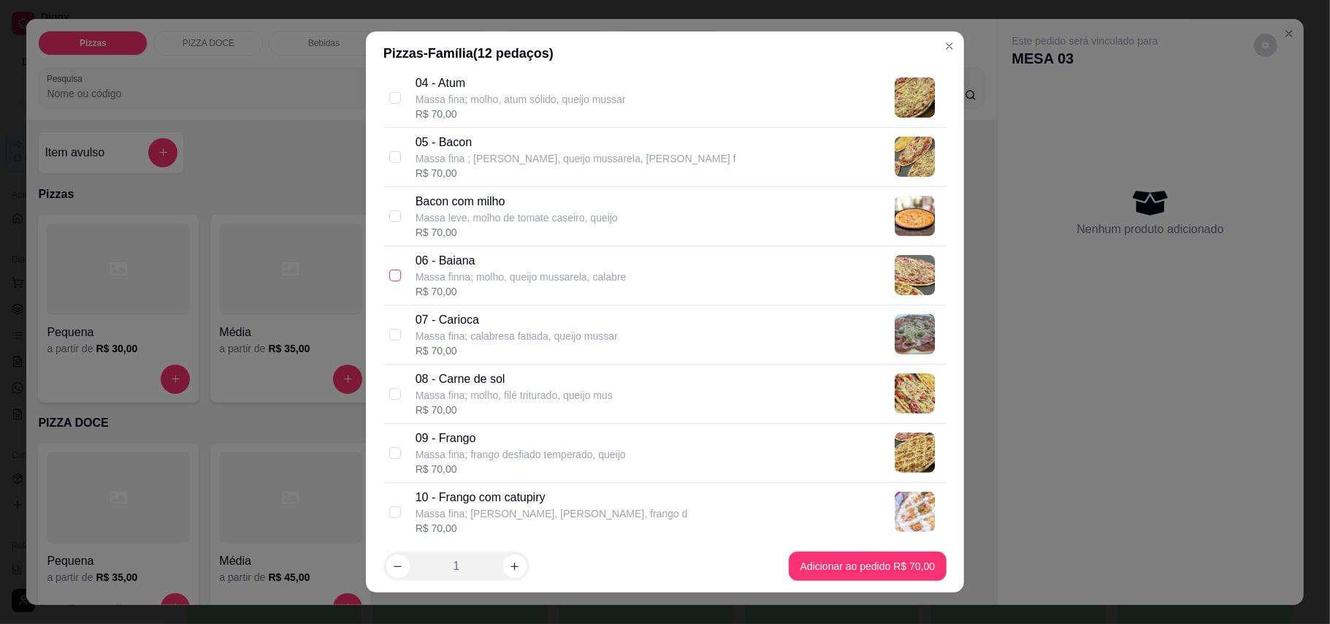
click at [389, 273] on input "checkbox" at bounding box center [395, 275] width 12 height 12
checkbox input "true"
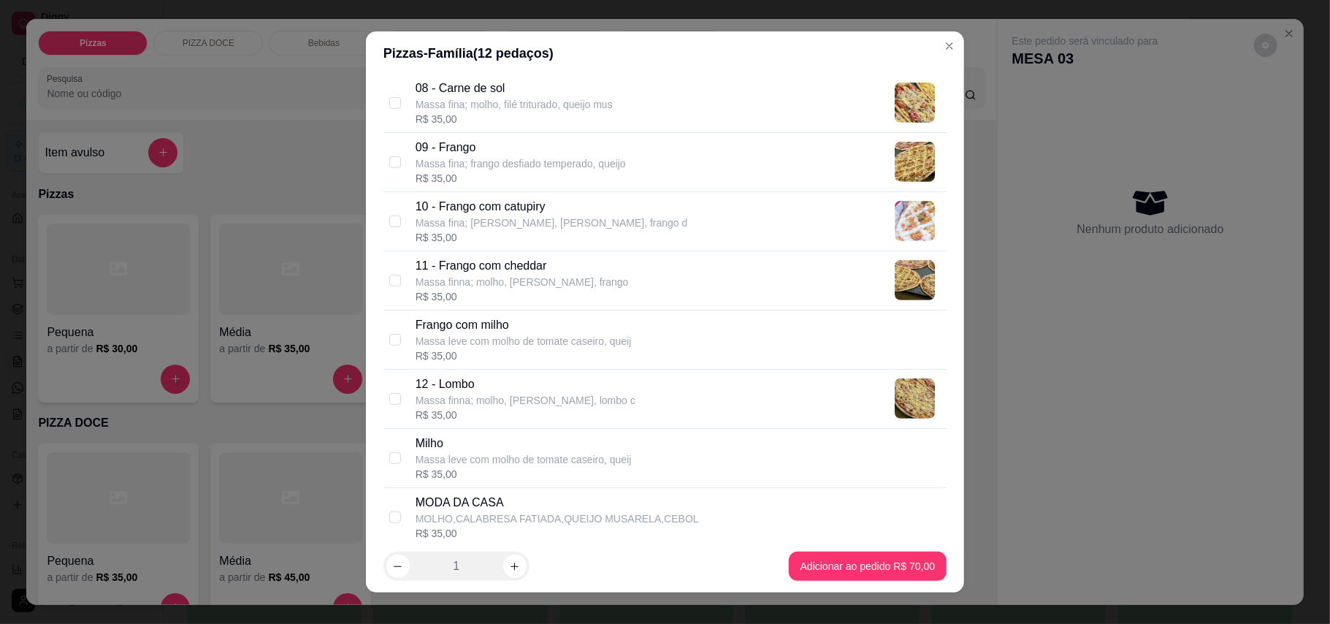
scroll to position [584, 0]
click at [389, 216] on input "checkbox" at bounding box center [395, 220] width 12 height 12
checkbox input "true"
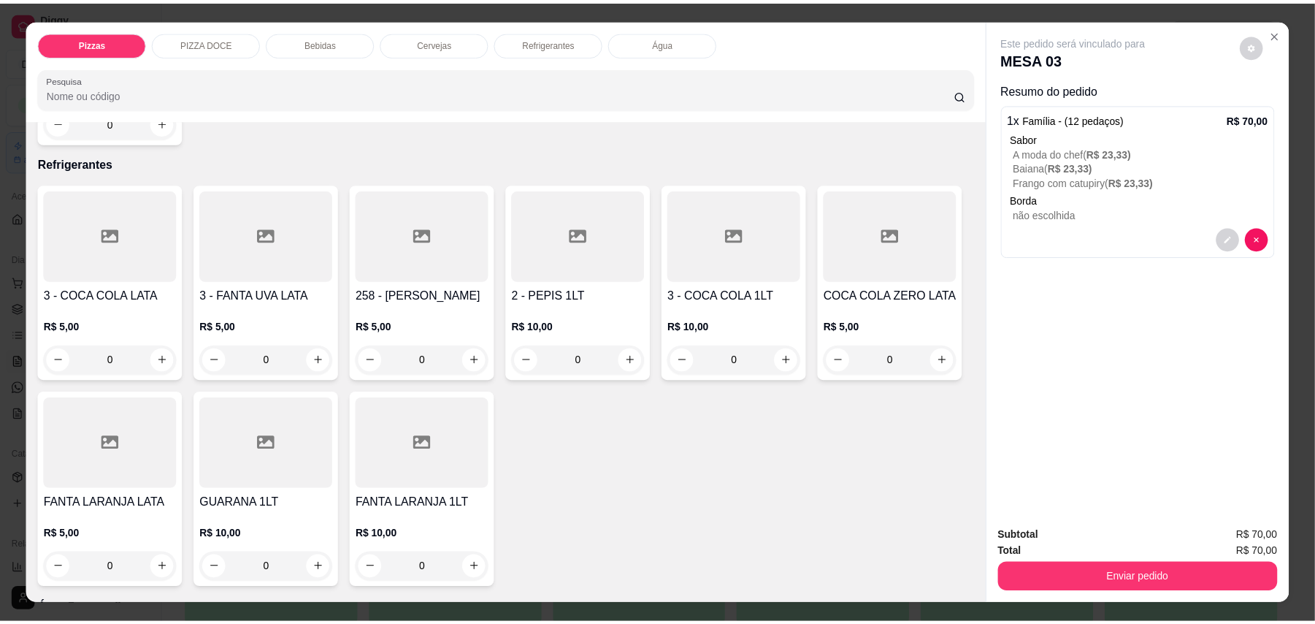
scroll to position [1654, 0]
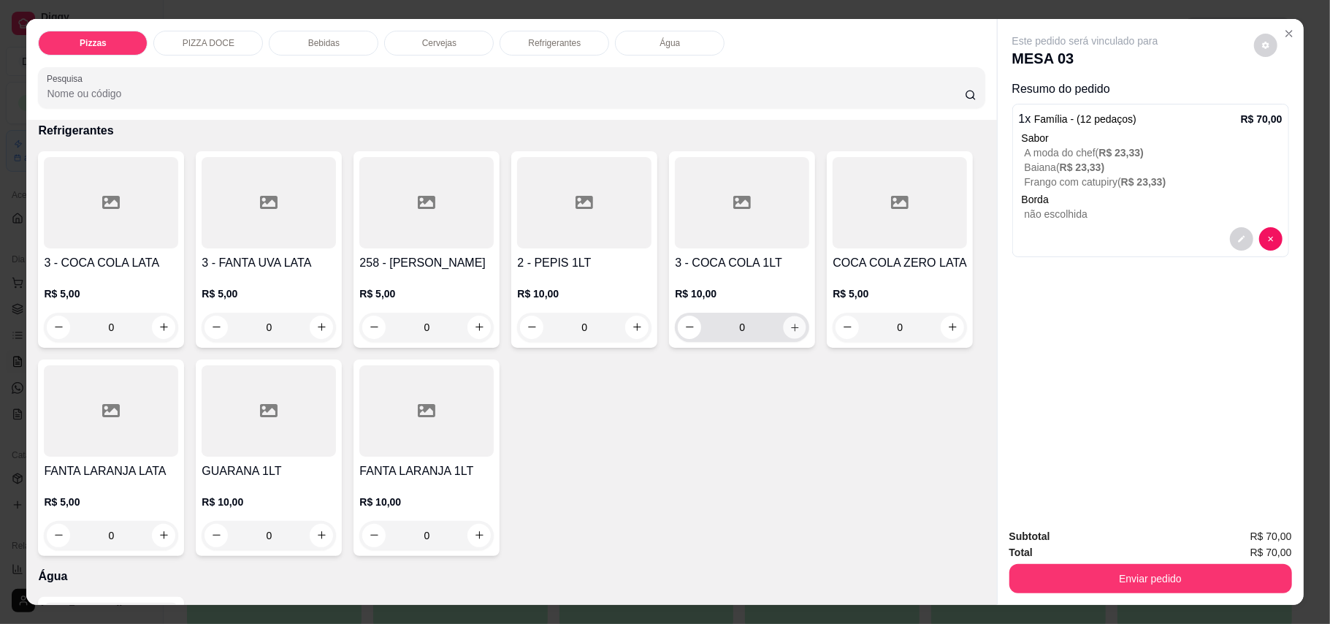
click at [790, 332] on icon "increase-product-quantity" at bounding box center [794, 326] width 11 height 11
type input "1"
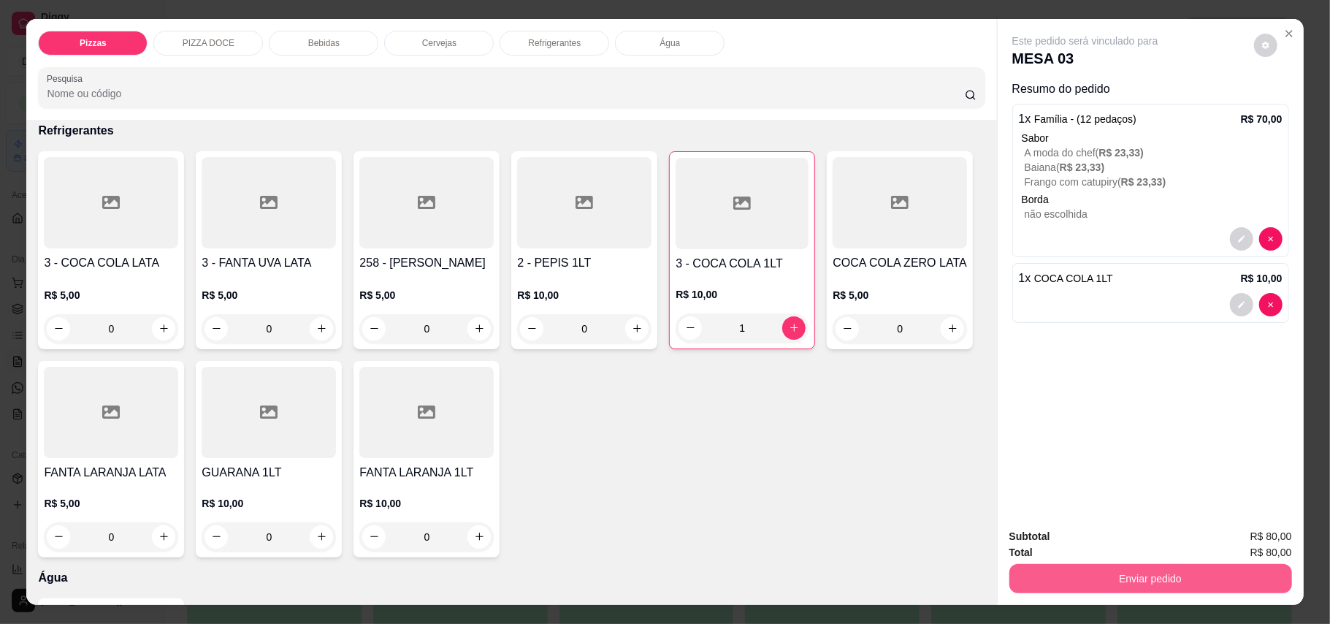
click at [1201, 580] on button "Enviar pedido" at bounding box center [1150, 578] width 283 height 29
click at [1286, 545] on button "Enviar pedido" at bounding box center [1252, 542] width 80 height 27
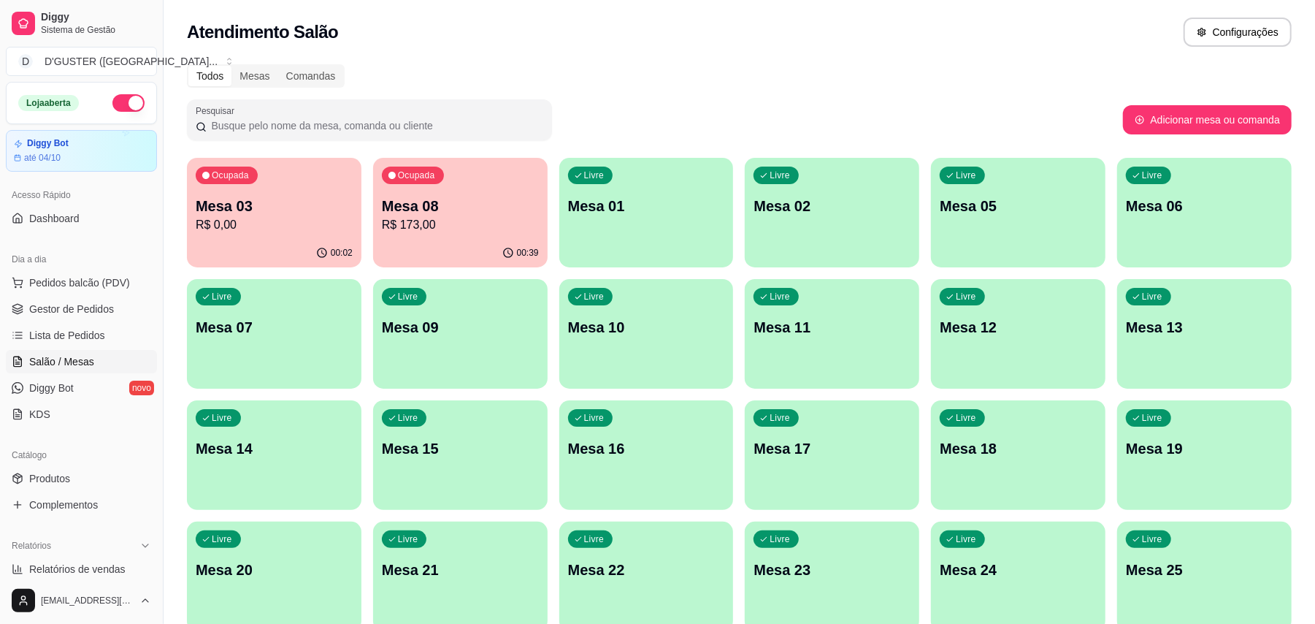
click at [664, 44] on div "Atendimento Salão Configurações" at bounding box center [739, 32] width 1105 height 29
click at [56, 317] on link "Gestor de Pedidos" at bounding box center [81, 308] width 151 height 23
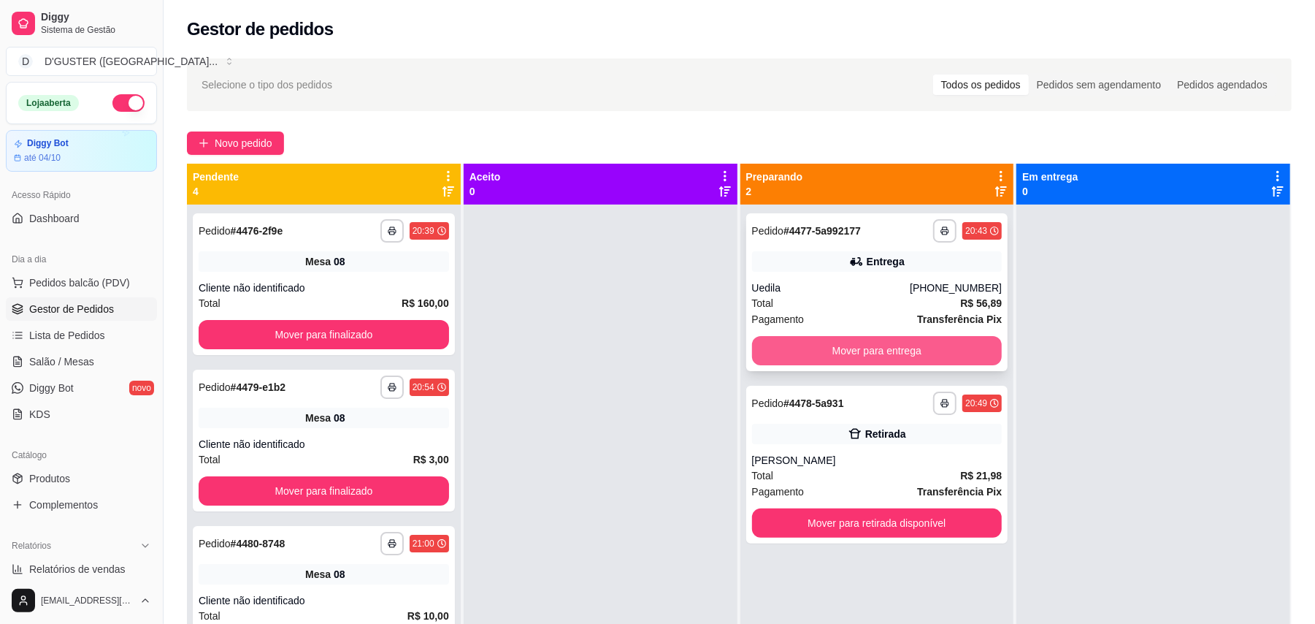
click at [919, 342] on button "Mover para entrega" at bounding box center [877, 350] width 250 height 29
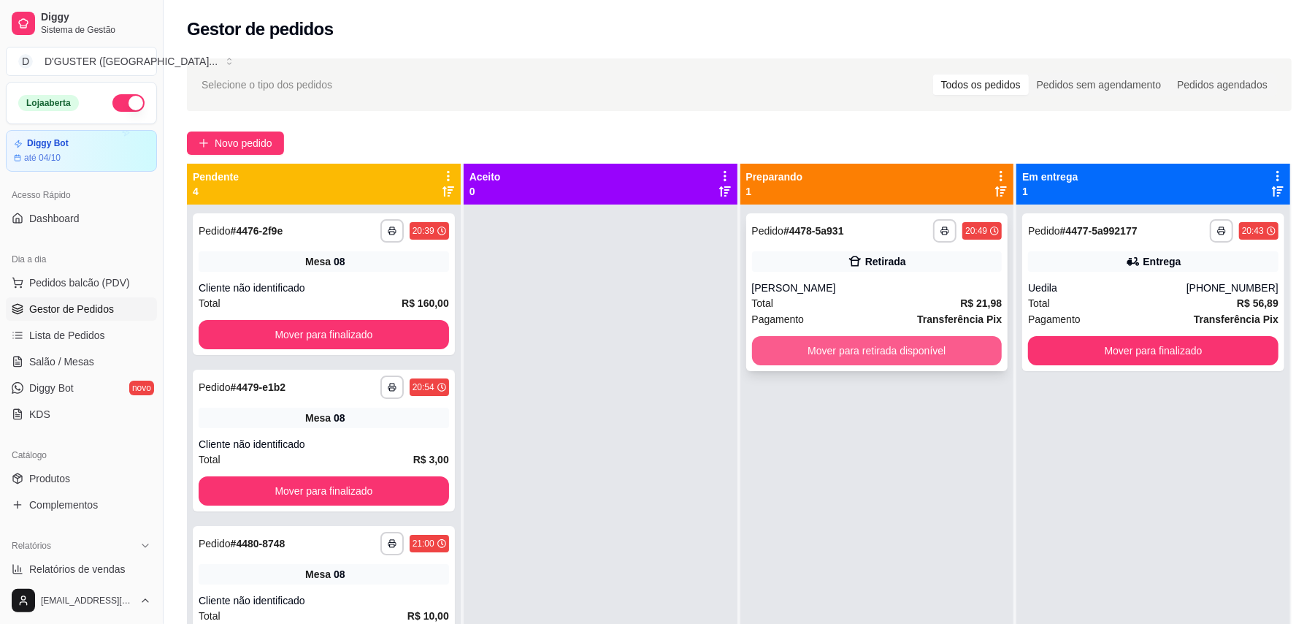
click at [916, 337] on button "Mover para retirada disponível" at bounding box center [877, 350] width 250 height 29
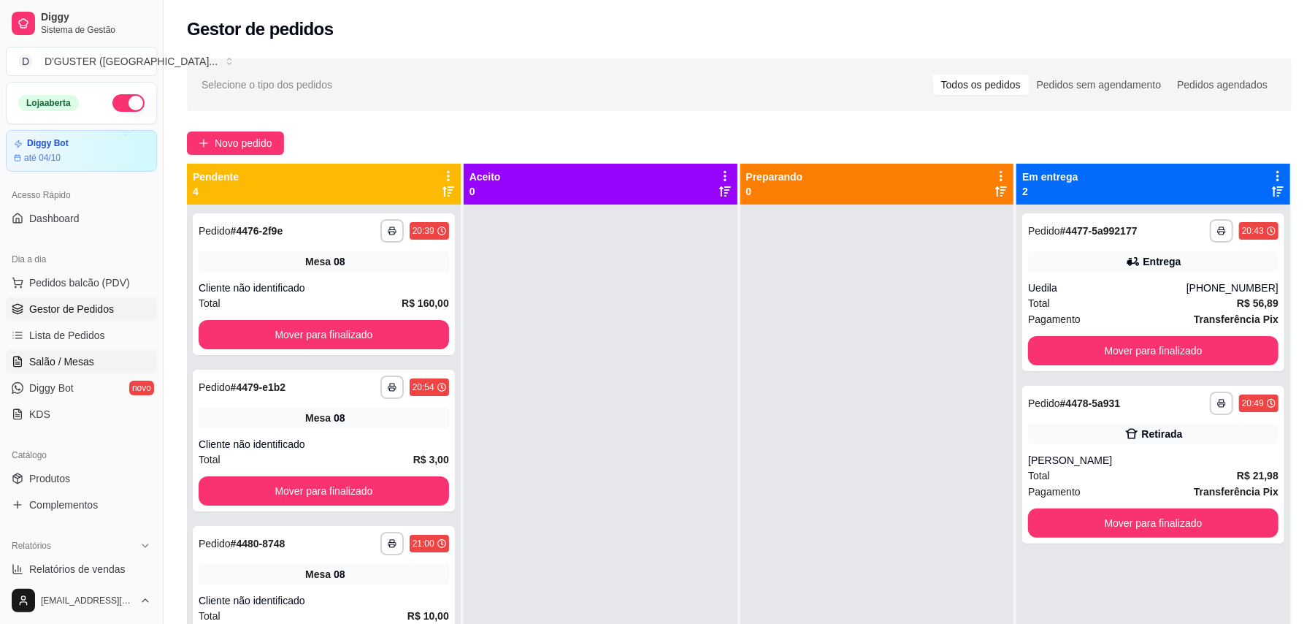
click at [22, 357] on icon at bounding box center [18, 362] width 12 height 12
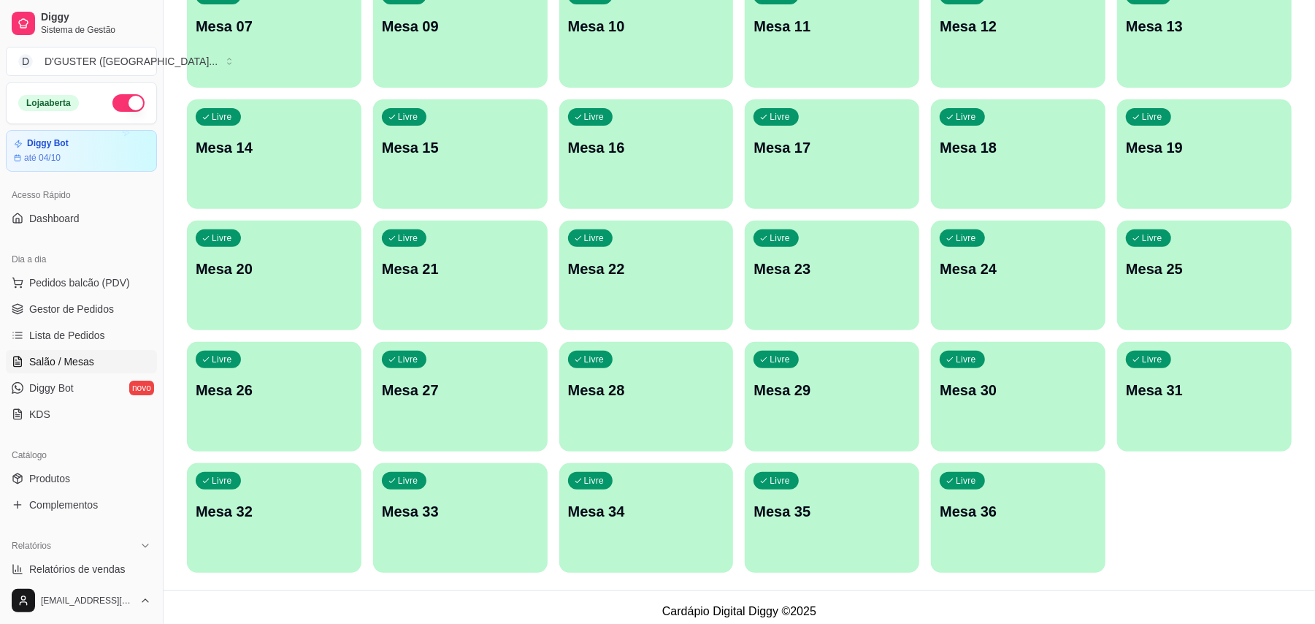
scroll to position [308, 0]
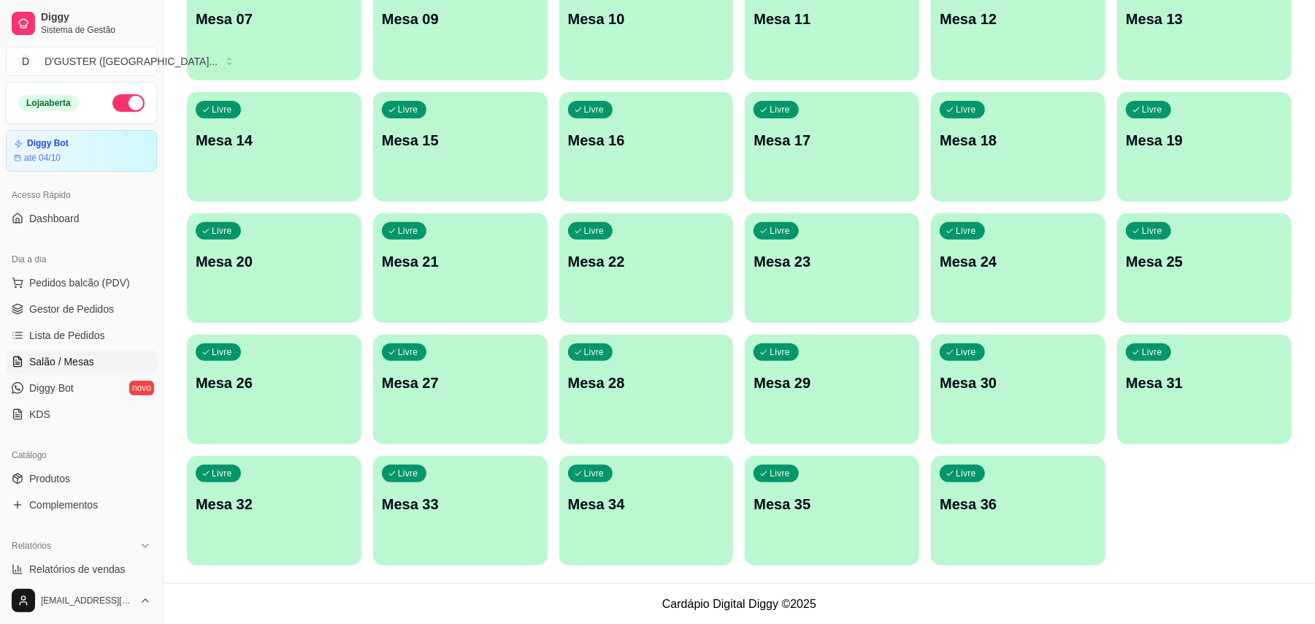
click at [1029, 515] on div "Livre Mesa 36" at bounding box center [1018, 502] width 175 height 92
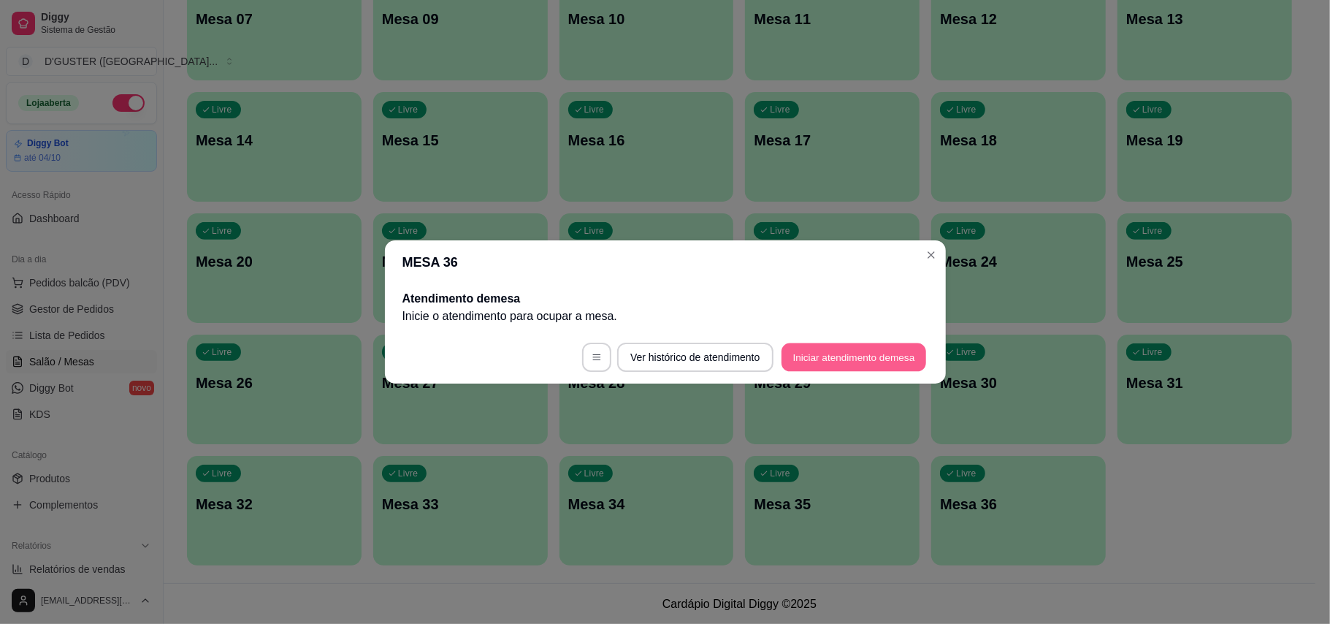
click at [828, 352] on button "Iniciar atendimento de mesa" at bounding box center [853, 357] width 145 height 28
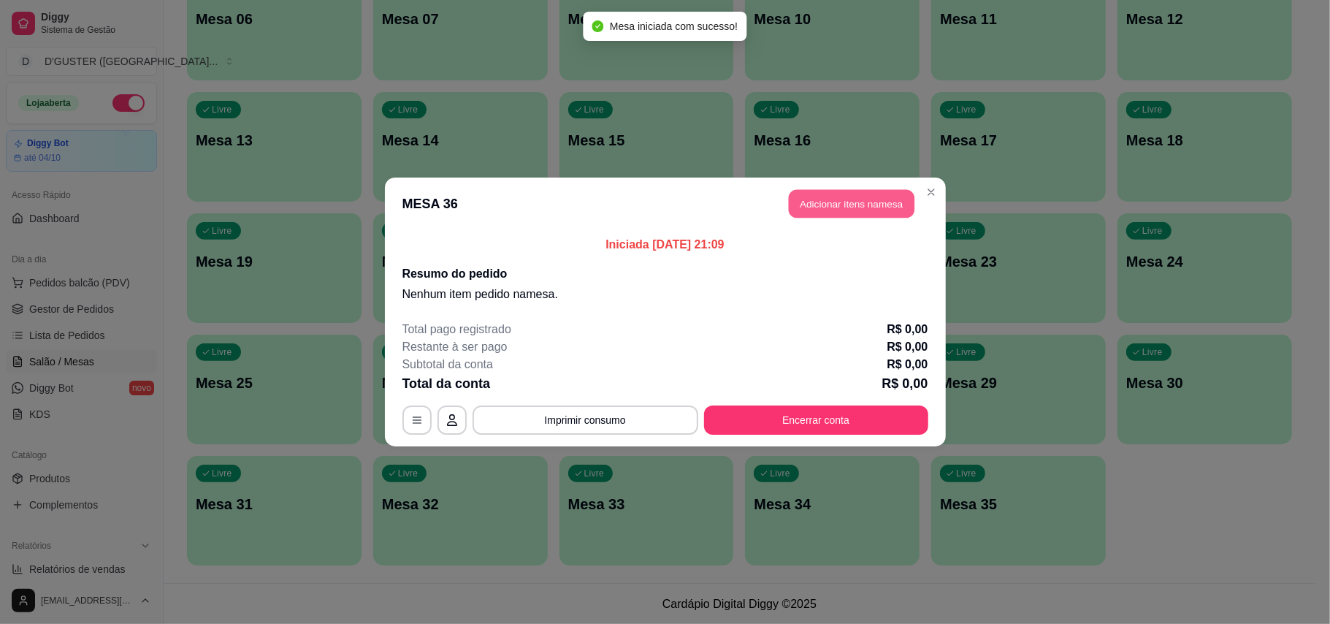
click at [856, 196] on button "Adicionar itens na mesa" at bounding box center [852, 204] width 126 height 28
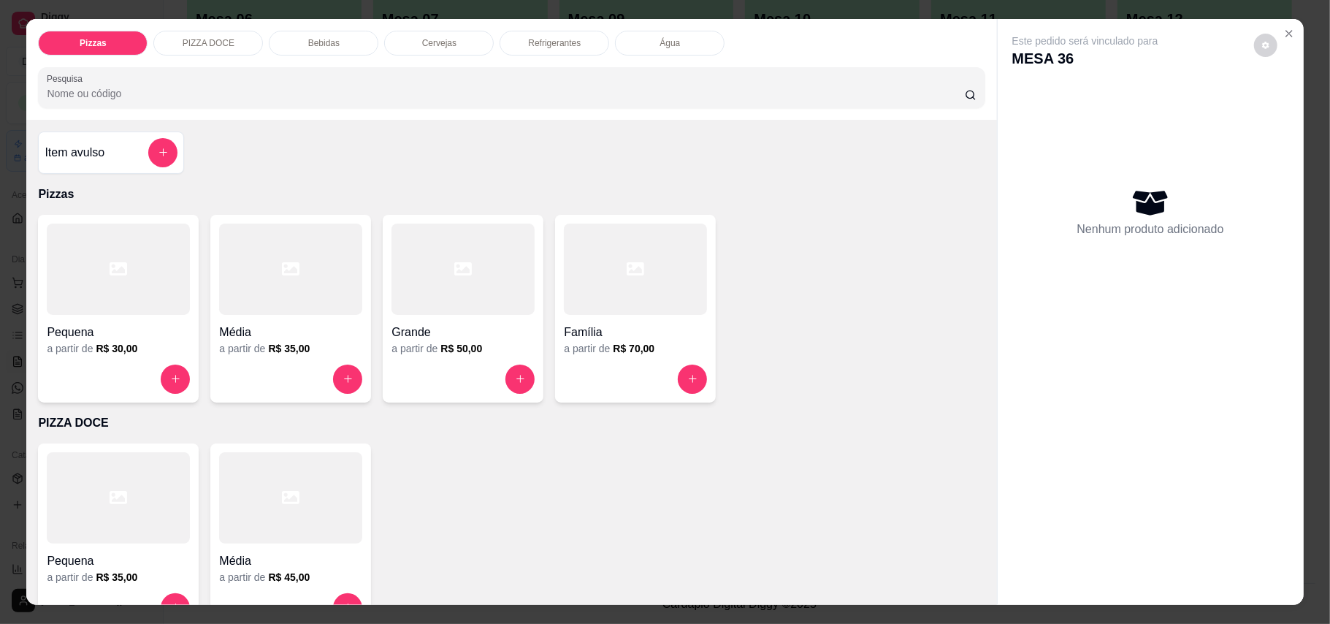
click at [85, 143] on div "Item avulso" at bounding box center [111, 152] width 133 height 29
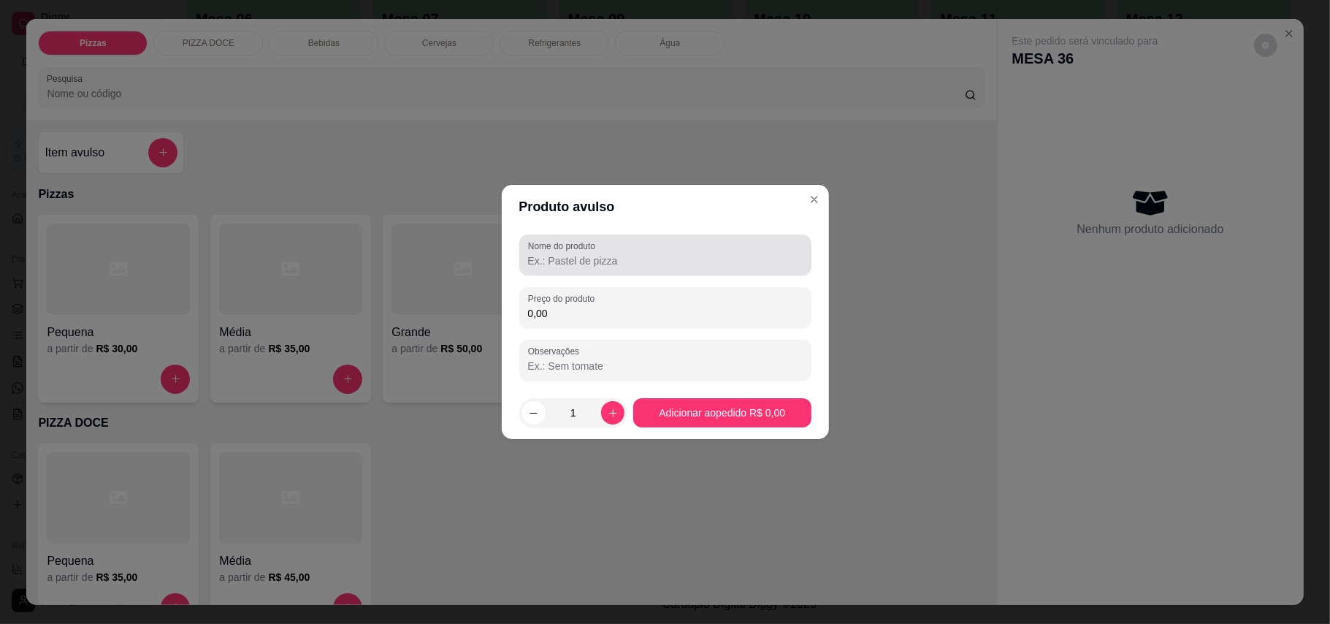
click at [626, 252] on div at bounding box center [665, 254] width 275 height 29
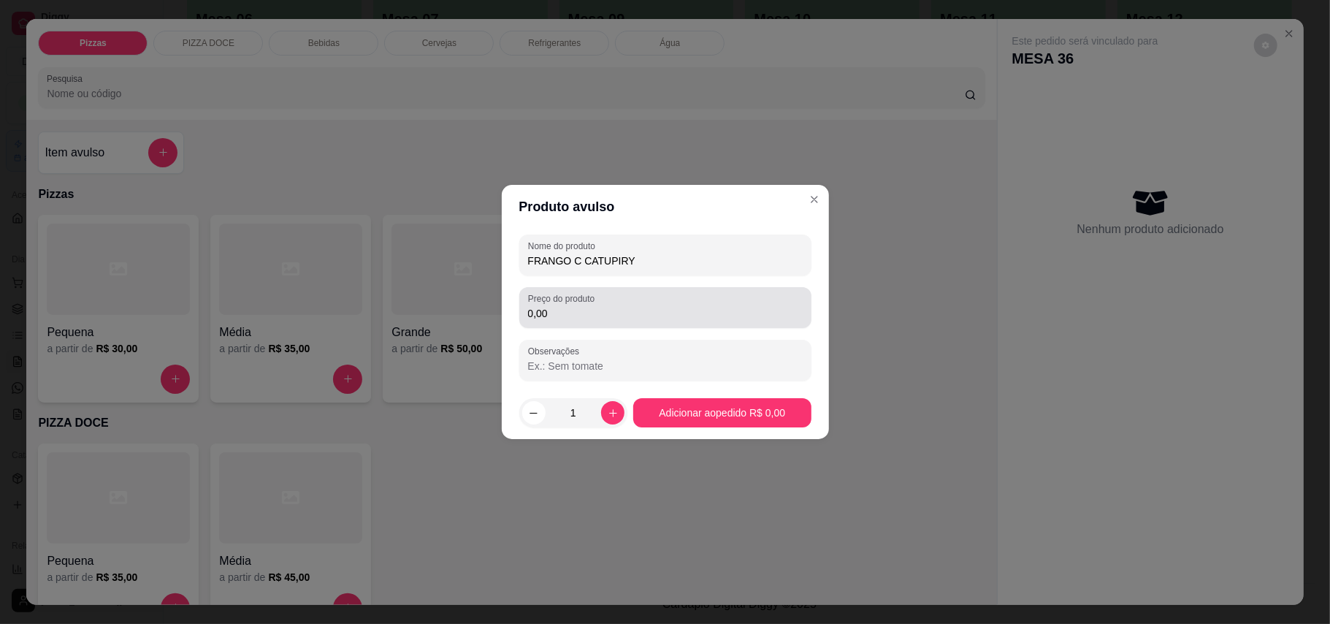
type input "FRANGO C CATUPIRY"
click at [748, 322] on div "Preço do produto 0,00" at bounding box center [665, 307] width 292 height 41
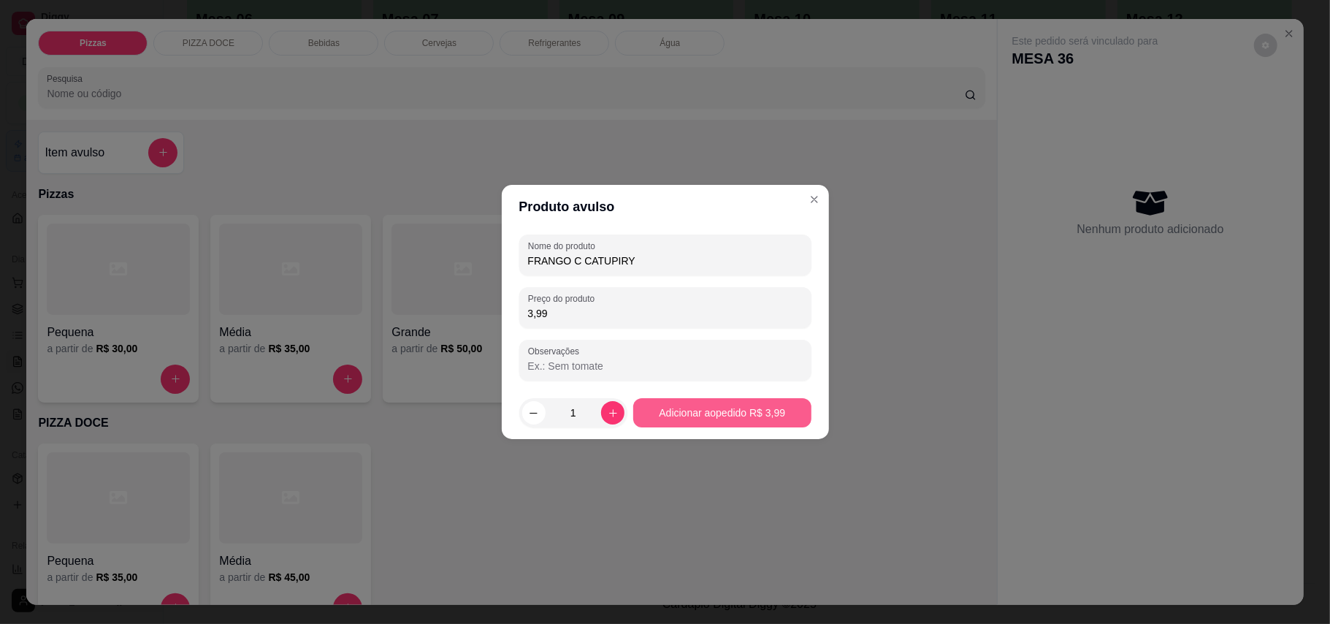
type input "3,99"
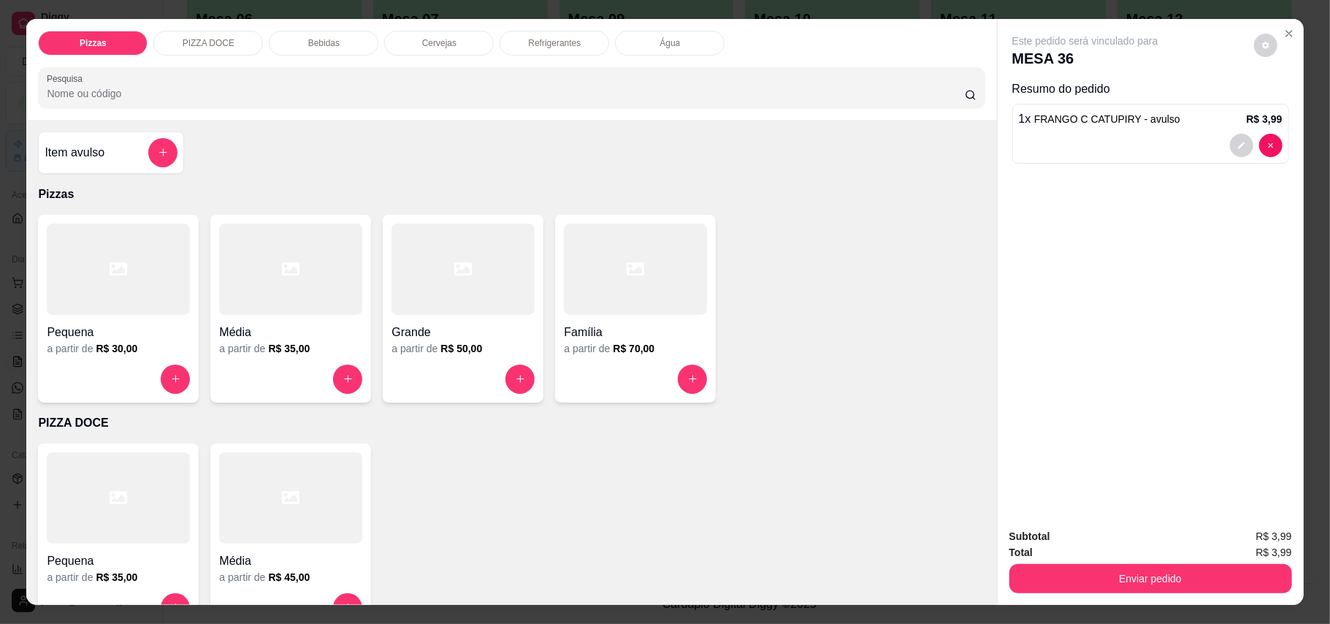
click at [85, 150] on h4 "Item avulso" at bounding box center [75, 153] width 60 height 18
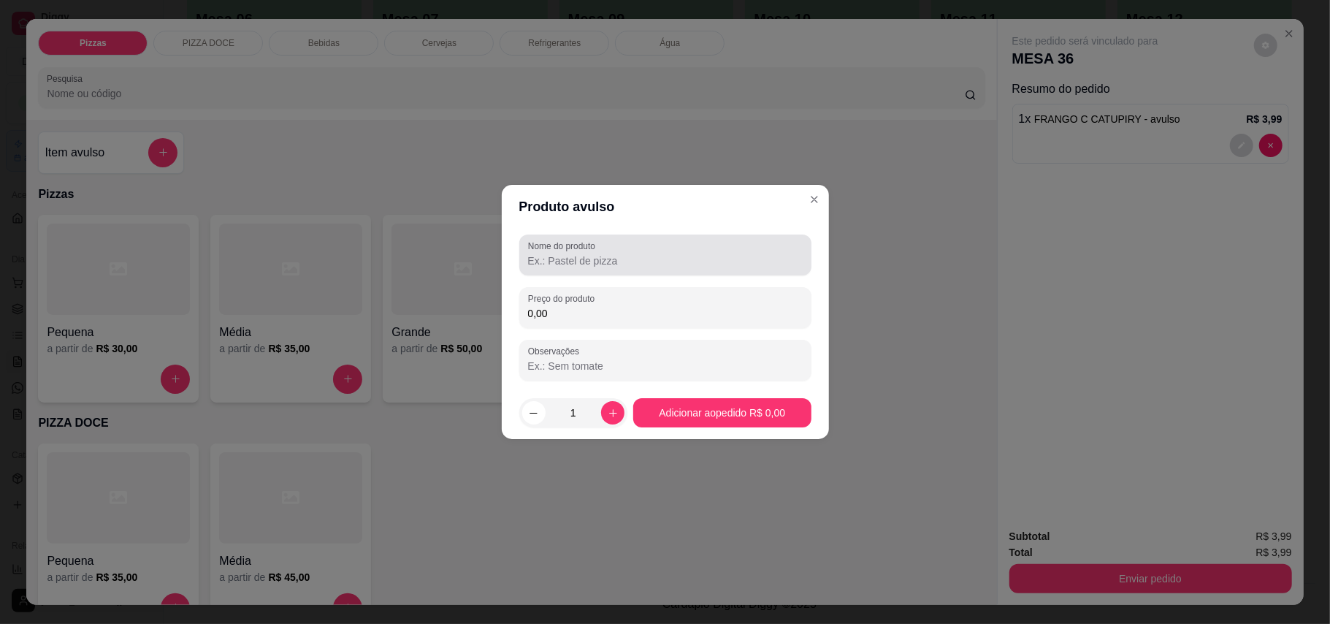
click at [606, 251] on div at bounding box center [665, 254] width 275 height 29
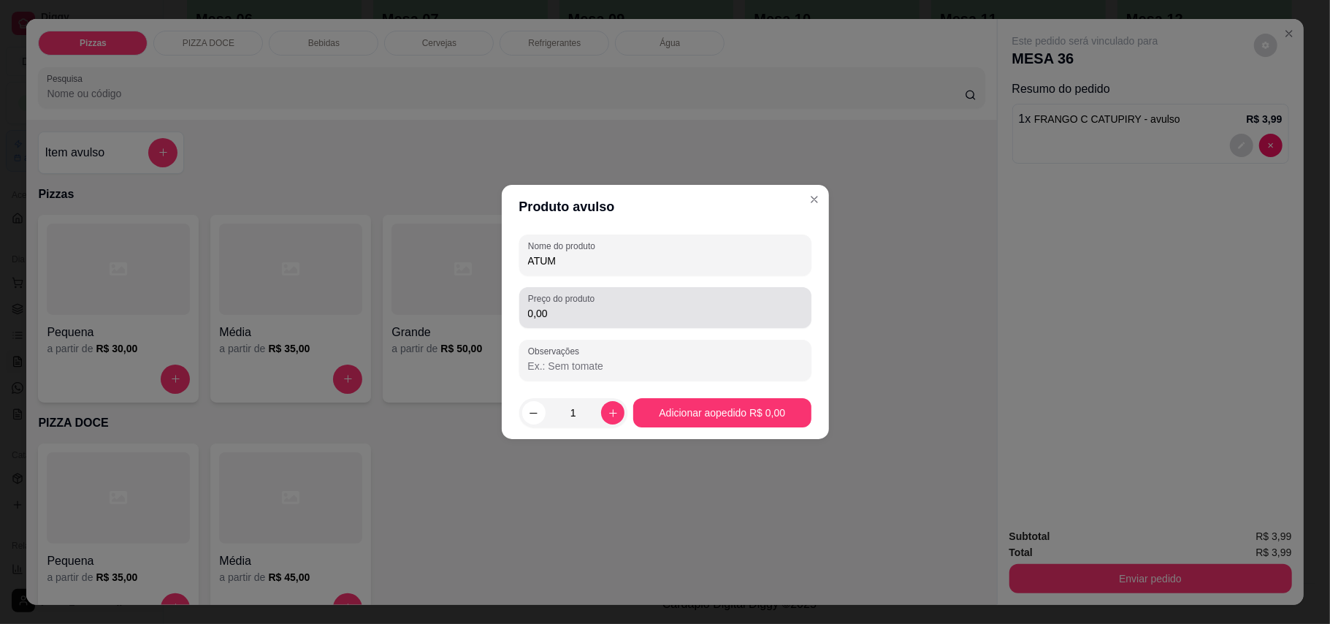
type input "ATUM"
click at [583, 321] on div "0,00" at bounding box center [665, 307] width 275 height 29
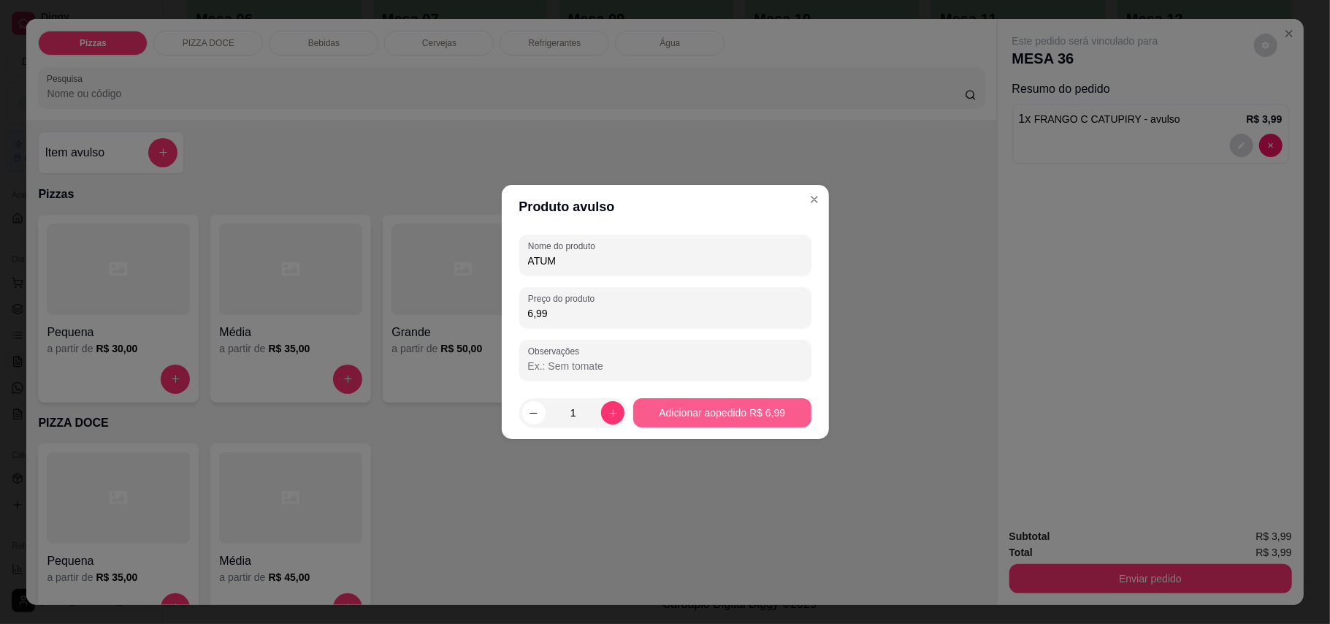
type input "6,99"
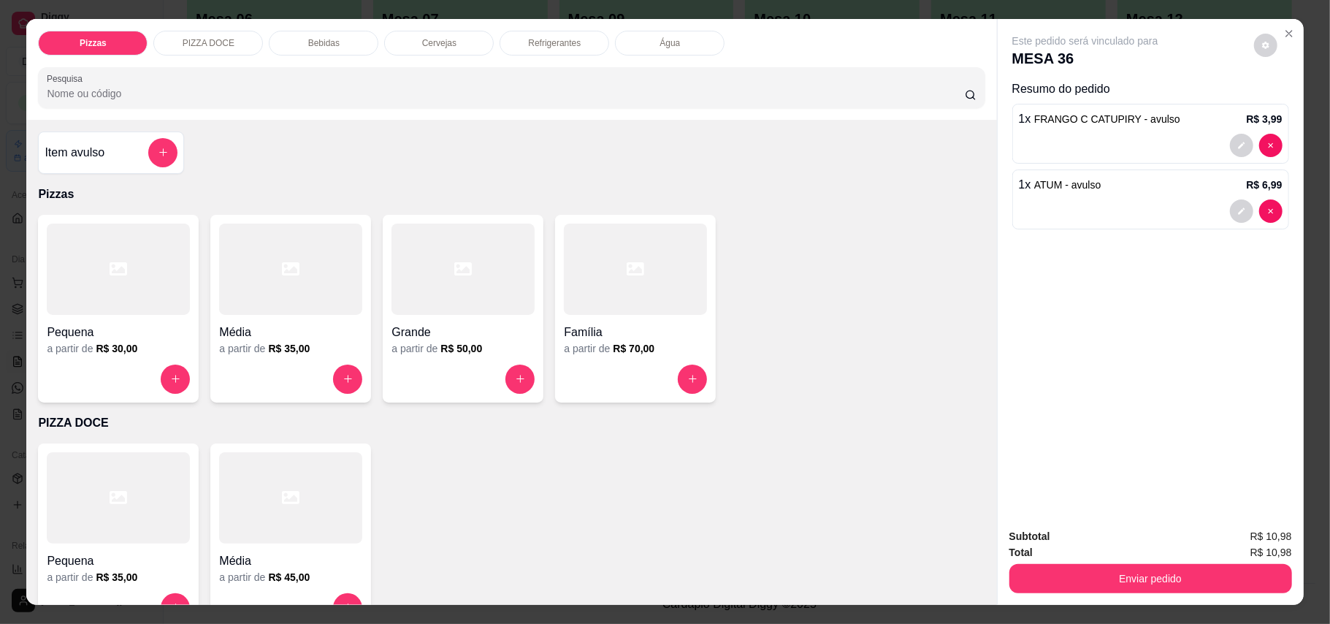
click at [76, 149] on h4 "Item avulso" at bounding box center [75, 153] width 60 height 18
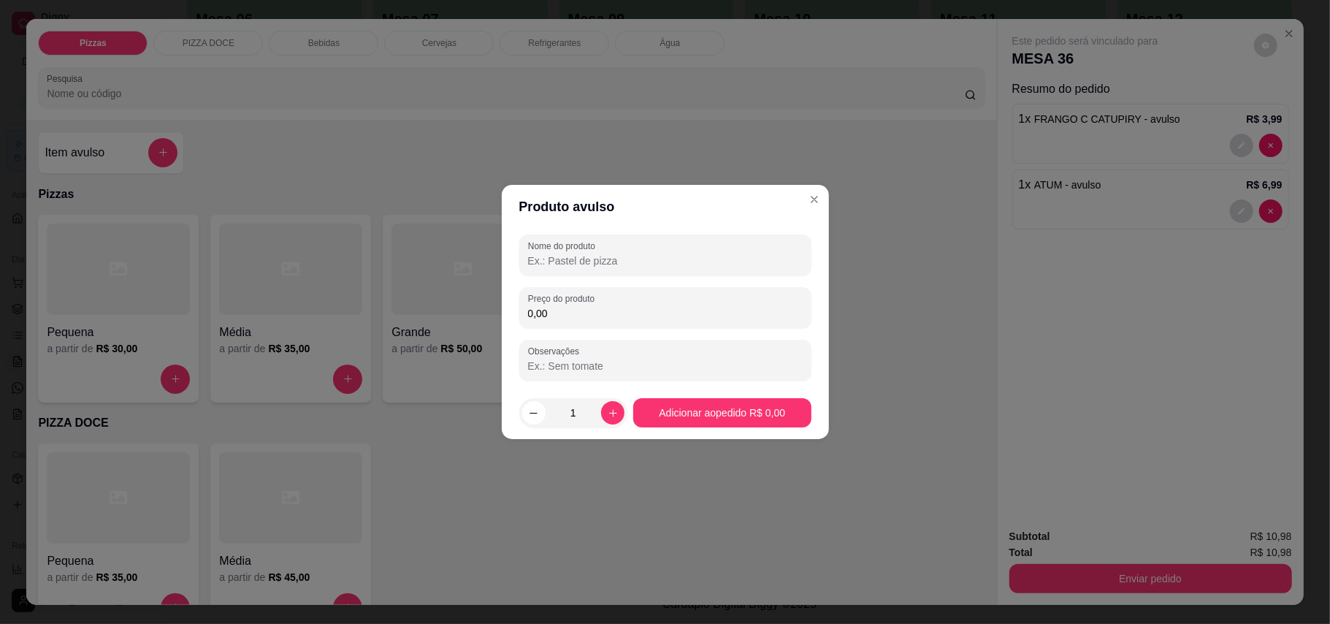
click at [605, 258] on input "Nome do produto" at bounding box center [665, 260] width 275 height 15
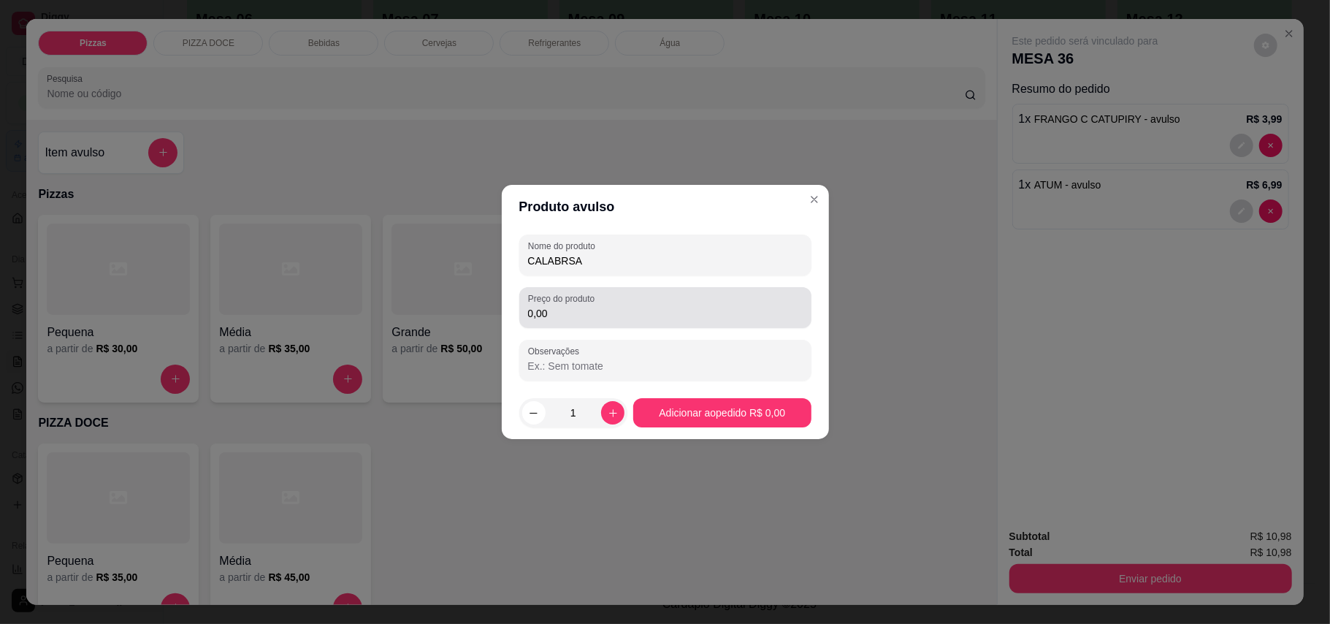
type input "CALABRSA"
click at [637, 315] on input "0,00" at bounding box center [665, 313] width 275 height 15
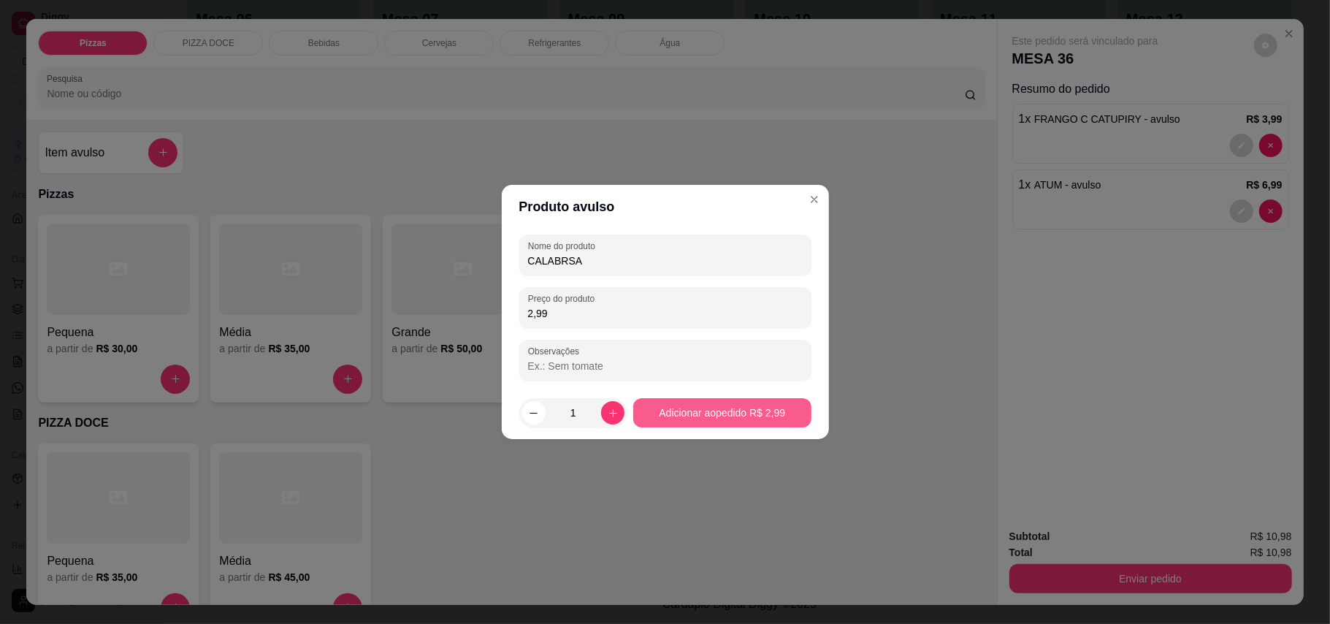
type input "2,99"
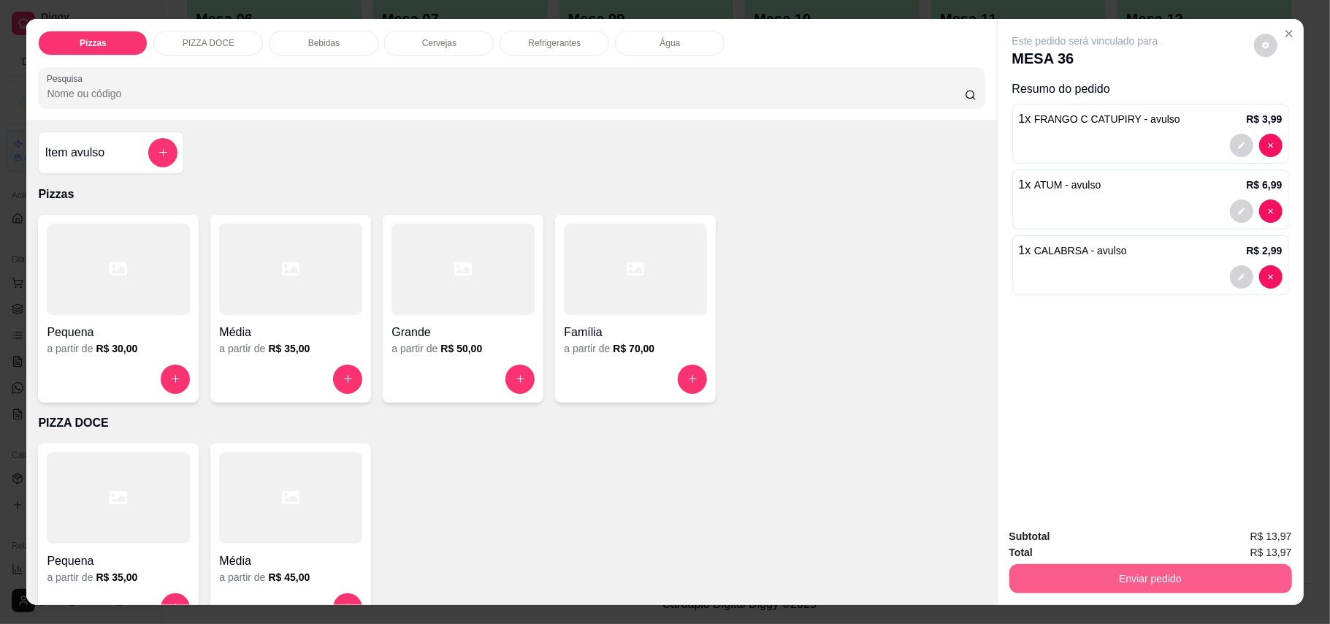
click at [1079, 590] on button "Enviar pedido" at bounding box center [1150, 578] width 283 height 29
click at [1240, 550] on button "Enviar pedido" at bounding box center [1252, 544] width 83 height 28
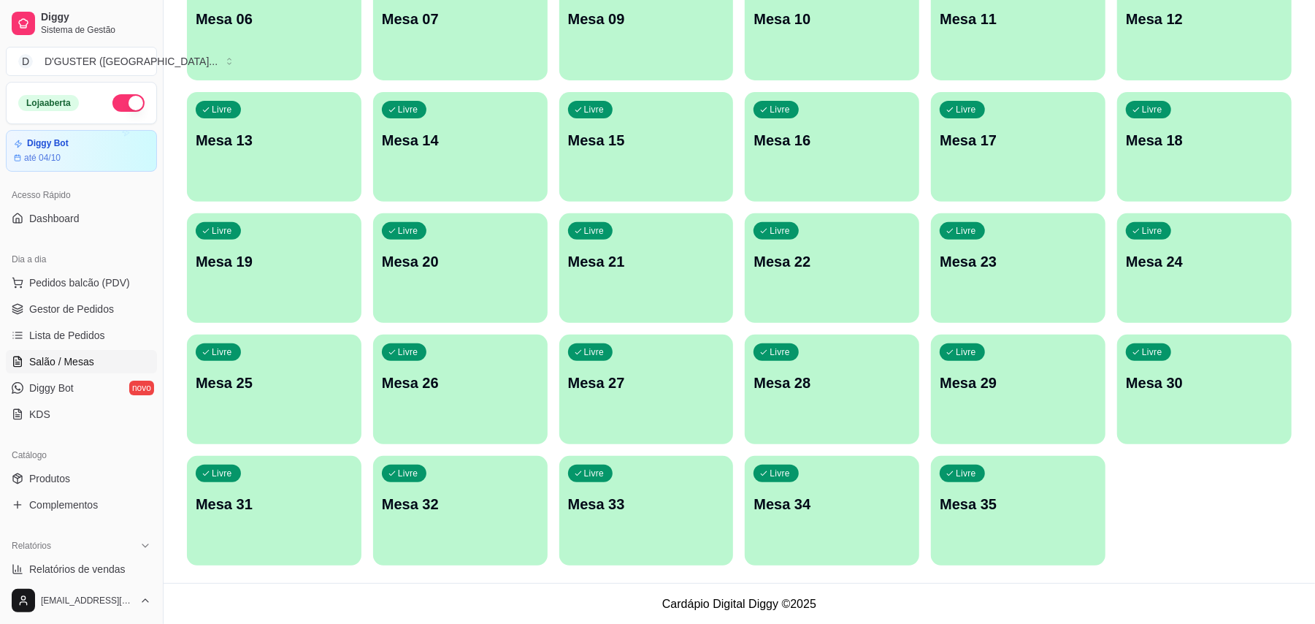
click at [80, 363] on span "Salão / Mesas" at bounding box center [61, 361] width 65 height 15
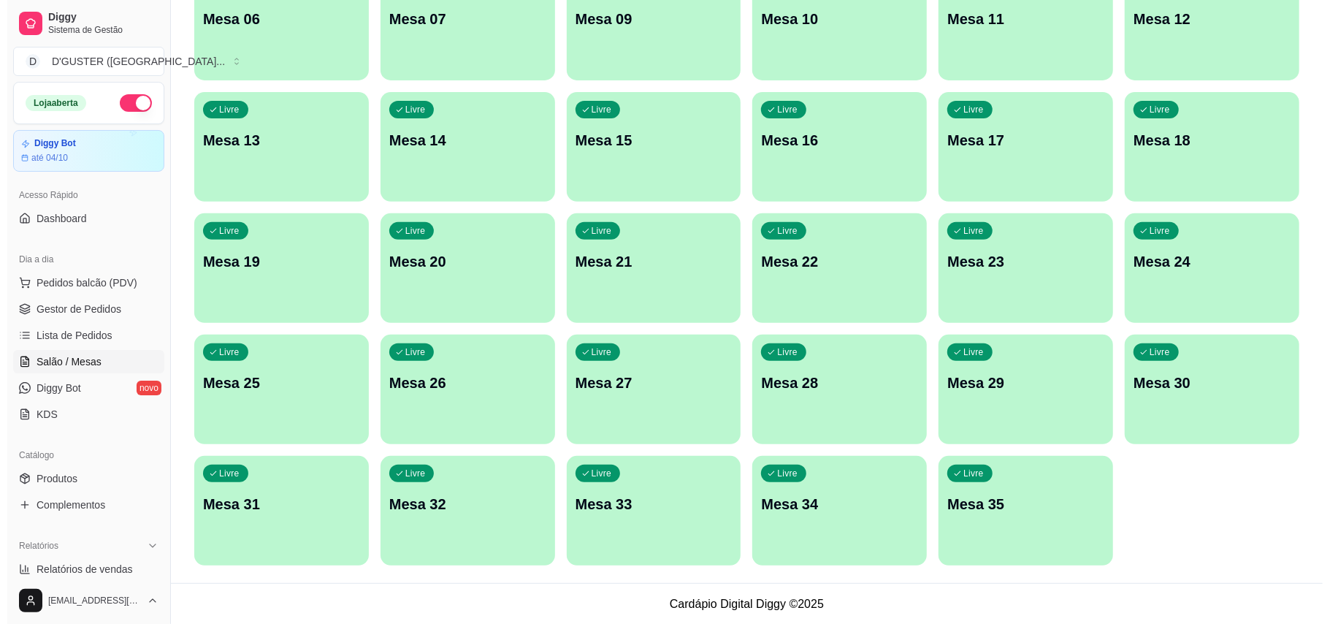
scroll to position [0, 0]
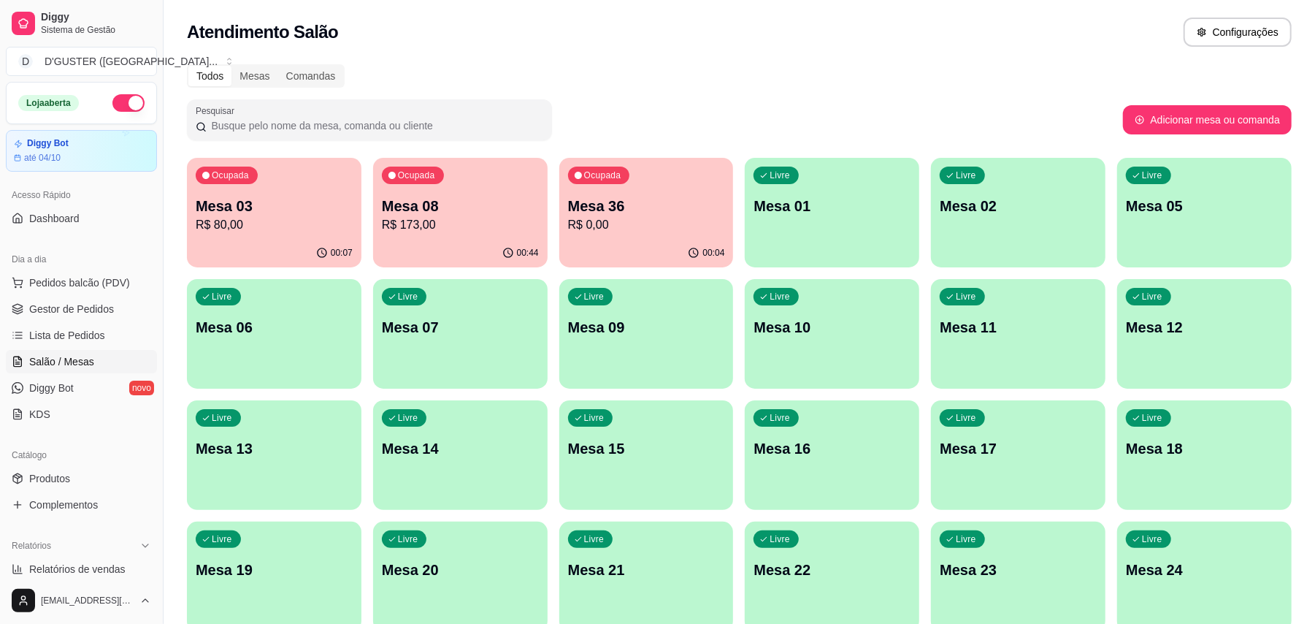
click at [447, 237] on div "Ocupada Mesa 08 R$ 173,00" at bounding box center [460, 198] width 175 height 81
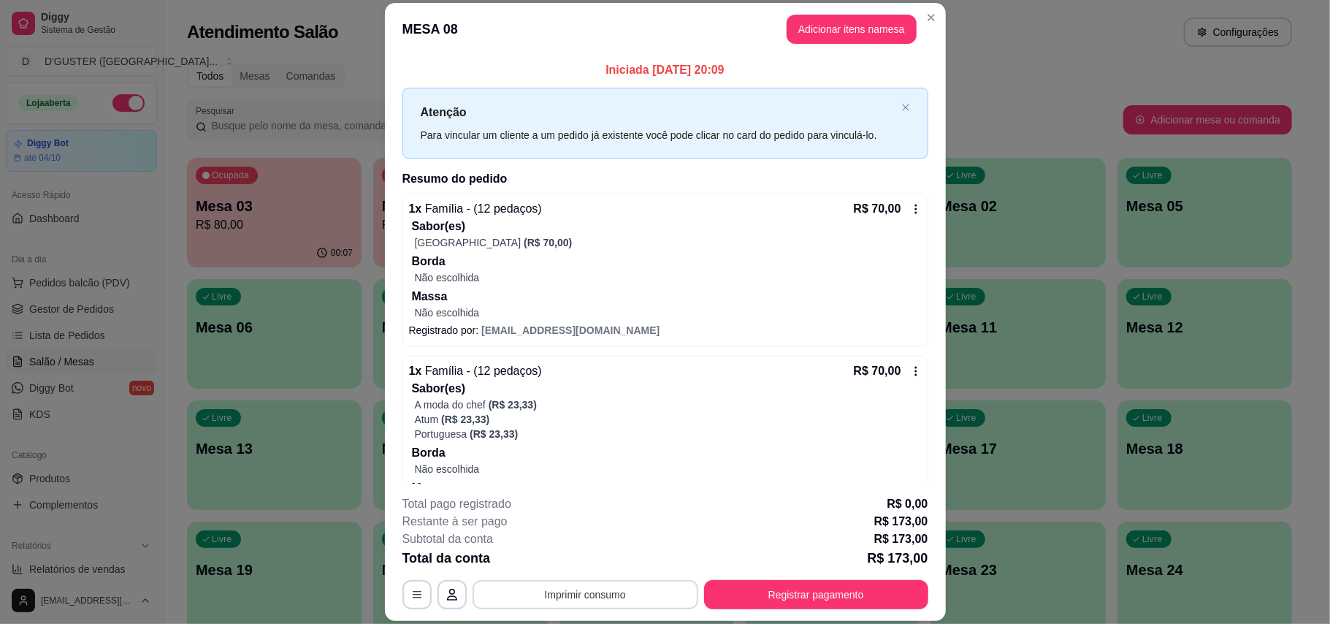
click at [605, 591] on button "Imprimir consumo" at bounding box center [585, 594] width 226 height 29
click at [599, 500] on button "IMPRESSORA" at bounding box center [582, 502] width 102 height 23
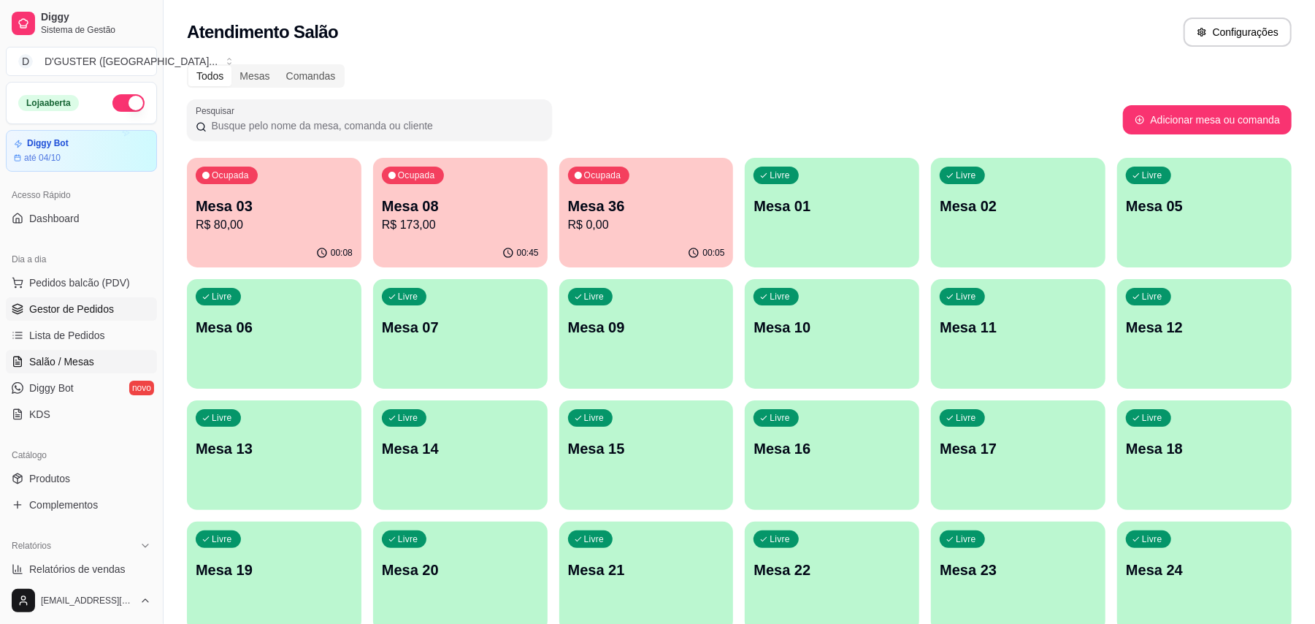
click at [107, 307] on span "Gestor de Pedidos" at bounding box center [71, 309] width 85 height 15
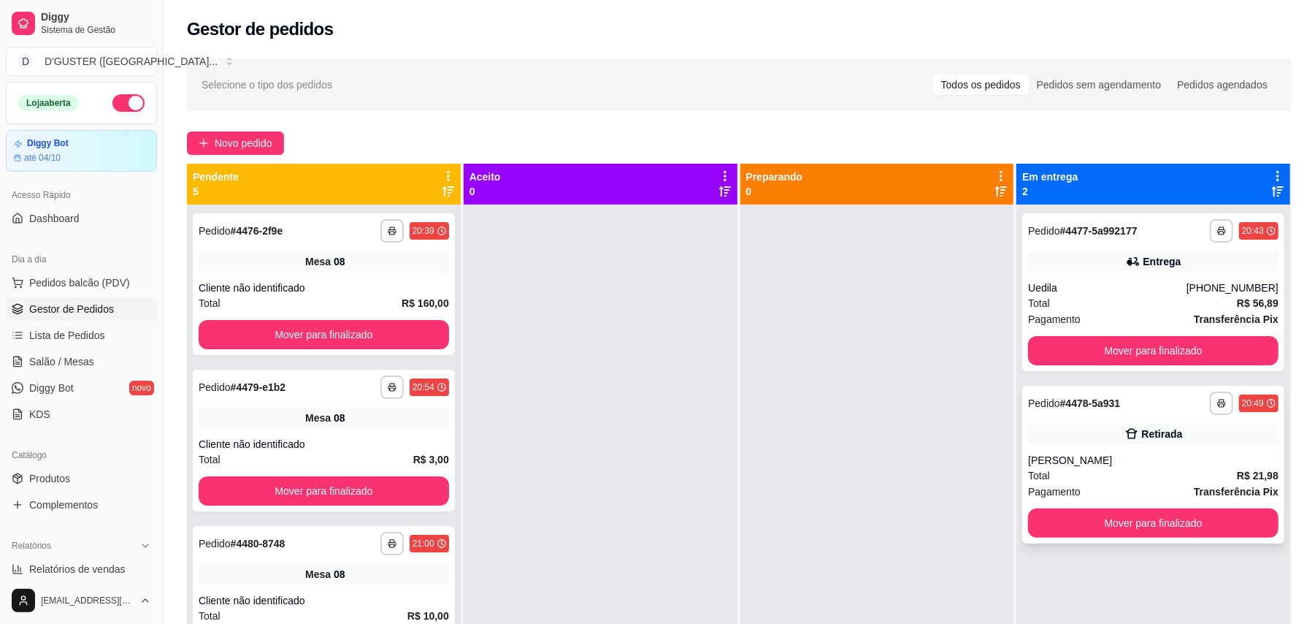
click at [1136, 478] on div "Total R$ 21,98" at bounding box center [1153, 475] width 250 height 16
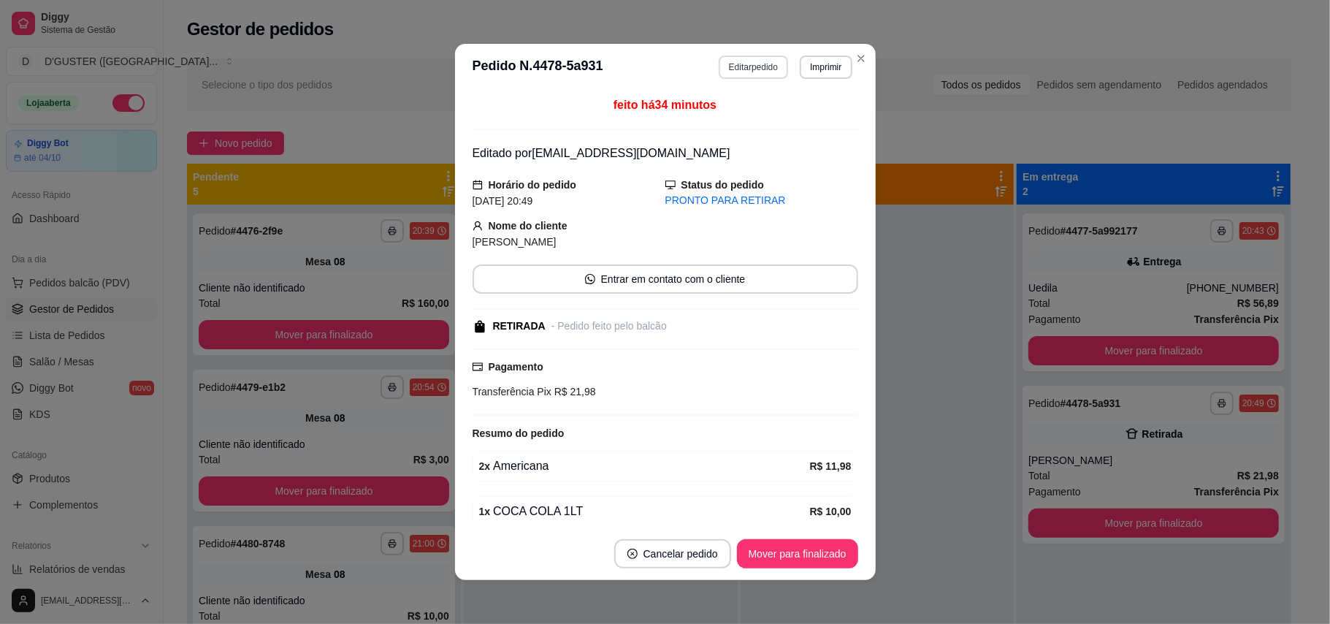
click at [737, 69] on button "Editar pedido" at bounding box center [752, 66] width 69 height 23
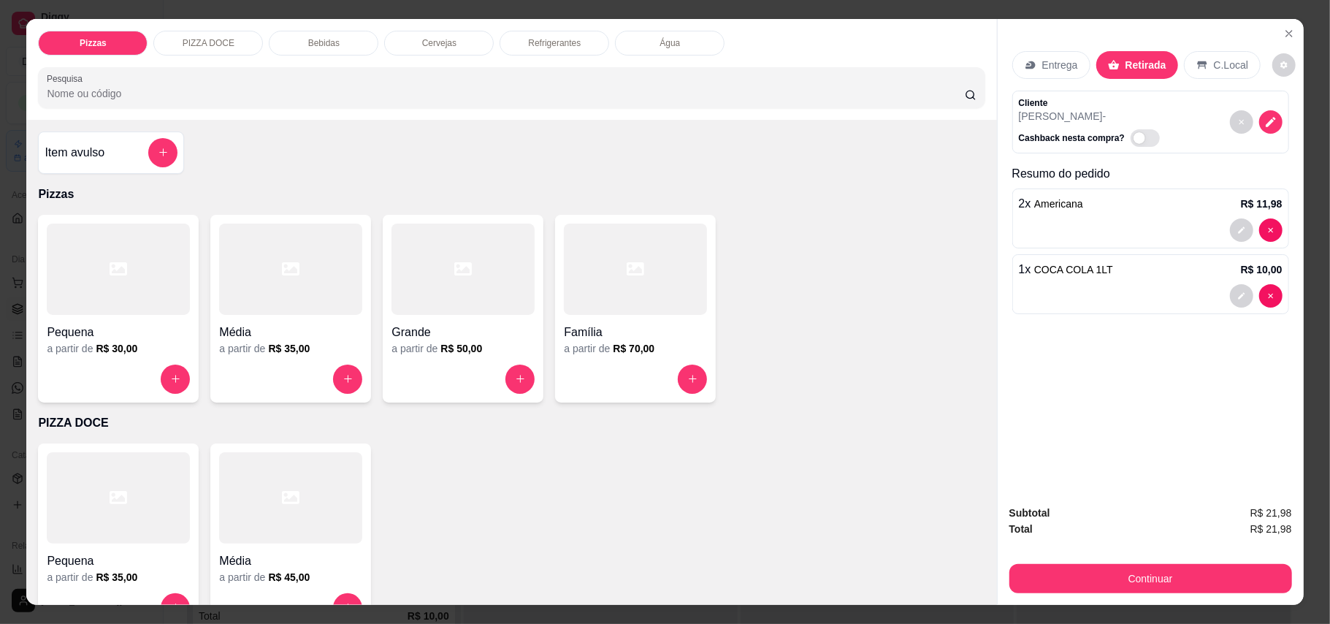
click at [1042, 66] on p "Entrega" at bounding box center [1060, 65] width 36 height 15
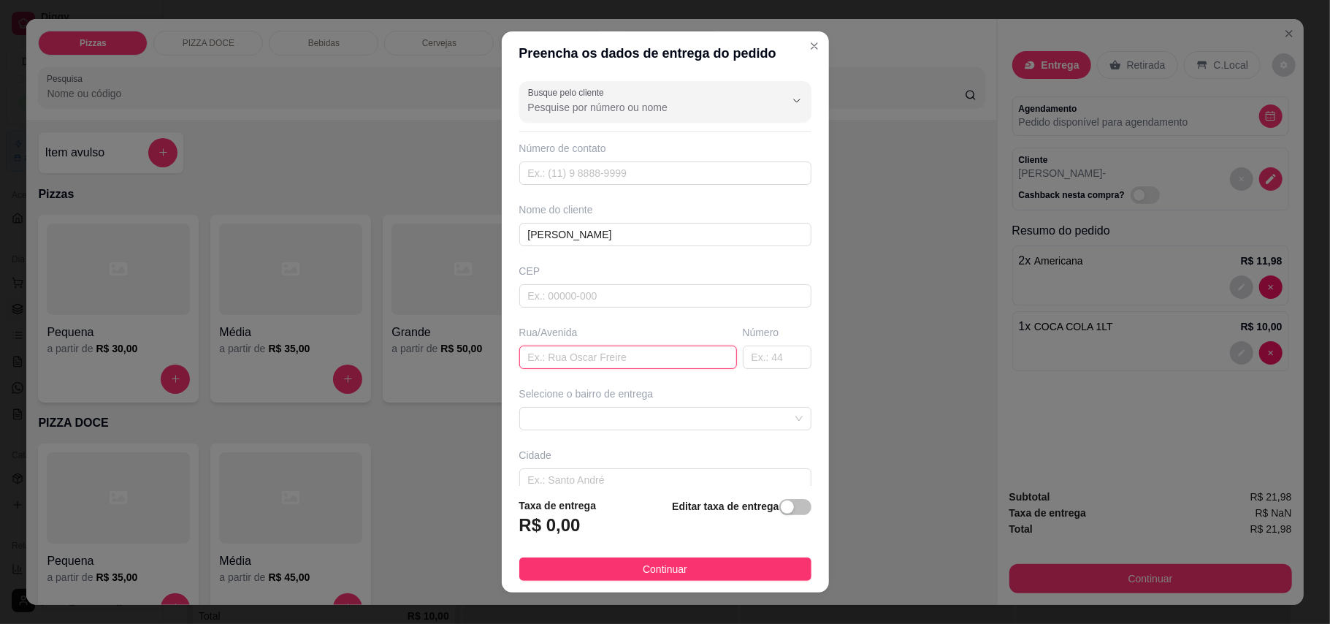
click at [656, 363] on input "text" at bounding box center [628, 356] width 218 height 23
type input "RUA [PERSON_NAME]"
click at [762, 356] on input "text" at bounding box center [777, 356] width 69 height 23
click at [628, 423] on span at bounding box center [665, 418] width 275 height 22
type input "29"
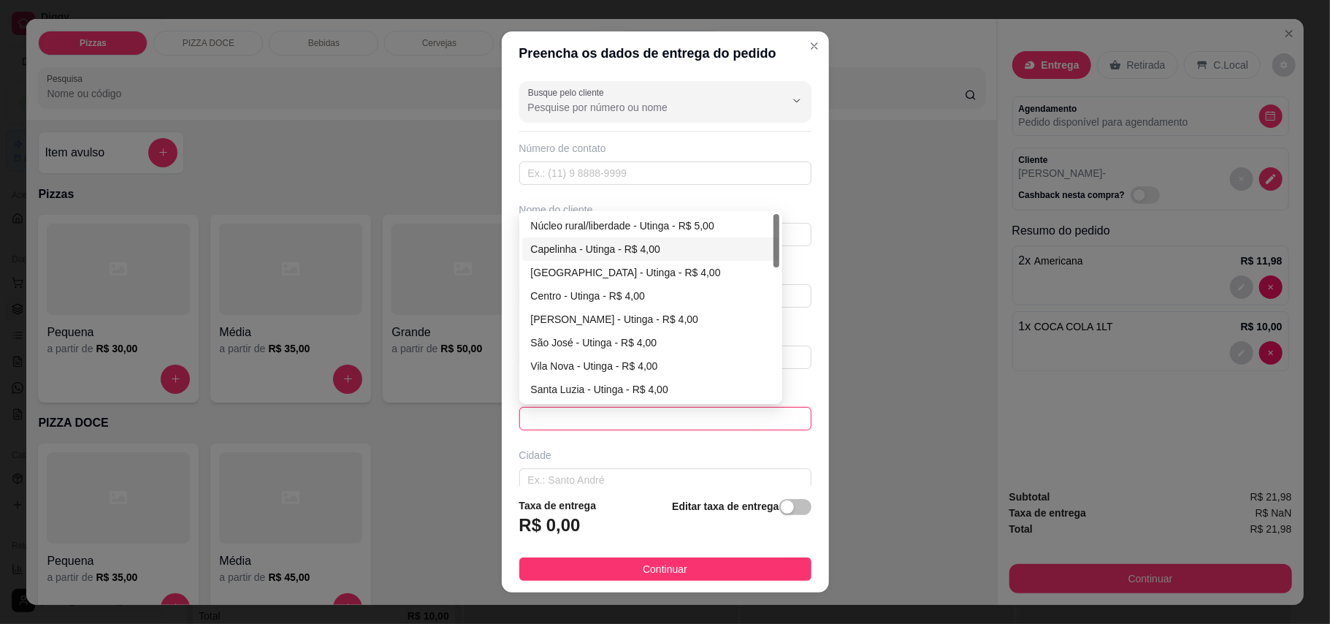
click at [573, 248] on div "Capelinha - Utinga - R$ 4,00" at bounding box center [650, 249] width 239 height 16
type input "Utinga"
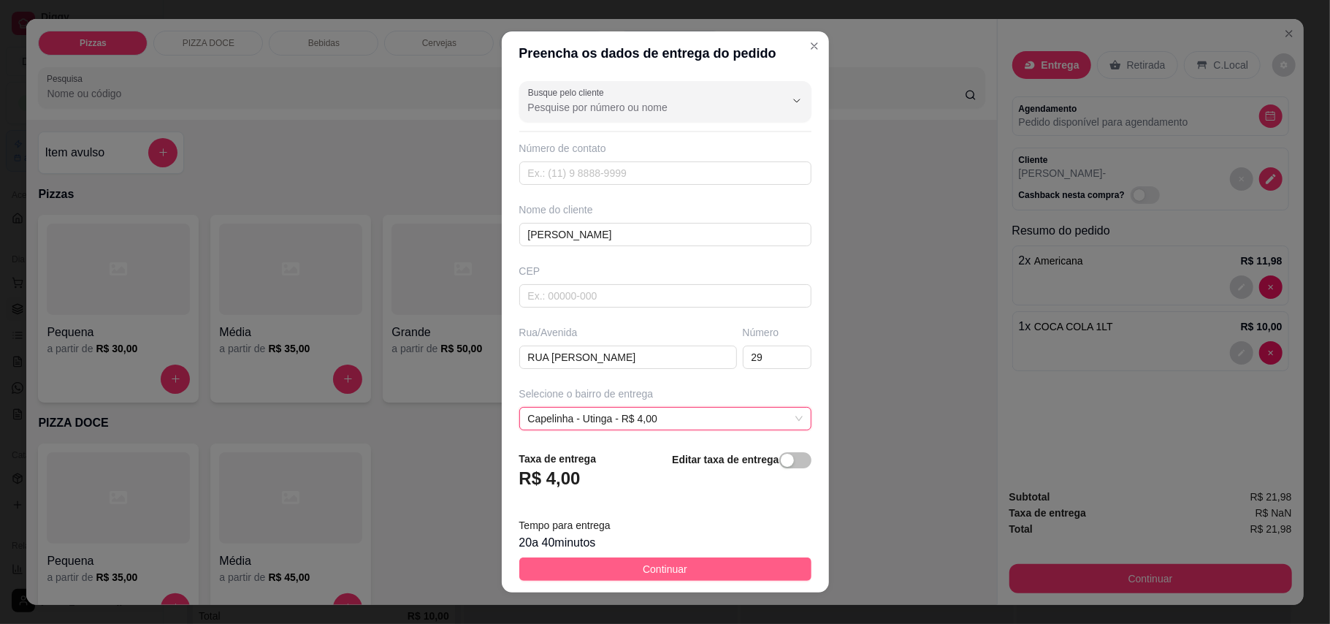
click at [649, 559] on button "Continuar" at bounding box center [665, 568] width 292 height 23
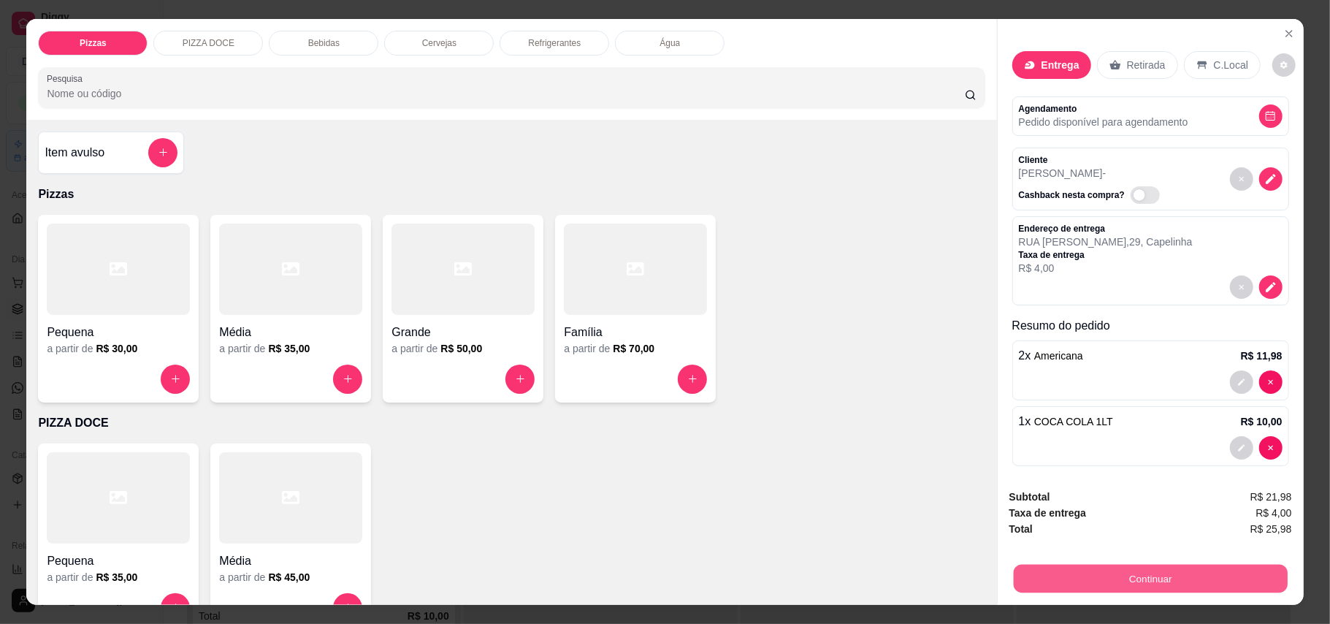
click at [1189, 575] on button "Continuar" at bounding box center [1150, 578] width 274 height 28
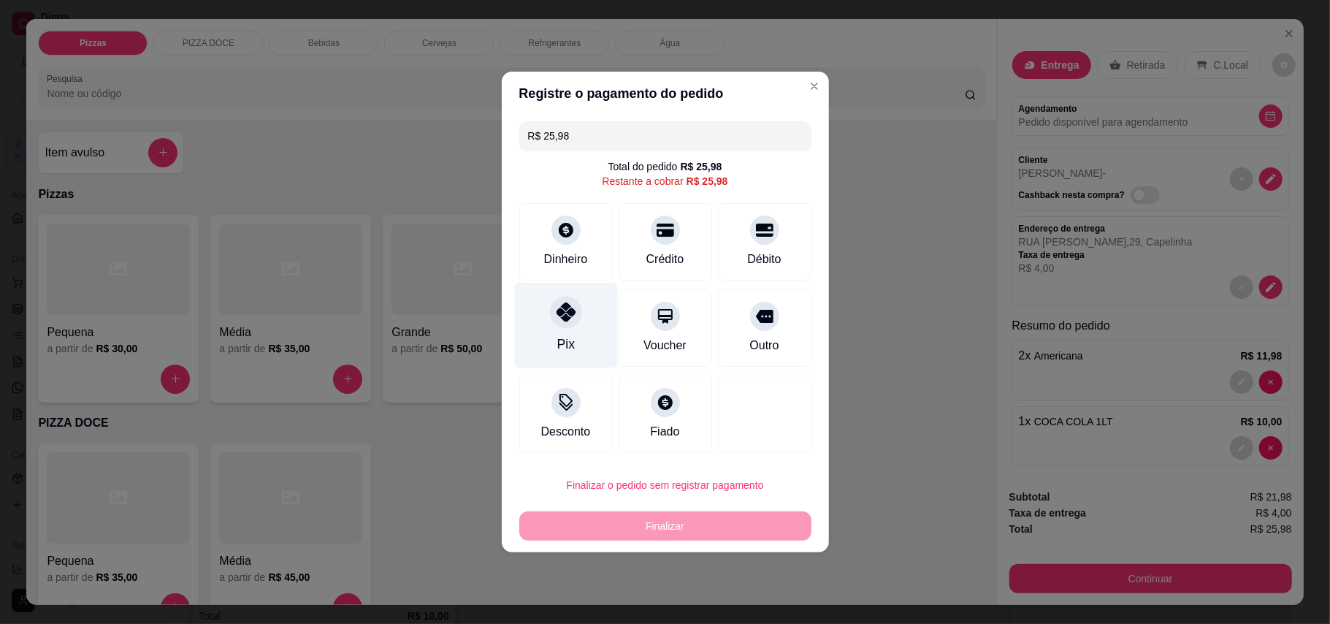
click at [564, 331] on div "Pix" at bounding box center [565, 325] width 103 height 85
type input "R$ 0,00"
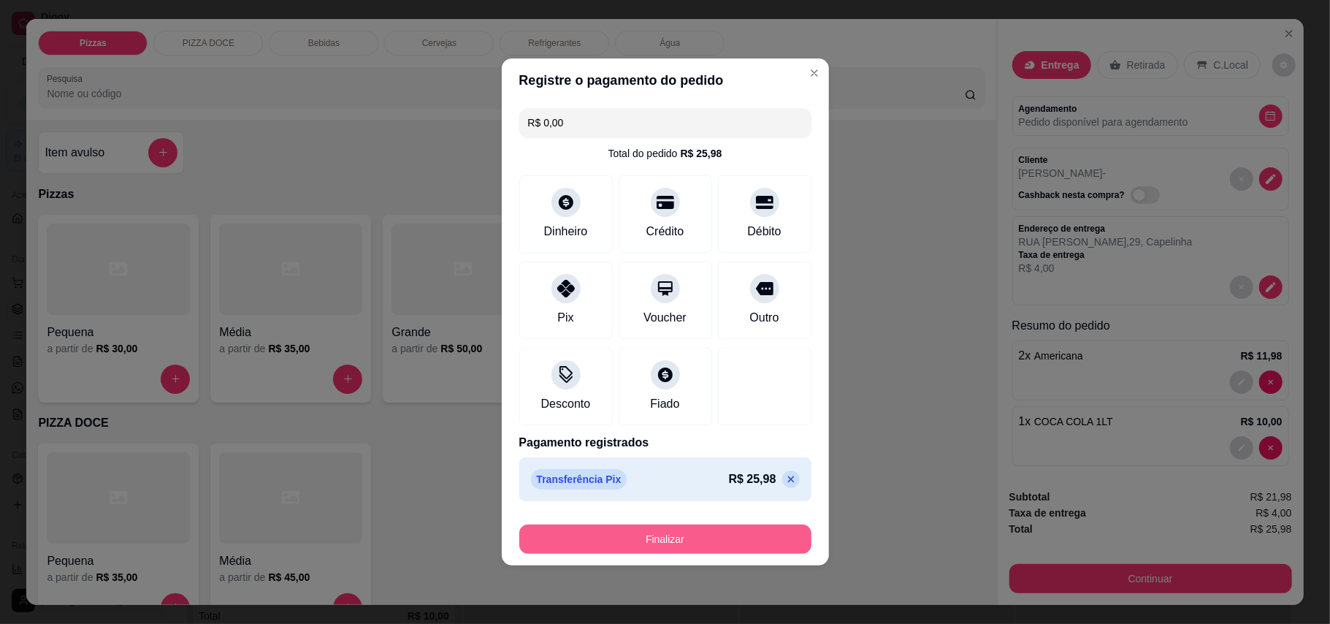
click at [682, 538] on button "Finalizar" at bounding box center [665, 538] width 292 height 29
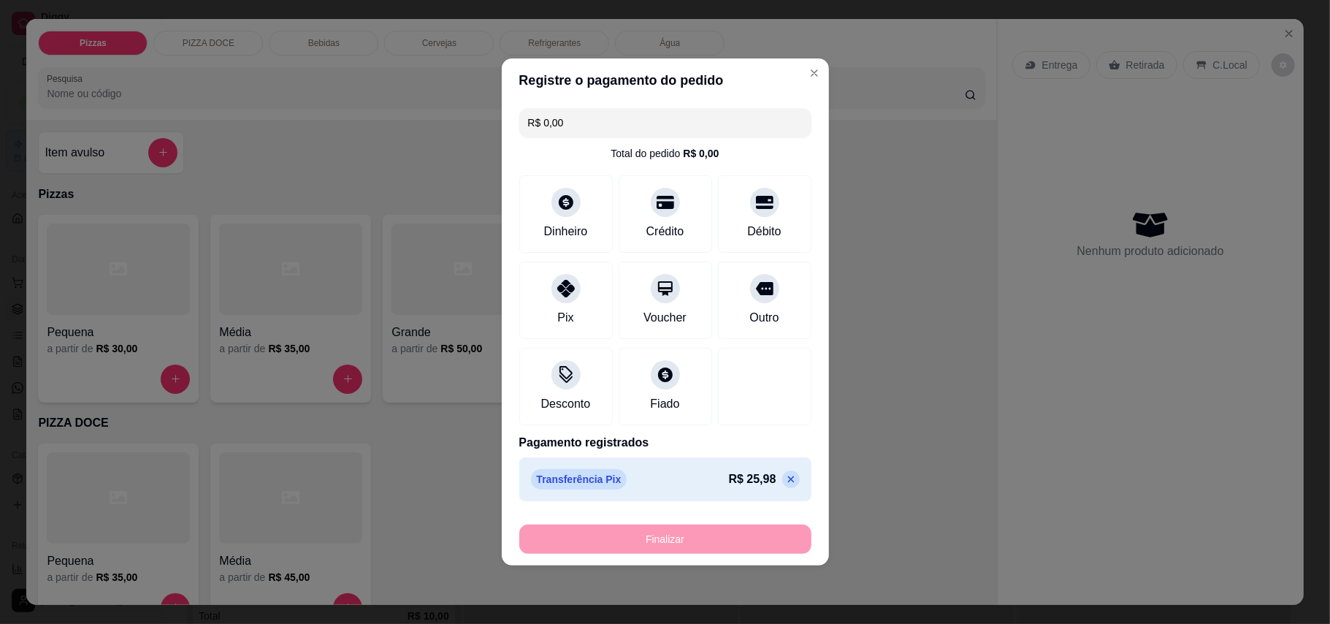
type input "0"
type input "-R$ 25,98"
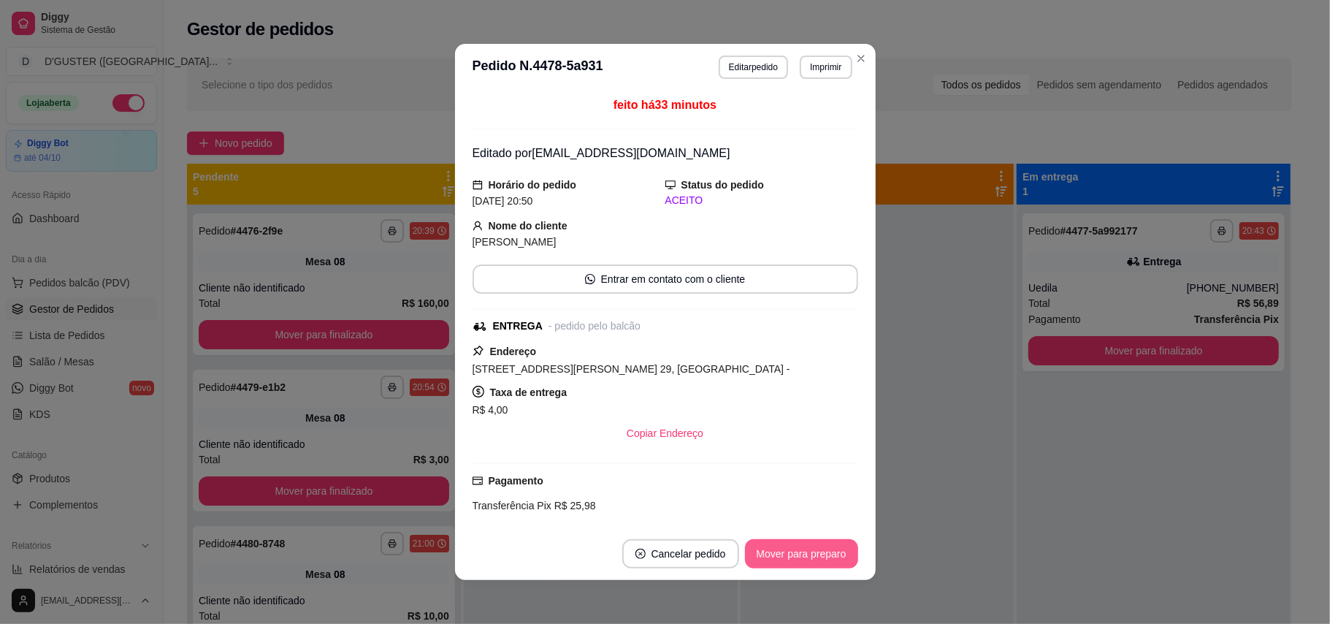
click at [762, 547] on button "Mover para preparo" at bounding box center [801, 553] width 113 height 29
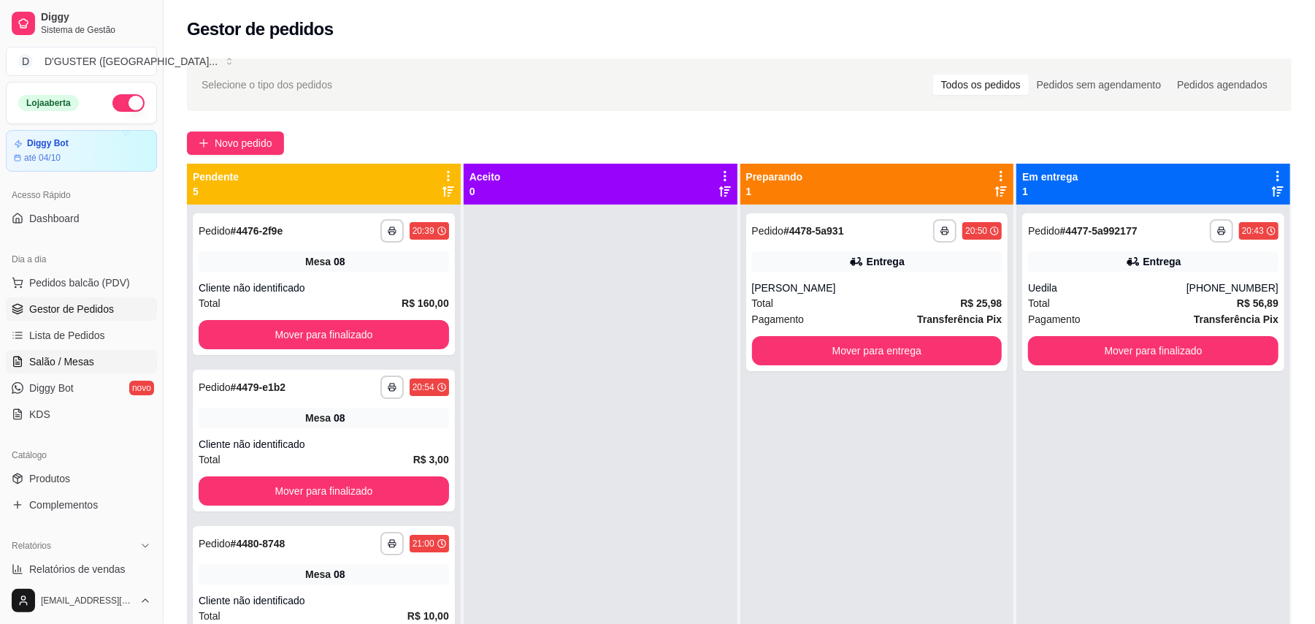
click at [106, 364] on link "Salão / Mesas" at bounding box center [81, 361] width 151 height 23
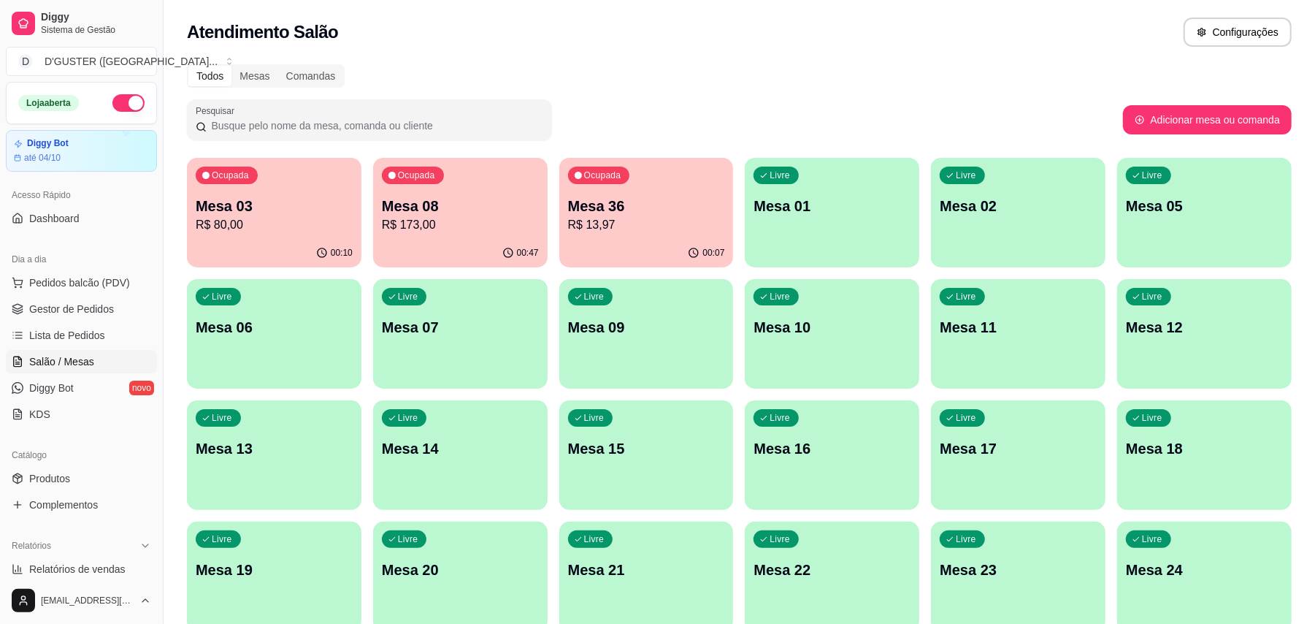
click at [637, 199] on p "Mesa 36" at bounding box center [646, 206] width 157 height 20
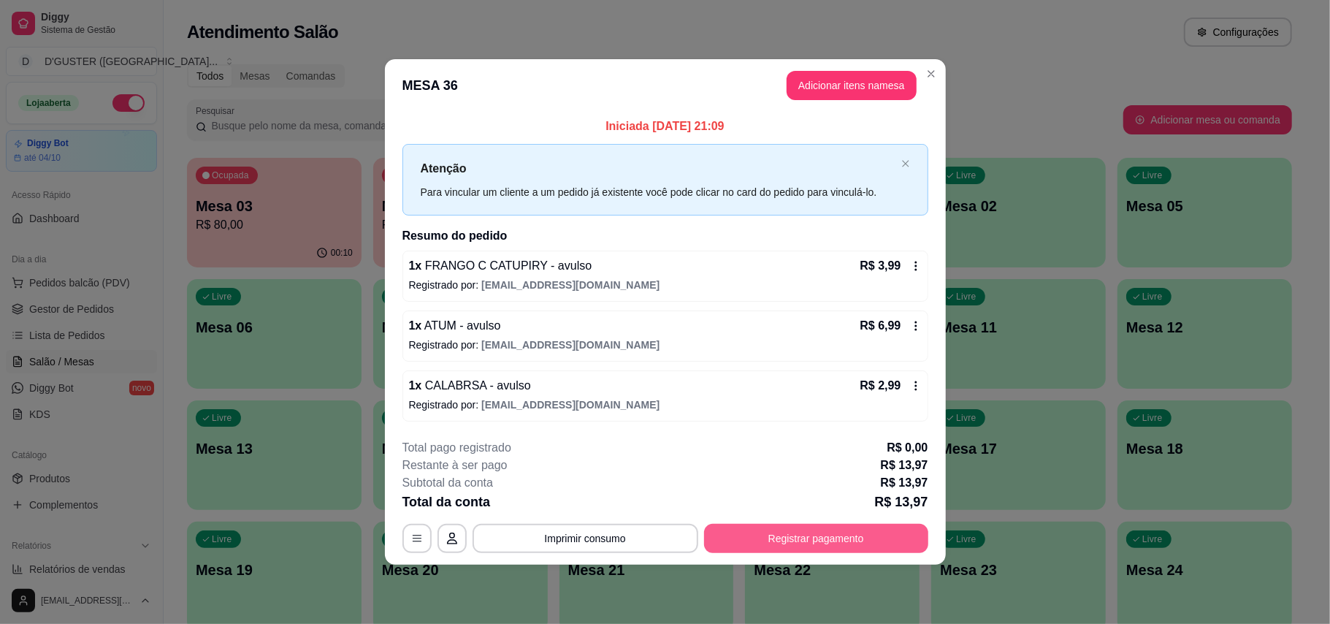
click at [848, 538] on button "Registrar pagamento" at bounding box center [816, 538] width 224 height 29
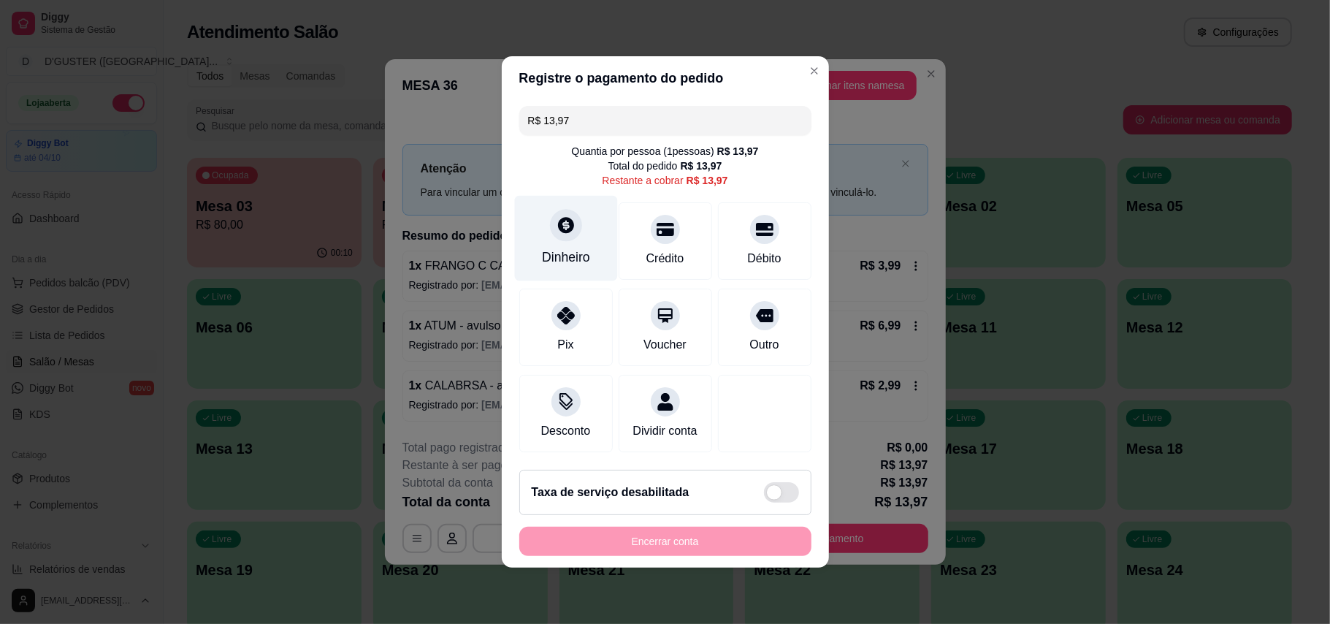
click at [571, 217] on icon at bounding box center [565, 224] width 19 height 19
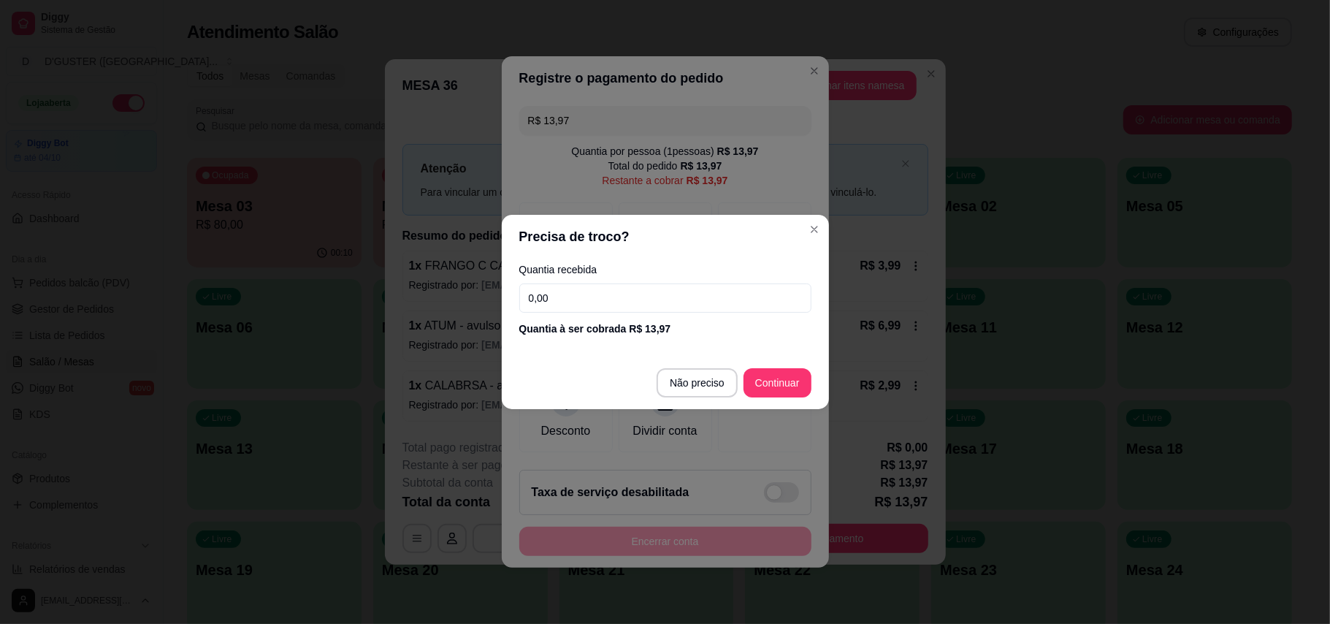
click at [655, 291] on input "0,00" at bounding box center [665, 297] width 292 height 29
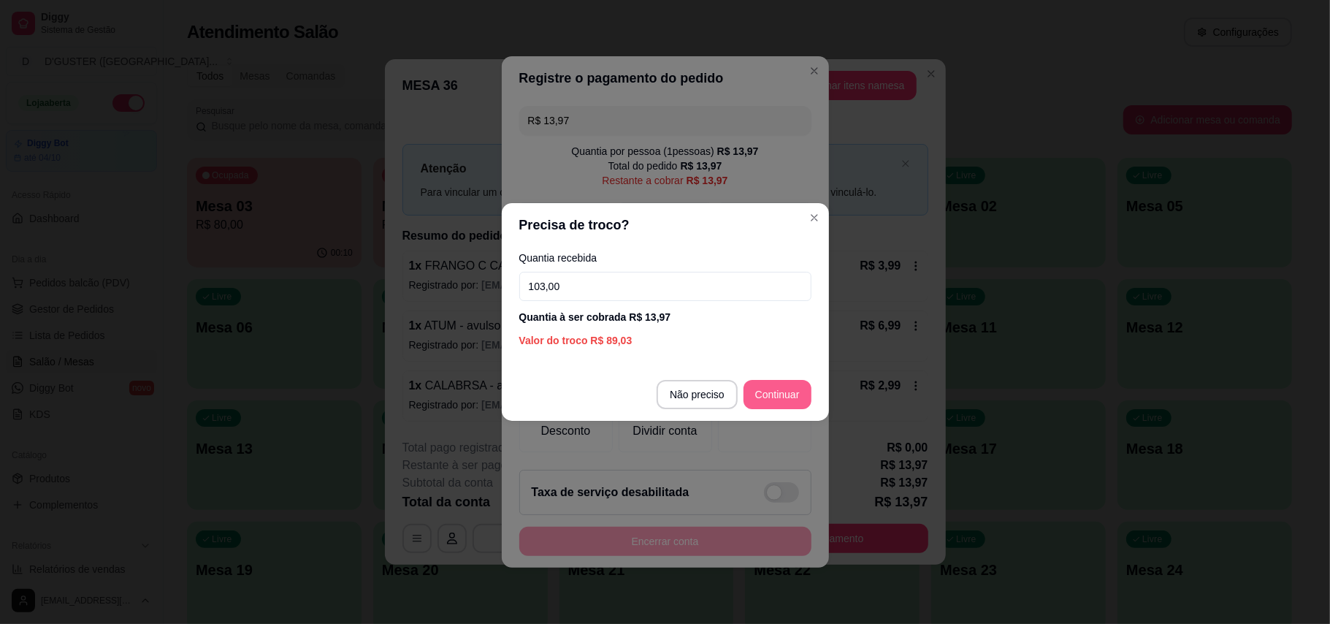
type input "103,00"
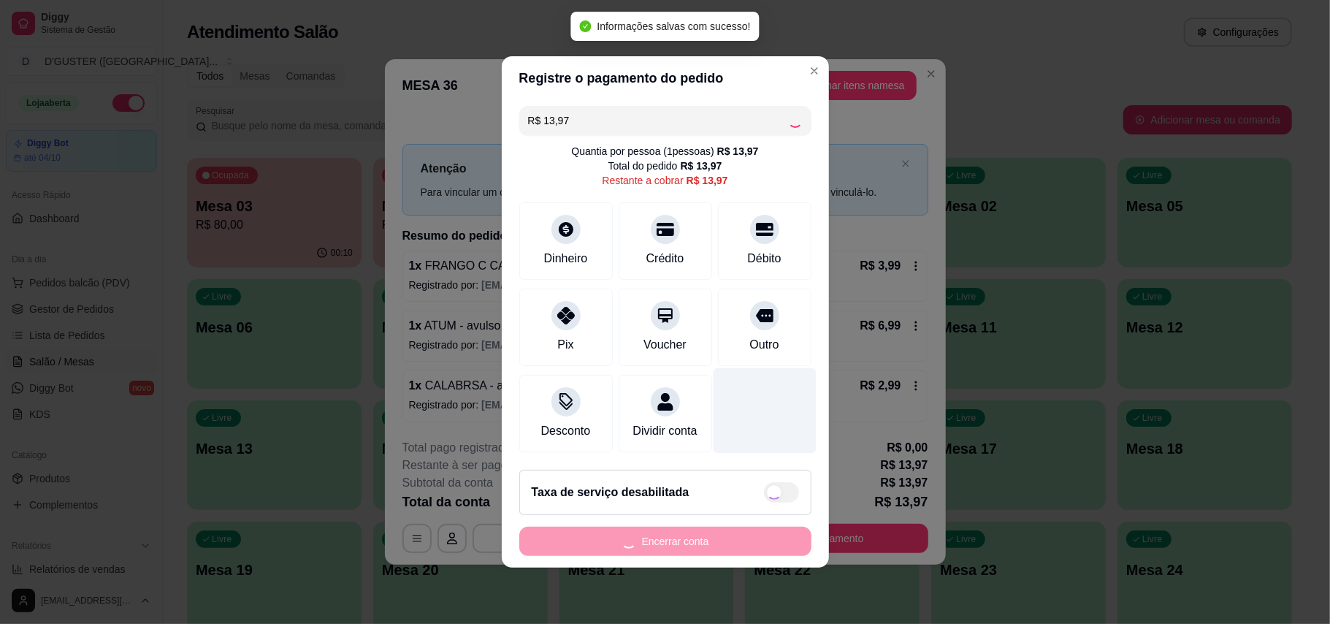
type input "R$ 0,00"
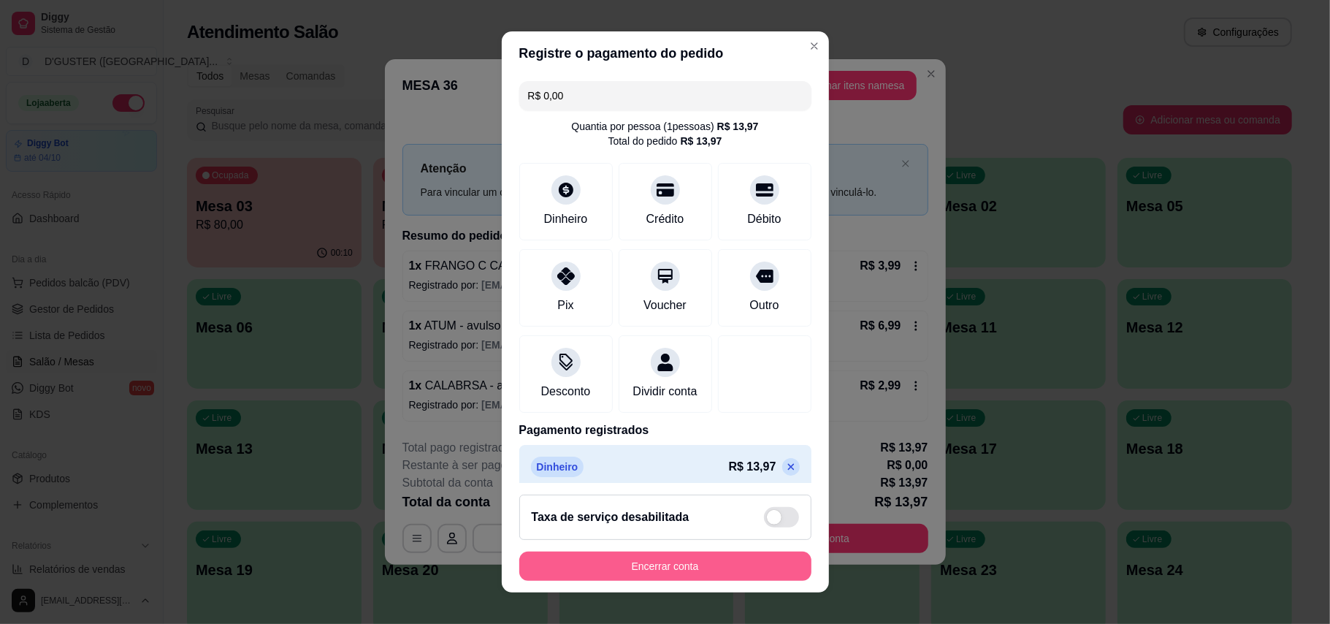
click at [608, 559] on button "Encerrar conta" at bounding box center [665, 565] width 292 height 29
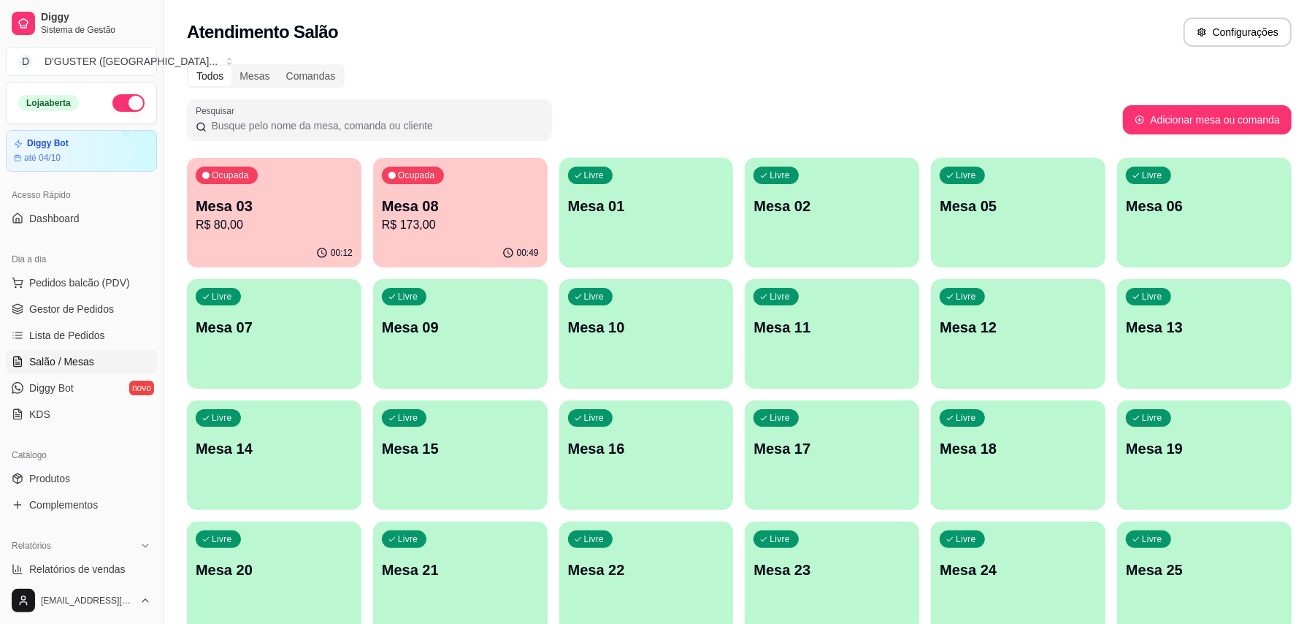
click at [421, 181] on div "Ocupada" at bounding box center [413, 175] width 62 height 18
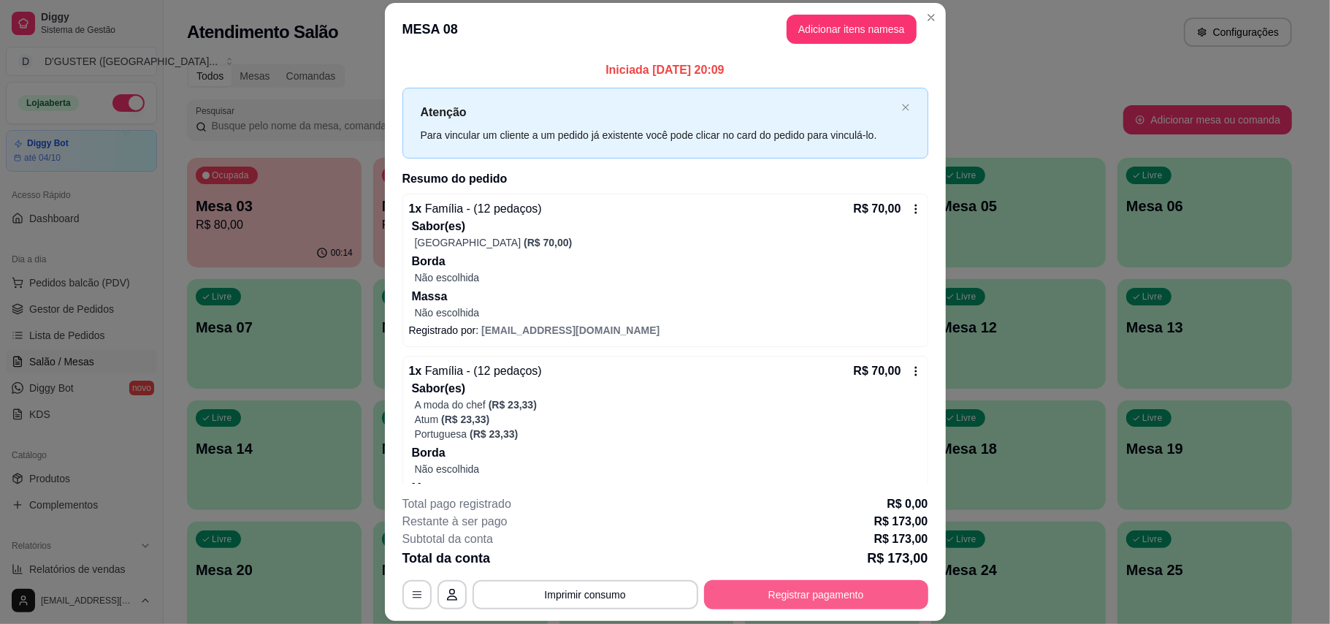
click at [781, 580] on div "**********" at bounding box center [665, 594] width 526 height 29
click at [856, 594] on button "Registrar pagamento" at bounding box center [816, 594] width 224 height 29
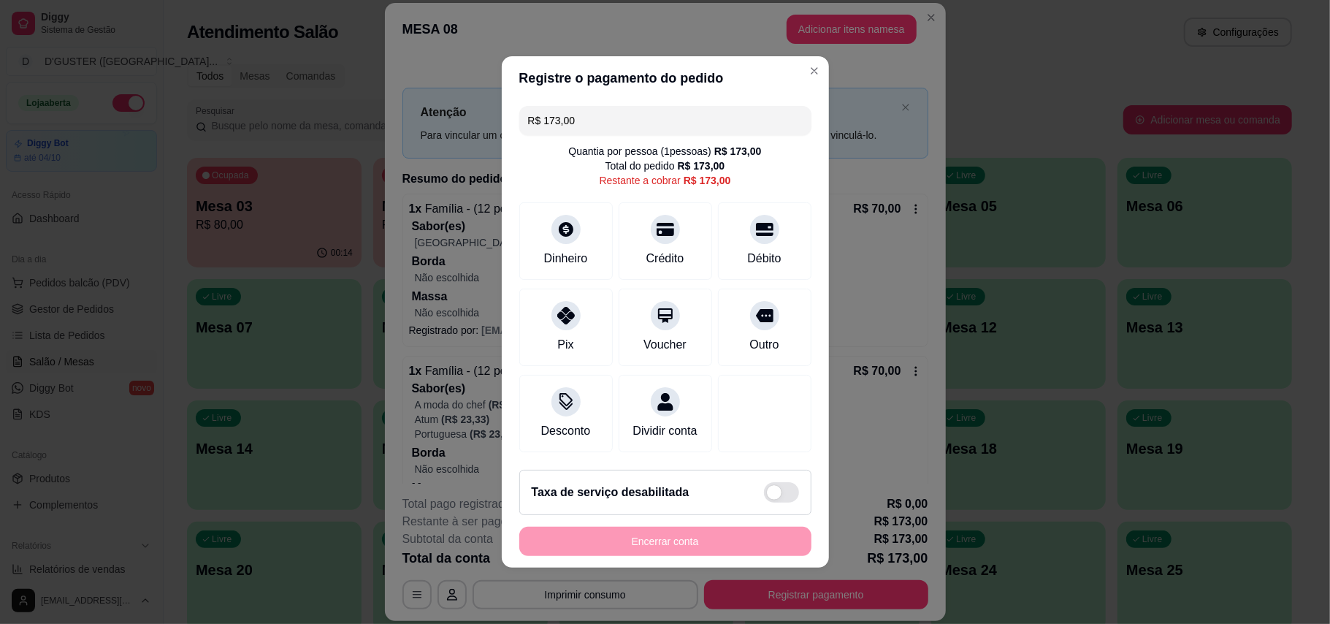
click at [629, 126] on div "R$ 173,00 Quantia por pessoa ( 1 pessoas) R$ 173,00 Total do pedido R$ 173,00 R…" at bounding box center [665, 279] width 327 height 358
click at [650, 124] on input "R$ 173,00" at bounding box center [665, 120] width 275 height 29
click at [567, 312] on div at bounding box center [566, 311] width 32 height 32
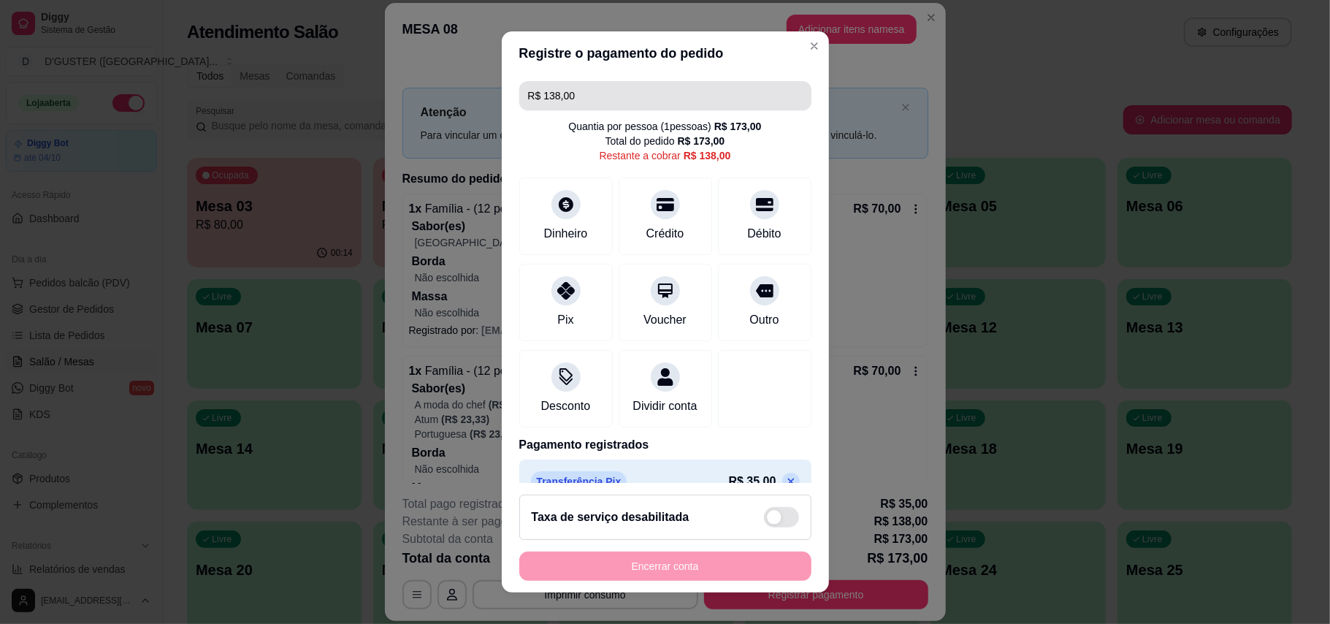
click at [629, 88] on input "R$ 138,00" at bounding box center [665, 95] width 275 height 29
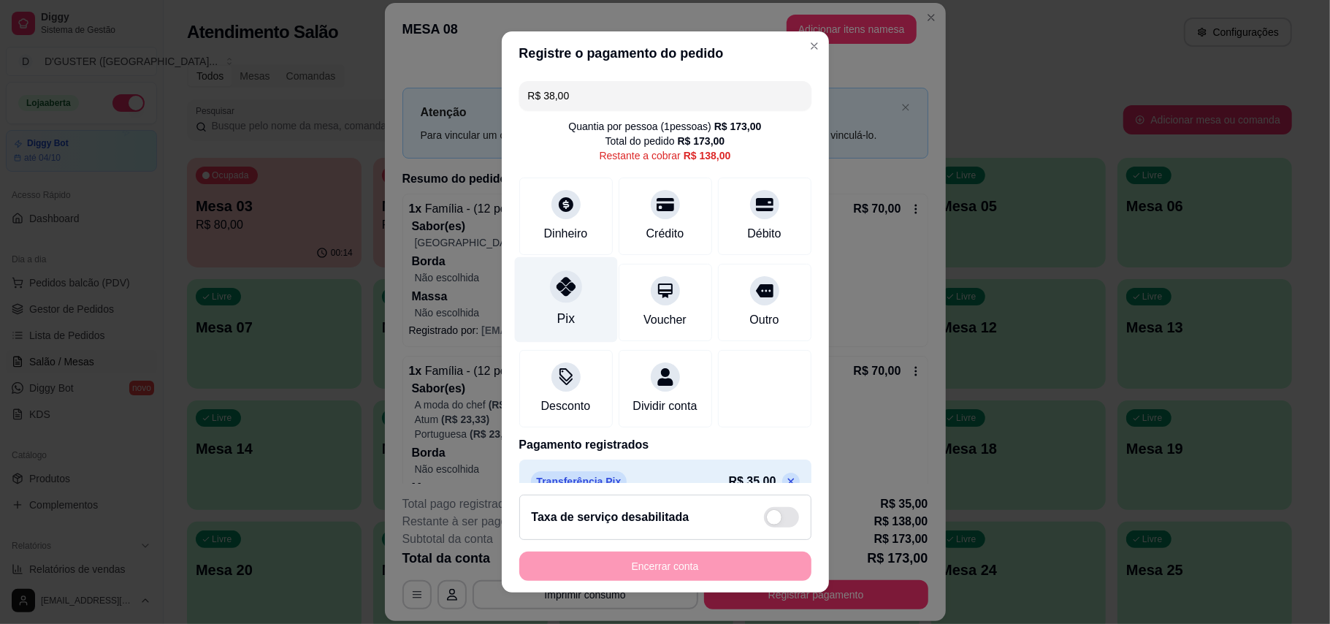
click at [533, 307] on div "Pix" at bounding box center [565, 298] width 103 height 85
click at [556, 321] on div "Pix" at bounding box center [565, 318] width 18 height 19
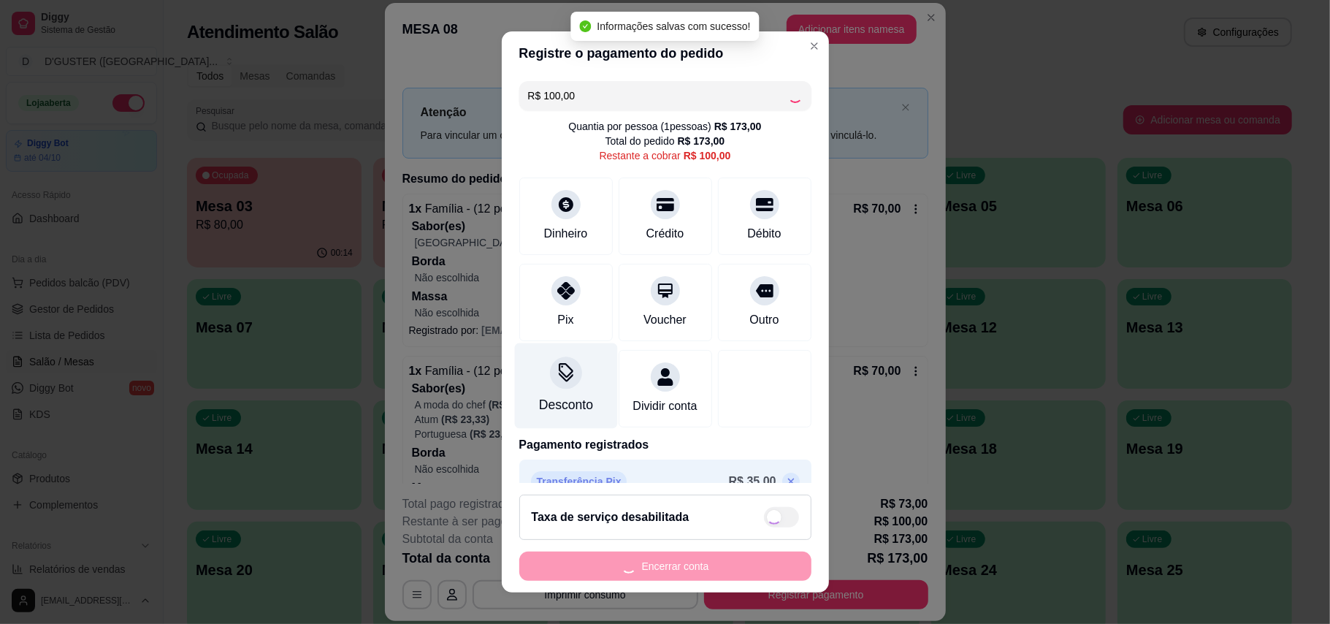
type input "R$ 0,00"
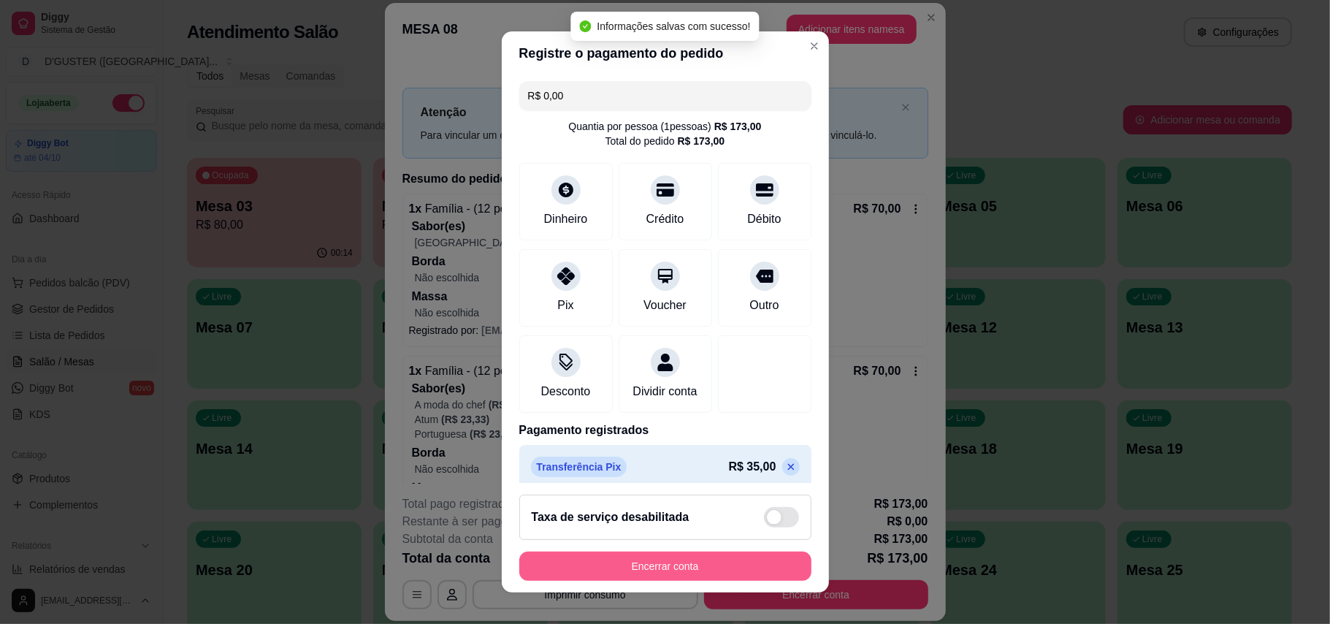
click at [698, 568] on button "Encerrar conta" at bounding box center [665, 565] width 292 height 29
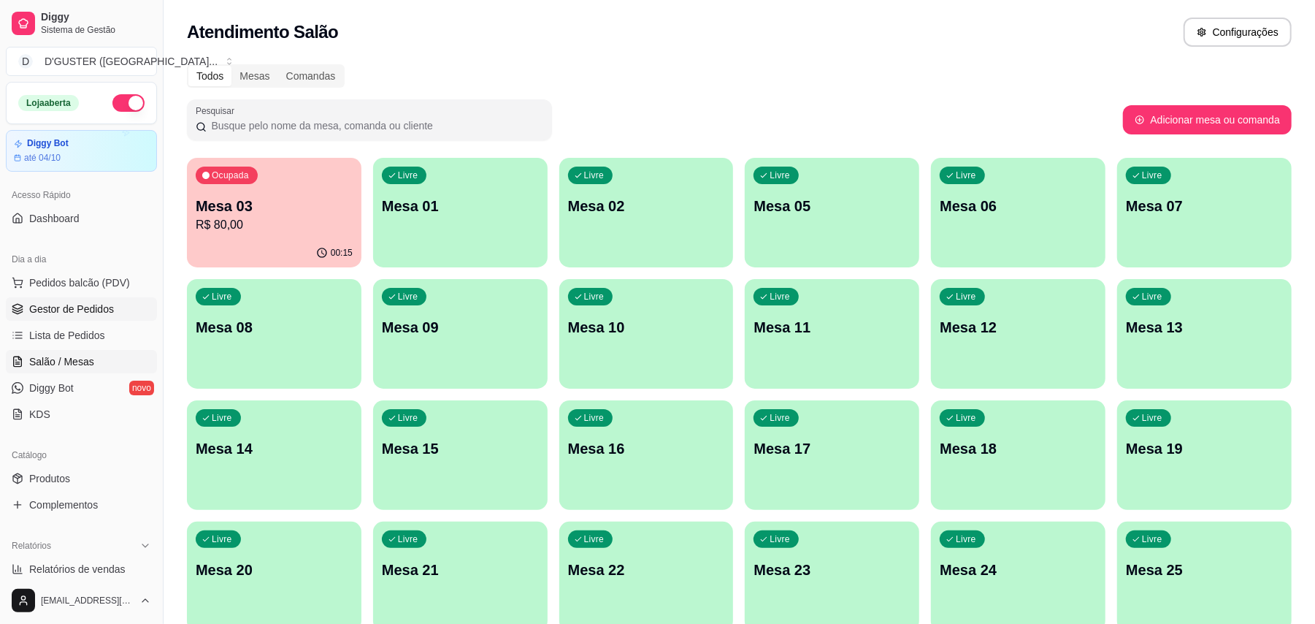
click at [79, 311] on span "Gestor de Pedidos" at bounding box center [71, 309] width 85 height 15
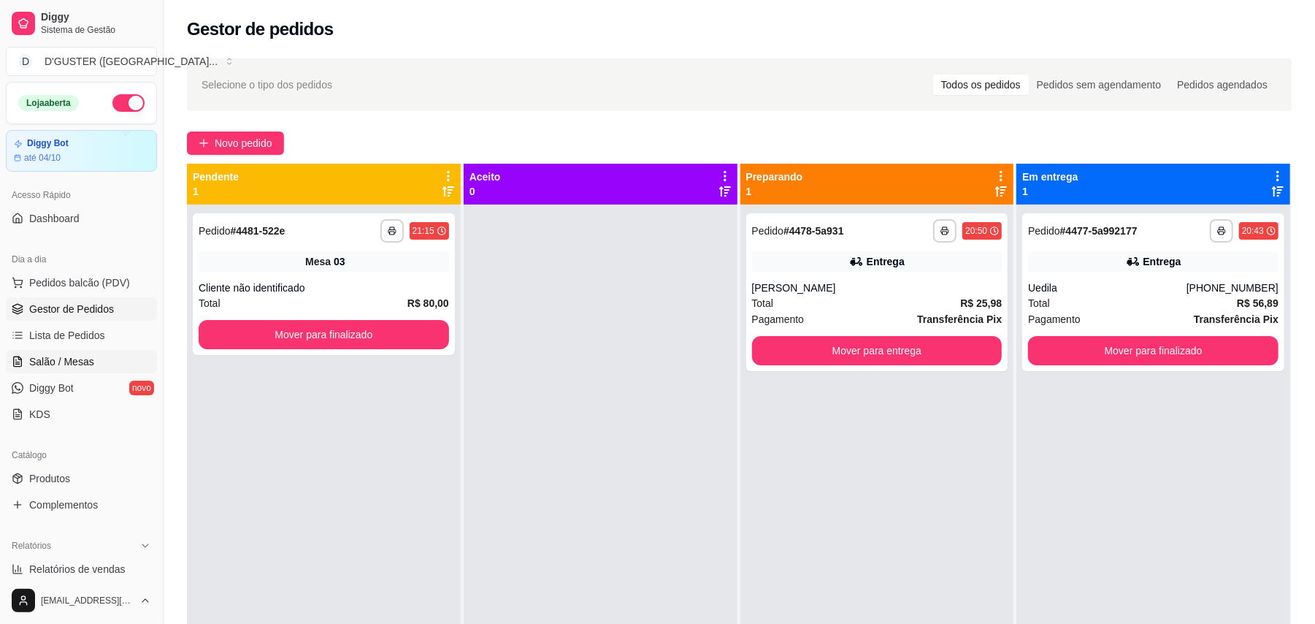
click at [79, 353] on link "Salão / Mesas" at bounding box center [81, 361] width 151 height 23
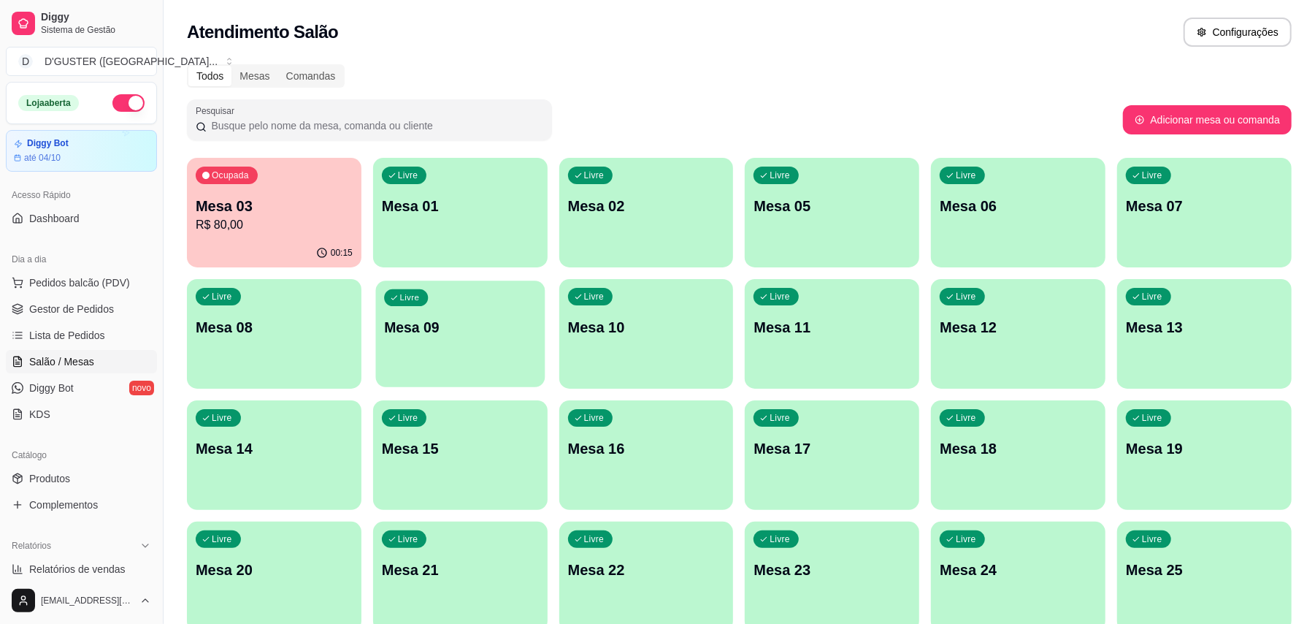
click at [431, 340] on div "Livre Mesa 09" at bounding box center [459, 324] width 169 height 89
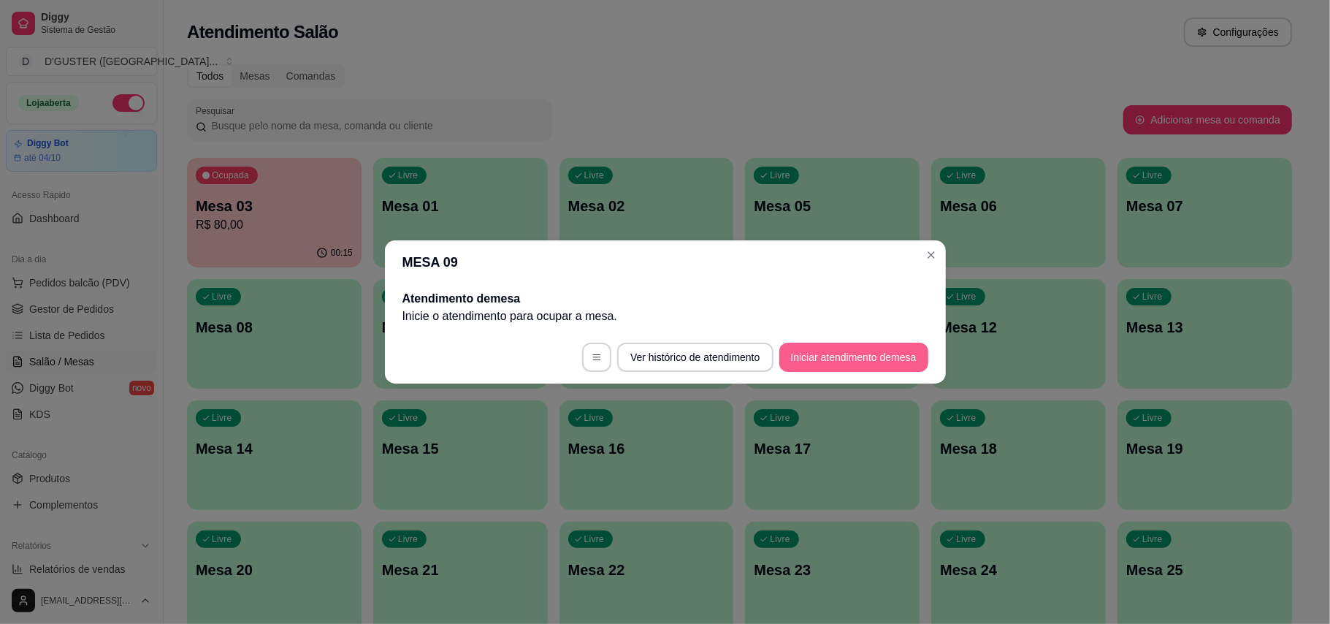
click at [883, 355] on button "Iniciar atendimento de mesa" at bounding box center [853, 356] width 149 height 29
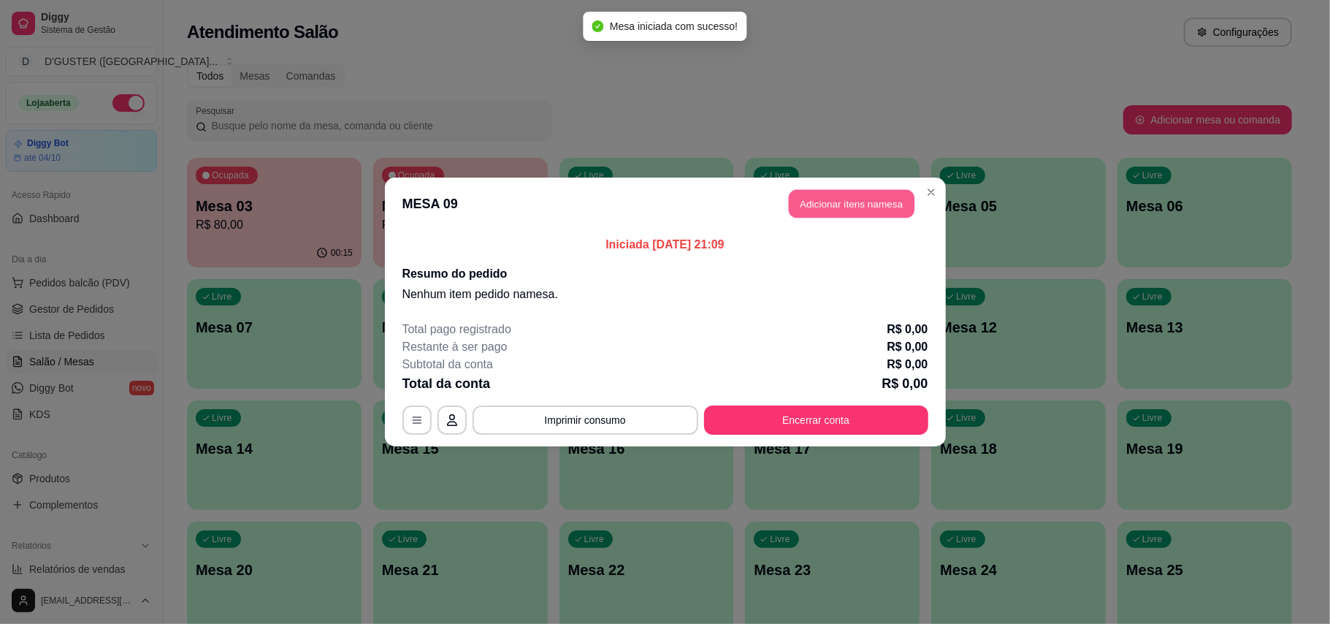
click at [871, 209] on button "Adicionar itens na mesa" at bounding box center [852, 204] width 126 height 28
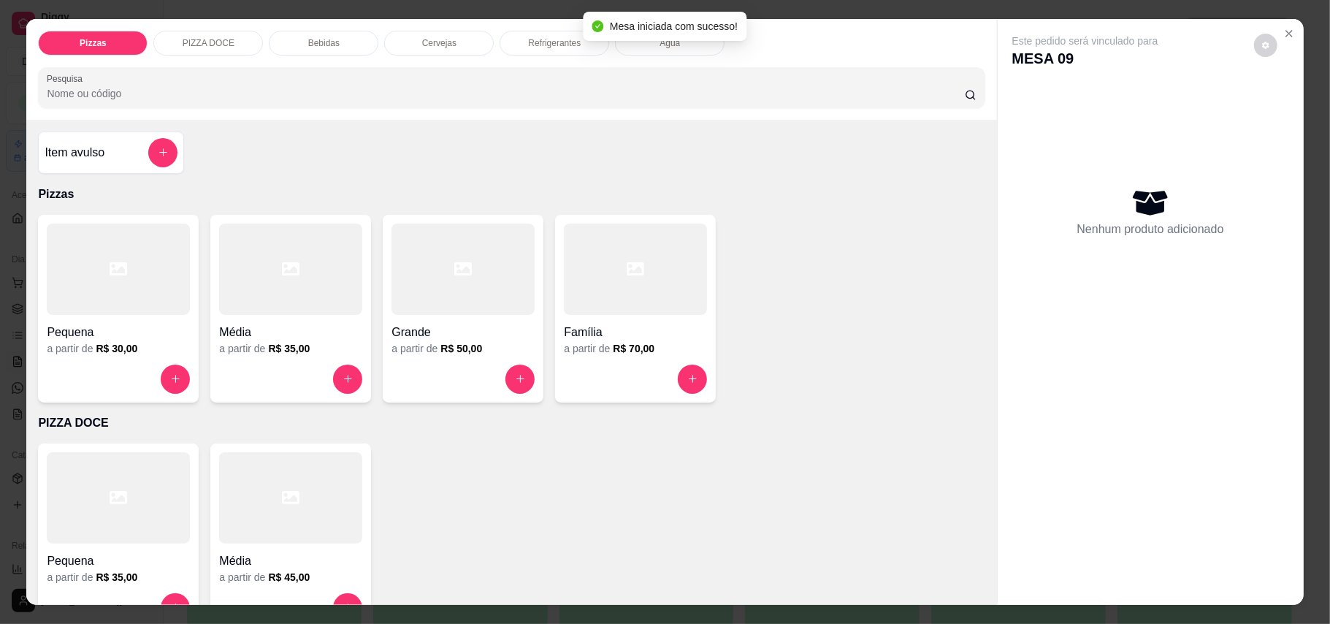
click at [253, 307] on div at bounding box center [290, 268] width 143 height 91
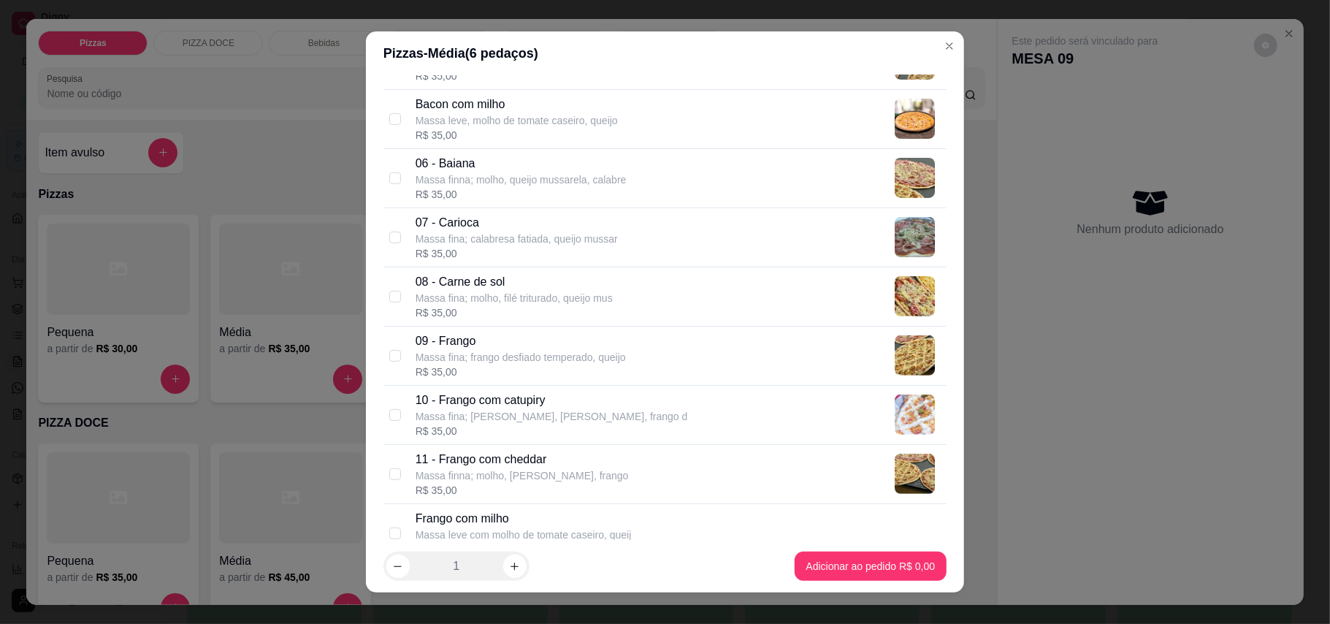
scroll to position [486, 0]
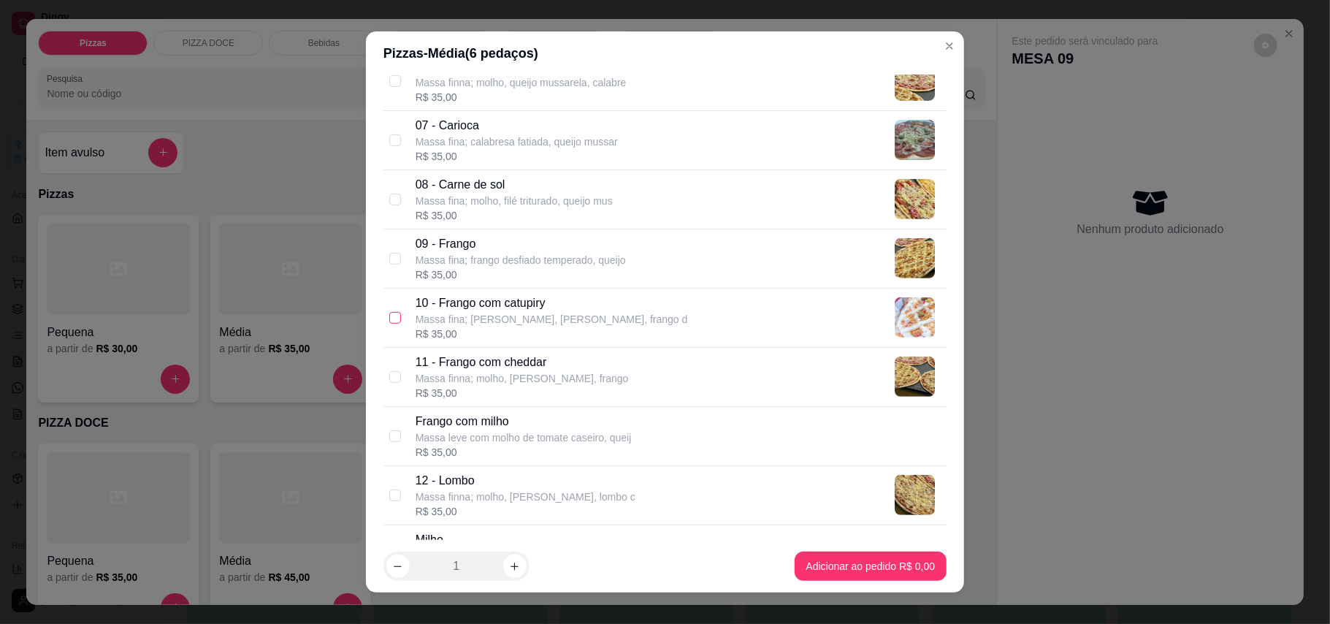
click at [389, 317] on input "checkbox" at bounding box center [395, 318] width 12 height 12
checkbox input "true"
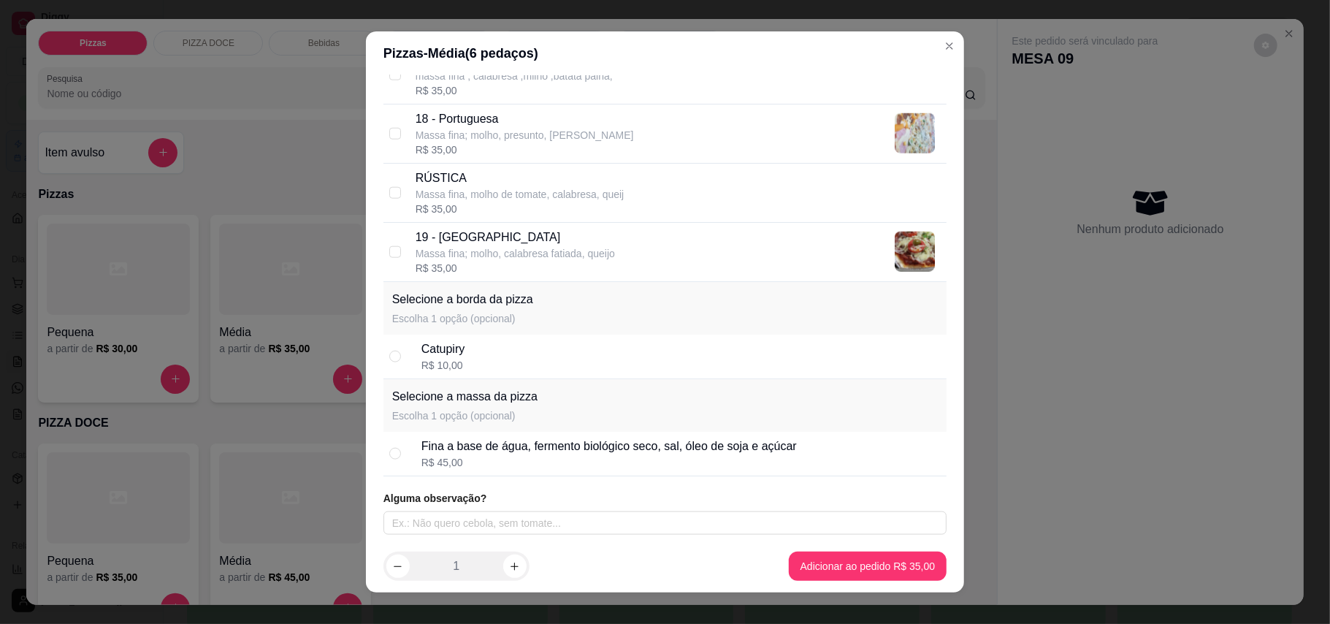
scroll to position [1230, 0]
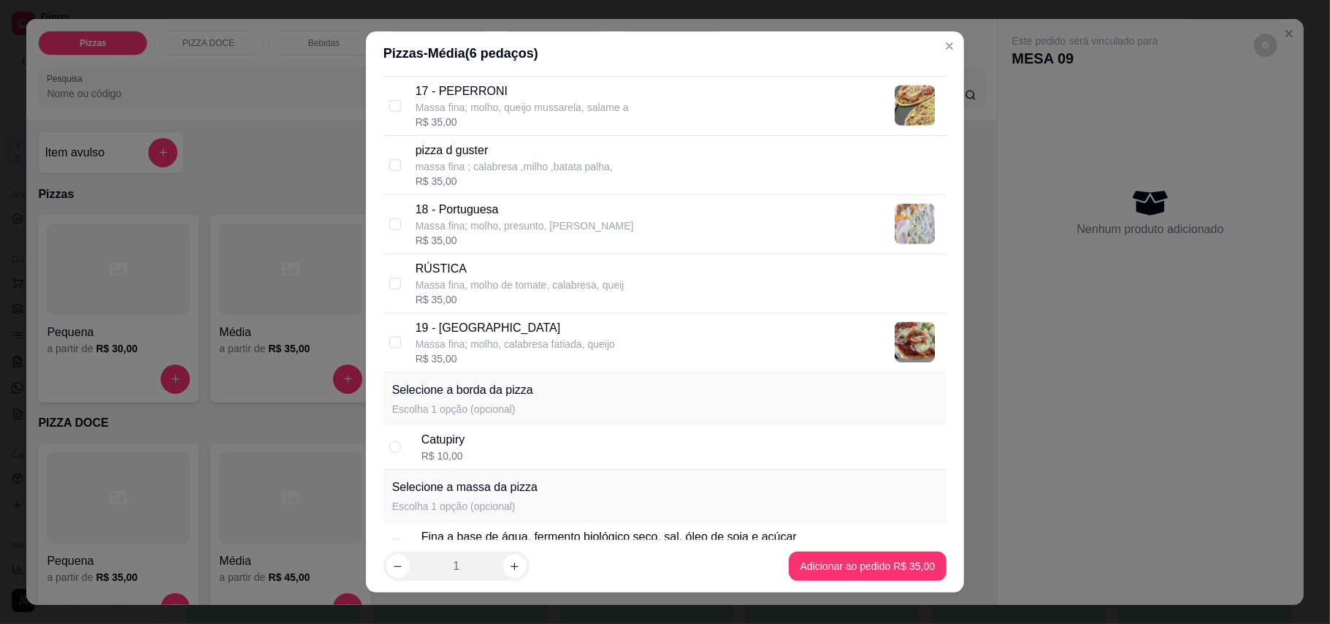
click at [395, 348] on div "19 - Toscana Massa fina; molho, calabresa fatiada, queijo R$ 35,00" at bounding box center [664, 342] width 563 height 59
checkbox input "true"
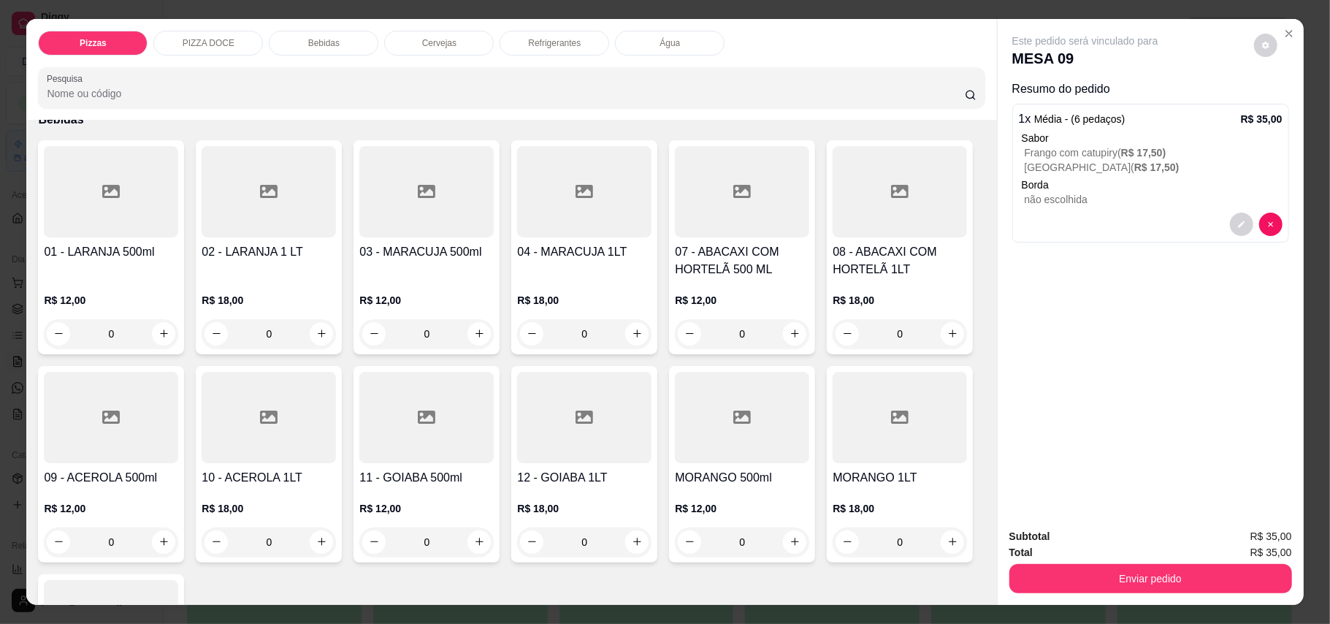
scroll to position [486, 0]
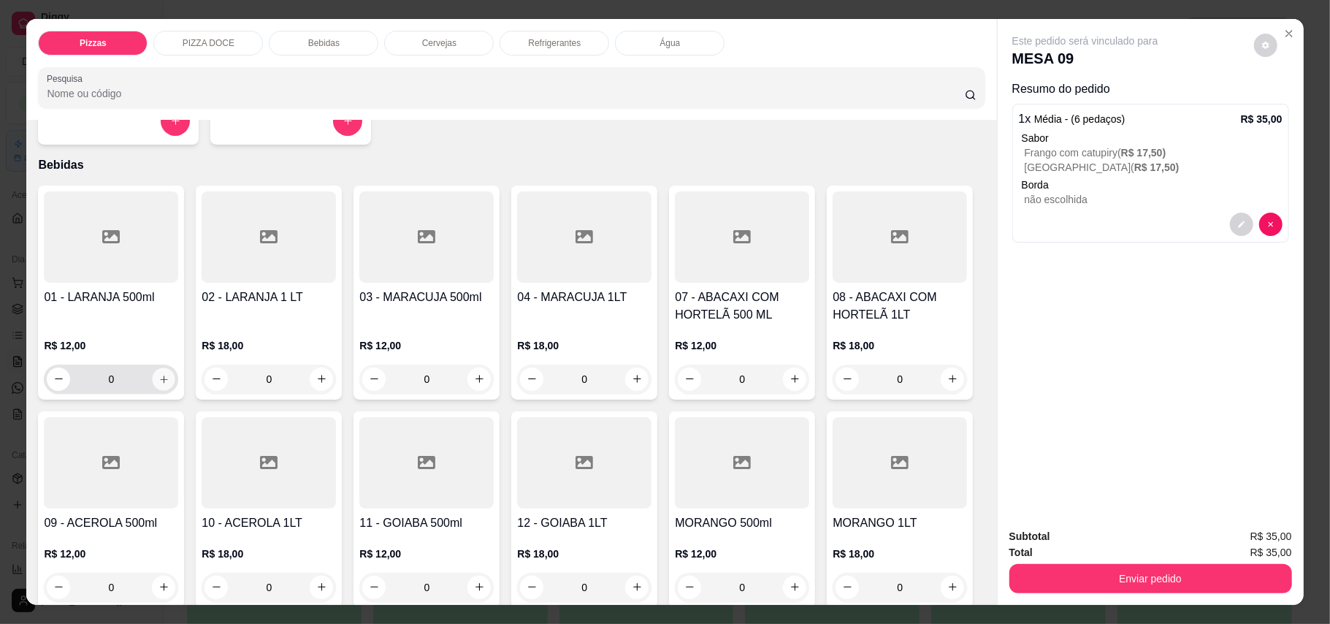
click at [158, 383] on icon "increase-product-quantity" at bounding box center [163, 378] width 11 height 11
type input "1"
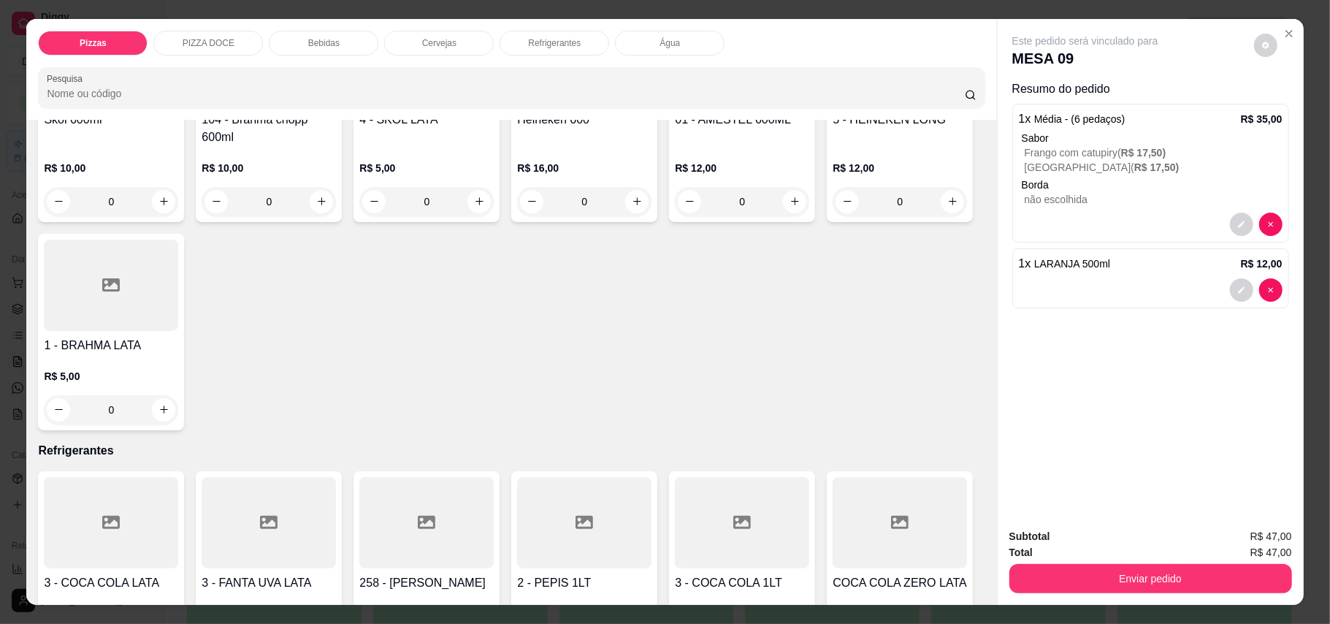
scroll to position [1362, 0]
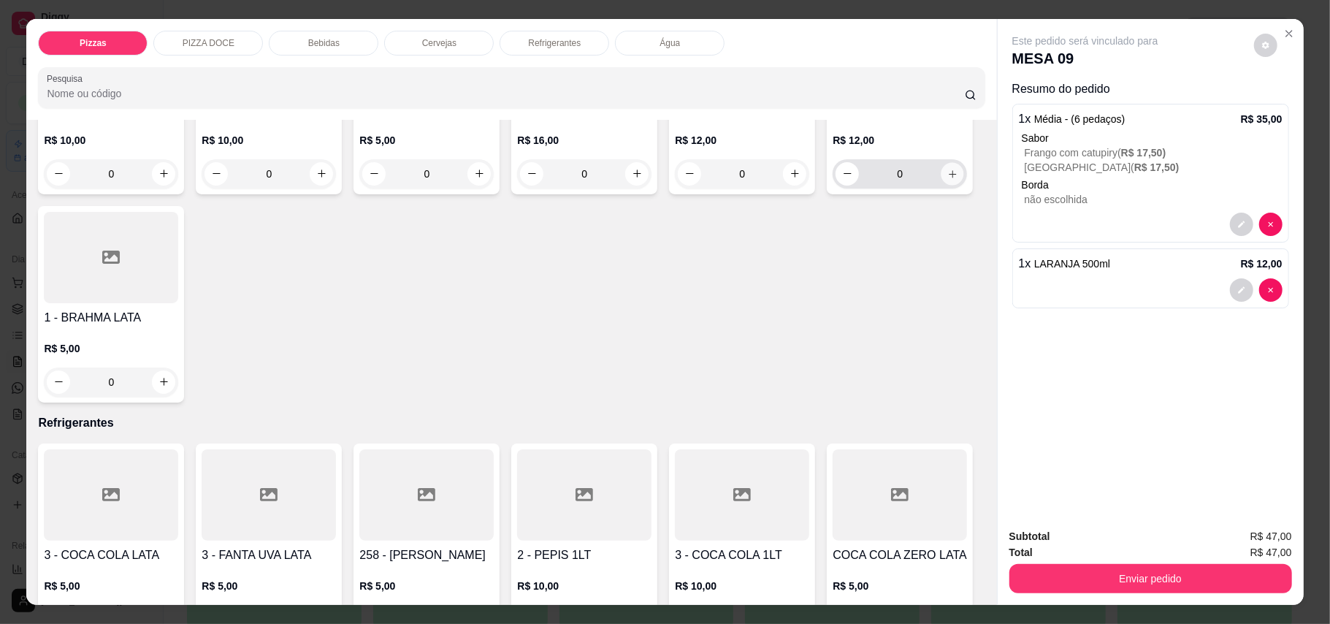
click at [941, 185] on button "increase-product-quantity" at bounding box center [952, 173] width 23 height 23
type input "1"
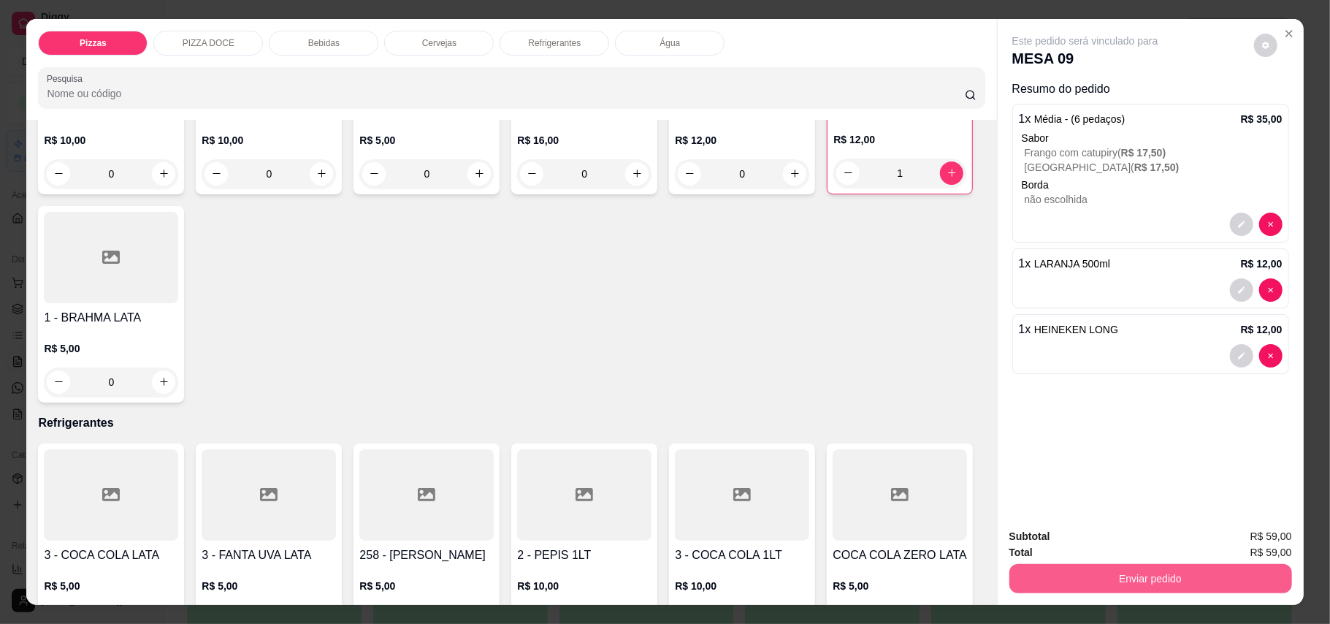
click at [1128, 572] on button "Enviar pedido" at bounding box center [1150, 578] width 283 height 29
click at [1292, 543] on button "Enviar pedido" at bounding box center [1252, 542] width 80 height 27
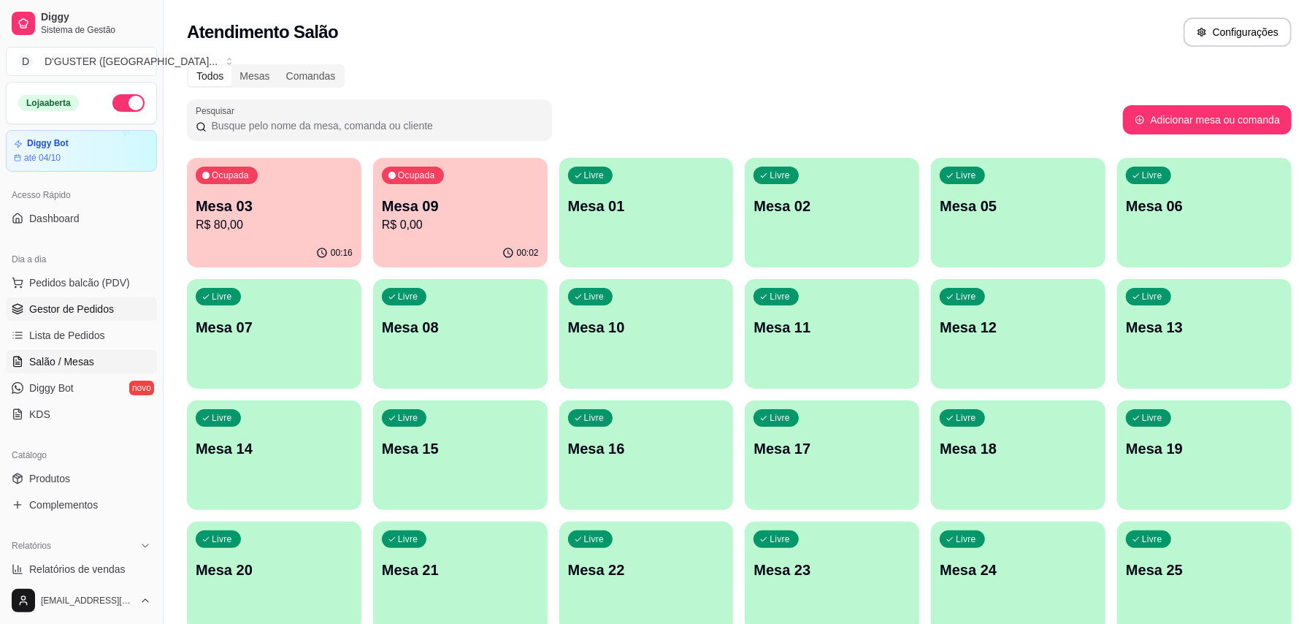
click at [92, 310] on span "Gestor de Pedidos" at bounding box center [71, 309] width 85 height 15
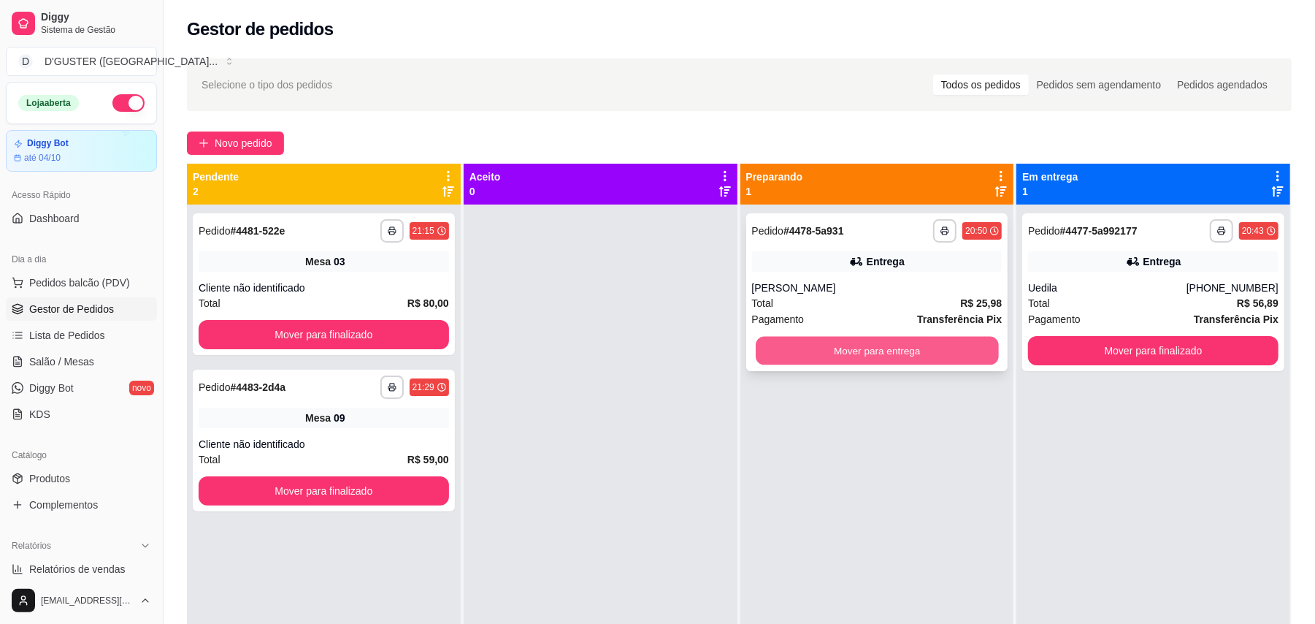
click at [818, 352] on button "Mover para entrega" at bounding box center [877, 351] width 242 height 28
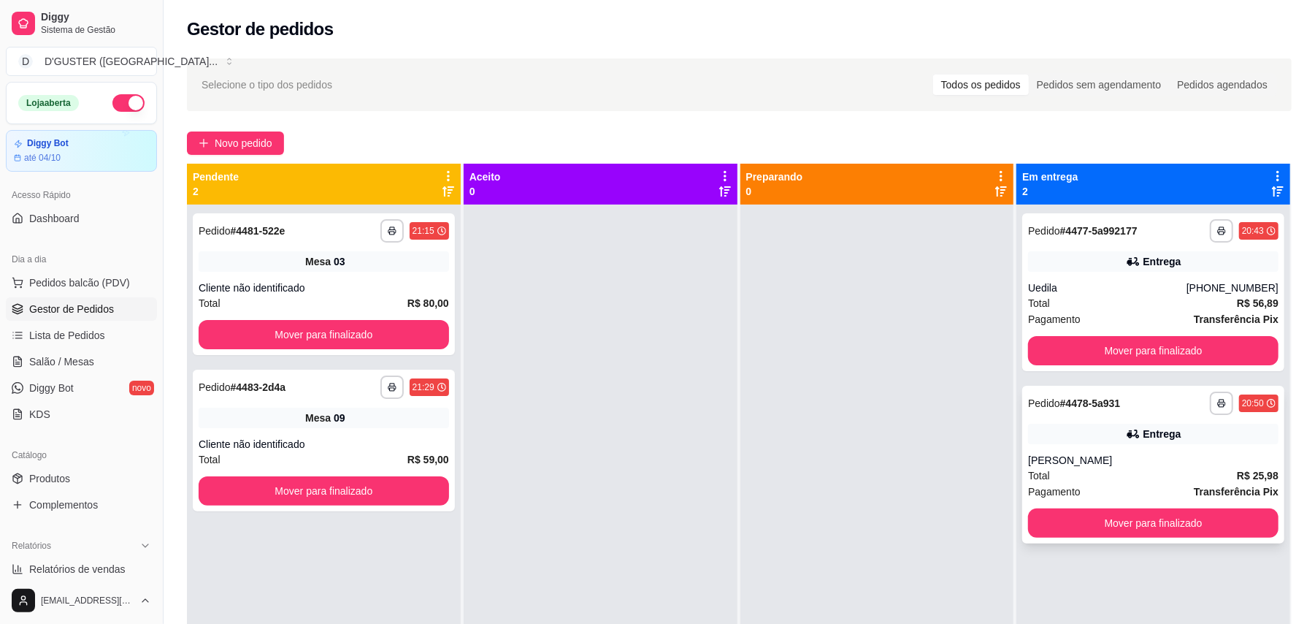
click at [1088, 438] on div "Entrega" at bounding box center [1153, 433] width 250 height 20
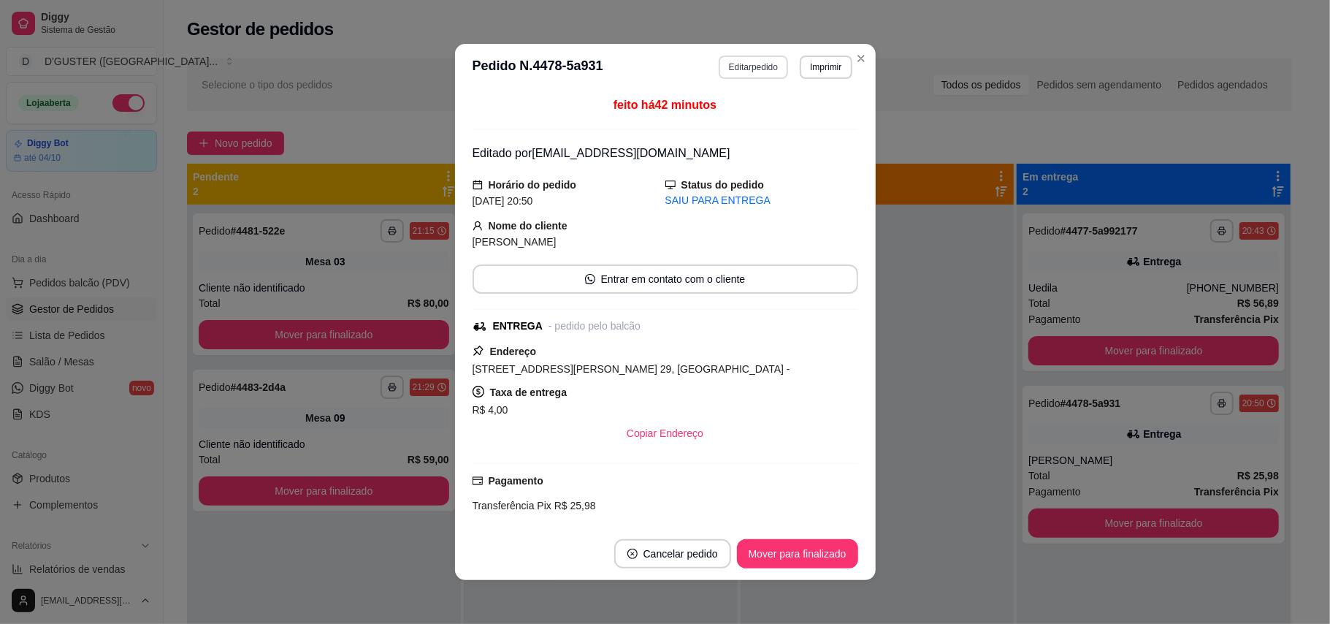
click at [743, 68] on button "Editar pedido" at bounding box center [752, 66] width 69 height 23
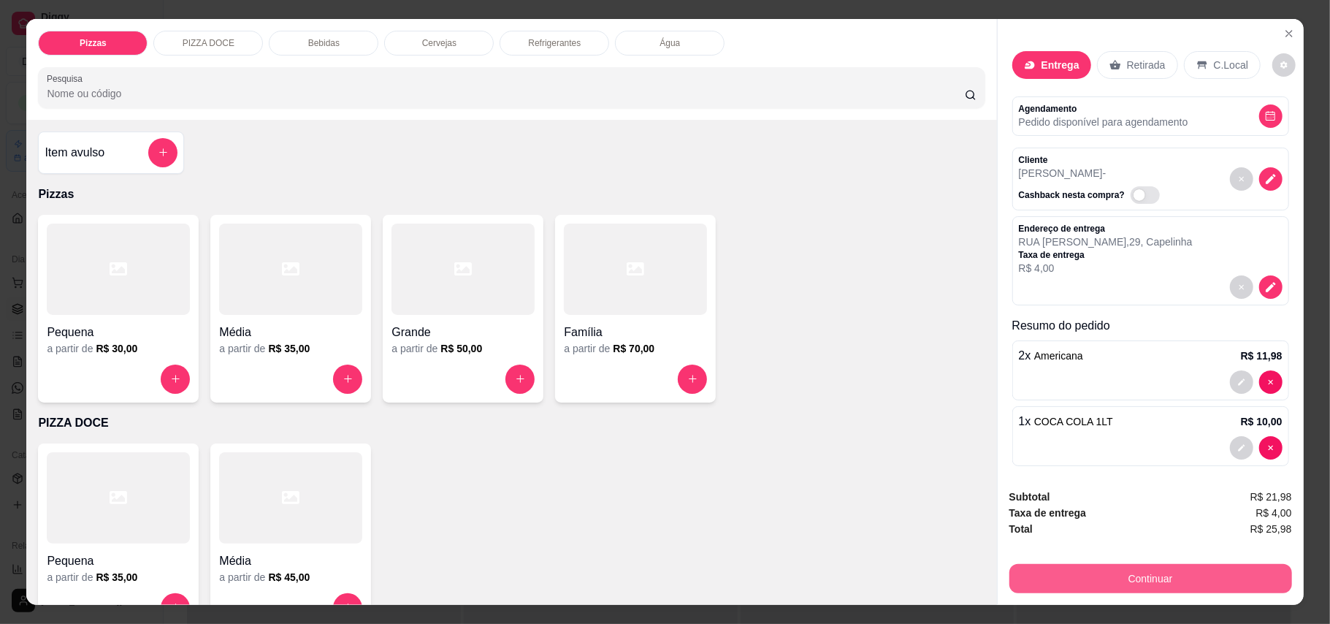
click at [1161, 588] on button "Continuar" at bounding box center [1150, 578] width 283 height 29
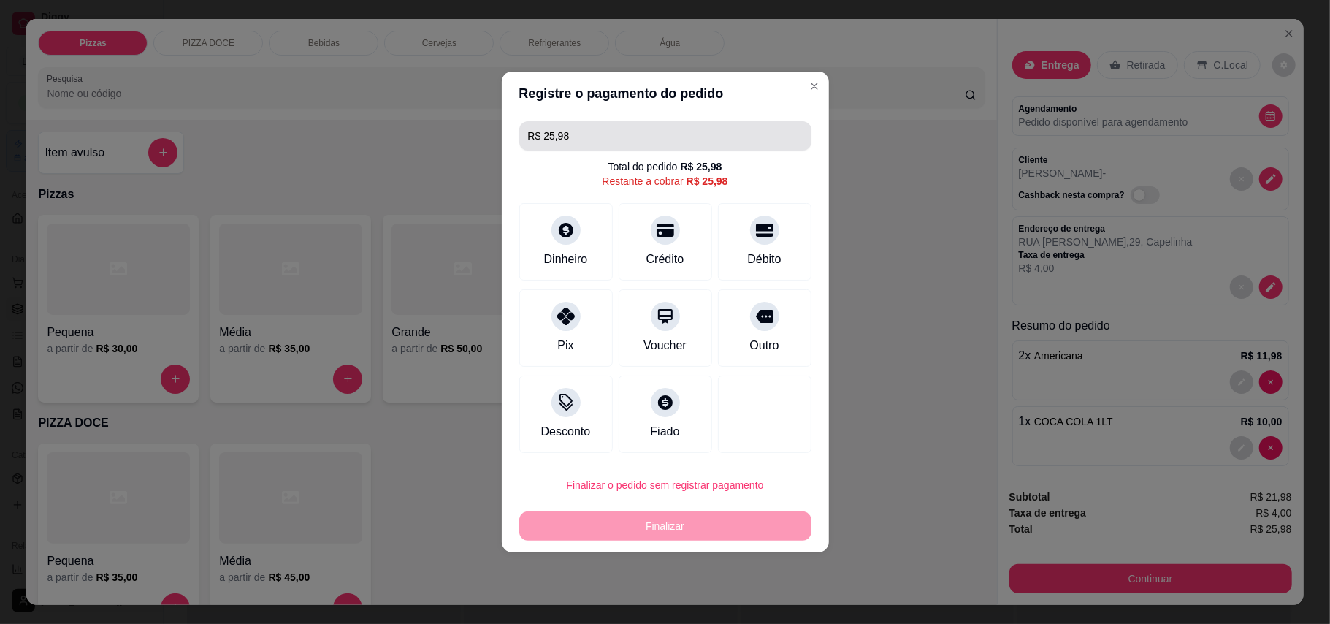
click at [650, 136] on input "R$ 25,98" at bounding box center [665, 135] width 275 height 29
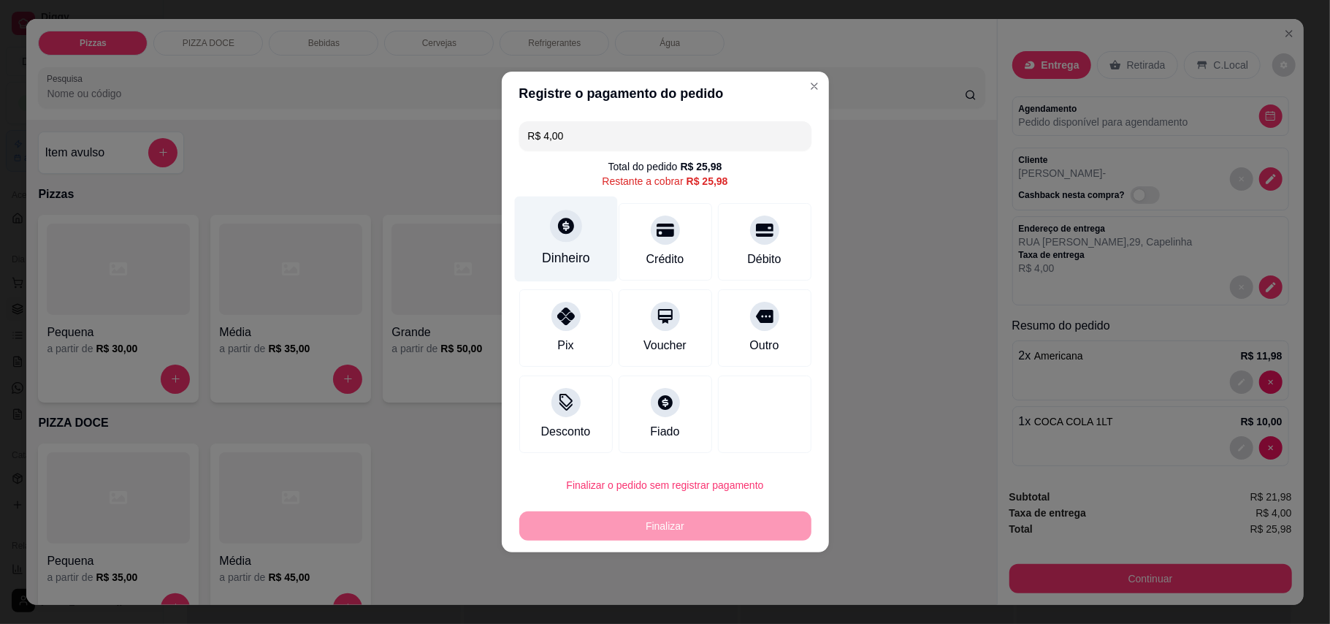
click at [549, 244] on div "Dinheiro" at bounding box center [565, 238] width 103 height 85
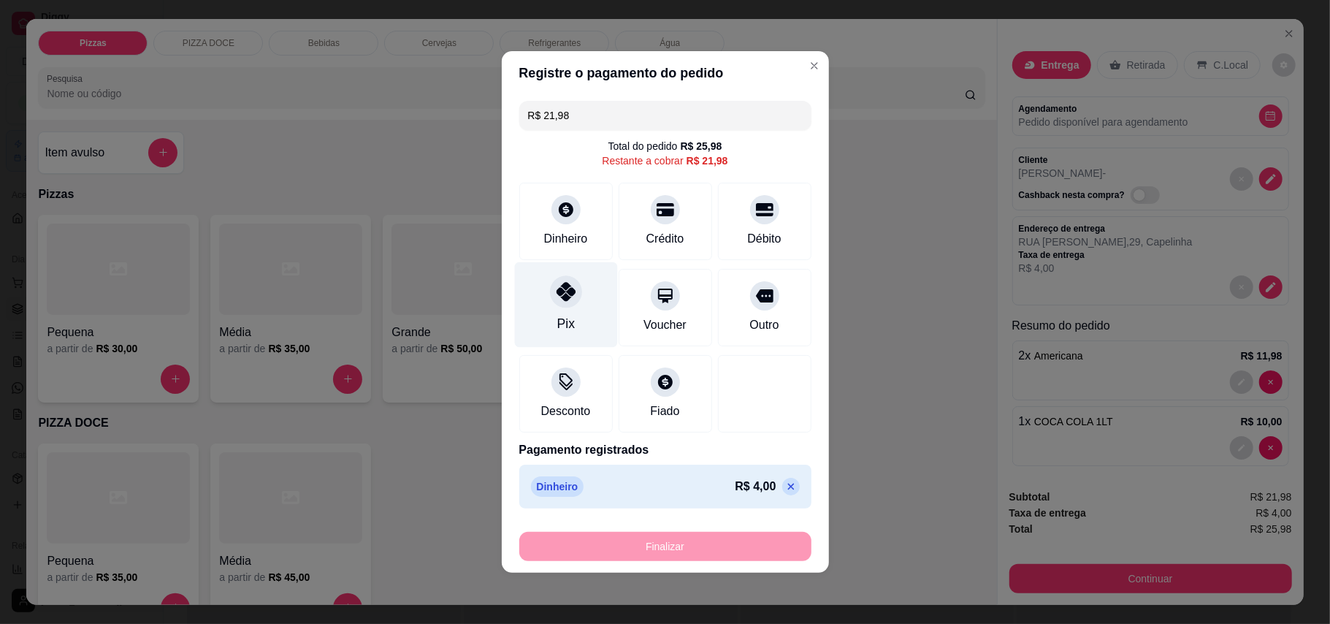
click at [579, 321] on div "Pix" at bounding box center [565, 304] width 103 height 85
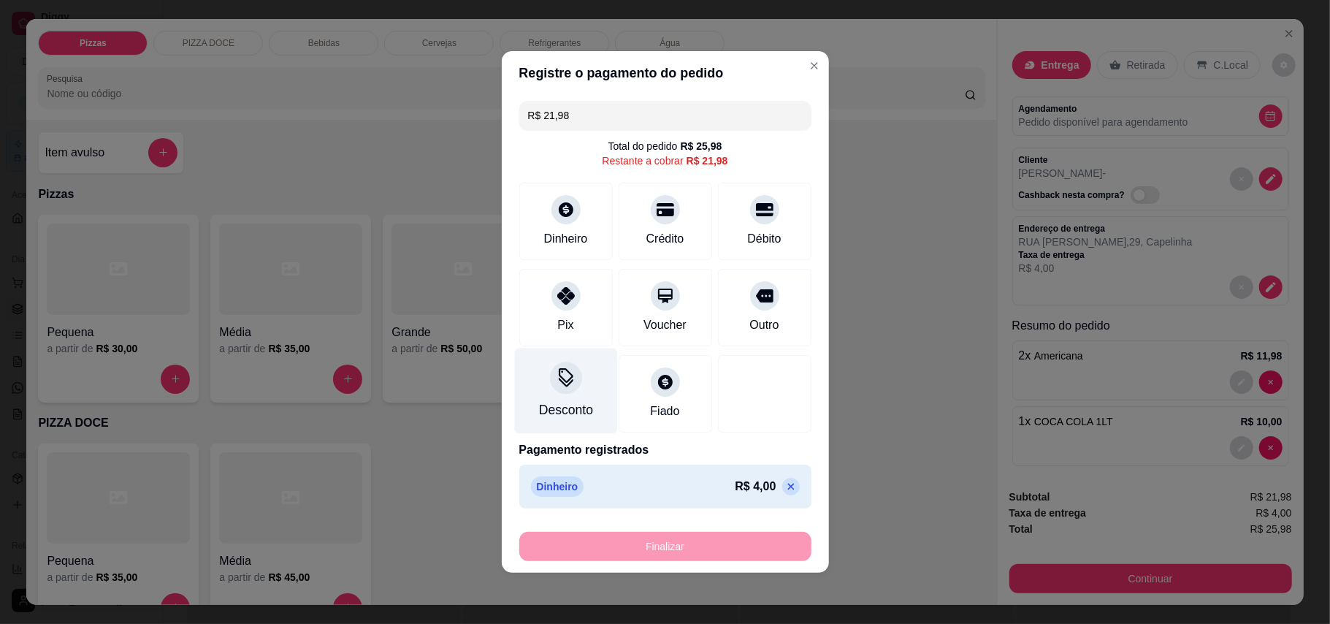
type input "R$ 0,00"
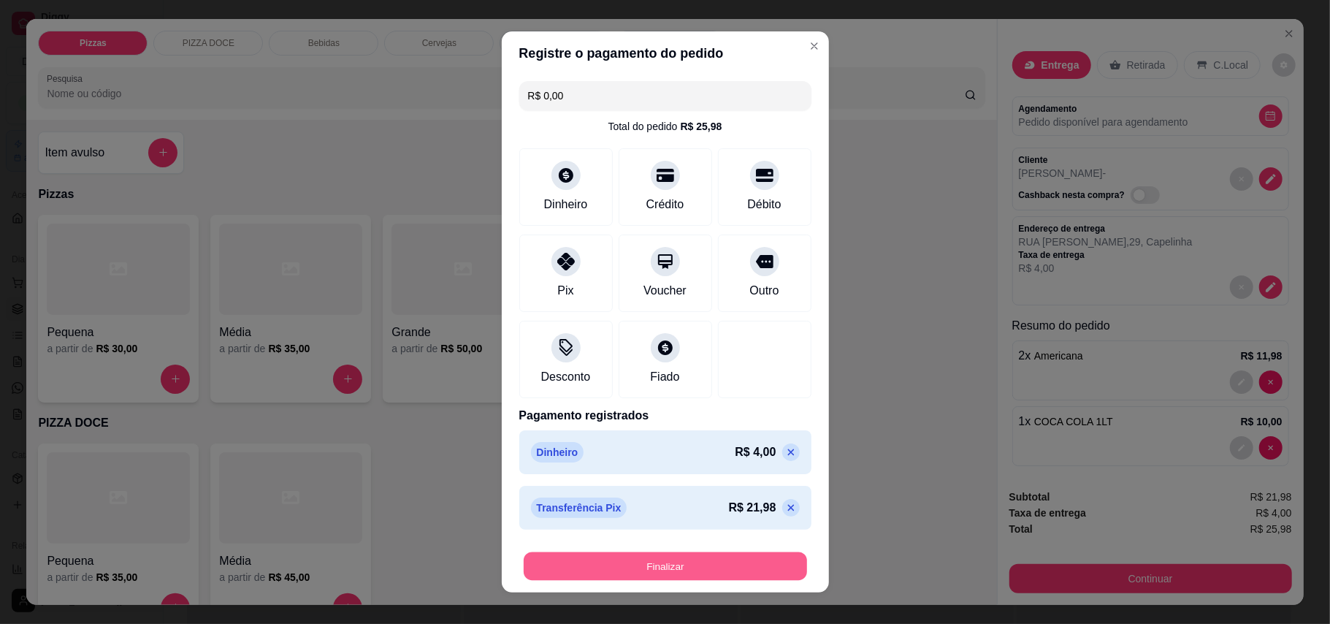
click at [717, 573] on button "Finalizar" at bounding box center [665, 566] width 283 height 28
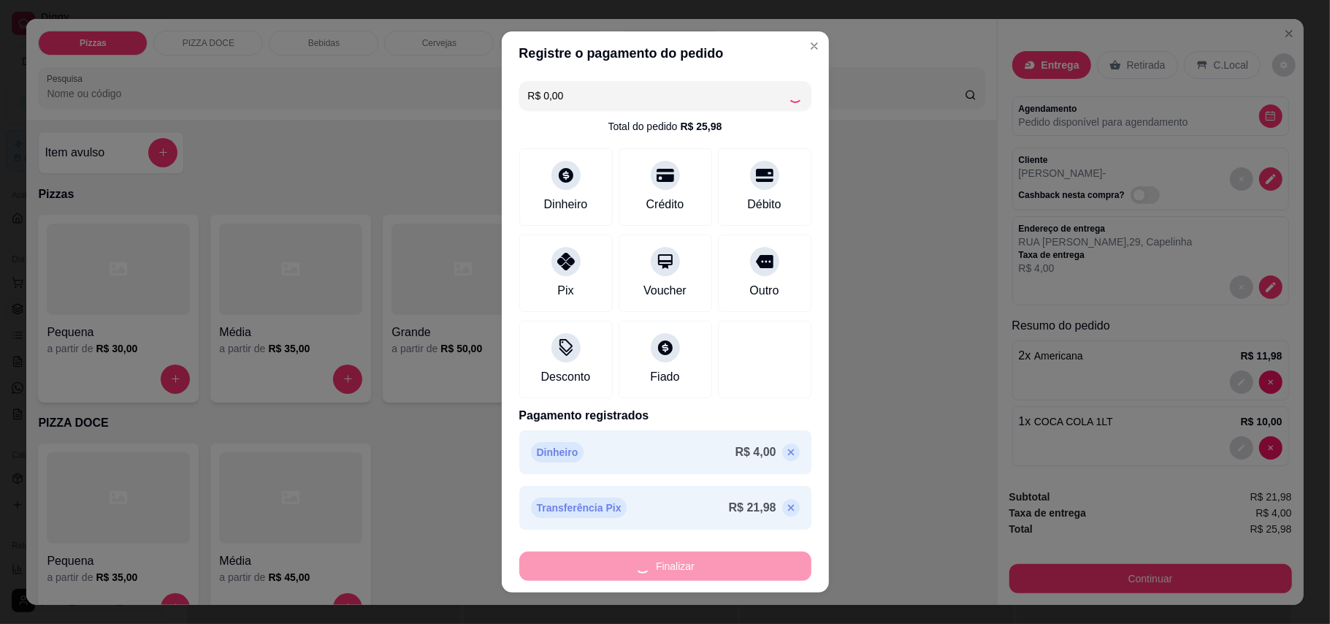
type input "0"
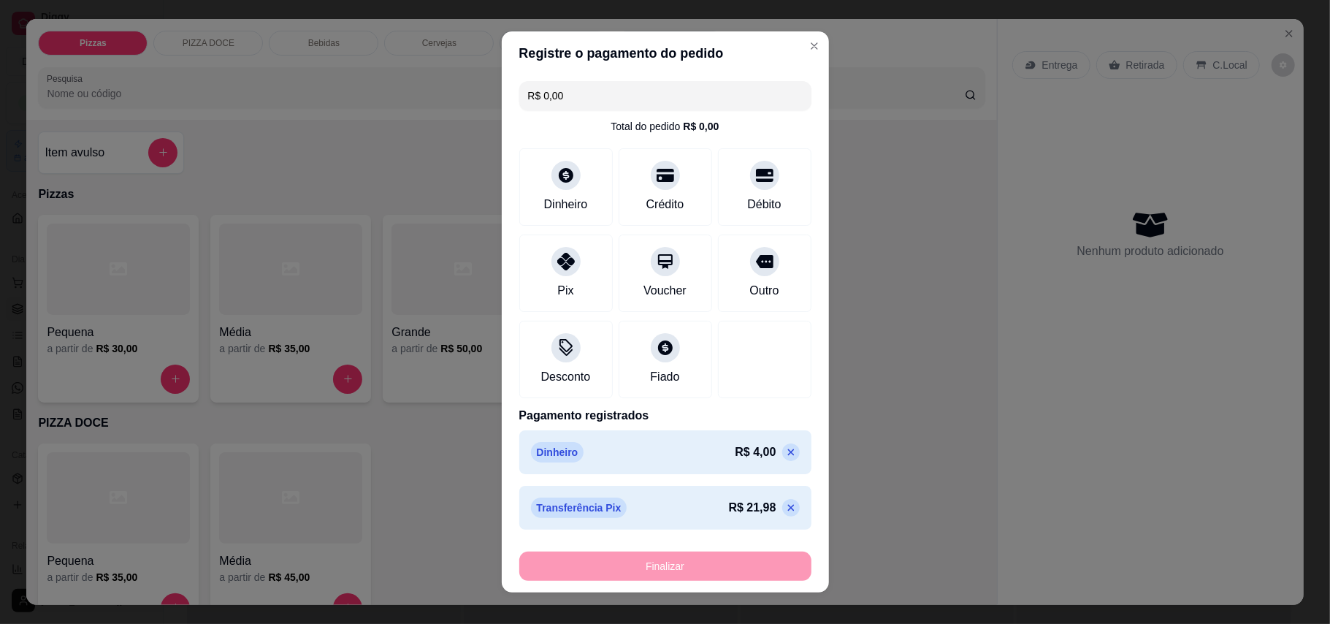
type input "-R$ 25,98"
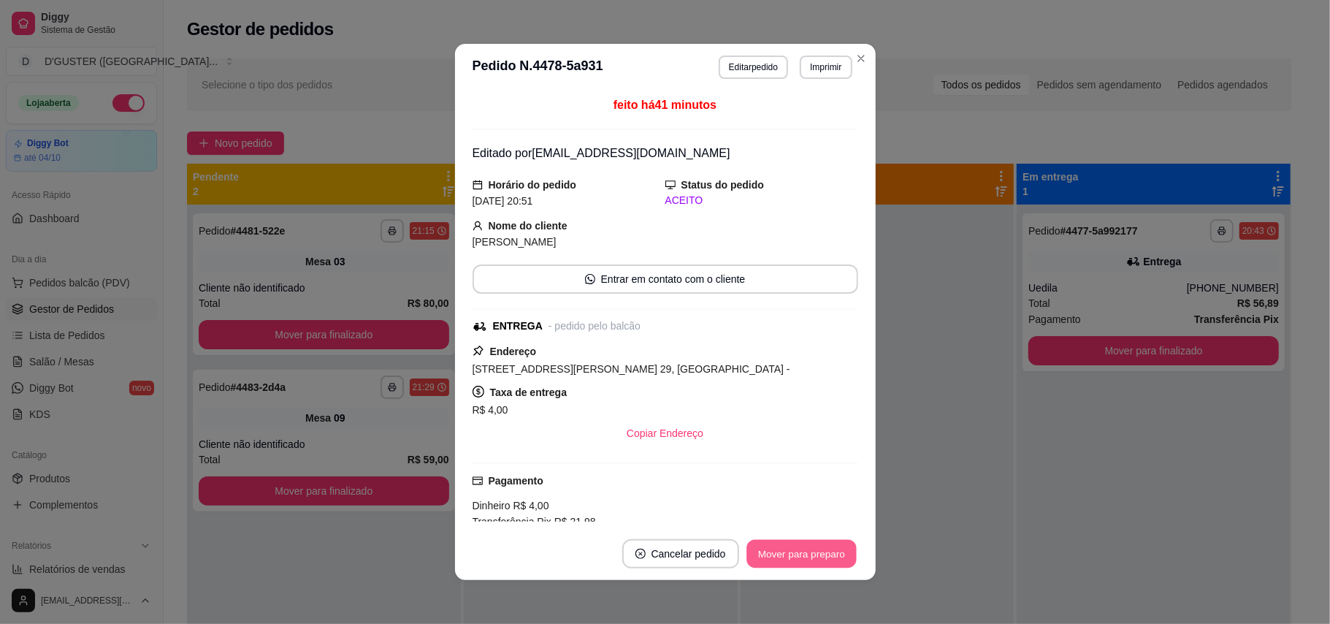
click at [801, 555] on button "Mover para preparo" at bounding box center [801, 554] width 110 height 28
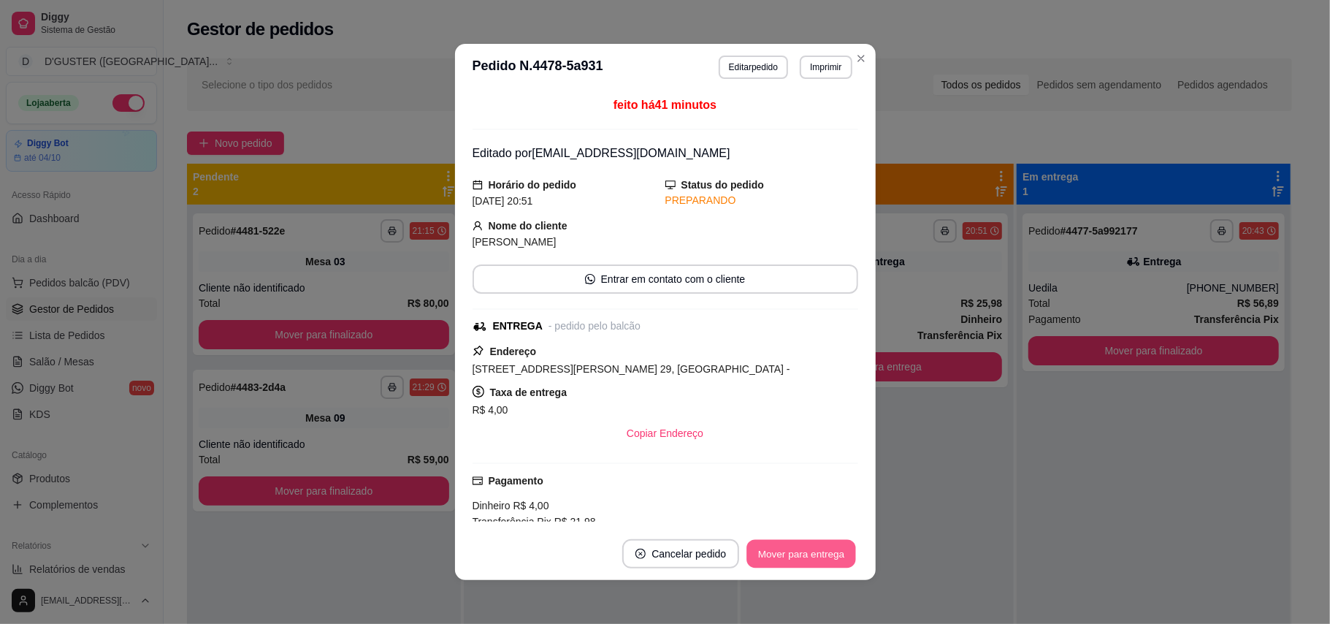
click at [801, 555] on button "Mover para entrega" at bounding box center [802, 554] width 110 height 28
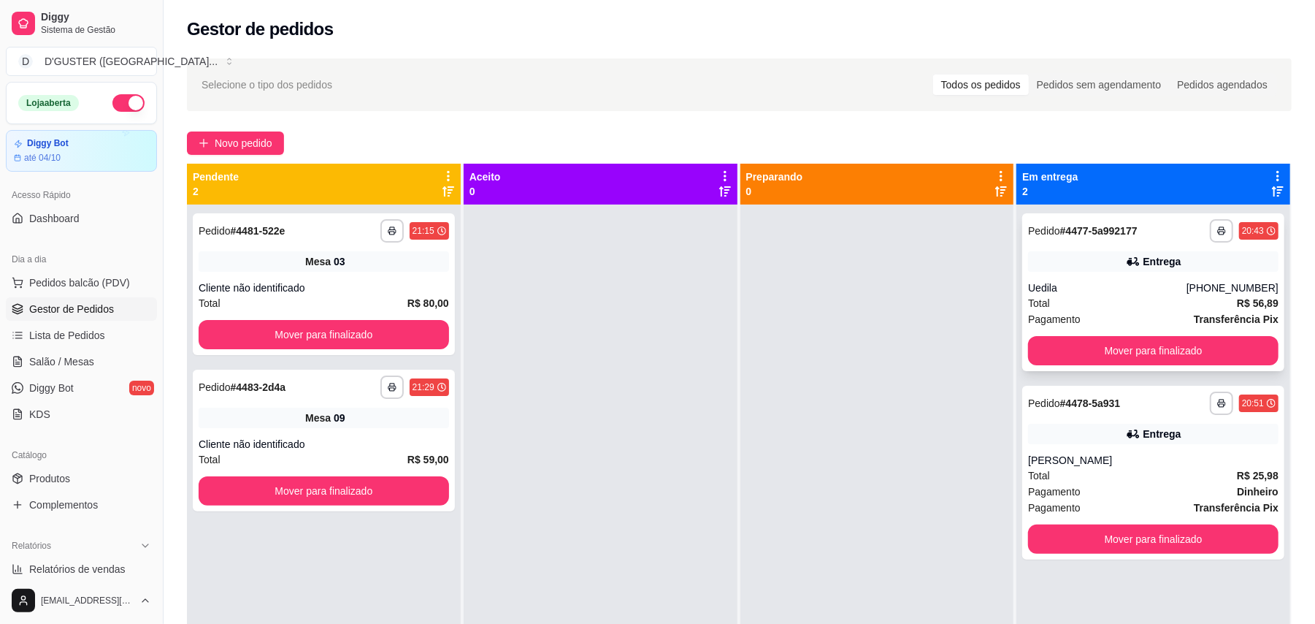
click at [1130, 299] on div "Total R$ 56,89" at bounding box center [1153, 303] width 250 height 16
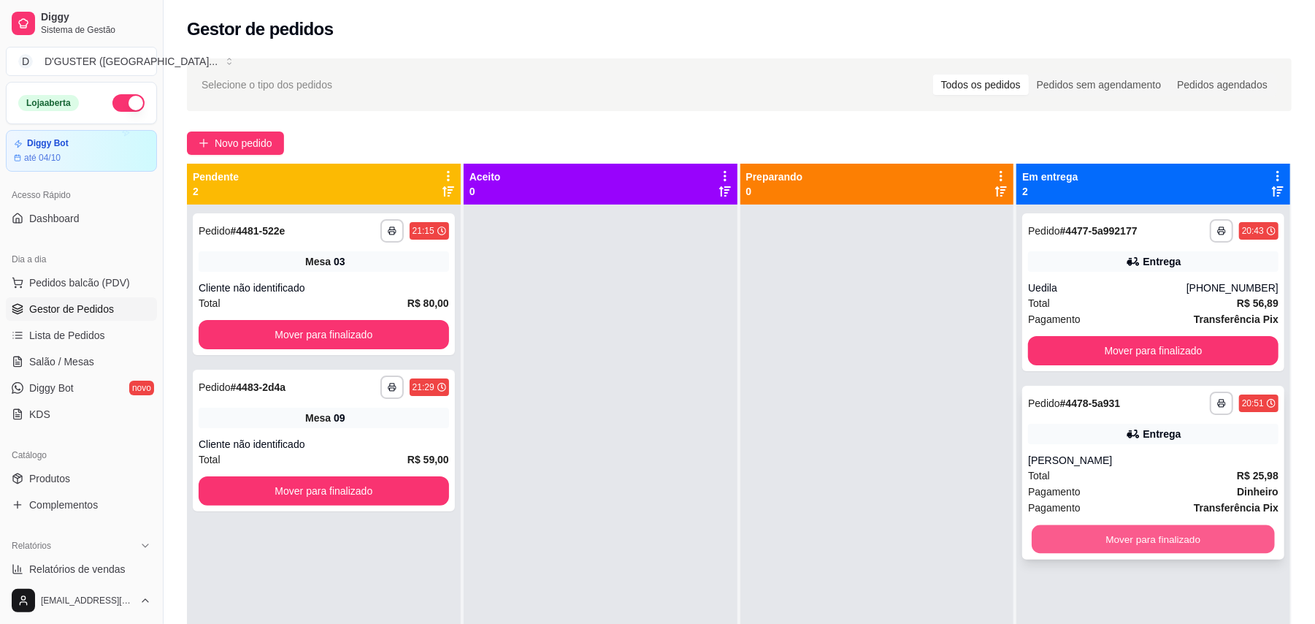
click at [1171, 548] on button "Mover para finalizado" at bounding box center [1153, 539] width 242 height 28
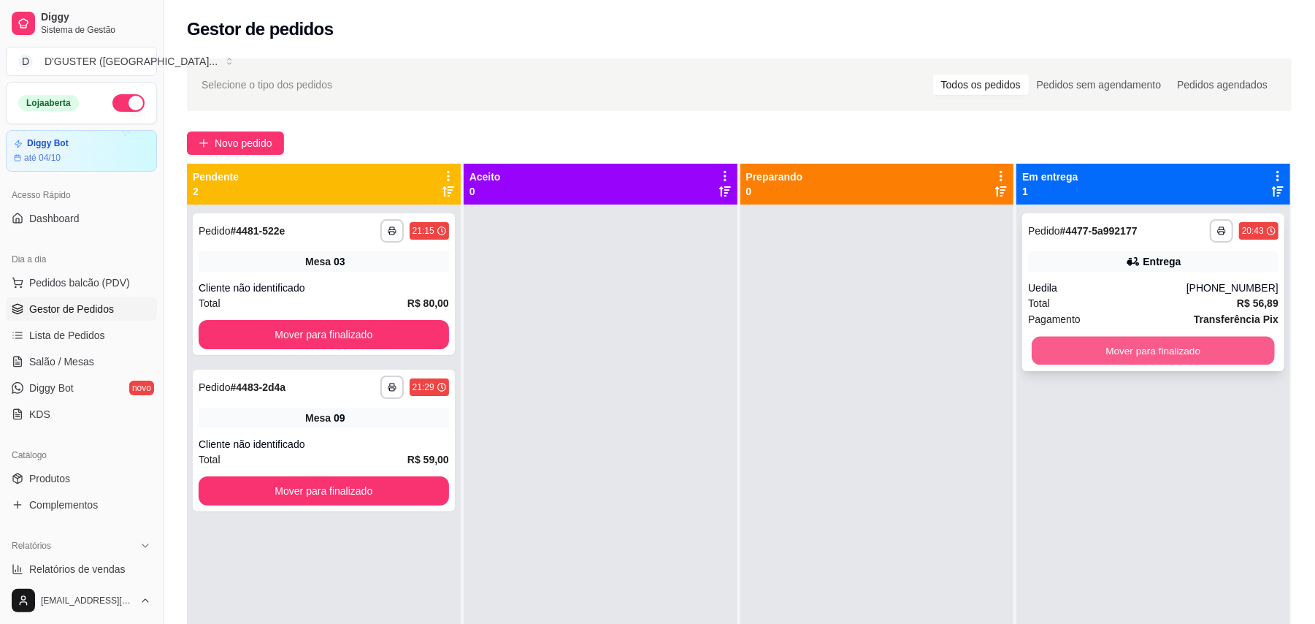
click at [1111, 346] on button "Mover para finalizado" at bounding box center [1153, 351] width 242 height 28
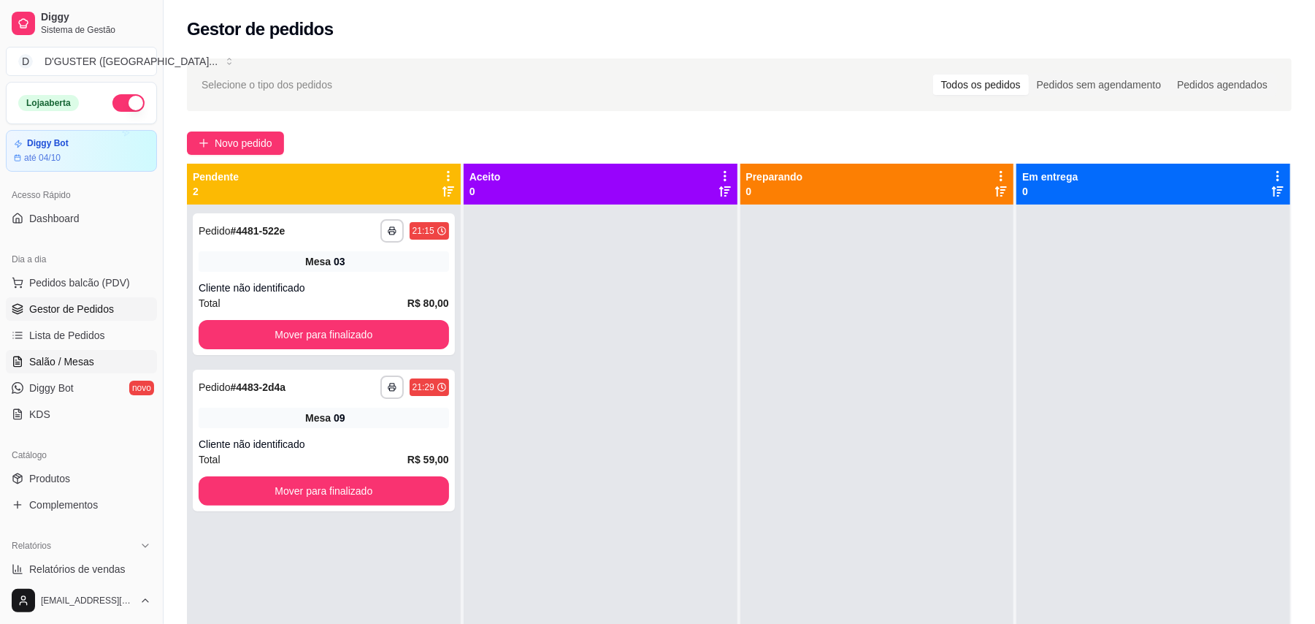
click at [42, 352] on link "Salão / Mesas" at bounding box center [81, 361] width 151 height 23
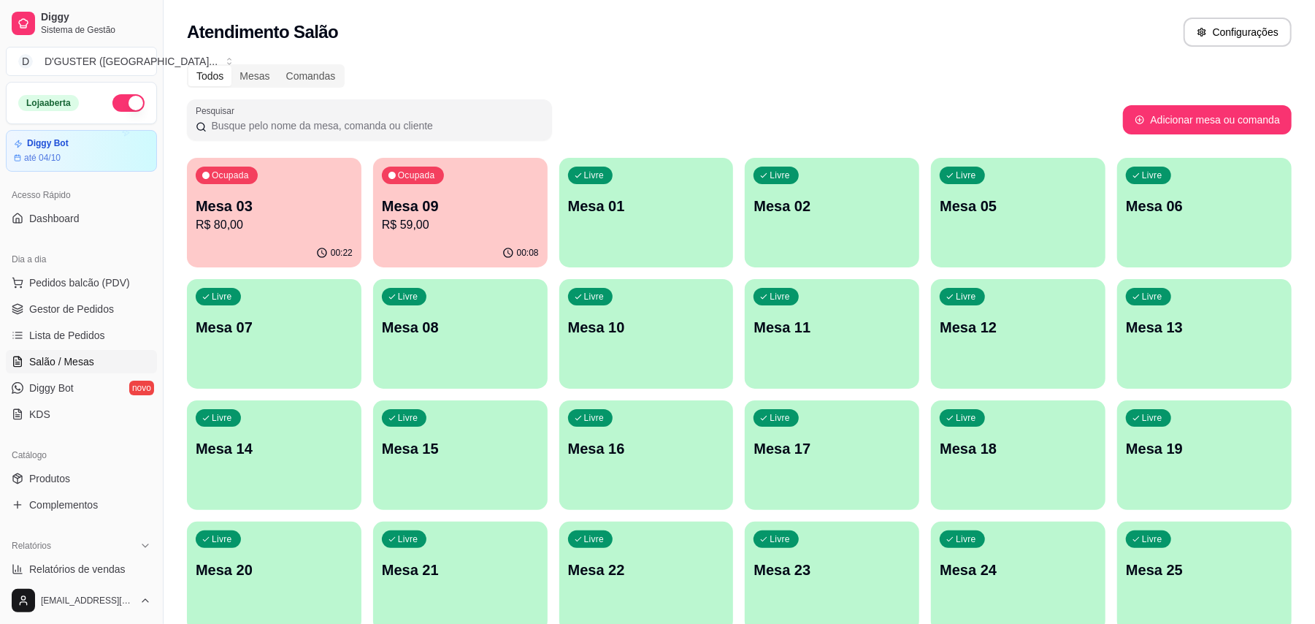
click at [328, 228] on p "R$ 80,00" at bounding box center [274, 225] width 157 height 18
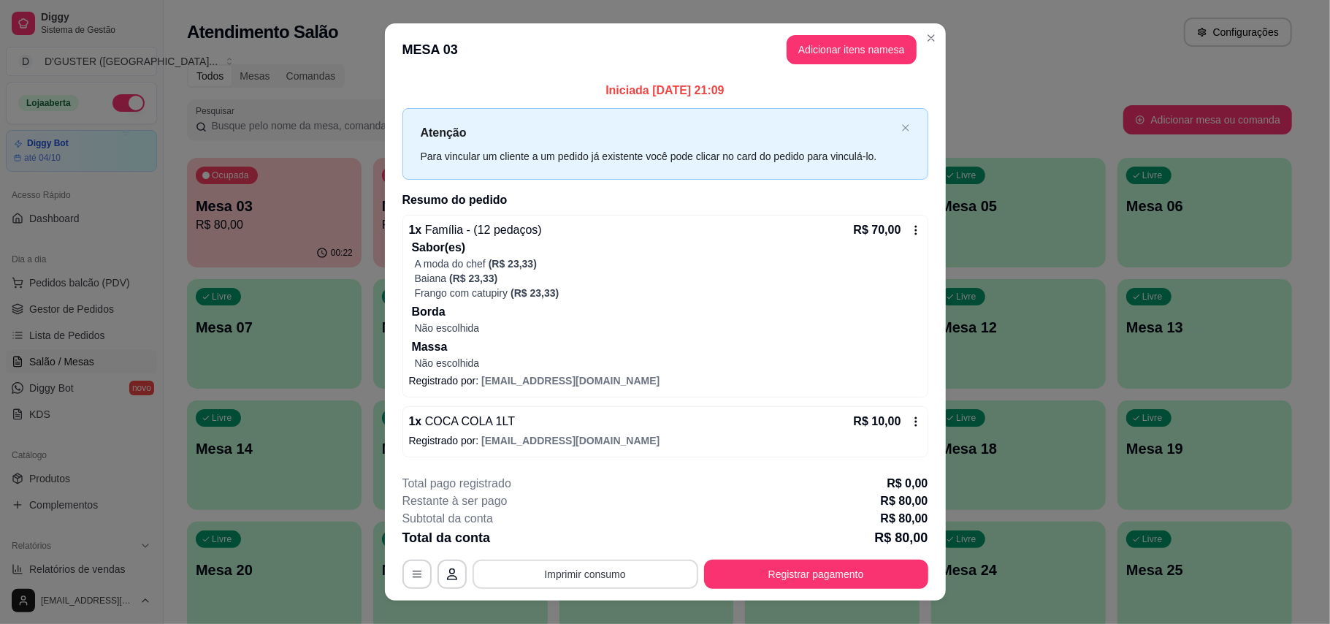
click at [629, 576] on button "Imprimir consumo" at bounding box center [585, 573] width 226 height 29
click at [596, 476] on button "IMPRESSORA" at bounding box center [582, 482] width 106 height 23
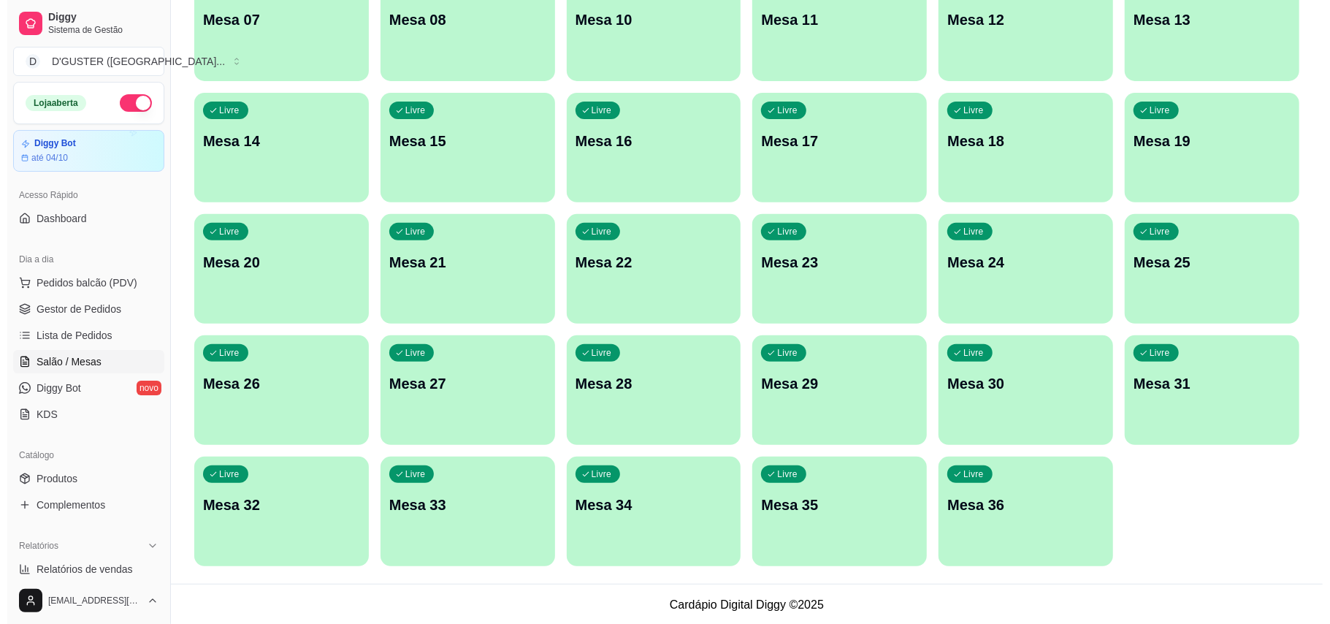
scroll to position [308, 0]
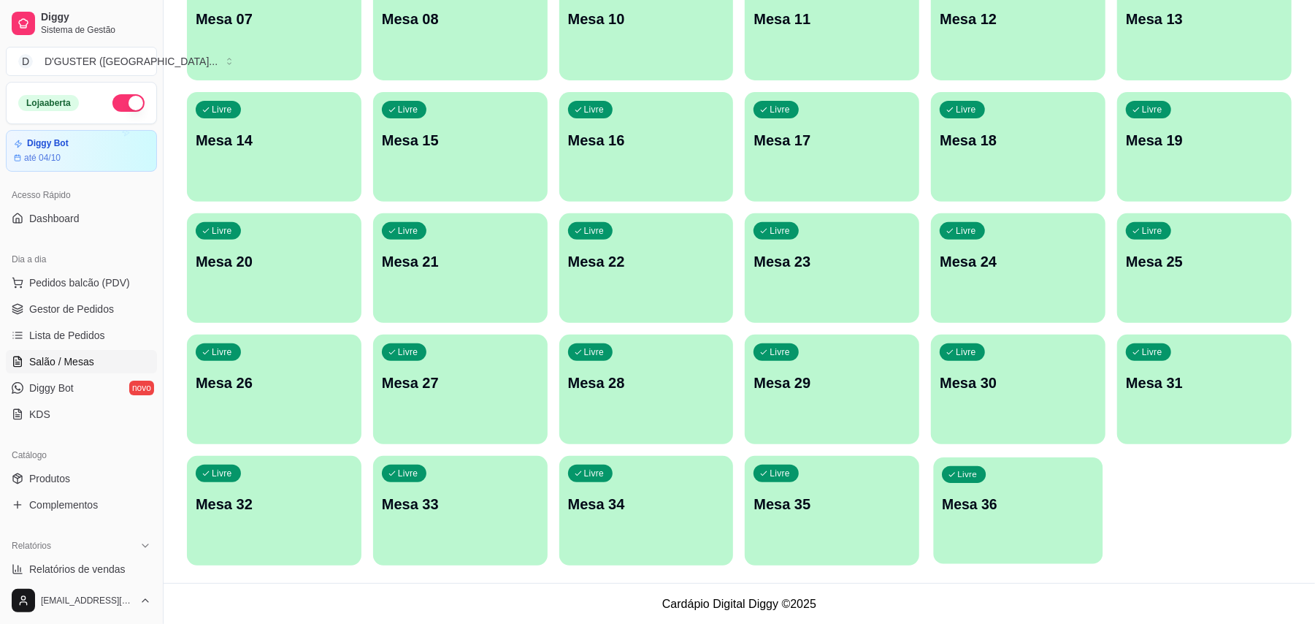
click at [1076, 526] on div "Livre Mesa 36" at bounding box center [1018, 501] width 169 height 89
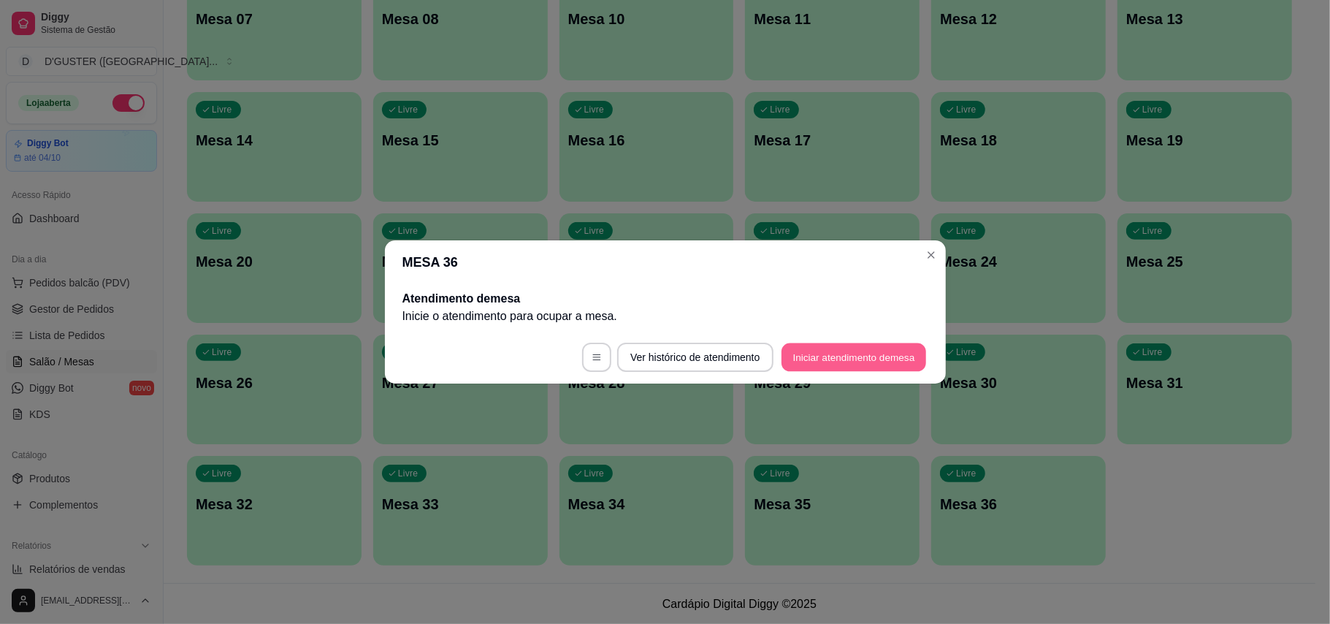
click at [883, 353] on button "Iniciar atendimento de mesa" at bounding box center [853, 357] width 145 height 28
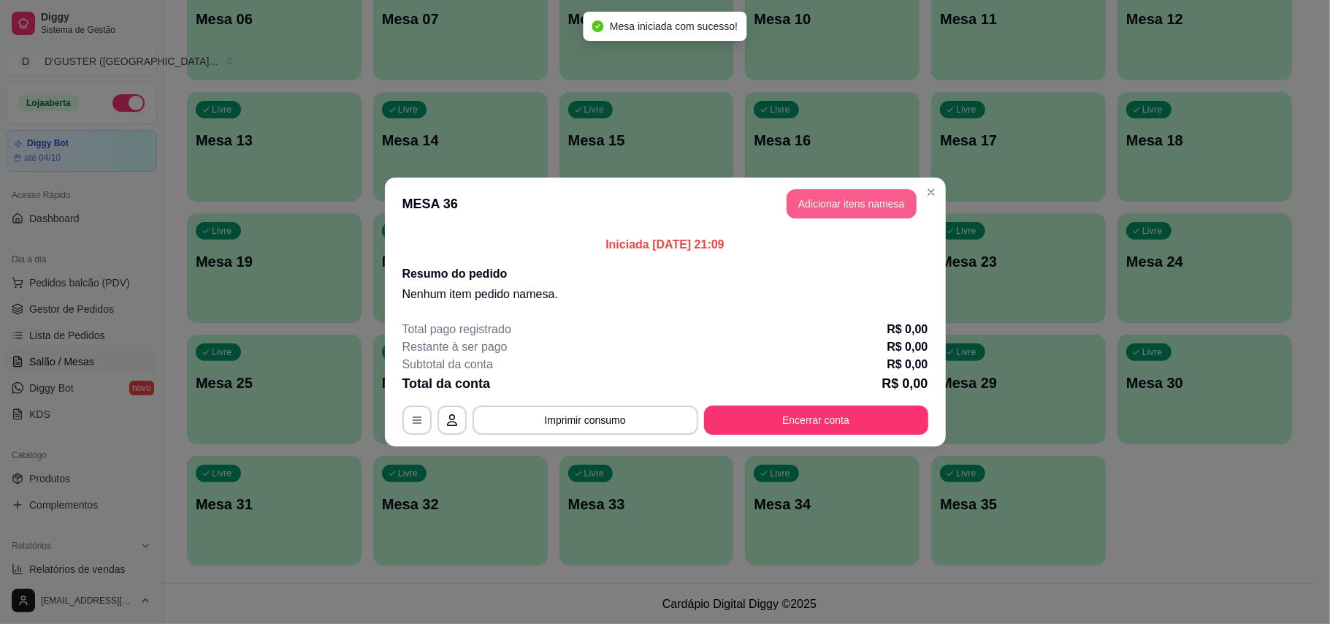
click at [871, 188] on header "MESA 36 Adicionar itens na mesa" at bounding box center [665, 203] width 561 height 53
click at [873, 196] on button "Adicionar itens na mesa" at bounding box center [851, 203] width 130 height 29
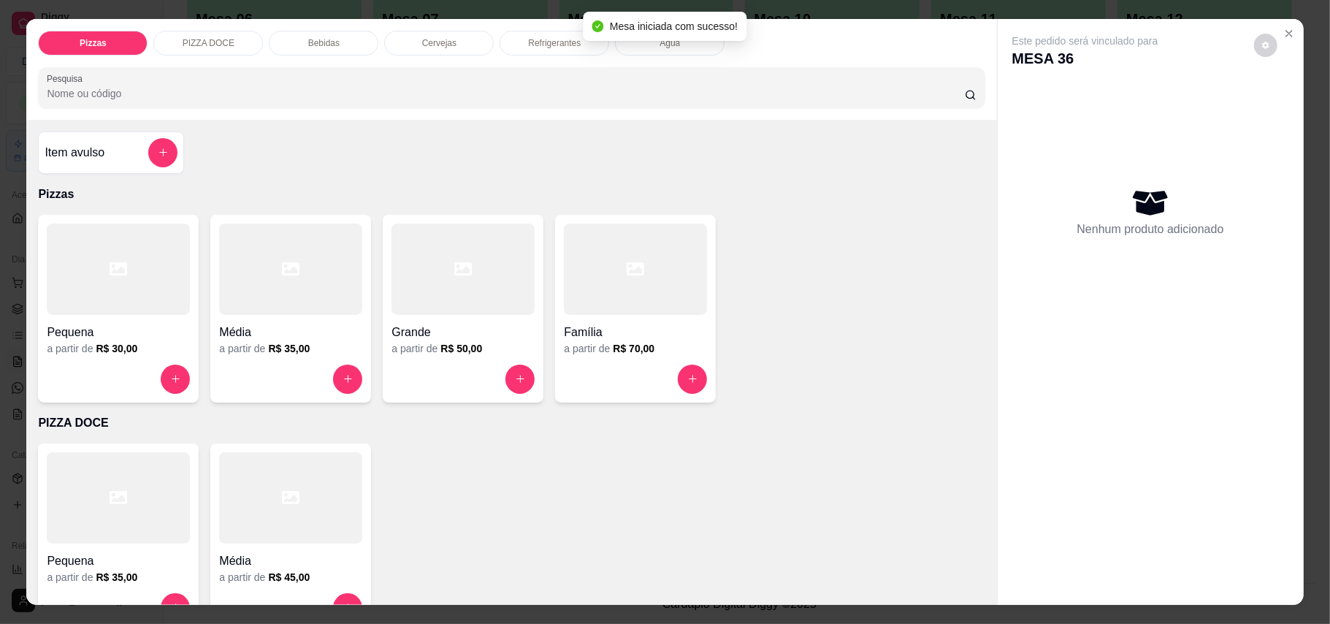
click at [605, 317] on div "Família" at bounding box center [635, 328] width 143 height 26
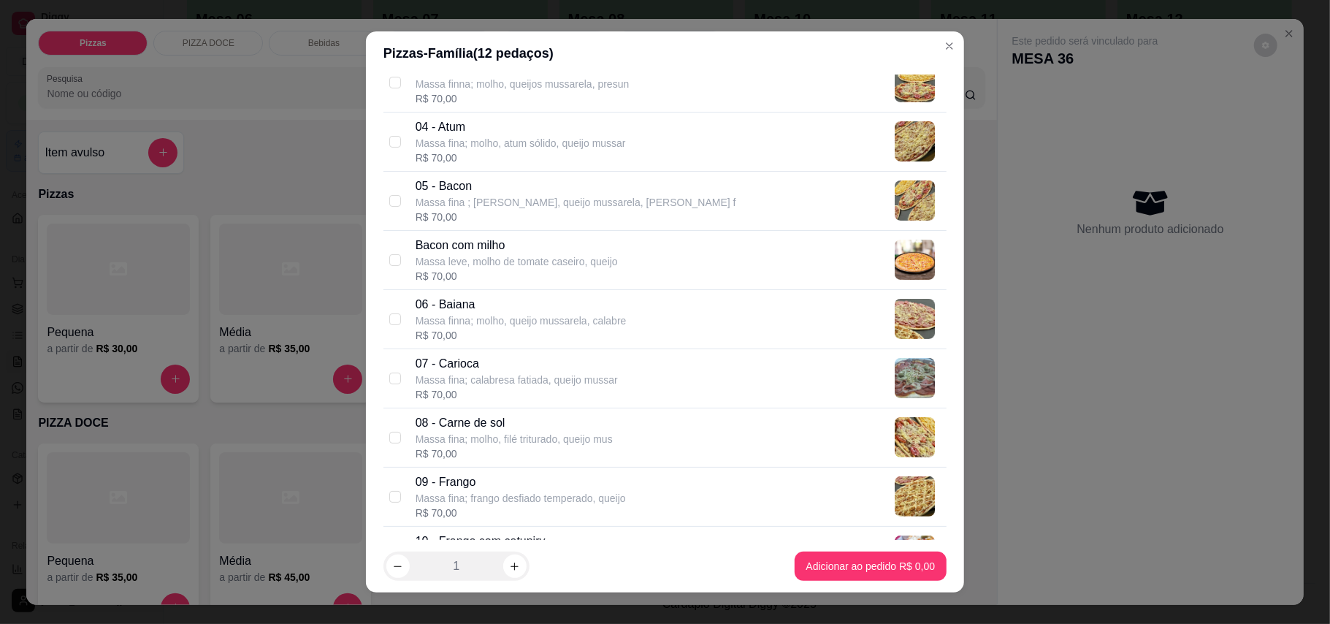
scroll to position [292, 0]
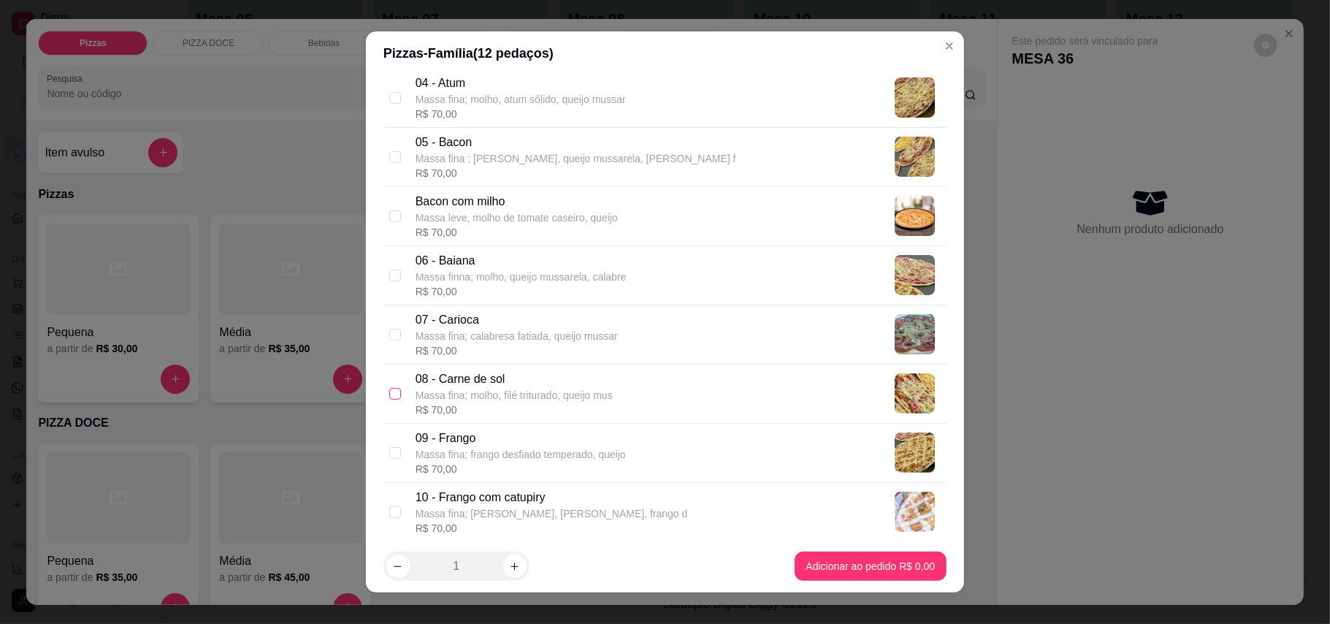
click at [391, 392] on input "checkbox" at bounding box center [395, 394] width 12 height 12
checkbox input "true"
click at [392, 215] on input "checkbox" at bounding box center [395, 216] width 12 height 12
checkbox input "true"
click at [391, 276] on input "checkbox" at bounding box center [395, 275] width 12 height 12
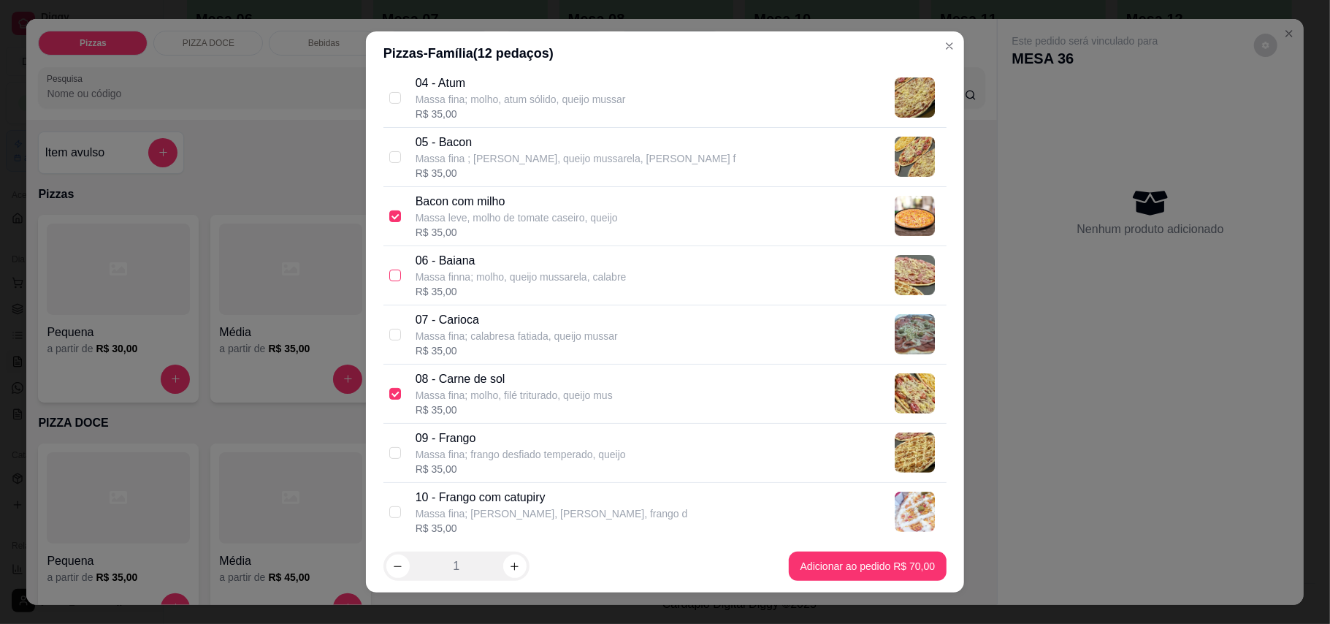
checkbox input "true"
click at [883, 551] on footer "1 Adicionar ao pedido R$ 70,00" at bounding box center [665, 566] width 598 height 53
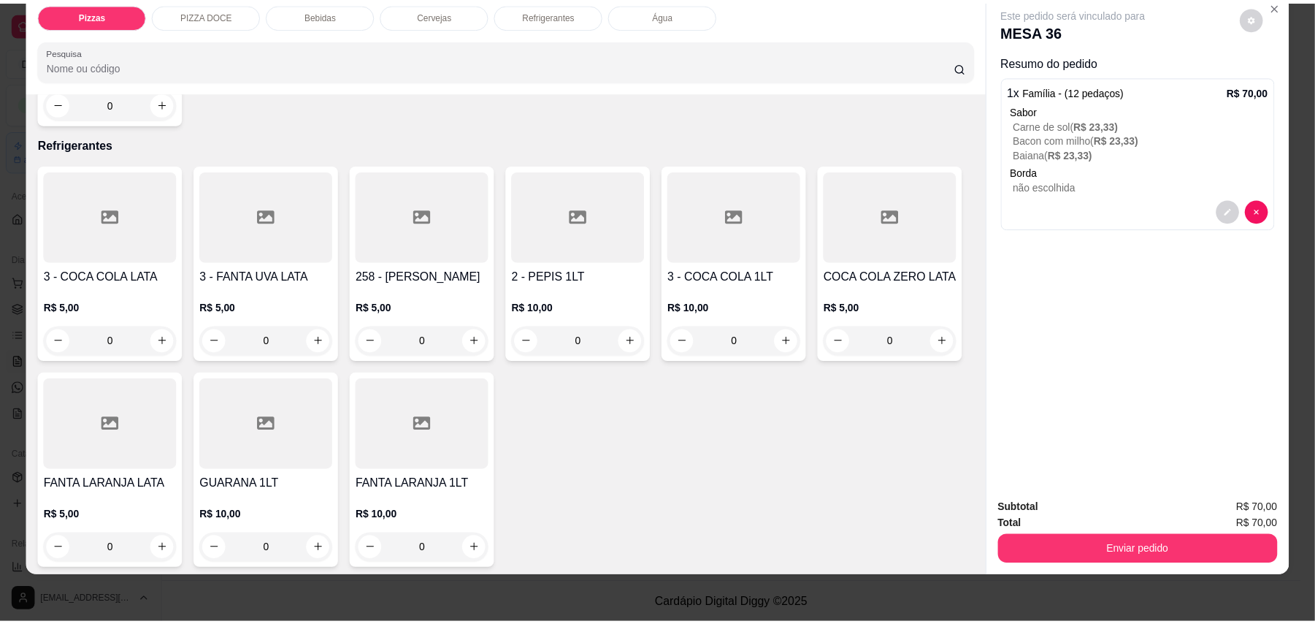
scroll to position [1654, 0]
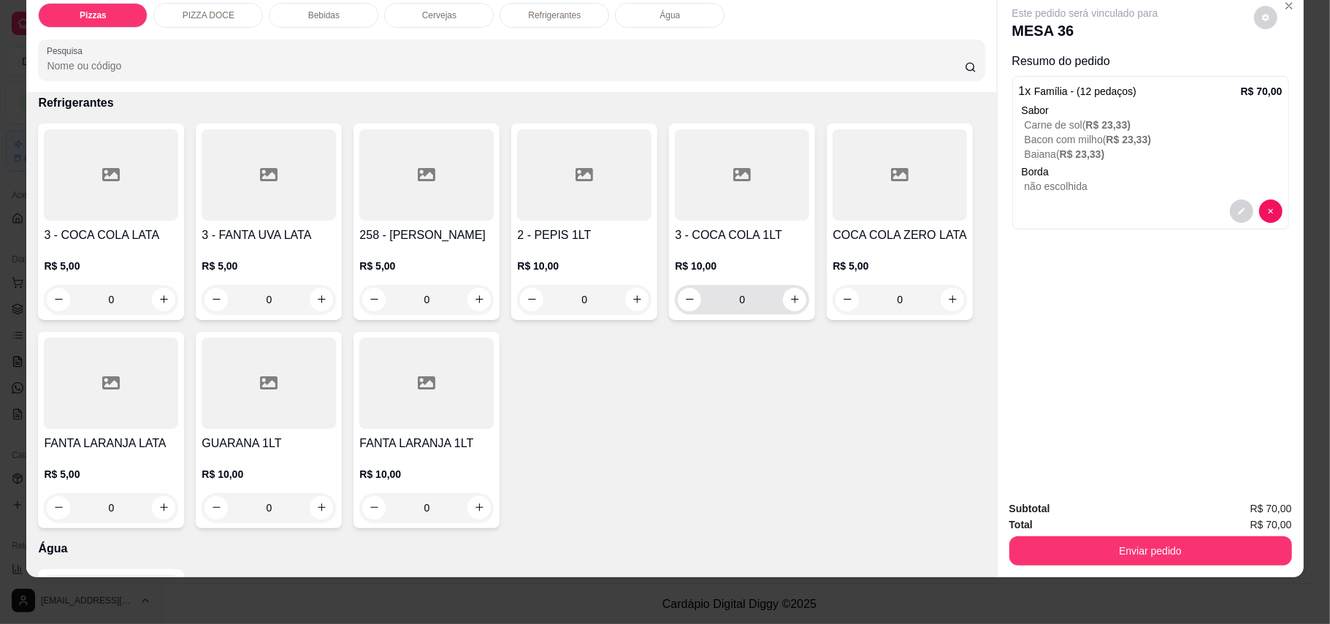
click at [799, 314] on div "0" at bounding box center [742, 299] width 134 height 29
click at [789, 304] on icon "increase-product-quantity" at bounding box center [794, 299] width 11 height 11
type input "1"
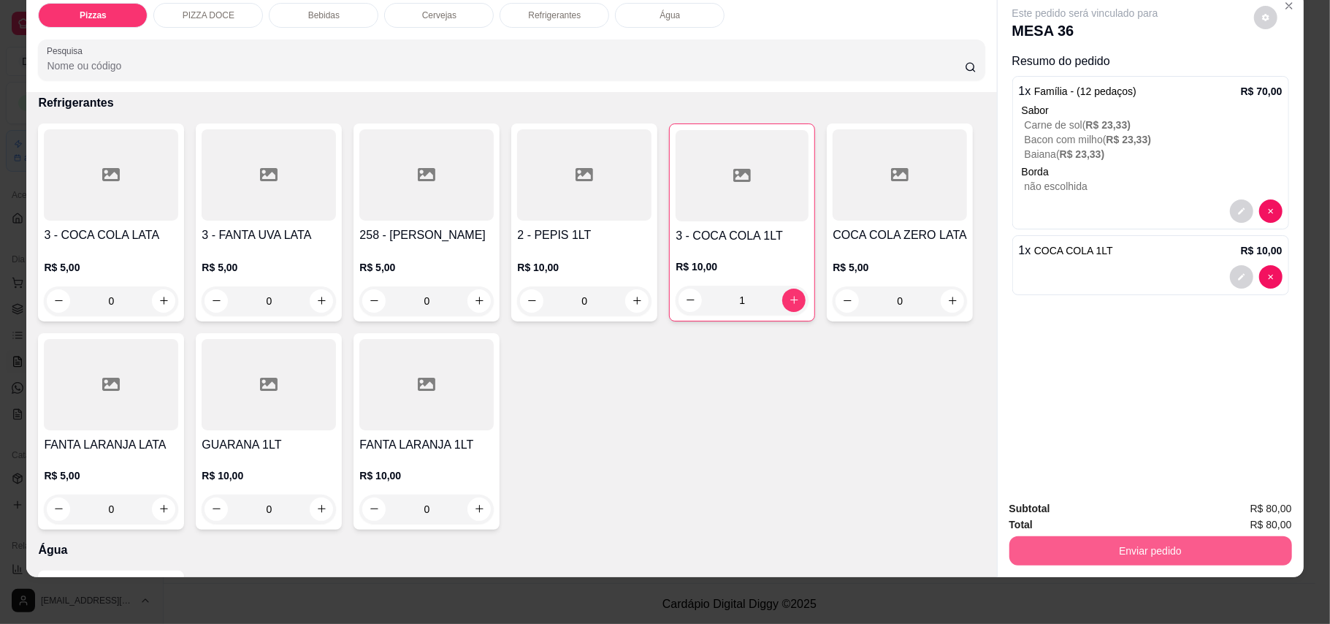
click at [1171, 536] on button "Enviar pedido" at bounding box center [1150, 550] width 283 height 29
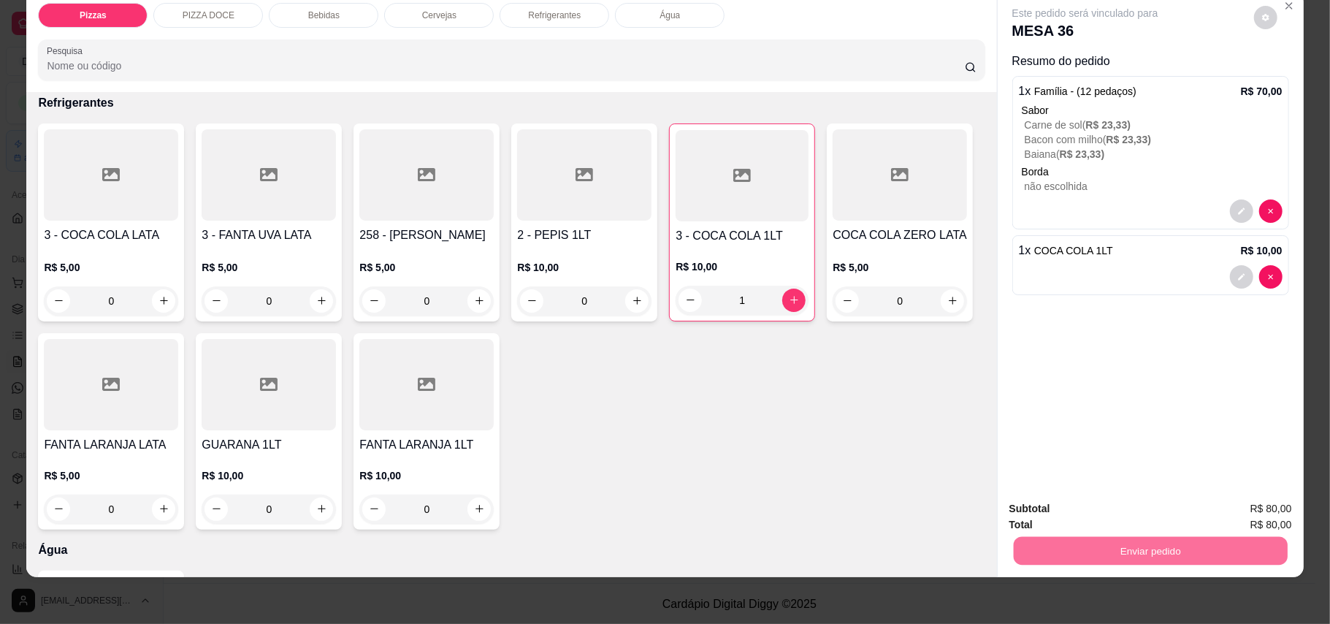
click at [1260, 512] on button "Enviar pedido" at bounding box center [1252, 516] width 83 height 28
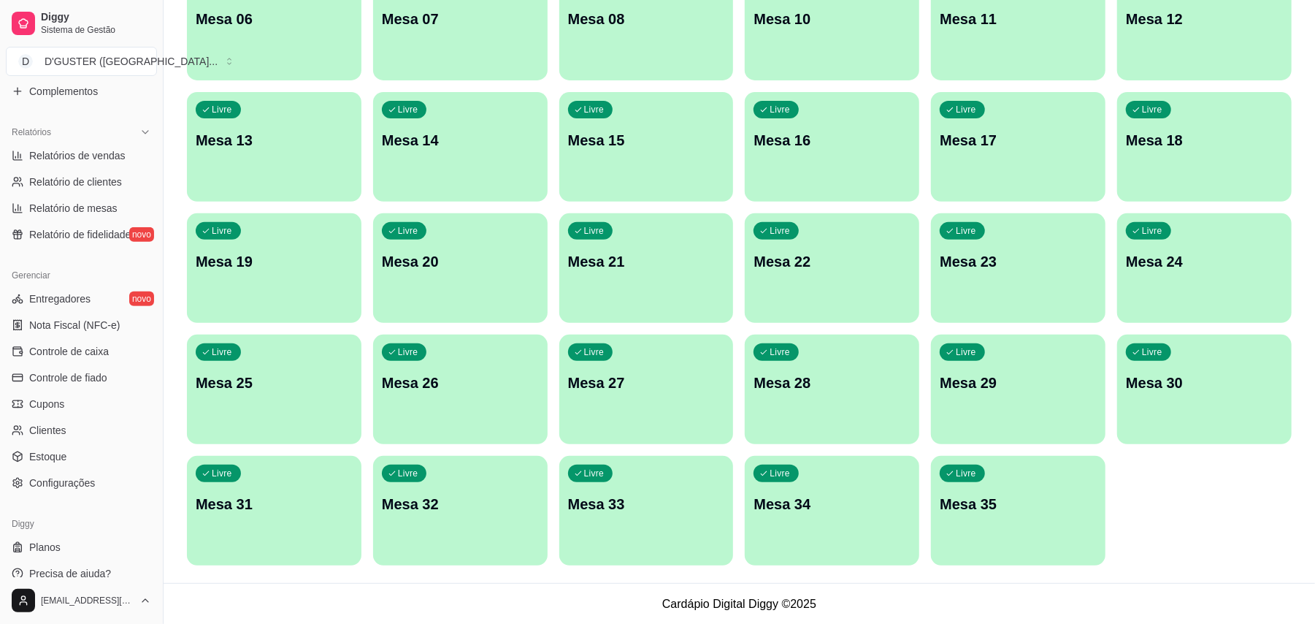
scroll to position [427, 0]
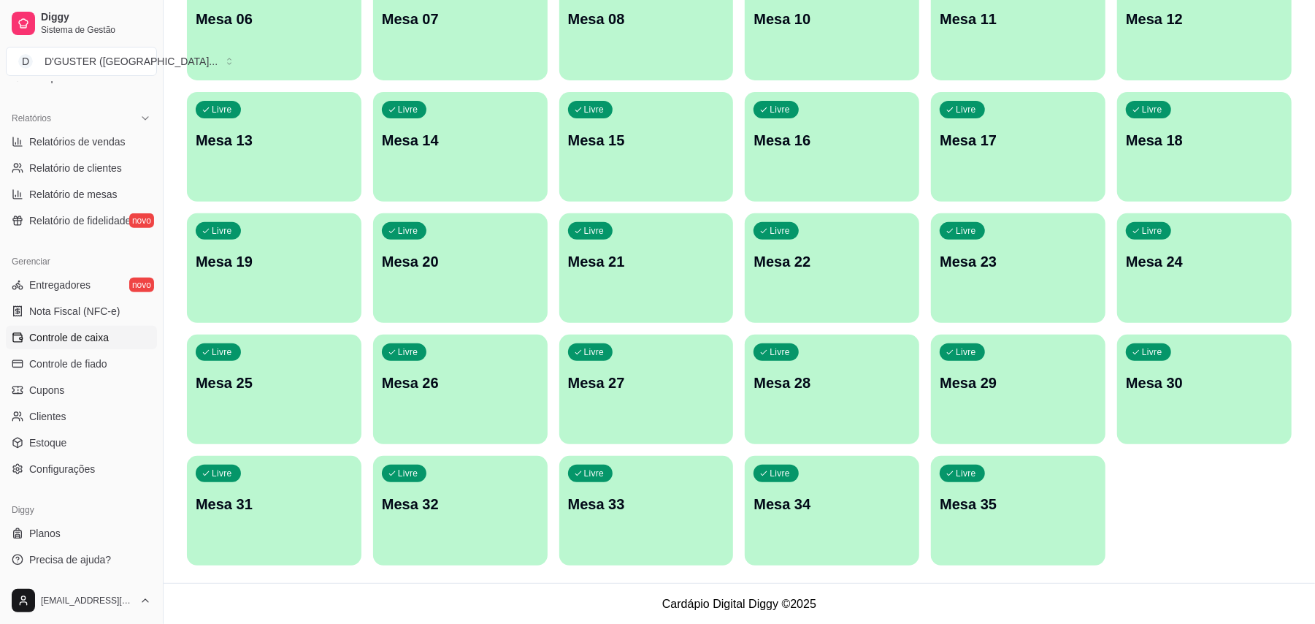
click at [88, 342] on span "Controle de caixa" at bounding box center [69, 337] width 80 height 15
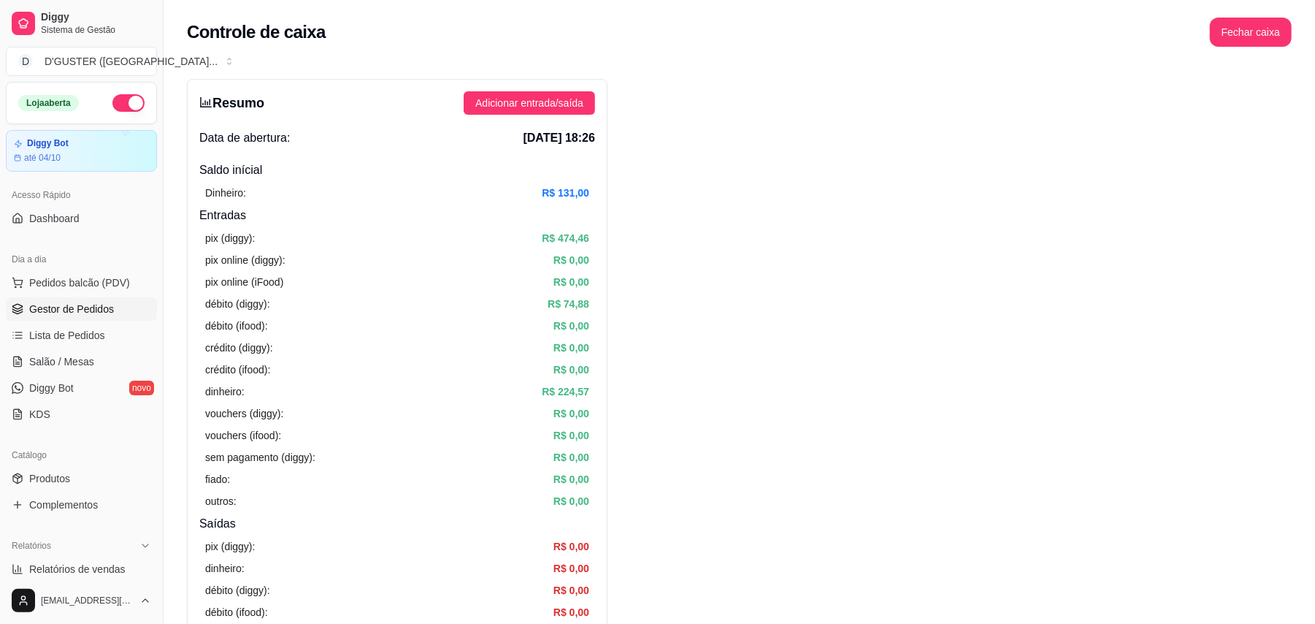
click at [83, 308] on span "Gestor de Pedidos" at bounding box center [71, 309] width 85 height 15
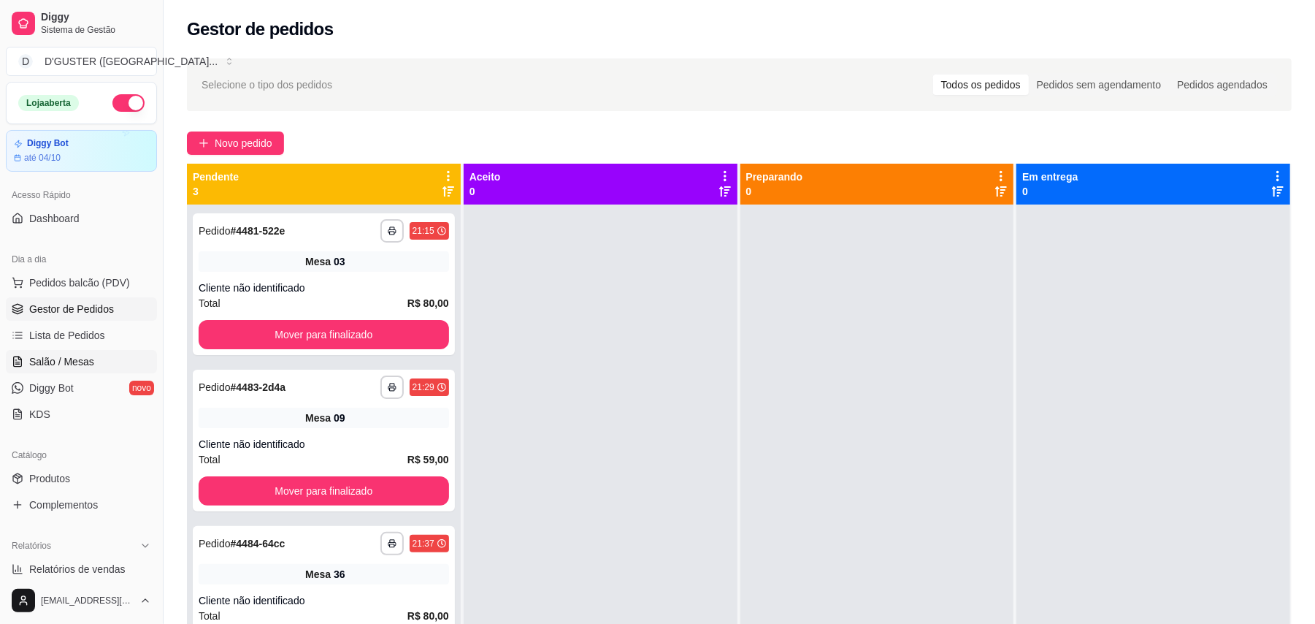
click at [31, 365] on span "Salão / Mesas" at bounding box center [61, 361] width 65 height 15
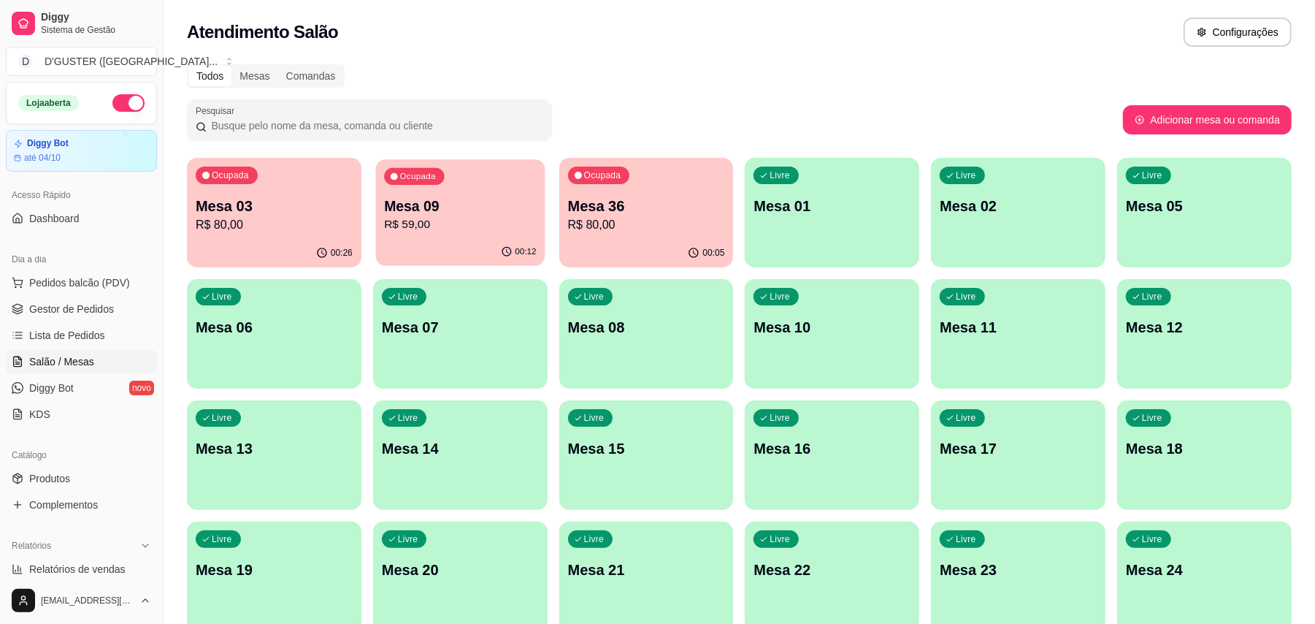
click at [416, 234] on div "Ocupada Mesa 09 R$ 59,00" at bounding box center [459, 198] width 169 height 79
click at [286, 254] on div "00:28" at bounding box center [274, 252] width 169 height 28
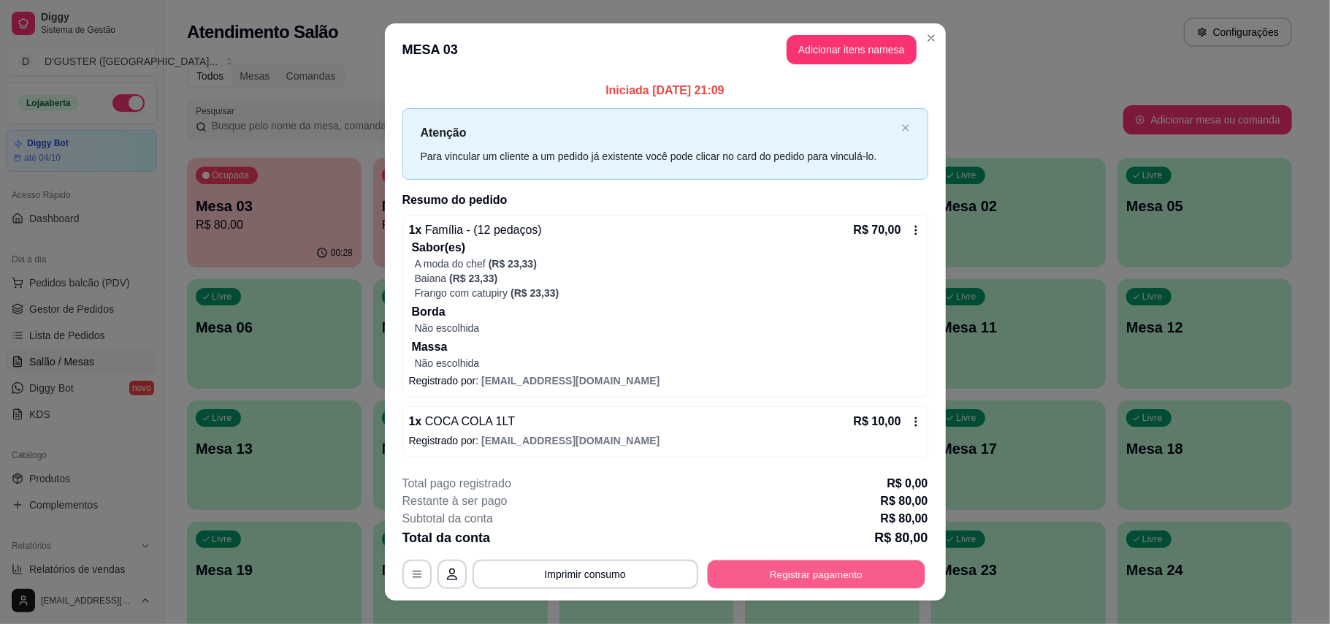
click at [746, 564] on button "Registrar pagamento" at bounding box center [816, 573] width 218 height 28
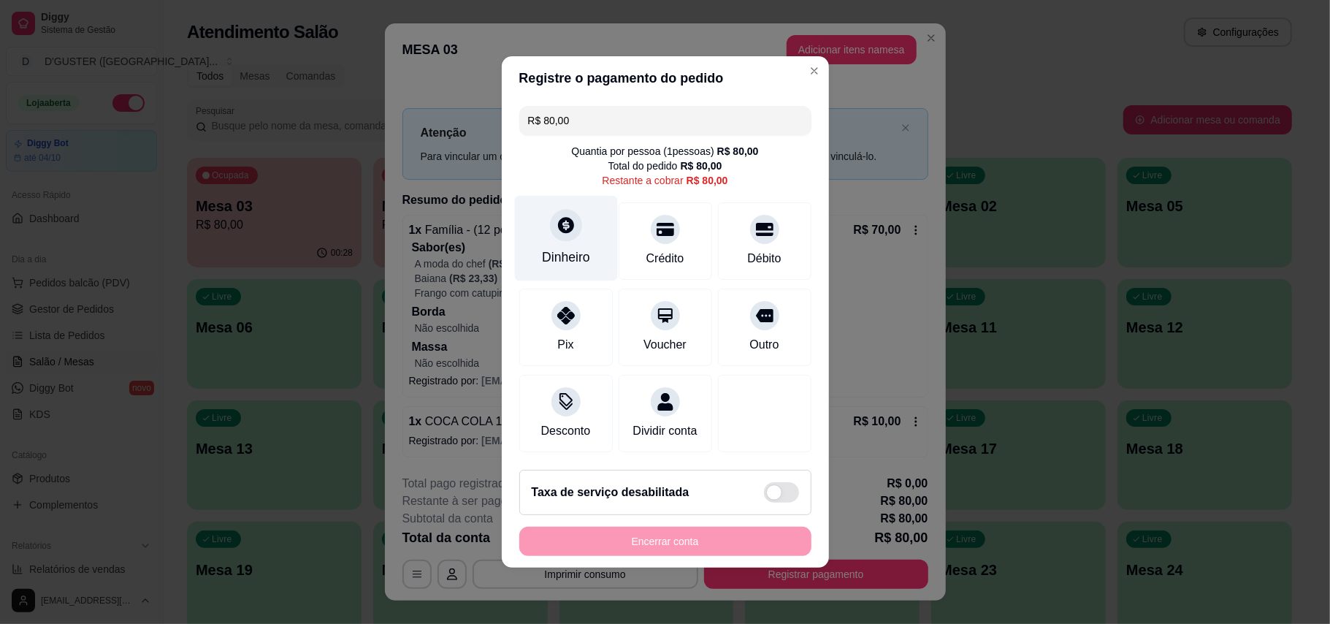
click at [577, 210] on div at bounding box center [566, 225] width 32 height 32
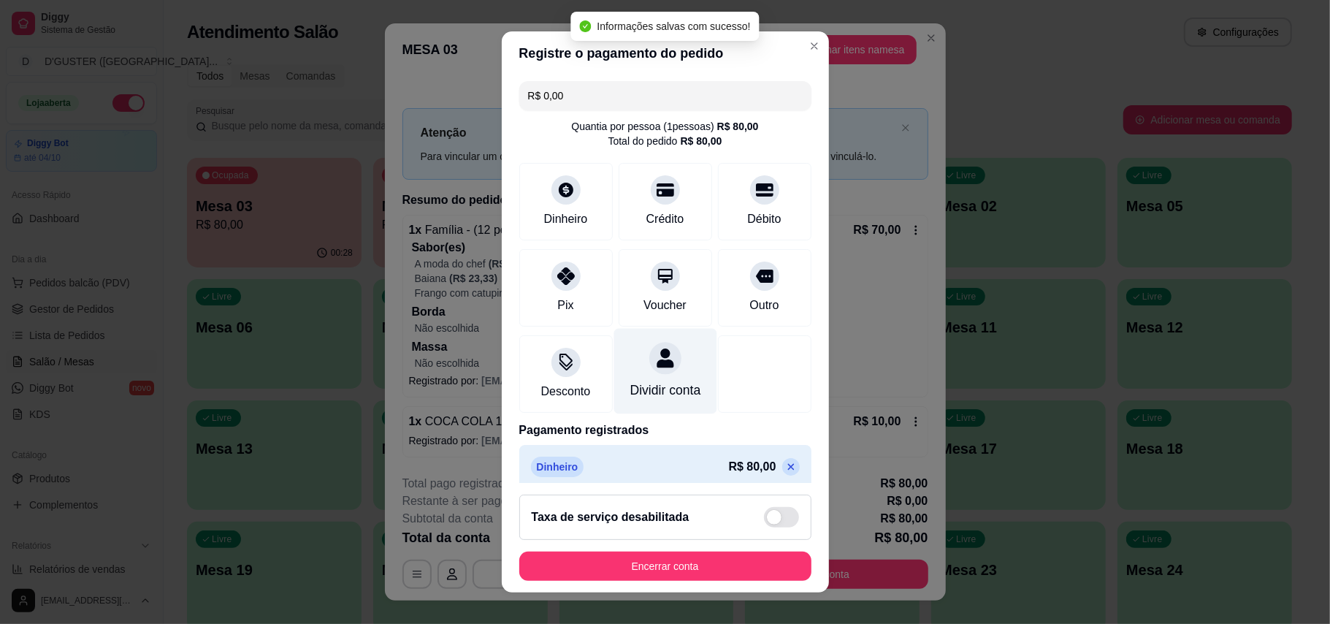
type input "R$ 0,00"
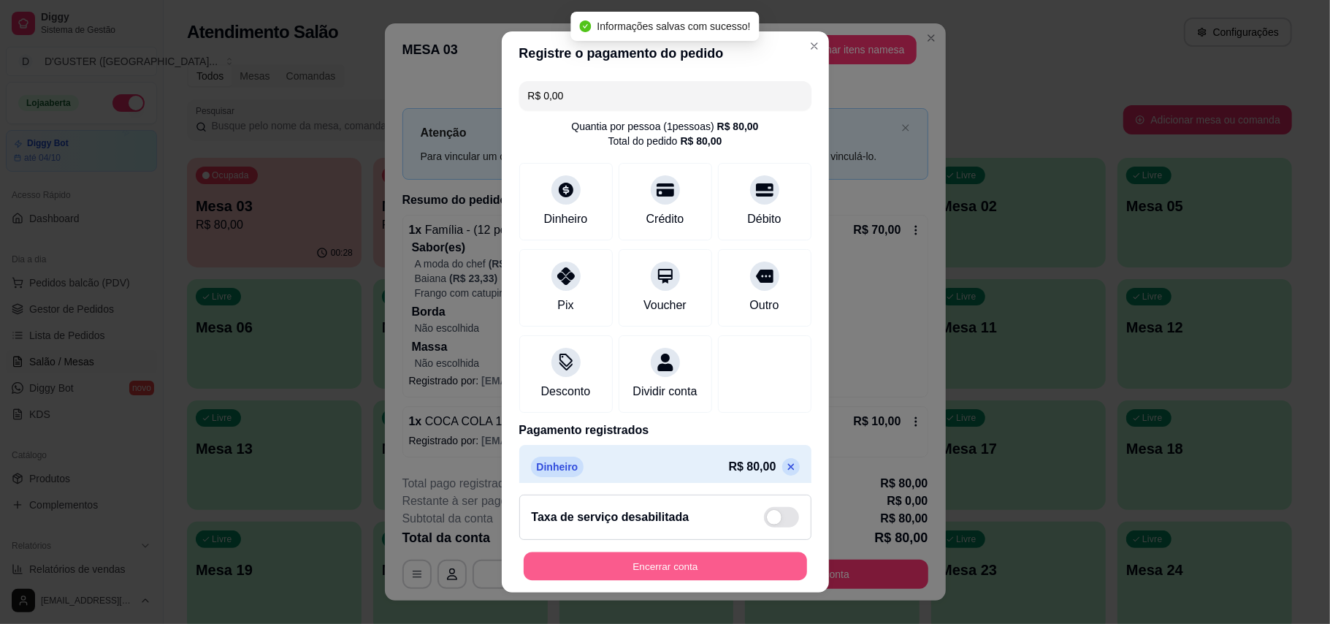
click at [629, 553] on button "Encerrar conta" at bounding box center [665, 566] width 283 height 28
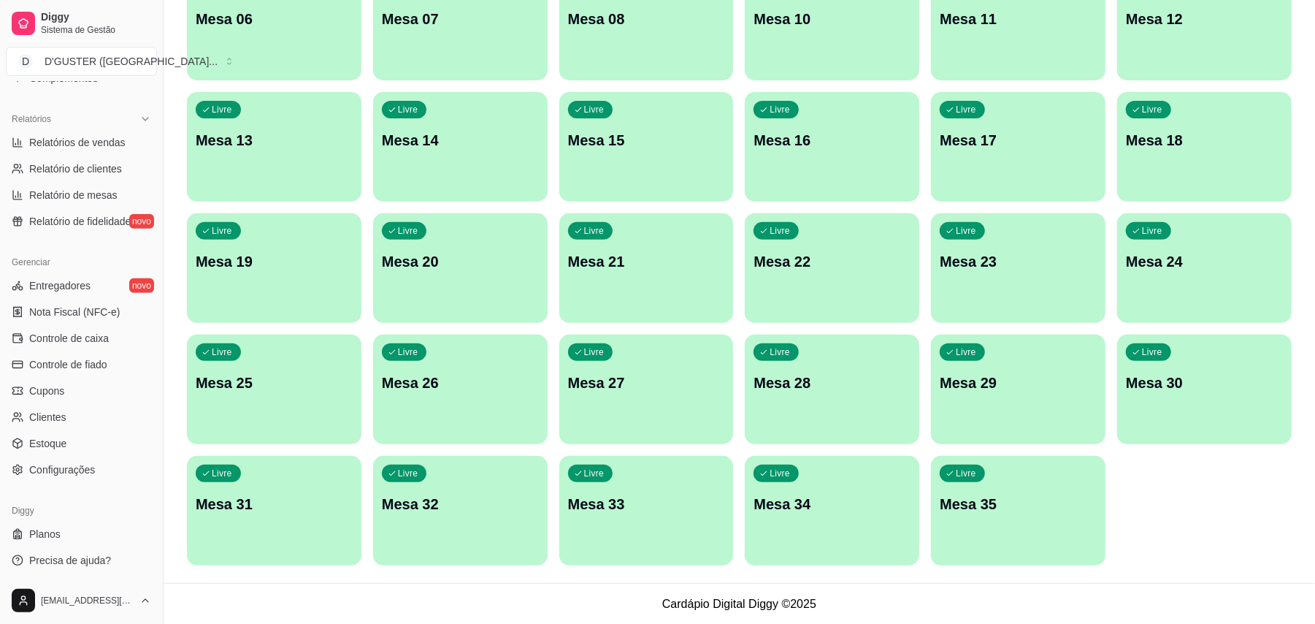
scroll to position [427, 0]
click at [91, 340] on span "Controle de caixa" at bounding box center [69, 337] width 80 height 15
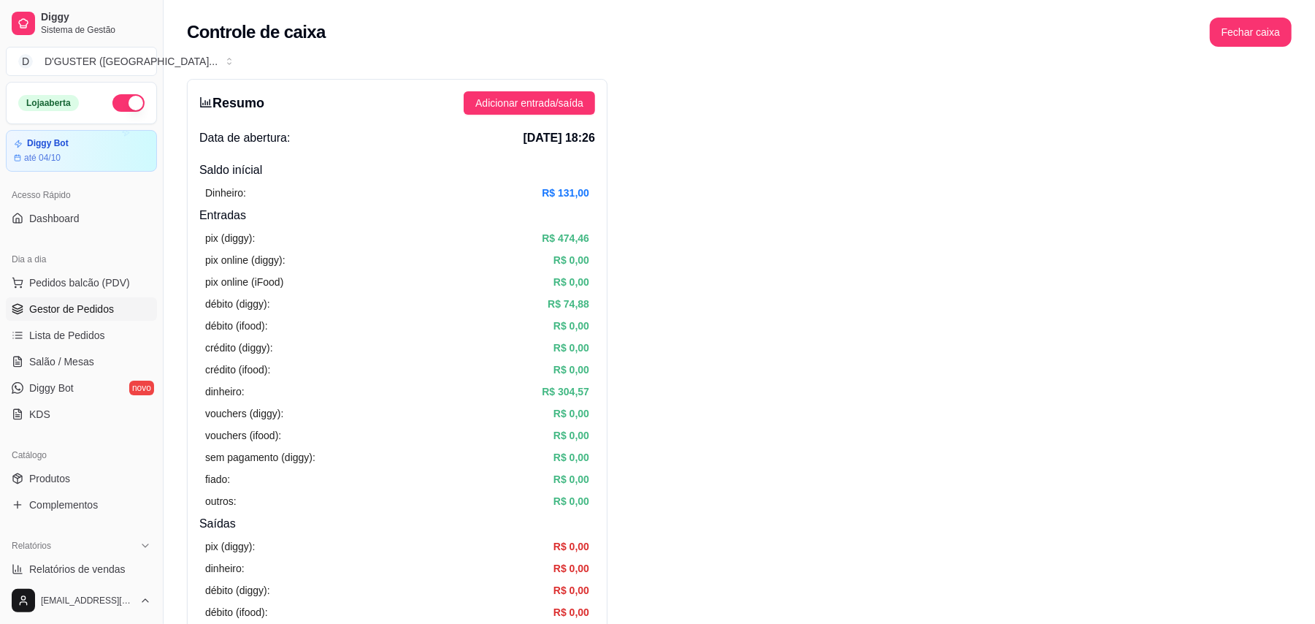
click at [89, 304] on span "Gestor de Pedidos" at bounding box center [71, 309] width 85 height 15
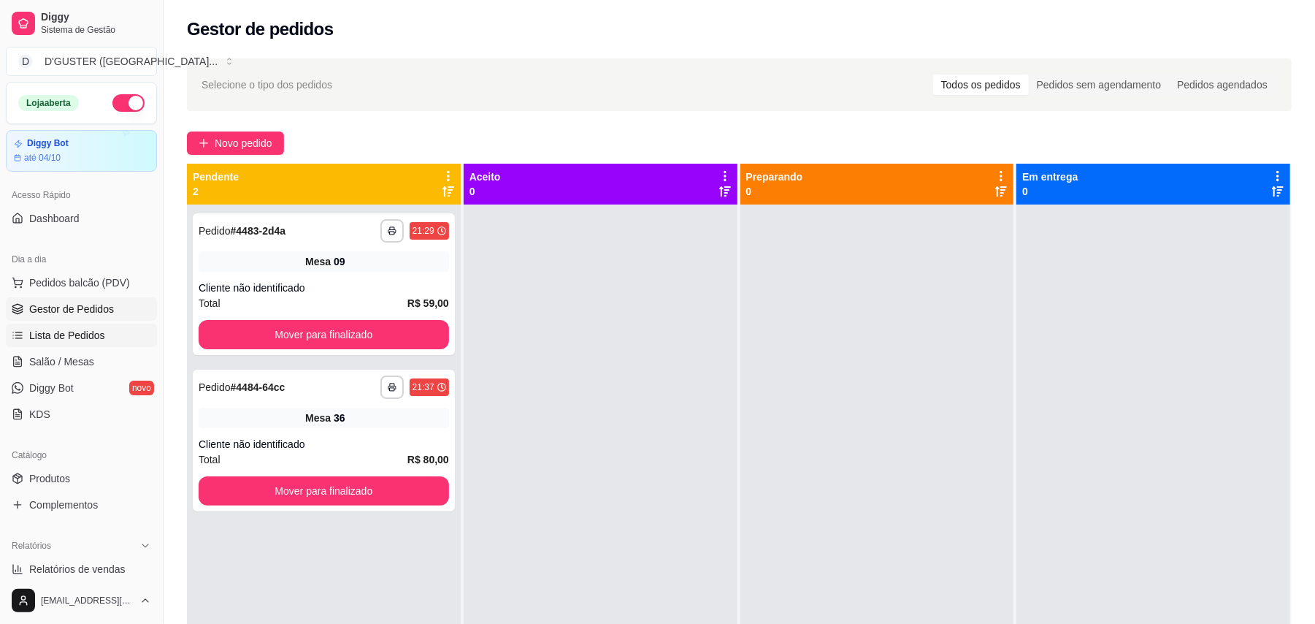
click at [53, 331] on span "Lista de Pedidos" at bounding box center [67, 335] width 76 height 15
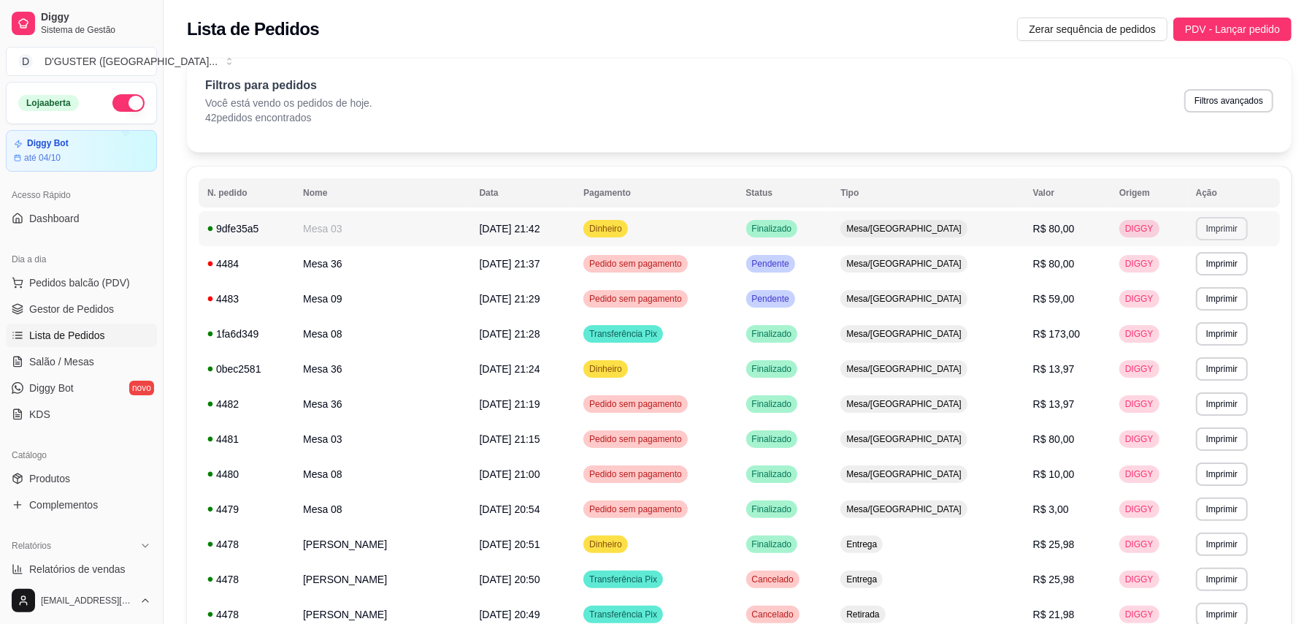
click at [1212, 225] on button "Imprimir" at bounding box center [1222, 228] width 52 height 23
click at [1178, 276] on button "IMPRESSORA" at bounding box center [1190, 280] width 106 height 23
click at [625, 231] on span "Dinheiro" at bounding box center [605, 229] width 39 height 12
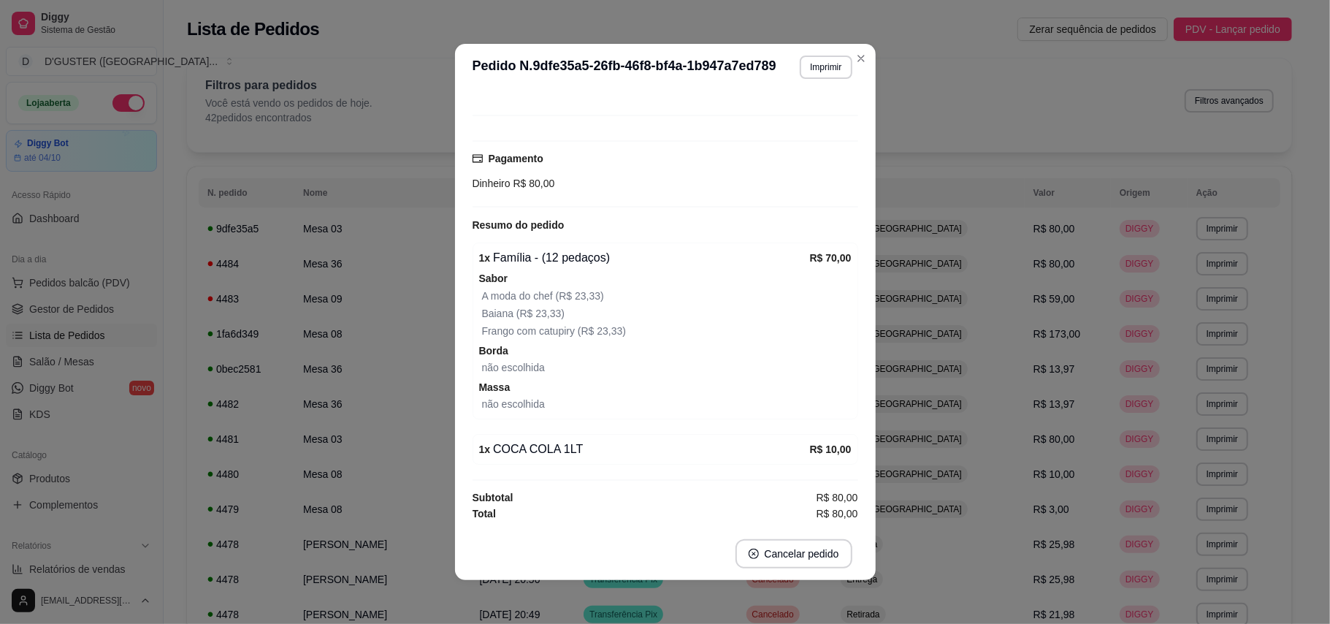
scroll to position [107, 0]
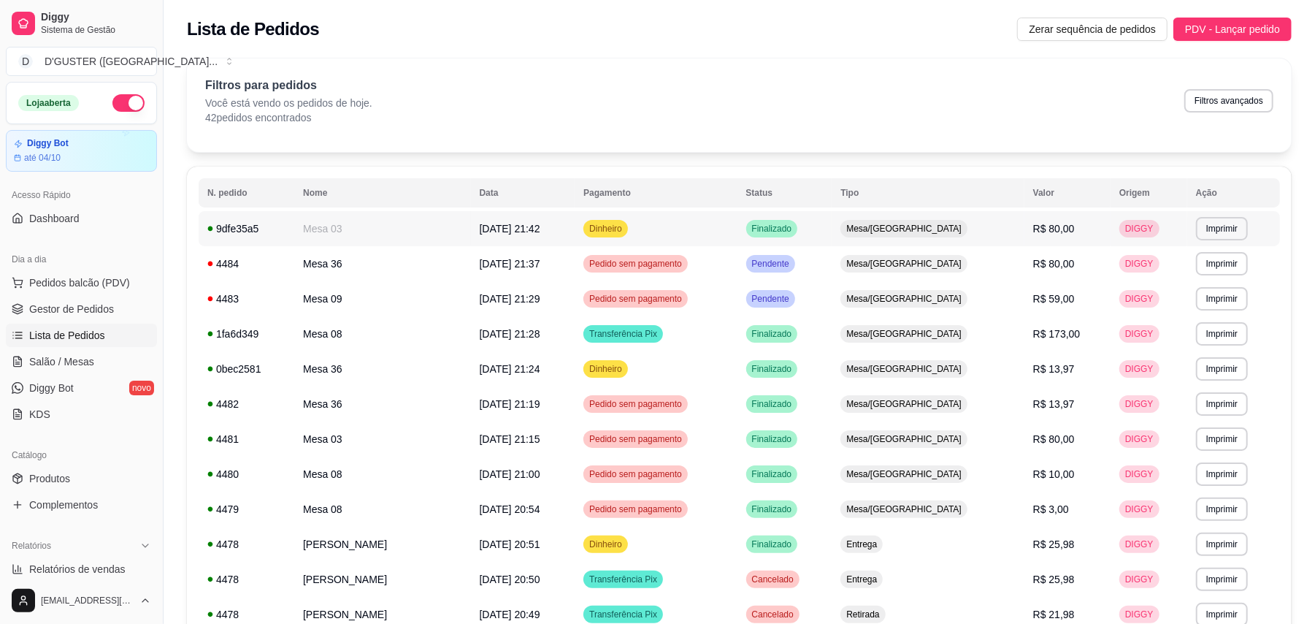
click at [973, 235] on td "Mesa/[GEOGRAPHIC_DATA]" at bounding box center [928, 228] width 192 height 35
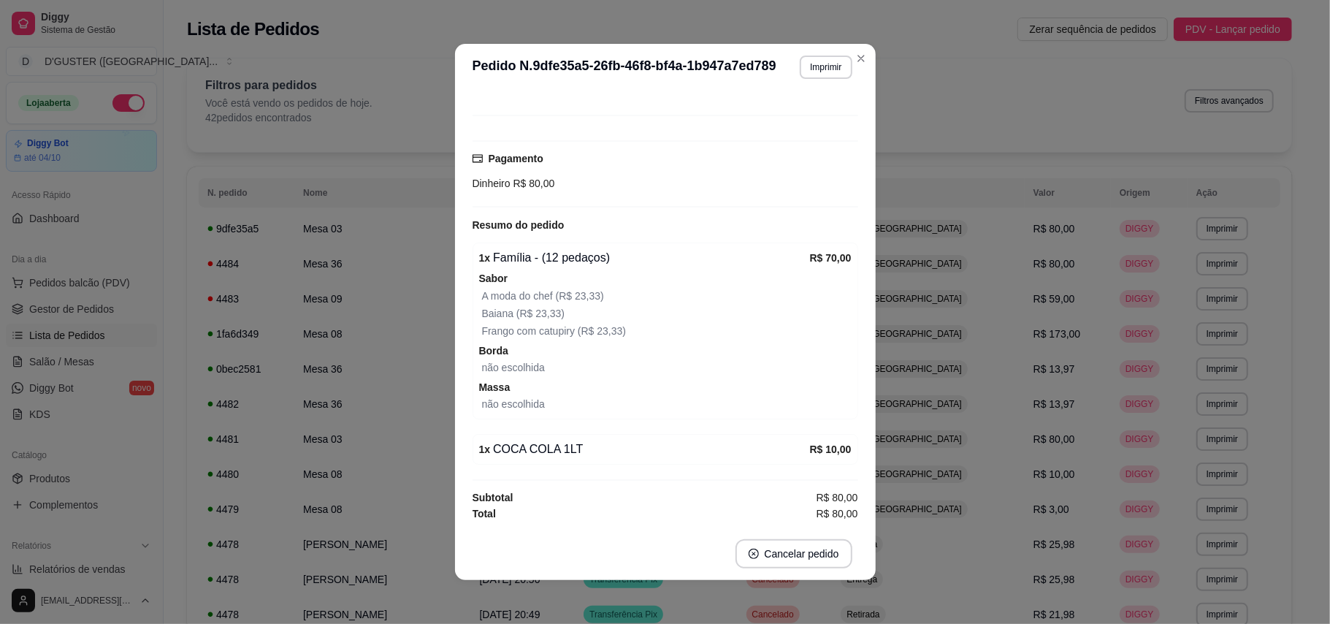
click at [732, 272] on div "Sabor A moda do chef (R$ 23,33) [PERSON_NAME] (R$ 23,33) Frango com catupiry (R…" at bounding box center [665, 304] width 372 height 70
click at [733, 269] on div "Sabor A moda do chef (R$ 23,33) [PERSON_NAME] (R$ 23,33) Frango com catupiry (R…" at bounding box center [665, 304] width 372 height 70
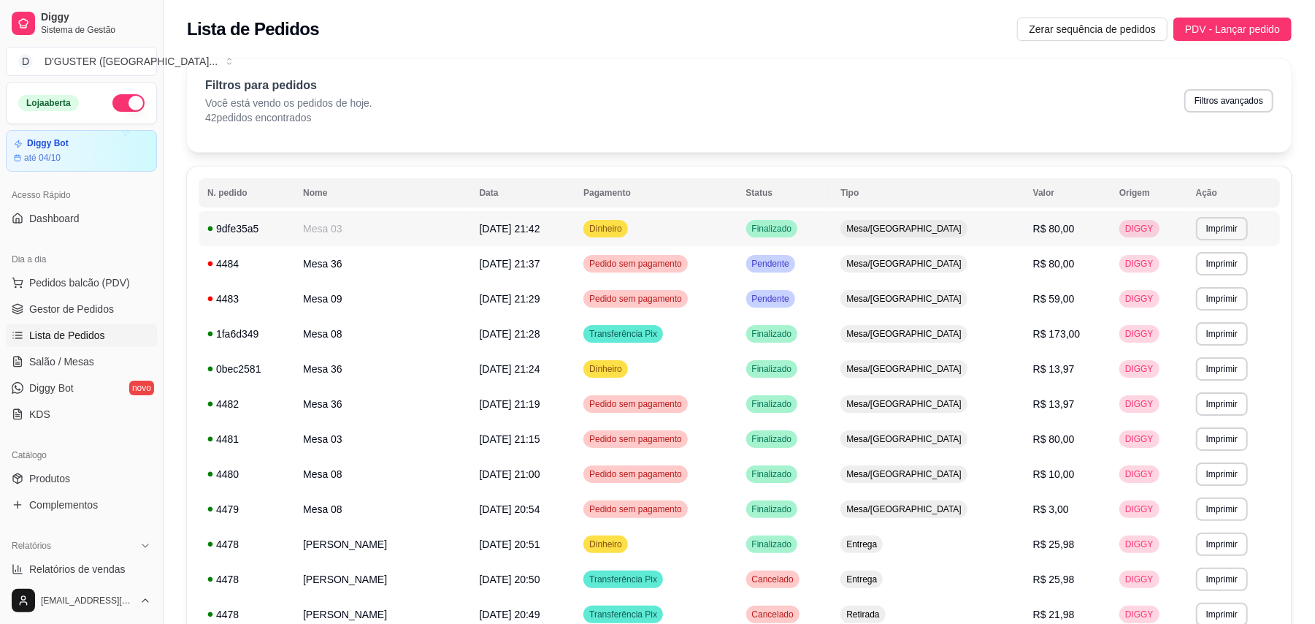
click at [1025, 237] on td "R$ 80,00" at bounding box center [1067, 228] width 86 height 35
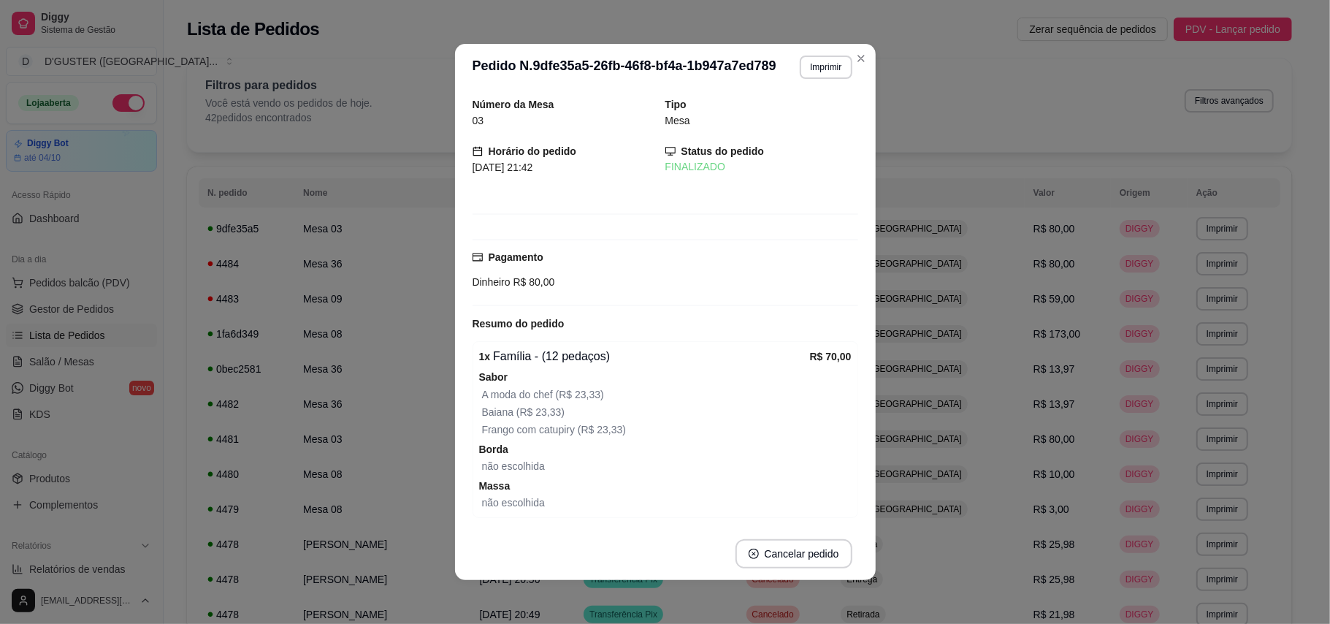
click at [626, 199] on div "Número da Mesa 03 Tipo Mesa Horário do pedido [DATE] 21:42 Status do pedido FIN…" at bounding box center [665, 308] width 386 height 425
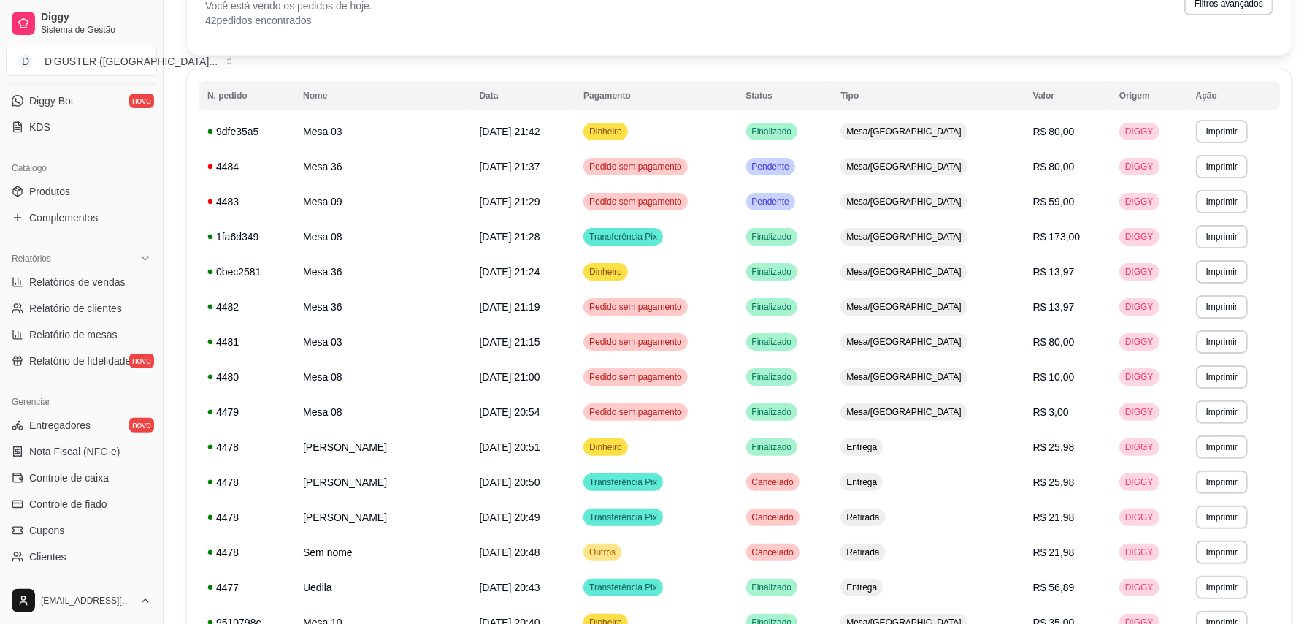
scroll to position [292, 0]
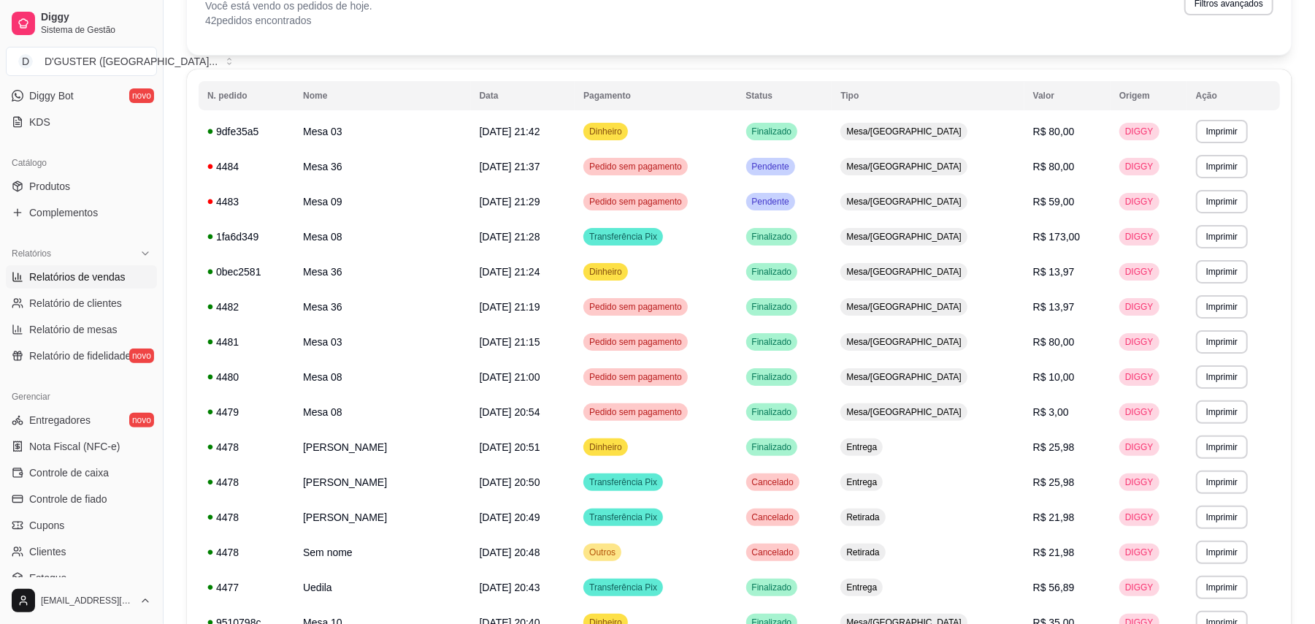
click at [76, 273] on span "Relatórios de vendas" at bounding box center [77, 276] width 96 height 15
select select "ALL"
select select "0"
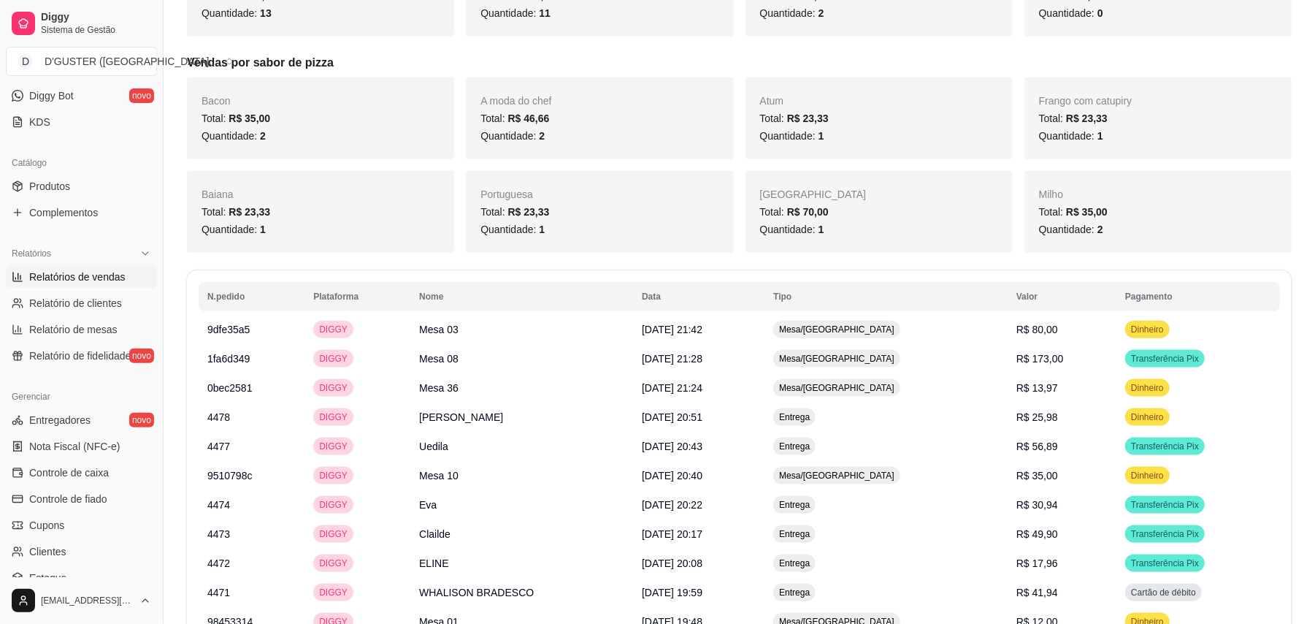
scroll to position [1137, 0]
click at [868, 336] on span "Mesa/[GEOGRAPHIC_DATA]" at bounding box center [836, 330] width 121 height 12
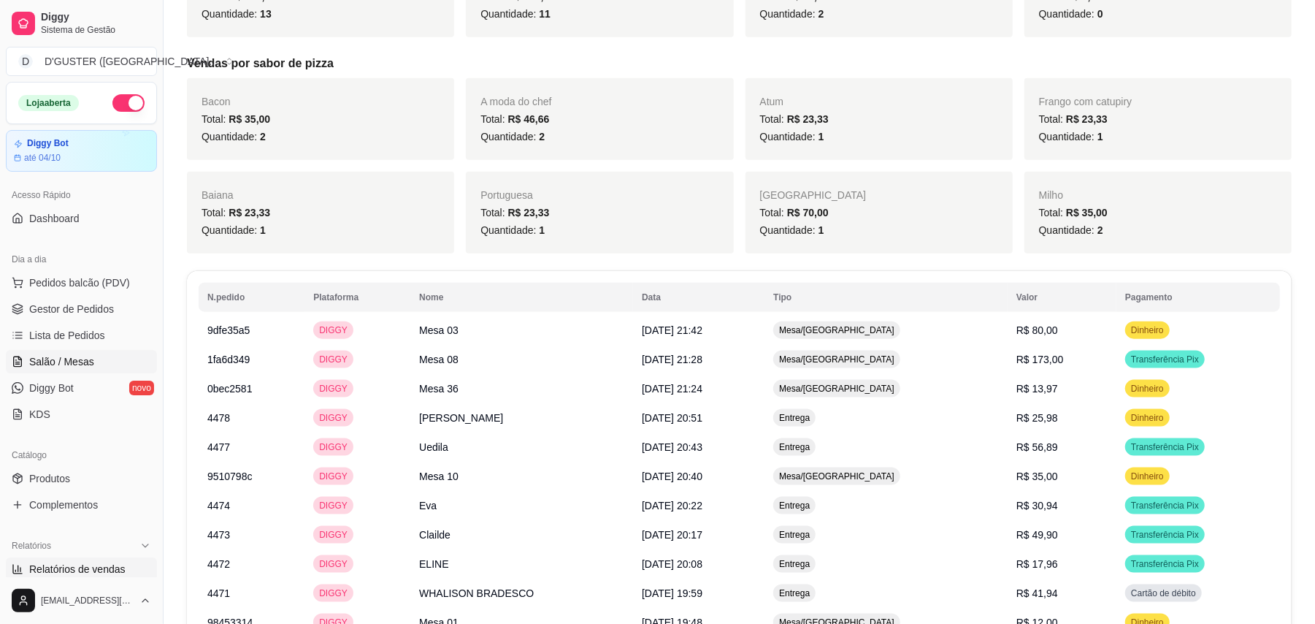
click at [60, 353] on link "Salão / Mesas" at bounding box center [81, 361] width 151 height 23
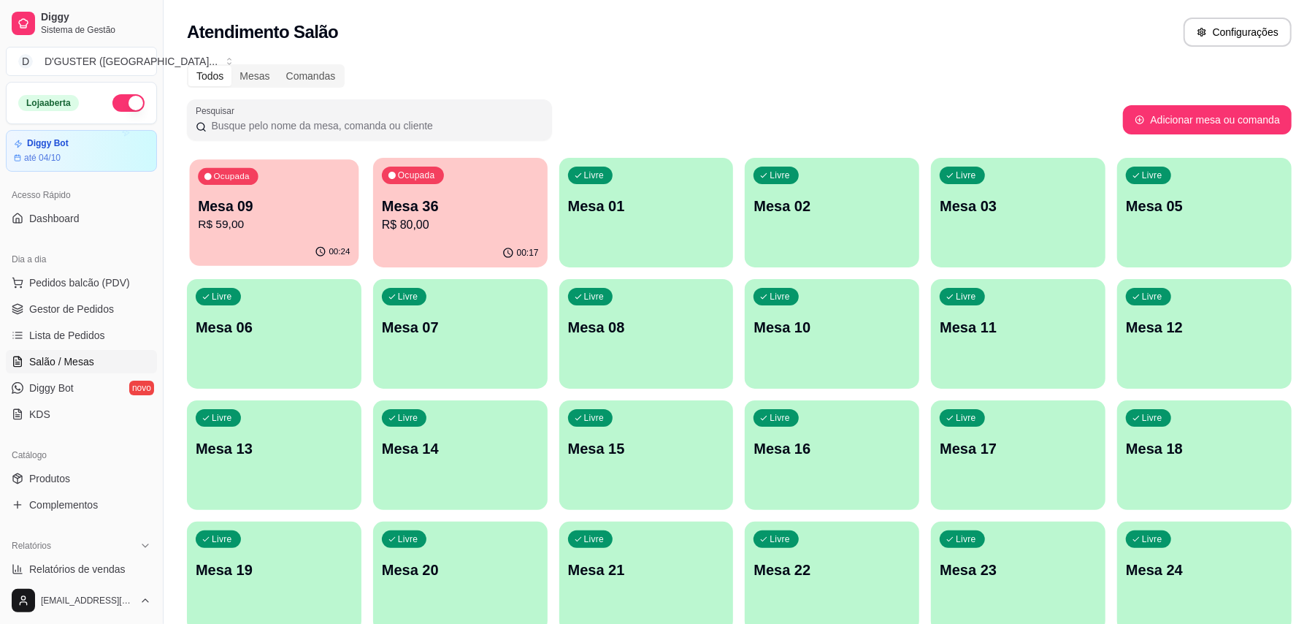
click at [294, 213] on p "Mesa 09" at bounding box center [274, 206] width 152 height 20
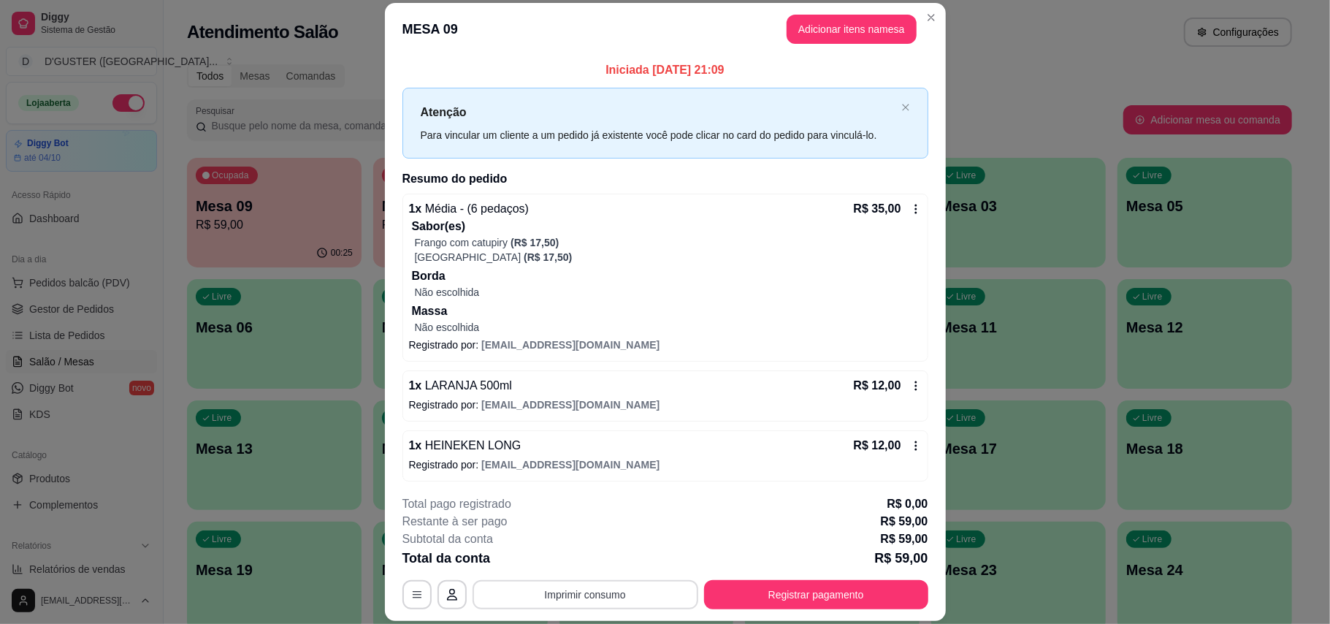
click at [585, 588] on button "Imprimir consumo" at bounding box center [585, 594] width 226 height 29
click at [588, 503] on button "IMPRESSORA" at bounding box center [582, 502] width 102 height 23
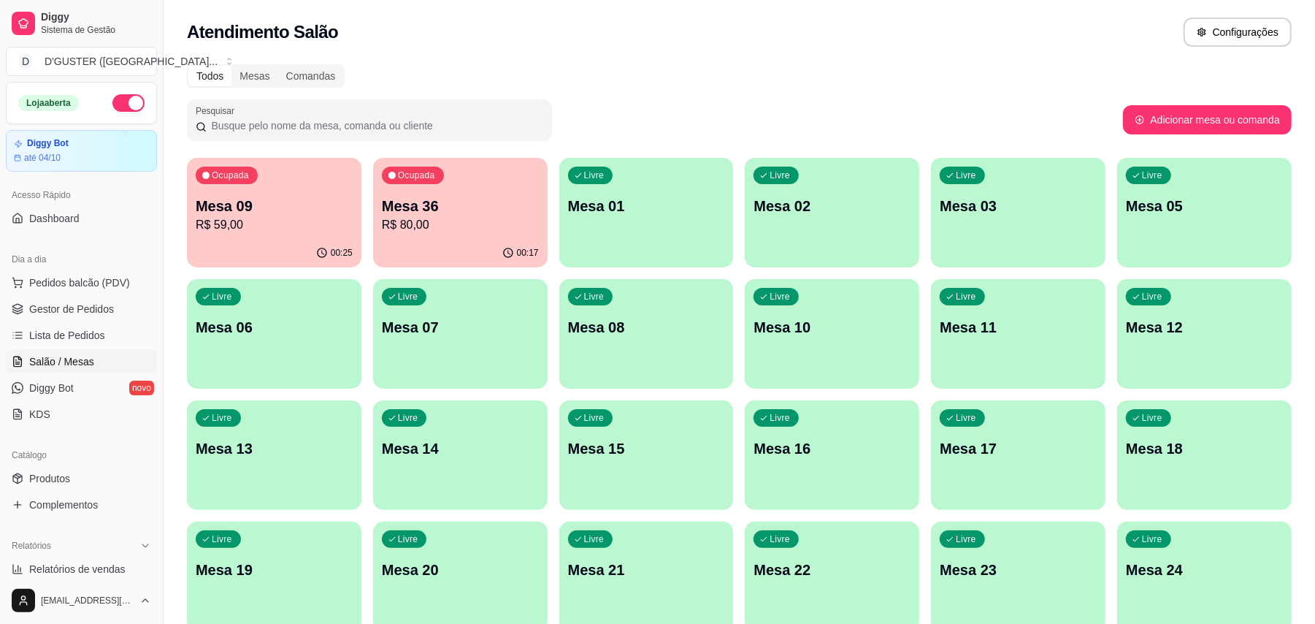
click at [760, 355] on div "Livre Mesa 10" at bounding box center [832, 325] width 175 height 92
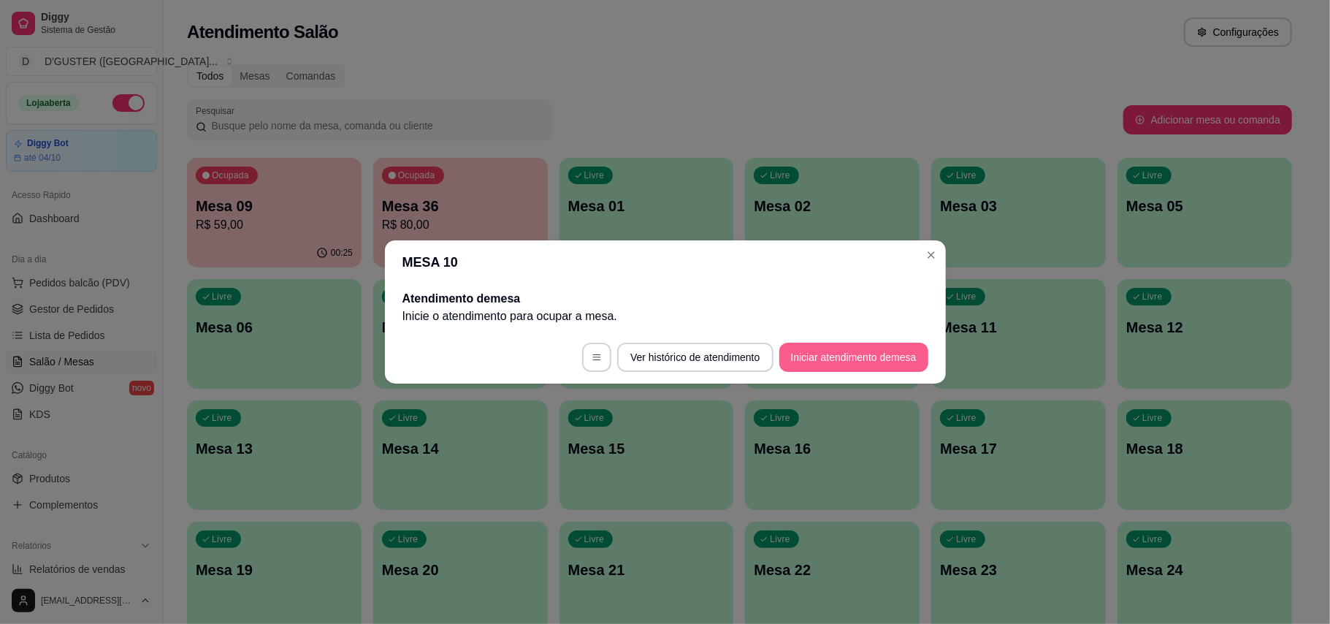
click at [815, 345] on button "Iniciar atendimento de mesa" at bounding box center [853, 356] width 149 height 29
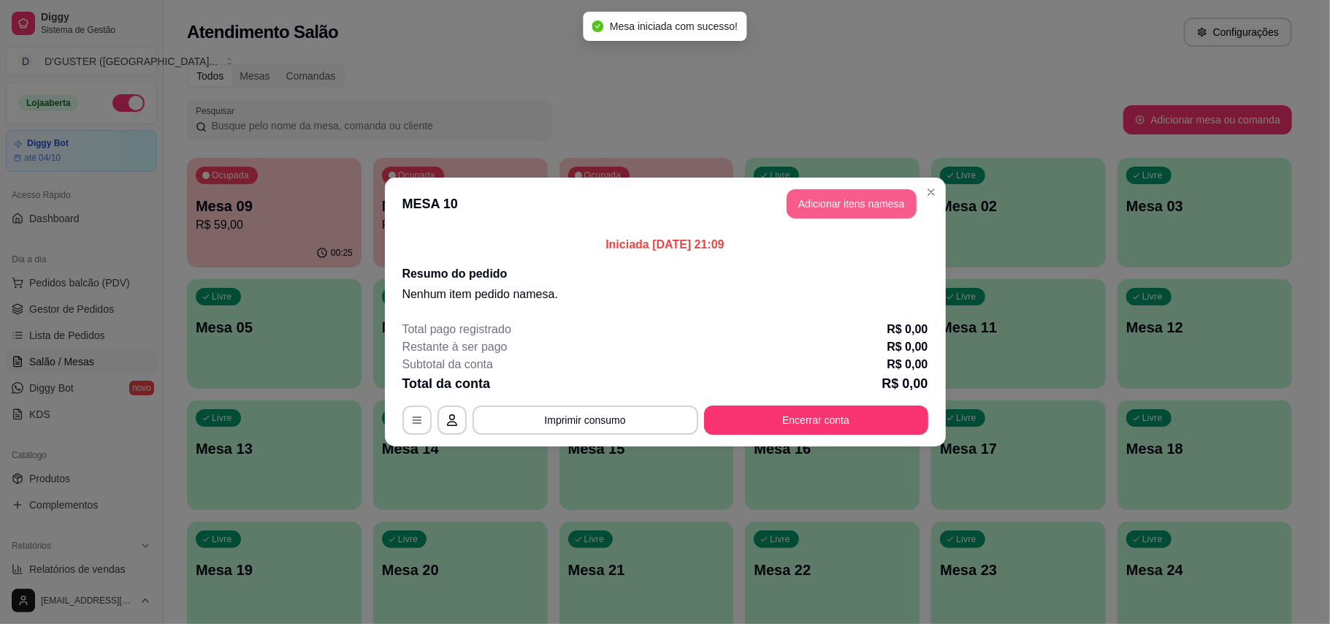
click at [837, 212] on button "Adicionar itens na mesa" at bounding box center [851, 203] width 130 height 29
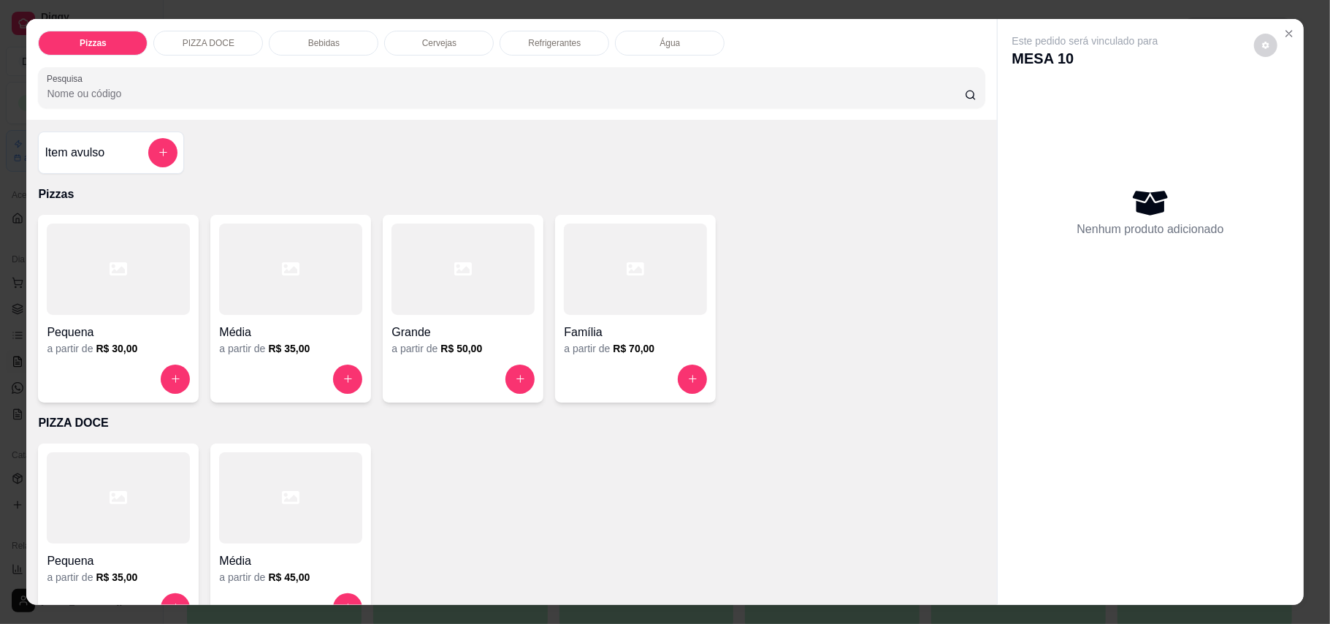
click at [243, 331] on h4 "Média" at bounding box center [290, 332] width 143 height 18
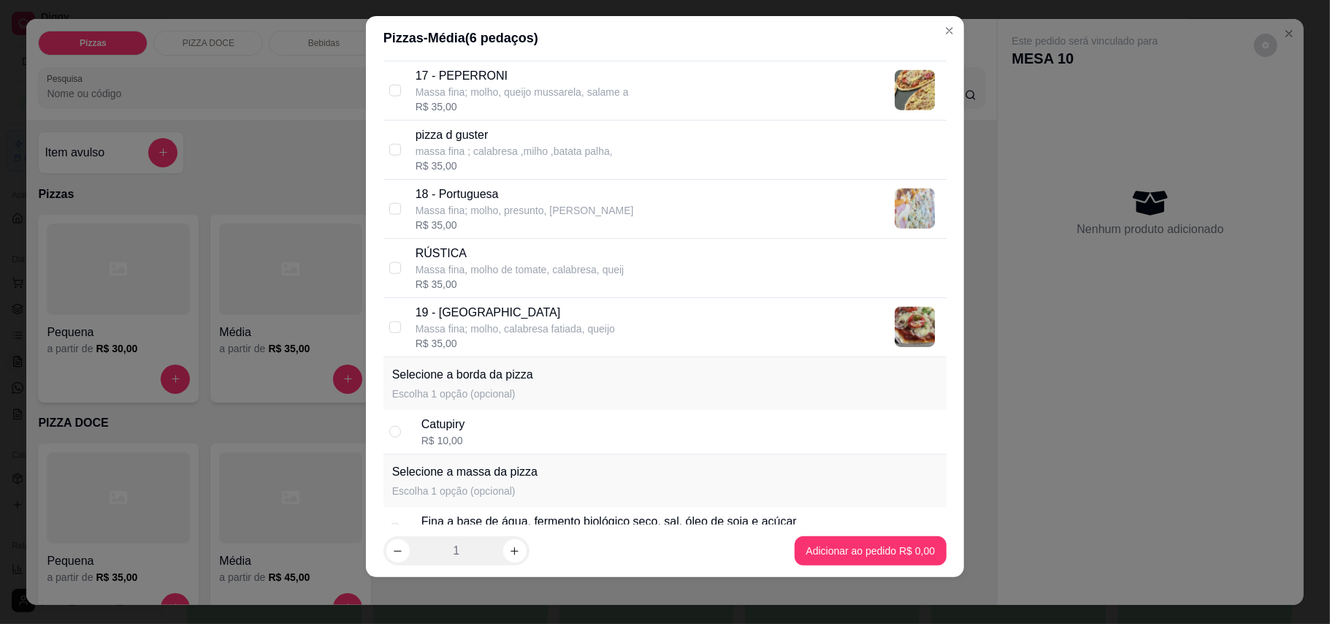
scroll to position [1265, 0]
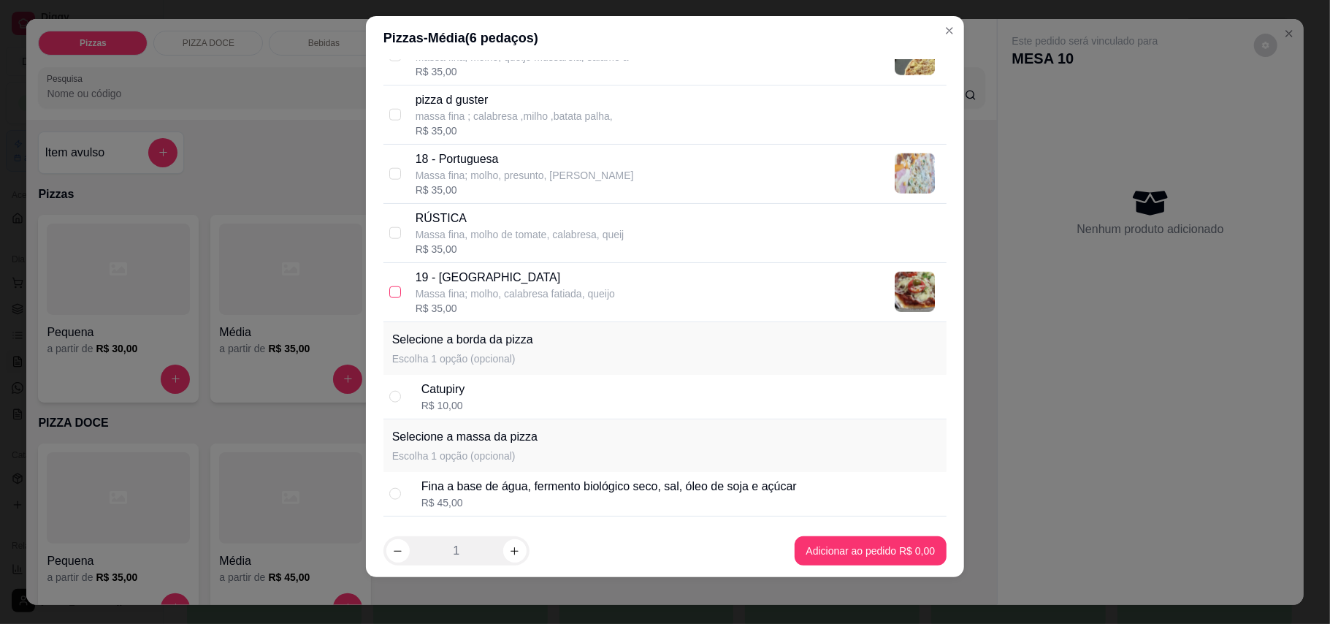
click at [389, 292] on input "checkbox" at bounding box center [395, 292] width 12 height 12
checkbox input "true"
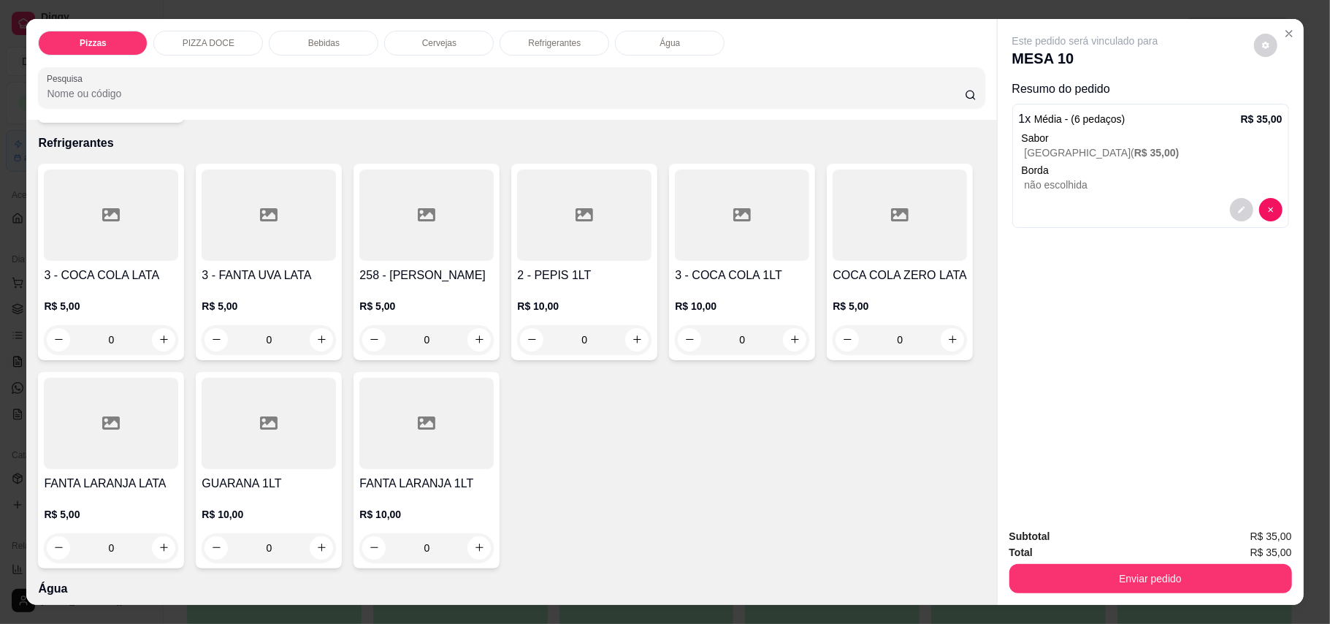
scroll to position [1654, 0]
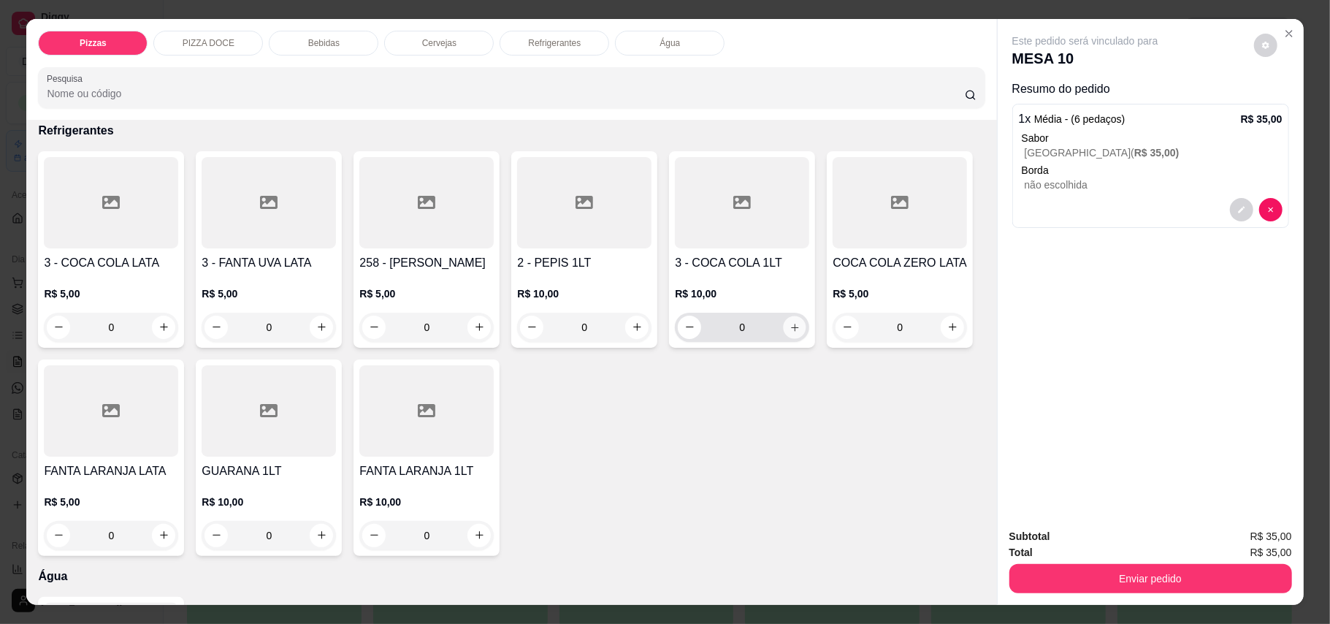
click at [791, 331] on icon "increase-product-quantity" at bounding box center [794, 326] width 7 height 7
type input "1"
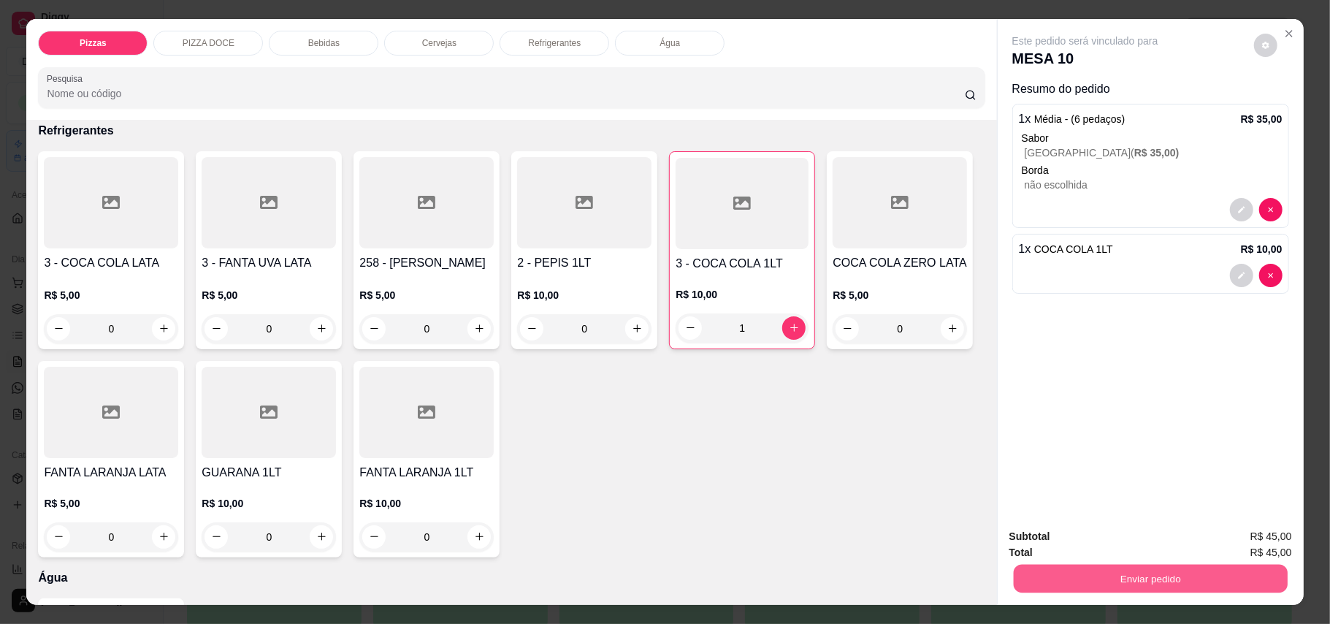
click at [1177, 572] on button "Enviar pedido" at bounding box center [1150, 578] width 274 height 28
click at [1243, 540] on button "Enviar pedido" at bounding box center [1252, 542] width 80 height 27
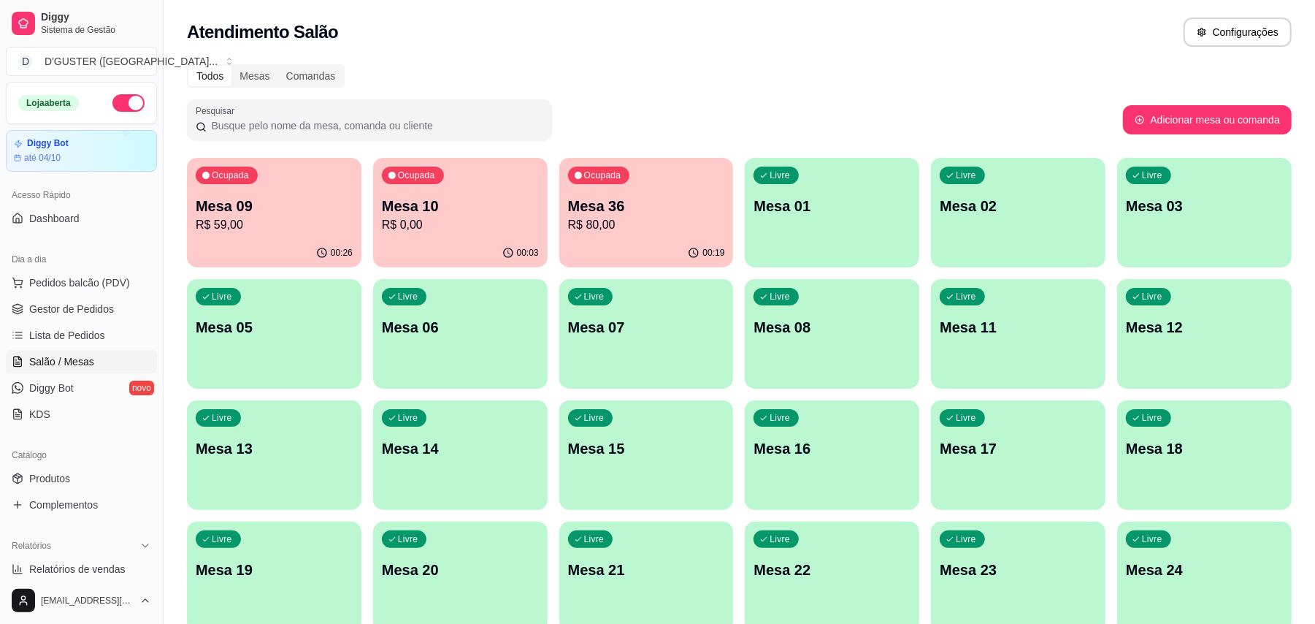
click at [278, 205] on p "Mesa 09" at bounding box center [274, 206] width 157 height 20
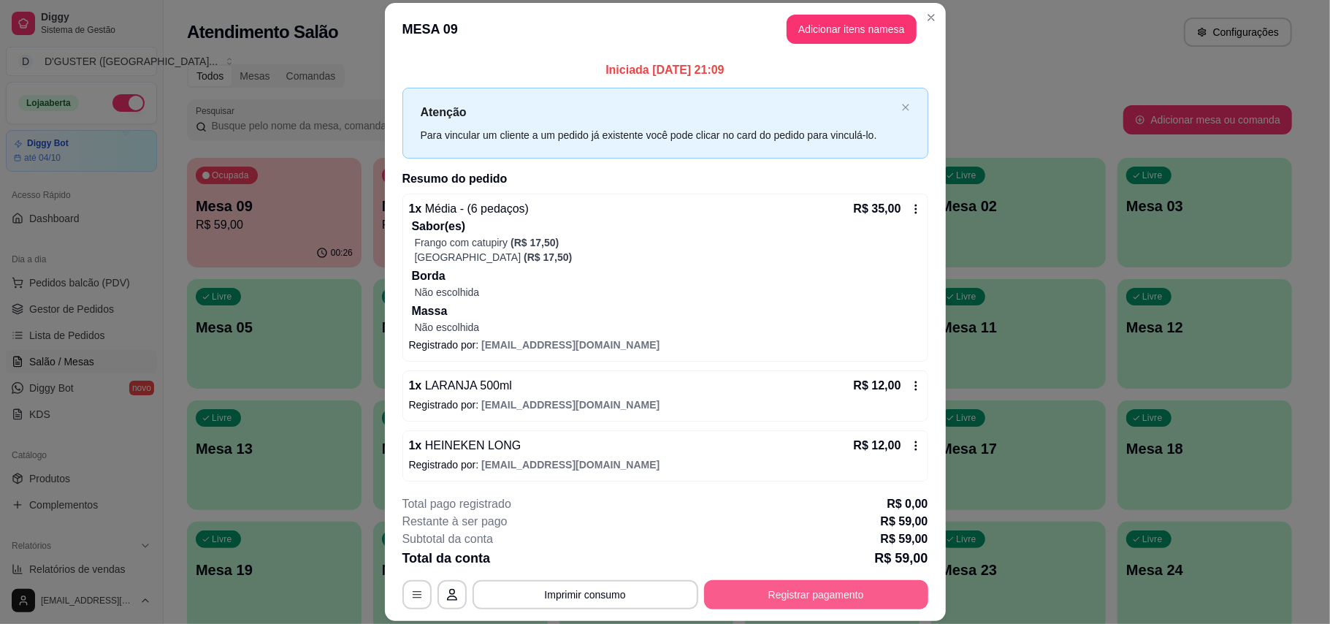
click at [774, 593] on button "Registrar pagamento" at bounding box center [816, 594] width 224 height 29
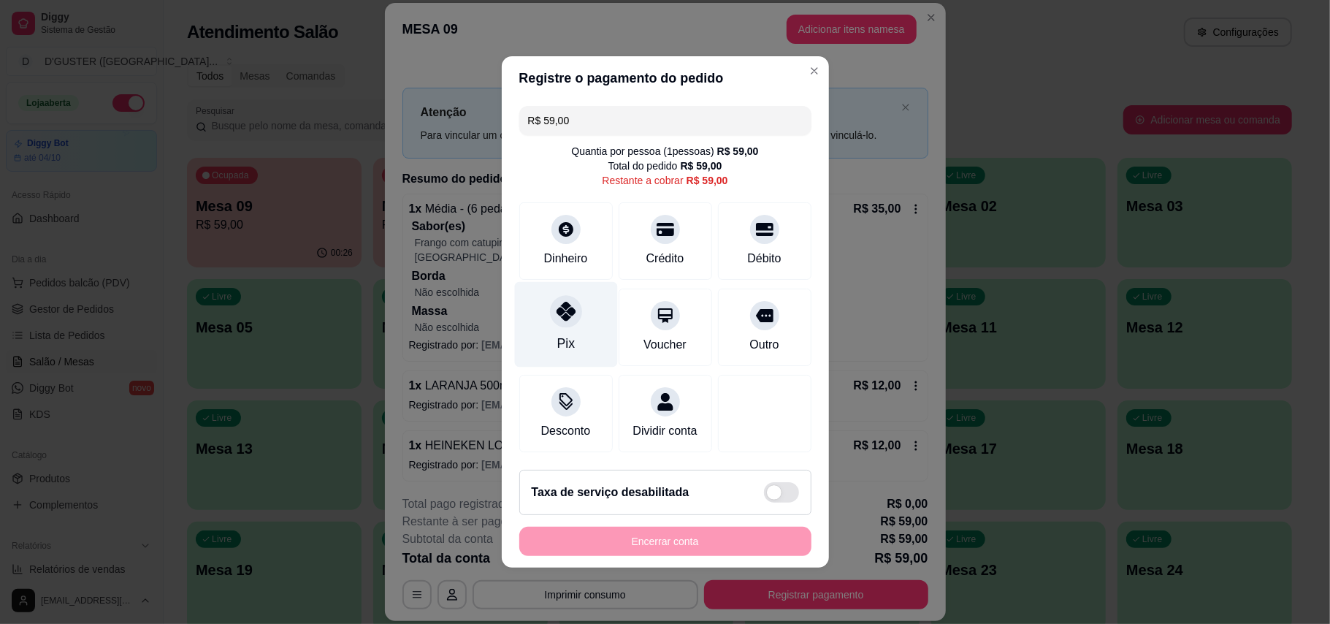
click at [542, 317] on div "Pix" at bounding box center [565, 324] width 103 height 85
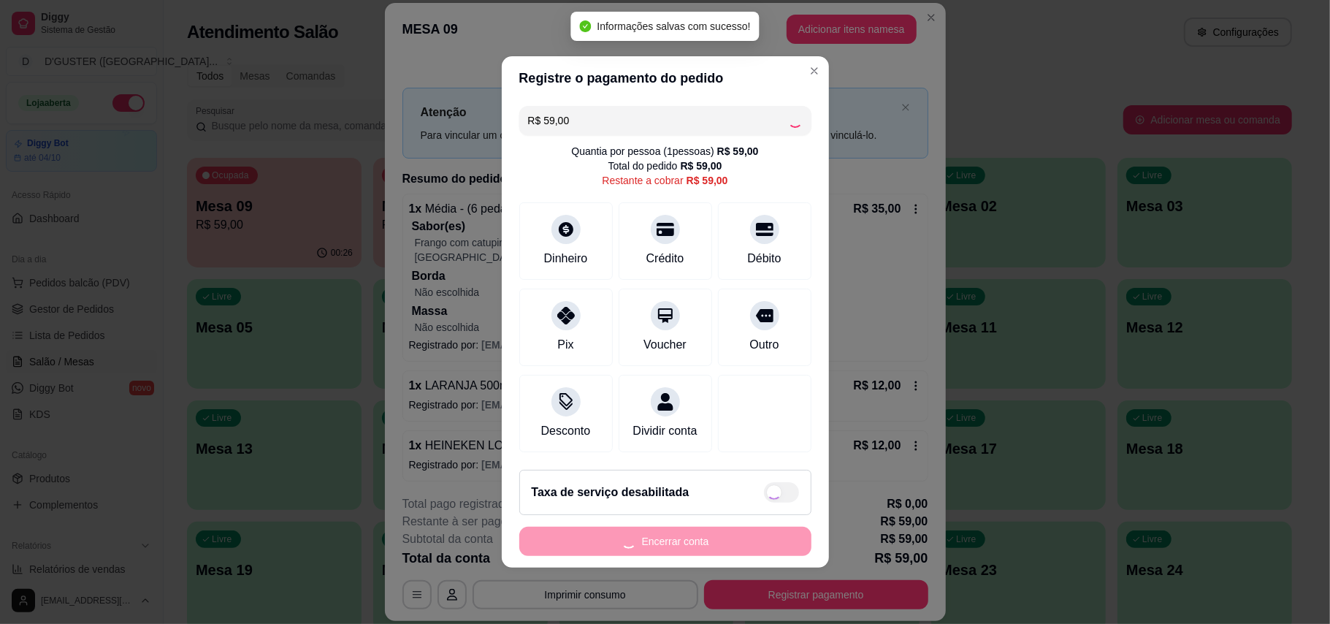
type input "R$ 0,00"
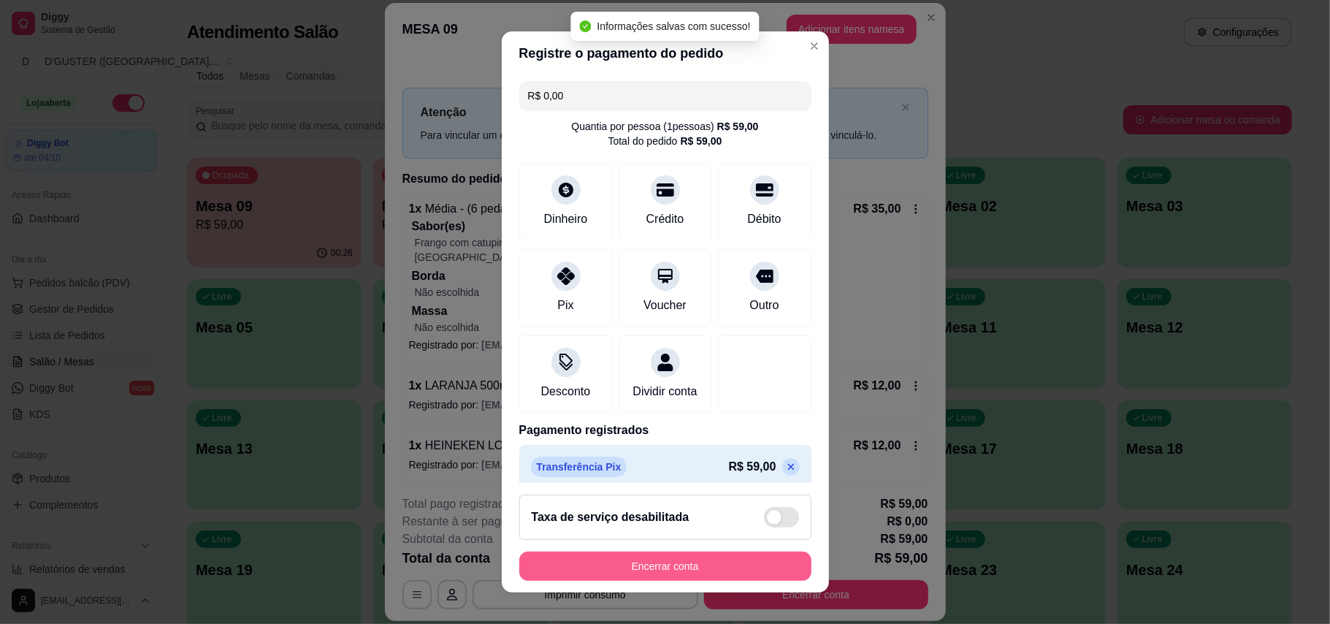
click at [726, 571] on button "Encerrar conta" at bounding box center [665, 565] width 292 height 29
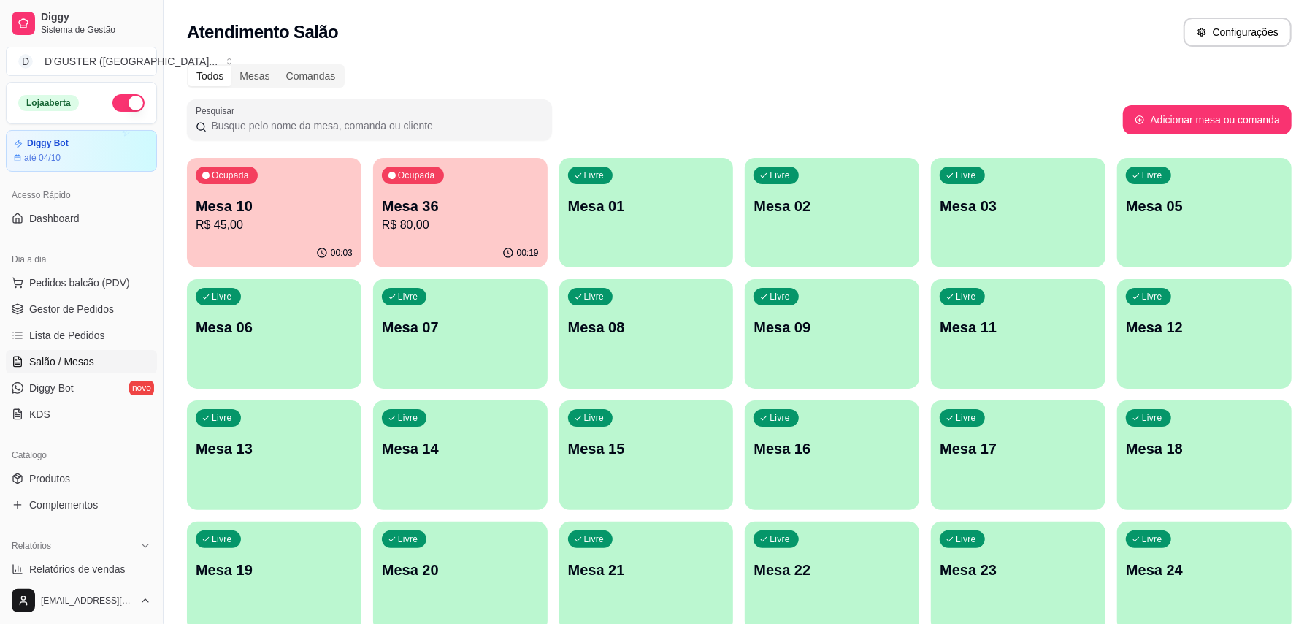
click at [697, 334] on p "Mesa 08" at bounding box center [646, 327] width 157 height 20
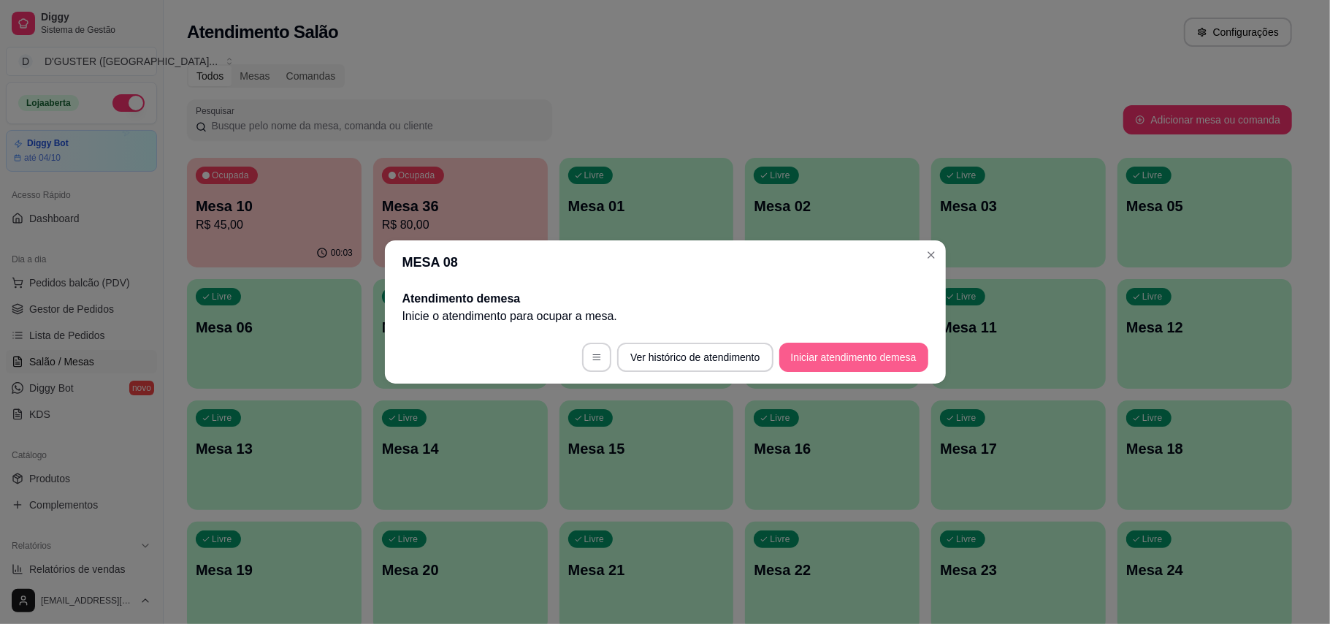
click at [897, 364] on button "Iniciar atendimento de mesa" at bounding box center [853, 356] width 149 height 29
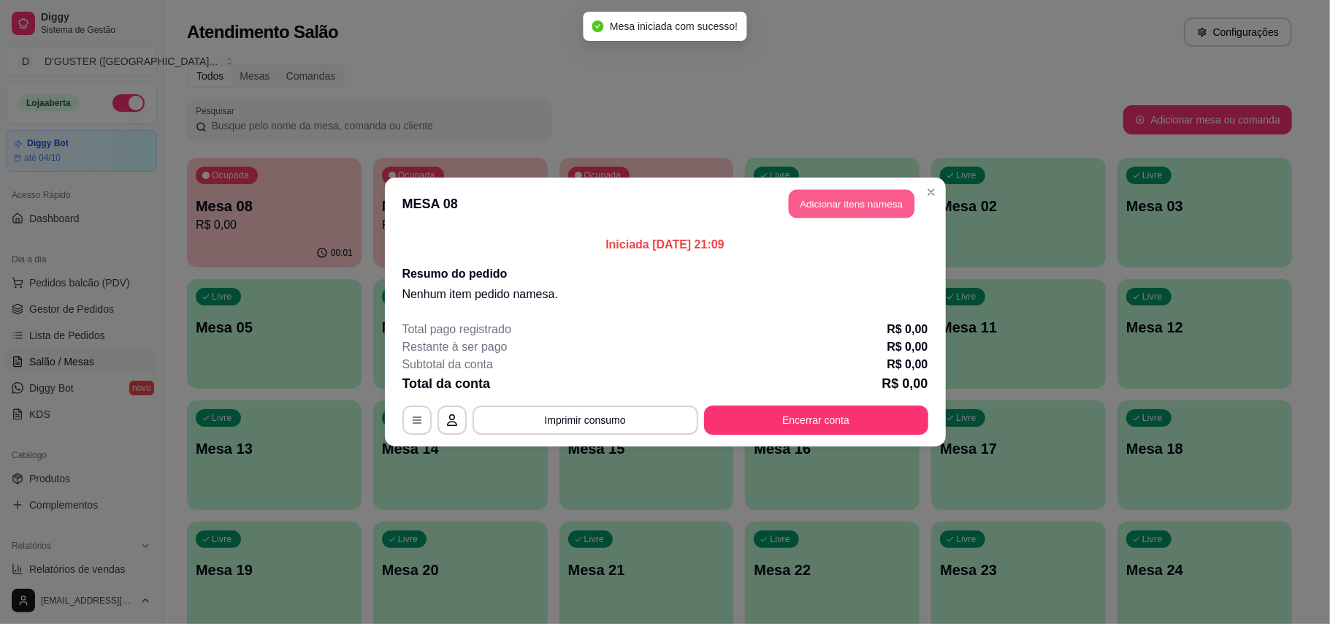
click at [836, 199] on button "Adicionar itens na mesa" at bounding box center [852, 204] width 126 height 28
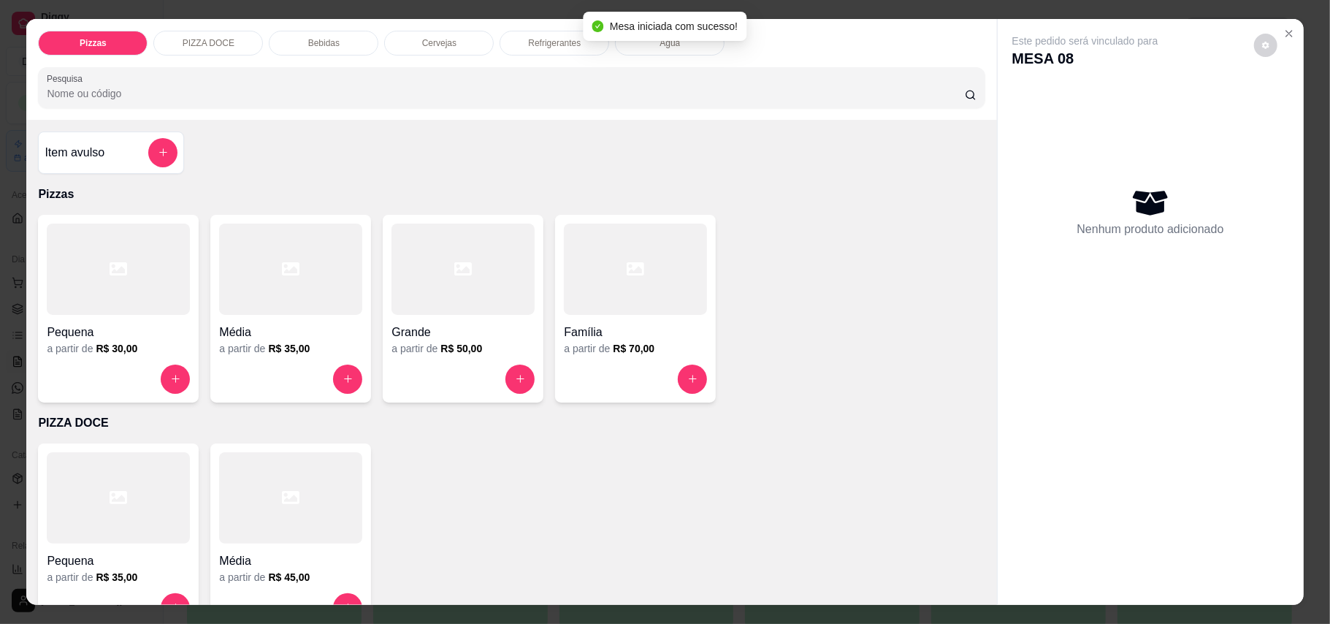
click at [491, 343] on div "a partir de R$ 50,00" at bounding box center [462, 348] width 143 height 15
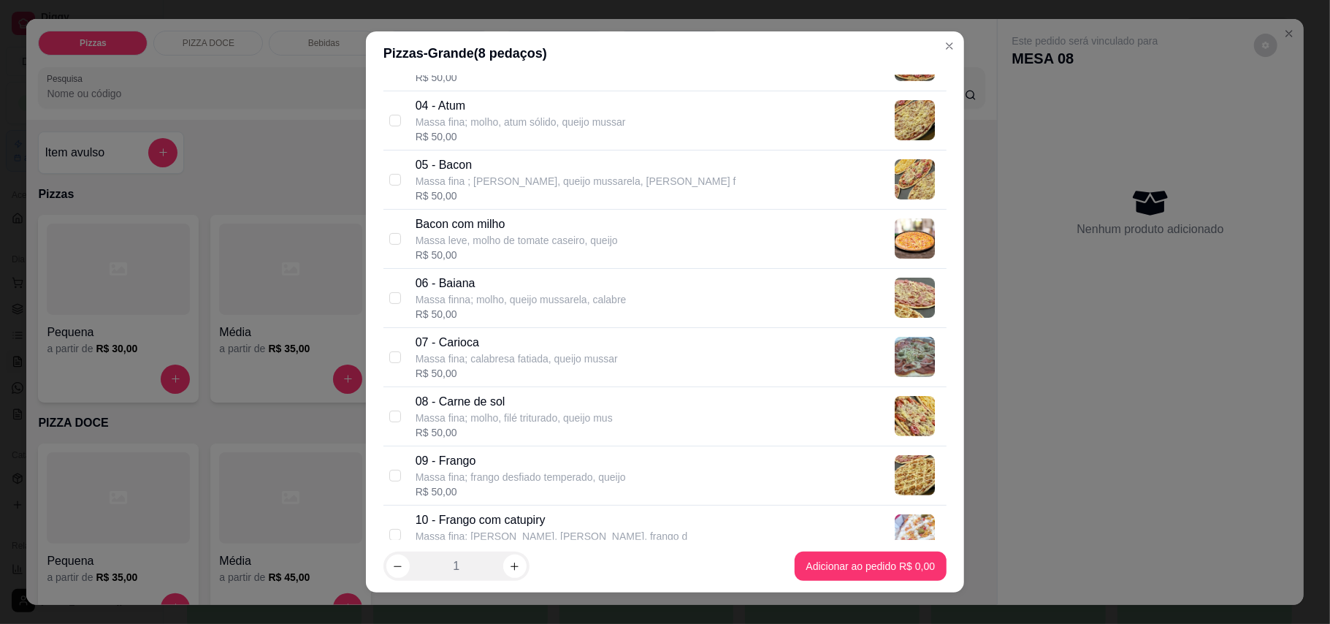
scroll to position [292, 0]
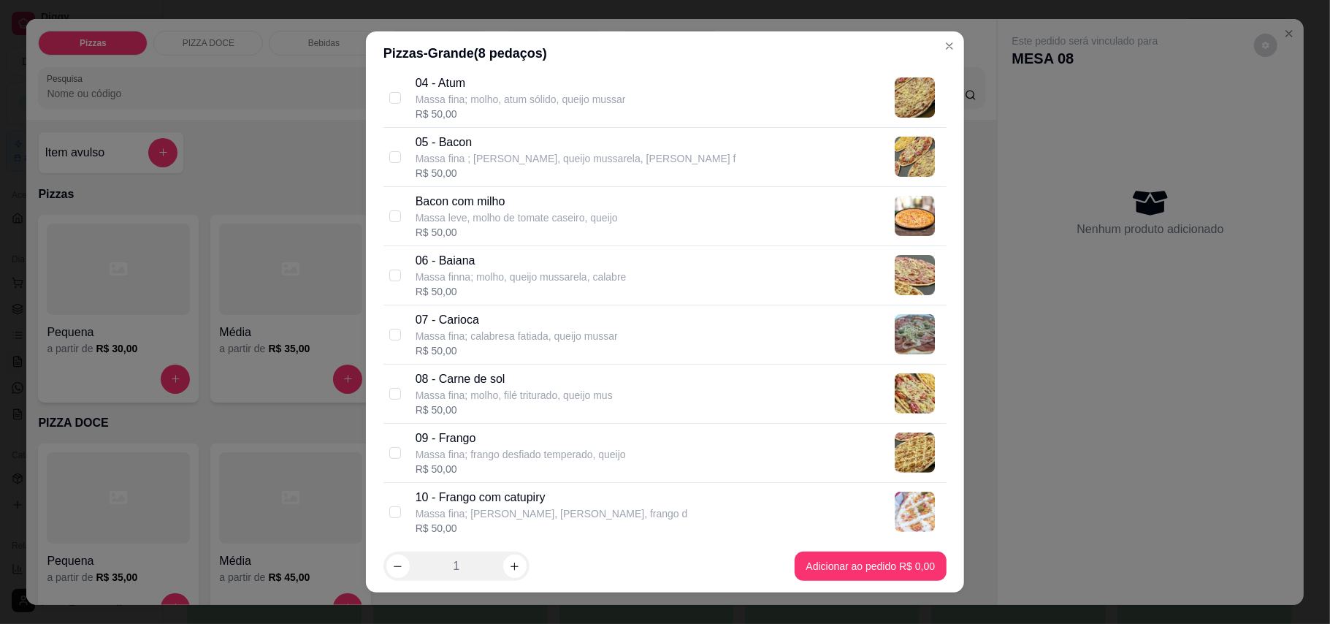
click at [383, 386] on div "08 - Carne de sol Massa fina; molho, filé triturado, queijo mus R$ 50,00" at bounding box center [664, 393] width 563 height 59
checkbox input "true"
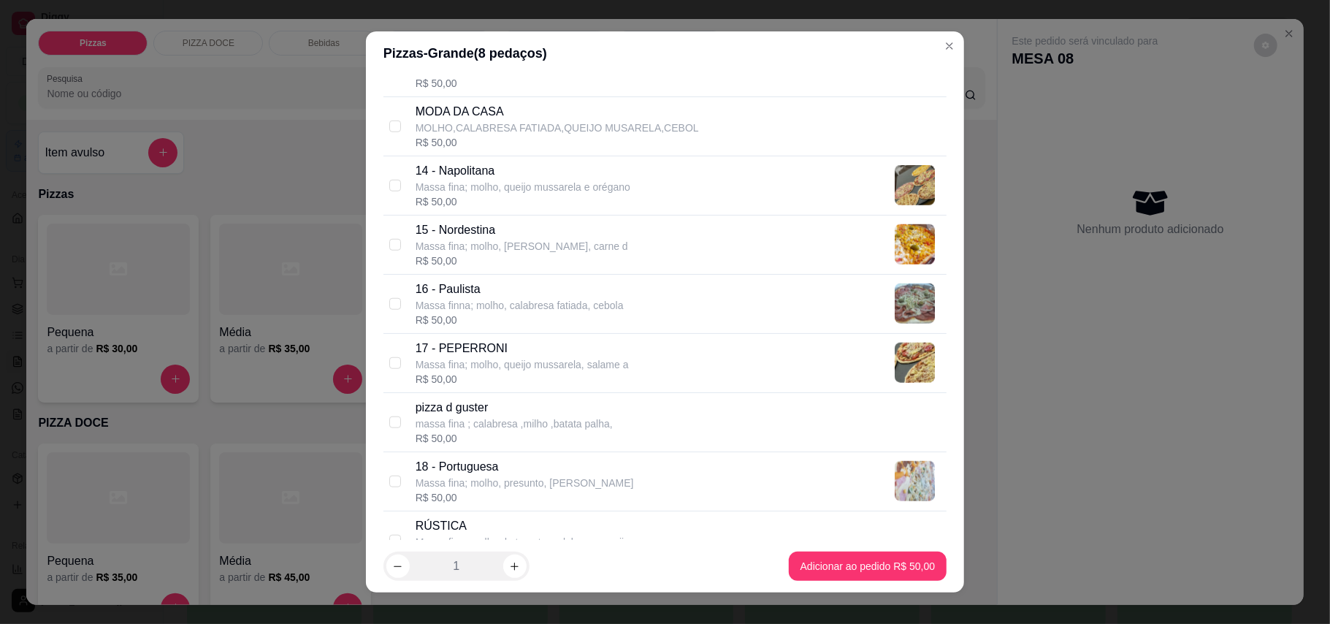
scroll to position [1070, 0]
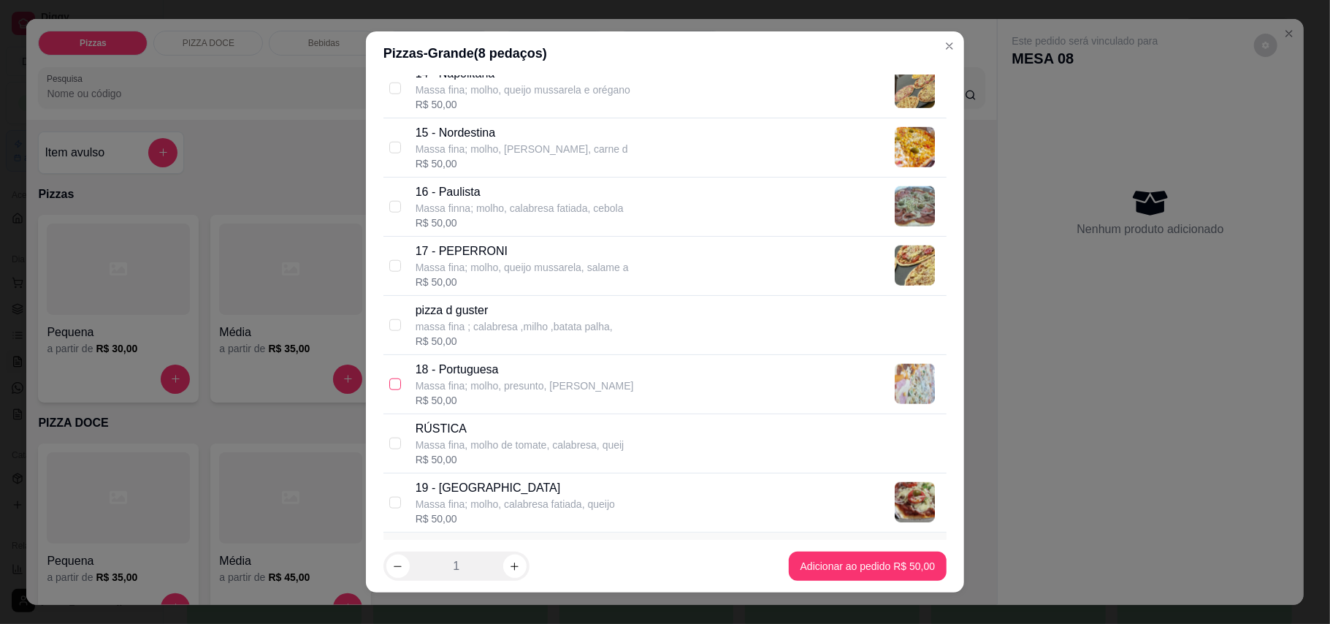
click at [389, 389] on input "checkbox" at bounding box center [395, 384] width 12 height 12
checkbox input "true"
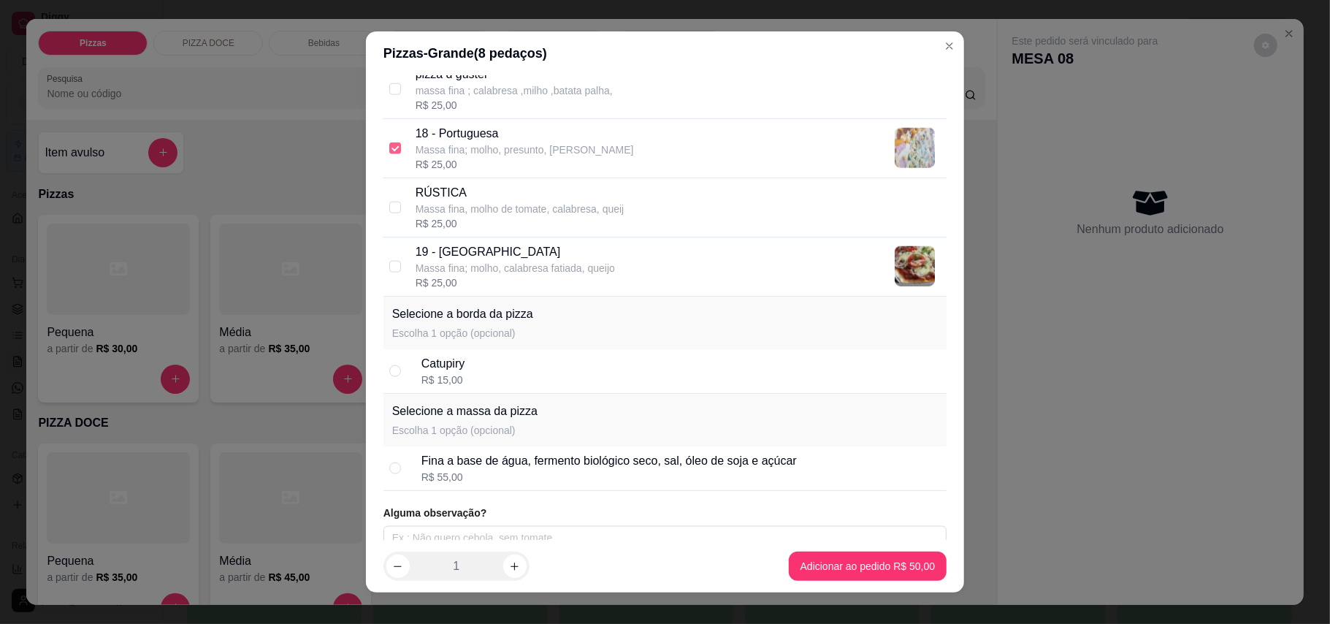
scroll to position [1327, 0]
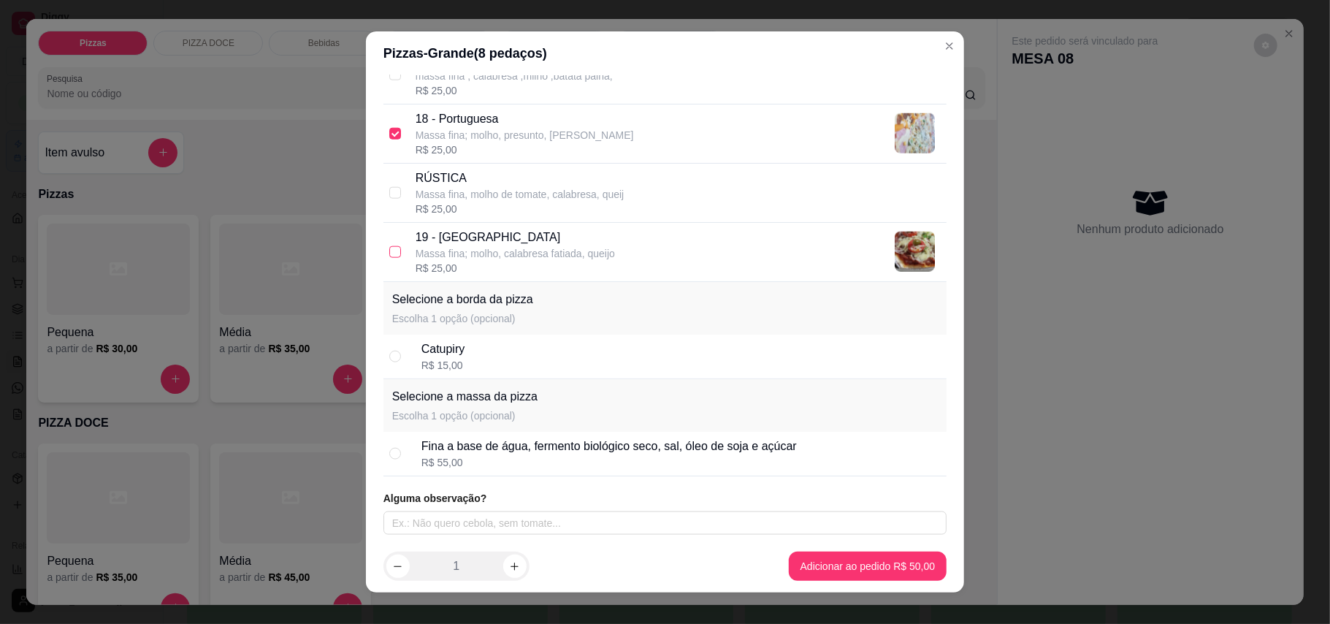
click at [389, 246] on input "checkbox" at bounding box center [395, 252] width 12 height 12
checkbox input "true"
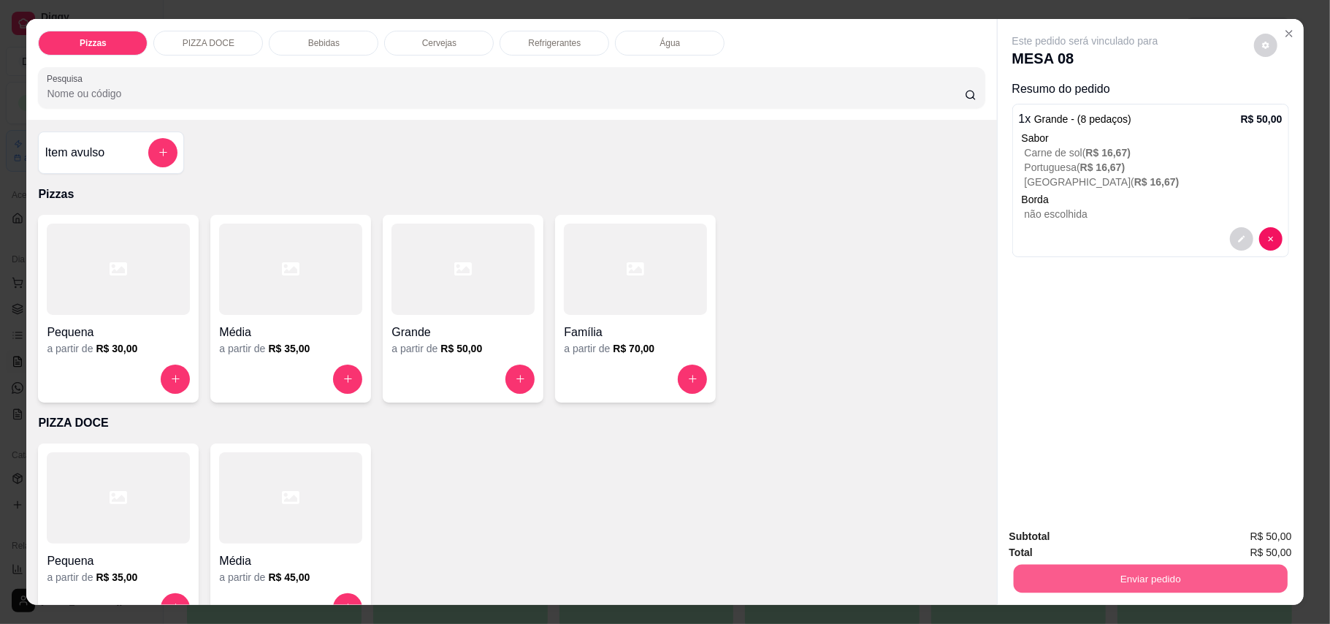
click at [1199, 582] on button "Enviar pedido" at bounding box center [1150, 578] width 274 height 28
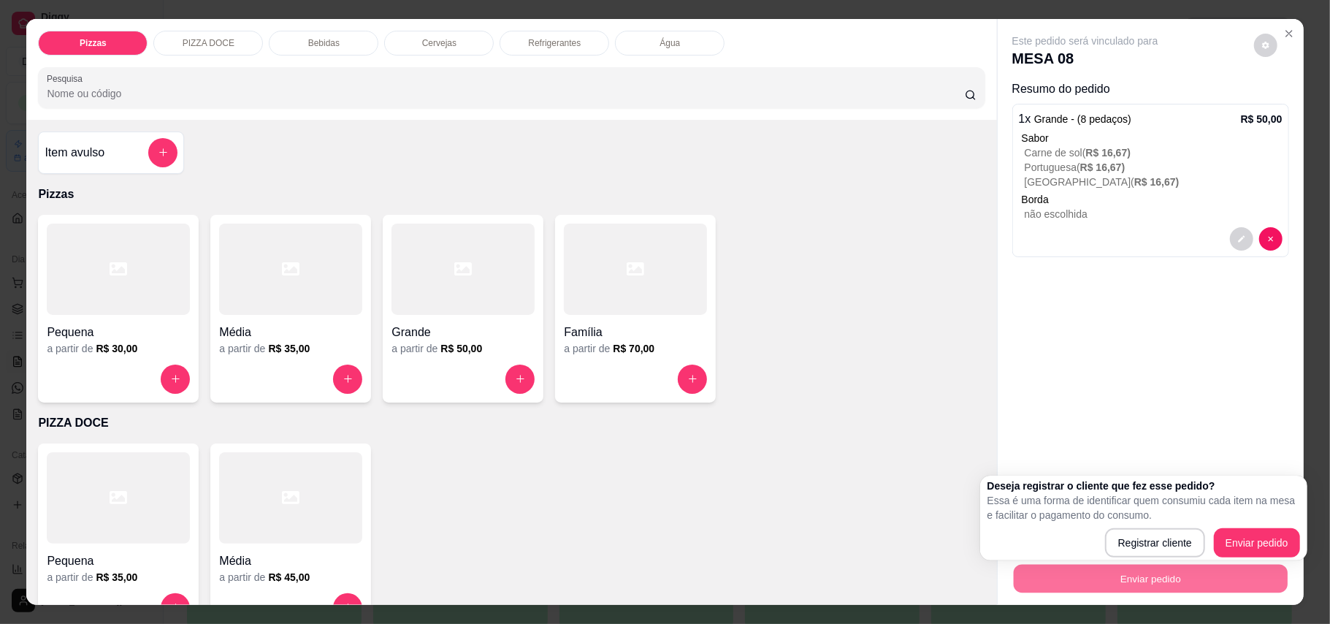
click at [842, 453] on div "Pequena a partir de R$ 35,00 Média a partir de R$ 45,00" at bounding box center [511, 537] width 946 height 188
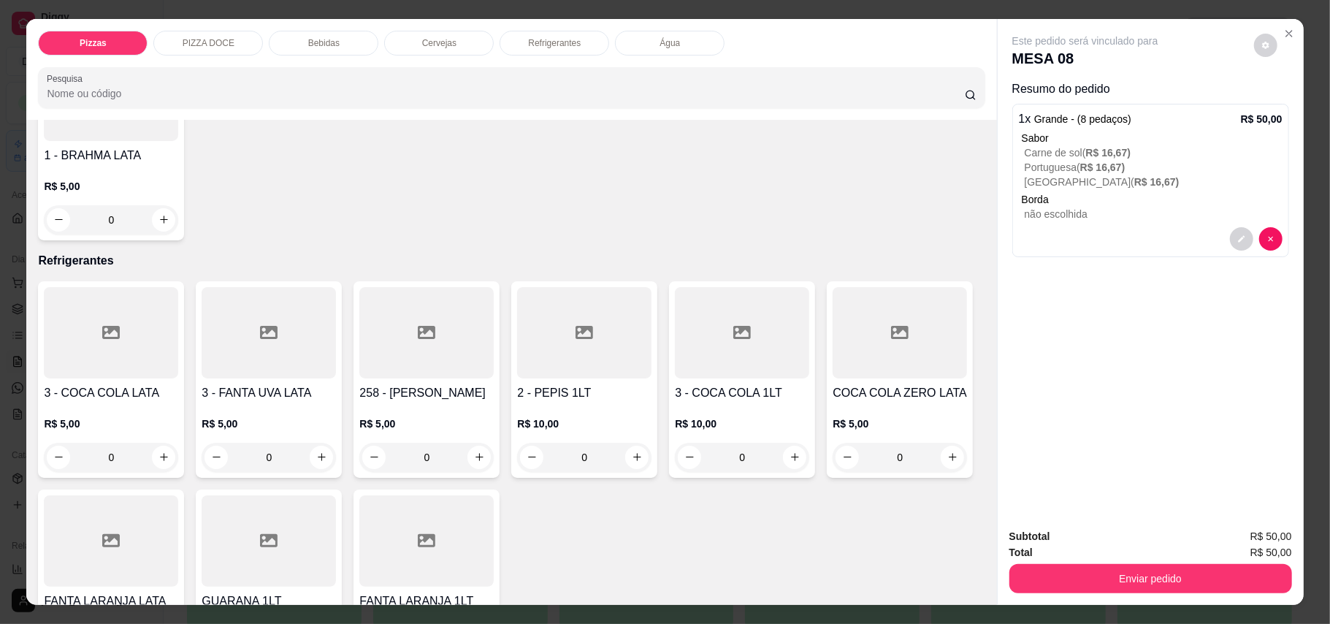
scroll to position [1557, 0]
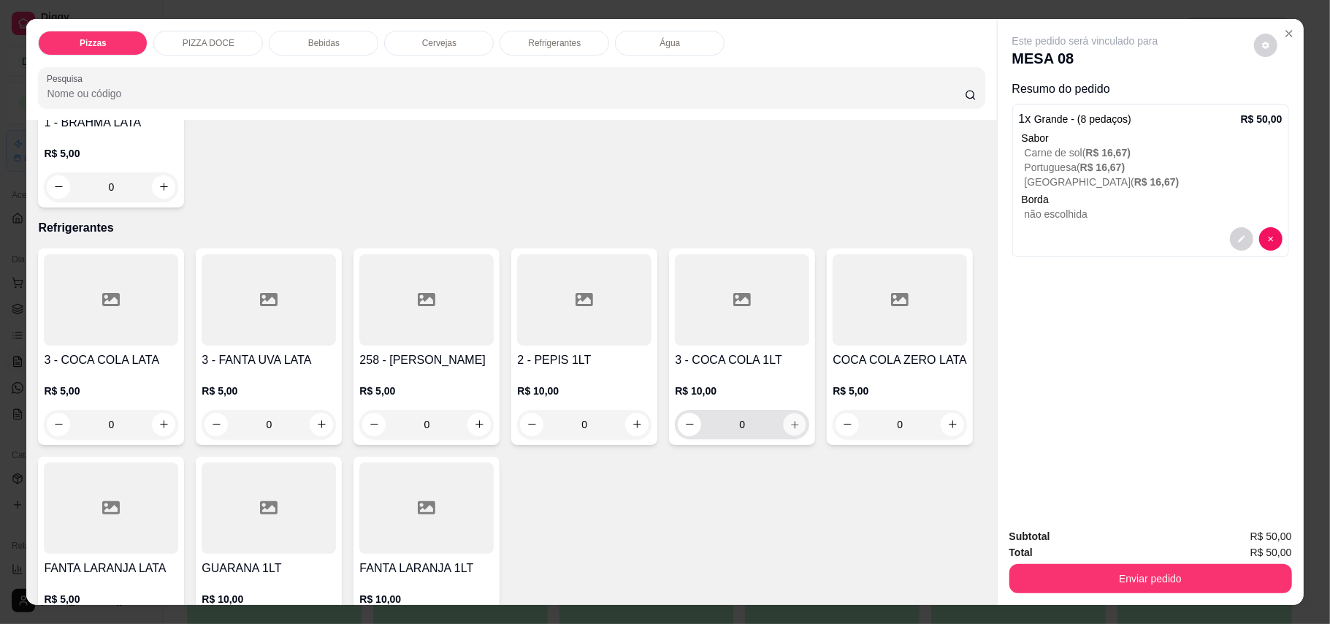
click at [789, 429] on icon "increase-product-quantity" at bounding box center [794, 423] width 11 height 11
type input "1"
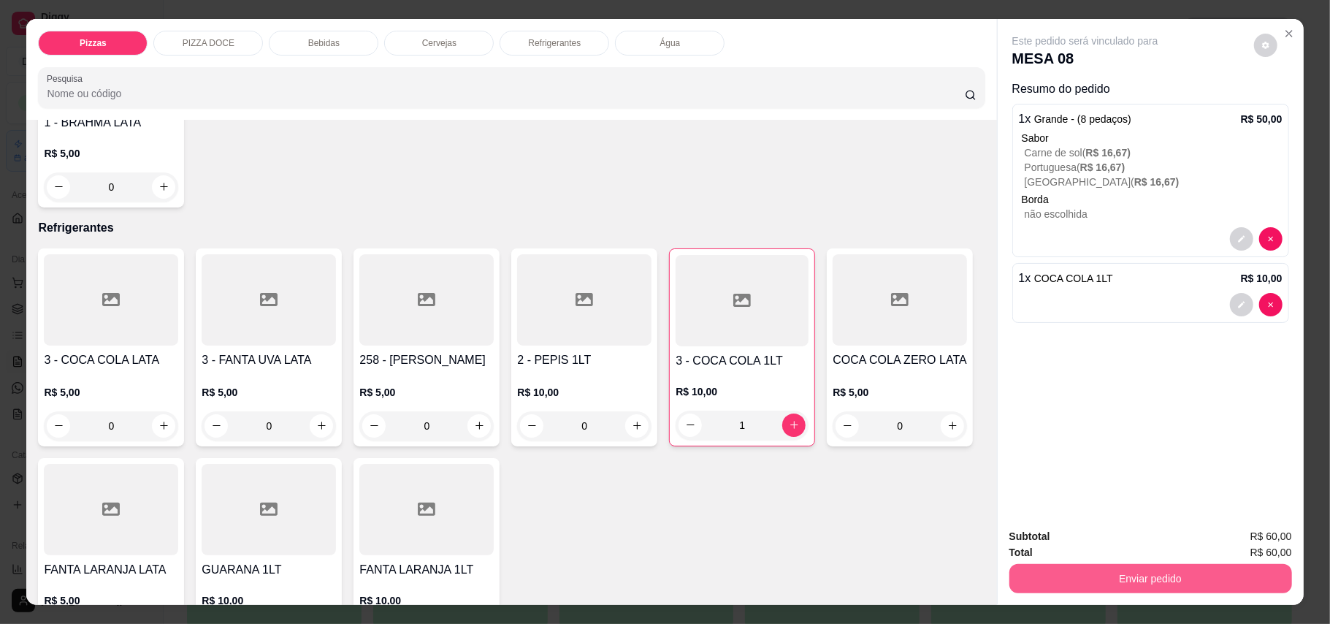
click at [1145, 588] on button "Enviar pedido" at bounding box center [1150, 578] width 283 height 29
click at [1232, 546] on button "Enviar pedido" at bounding box center [1252, 542] width 80 height 27
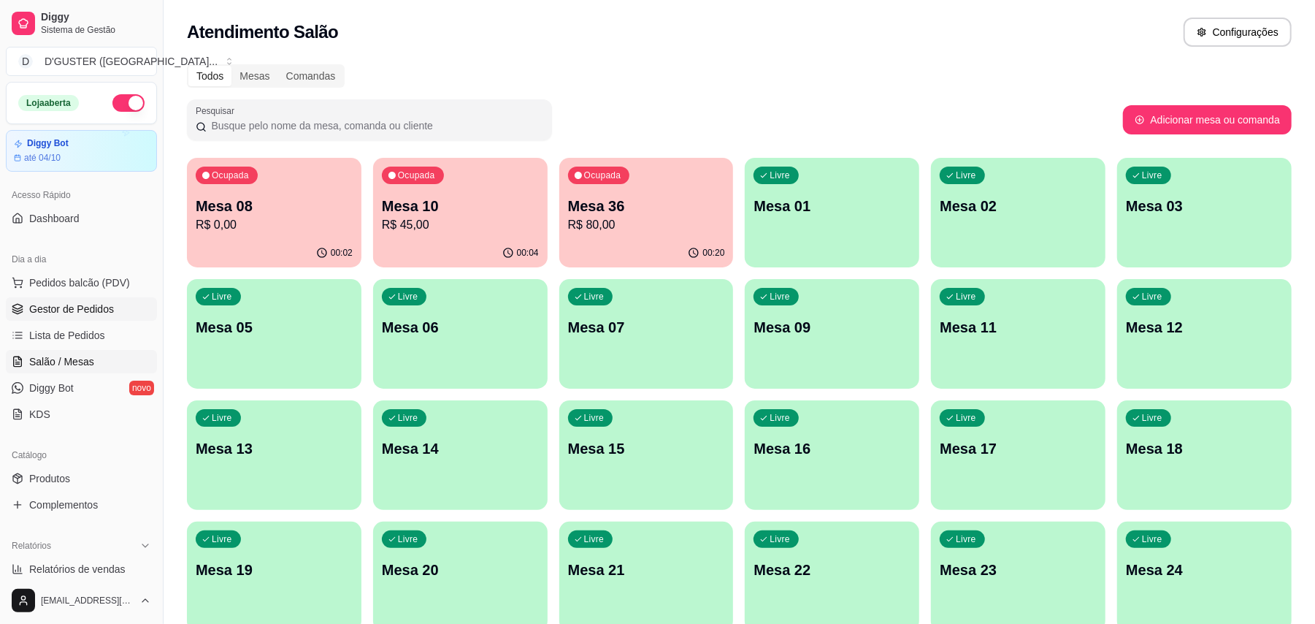
click at [85, 299] on link "Gestor de Pedidos" at bounding box center [81, 308] width 151 height 23
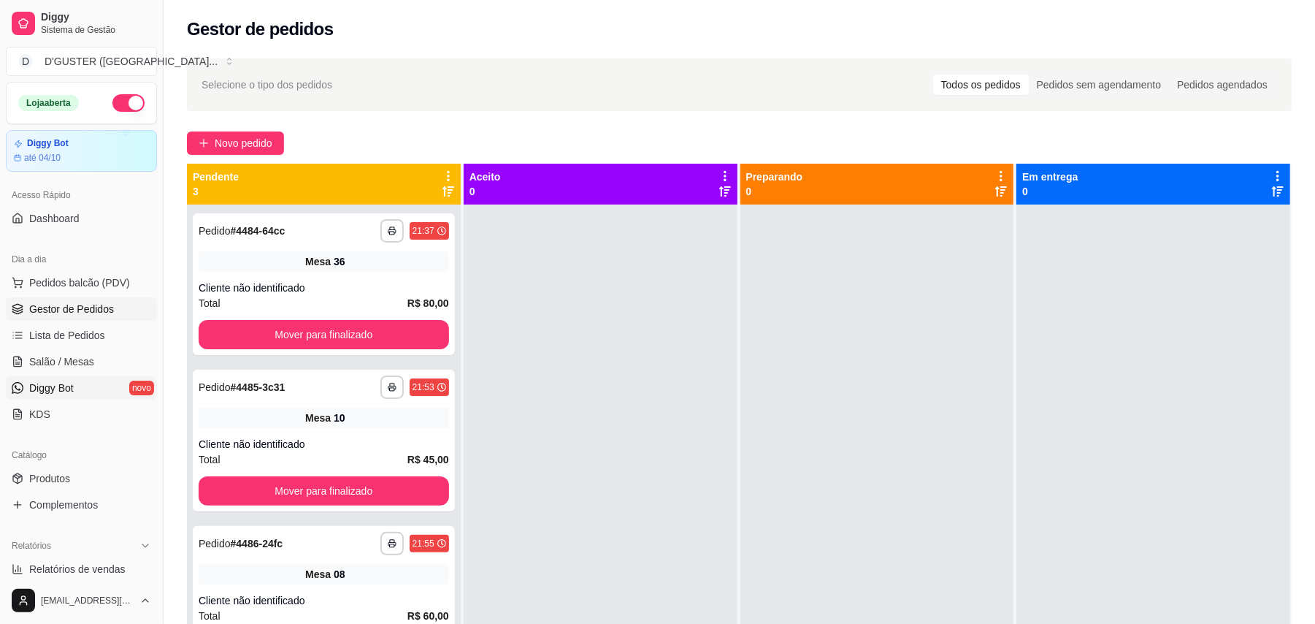
click at [67, 387] on span "Diggy Bot" at bounding box center [51, 387] width 45 height 15
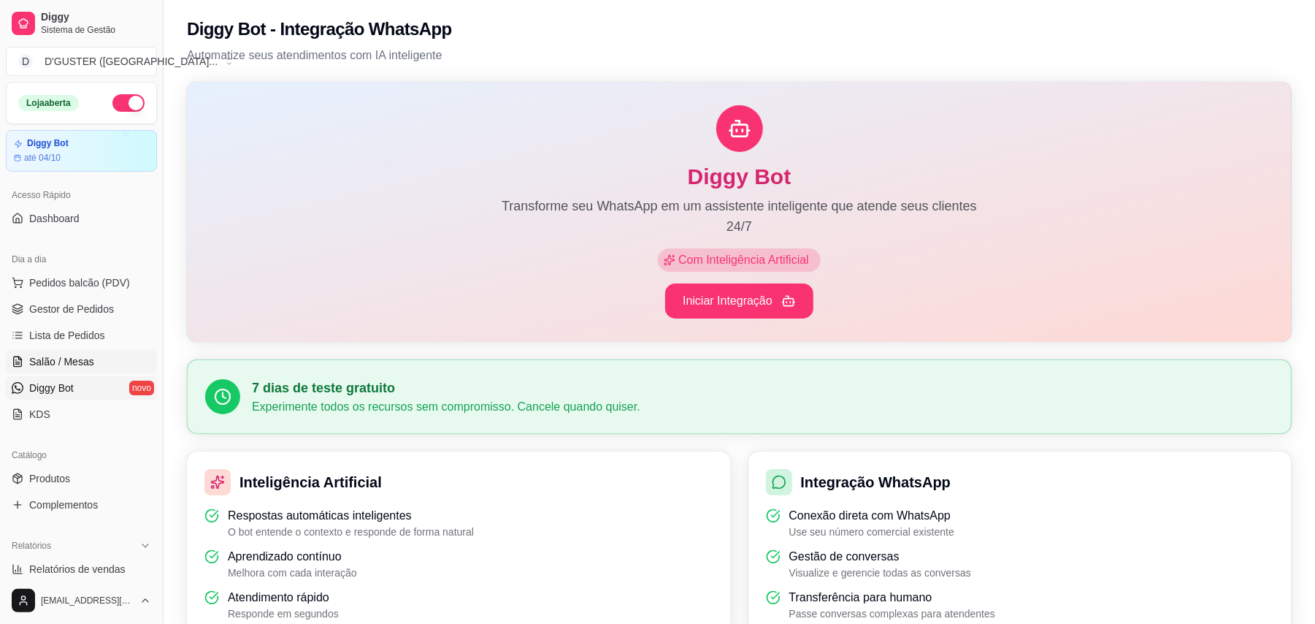
click at [73, 354] on span "Salão / Mesas" at bounding box center [61, 361] width 65 height 15
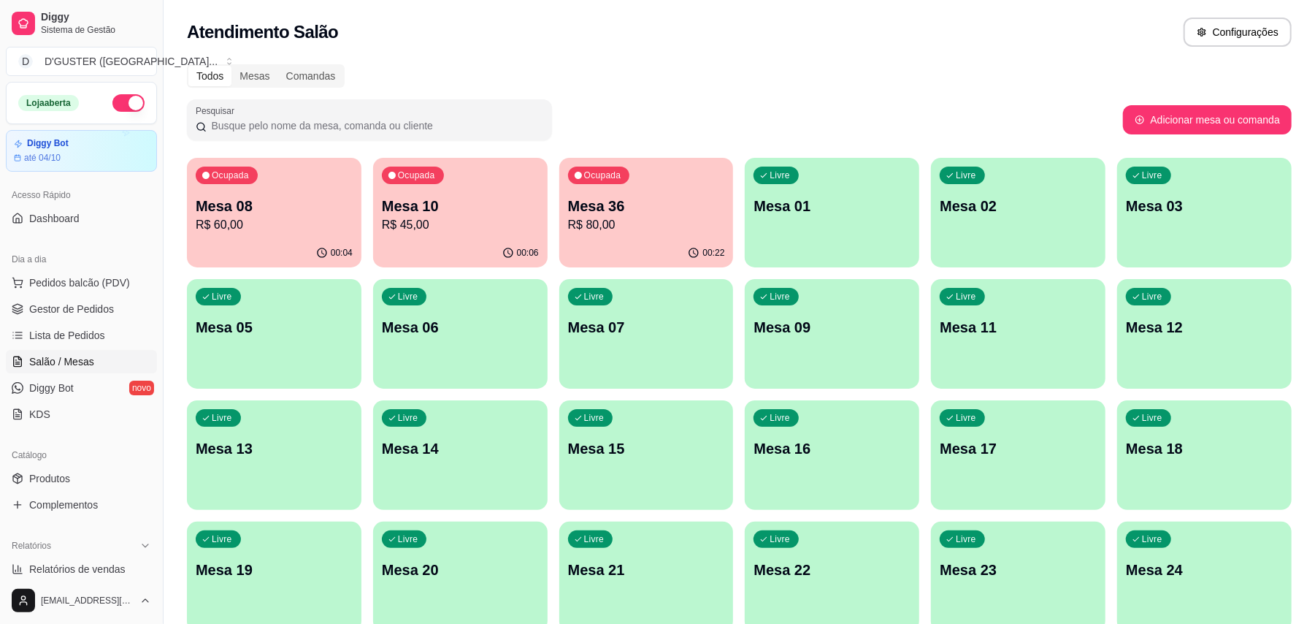
click at [450, 237] on div "Ocupada Mesa 10 R$ 45,00" at bounding box center [460, 198] width 175 height 81
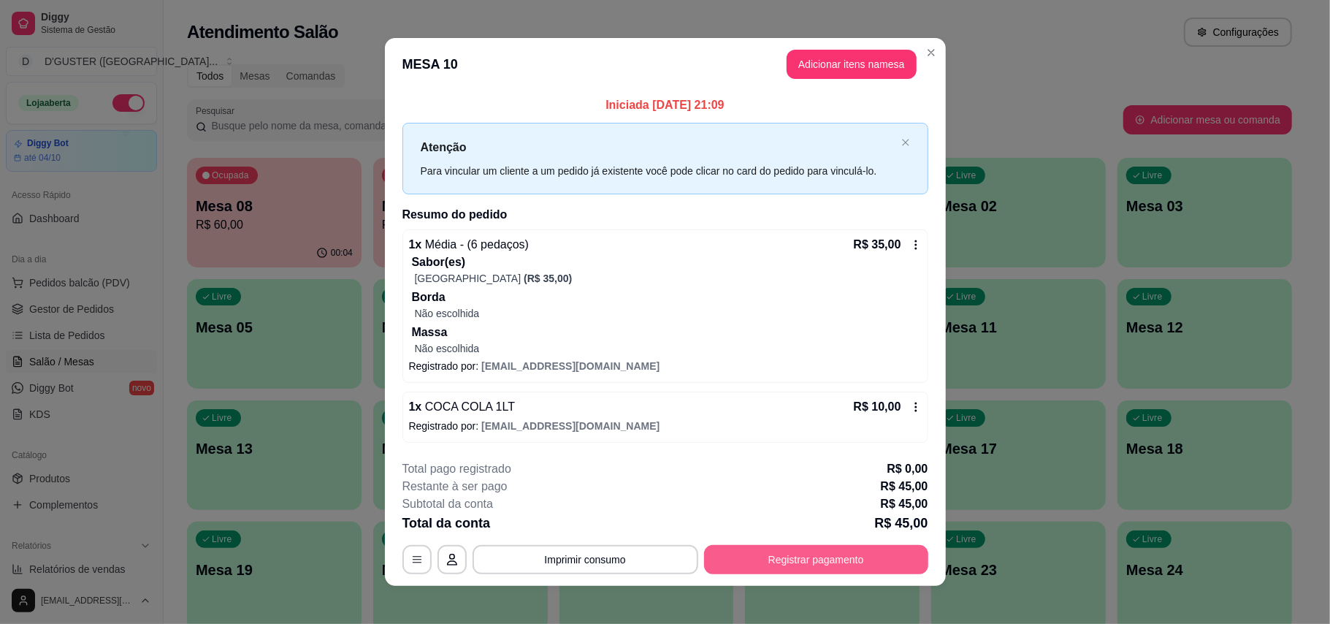
click at [806, 553] on button "Registrar pagamento" at bounding box center [816, 559] width 224 height 29
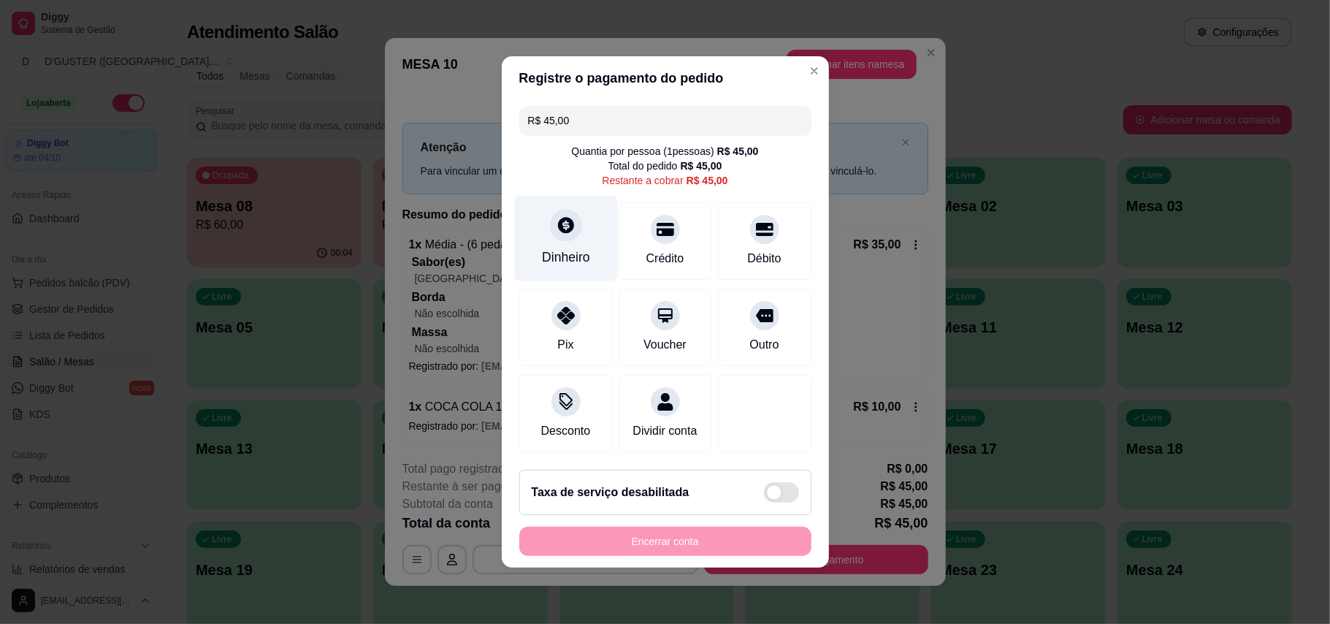
click at [561, 229] on div at bounding box center [566, 225] width 32 height 32
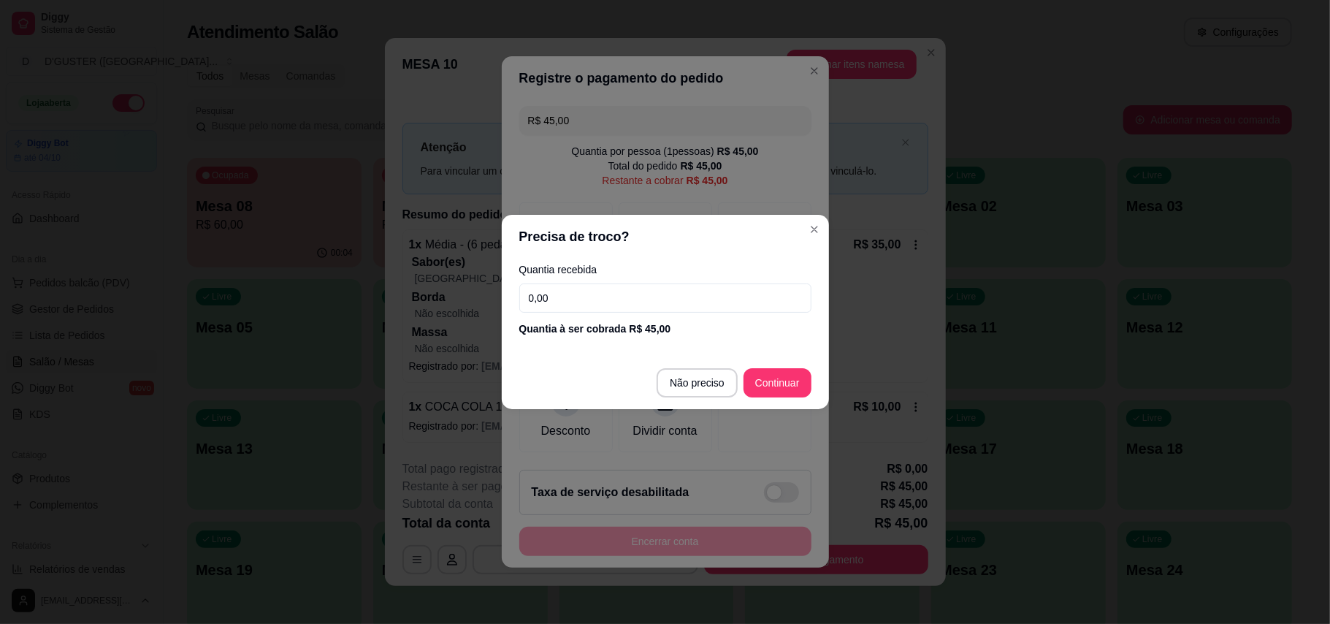
click at [666, 290] on input "0,00" at bounding box center [665, 297] width 292 height 29
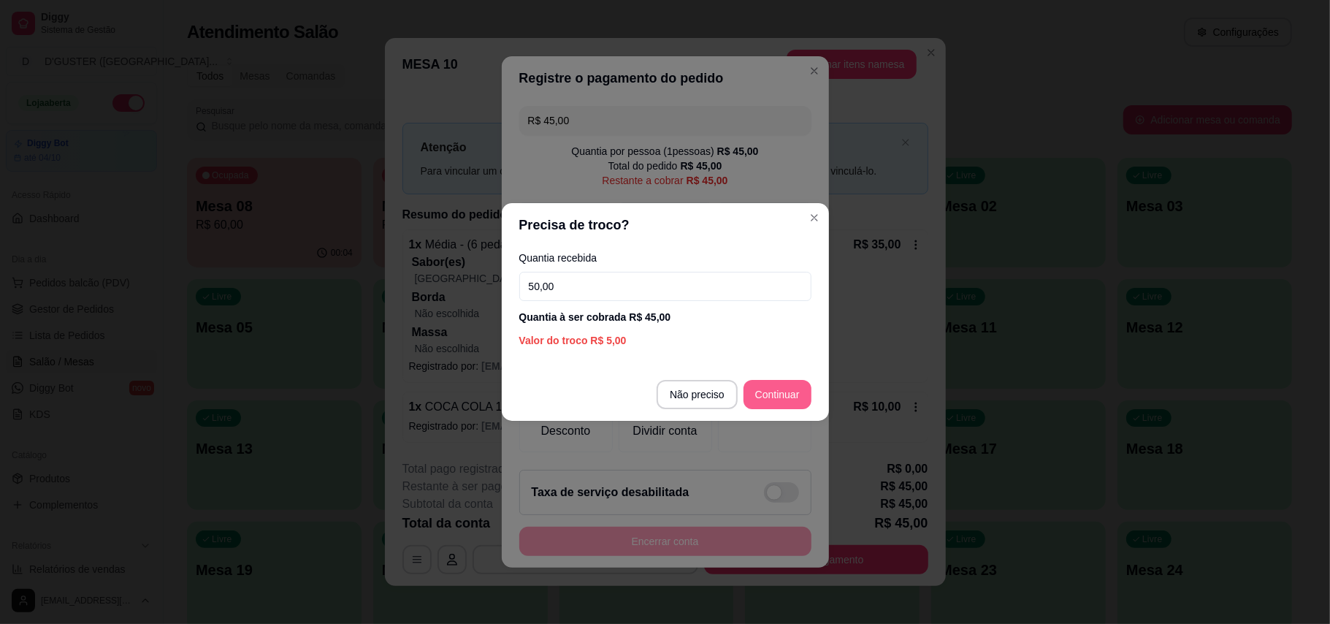
type input "50,00"
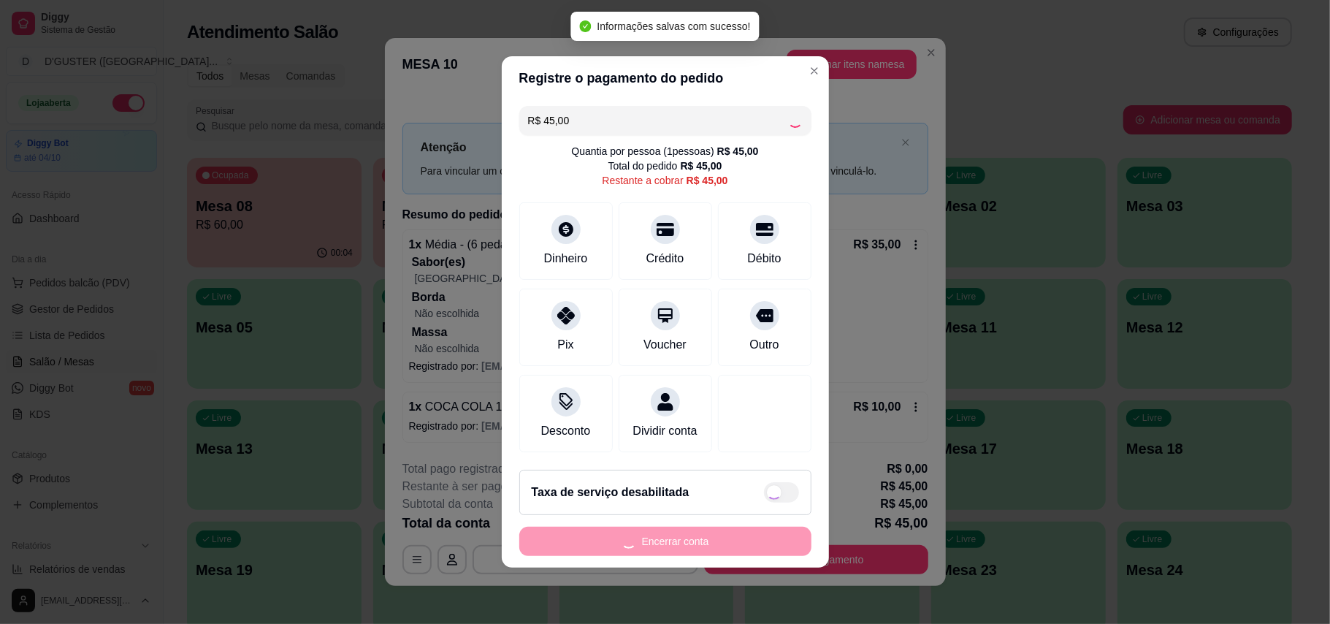
type input "R$ 0,00"
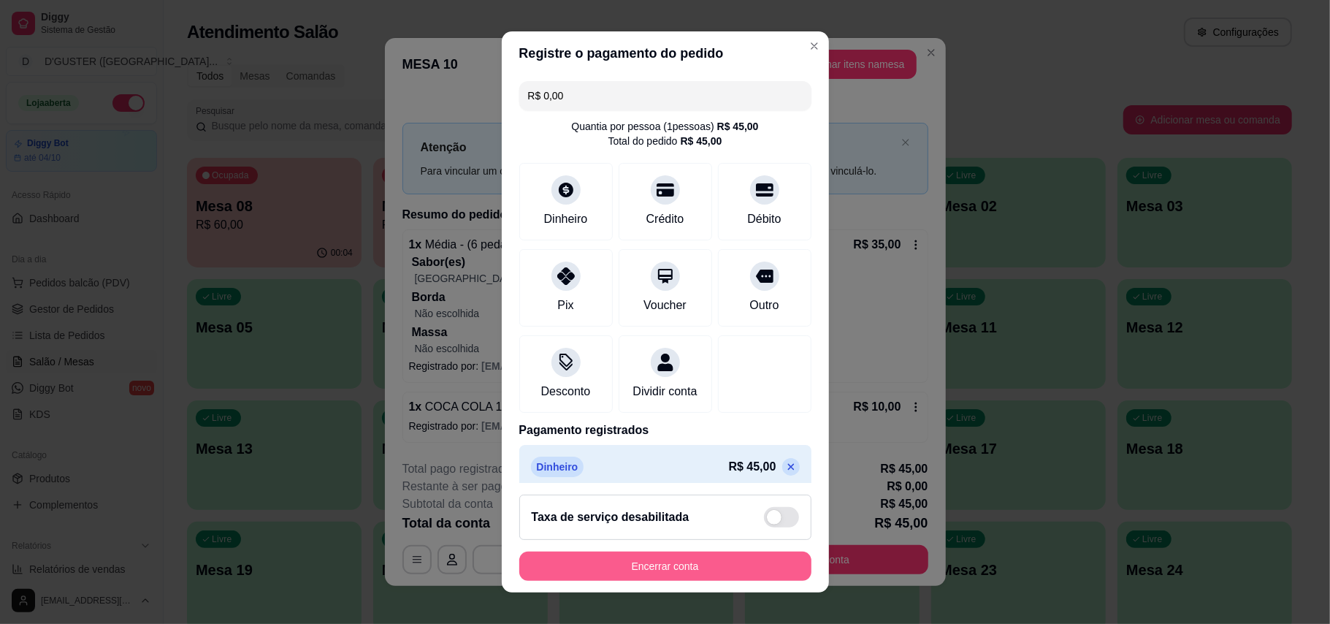
click at [660, 567] on button "Encerrar conta" at bounding box center [665, 565] width 292 height 29
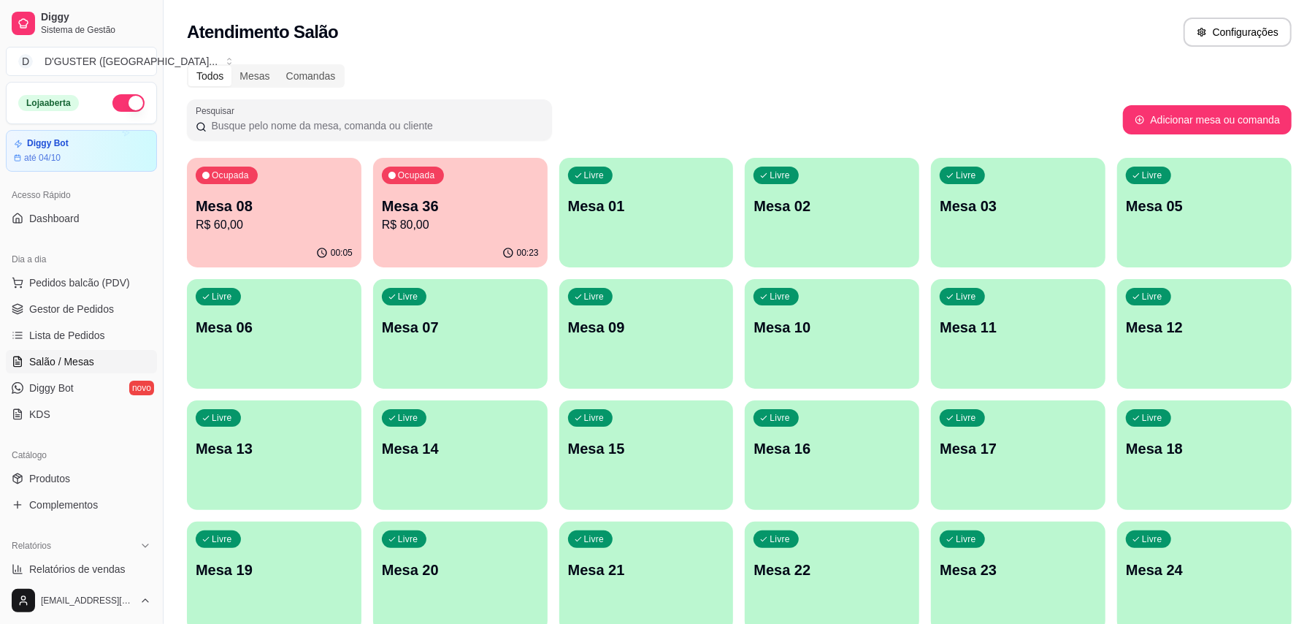
click at [491, 221] on p "R$ 80,00" at bounding box center [460, 225] width 157 height 18
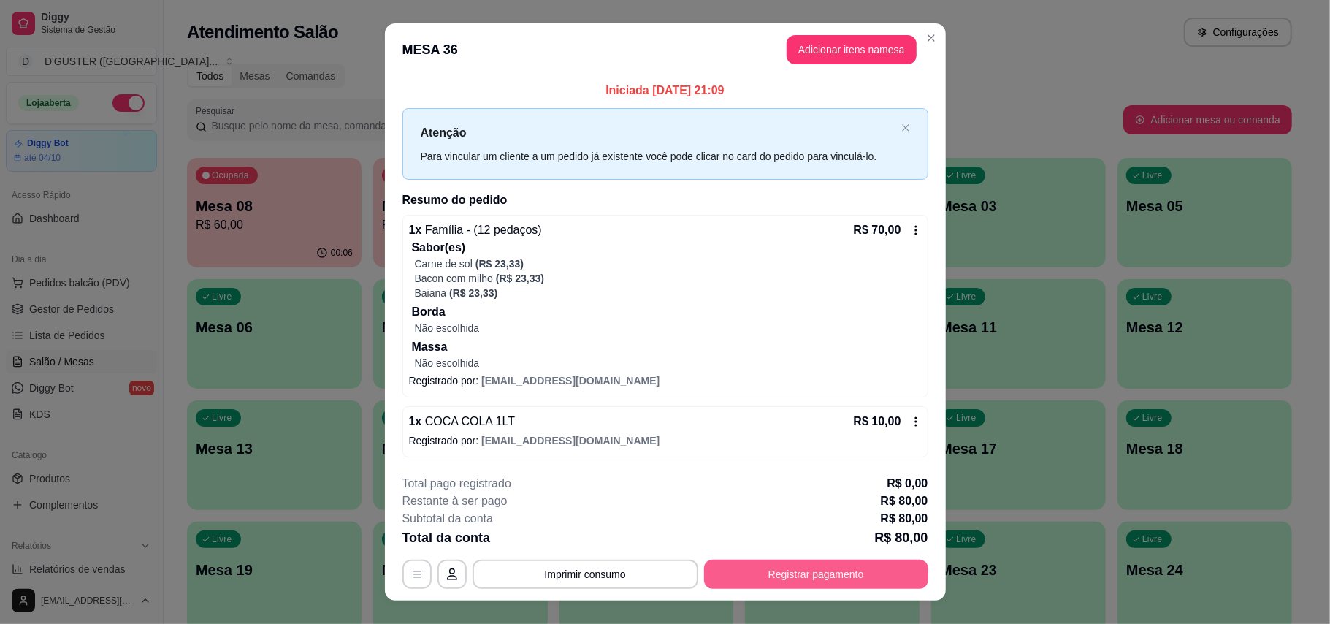
click at [774, 567] on button "Registrar pagamento" at bounding box center [816, 573] width 224 height 29
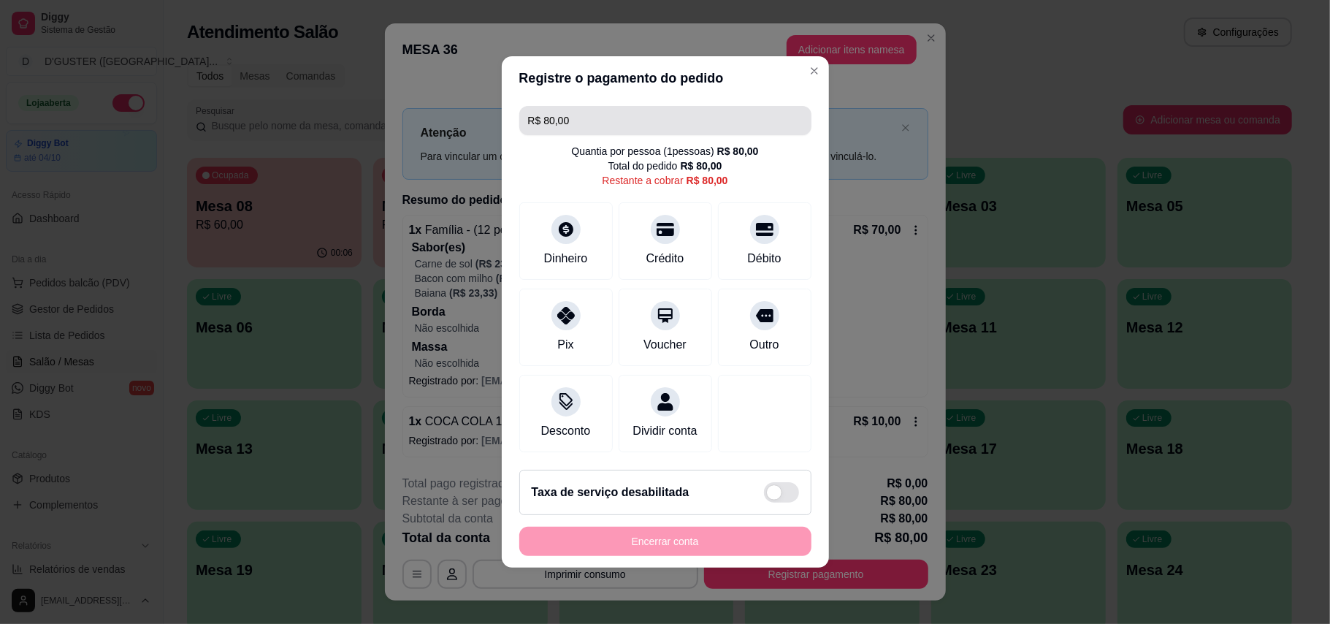
click at [621, 110] on input "R$ 80,00" at bounding box center [665, 120] width 275 height 29
type input "R$ 0,00"
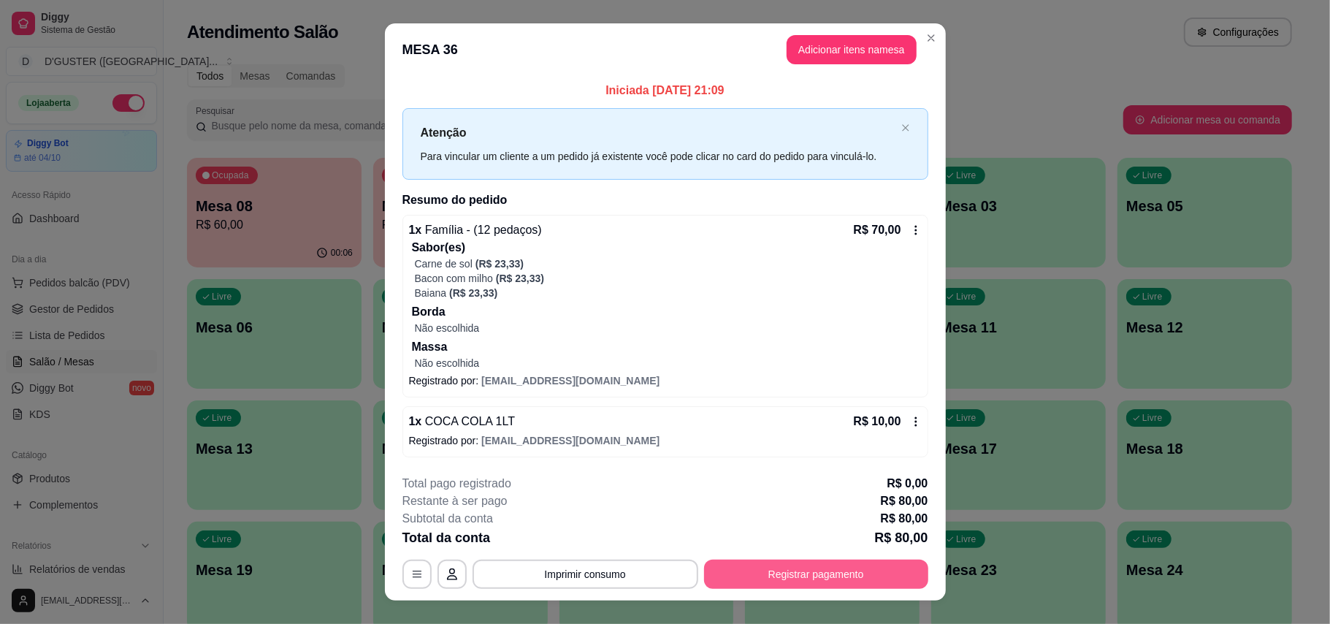
click at [801, 571] on button "Registrar pagamento" at bounding box center [816, 573] width 224 height 29
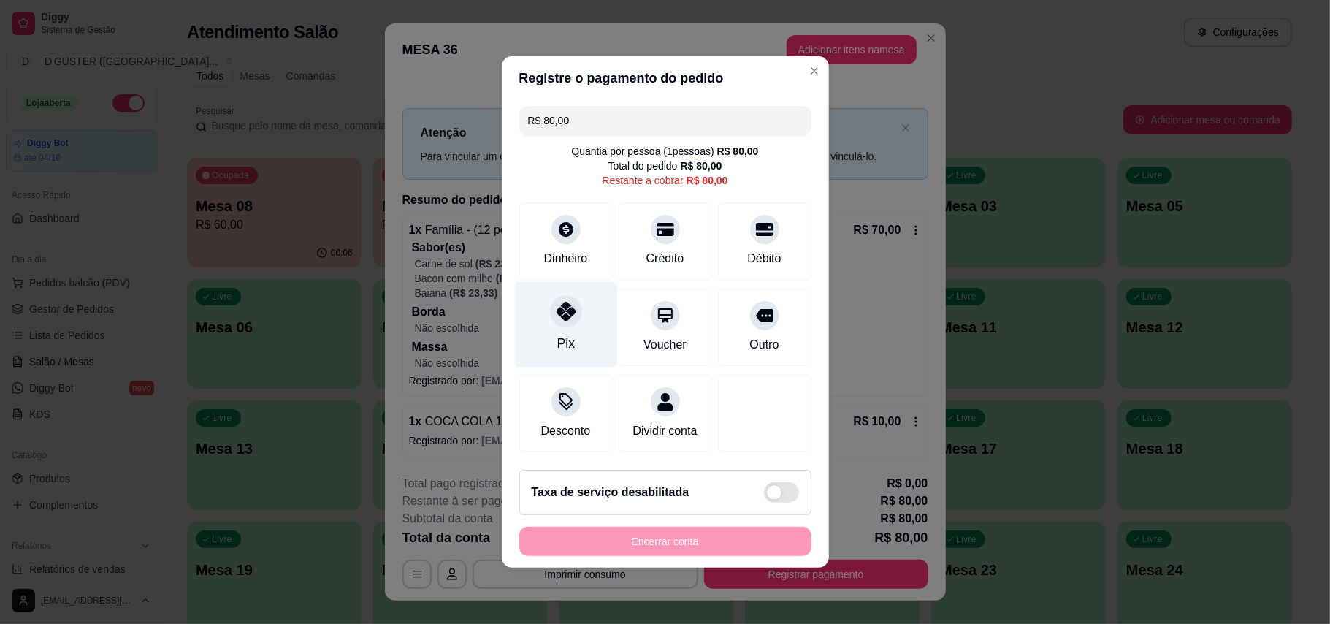
click at [559, 323] on div "Pix" at bounding box center [565, 324] width 103 height 85
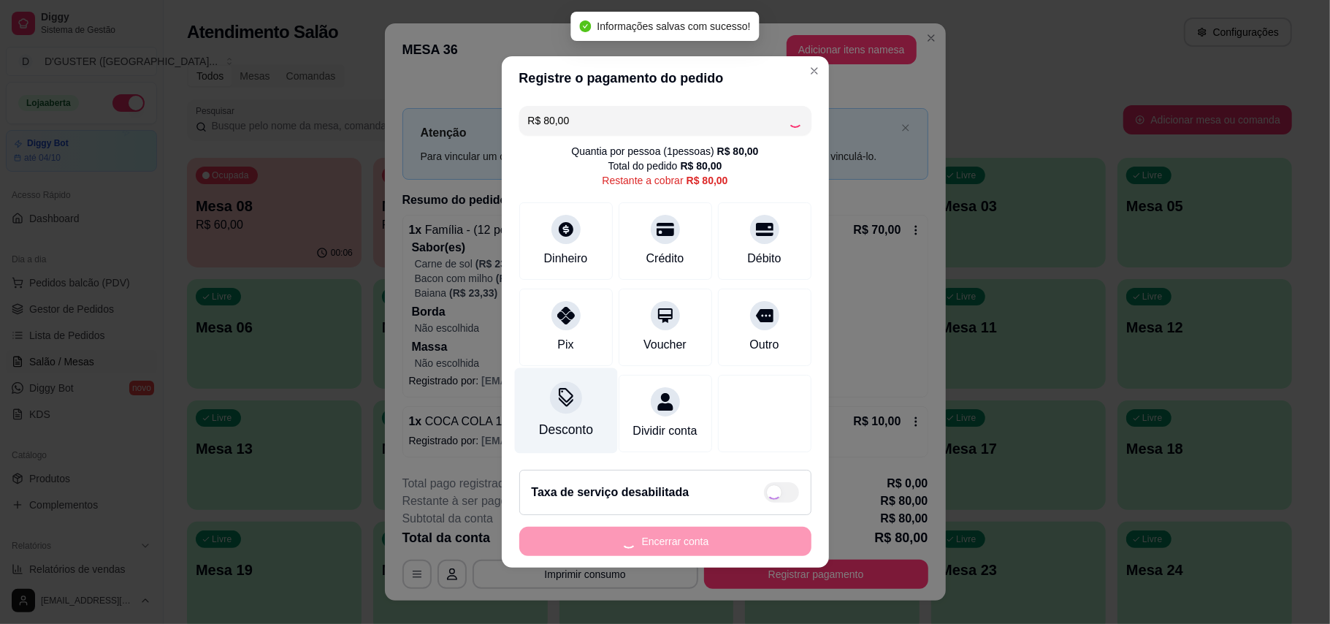
type input "R$ 0,00"
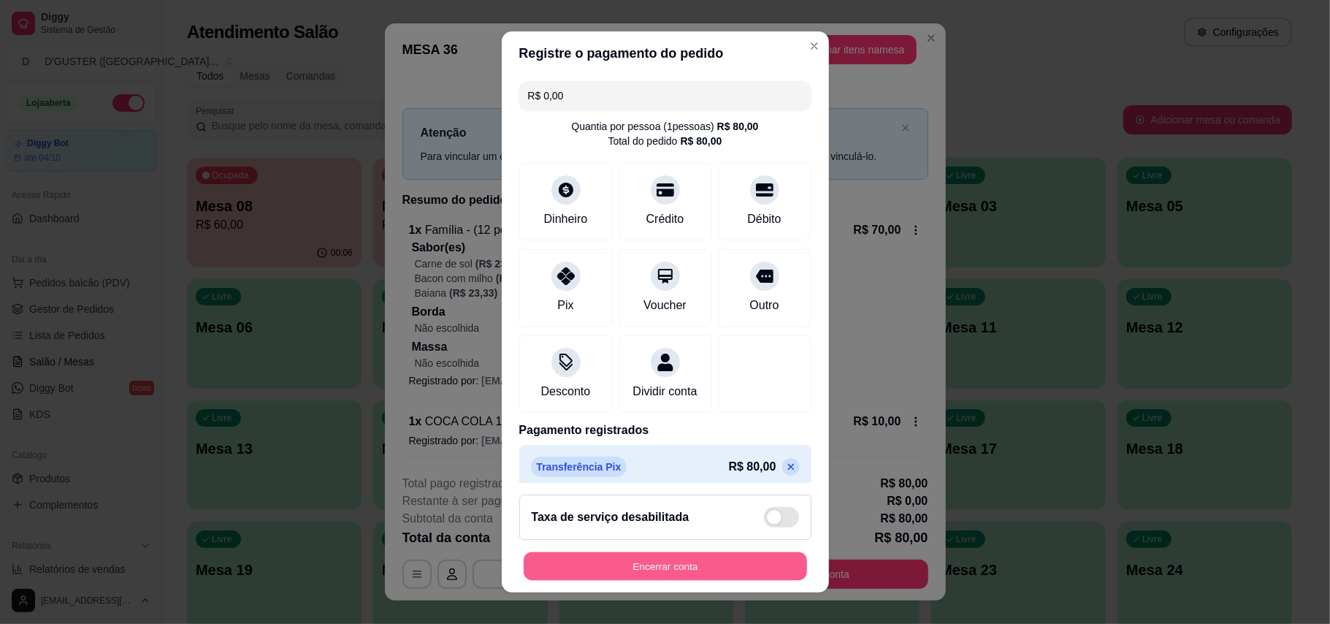
click at [699, 556] on button "Encerrar conta" at bounding box center [665, 566] width 283 height 28
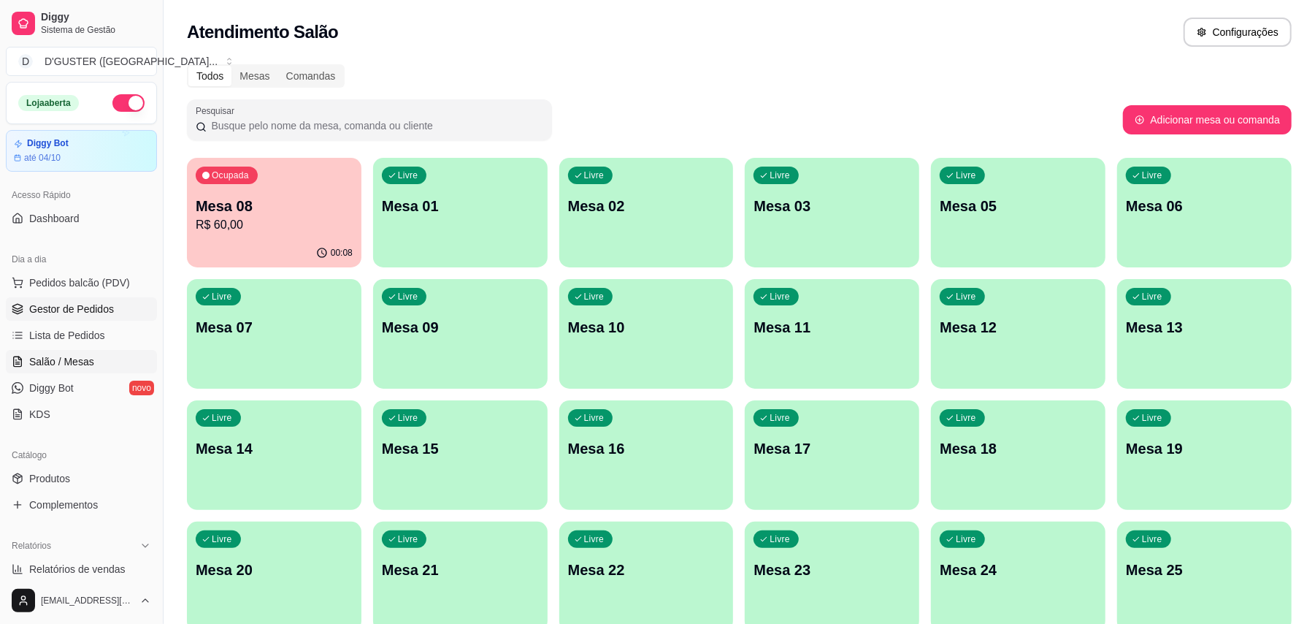
click at [65, 307] on span "Gestor de Pedidos" at bounding box center [71, 309] width 85 height 15
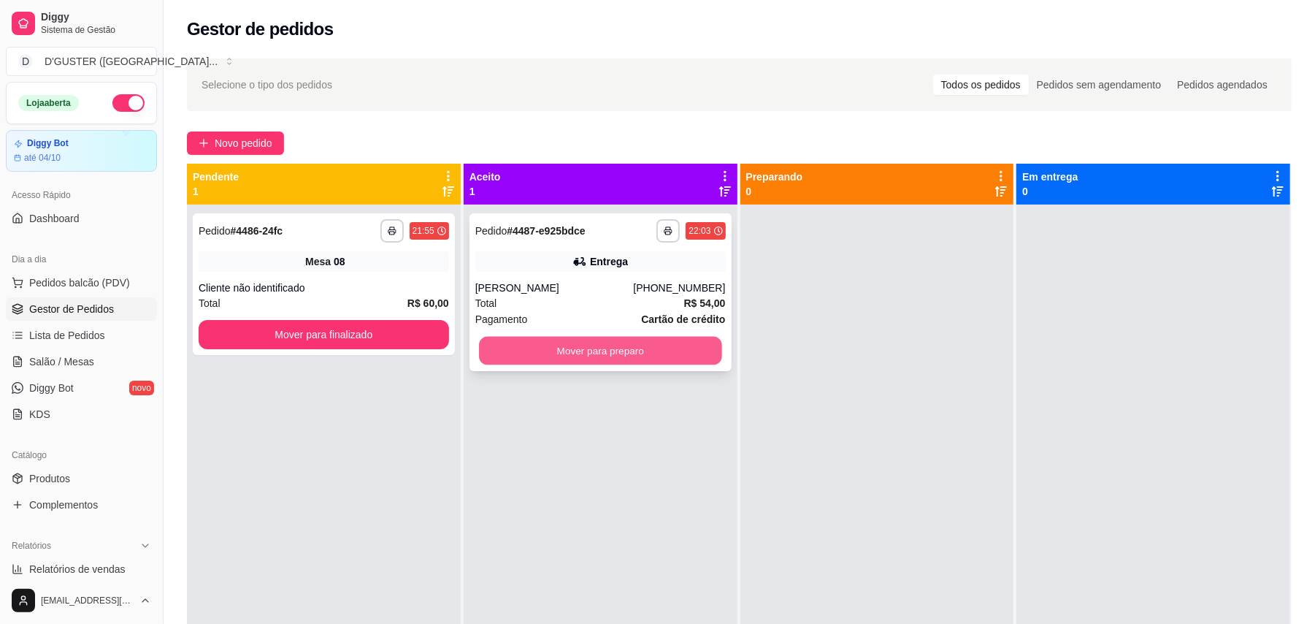
click at [588, 340] on button "Mover para preparo" at bounding box center [600, 351] width 242 height 28
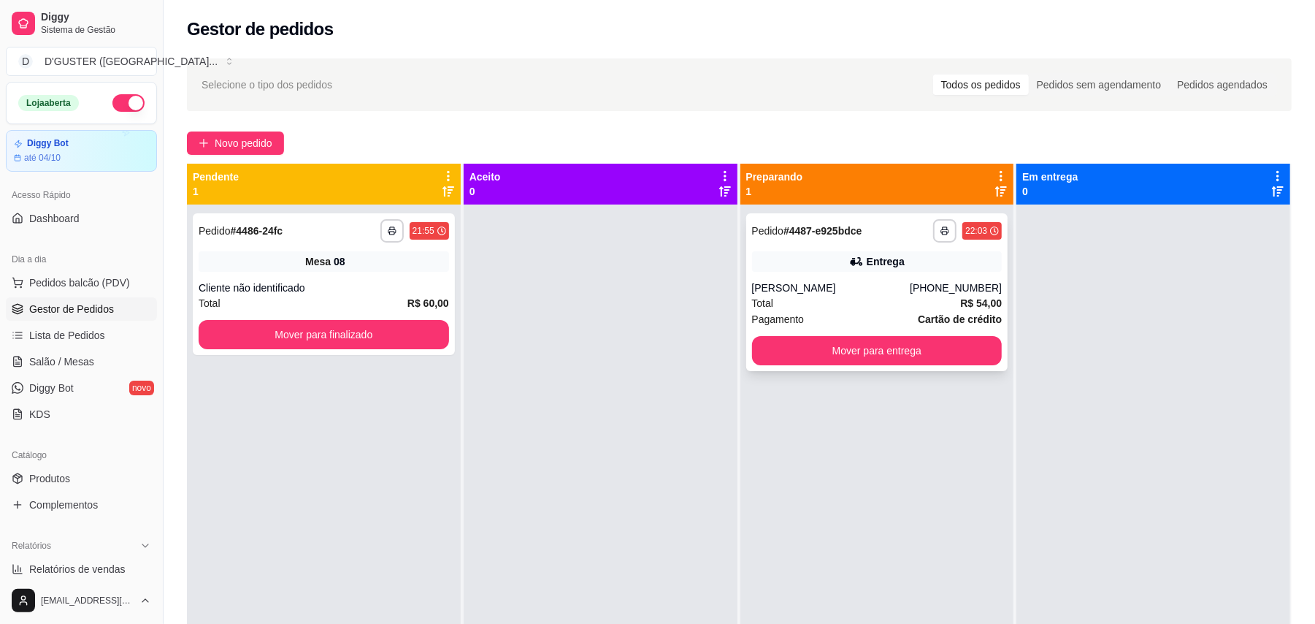
click at [789, 308] on div "Total R$ 54,00" at bounding box center [877, 303] width 250 height 16
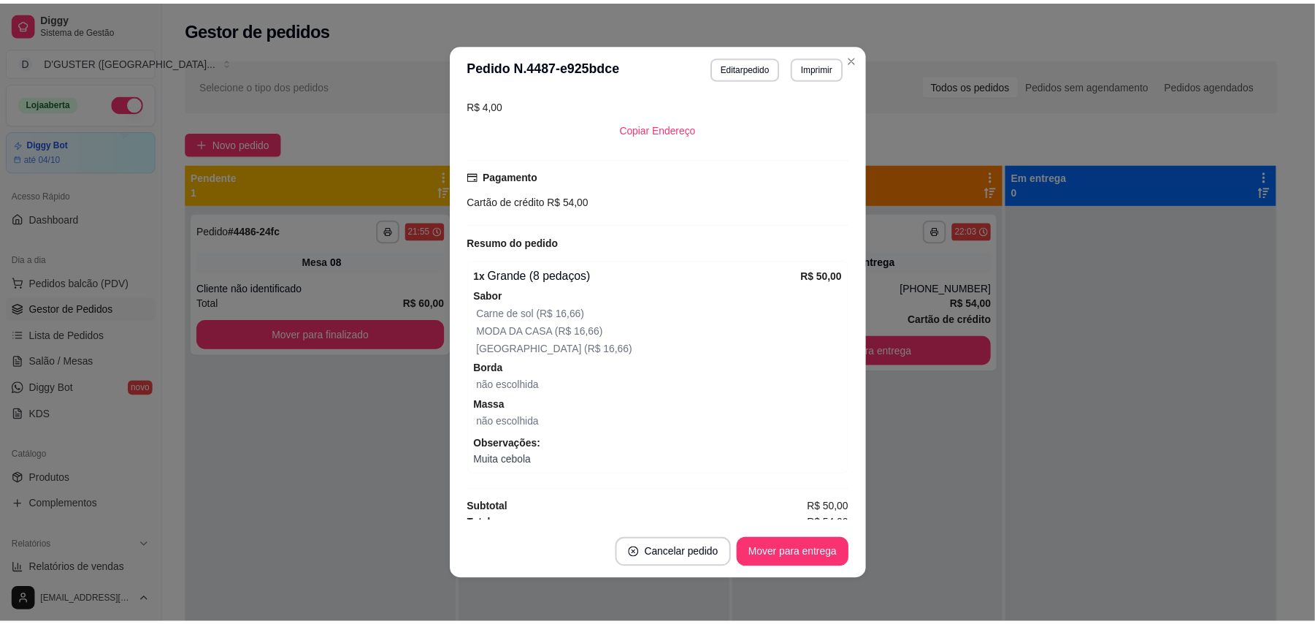
scroll to position [354, 0]
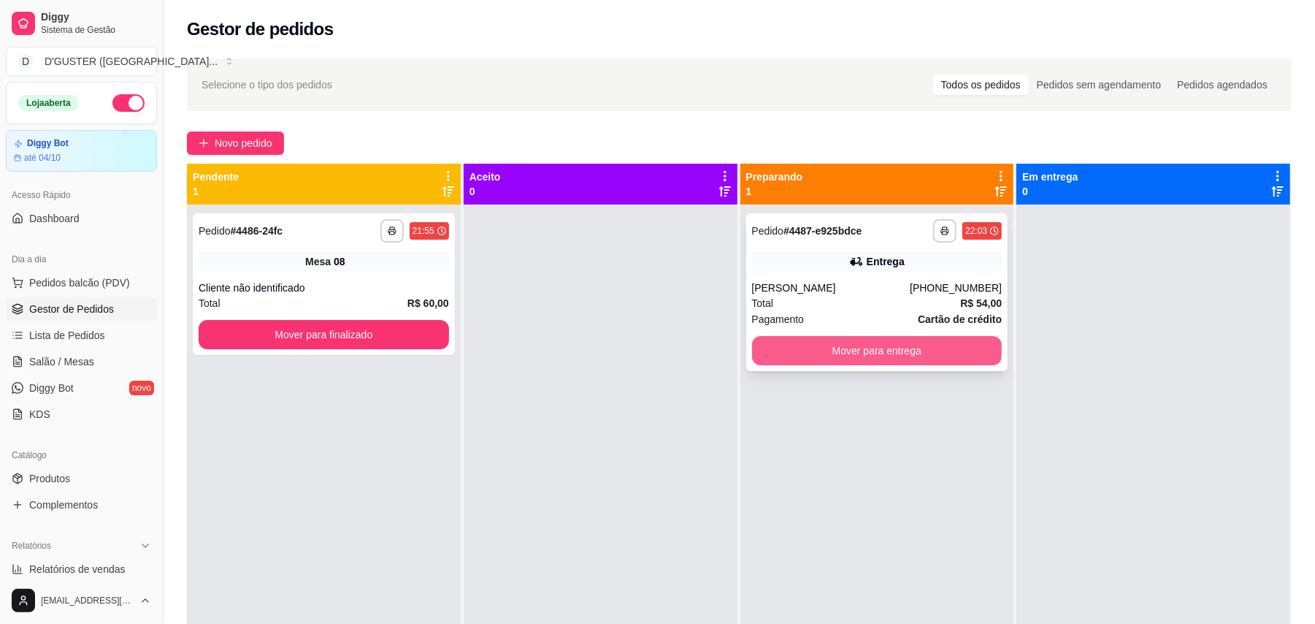
click at [888, 349] on button "Mover para entrega" at bounding box center [877, 350] width 250 height 29
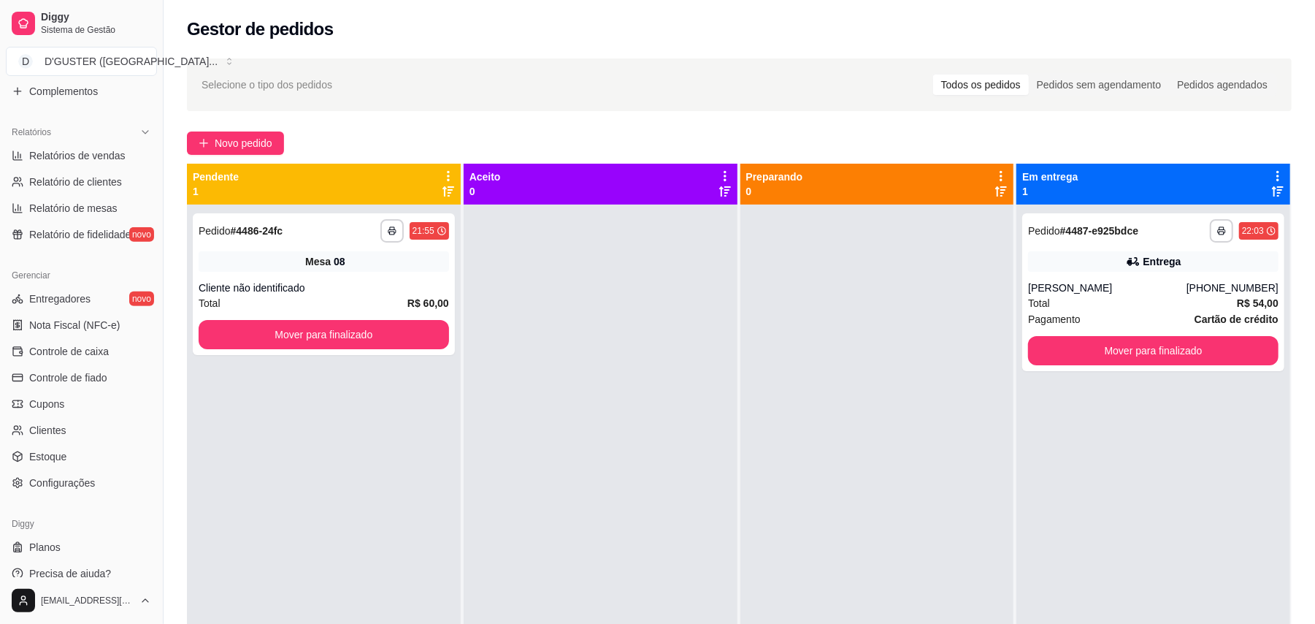
scroll to position [427, 0]
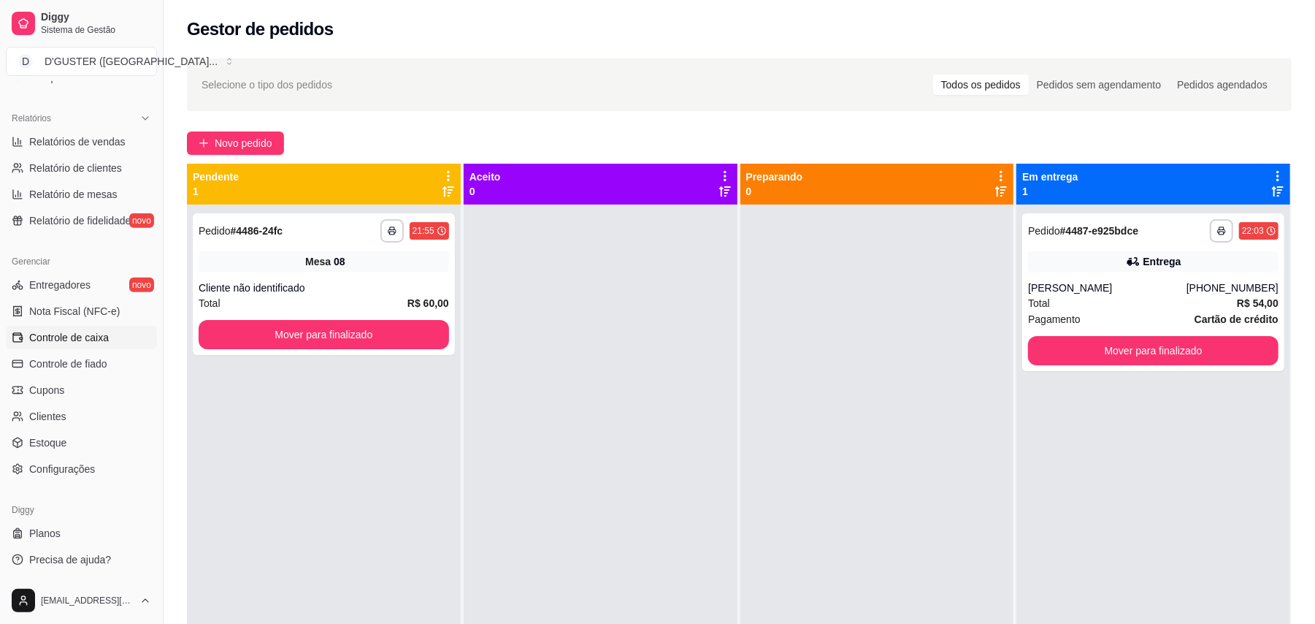
click at [104, 334] on span "Controle de caixa" at bounding box center [69, 337] width 80 height 15
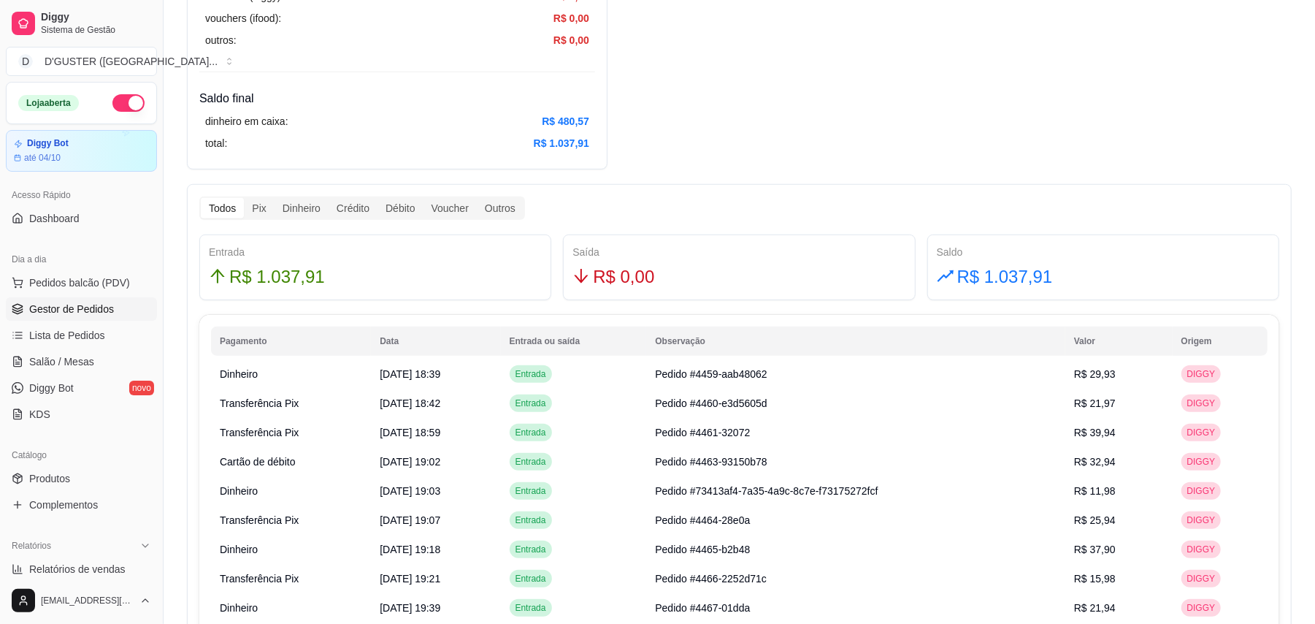
click at [96, 307] on span "Gestor de Pedidos" at bounding box center [71, 309] width 85 height 15
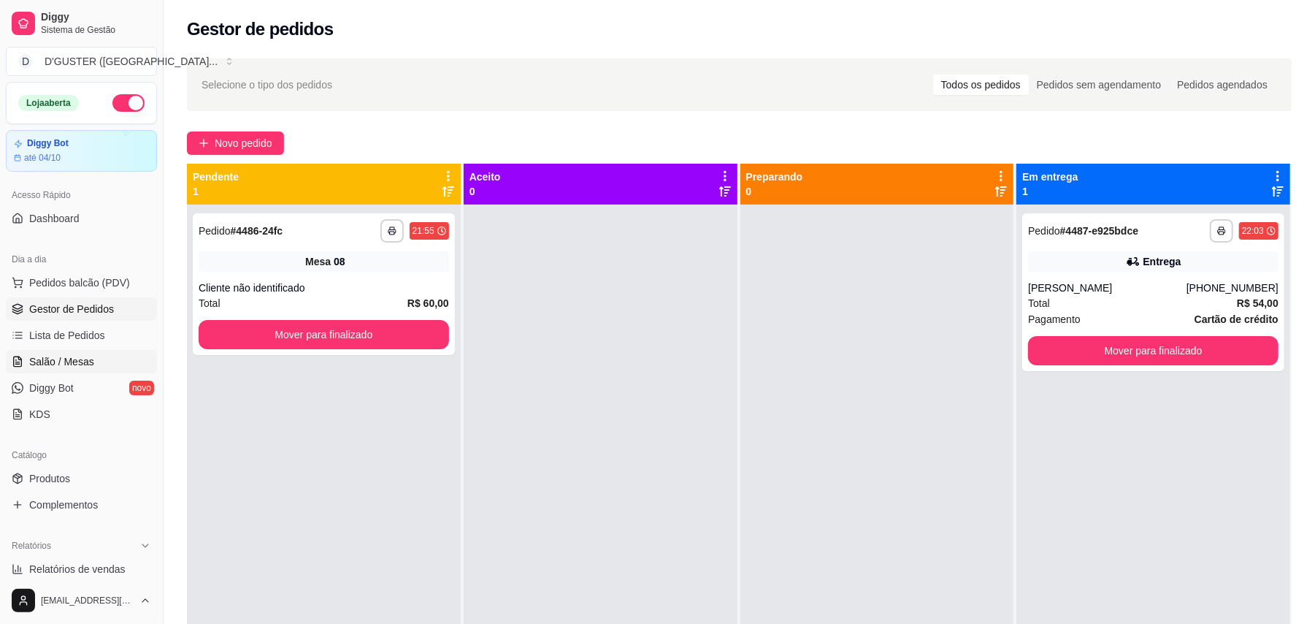
click at [73, 356] on span "Salão / Mesas" at bounding box center [61, 361] width 65 height 15
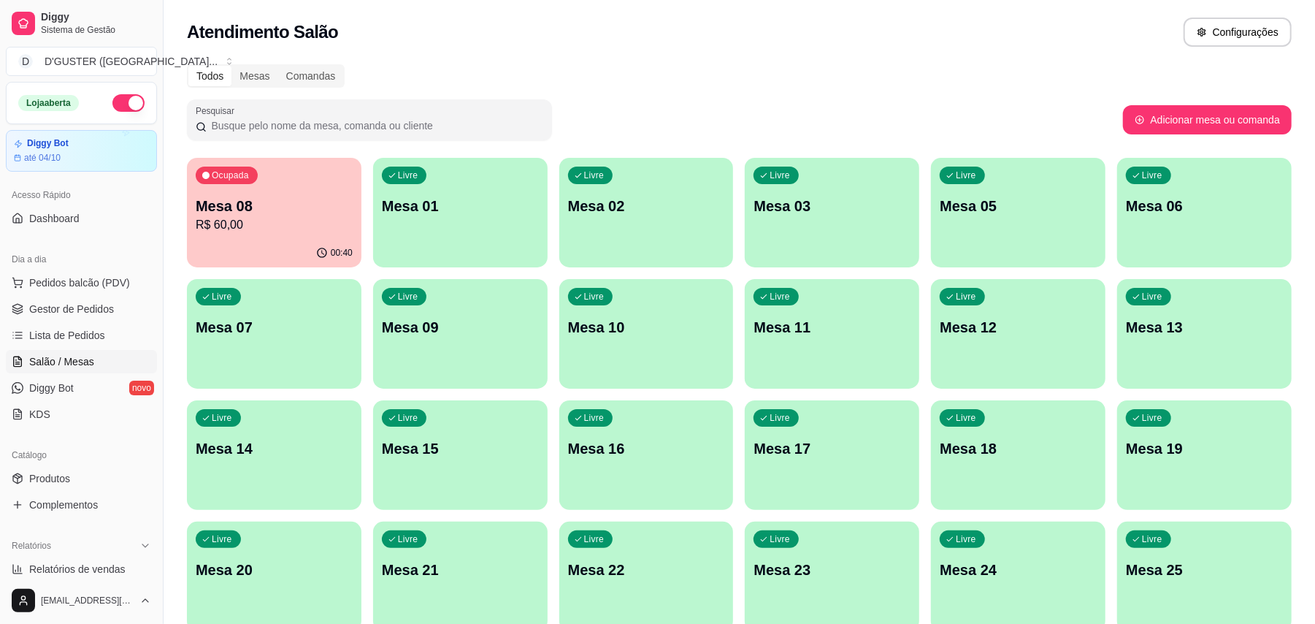
click at [331, 220] on p "R$ 60,00" at bounding box center [274, 225] width 157 height 18
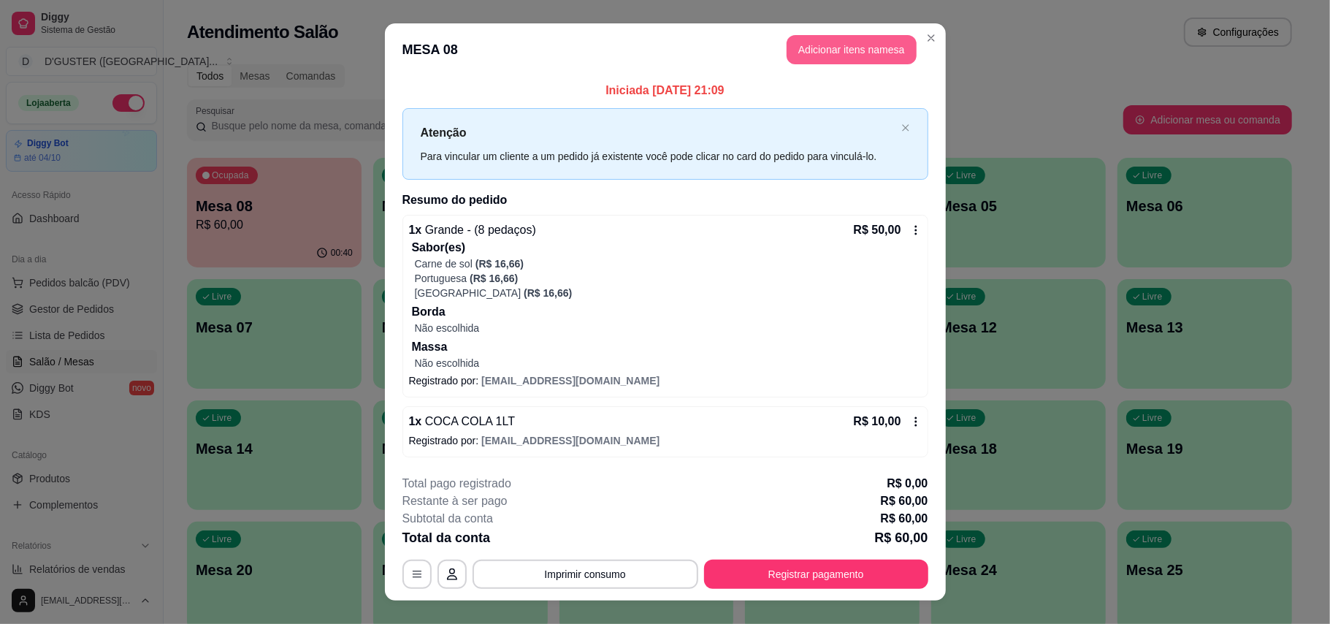
click at [833, 42] on button "Adicionar itens na mesa" at bounding box center [851, 49] width 130 height 29
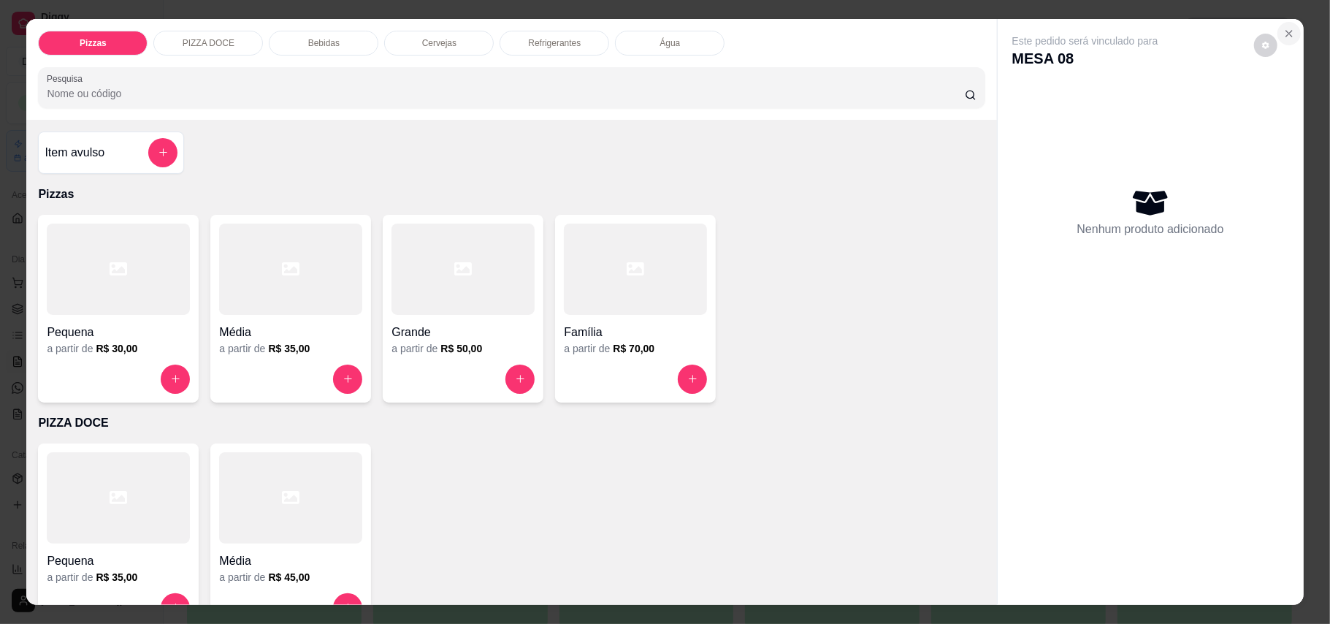
click at [1283, 30] on icon "Close" at bounding box center [1289, 34] width 12 height 12
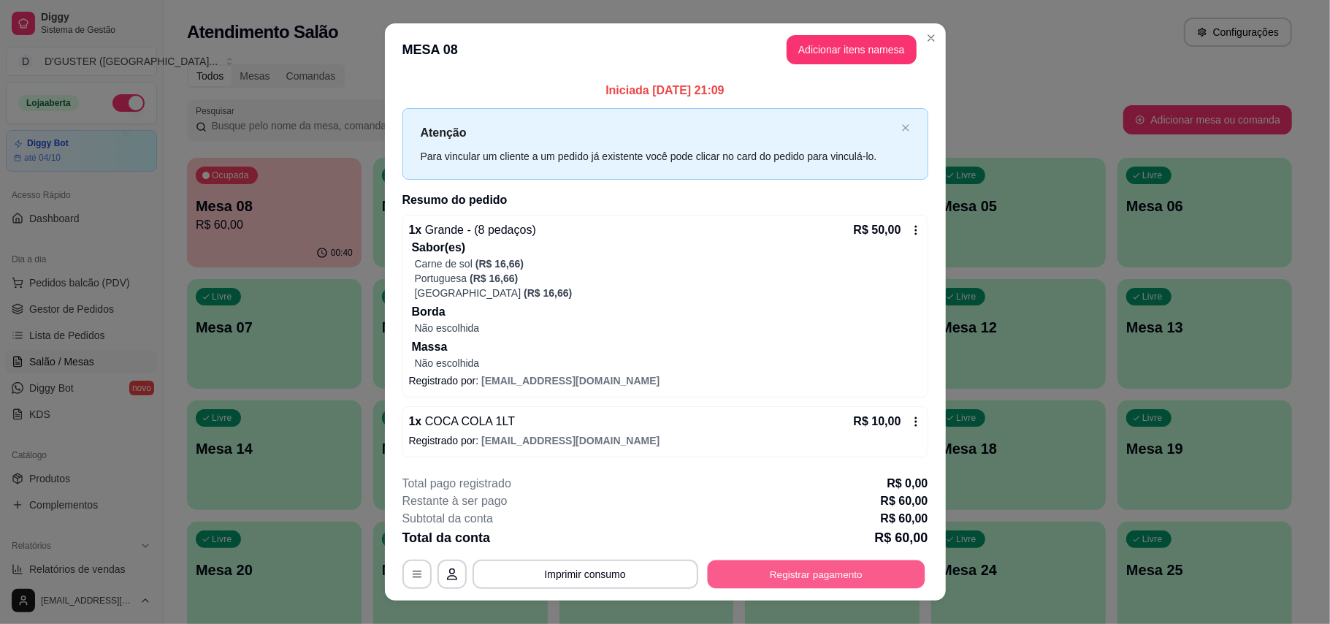
click at [871, 588] on div "**********" at bounding box center [665, 573] width 526 height 29
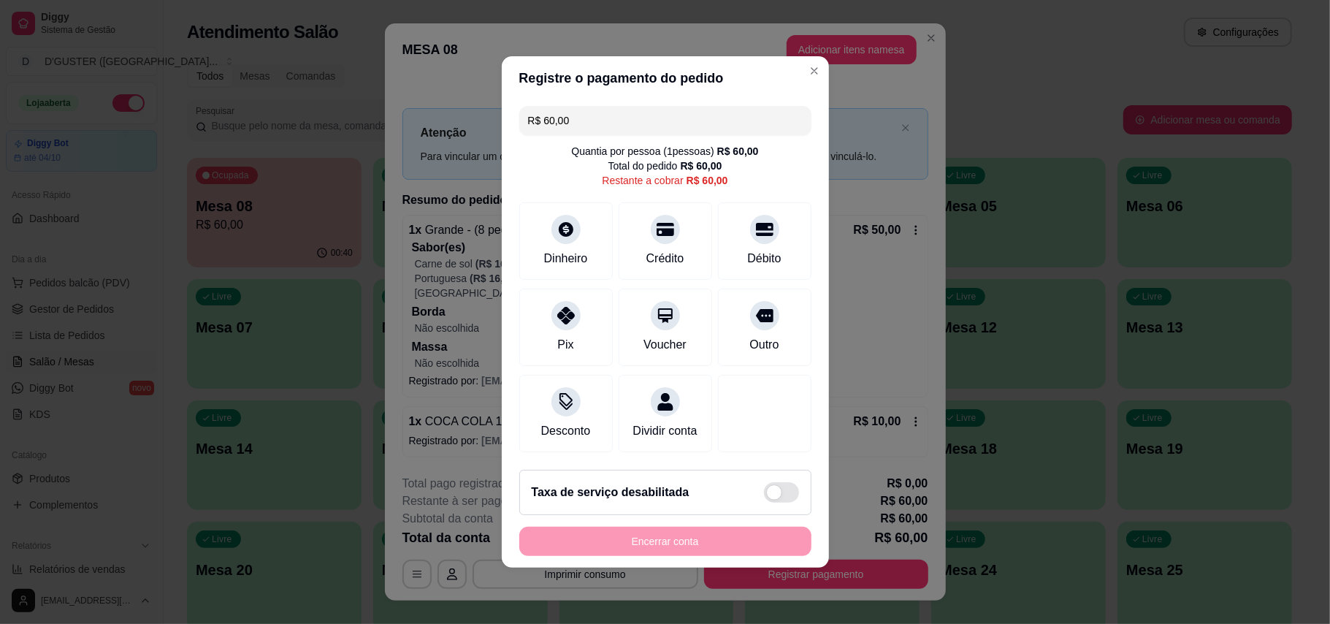
click at [632, 100] on div "R$ 60,00 Quantia por pessoa ( 1 pessoas) R$ 60,00 Total do pedido R$ 60,00 Rest…" at bounding box center [665, 279] width 327 height 358
click at [659, 118] on input "R$ 60,00" at bounding box center [665, 120] width 275 height 29
click at [552, 228] on div at bounding box center [566, 225] width 32 height 32
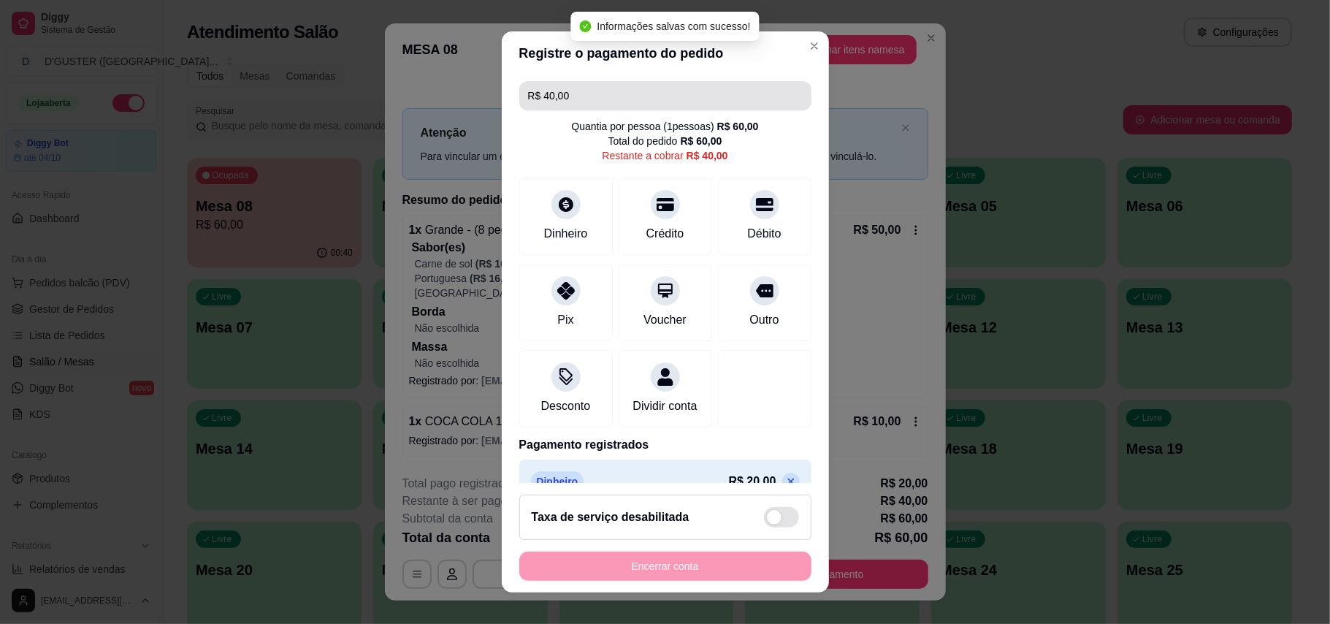
click at [613, 94] on input "R$ 40,00" at bounding box center [665, 95] width 275 height 29
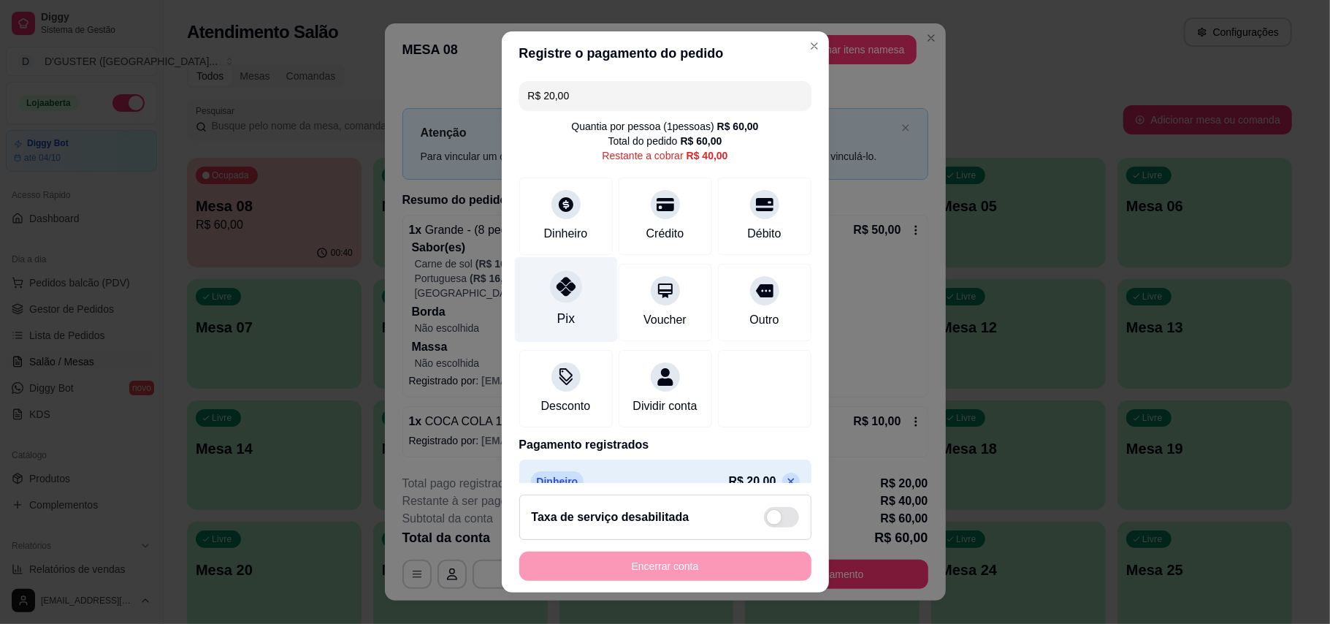
click at [555, 301] on div at bounding box center [566, 286] width 32 height 32
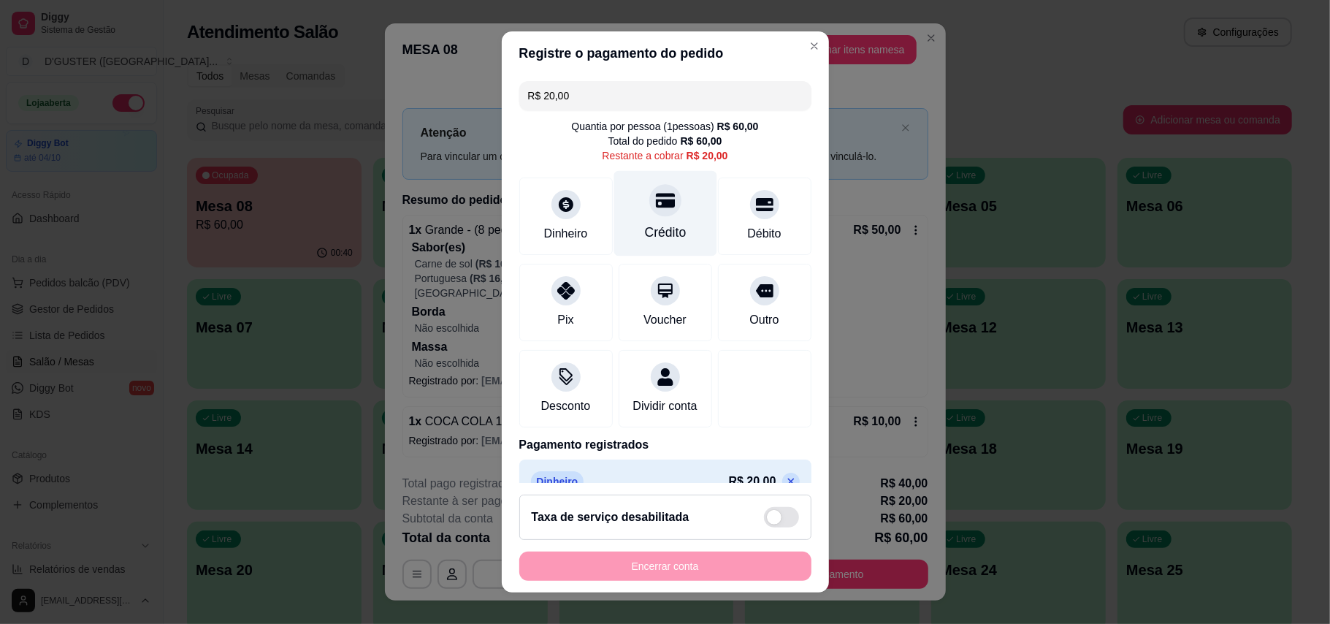
click at [655, 200] on icon at bounding box center [664, 200] width 19 height 19
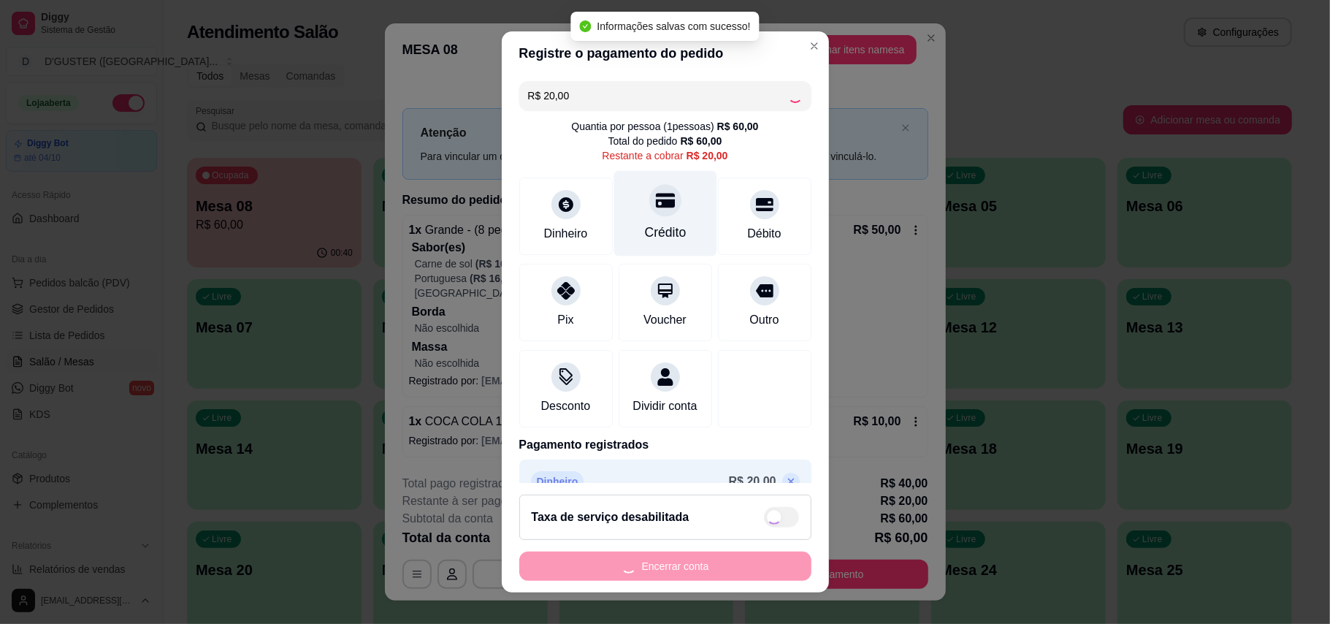
type input "R$ 0,00"
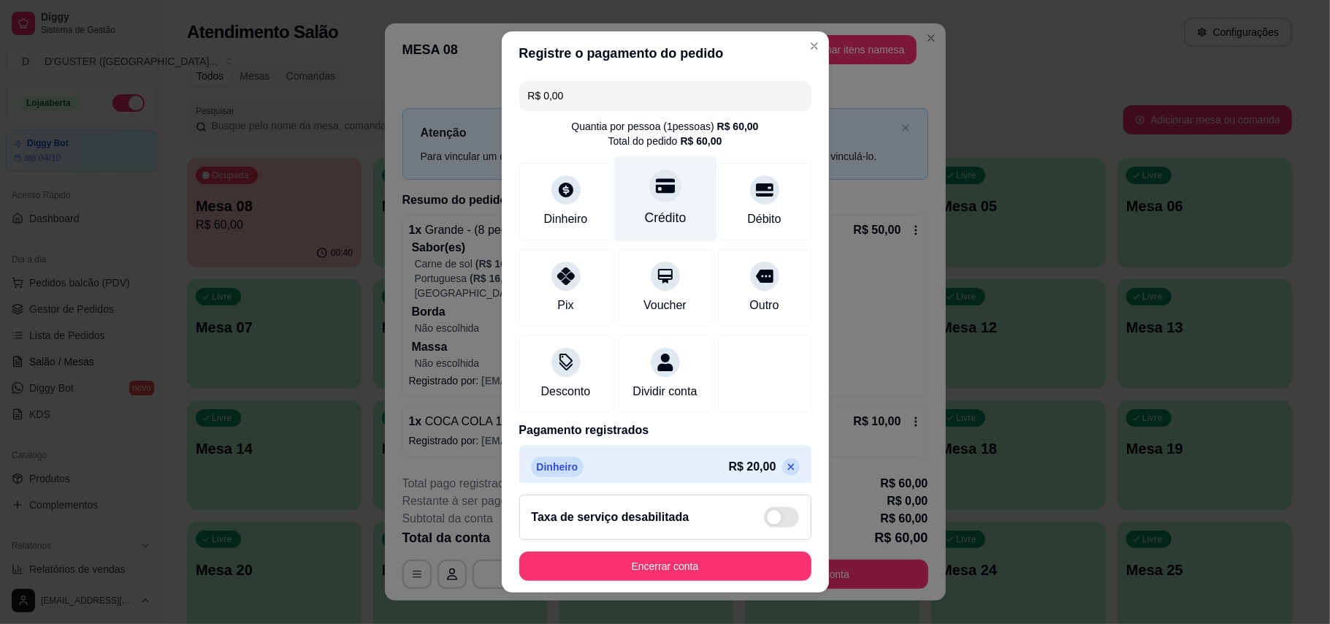
click at [634, 200] on div "Crédito" at bounding box center [664, 198] width 103 height 85
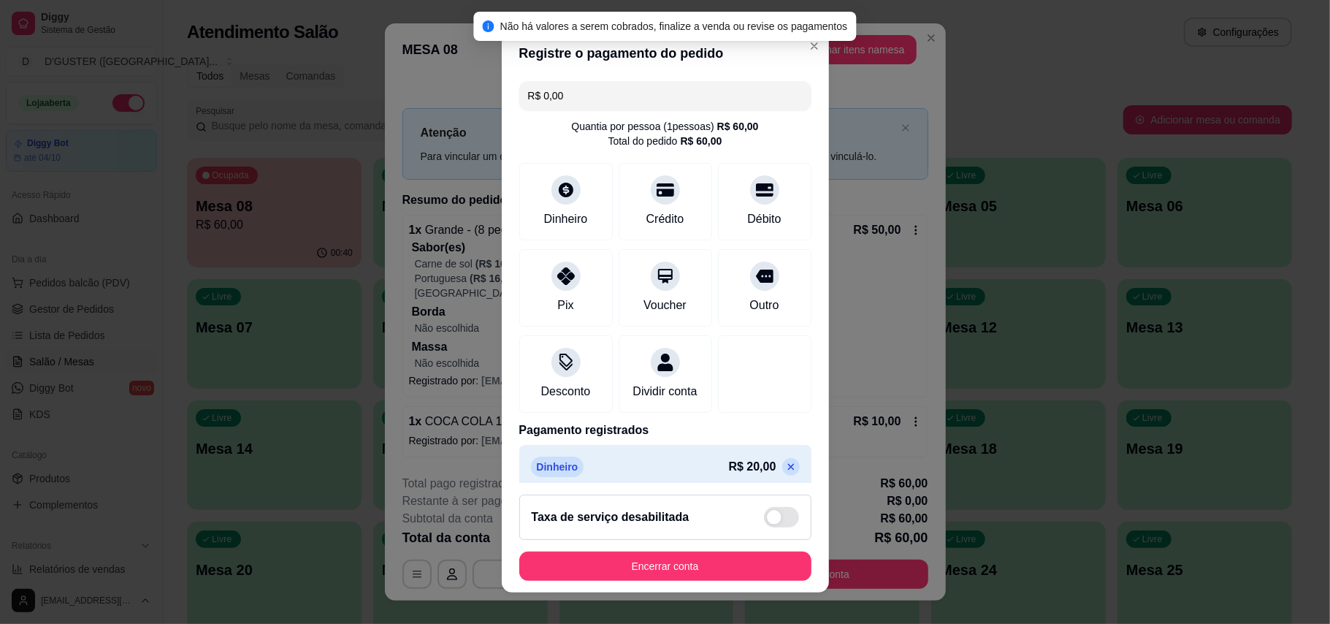
click at [708, 581] on footer "Taxa de serviço desabilitada Encerrar conta" at bounding box center [665, 538] width 327 height 110
click at [705, 567] on button "Encerrar conta" at bounding box center [665, 565] width 292 height 29
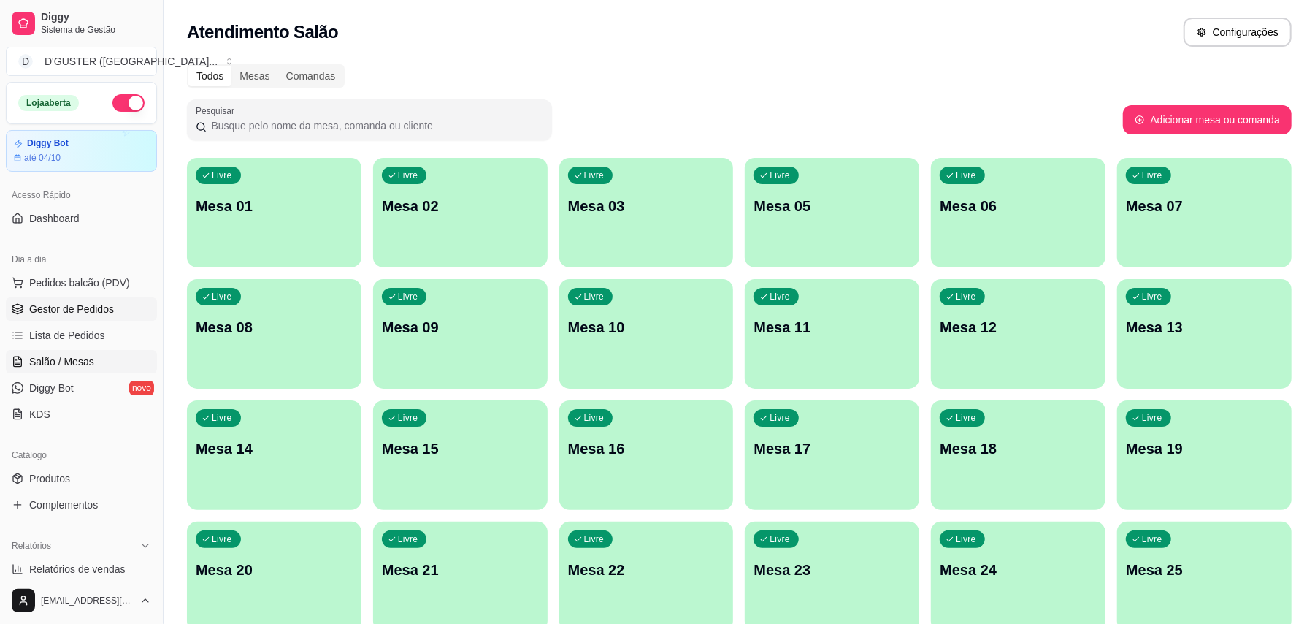
click at [91, 316] on span "Gestor de Pedidos" at bounding box center [71, 309] width 85 height 15
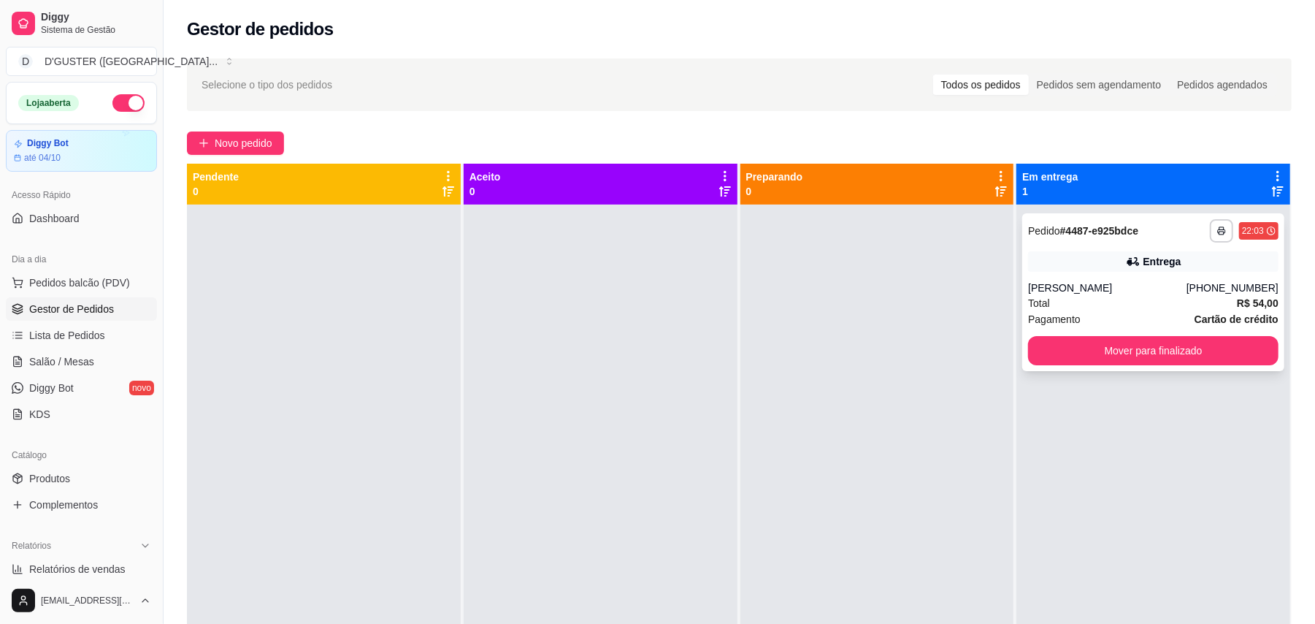
click at [1149, 334] on div "**********" at bounding box center [1153, 292] width 262 height 158
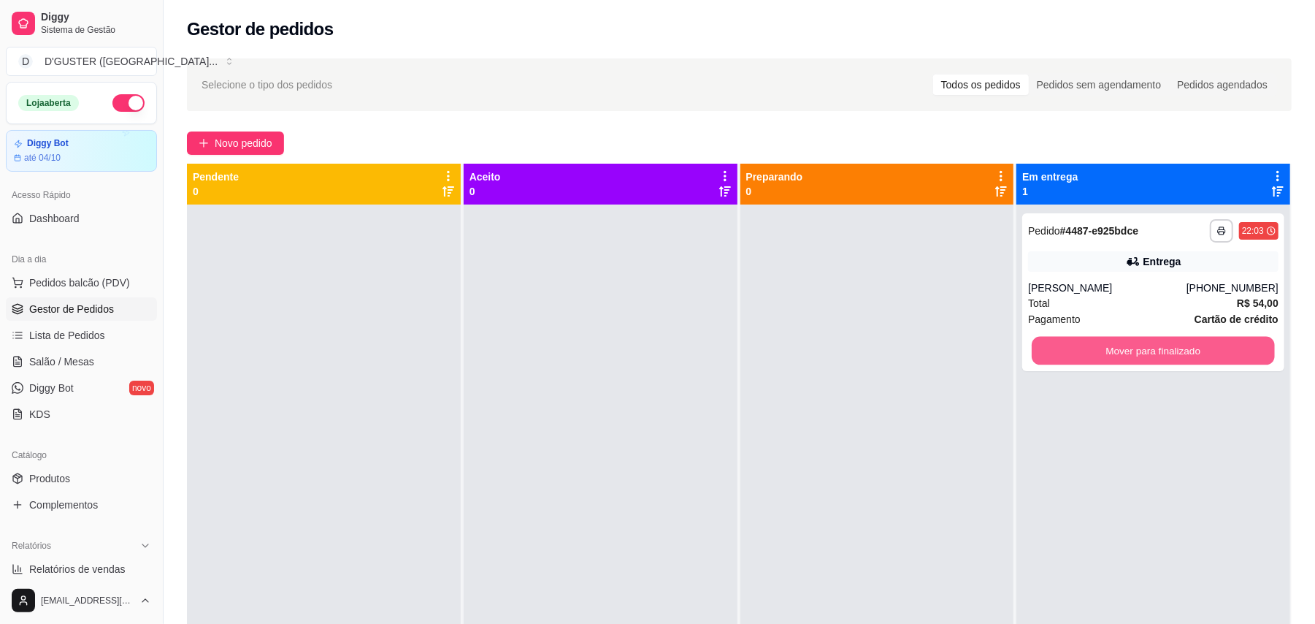
click at [1149, 352] on button "Mover para finalizado" at bounding box center [1153, 351] width 242 height 28
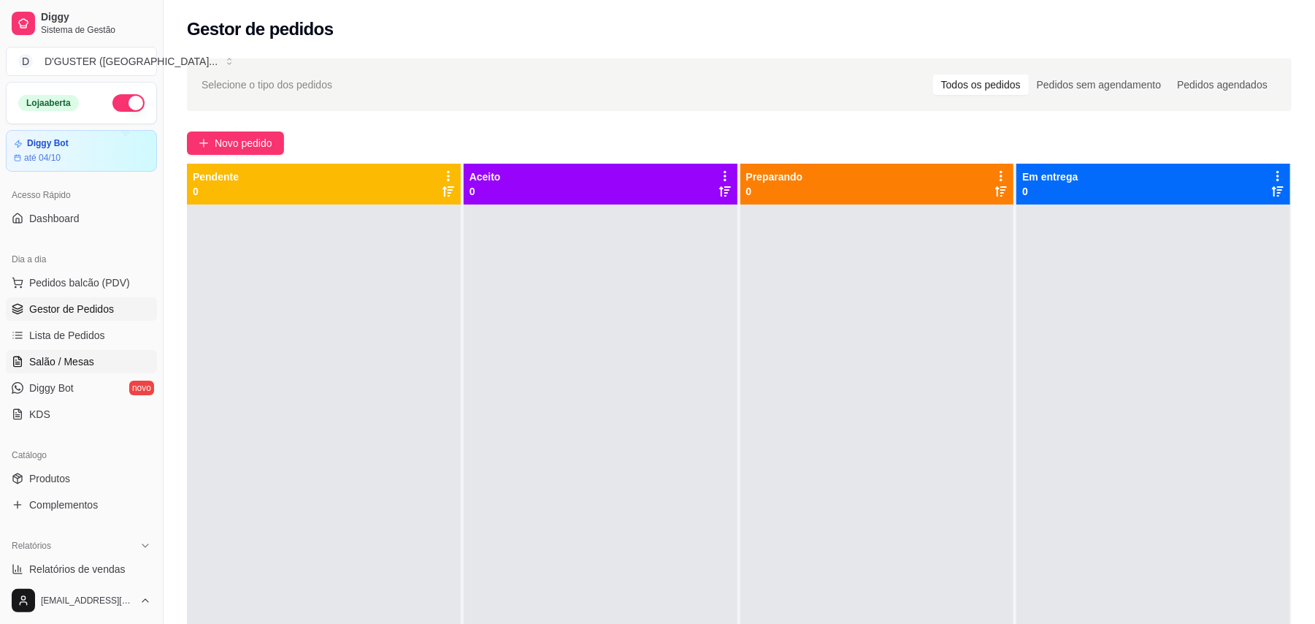
click at [66, 365] on span "Salão / Mesas" at bounding box center [61, 361] width 65 height 15
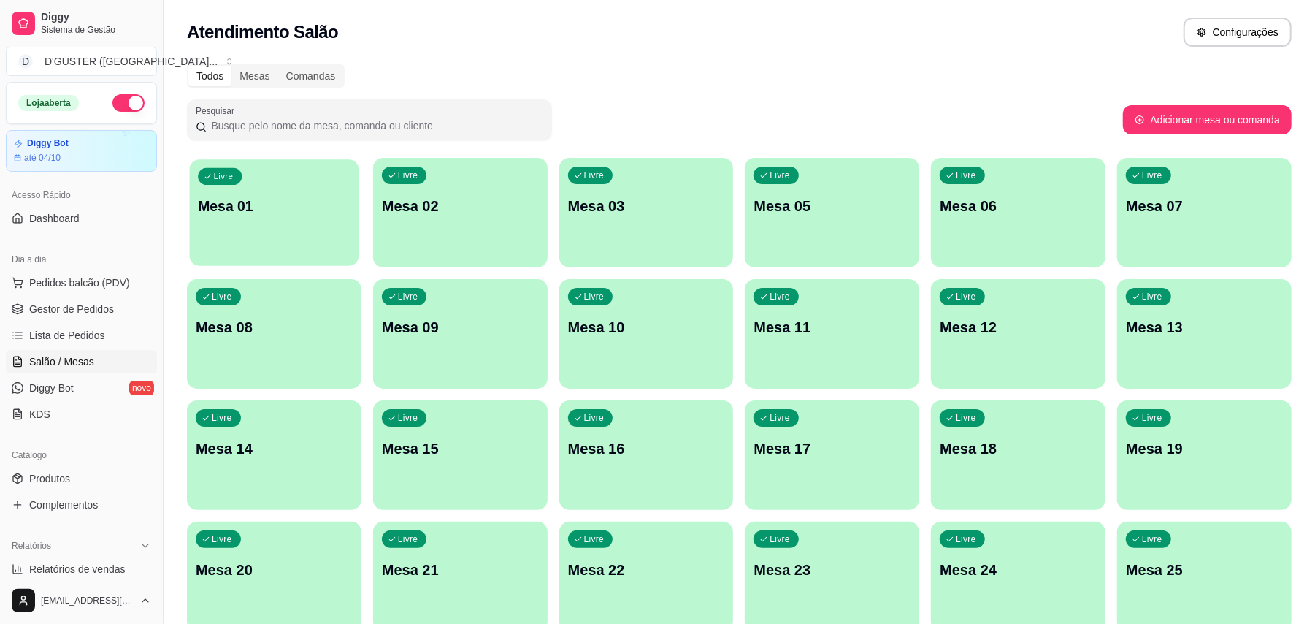
click at [202, 226] on div "Livre Mesa 01" at bounding box center [274, 203] width 169 height 89
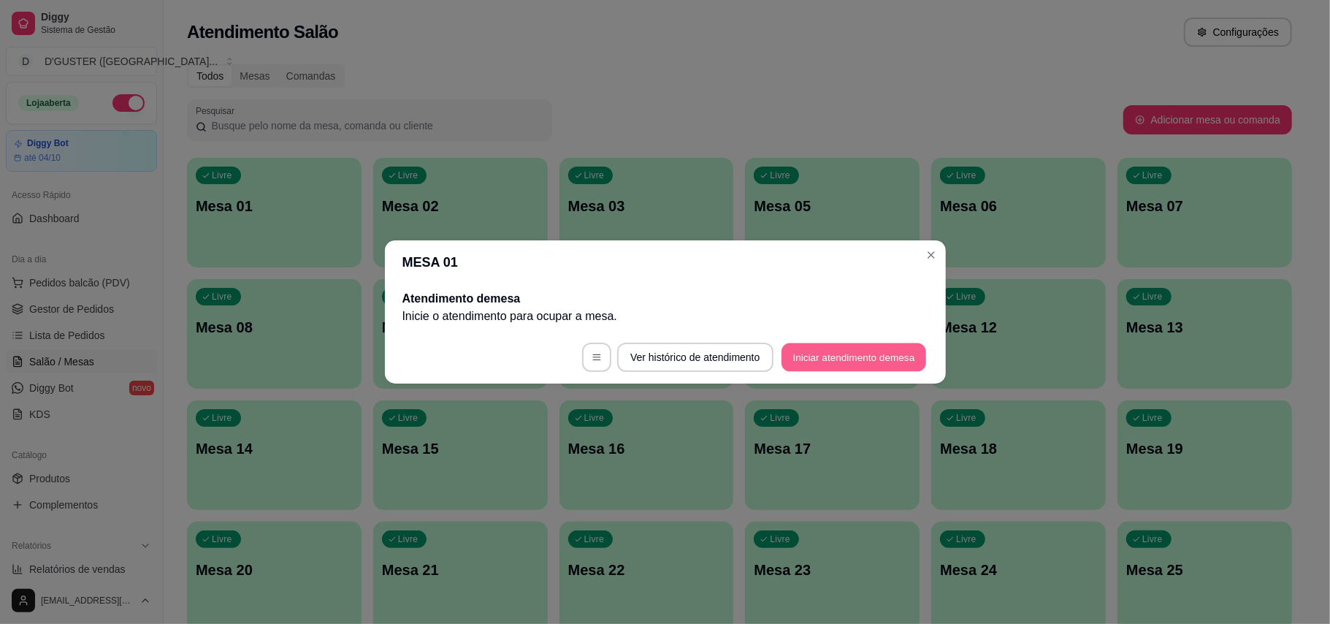
click at [864, 357] on button "Iniciar atendimento de mesa" at bounding box center [853, 357] width 145 height 28
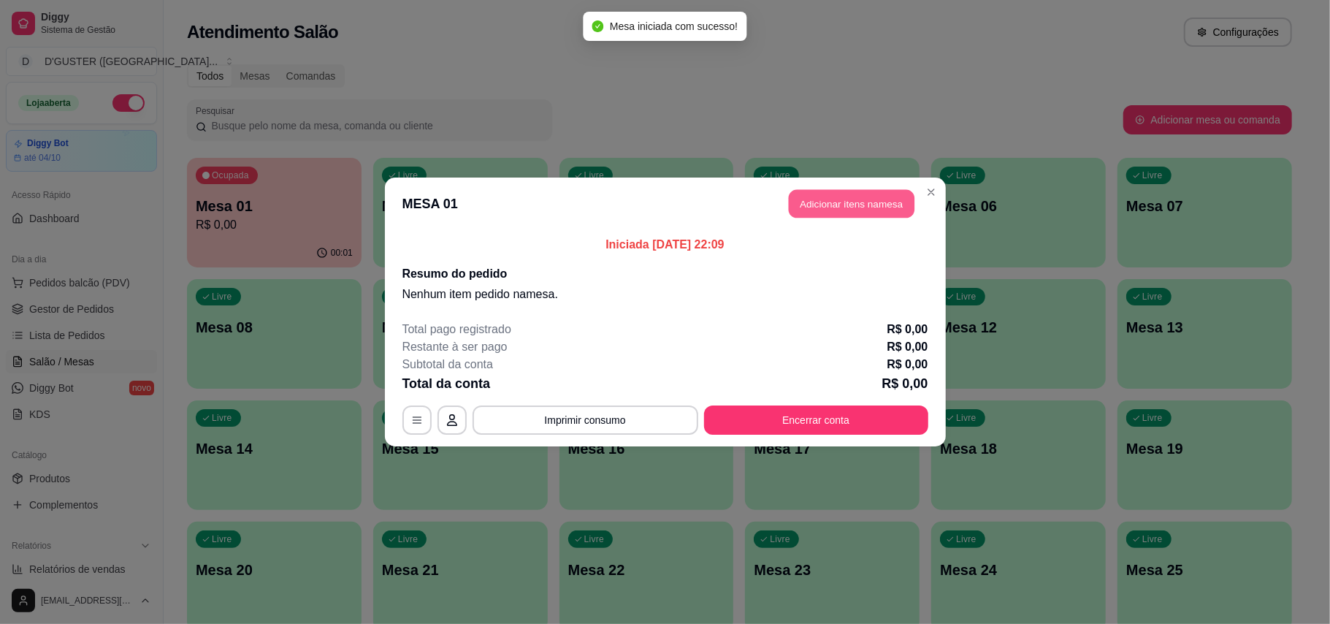
click at [886, 196] on button "Adicionar itens na mesa" at bounding box center [852, 204] width 126 height 28
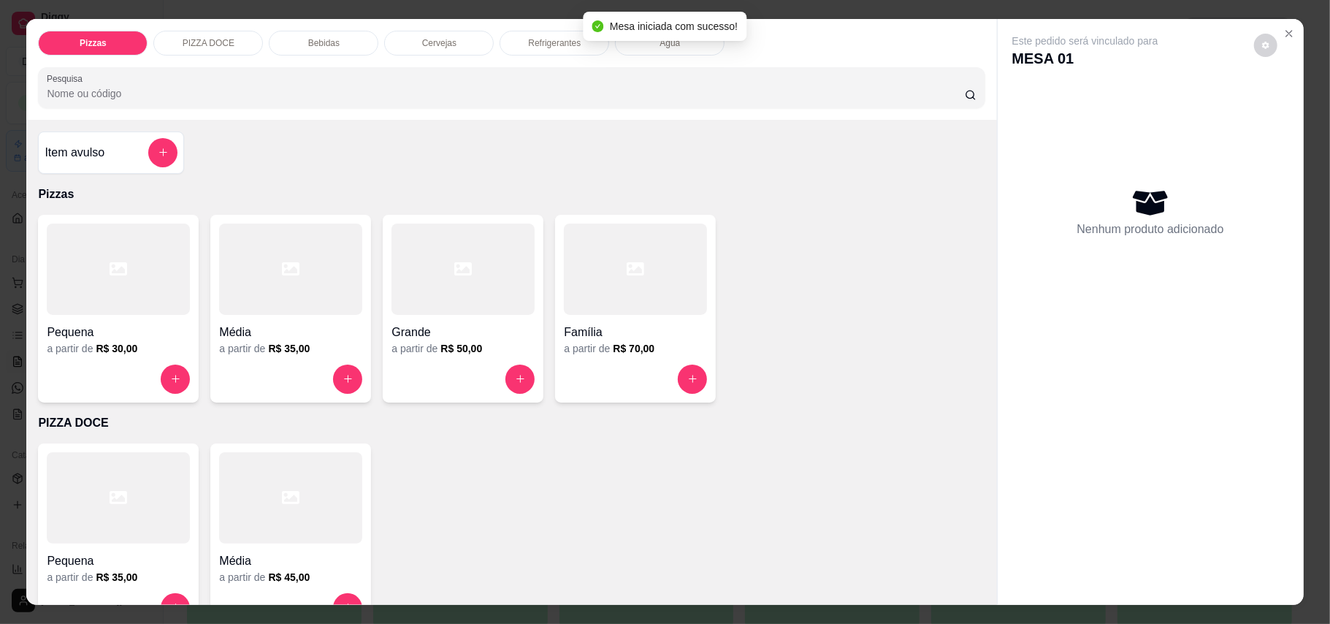
click at [61, 153] on h4 "Item avulso" at bounding box center [75, 153] width 60 height 18
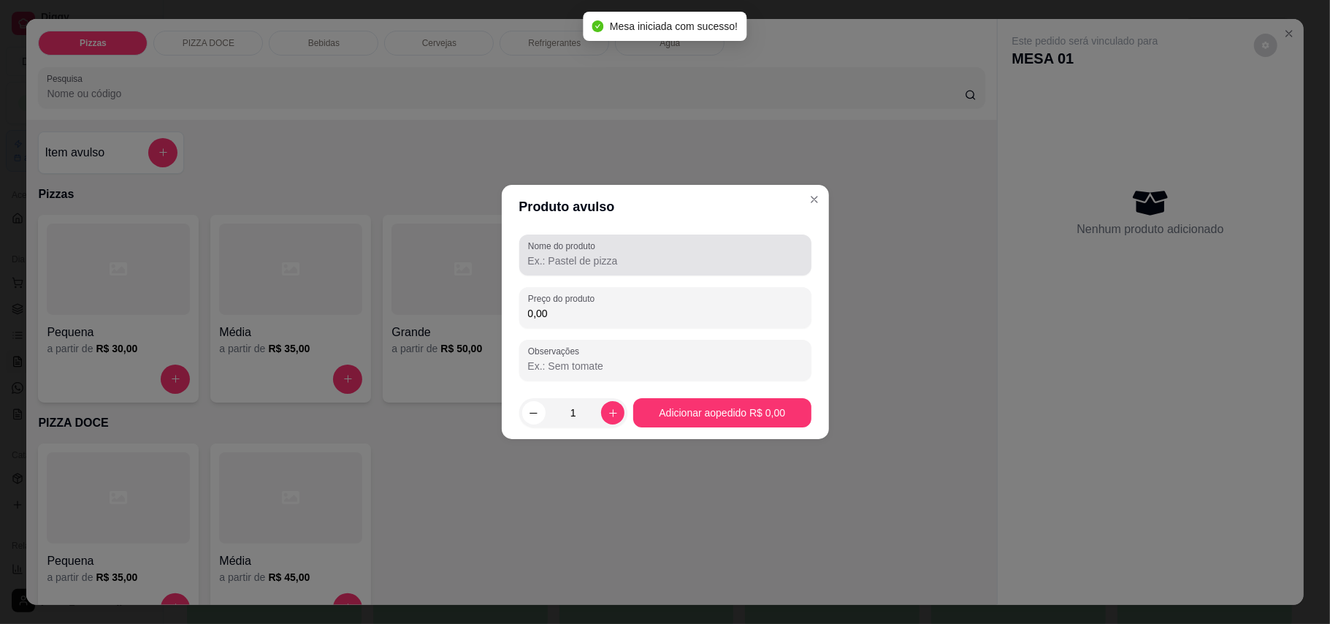
click at [625, 272] on div "Nome do produto" at bounding box center [665, 254] width 292 height 41
click at [643, 247] on div at bounding box center [665, 254] width 275 height 29
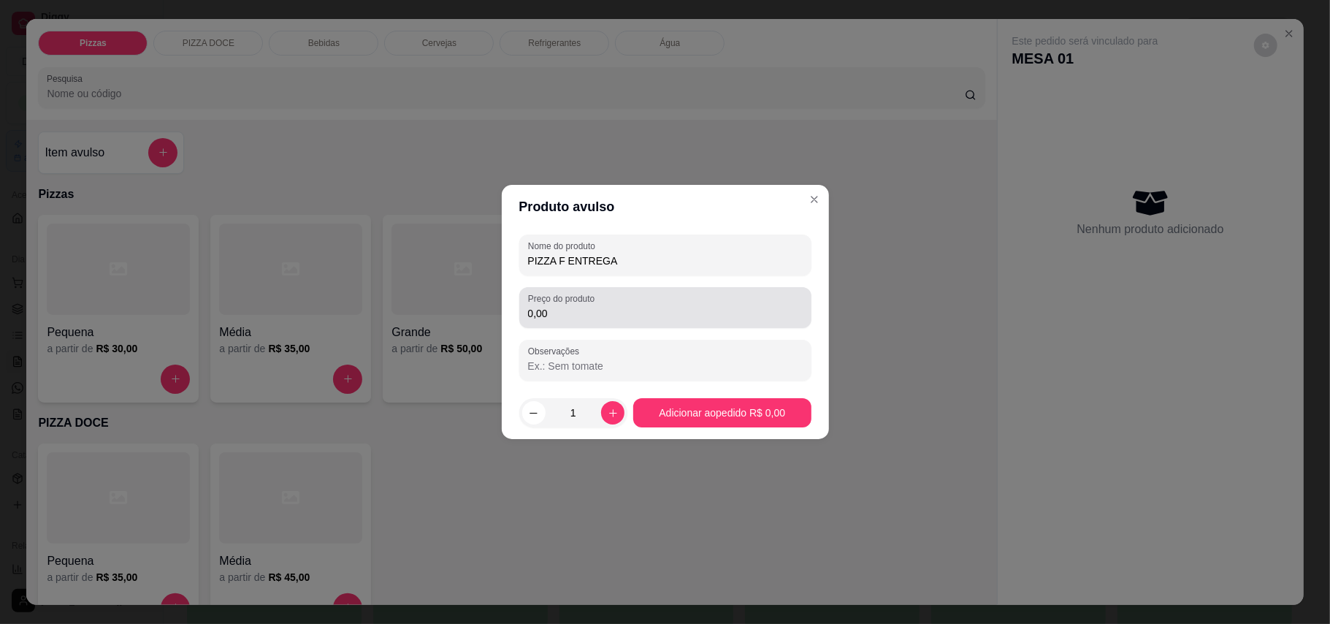
type input "PIZZA F ENTREGA"
click at [689, 310] on input "0,00" at bounding box center [665, 313] width 275 height 15
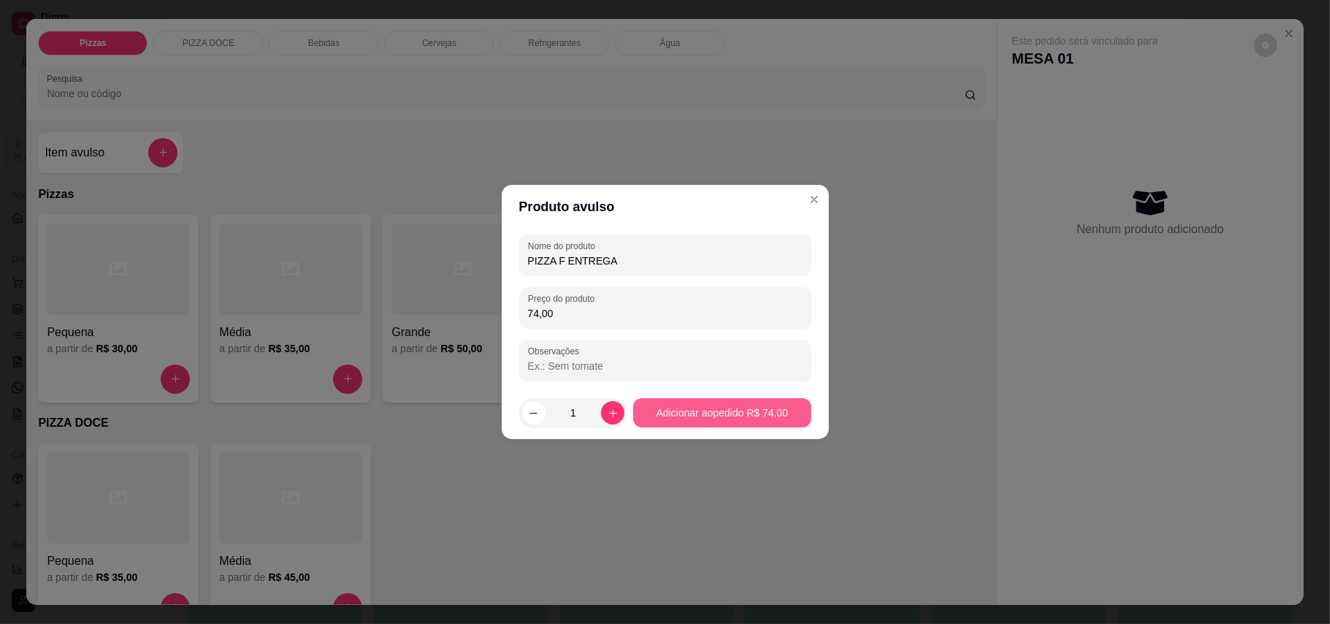
type input "74,00"
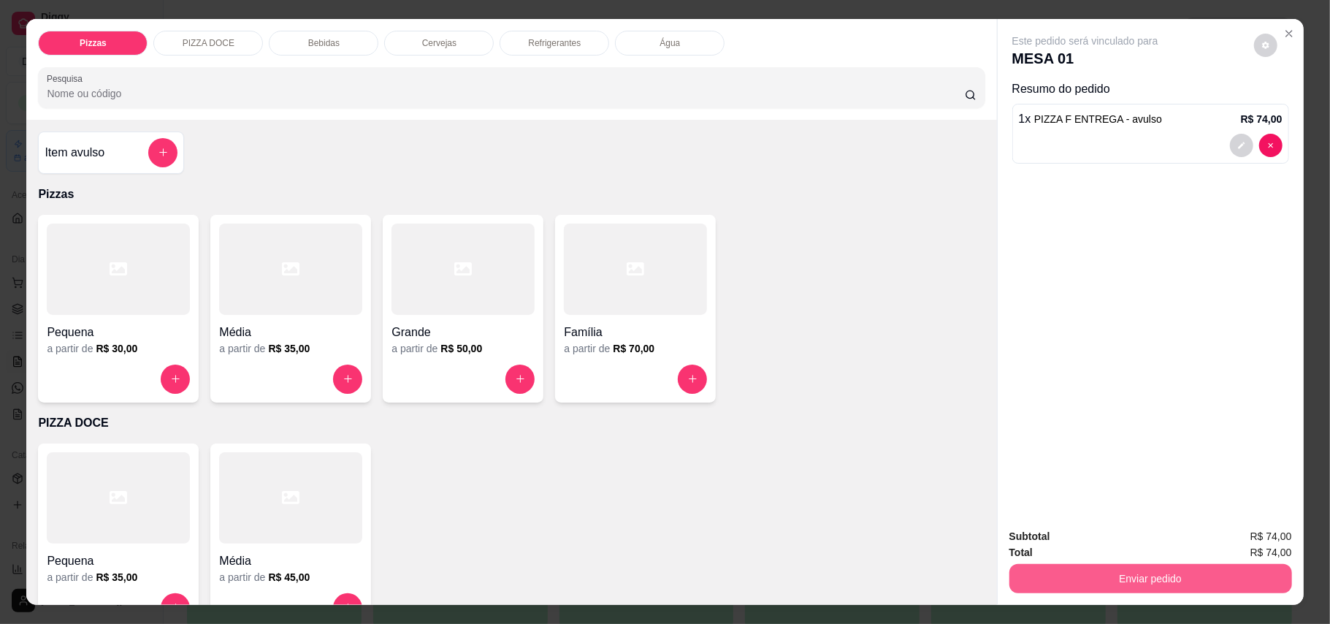
click at [1054, 572] on button "Enviar pedido" at bounding box center [1150, 578] width 283 height 29
click at [1272, 545] on button "Enviar pedido" at bounding box center [1252, 543] width 83 height 28
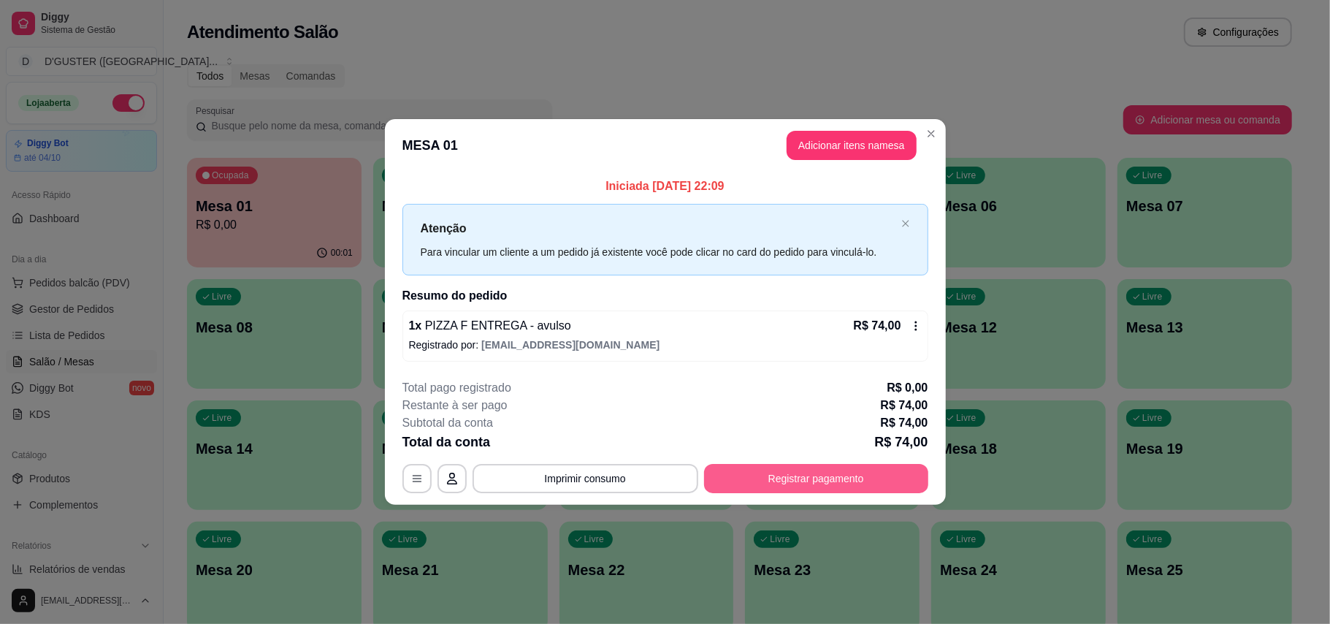
click at [783, 486] on button "Registrar pagamento" at bounding box center [816, 478] width 224 height 29
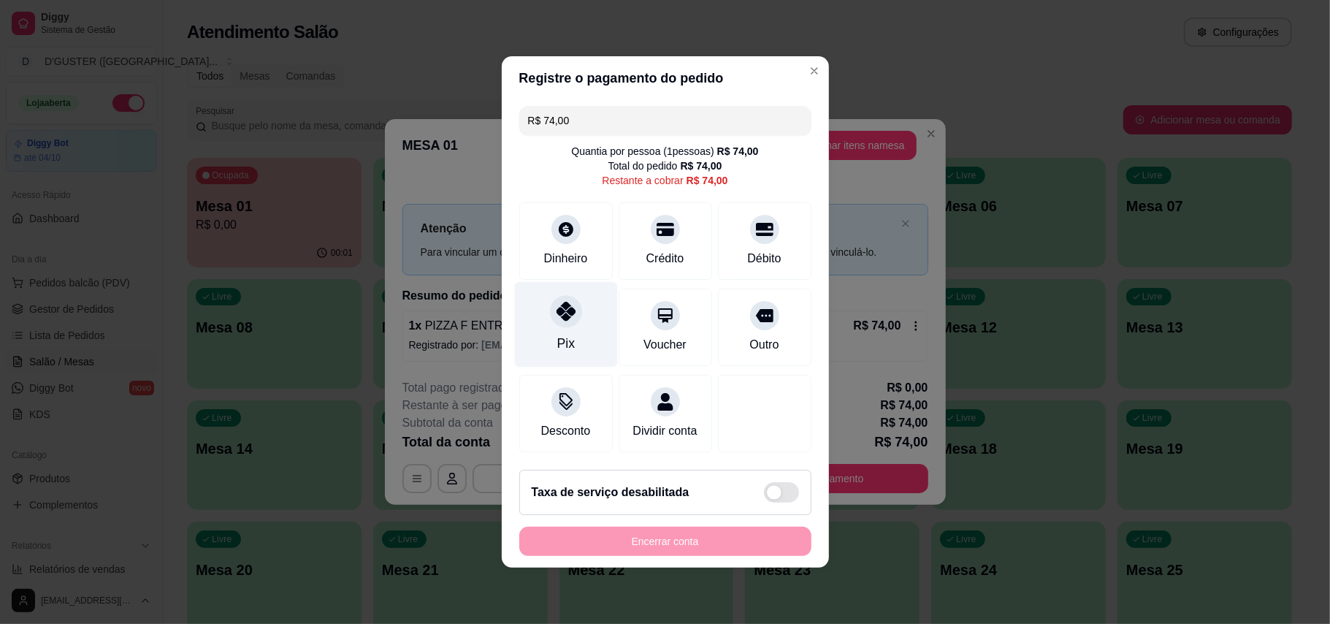
click at [552, 329] on div "Pix" at bounding box center [565, 324] width 103 height 85
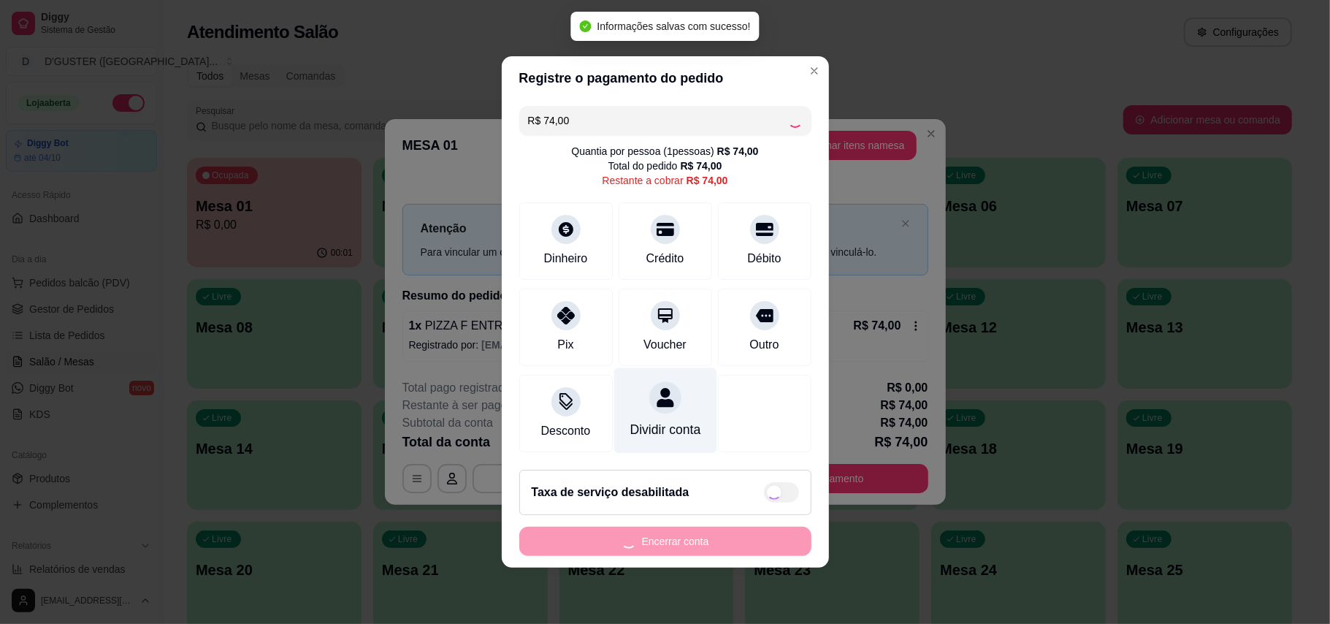
type input "R$ 0,00"
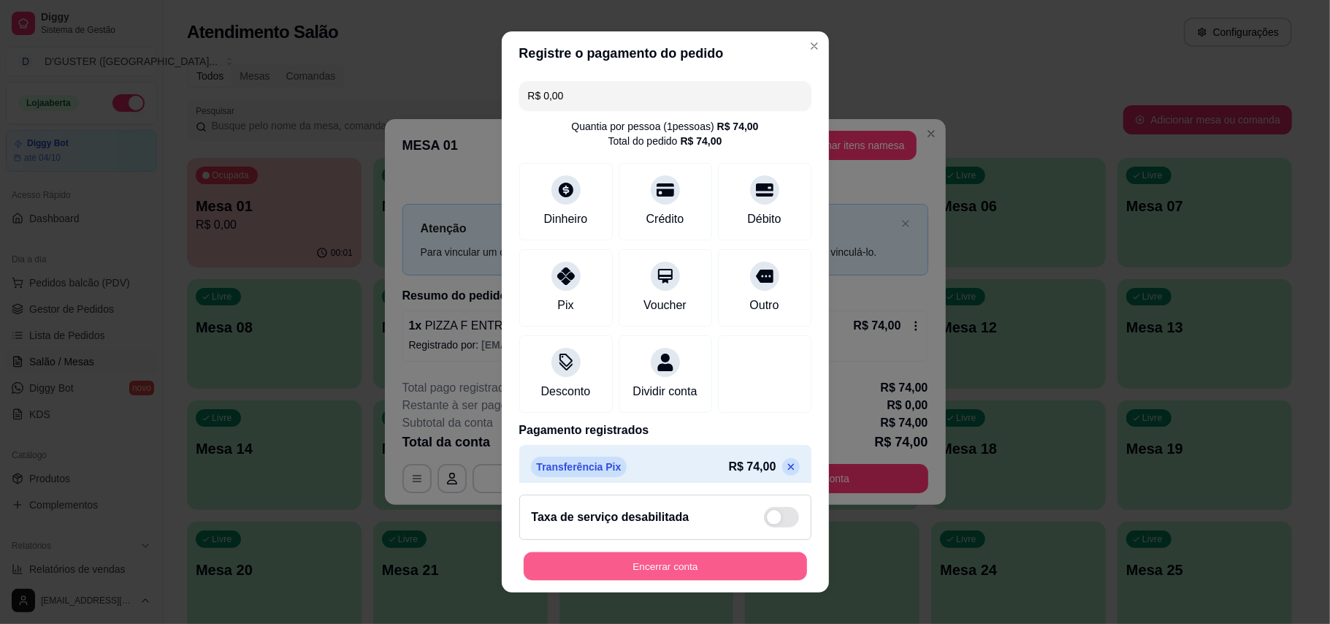
click at [713, 559] on button "Encerrar conta" at bounding box center [665, 566] width 283 height 28
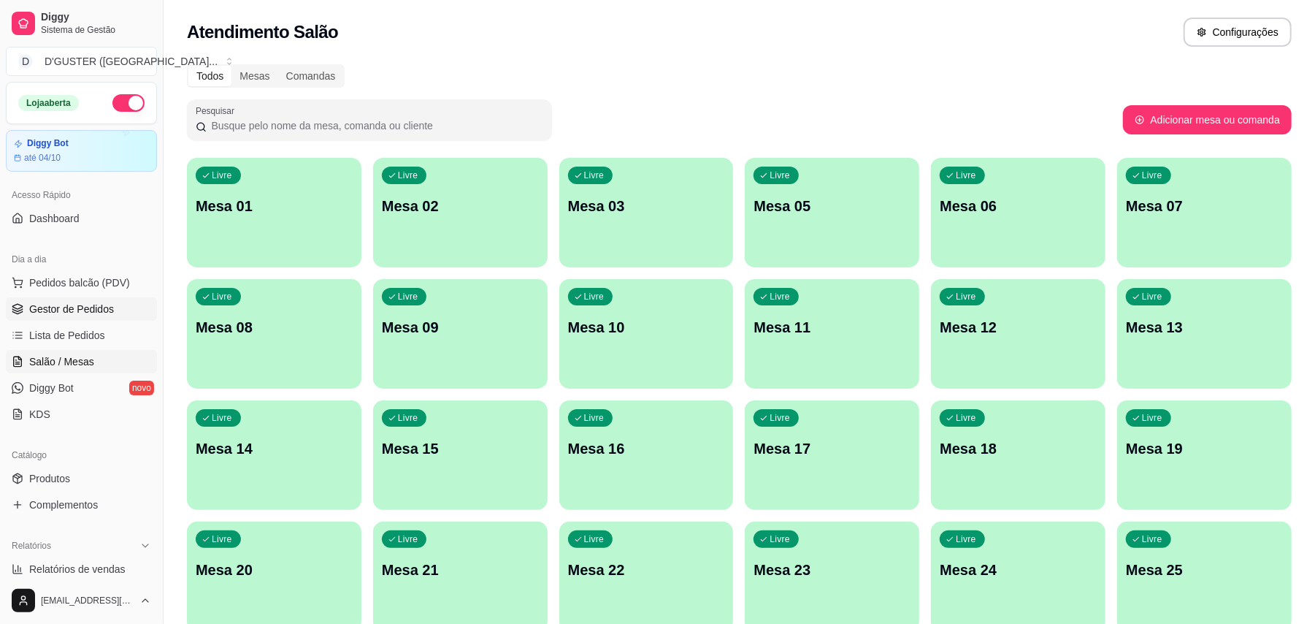
click at [111, 310] on span "Gestor de Pedidos" at bounding box center [71, 309] width 85 height 15
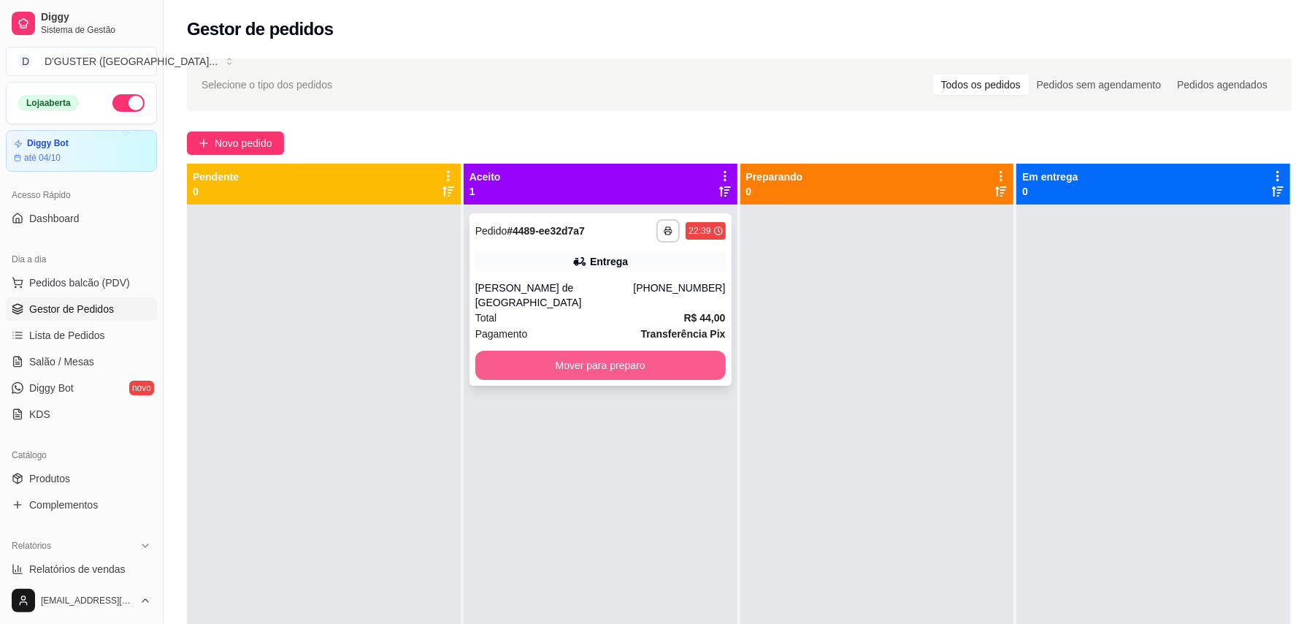
click at [570, 350] on button "Mover para preparo" at bounding box center [600, 364] width 250 height 29
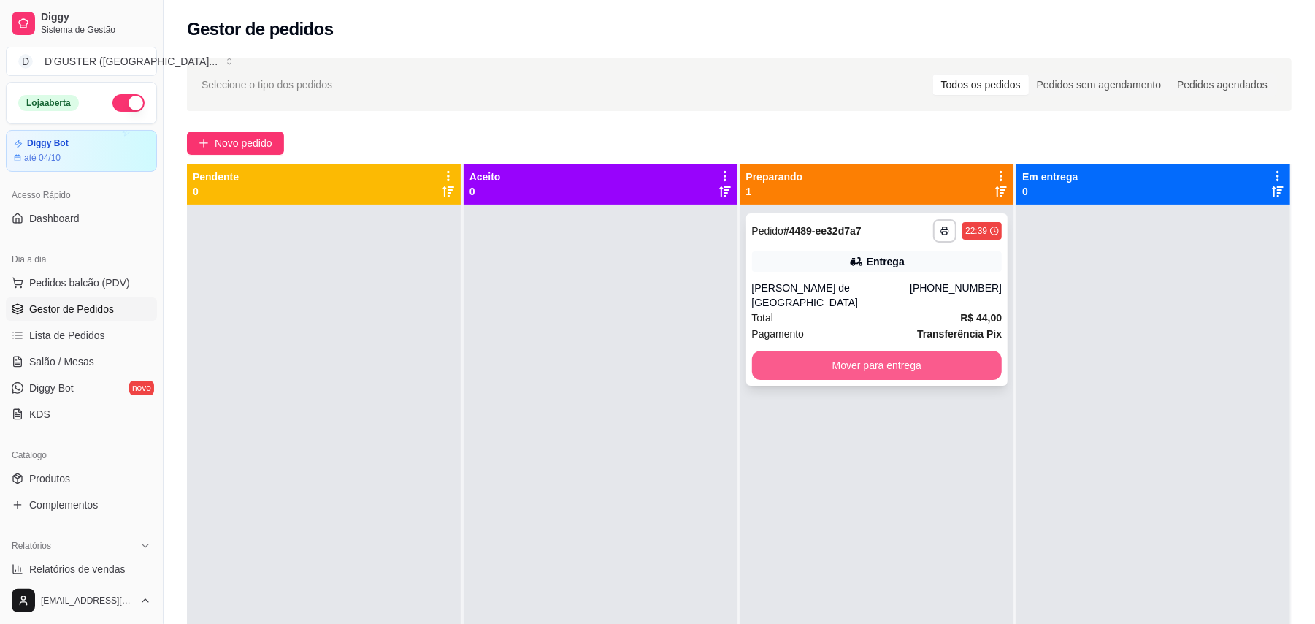
click at [936, 358] on button "Mover para entrega" at bounding box center [877, 364] width 250 height 29
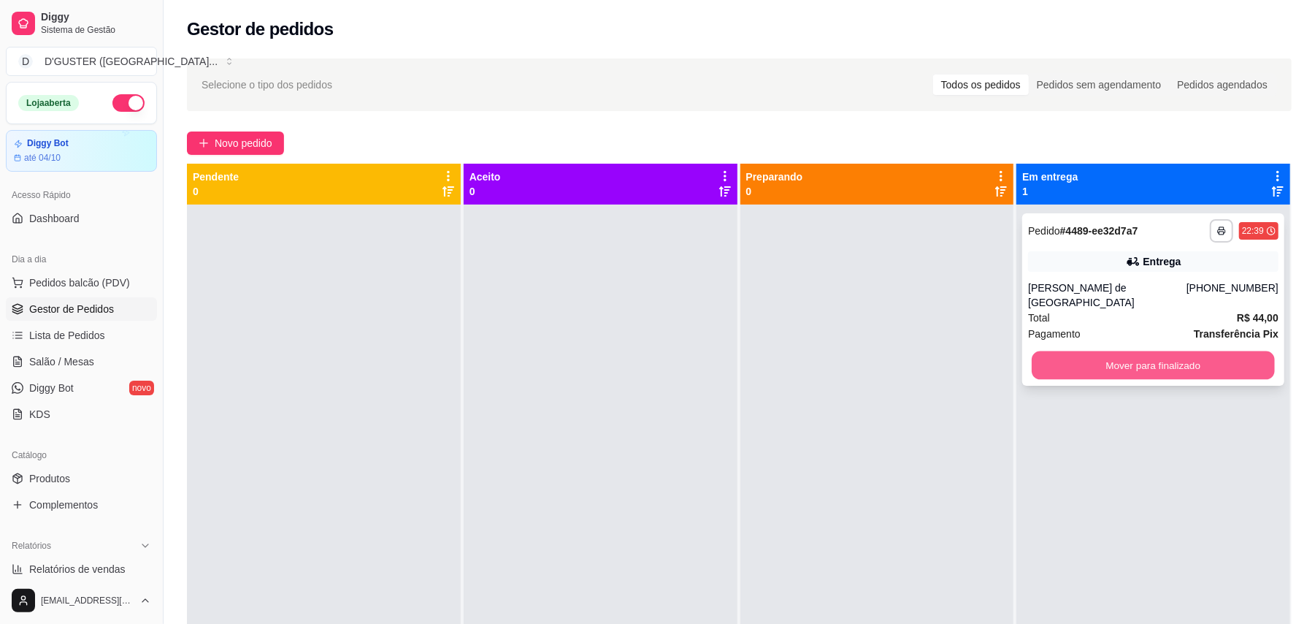
click at [1186, 361] on button "Mover para finalizado" at bounding box center [1153, 365] width 242 height 28
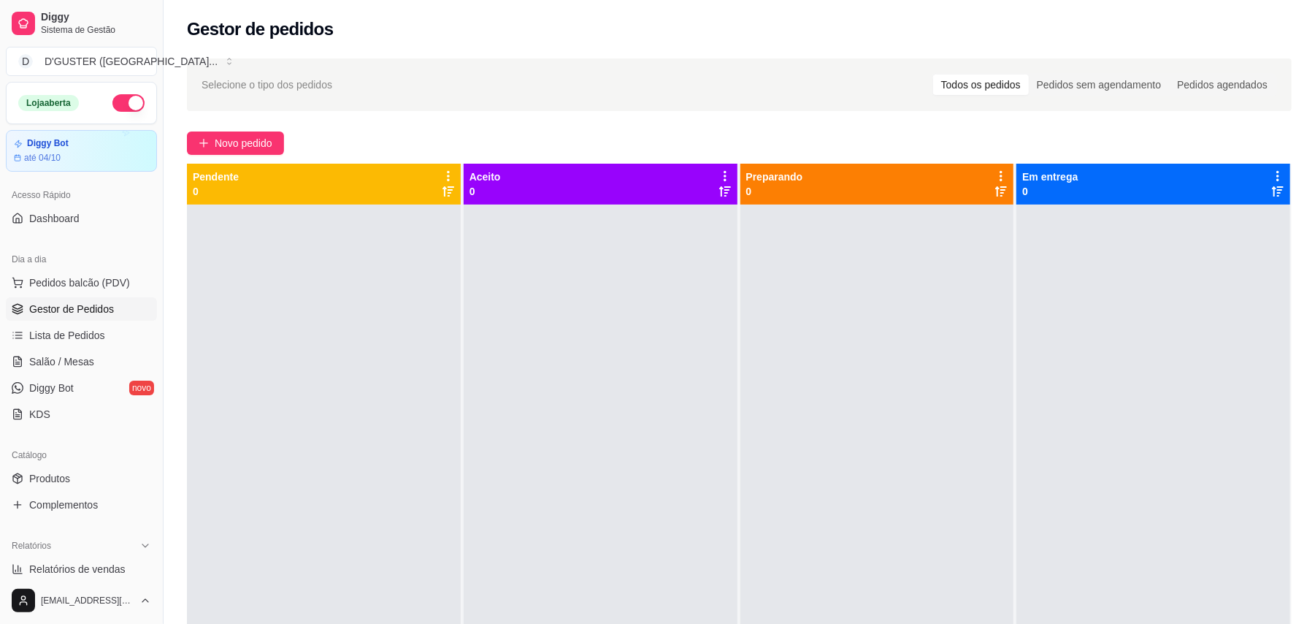
click at [112, 107] on button "button" at bounding box center [128, 103] width 32 height 18
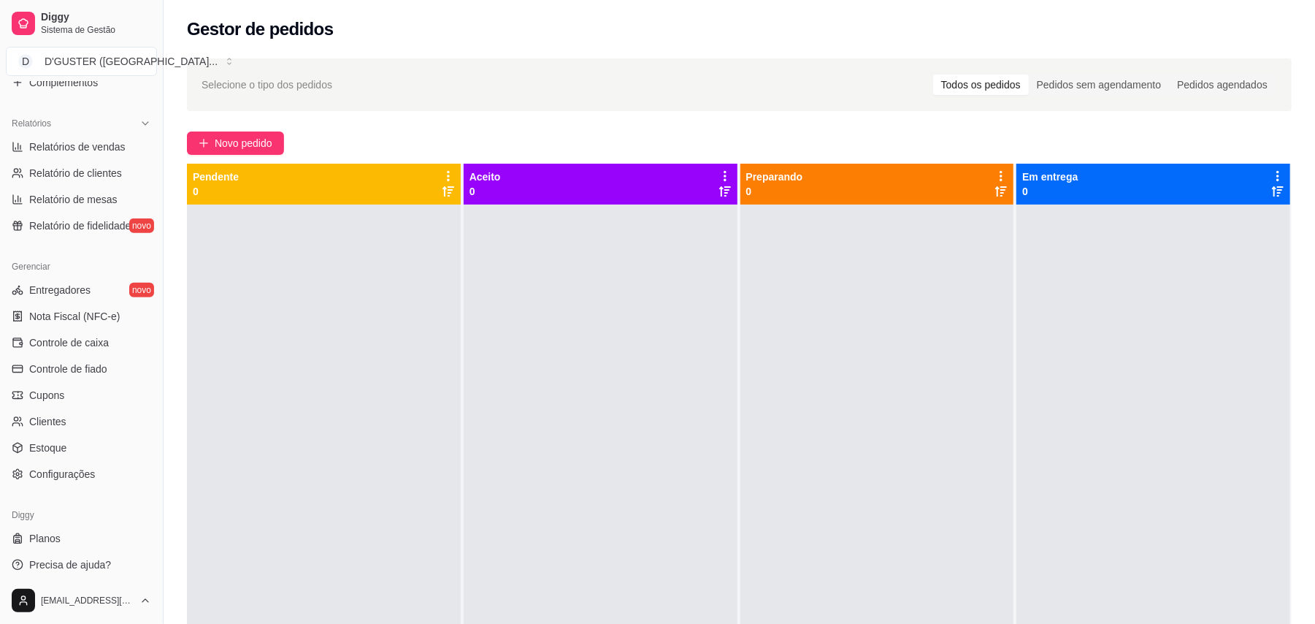
scroll to position [427, 0]
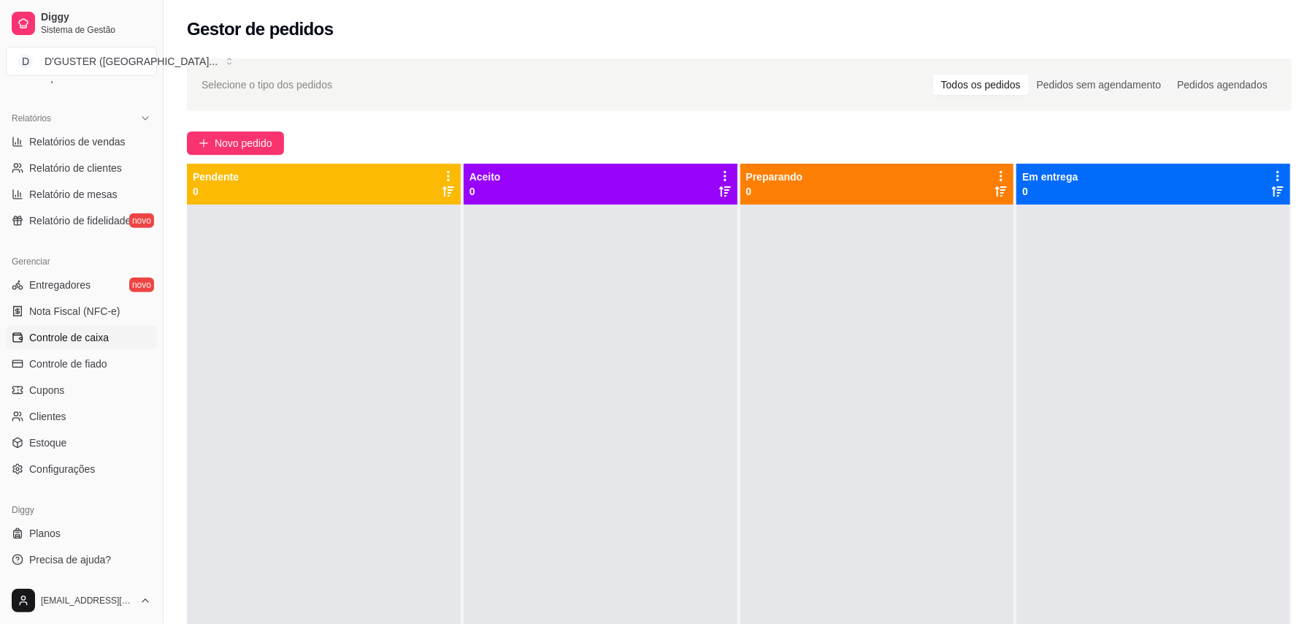
click at [83, 334] on span "Controle de caixa" at bounding box center [69, 337] width 80 height 15
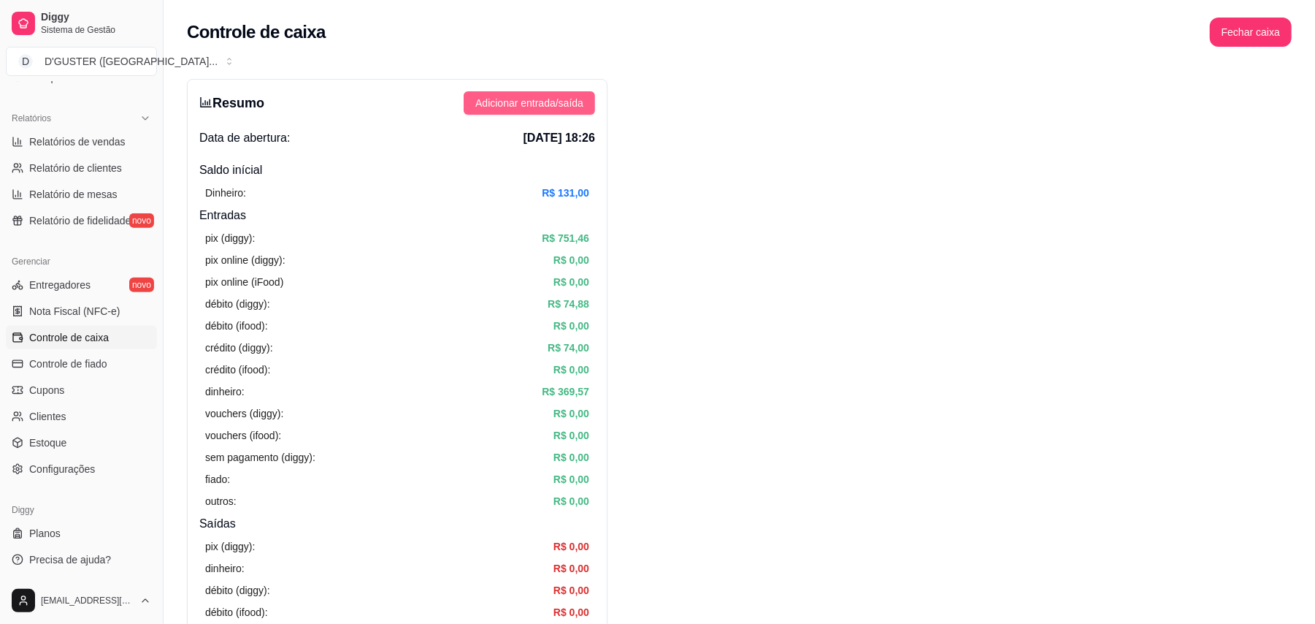
click at [496, 97] on span "Adicionar entrada/saída" at bounding box center [529, 103] width 108 height 16
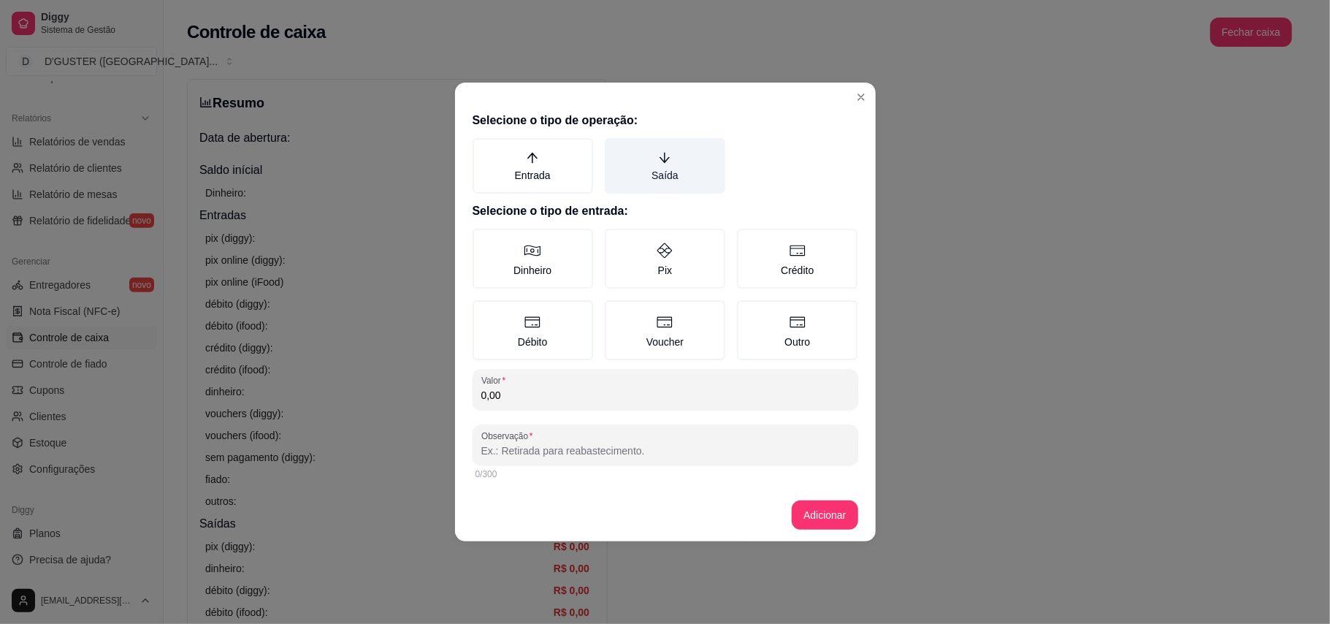
click at [687, 156] on label "Saída" at bounding box center [665, 165] width 120 height 55
click at [616, 149] on button "Saída" at bounding box center [610, 143] width 12 height 12
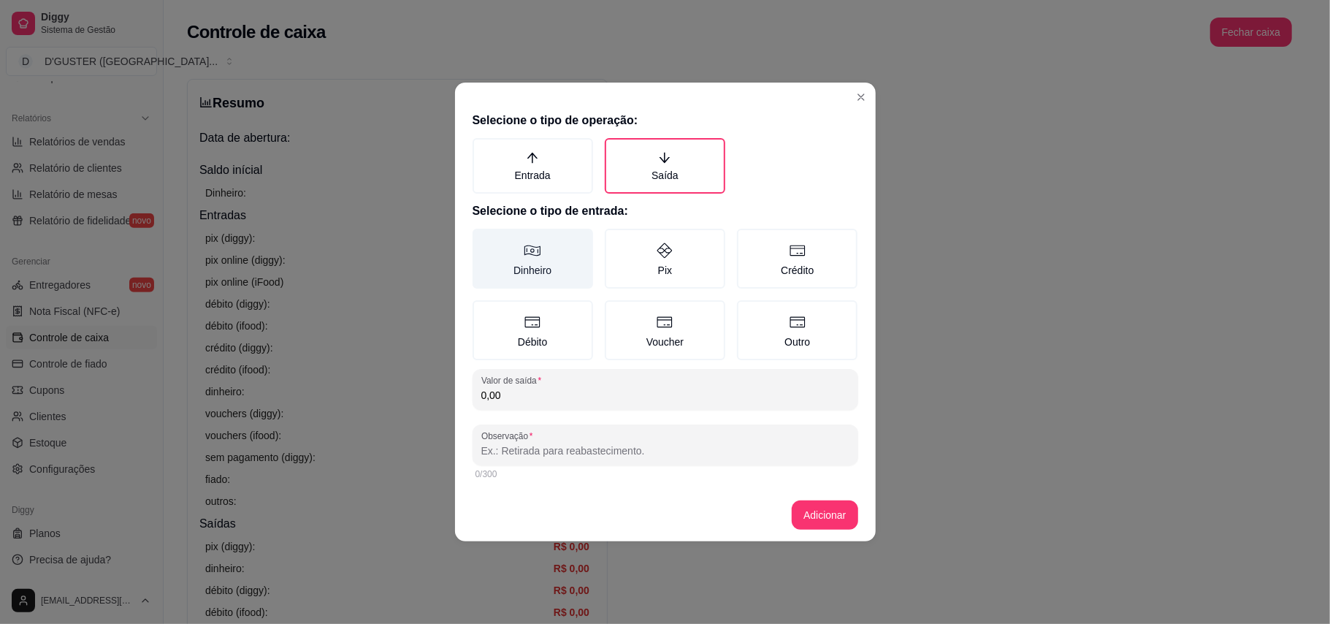
click at [526, 258] on icon at bounding box center [533, 251] width 18 height 18
click at [483, 239] on button "Dinheiro" at bounding box center [478, 234] width 12 height 12
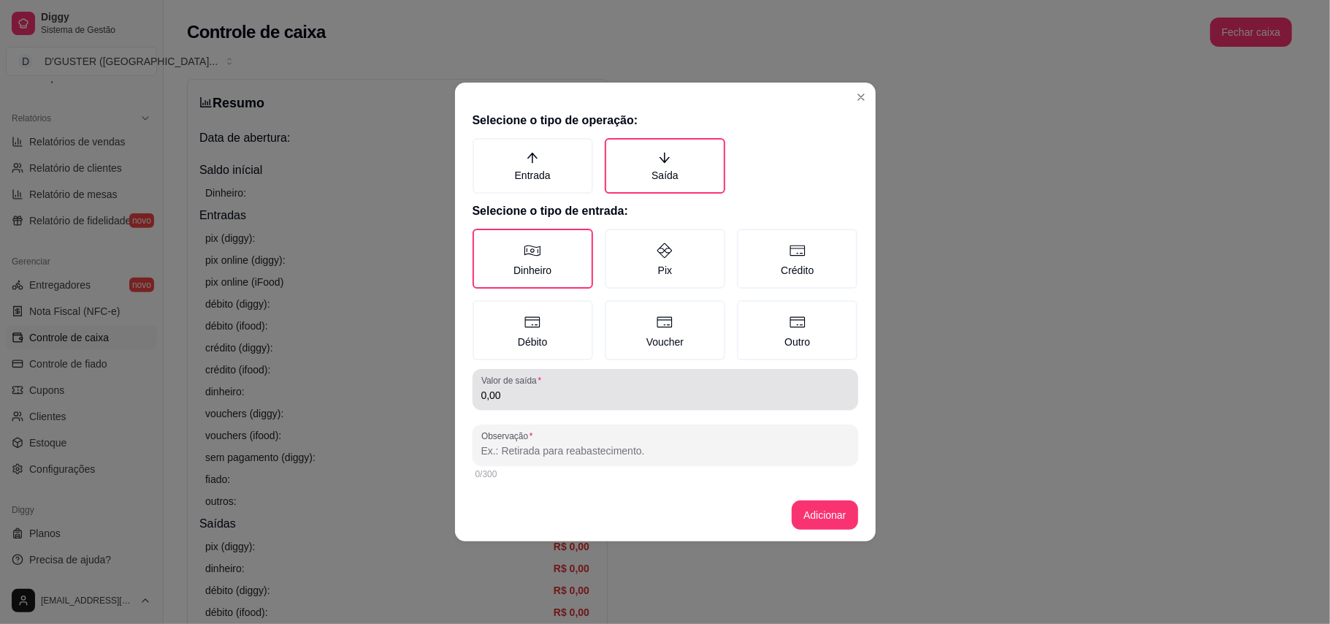
click at [583, 388] on input "0,00" at bounding box center [665, 395] width 368 height 15
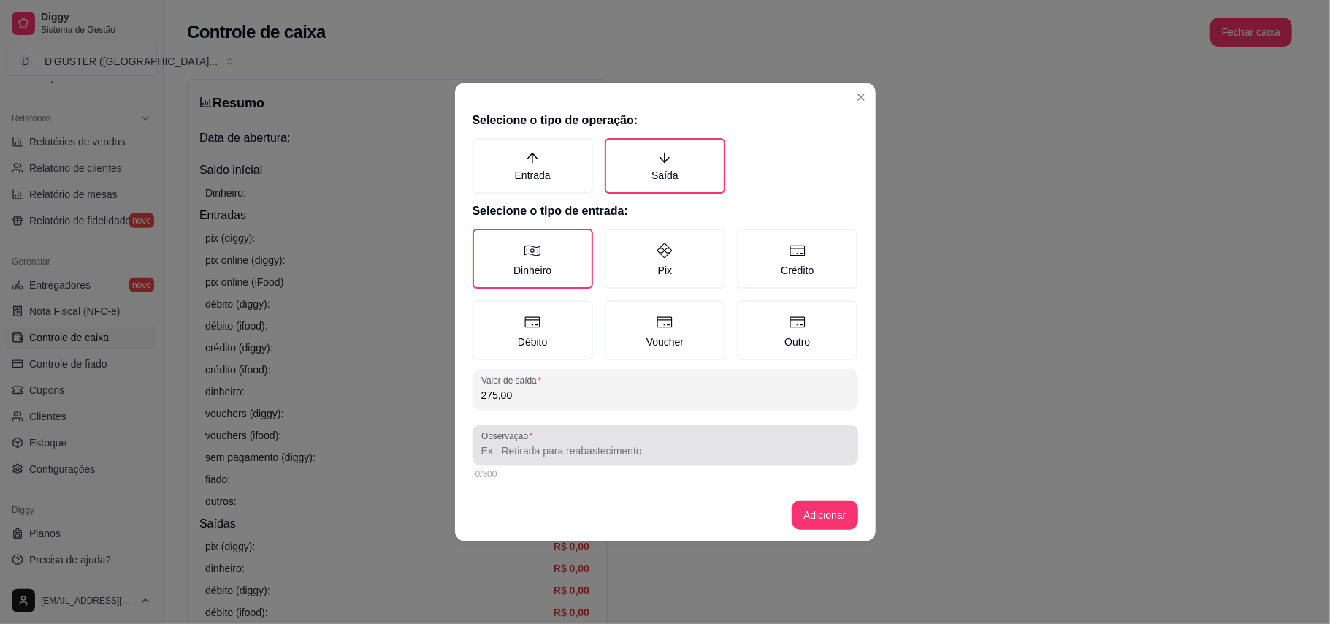
type input "275,00"
click at [632, 461] on div "Observação" at bounding box center [665, 444] width 386 height 41
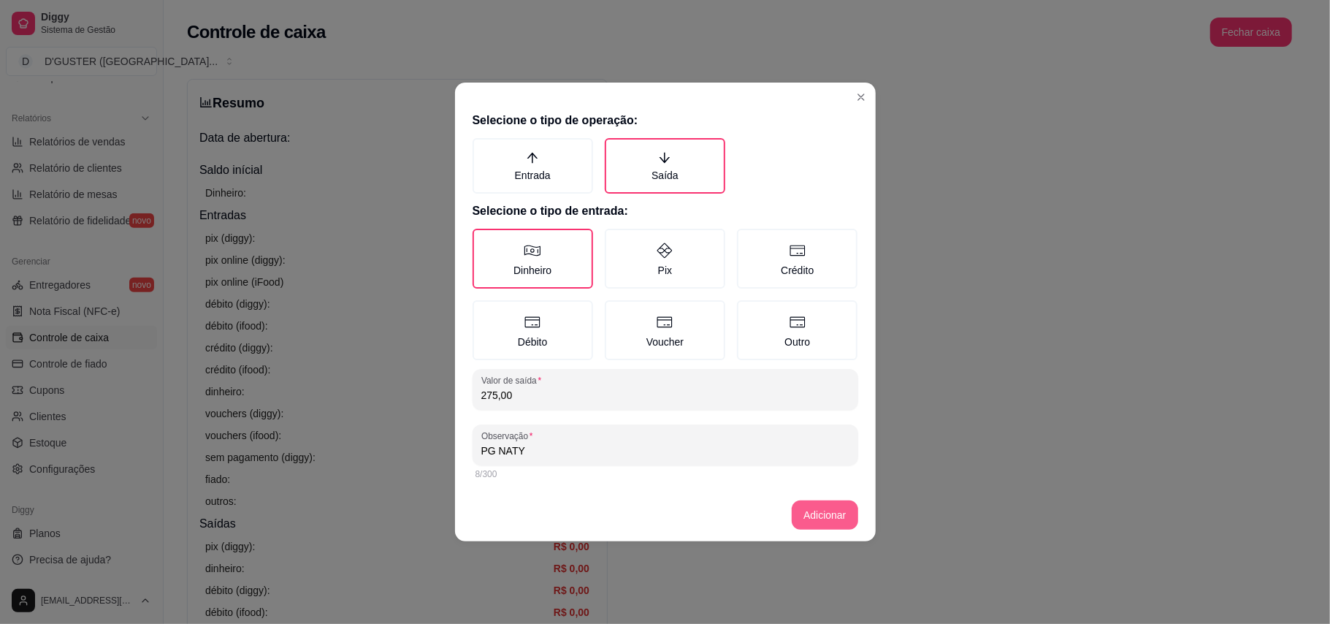
type input "PG NATY"
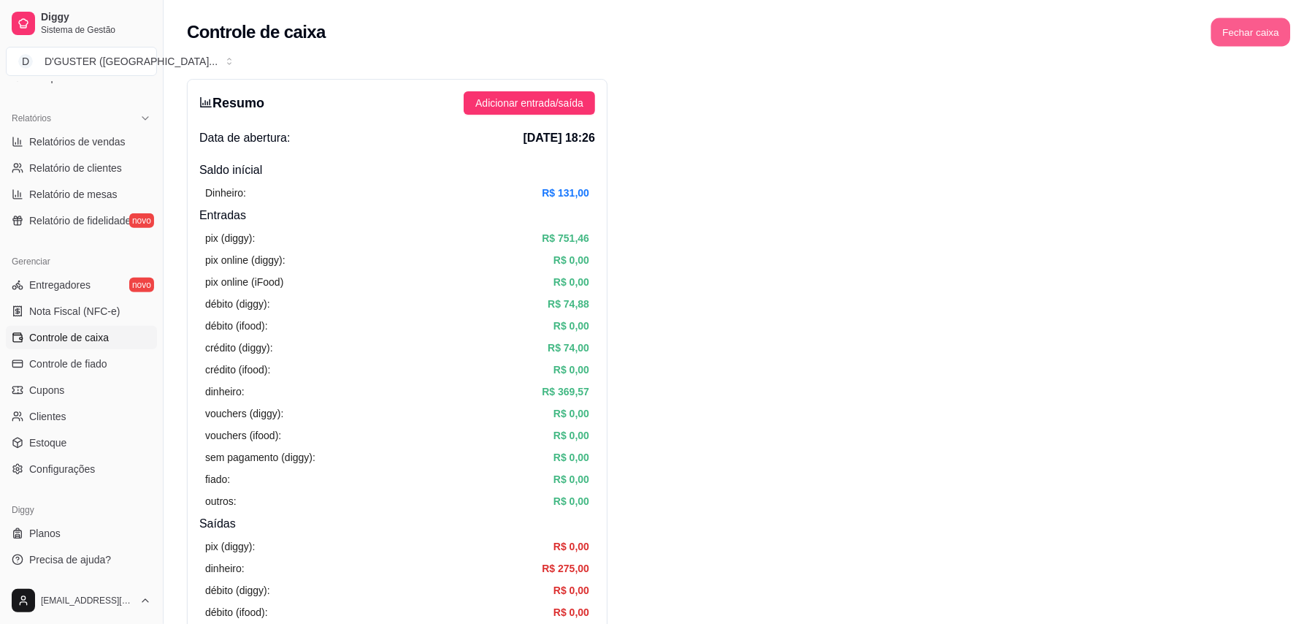
click at [1247, 39] on button "Fechar caixa" at bounding box center [1251, 32] width 80 height 28
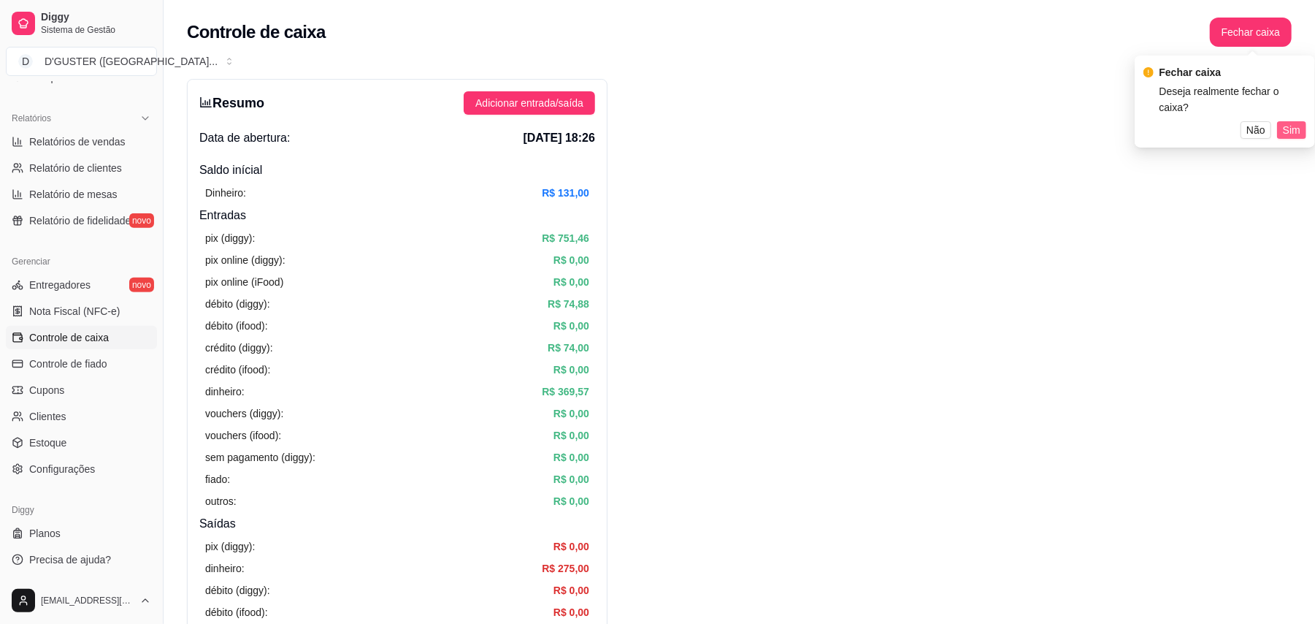
click at [1288, 122] on span "Sim" at bounding box center [1292, 130] width 18 height 16
